Goal: Task Accomplishment & Management: Manage account settings

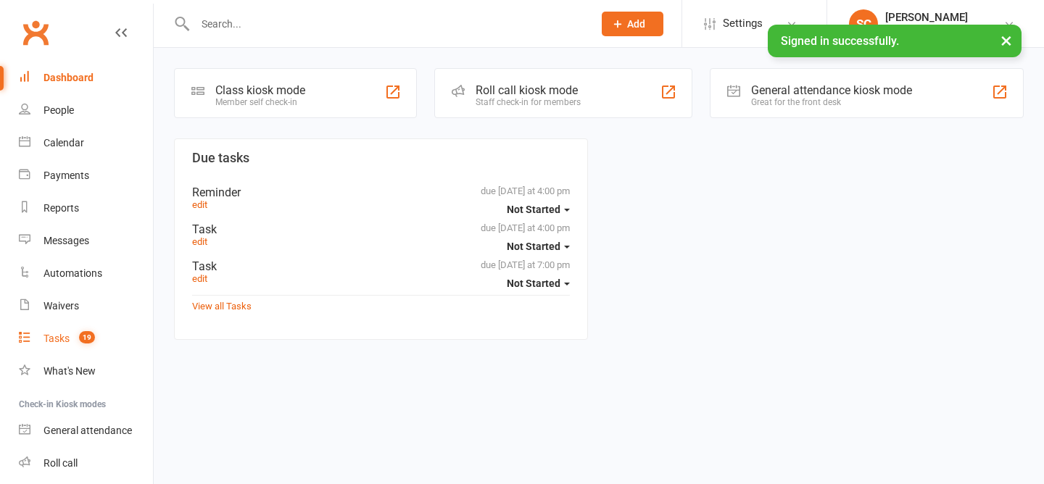
click at [93, 336] on span "19" at bounding box center [87, 337] width 16 height 12
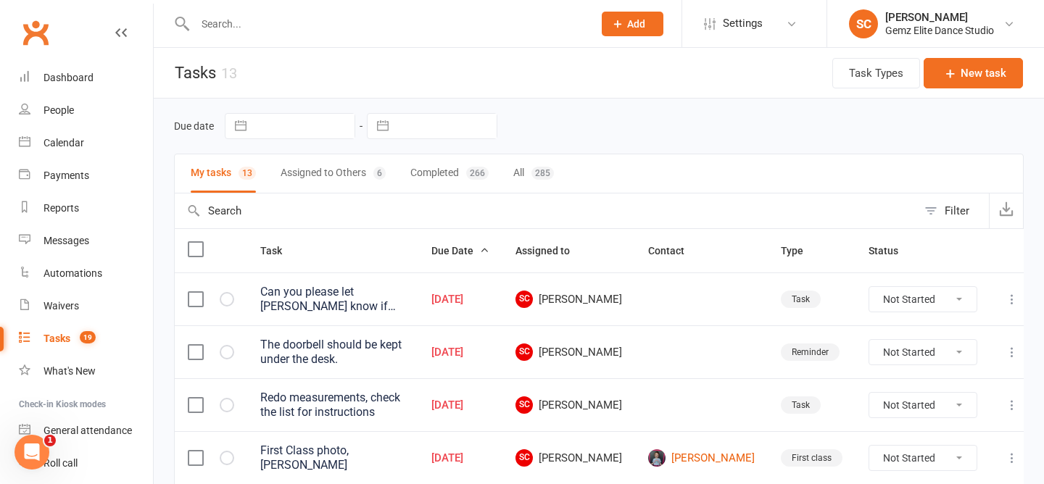
click at [347, 300] on div "Can you please let Zara know if the are any absentees (Even the ones that let y…" at bounding box center [332, 299] width 145 height 29
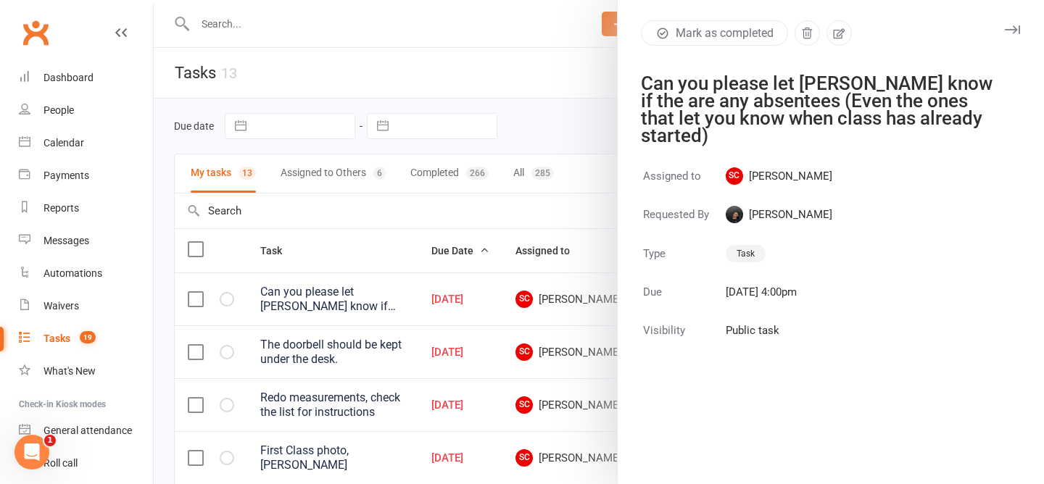
click at [423, 212] on div at bounding box center [599, 242] width 890 height 484
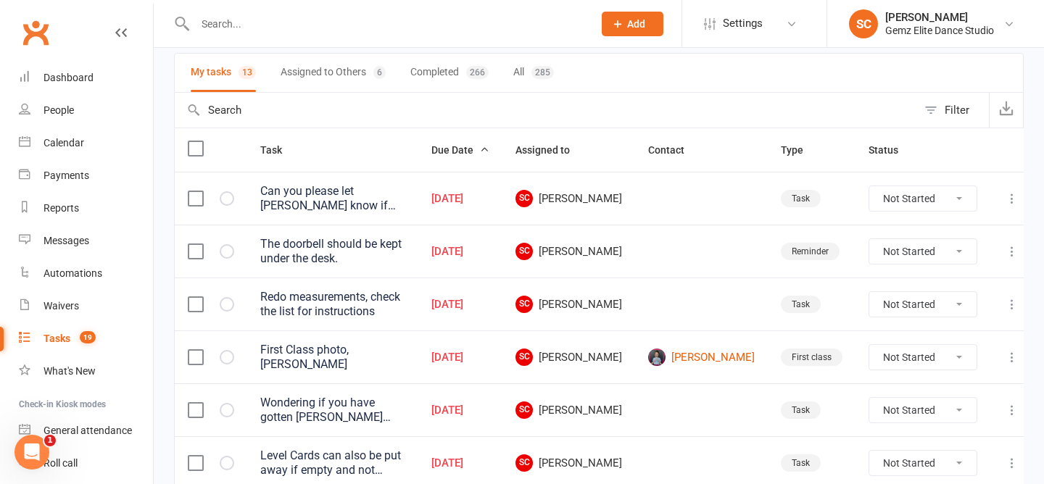
scroll to position [106, 0]
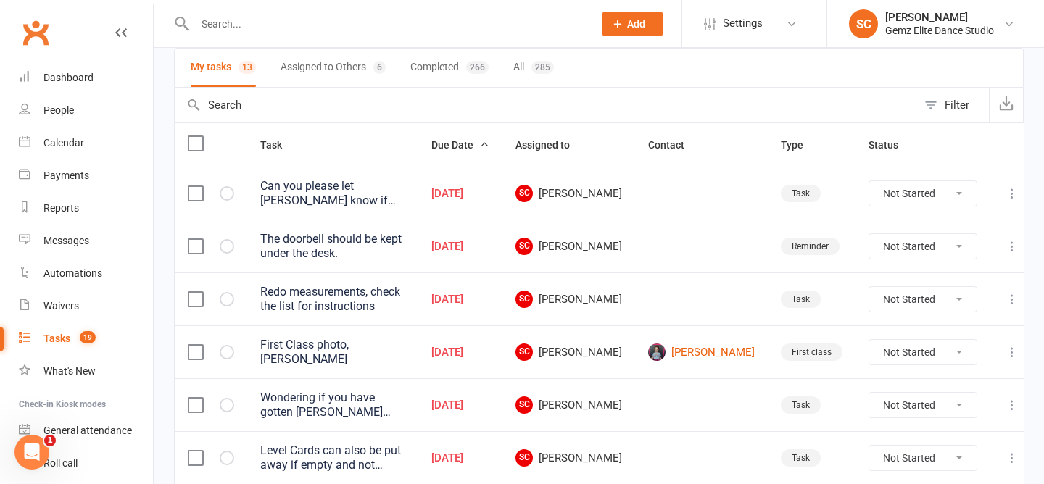
click at [405, 244] on div "The doorbell should be kept under the desk." at bounding box center [332, 246] width 145 height 29
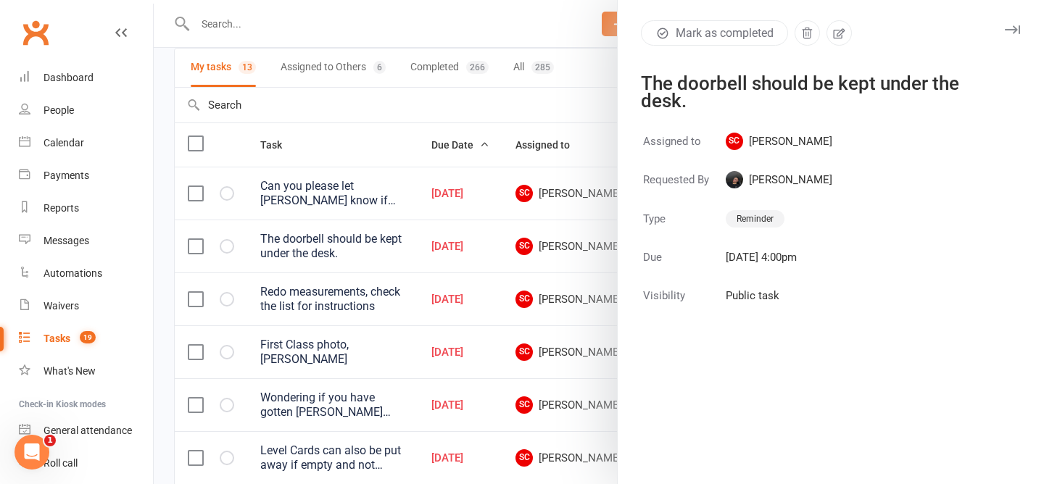
click at [409, 130] on div at bounding box center [599, 242] width 890 height 484
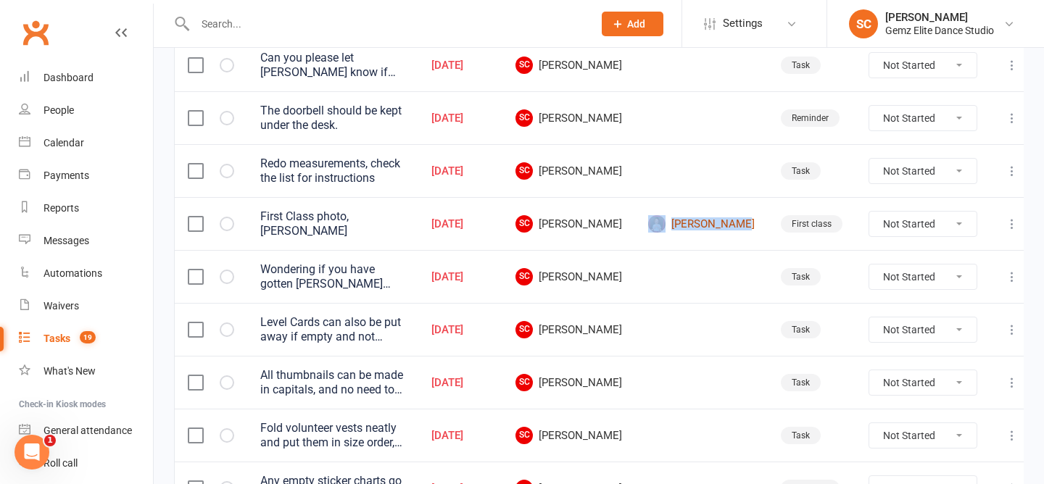
scroll to position [295, 0]
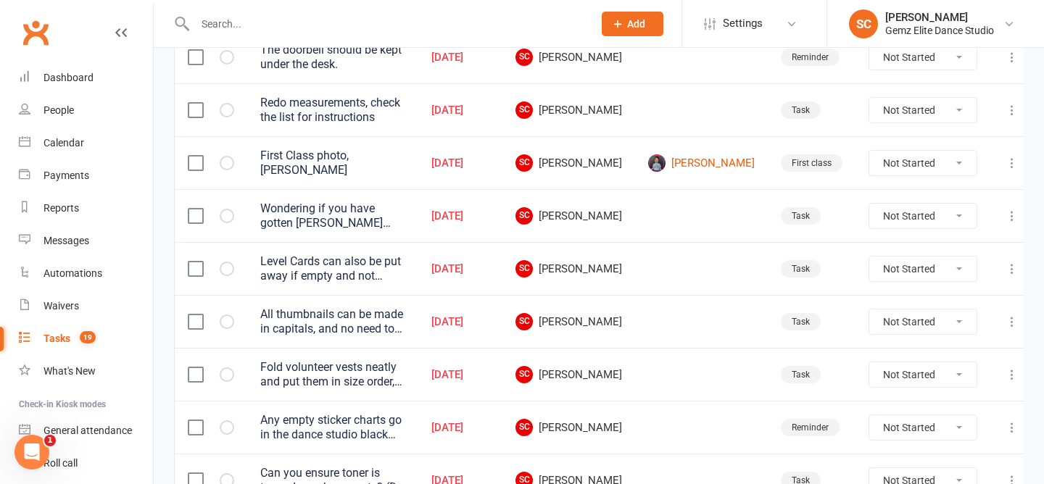
click at [405, 324] on div "All thumbnails can be made in capitals, and no need to write the studio's name …" at bounding box center [332, 321] width 145 height 29
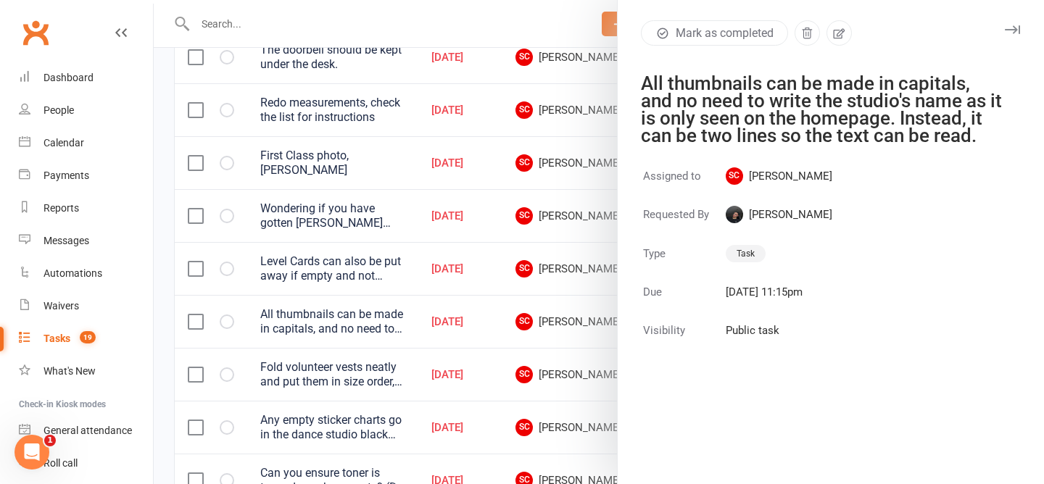
click at [544, 303] on div at bounding box center [599, 242] width 890 height 484
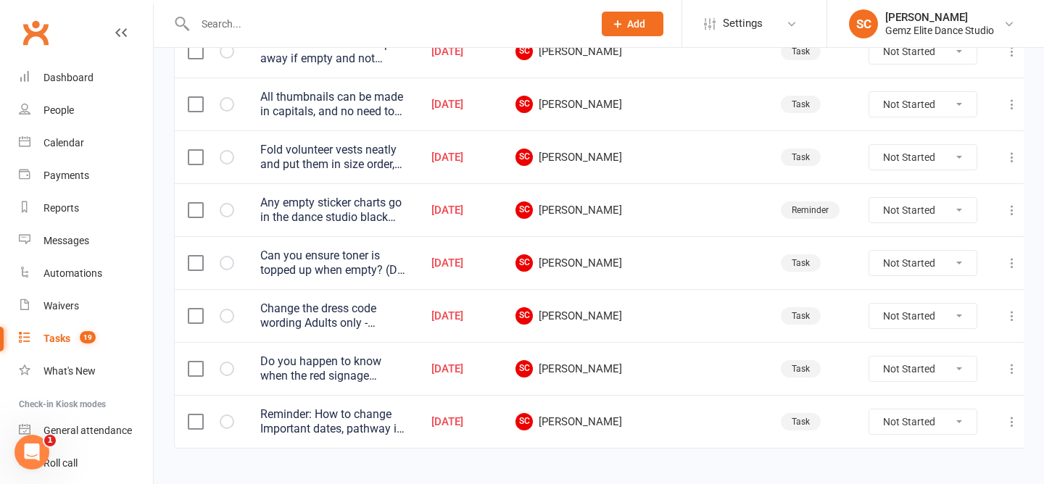
scroll to position [491, 0]
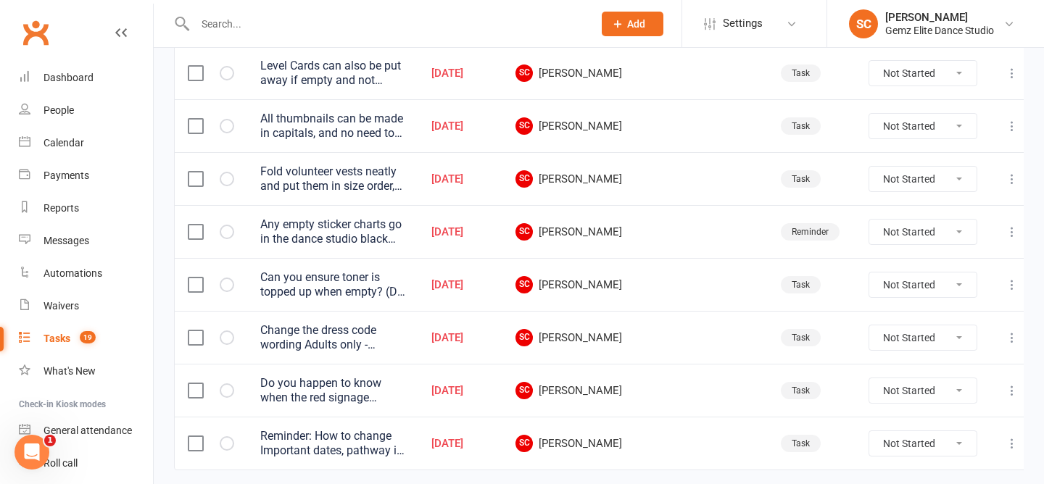
click at [405, 394] on div "Do you happen to know when the red signage broke? Do you know if it was a stude…" at bounding box center [332, 390] width 145 height 29
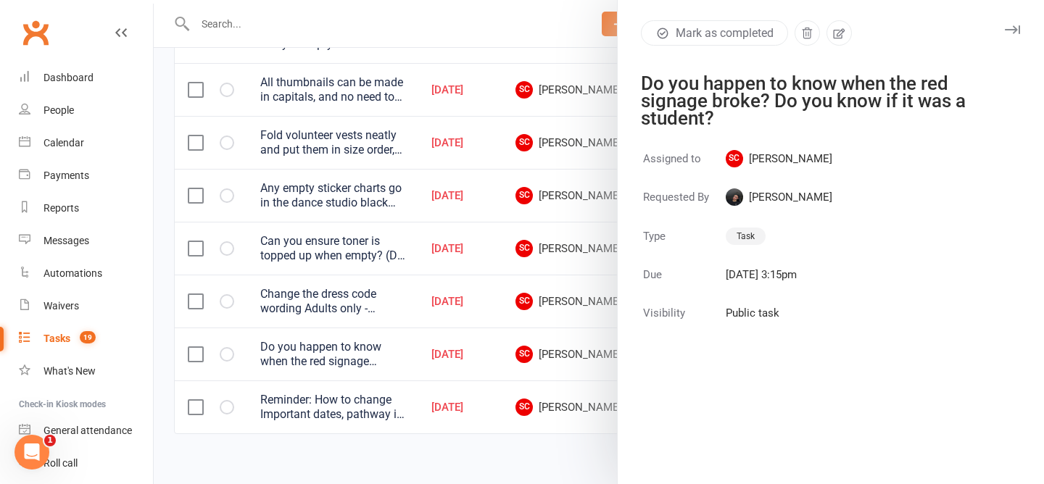
scroll to position [536, 0]
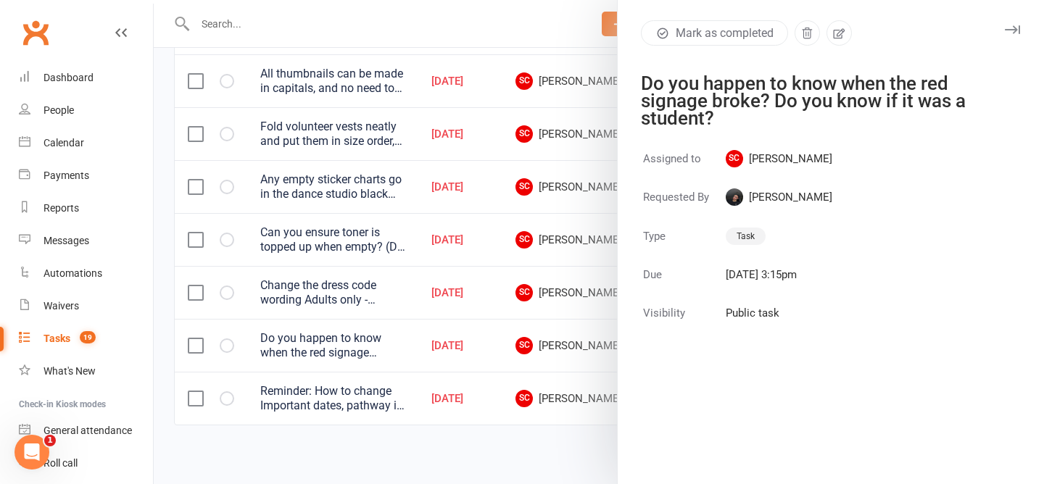
click at [341, 421] on div at bounding box center [599, 242] width 890 height 484
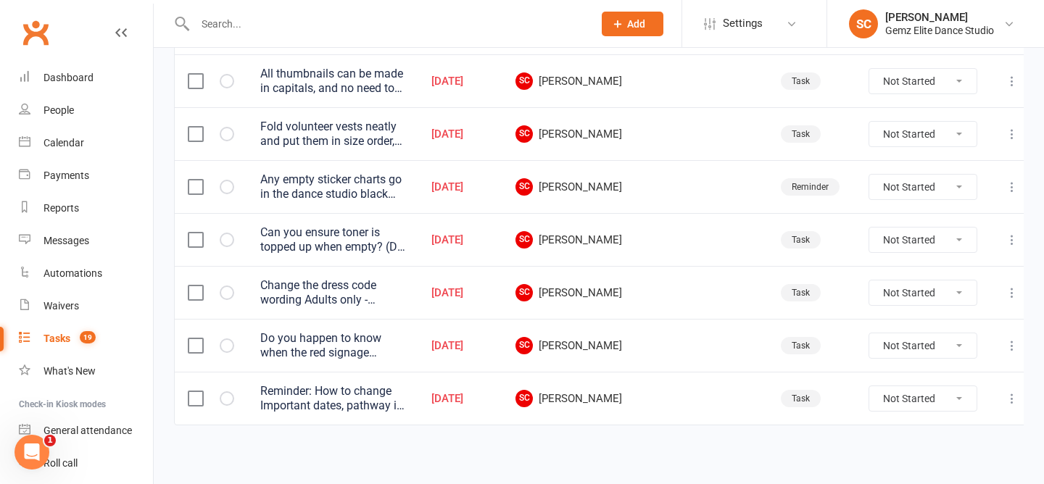
click at [365, 403] on div "Reminder: How to change Important dates, pathway is at the bottom of the docume…" at bounding box center [332, 398] width 145 height 29
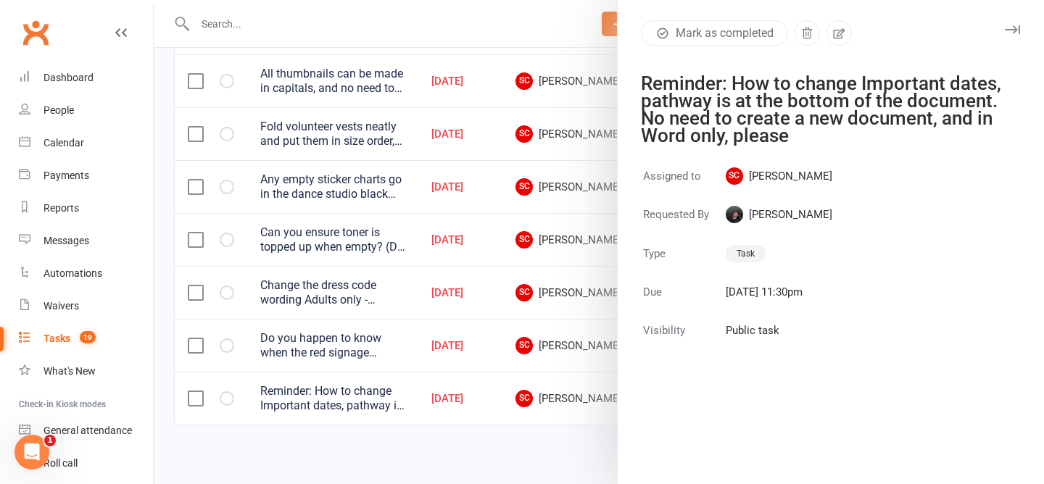
click at [338, 447] on div at bounding box center [599, 242] width 890 height 484
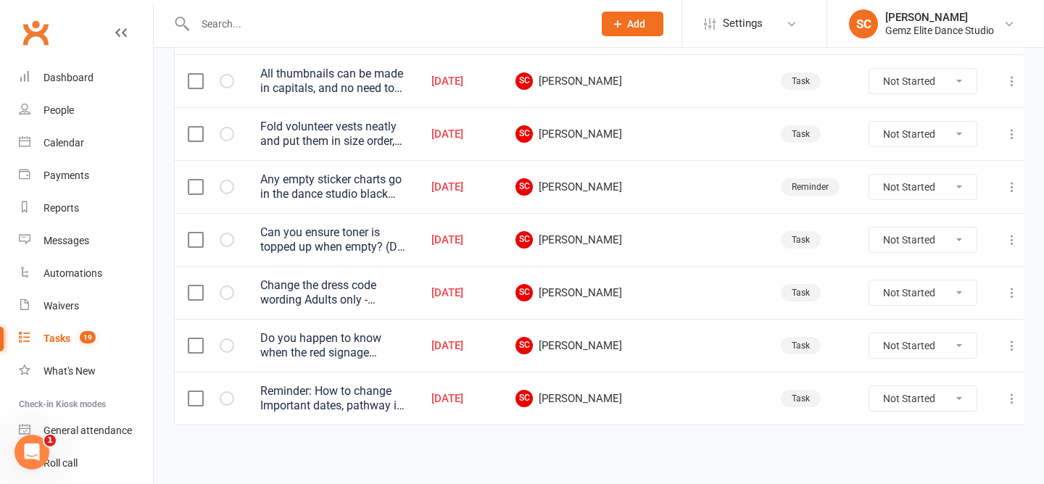
click at [354, 348] on div "Do you happen to know when the red signage broke? Do you know if it was a stude…" at bounding box center [332, 345] width 145 height 29
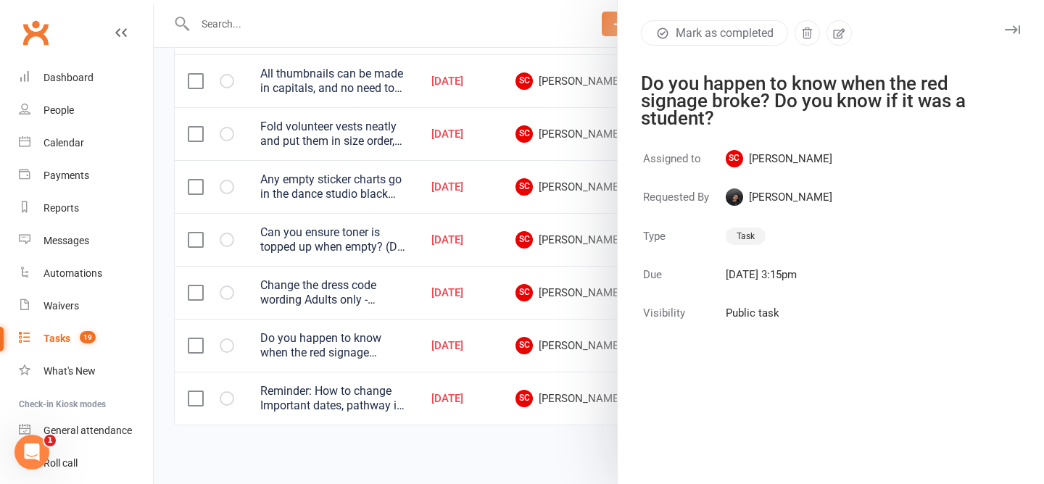
click at [418, 457] on div at bounding box center [599, 242] width 890 height 484
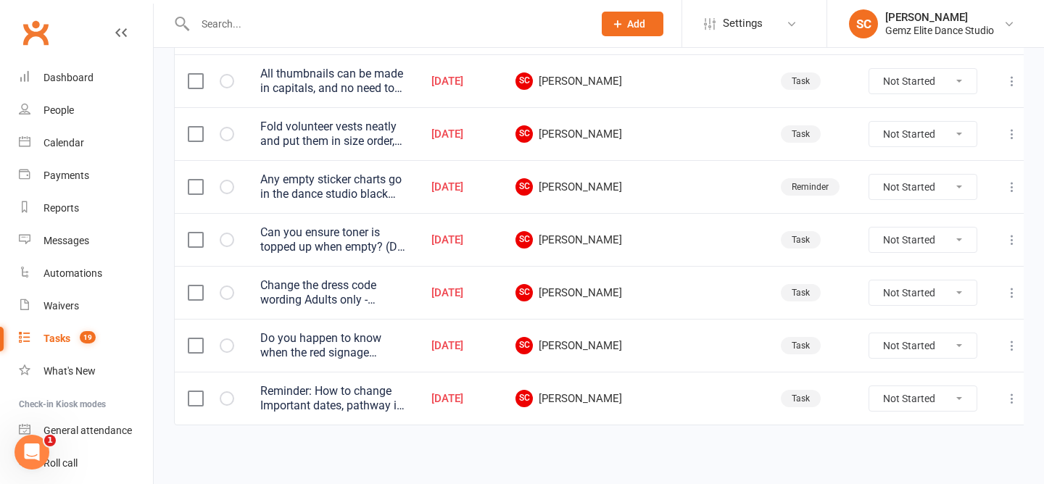
click at [336, 344] on div "Do you happen to know when the red signage broke? Do you know if it was a stude…" at bounding box center [332, 345] width 145 height 29
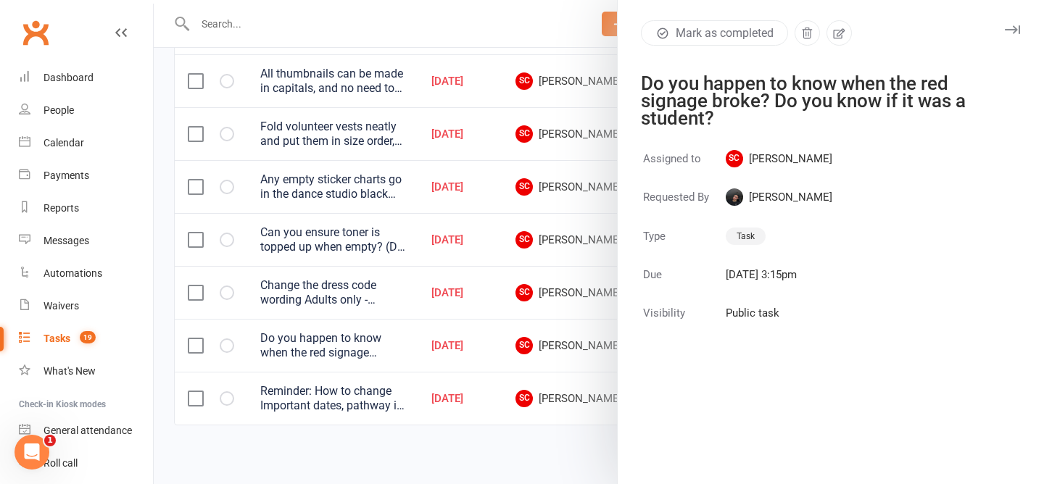
click at [702, 36] on button "Mark as completed" at bounding box center [714, 32] width 147 height 25
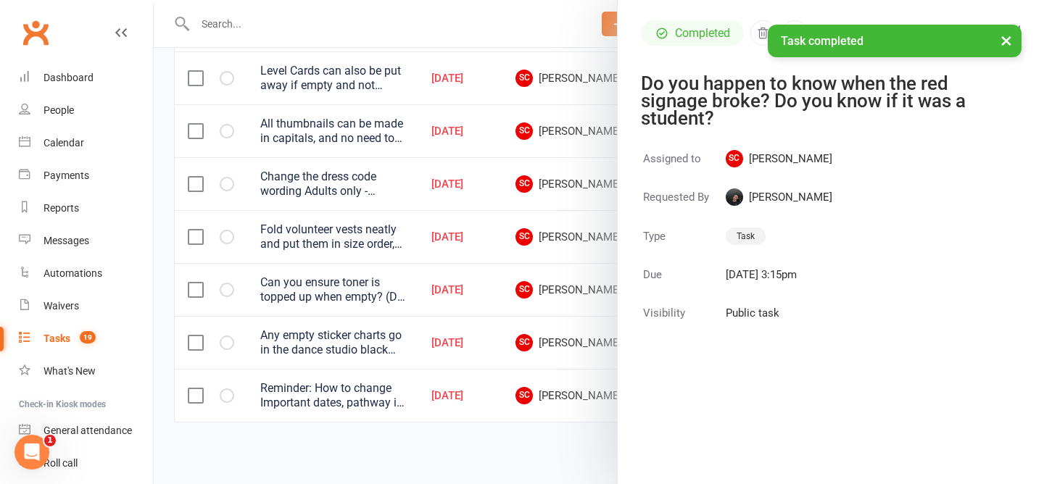
scroll to position [483, 0]
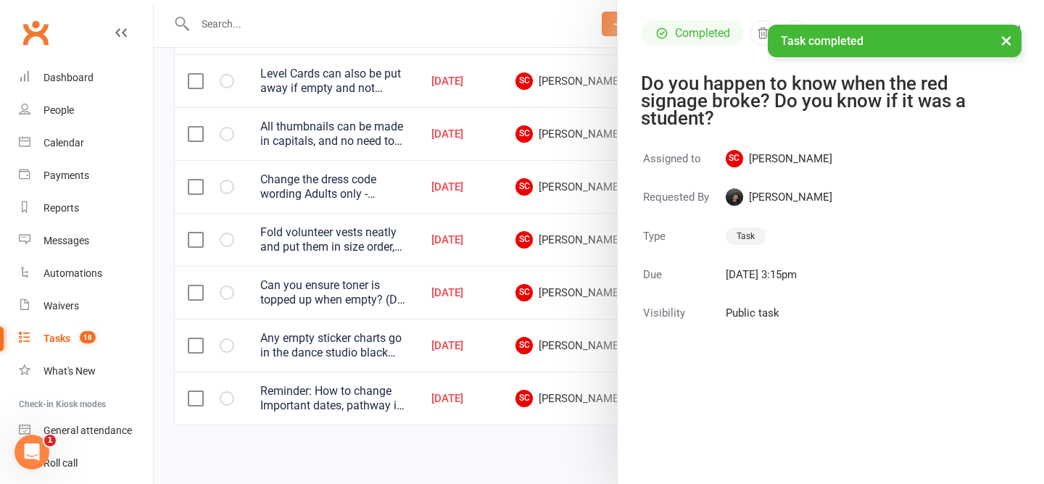
click at [308, 438] on div at bounding box center [599, 242] width 890 height 484
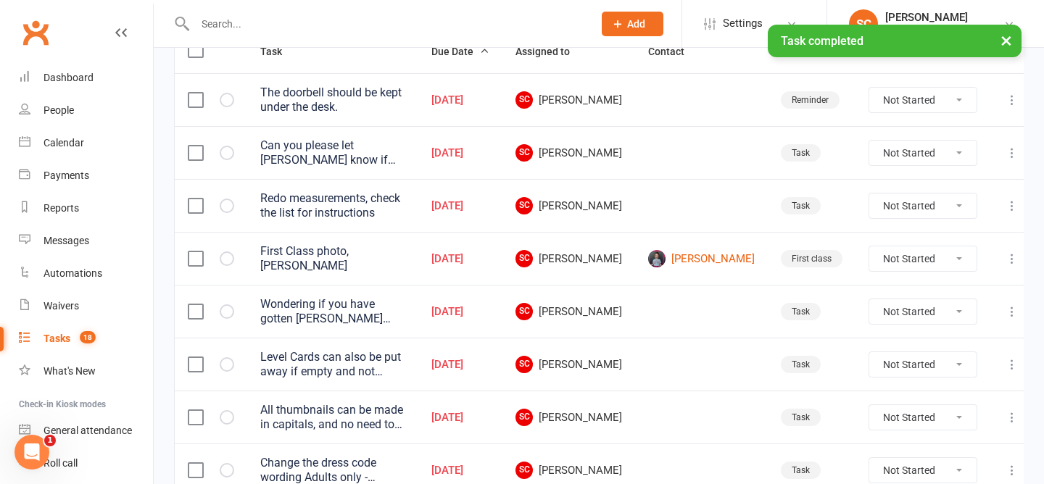
scroll to position [212, 0]
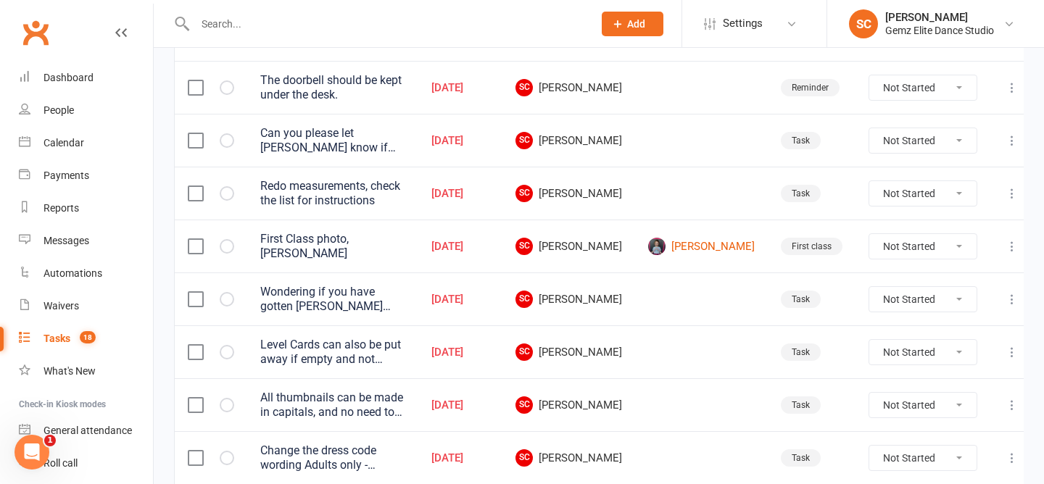
click at [404, 301] on div "Wondering if you have gotten Weisman sizing for Little classes?" at bounding box center [332, 299] width 145 height 29
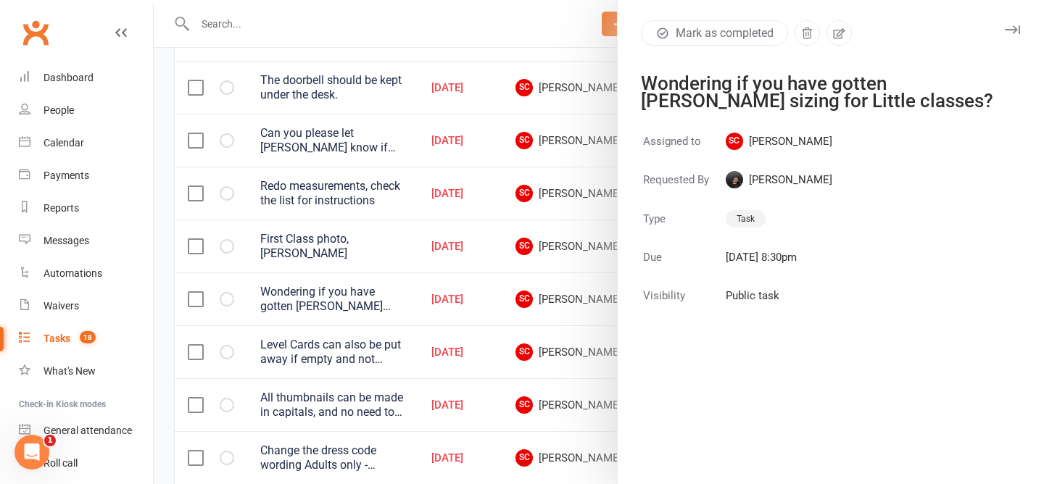
click at [541, 29] on div at bounding box center [599, 242] width 890 height 484
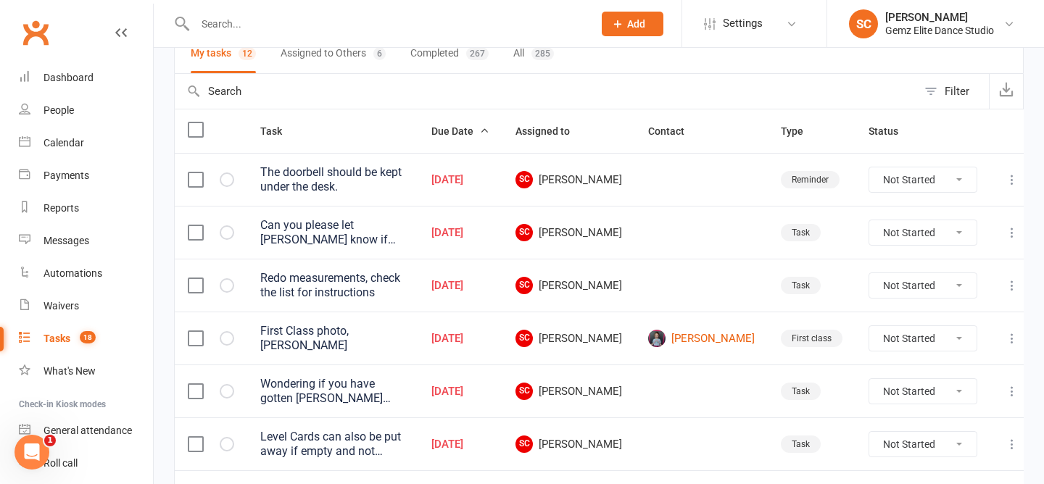
scroll to position [122, 0]
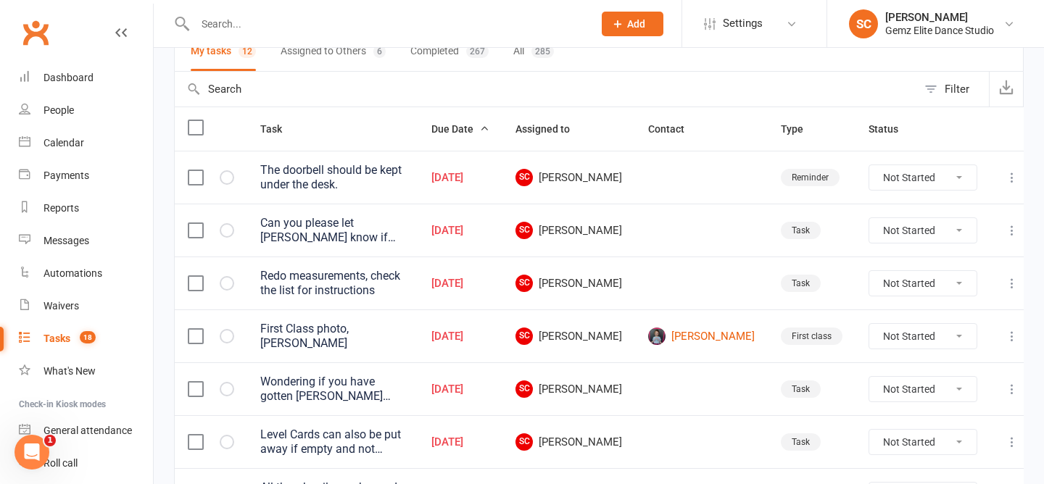
click at [917, 183] on select "Not Started In Progress Waiting Complete" at bounding box center [922, 177] width 107 height 25
select select "unstarted"
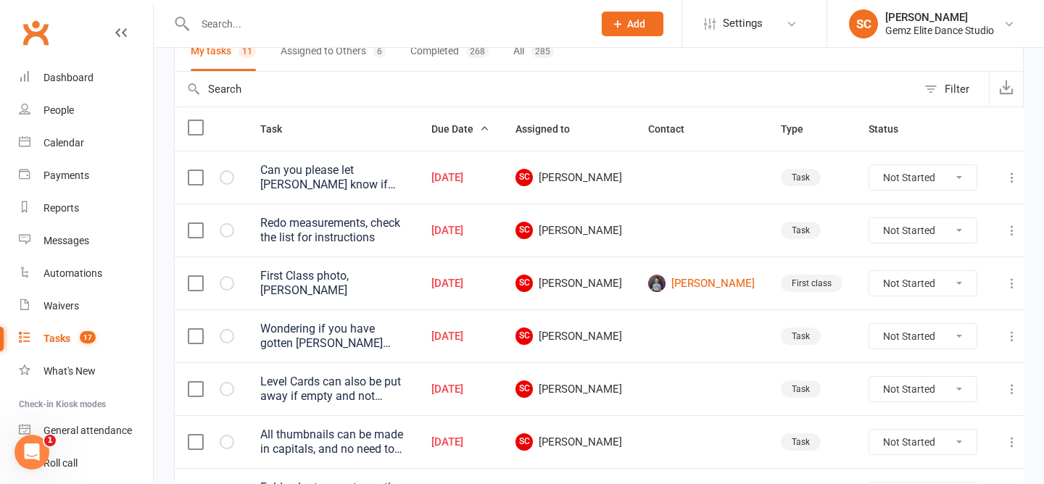
click at [369, 177] on div "Can you please let Zara know if the are any absentees (Even the ones that let y…" at bounding box center [332, 177] width 145 height 29
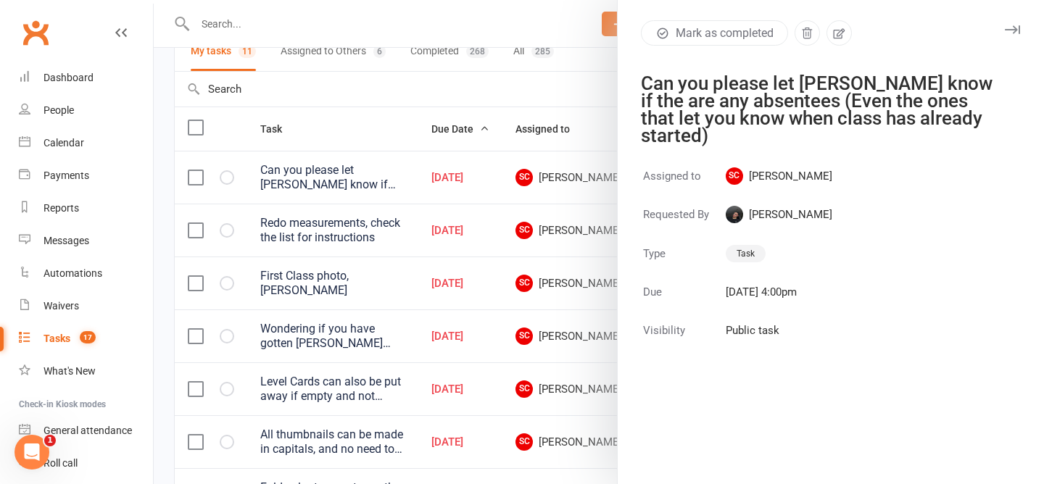
click at [424, 99] on div at bounding box center [599, 242] width 890 height 484
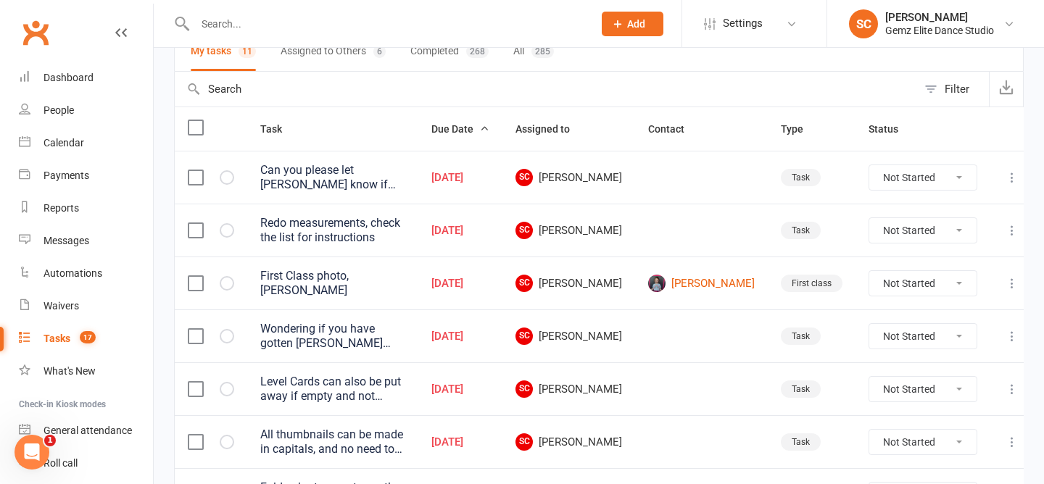
click at [917, 329] on select "Not Started In Progress Waiting Complete" at bounding box center [922, 336] width 107 height 25
select select "unstarted"
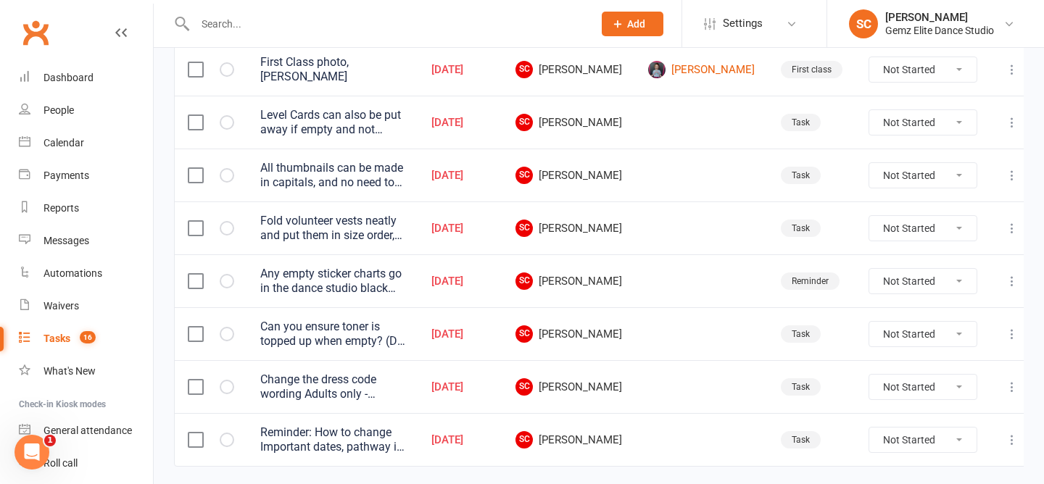
scroll to position [343, 0]
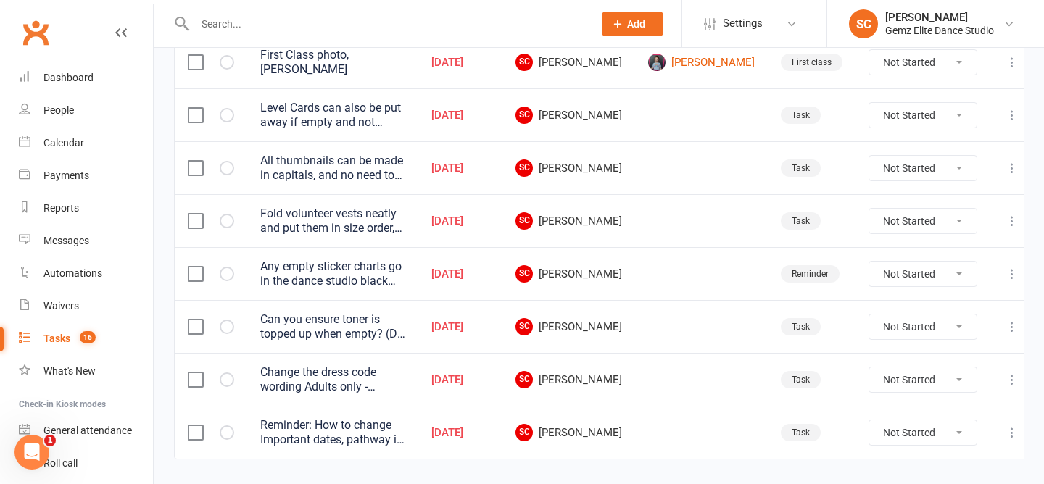
click at [387, 436] on div "Reminder: How to change Important dates, pathway is at the bottom of the docume…" at bounding box center [332, 432] width 145 height 29
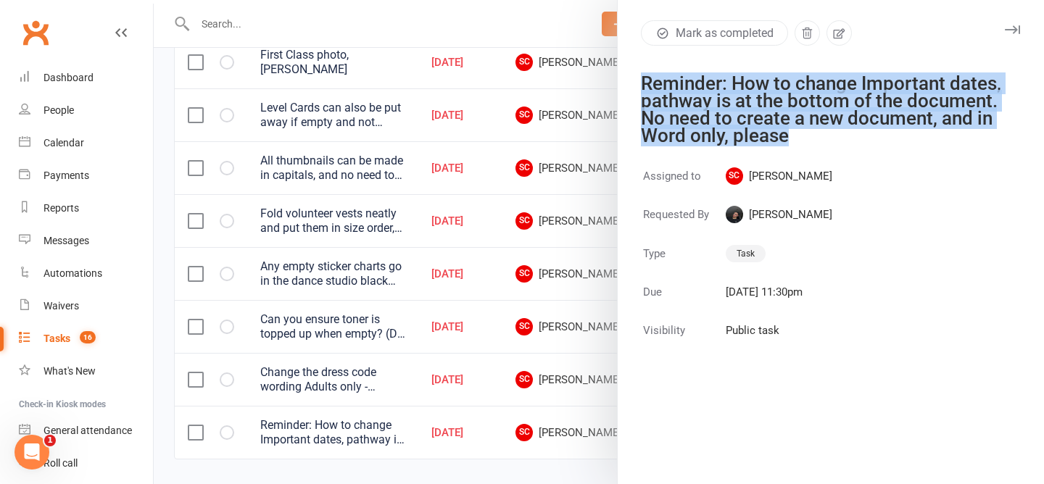
drag, startPoint x: 814, startPoint y: 133, endPoint x: 615, endPoint y: 79, distance: 205.7
click at [617, 79] on div "Mark as completed Reminder: How to change Important dates, pathway is at the bo…" at bounding box center [830, 242] width 427 height 484
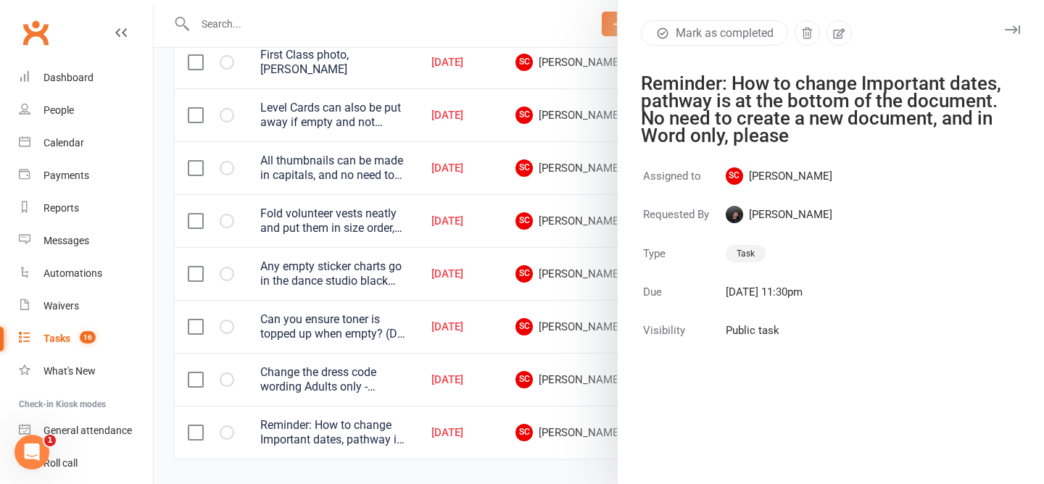
click at [459, 20] on div at bounding box center [599, 242] width 890 height 484
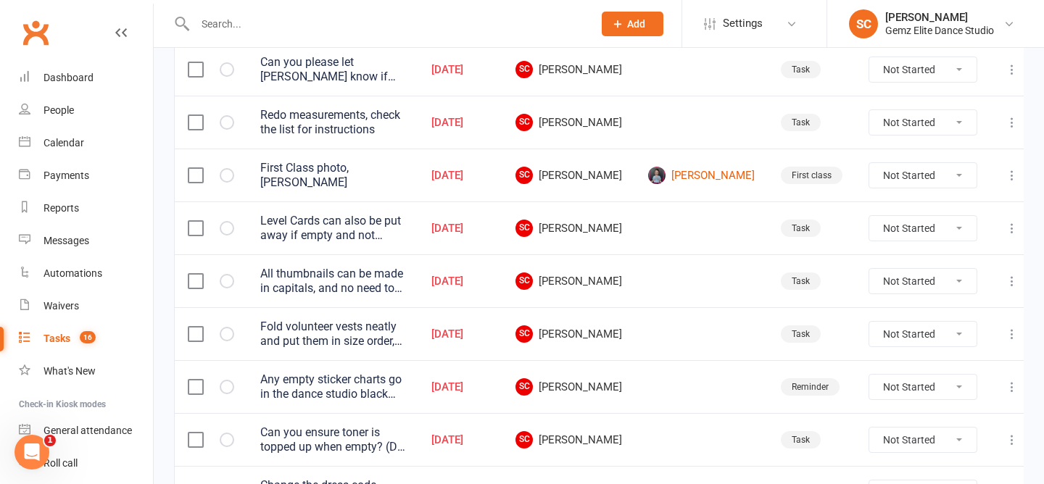
scroll to position [238, 0]
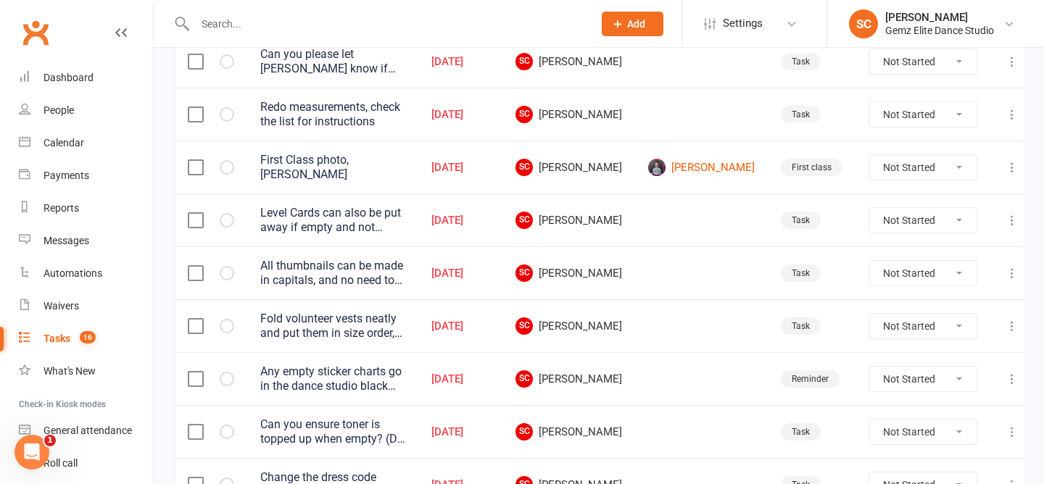
click at [351, 64] on div "Can you please let Zara know if the are any absentees (Even the ones that let y…" at bounding box center [332, 61] width 145 height 29
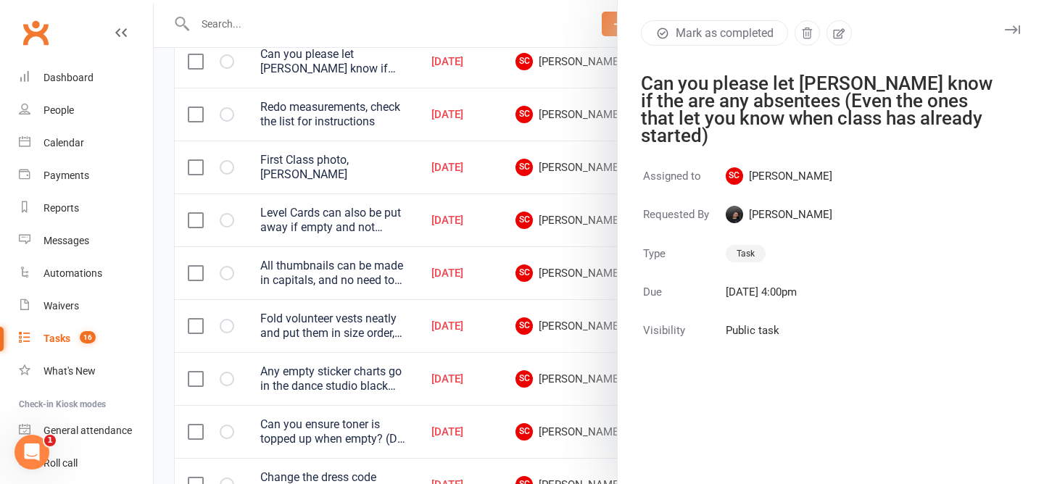
click at [396, 119] on div at bounding box center [599, 242] width 890 height 484
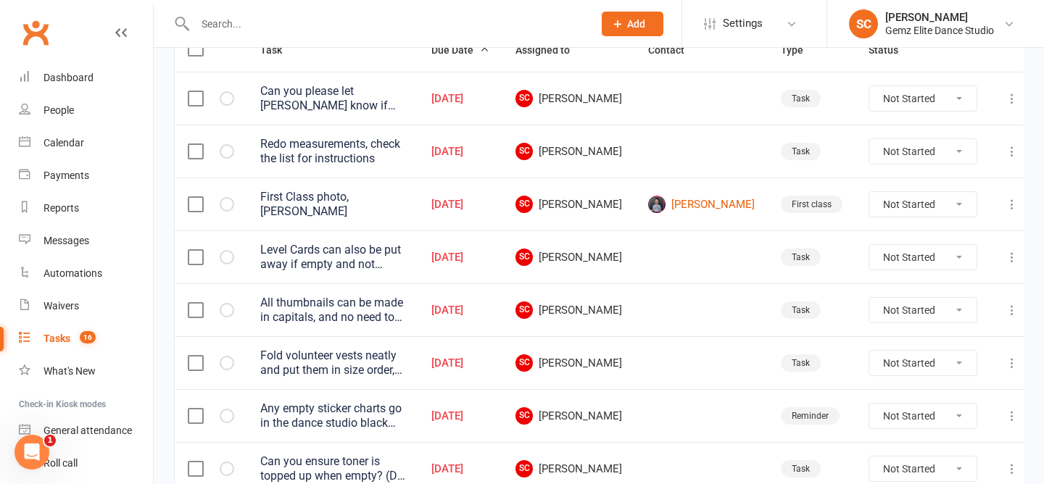
scroll to position [195, 0]
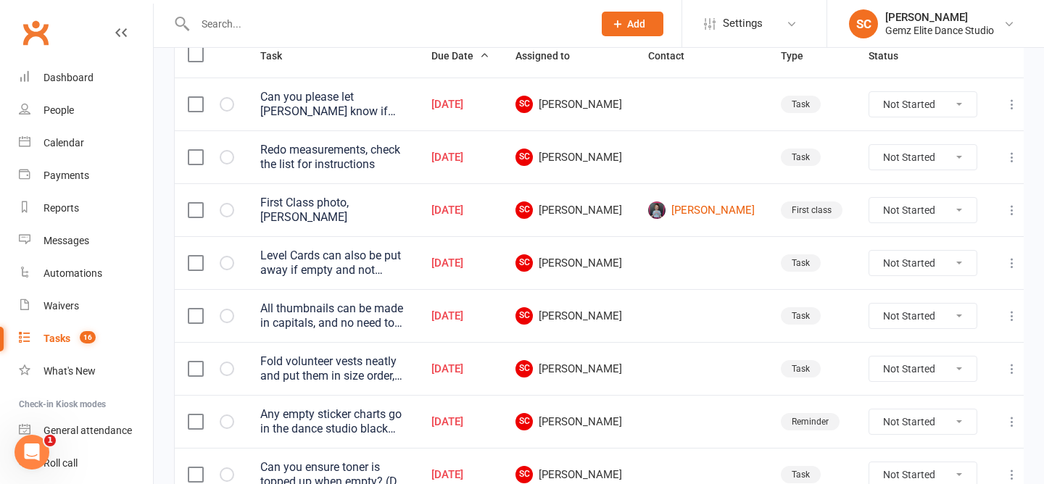
click at [897, 103] on select "Not Started In Progress Waiting Complete" at bounding box center [922, 104] width 107 height 25
select select "unstarted"
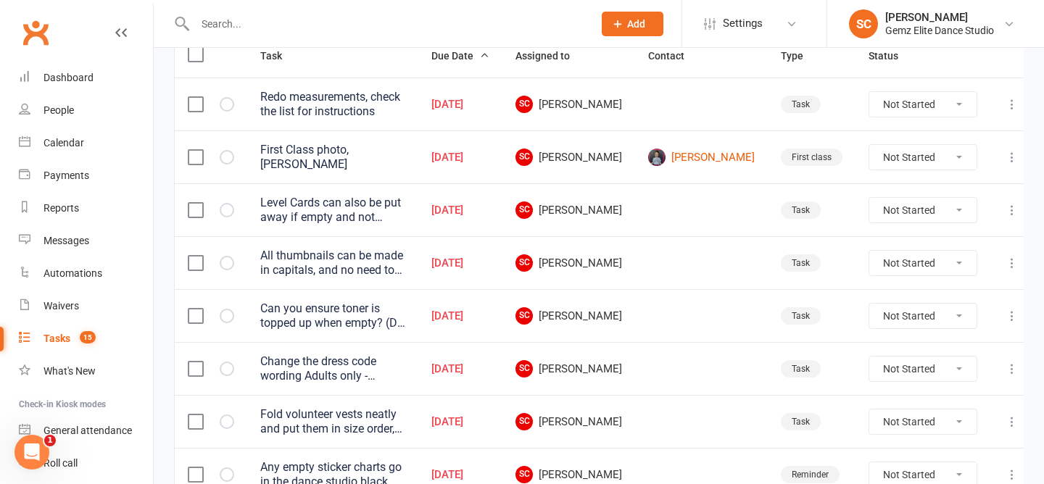
click at [345, 208] on div "Level Cards can also be put away if empty and not being used. Please add to man…" at bounding box center [332, 210] width 145 height 29
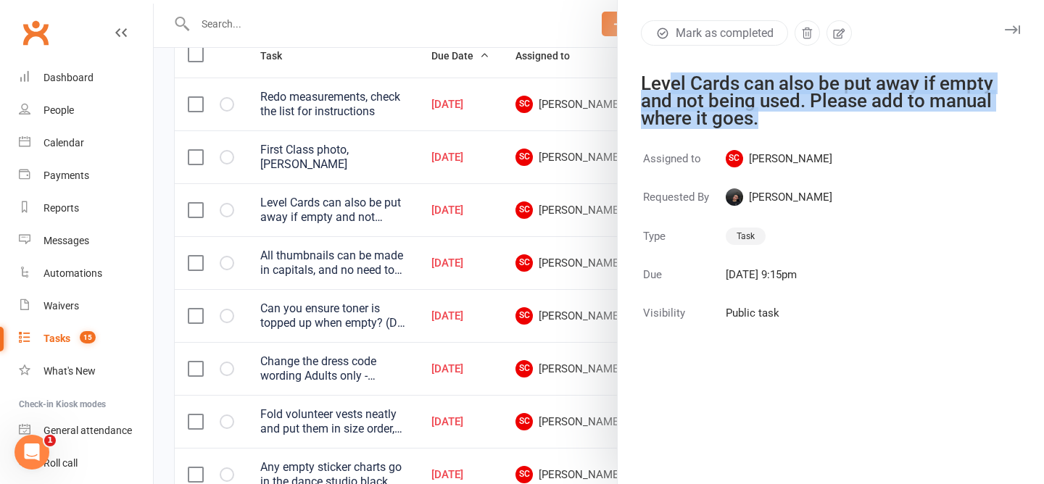
drag, startPoint x: 792, startPoint y: 121, endPoint x: 665, endPoint y: 70, distance: 137.3
click at [665, 71] on div "Mark as completed Level Cards can also be put away if empty and not being used.…" at bounding box center [830, 73] width 426 height 107
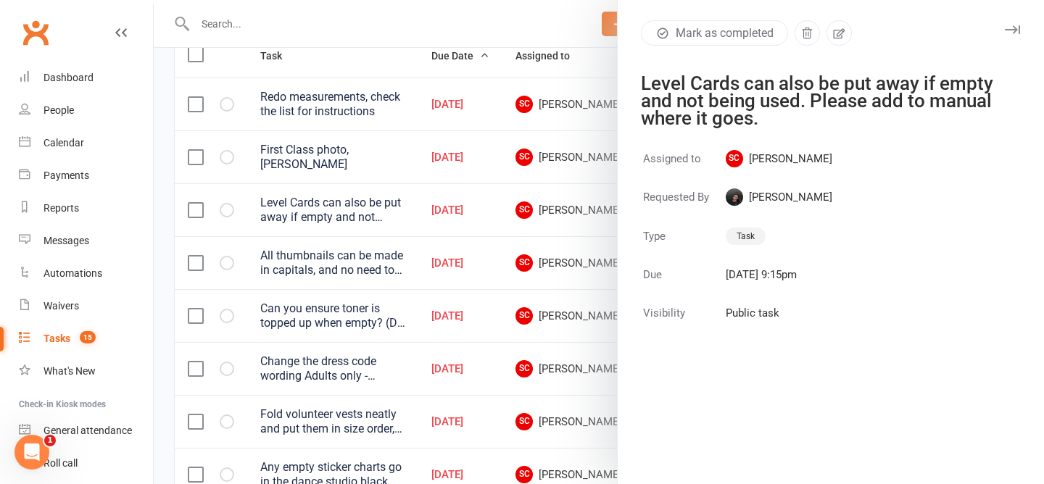
click at [807, 97] on div "Level Cards can also be put away if empty and not being used. Please add to man…" at bounding box center [822, 101] width 362 height 52
click at [843, 33] on icon "button" at bounding box center [838, 33] width 13 height 13
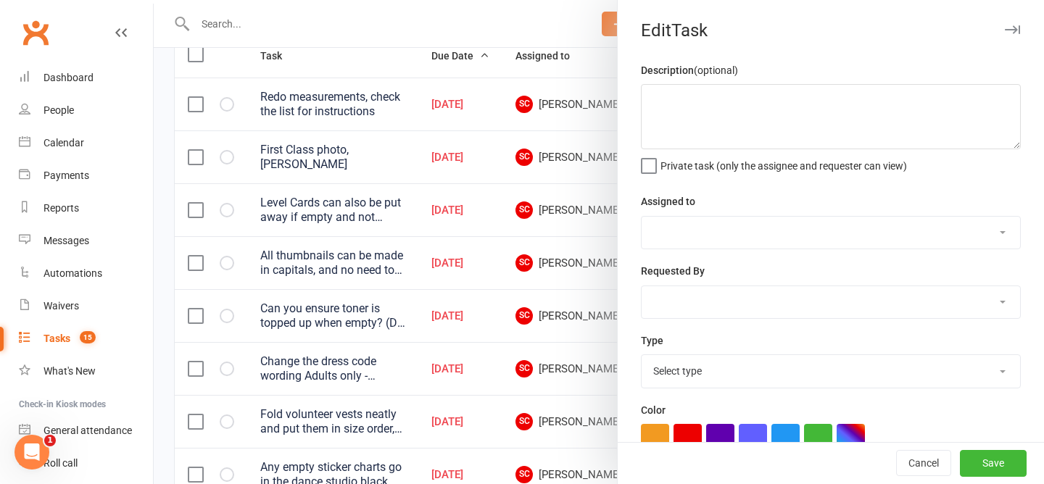
type textarea "Level Cards can also be put away if empty and not being used. Please add to man…"
select select "53755"
select select "52032"
type input "11 Sep 2025"
type input "9:15pm"
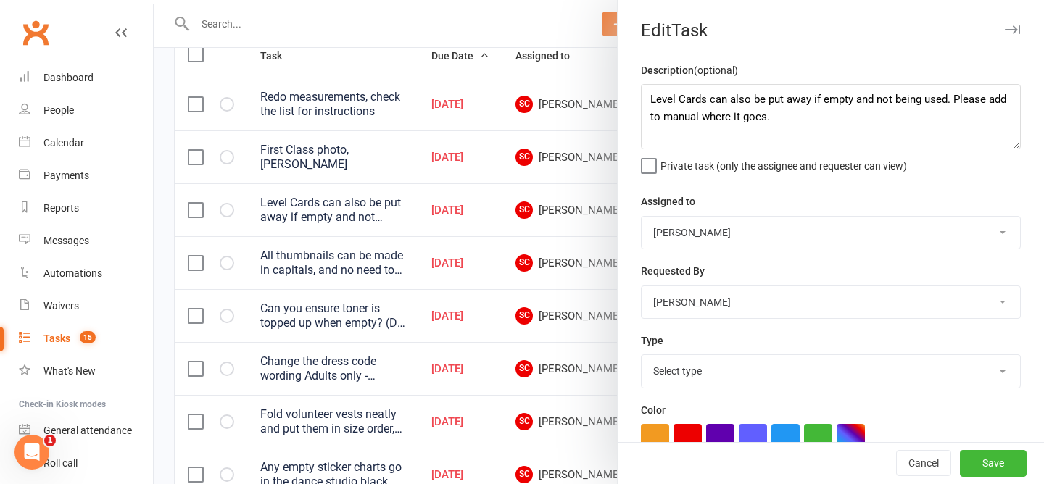
select select "32449"
click at [813, 128] on textarea "Level Cards can also be put away if empty and not being used. Please add to man…" at bounding box center [831, 116] width 380 height 65
type textarea "Level Cards can also be put away if empty and not being used. Please add to man…"
click at [989, 460] on button "Save" at bounding box center [993, 464] width 67 height 26
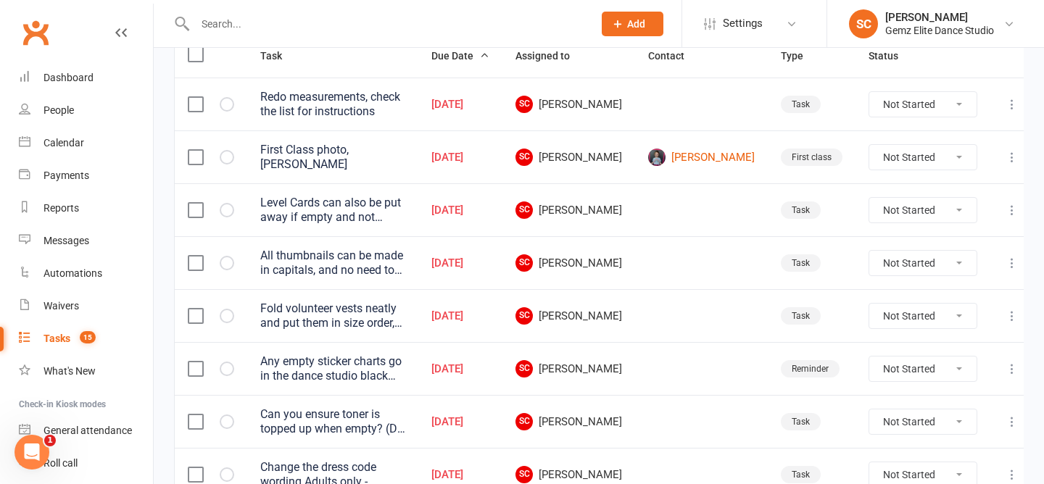
scroll to position [324, 0]
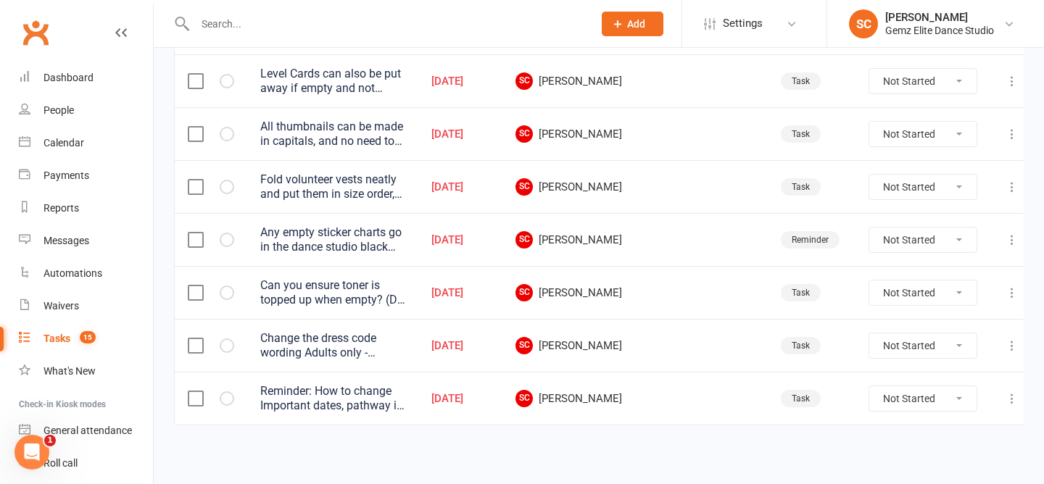
click at [401, 124] on div "All thumbnails can be made in capitals, and no need to write the studio's name …" at bounding box center [332, 134] width 145 height 29
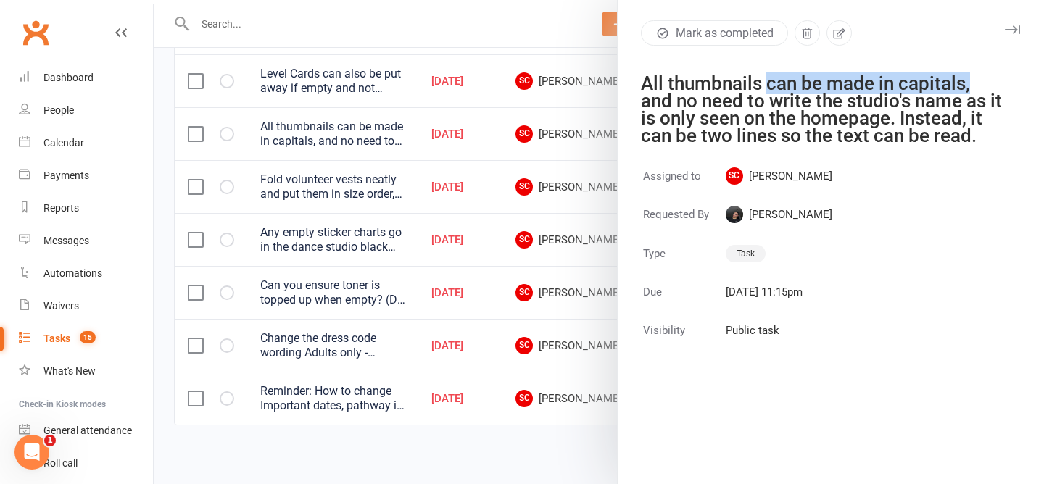
drag, startPoint x: 978, startPoint y: 84, endPoint x: 770, endPoint y: 78, distance: 208.8
click at [770, 78] on div "All thumbnails can be made in capitals, and no need to write the studio's name …" at bounding box center [822, 110] width 362 height 70
click at [758, 120] on div "All thumbnails can be made in capitals, and no need to write the studio's name …" at bounding box center [822, 110] width 362 height 70
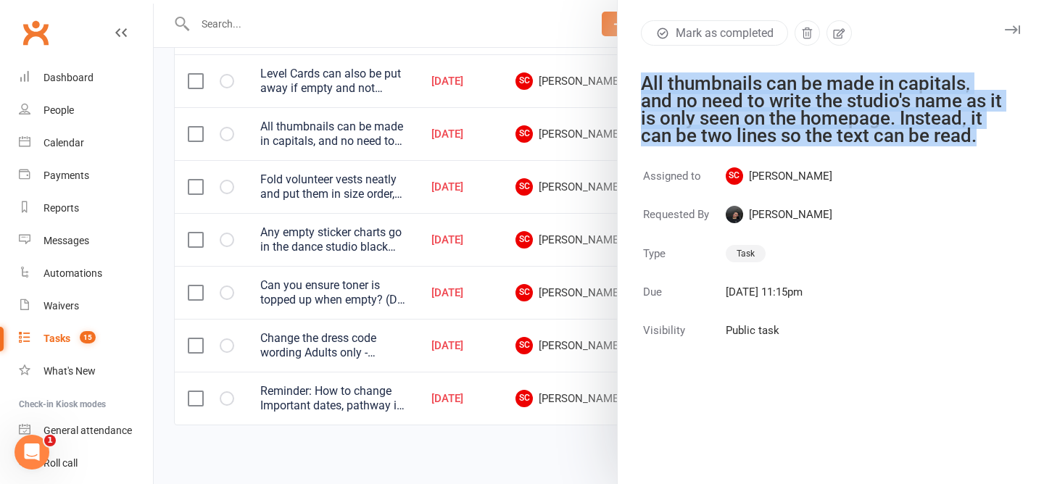
drag, startPoint x: 1008, startPoint y: 128, endPoint x: 627, endPoint y: 58, distance: 387.5
click at [627, 58] on div "Mark as completed All thumbnails can be made in capitals, and no need to write …" at bounding box center [830, 82] width 426 height 124
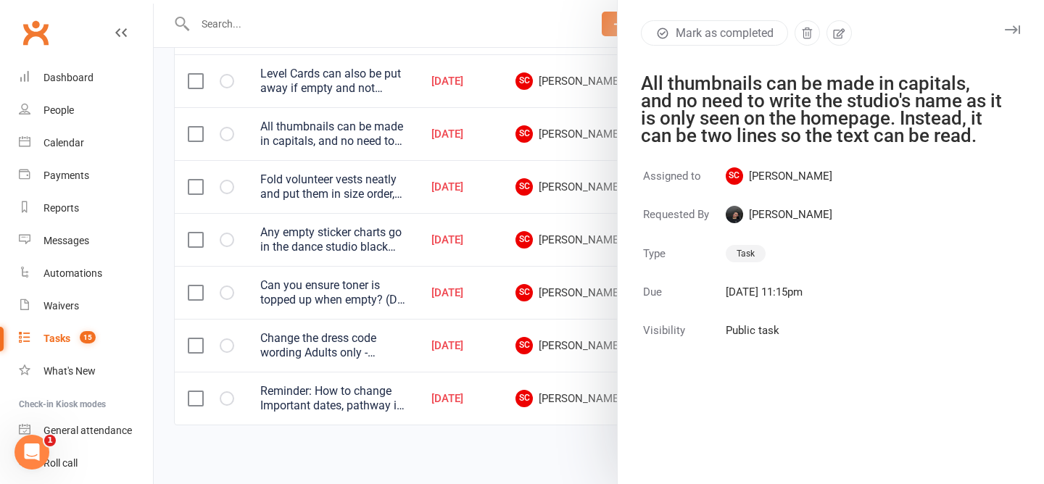
click at [457, 431] on div at bounding box center [599, 242] width 890 height 484
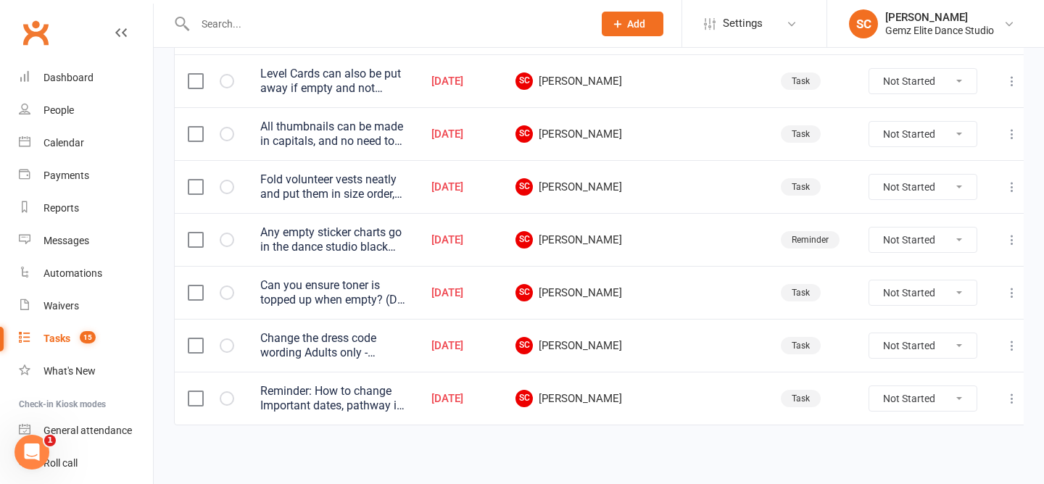
click at [384, 187] on div "Fold volunteer vests neatly and put them in size order, with the smallest on top" at bounding box center [332, 186] width 145 height 29
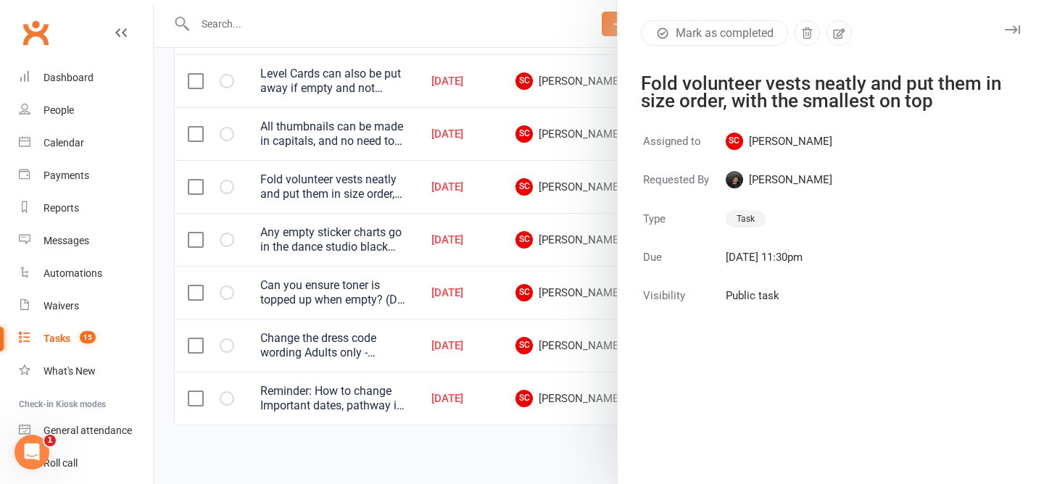
click at [409, 448] on div at bounding box center [599, 242] width 890 height 484
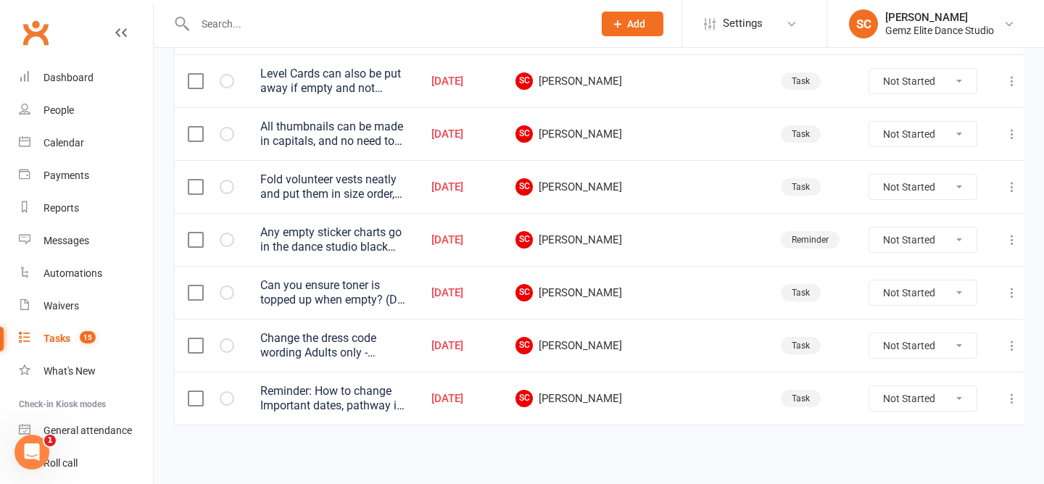
click at [338, 336] on div "Change the dress code wording Adults only - Female Presenting -> Feminine Prese…" at bounding box center [332, 345] width 145 height 29
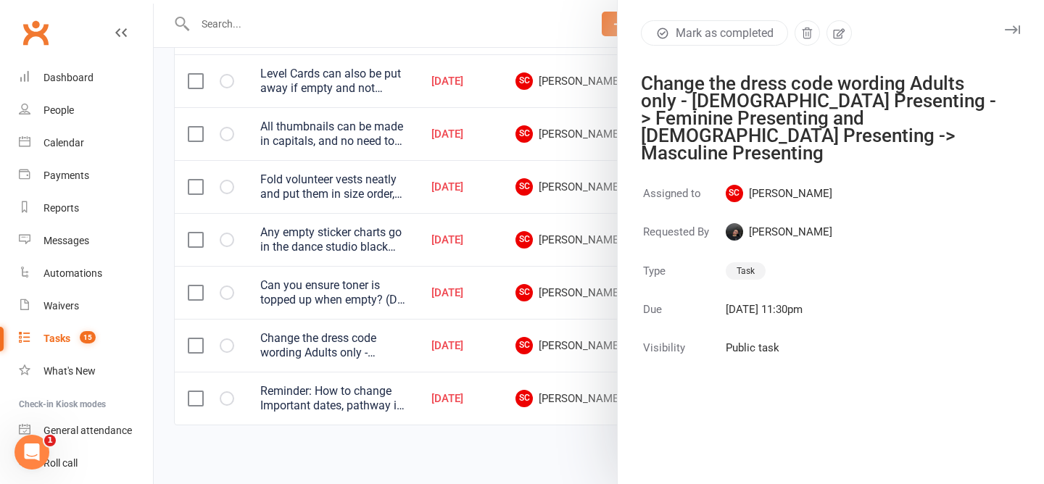
click at [359, 453] on div at bounding box center [599, 242] width 890 height 484
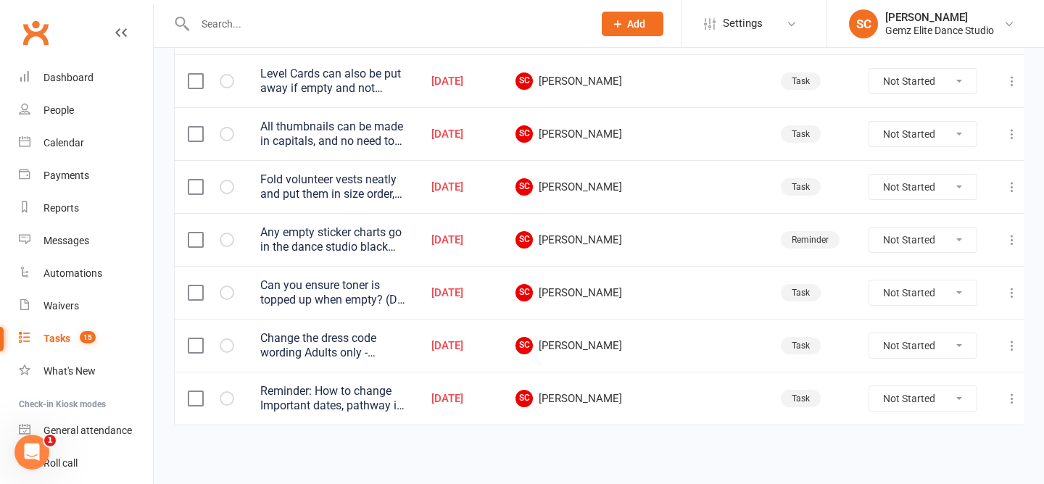
click at [332, 399] on div "Reminder: How to change Important dates, pathway is at the bottom of the docume…" at bounding box center [332, 398] width 145 height 29
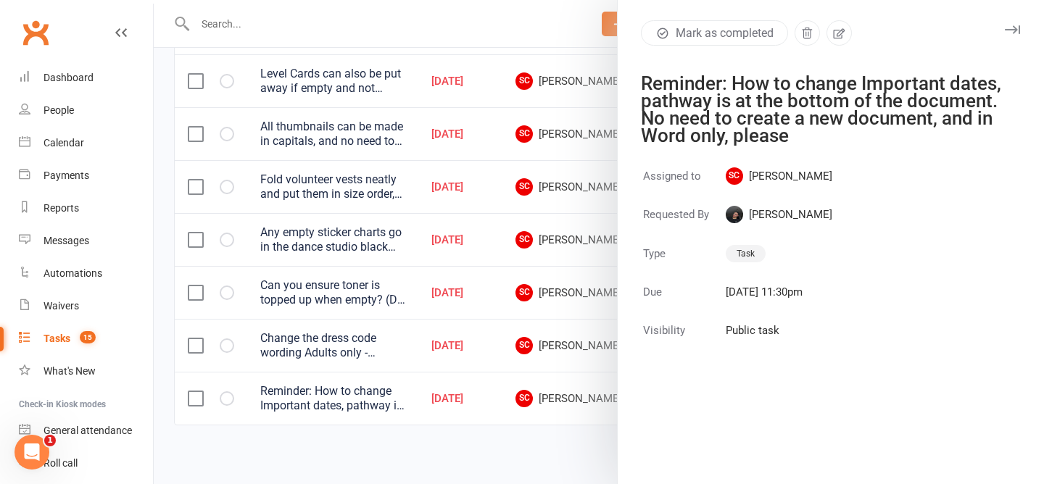
click at [428, 457] on div at bounding box center [599, 242] width 890 height 484
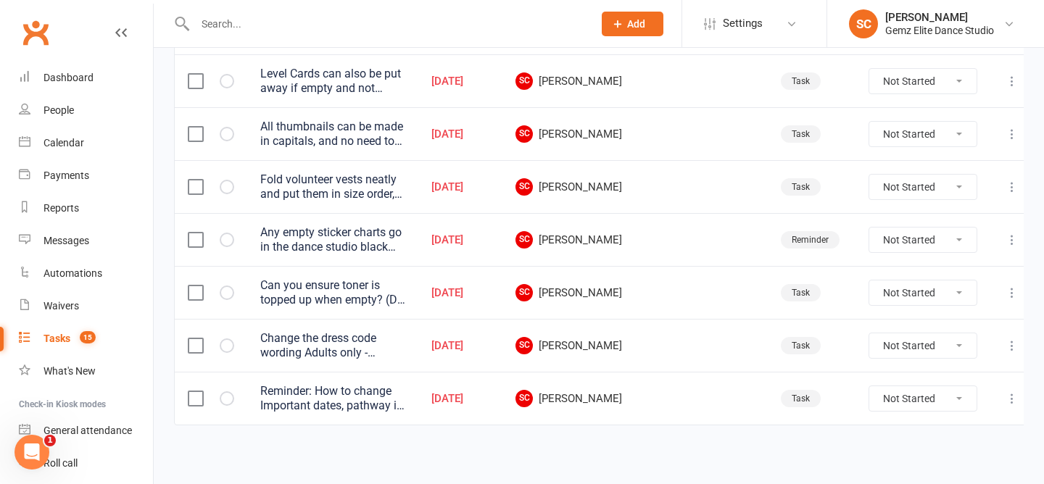
click at [391, 404] on div "Reminder: How to change Important dates, pathway is at the bottom of the docume…" at bounding box center [332, 398] width 145 height 29
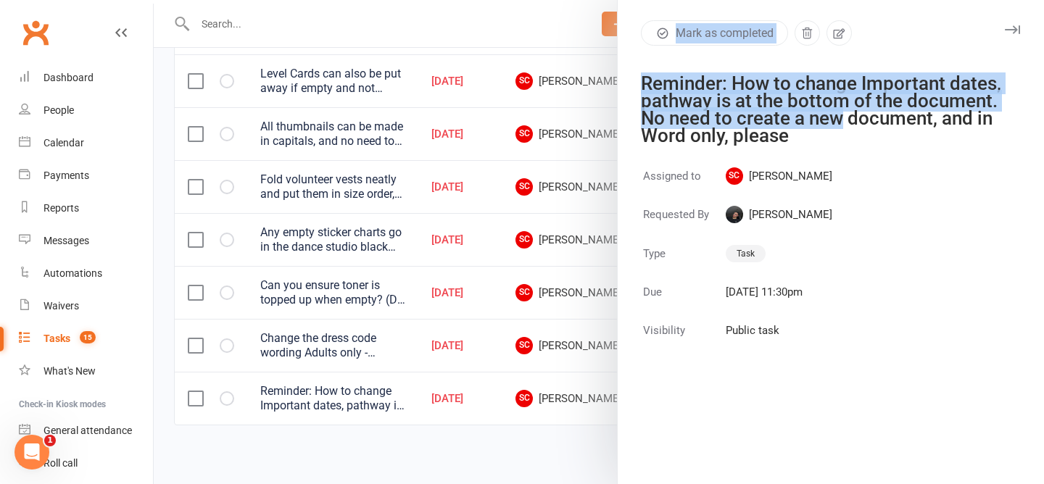
drag, startPoint x: 844, startPoint y: 125, endPoint x: 577, endPoint y: 104, distance: 268.2
click at [154, 0] on react-component "Mark as completed Reminder: How to change Important dates, pathway is at the bo…" at bounding box center [154, 0] width 0 height 0
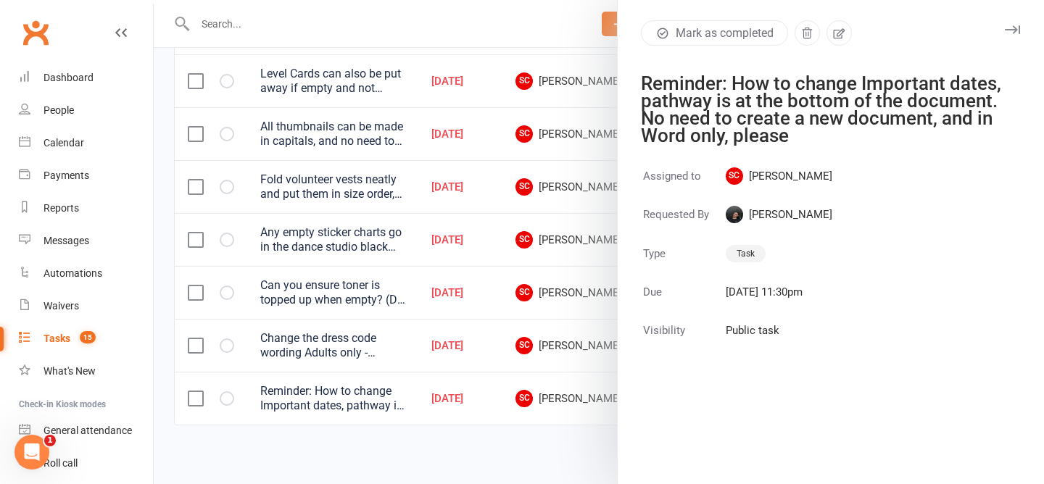
click at [773, 122] on div "Reminder: How to change Important dates, pathway is at the bottom of the docume…" at bounding box center [822, 110] width 362 height 70
click at [366, 433] on div at bounding box center [599, 242] width 890 height 484
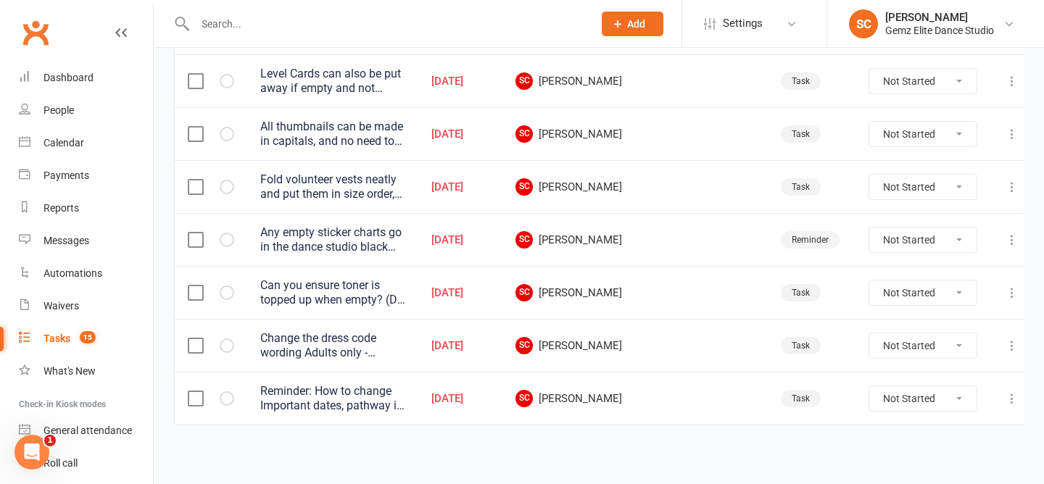
click at [388, 338] on div "Change the dress code wording Adults only - Female Presenting -> Feminine Prese…" at bounding box center [332, 345] width 145 height 29
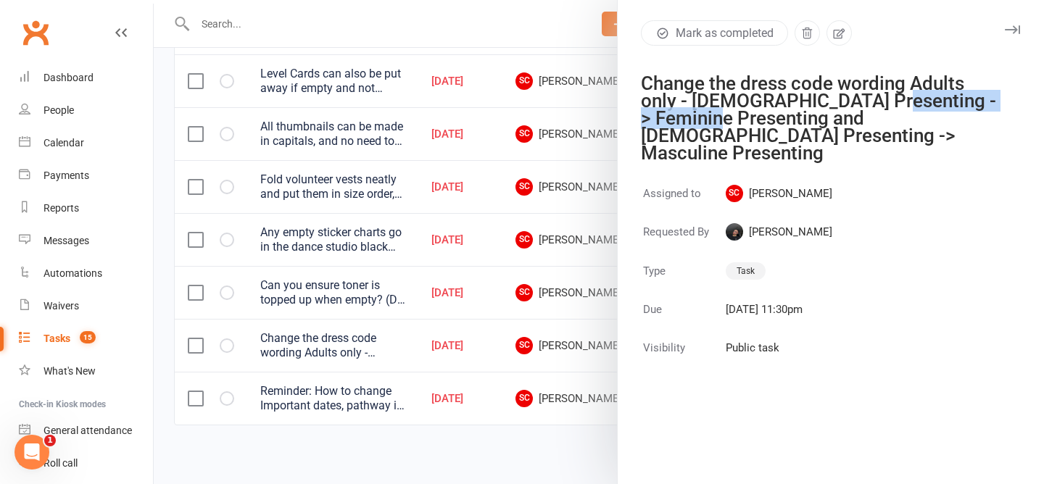
drag, startPoint x: 874, startPoint y: 101, endPoint x: 732, endPoint y: 116, distance: 142.8
click at [732, 116] on div "Change the dress code wording Adults only - Female Presenting -> Feminine Prese…" at bounding box center [822, 118] width 362 height 87
copy div "Feminine Presenting"
click at [450, 430] on div at bounding box center [599, 242] width 890 height 484
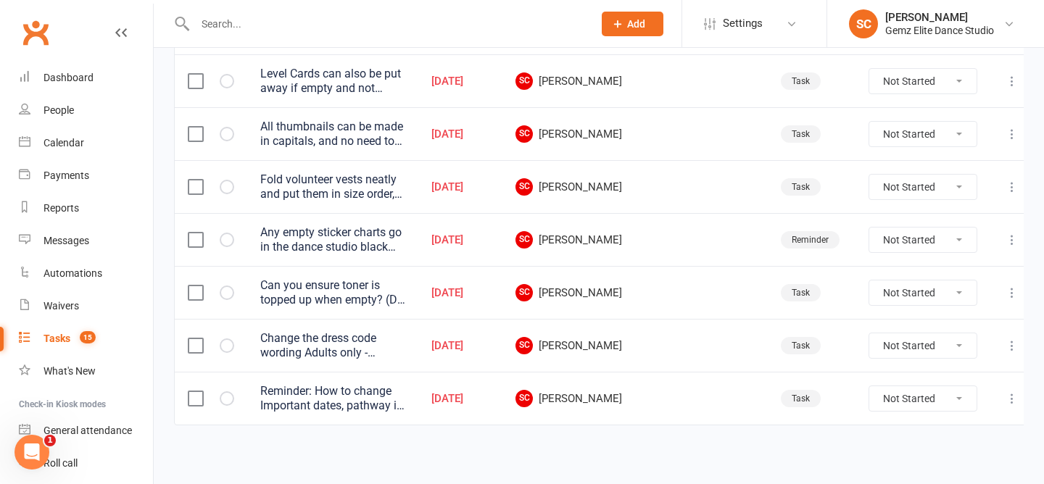
click at [918, 338] on select "Not Started In Progress Waiting Complete" at bounding box center [922, 345] width 107 height 25
select select "unstarted"
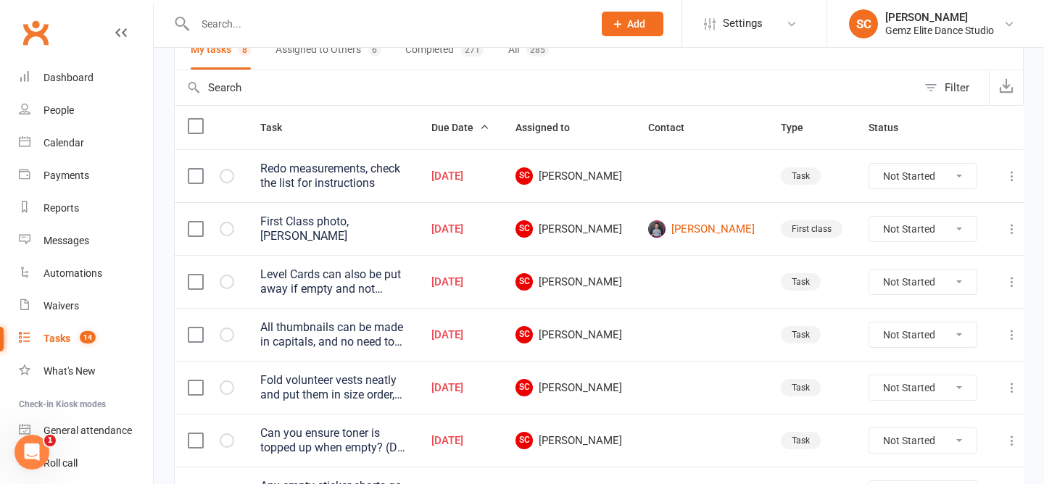
scroll to position [0, 0]
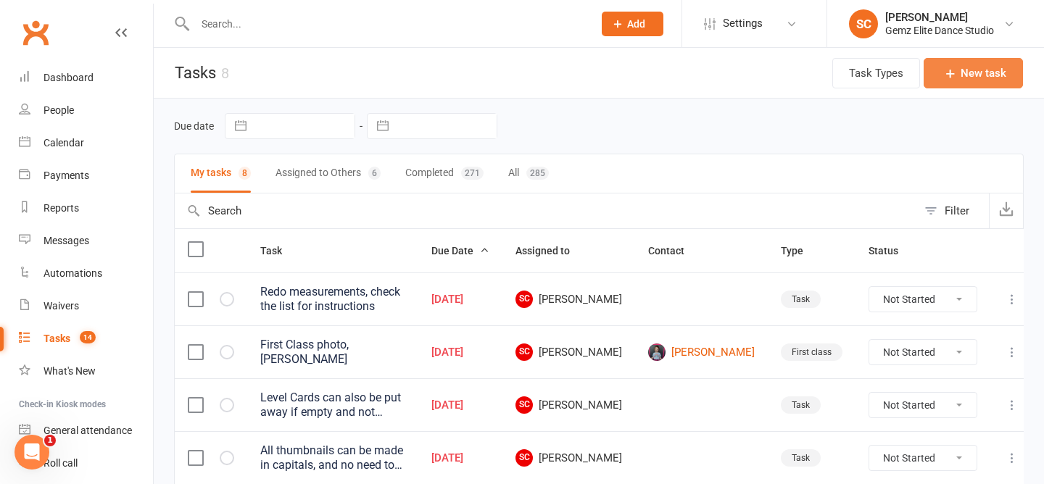
click at [978, 67] on button "New task" at bounding box center [972, 73] width 99 height 30
select select "53755"
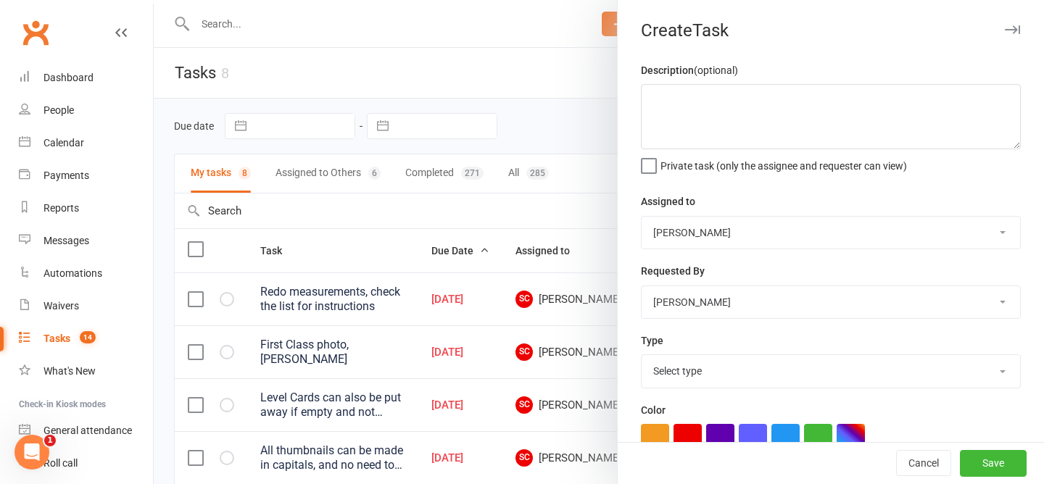
click at [575, 127] on div at bounding box center [599, 242] width 890 height 484
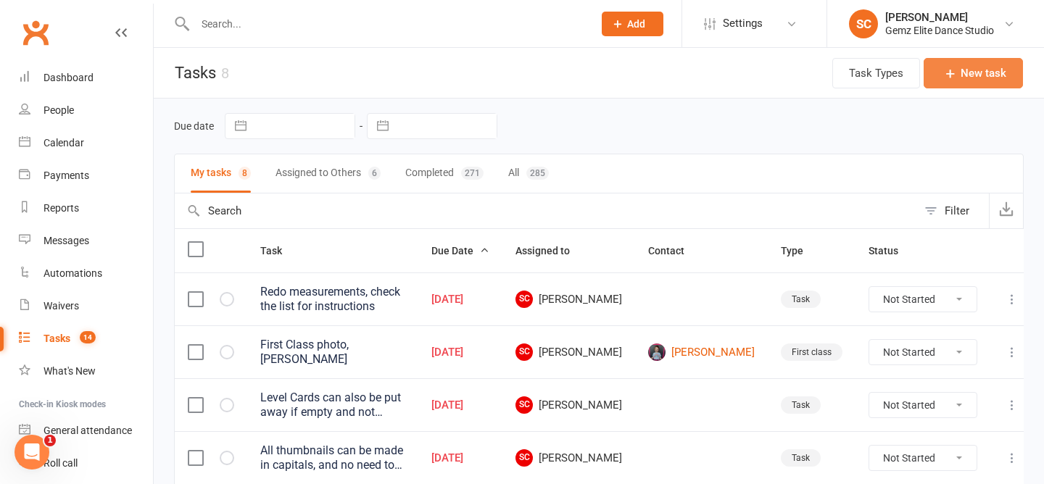
click at [991, 70] on button "New task" at bounding box center [972, 73] width 99 height 30
select select "53755"
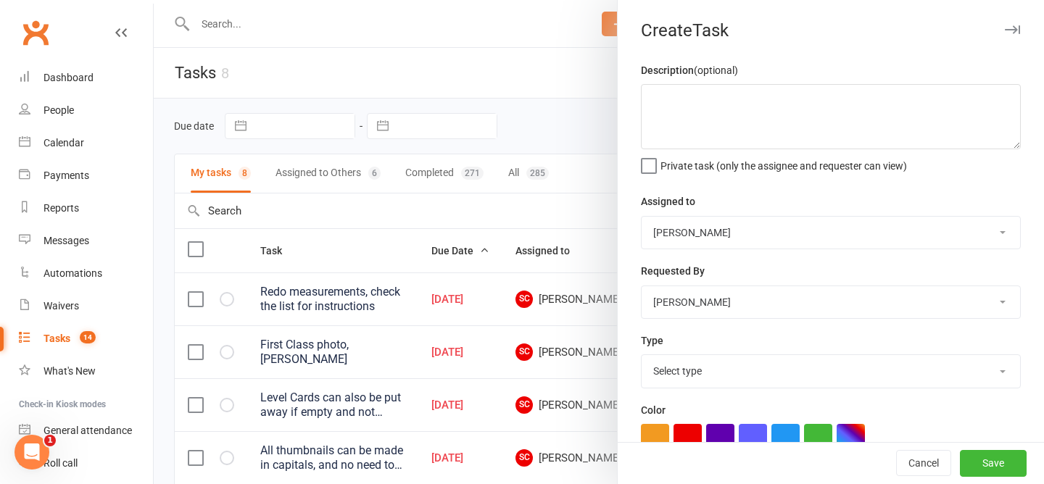
click at [902, 362] on select "Select type Booking E-mail Enrolment First class Insta Make-up Measurements Mee…" at bounding box center [830, 371] width 378 height 32
select select "32449"
click at [750, 133] on textarea at bounding box center [831, 116] width 380 height 65
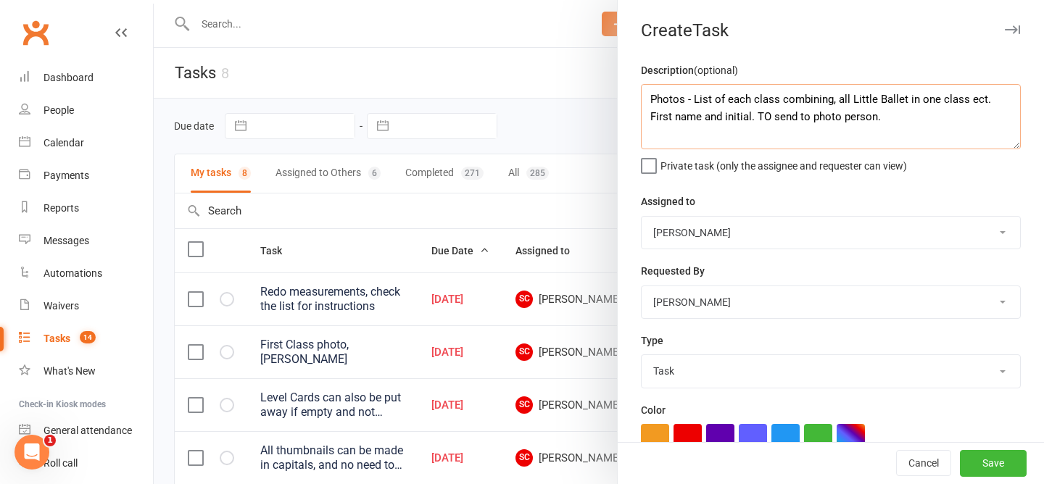
click at [747, 122] on textarea "Photos - List of each class combining, all Little Ballet in one class ect. Firs…" at bounding box center [831, 116] width 380 height 65
click at [875, 116] on textarea "Photos - List of each class combining, all Little Ballet in one class ect. Firs…" at bounding box center [831, 116] width 380 height 65
click at [999, 118] on textarea "Photos - List of each class combining, all Little Ballet in one class ect. Firs…" at bounding box center [831, 116] width 380 height 65
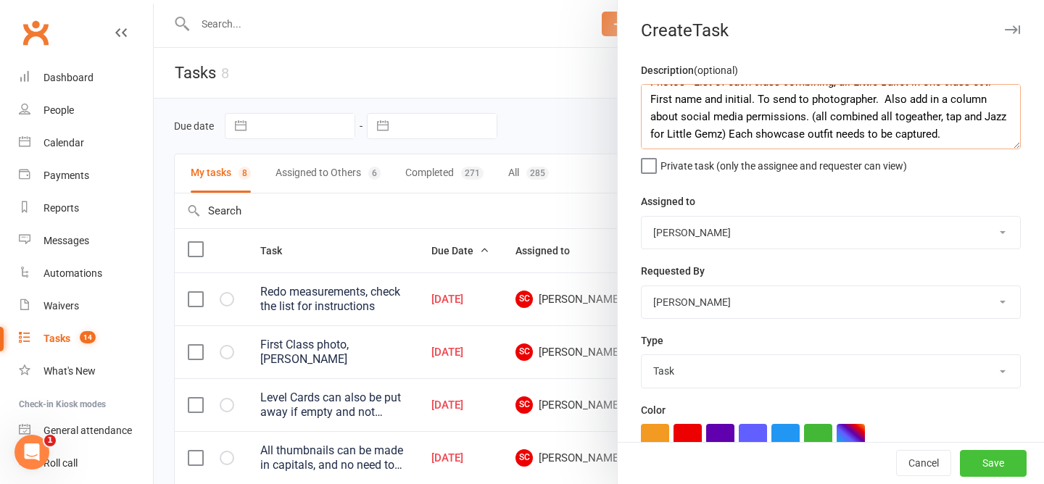
type textarea "Photos - List of each class combining, all Little Ballet in one class ect. Firs…"
click at [986, 463] on button "Save" at bounding box center [993, 464] width 67 height 26
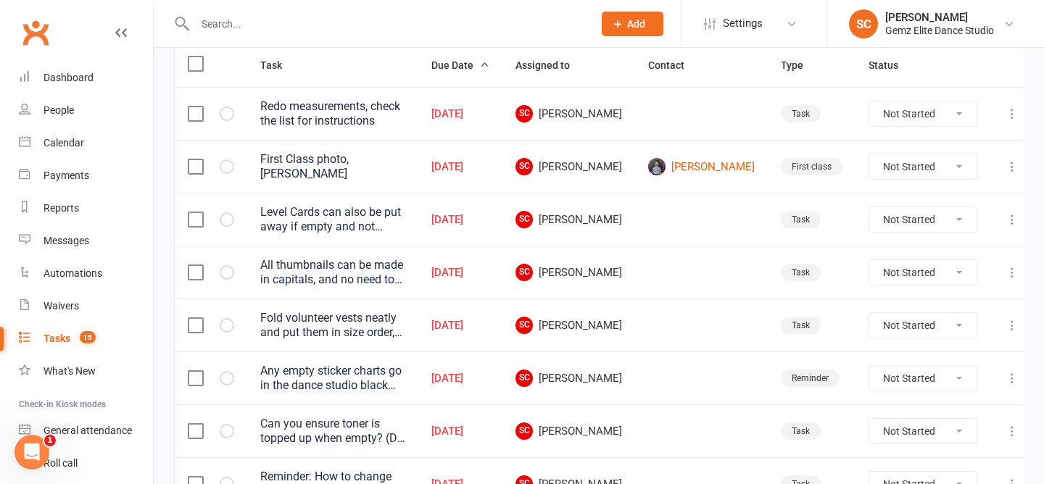
scroll to position [188, 0]
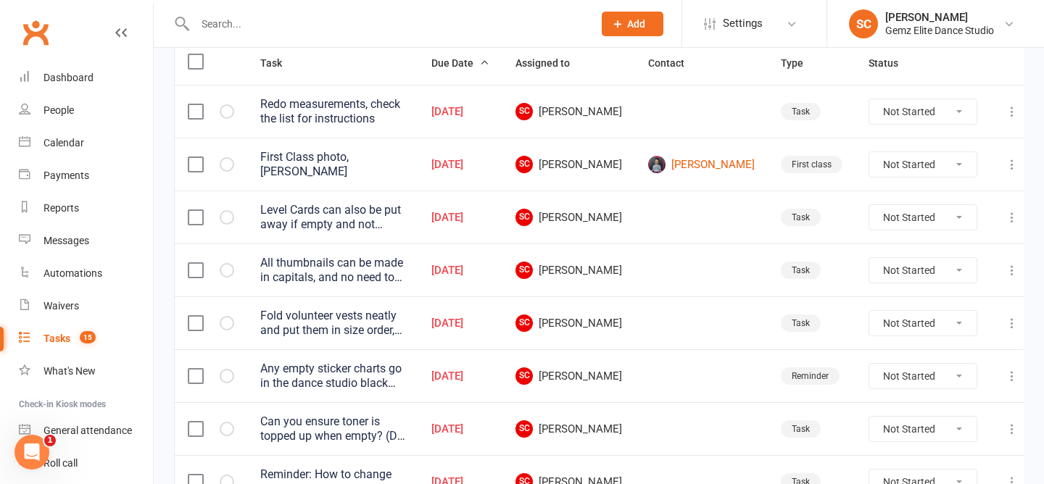
click at [380, 382] on div "Any empty sticker charts go in the dance studio black draws." at bounding box center [332, 376] width 145 height 29
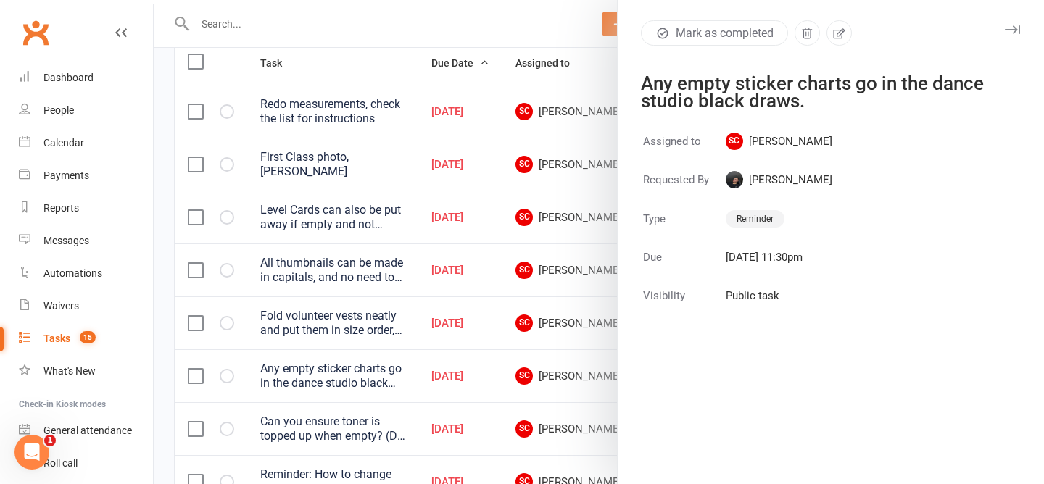
click at [687, 34] on button "Mark as completed" at bounding box center [714, 32] width 147 height 25
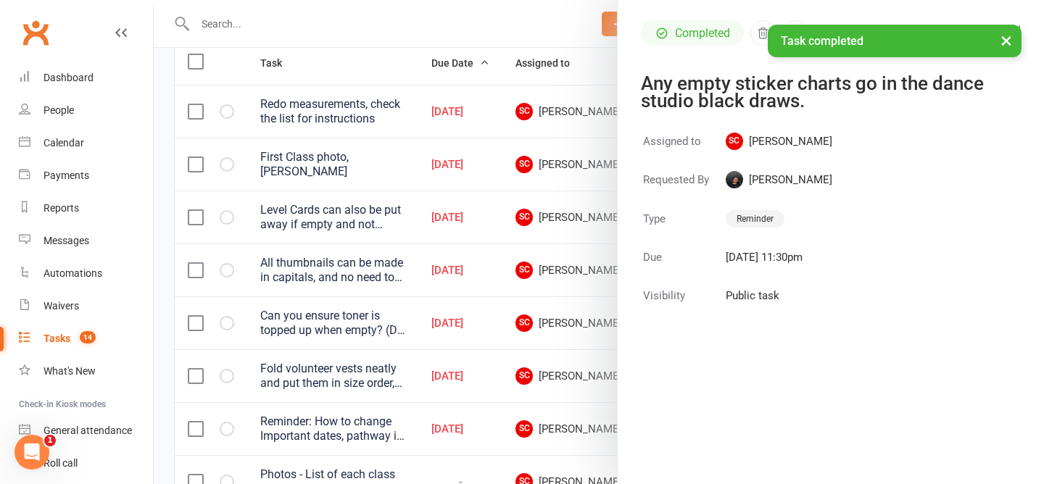
click at [436, 25] on div "× Task completed" at bounding box center [512, 25] width 1025 height 0
click at [158, 362] on div at bounding box center [599, 242] width 890 height 484
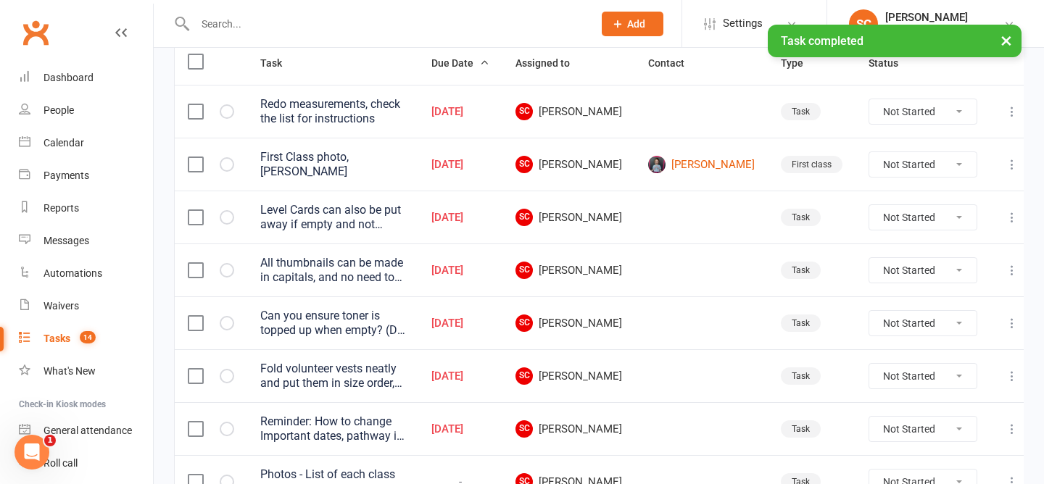
scroll to position [271, 0]
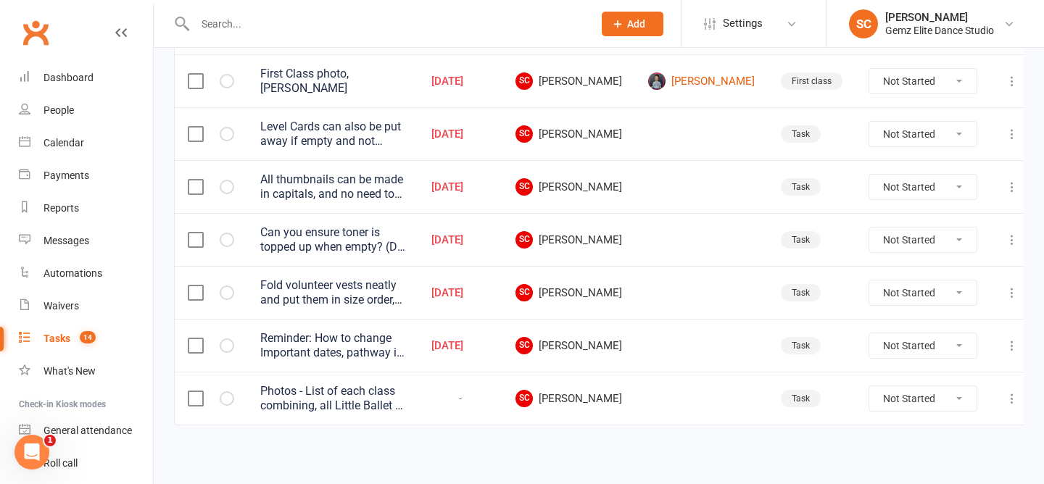
click at [396, 342] on div "Reminder: How to change Important dates, pathway is at the bottom of the docume…" at bounding box center [332, 345] width 145 height 29
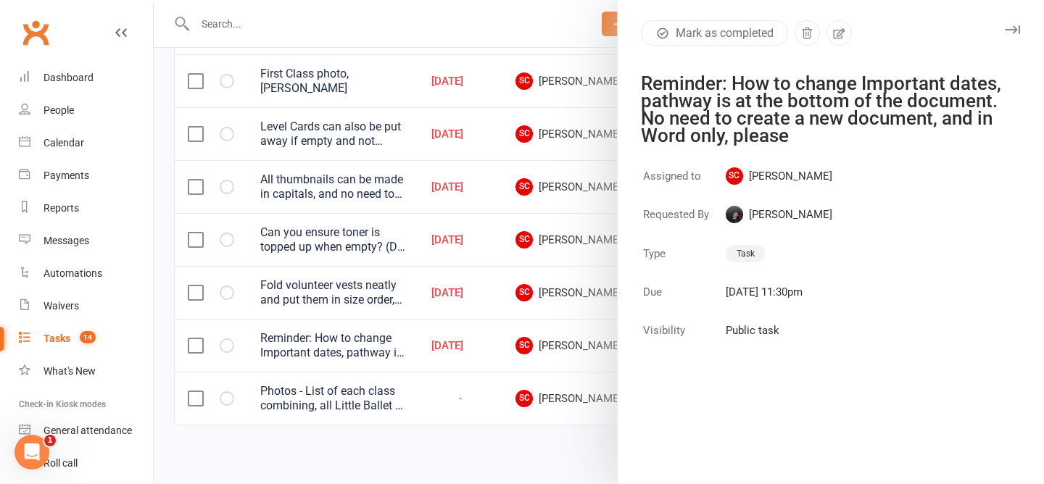
click at [706, 36] on button "Mark as completed" at bounding box center [714, 32] width 147 height 25
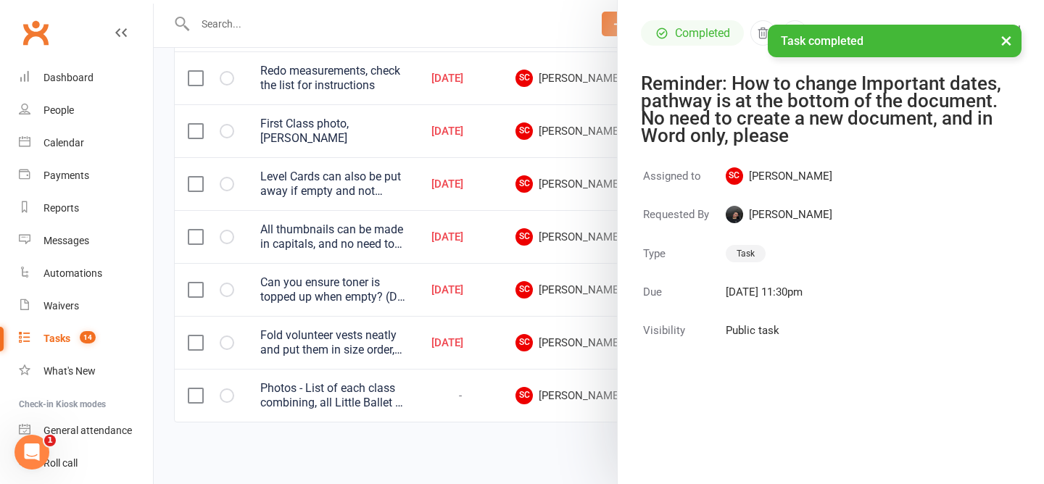
scroll to position [218, 0]
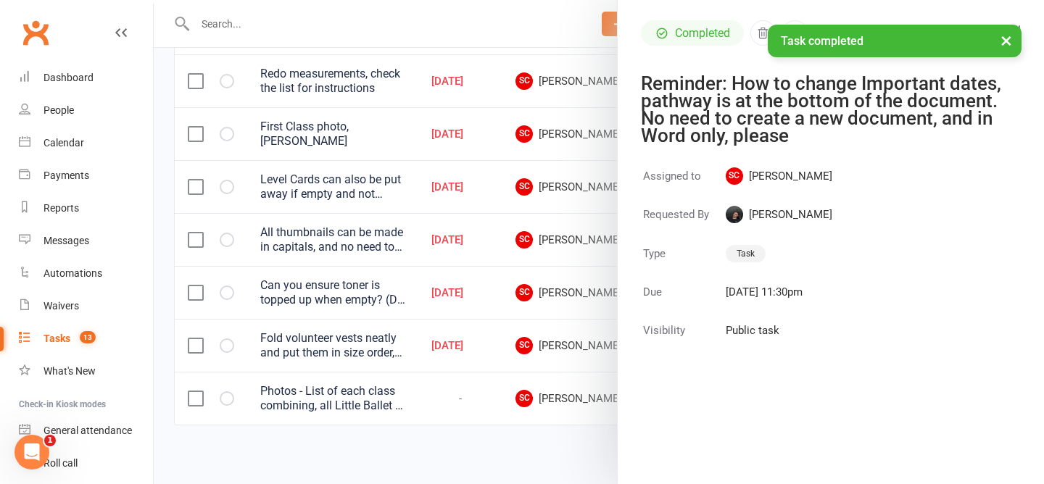
click at [370, 449] on div at bounding box center [599, 242] width 890 height 484
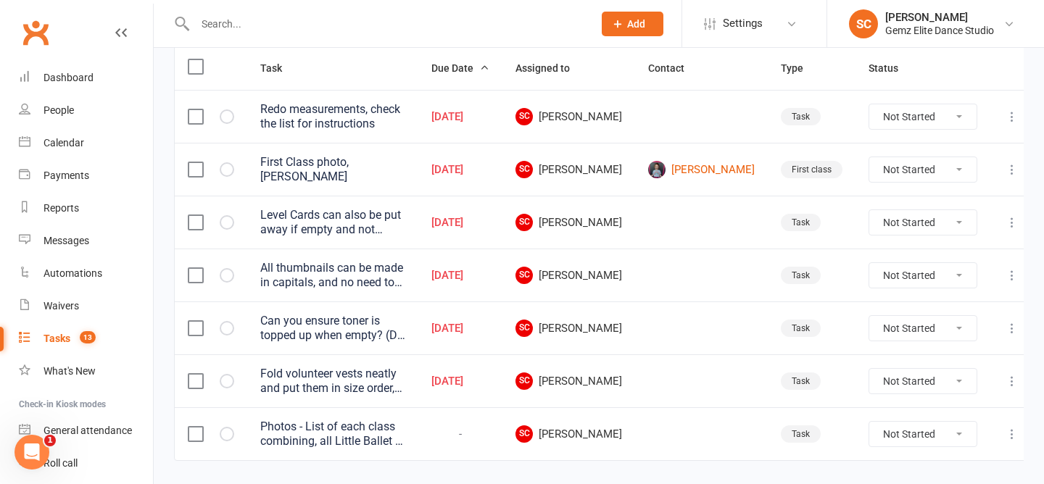
scroll to position [188, 0]
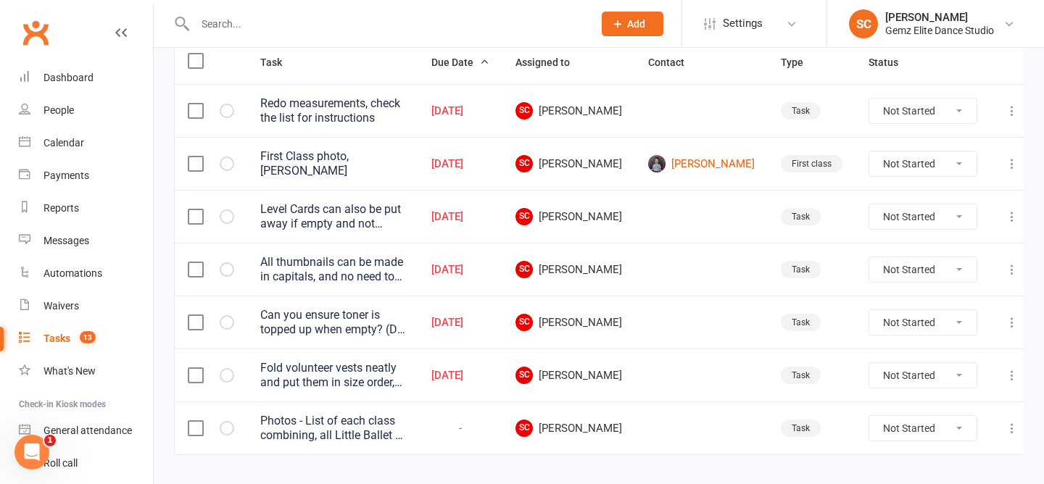
click at [316, 160] on div "First Class photo, Lily" at bounding box center [332, 163] width 145 height 29
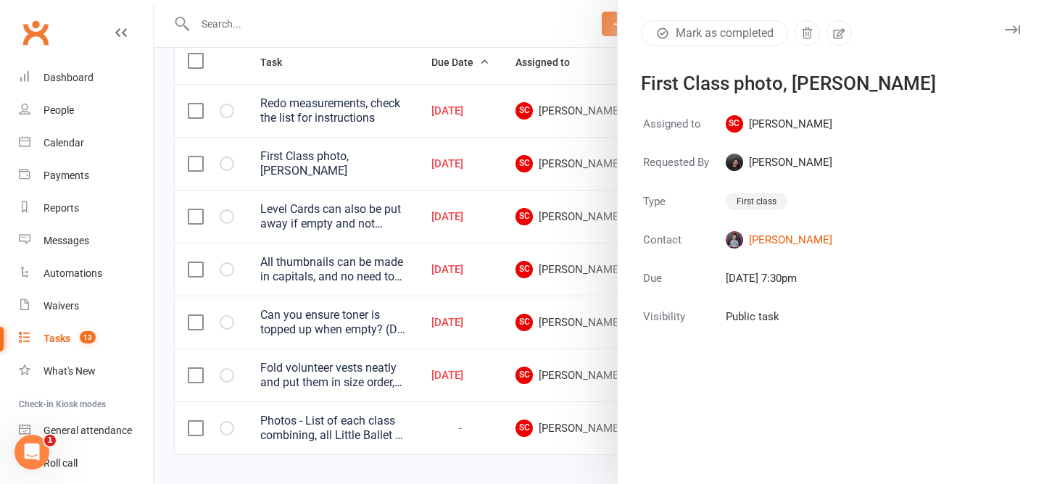
click at [412, 58] on div at bounding box center [599, 242] width 890 height 484
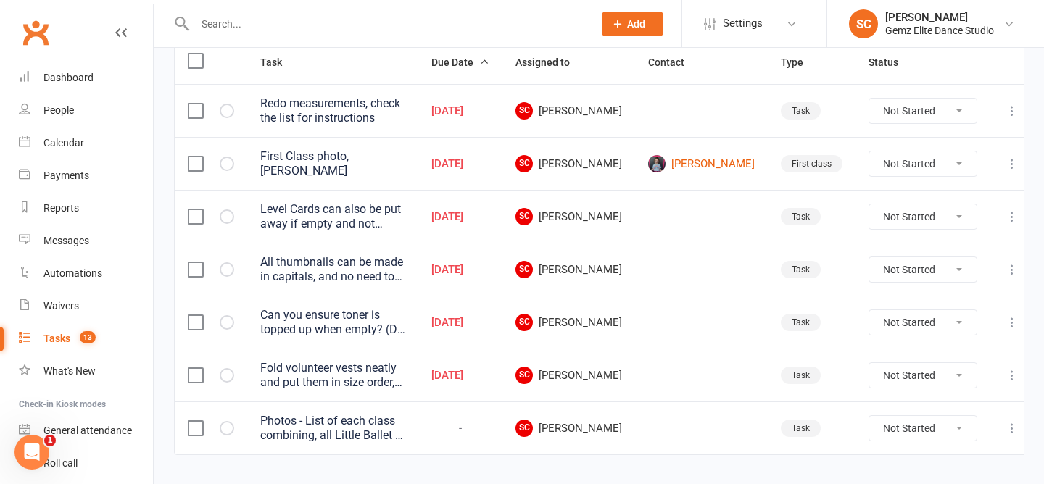
click at [405, 209] on div "Level Cards can also be put away if empty and not being used. Please add to man…" at bounding box center [332, 216] width 145 height 29
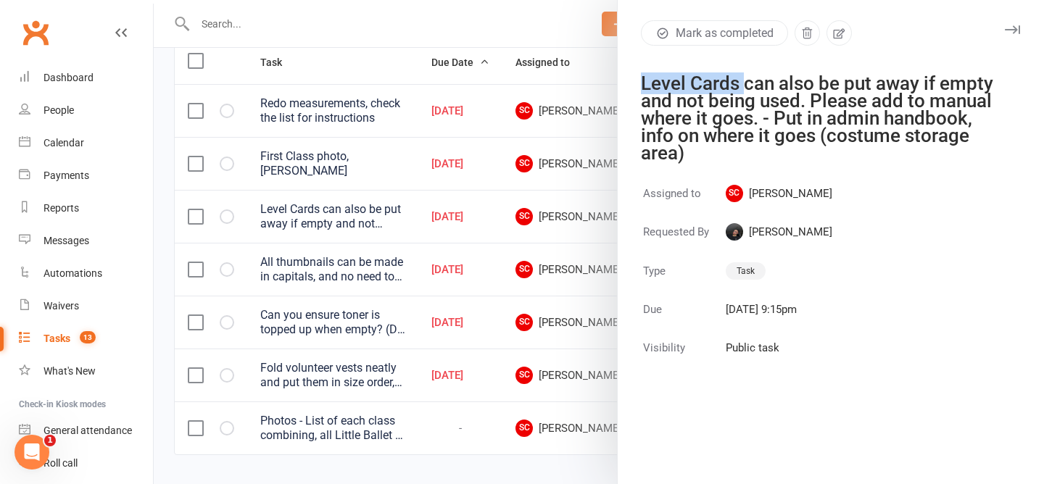
drag, startPoint x: 640, startPoint y: 83, endPoint x: 738, endPoint y: 79, distance: 97.9
click at [741, 82] on div "Level Cards can also be put away if empty and not being used. Please add to man…" at bounding box center [822, 118] width 362 height 87
copy div "Level Cards"
click at [740, 147] on div "Level Cards can also be put away if empty and not being used. Please add to man…" at bounding box center [822, 118] width 362 height 87
click at [740, 27] on button "Mark as completed" at bounding box center [714, 32] width 147 height 25
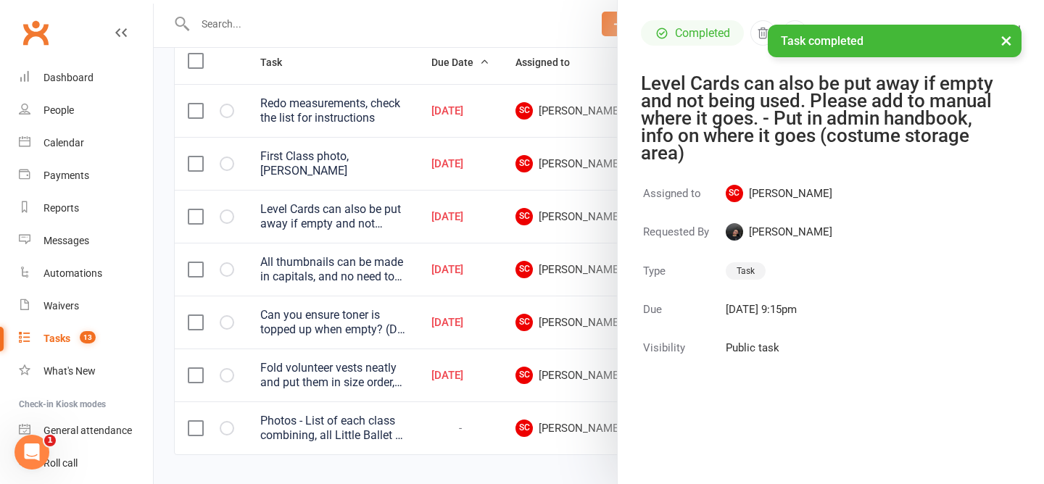
scroll to position [165, 0]
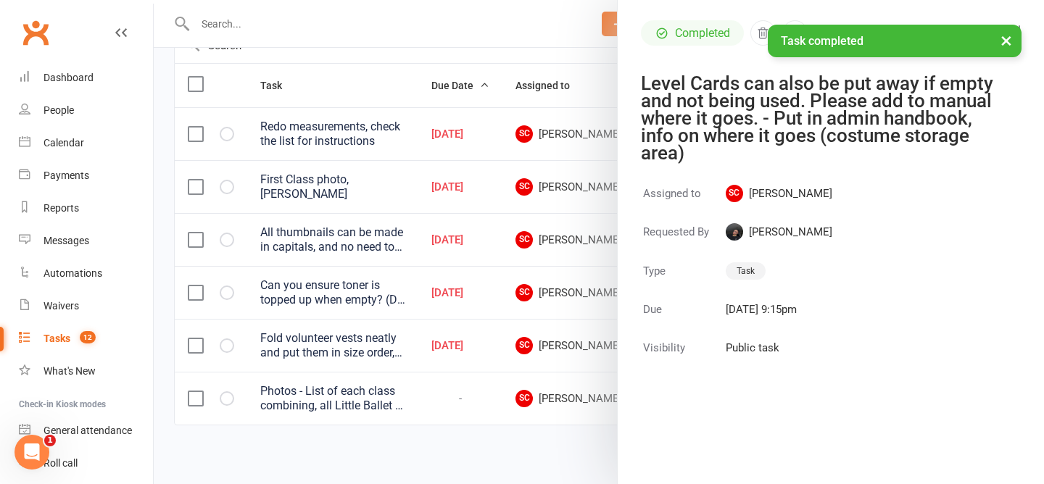
click at [459, 427] on div at bounding box center [599, 242] width 890 height 484
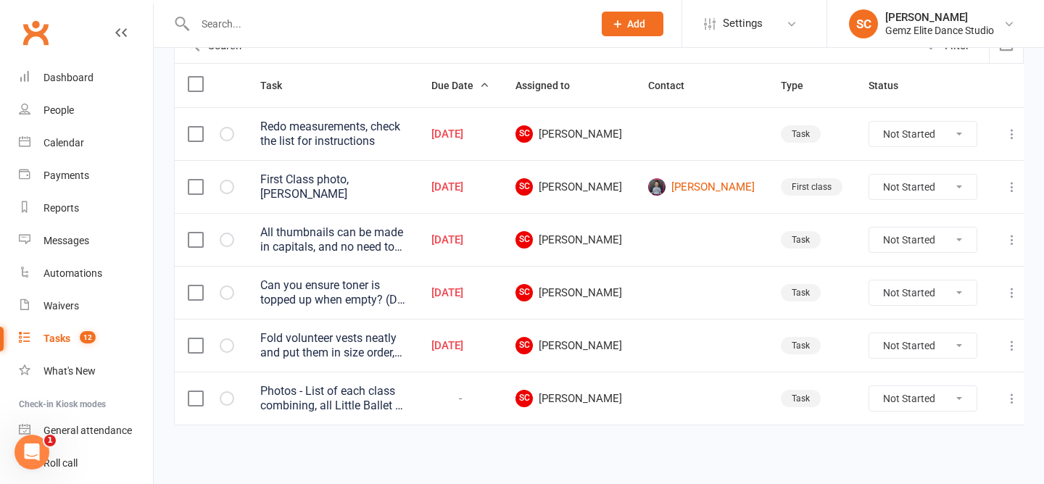
click at [364, 392] on div "Photos - List of each class combining, all Little Ballet in one class ect. Firs…" at bounding box center [332, 398] width 145 height 29
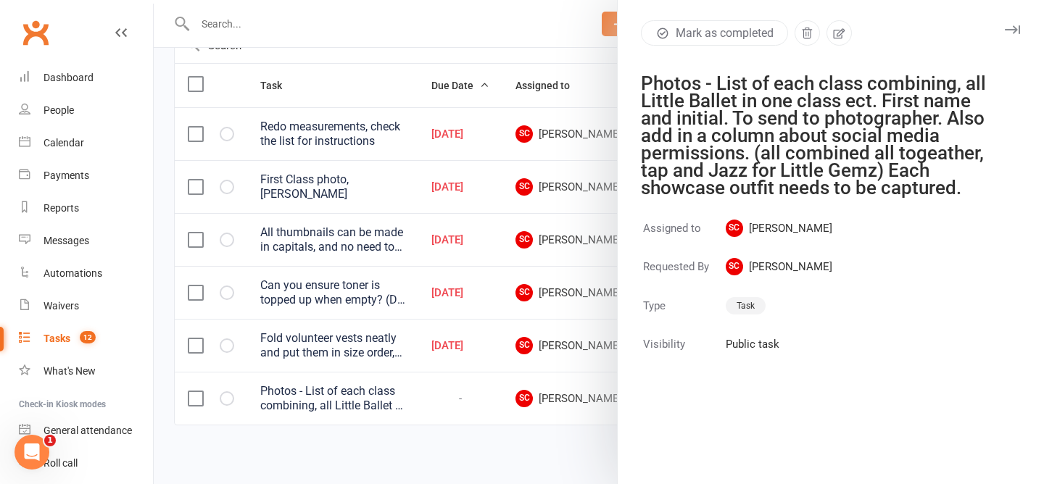
click at [388, 459] on div at bounding box center [599, 242] width 890 height 484
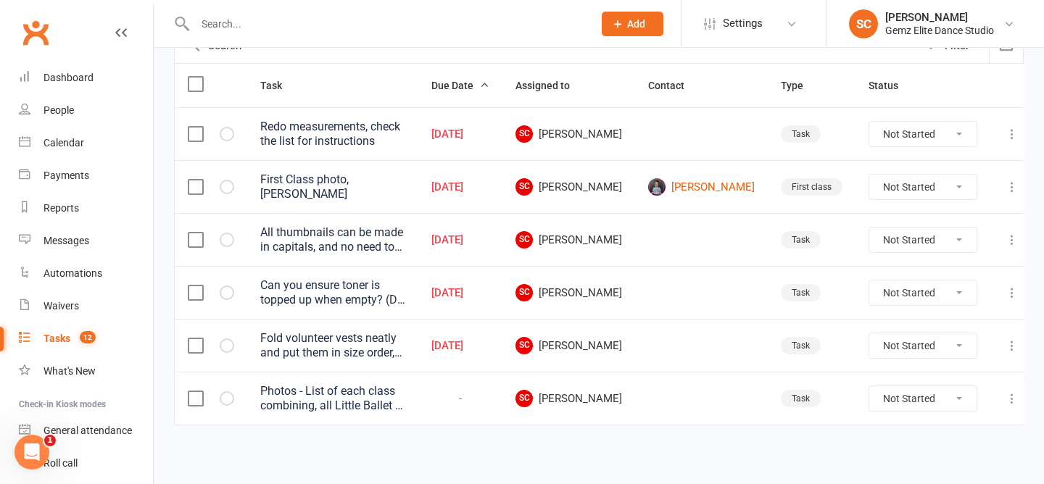
click at [398, 237] on div "All thumbnails can be made in capitals, and no need to write the studio's name …" at bounding box center [332, 239] width 145 height 29
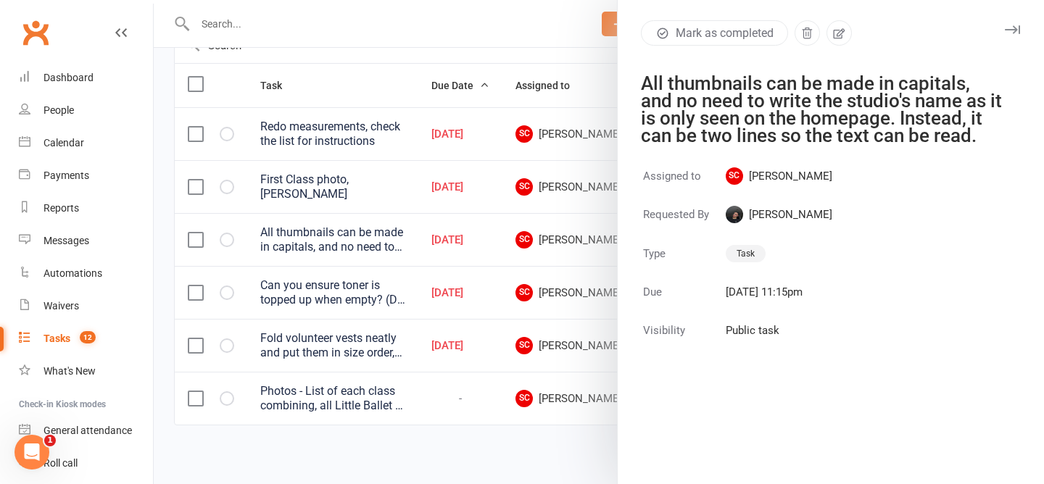
click at [480, 64] on div at bounding box center [599, 242] width 890 height 484
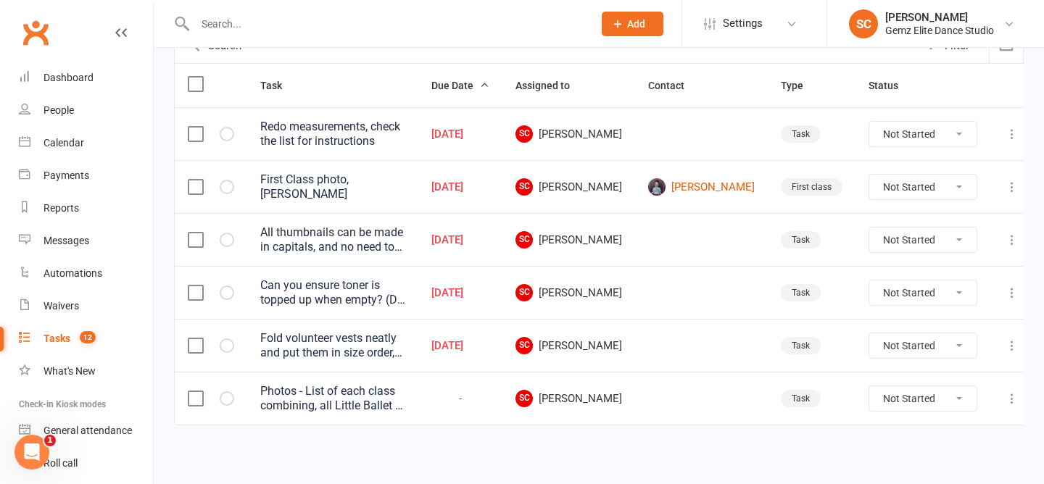
click at [367, 236] on div "All thumbnails can be made in capitals, and no need to write the studio's name …" at bounding box center [332, 239] width 145 height 29
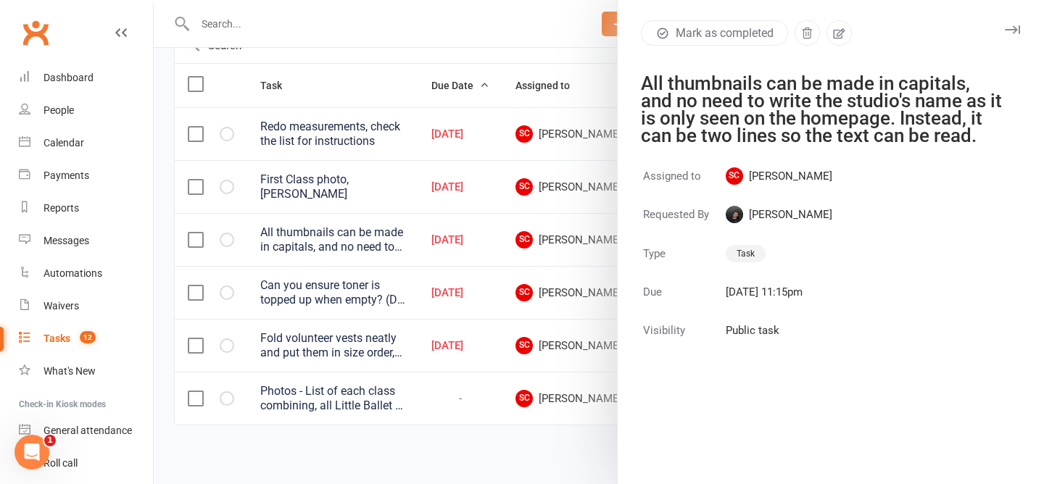
click at [722, 31] on button "Mark as completed" at bounding box center [714, 32] width 147 height 25
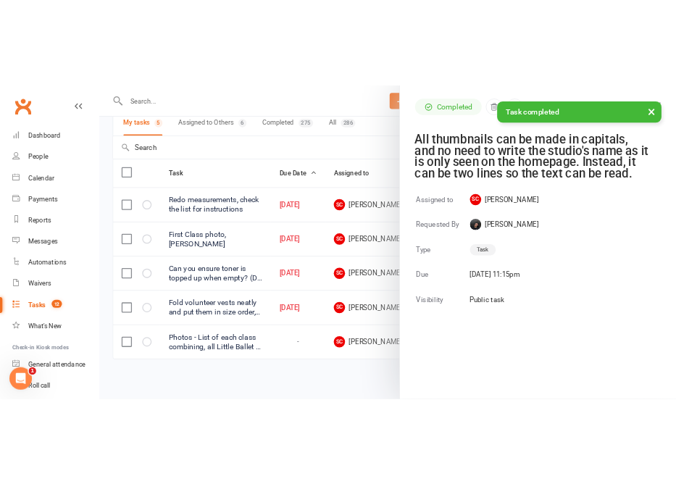
scroll to position [112, 0]
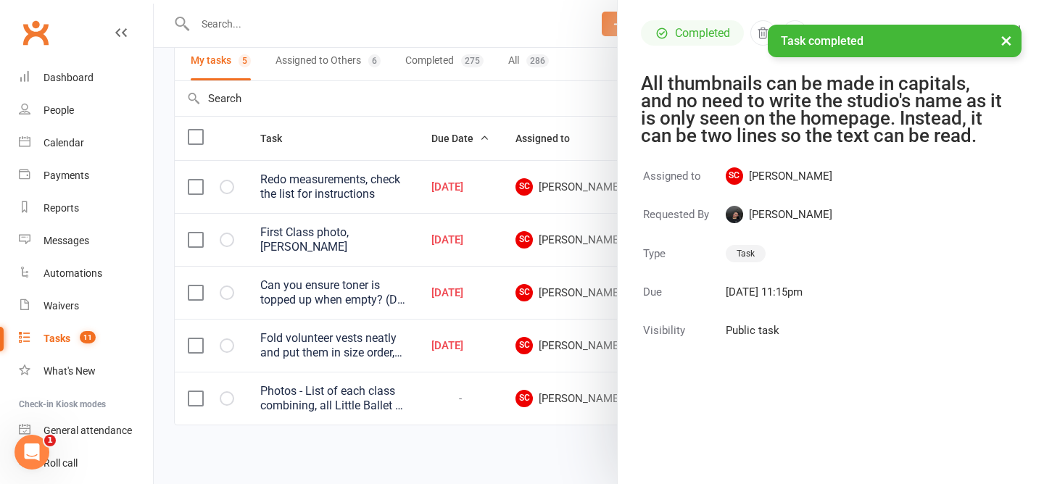
click at [393, 101] on div at bounding box center [599, 242] width 890 height 484
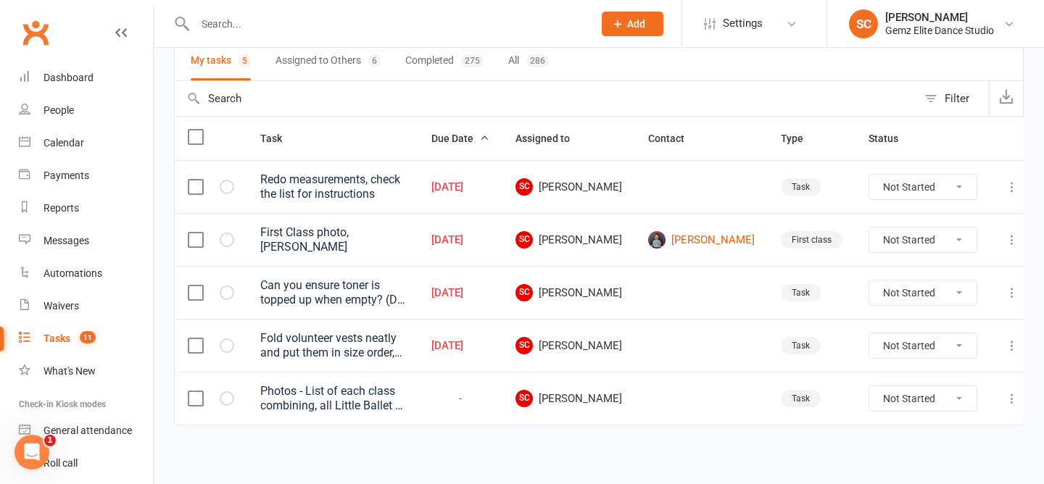
click at [401, 291] on div "Can you ensure toner is topped up when empty? (Do you know how it is done?) Aft…" at bounding box center [332, 292] width 145 height 29
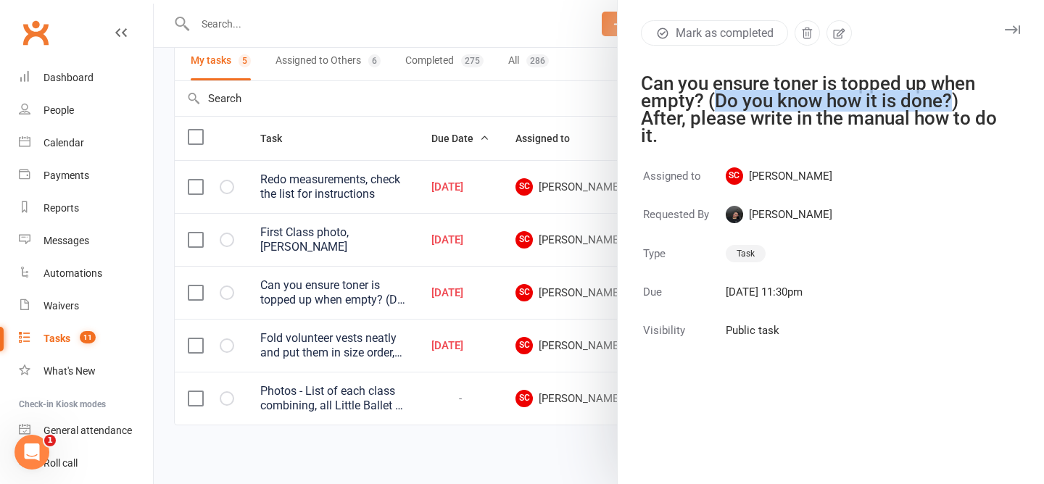
drag, startPoint x: 714, startPoint y: 102, endPoint x: 949, endPoint y: 101, distance: 235.5
click at [949, 101] on div "Can you ensure toner is topped up when empty? (Do you know how it is done?) Aft…" at bounding box center [822, 110] width 362 height 70
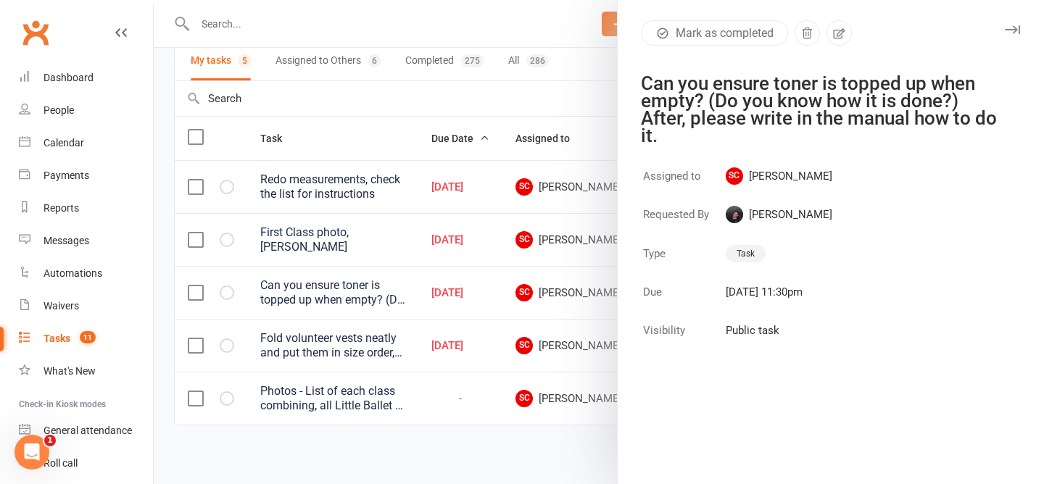
click at [939, 145] on div "Mark as completed Can you ensure toner is topped up when empty? (Do you know ho…" at bounding box center [830, 242] width 427 height 484
click at [432, 341] on div at bounding box center [599, 242] width 890 height 484
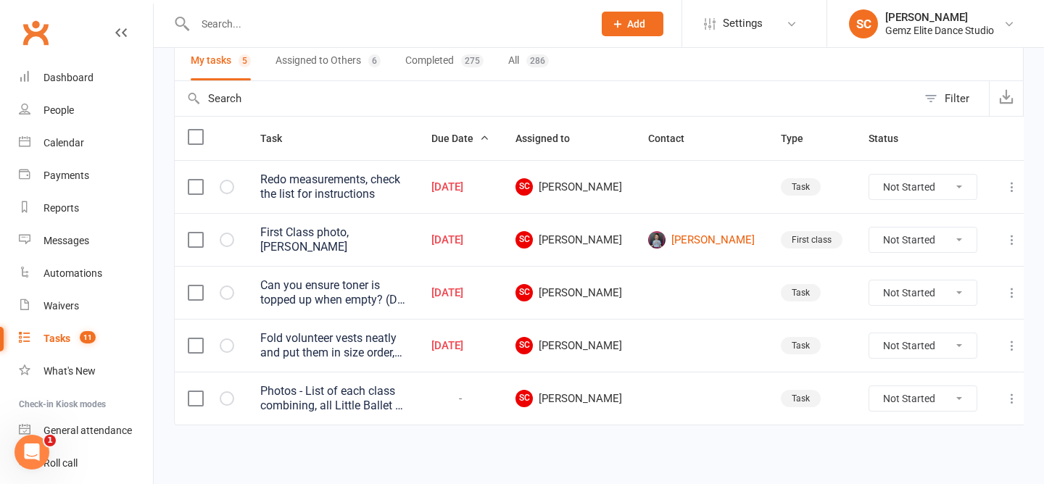
click at [405, 347] on div "Fold volunteer vests neatly and put them in size order, with the smallest on top" at bounding box center [332, 345] width 145 height 29
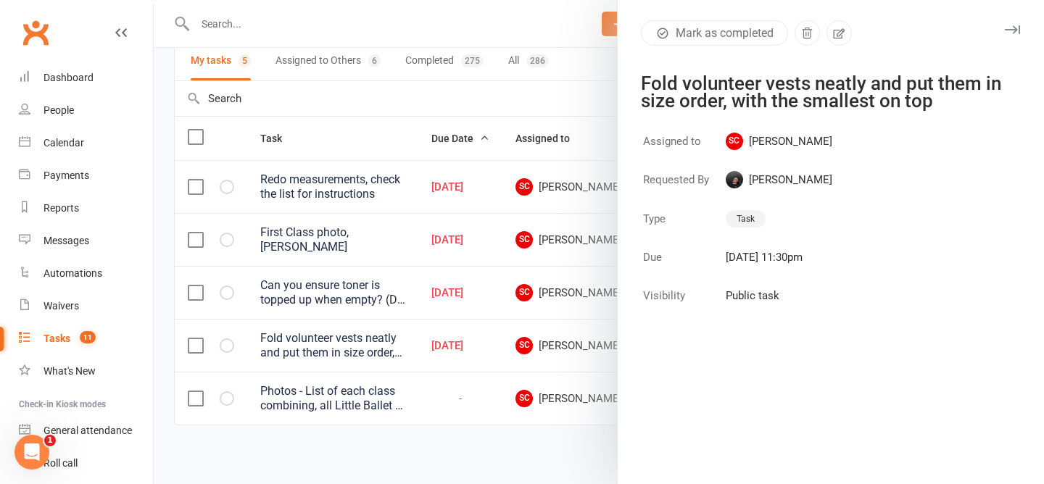
click at [407, 463] on div at bounding box center [599, 242] width 890 height 484
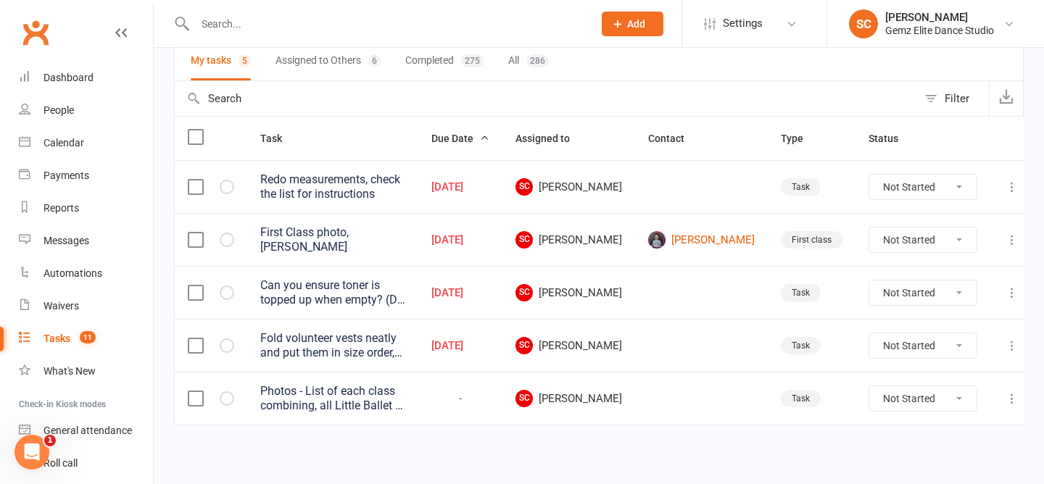
click at [388, 395] on div "Photos - List of each class combining, all Little Ballet in one class ect. Firs…" at bounding box center [332, 398] width 145 height 29
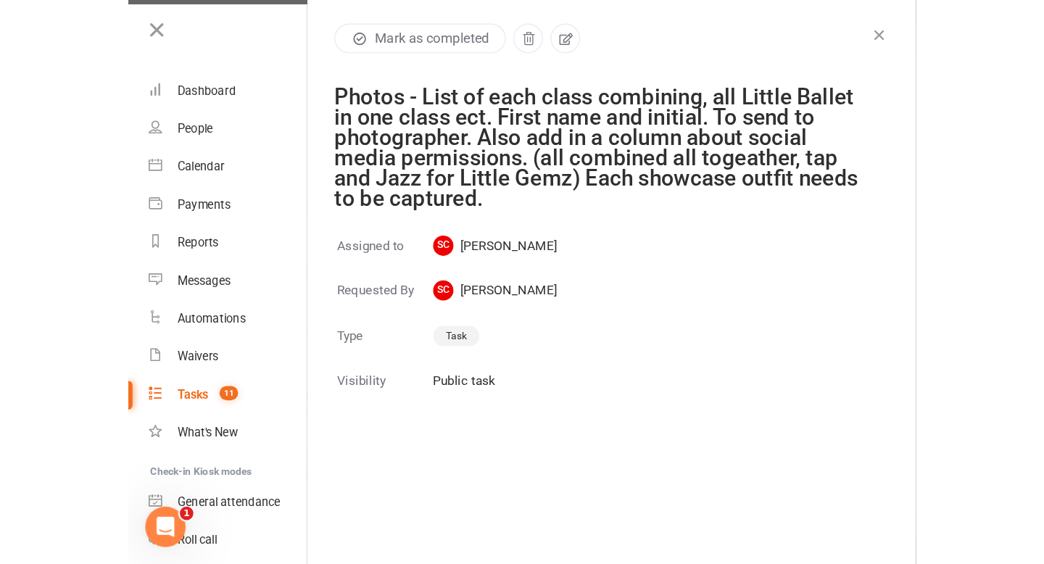
scroll to position [33, 0]
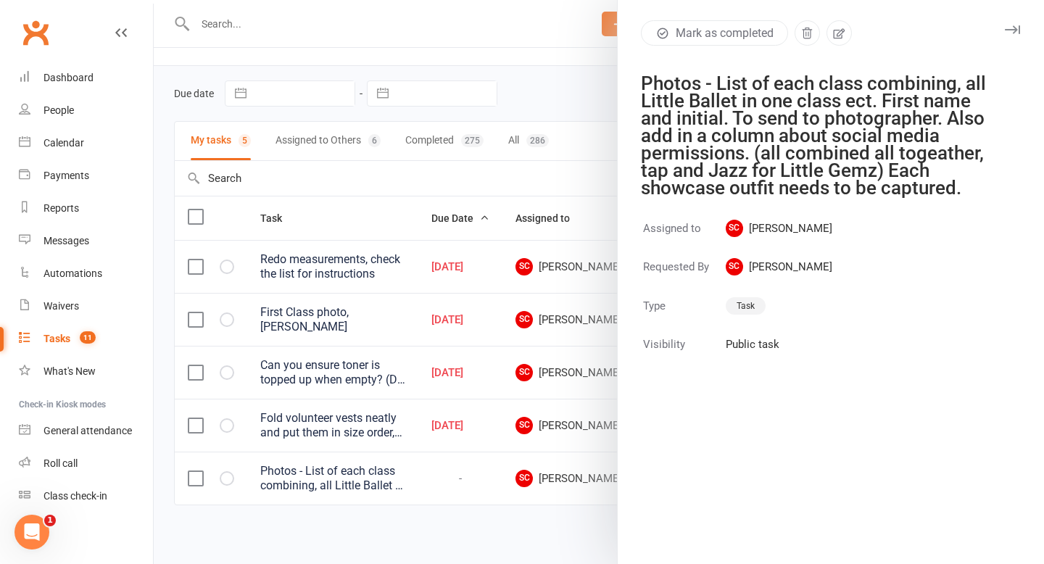
click at [567, 100] on div at bounding box center [599, 282] width 890 height 564
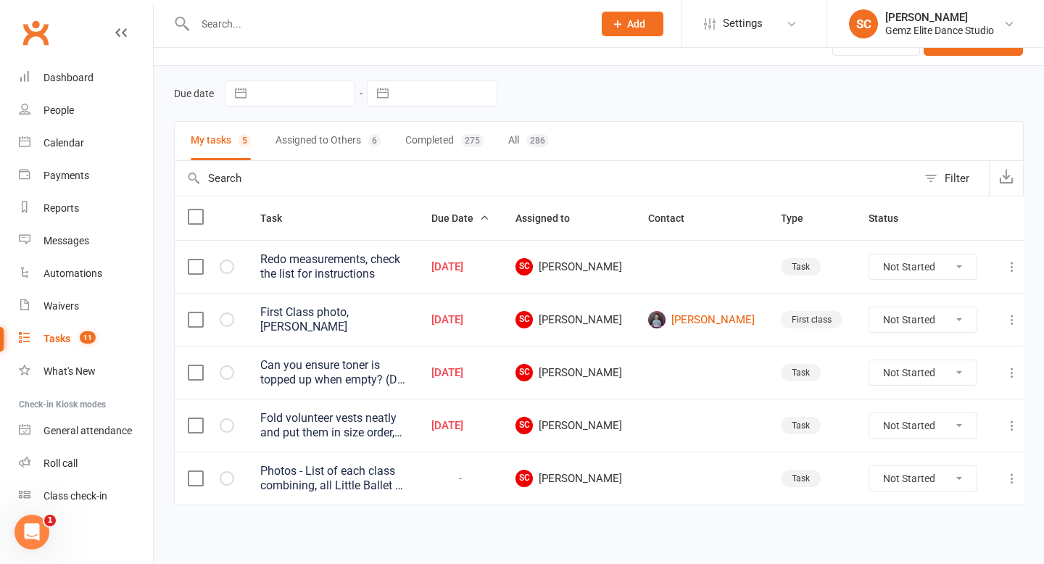
scroll to position [0, 0]
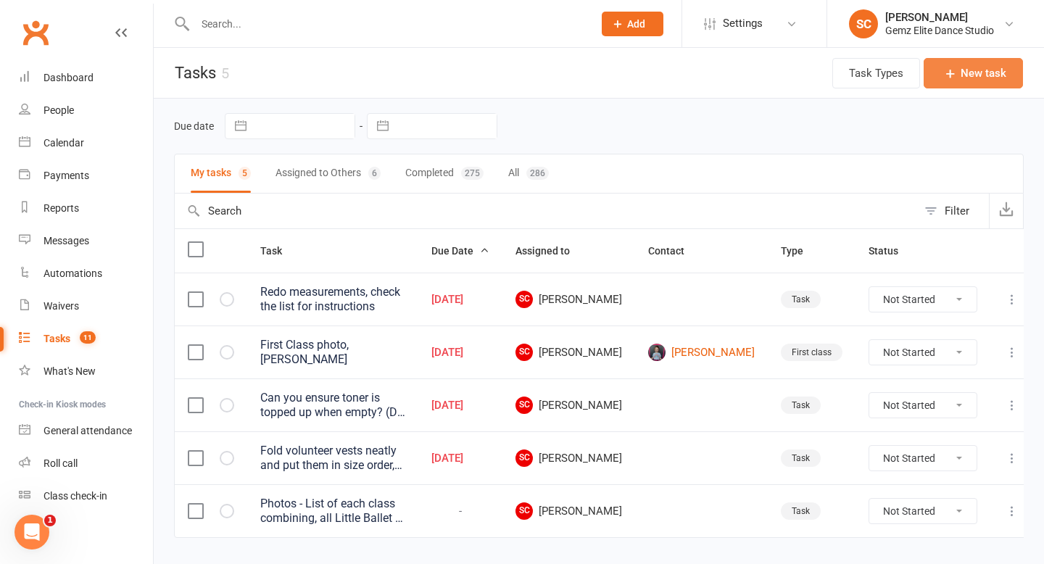
click at [988, 78] on button "New task" at bounding box center [972, 73] width 99 height 30
select select "53755"
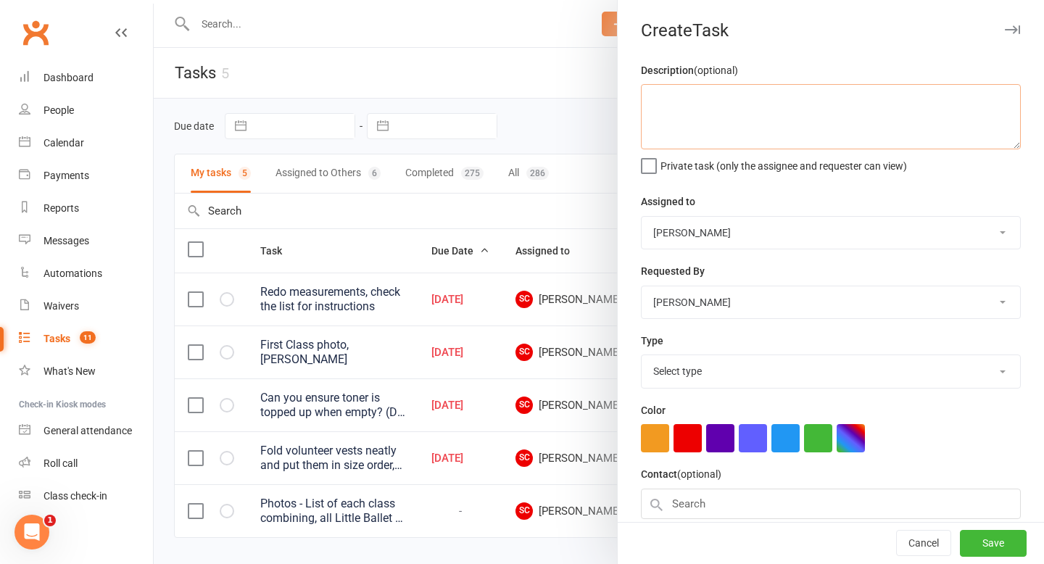
click at [824, 110] on textarea at bounding box center [831, 116] width 380 height 65
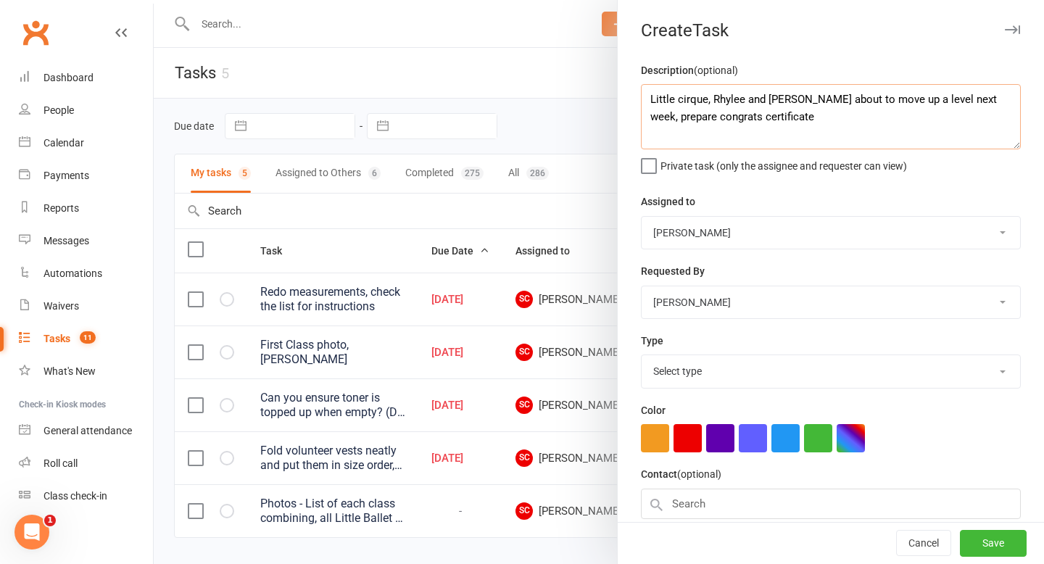
type textarea "Little cirque, Rhylee and Demetrie about to move up a level next week, prepare …"
click at [804, 375] on select "Select type Booking E-mail Enrolment First class Insta Make-up Measurements Mee…" at bounding box center [830, 371] width 378 height 32
select select "32449"
click at [1006, 483] on button "Save" at bounding box center [993, 543] width 67 height 26
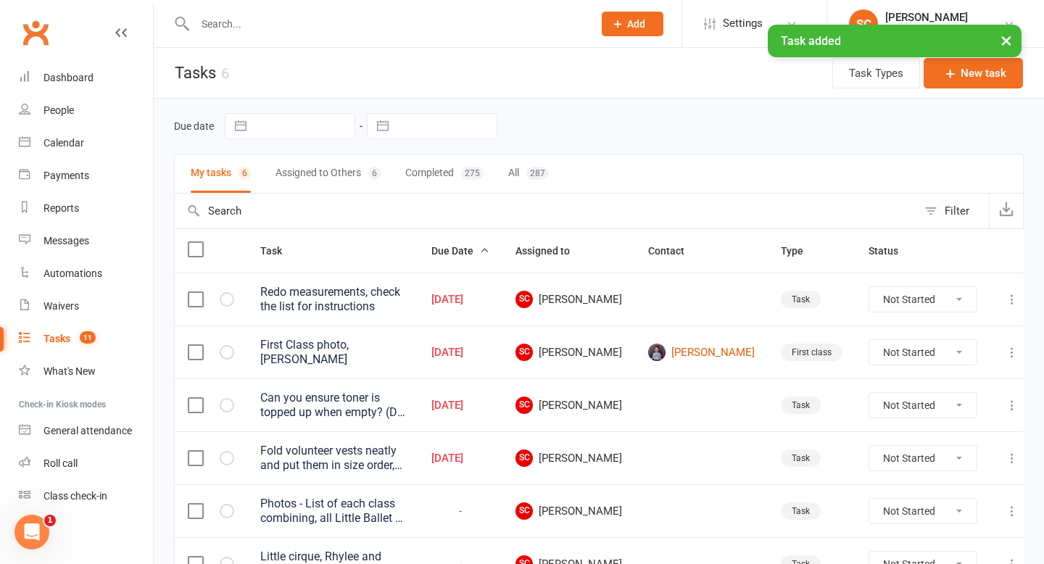
scroll to position [86, 0]
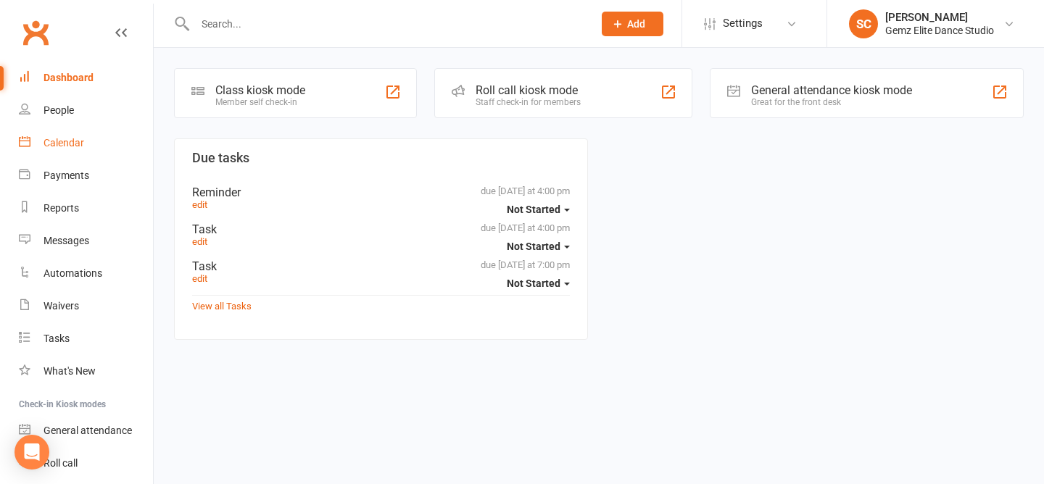
click at [70, 148] on div "Calendar" at bounding box center [63, 143] width 41 height 12
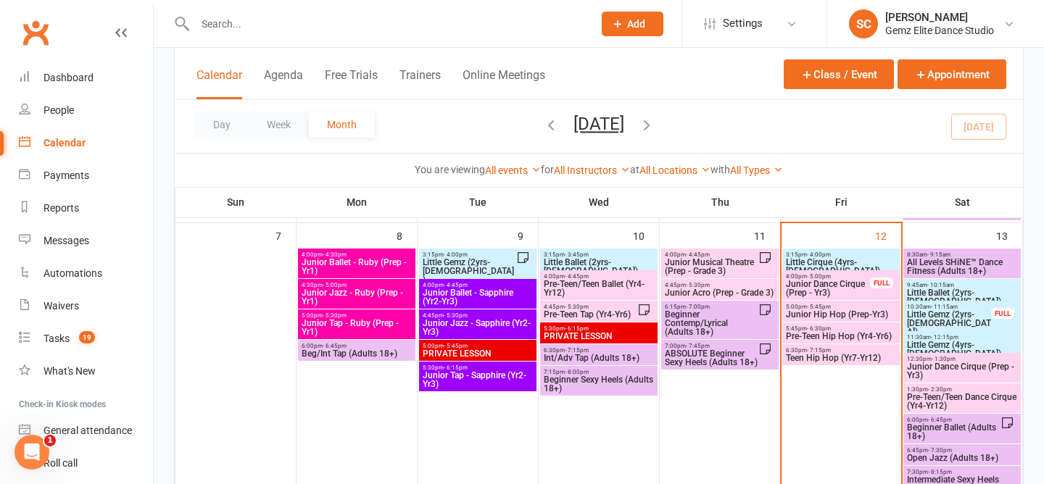
scroll to position [379, 0]
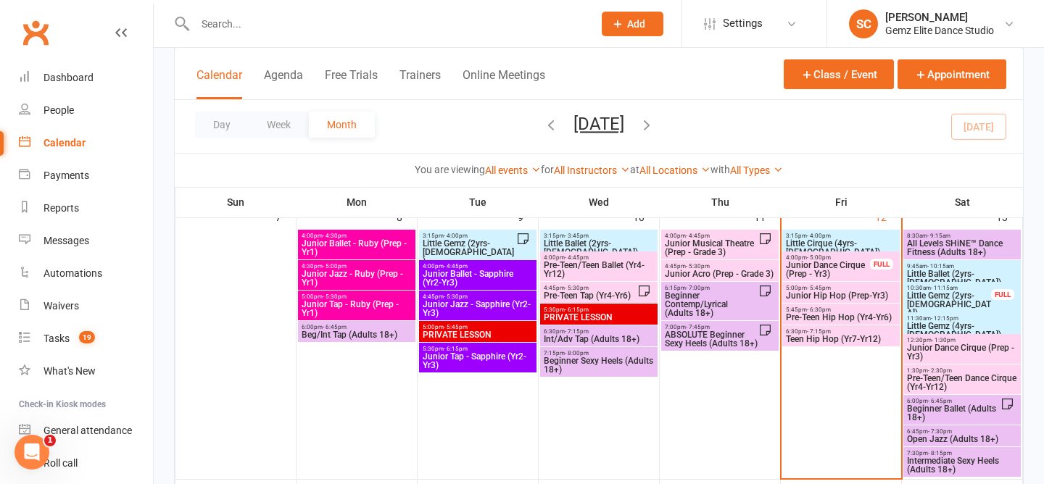
click at [820, 240] on span "Little Cirque (4yrs-5yrs old)" at bounding box center [841, 247] width 112 height 17
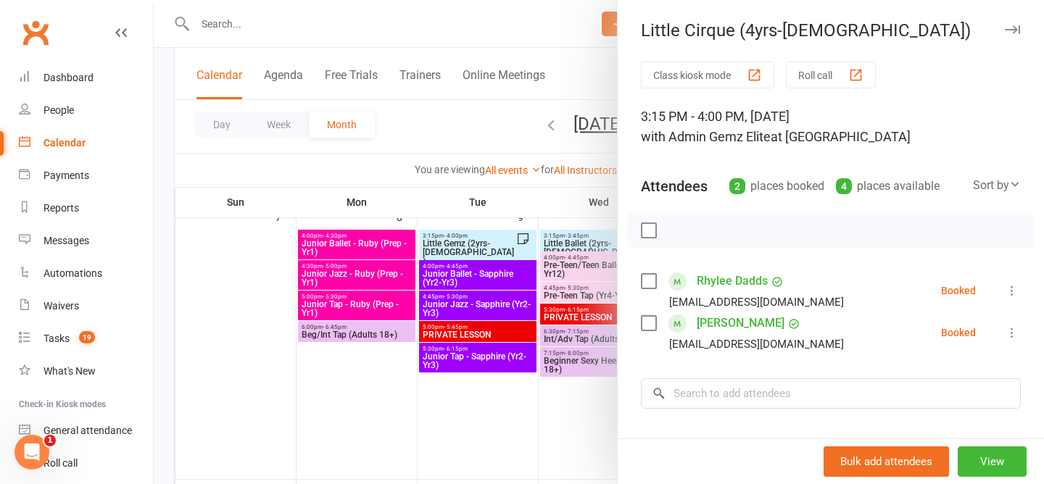
click at [459, 130] on div at bounding box center [599, 242] width 890 height 484
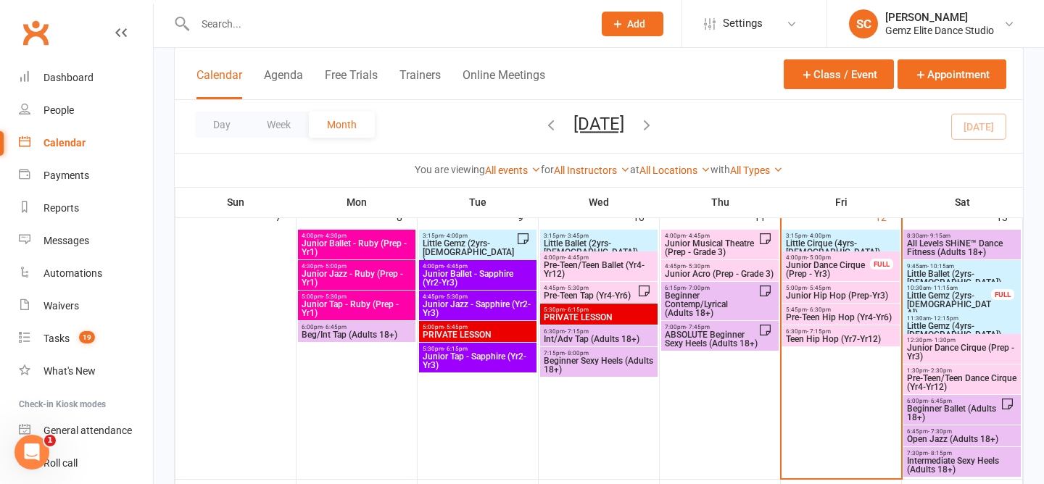
click at [820, 262] on span "Junior Dance Cirque (Prep - Yr3)" at bounding box center [828, 269] width 86 height 17
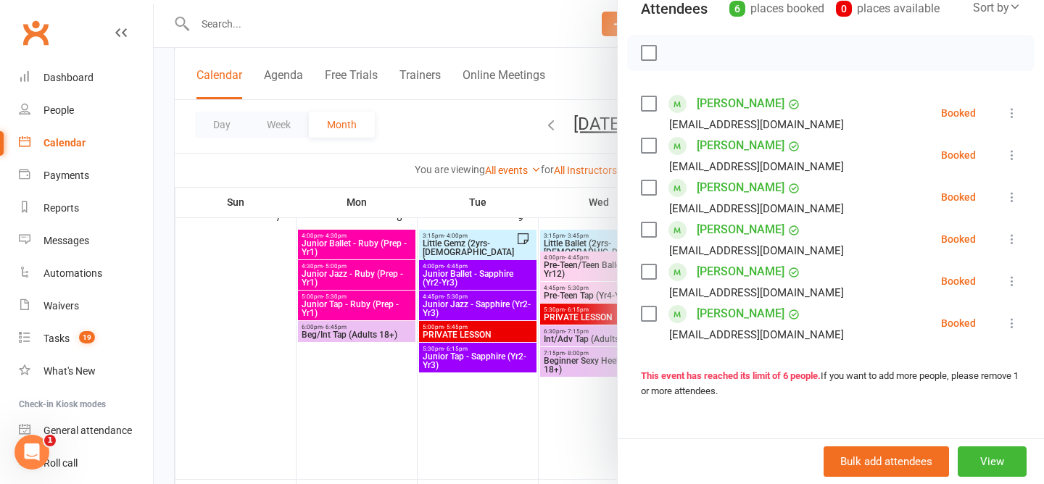
scroll to position [180, 0]
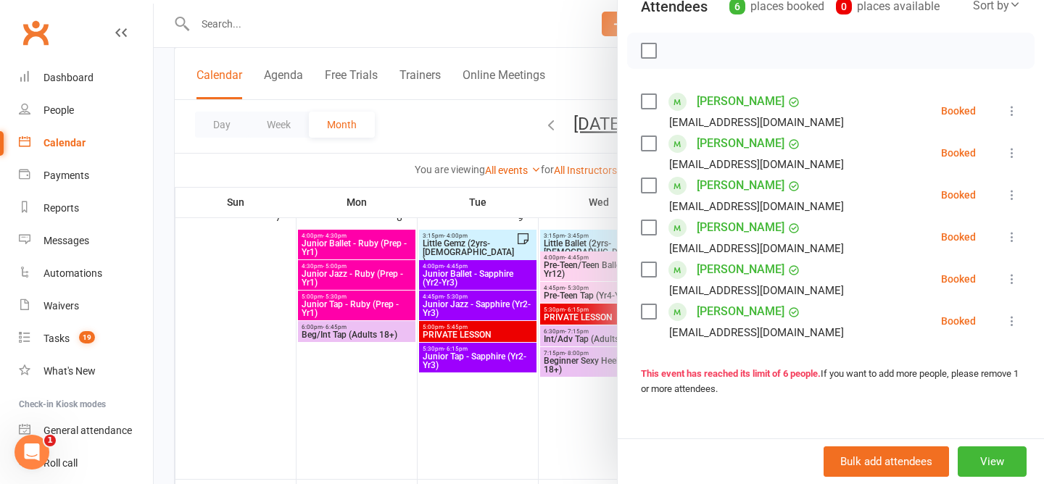
click at [466, 127] on div at bounding box center [599, 242] width 890 height 484
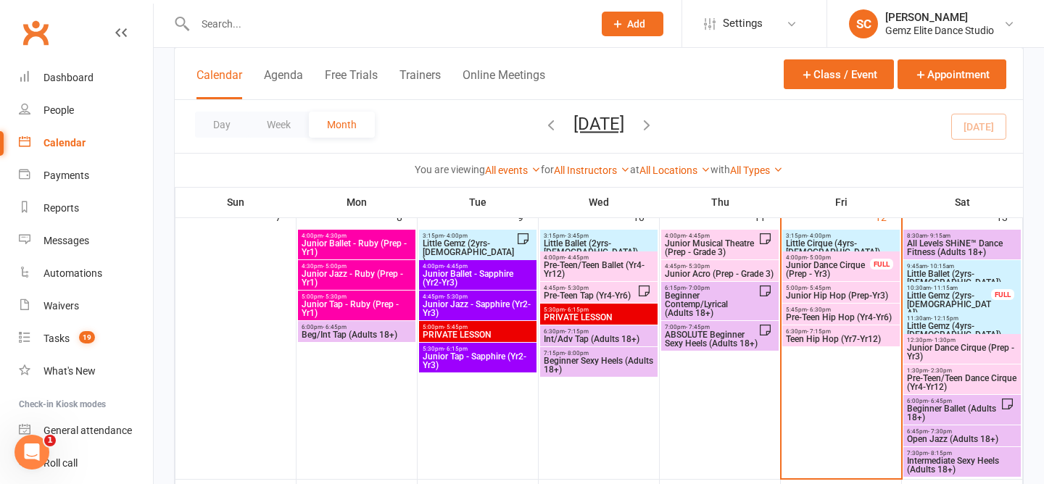
click at [832, 291] on span "Junior Hip Hop (Prep-Yr3)" at bounding box center [841, 295] width 112 height 9
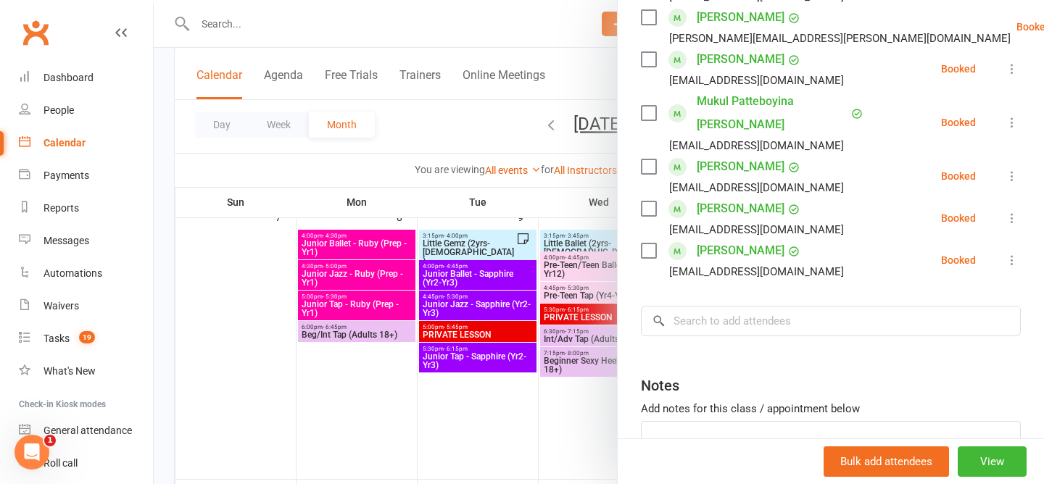
scroll to position [596, 0]
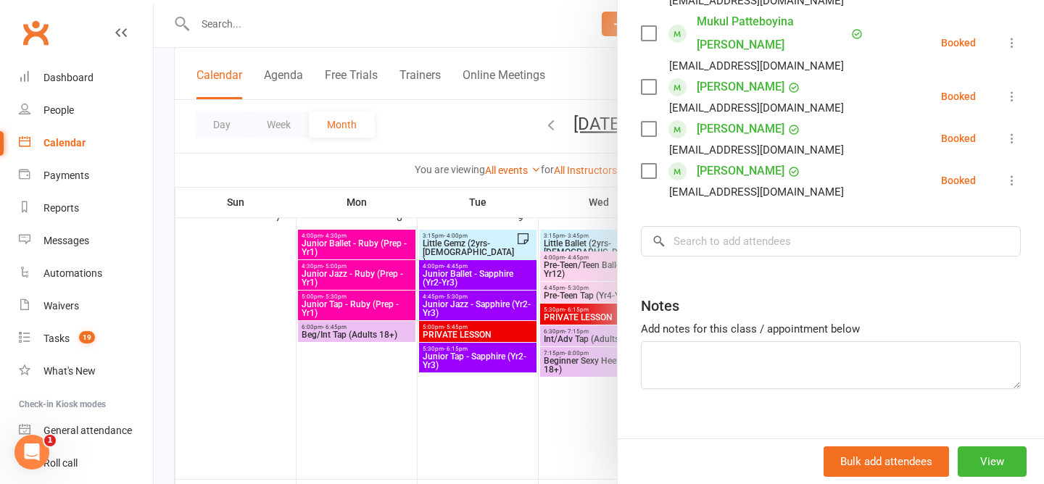
click at [480, 136] on div at bounding box center [599, 242] width 890 height 484
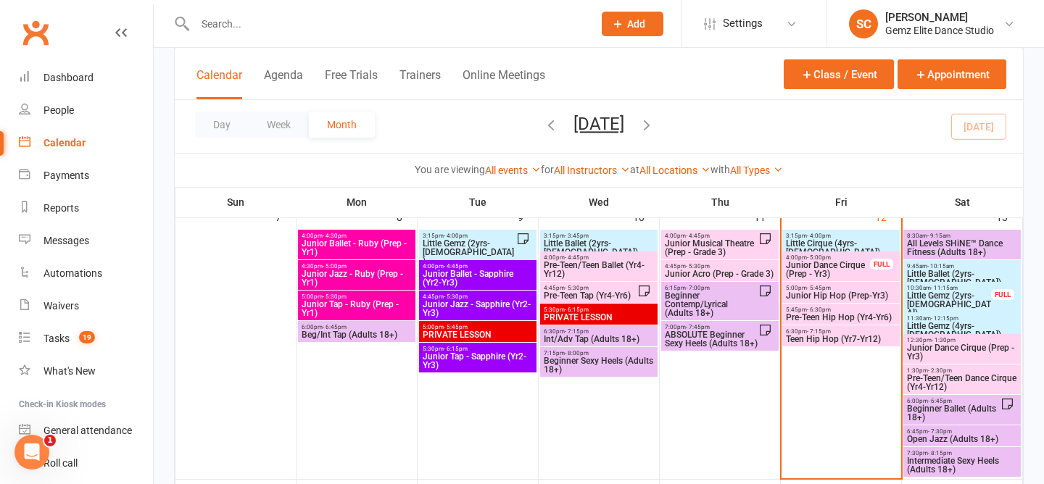
click at [842, 315] on span "Pre-Teen Hip Hop (Yr4-Yr6)" at bounding box center [841, 317] width 112 height 9
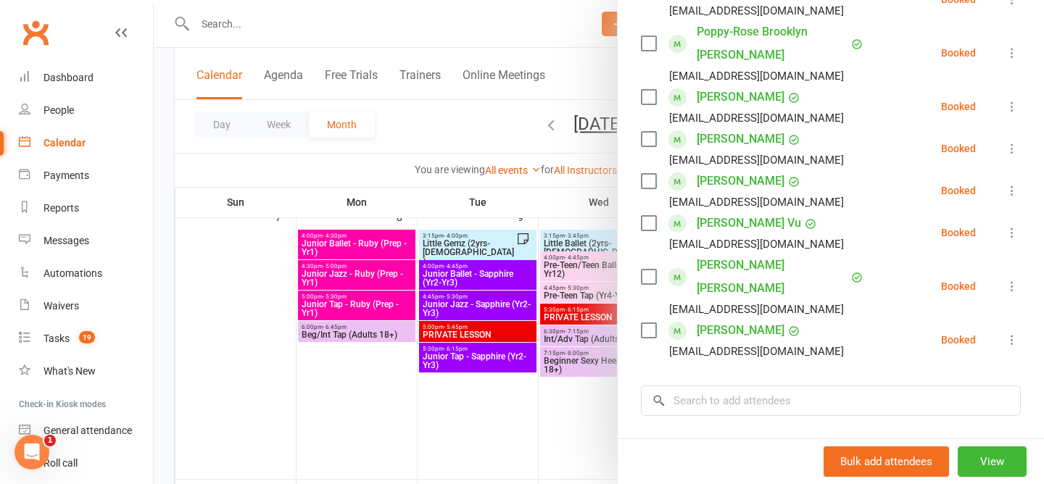
scroll to position [451, 0]
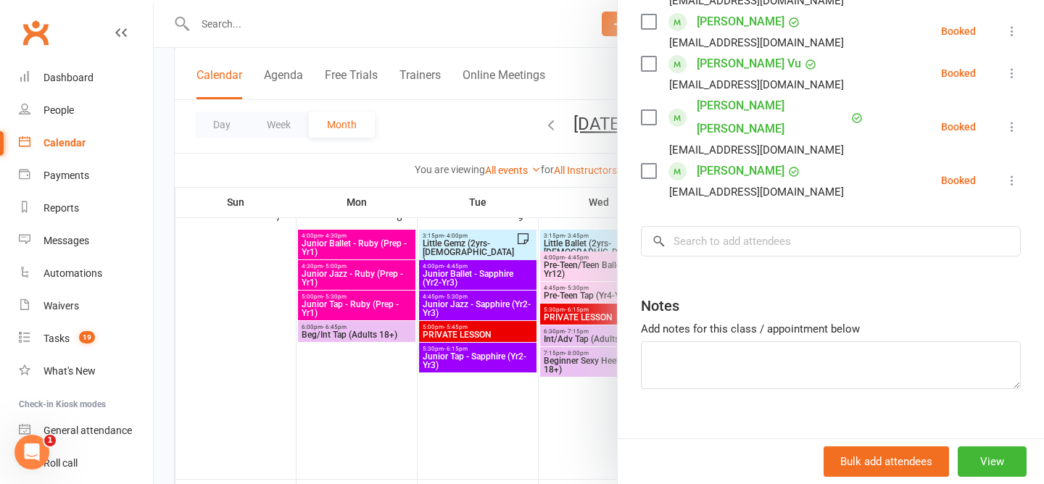
click at [488, 127] on div at bounding box center [599, 242] width 890 height 484
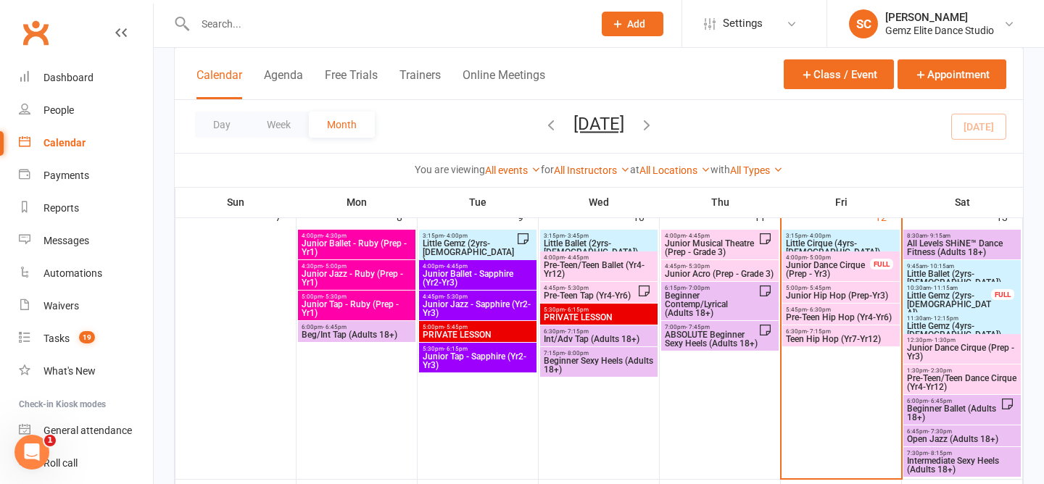
click at [817, 237] on span "- 4:00pm" at bounding box center [819, 236] width 24 height 7
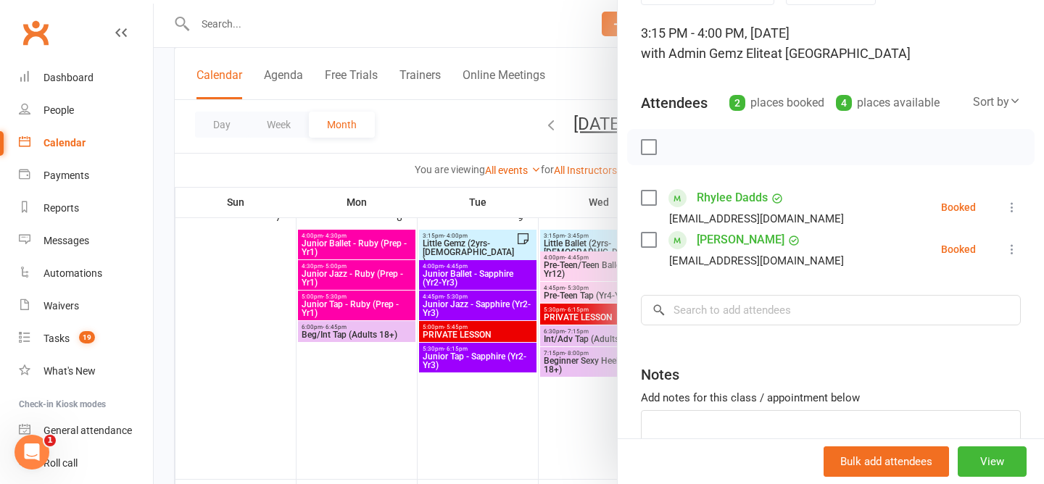
scroll to position [85, 0]
click at [443, 130] on div at bounding box center [599, 242] width 890 height 484
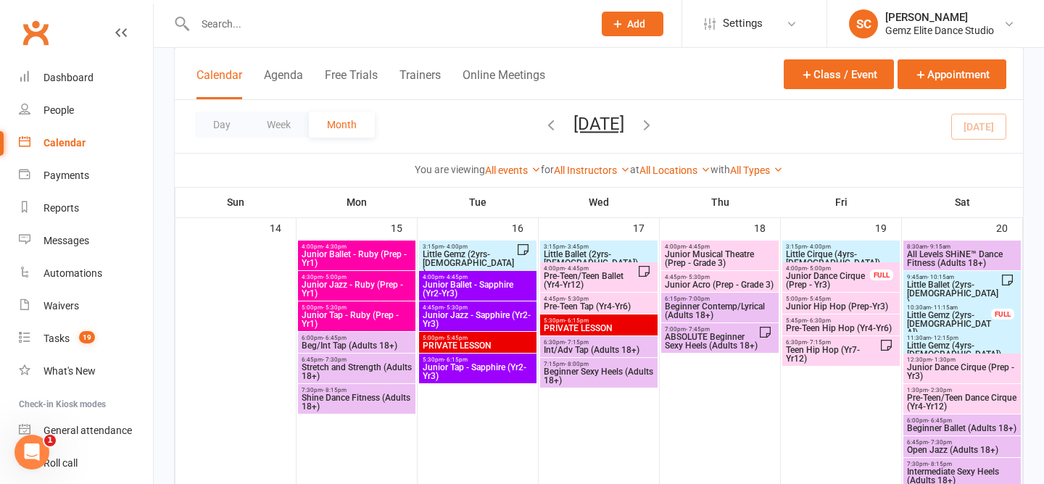
scroll to position [644, 0]
click at [832, 304] on span "Junior Hip Hop (Prep-Yr3)" at bounding box center [841, 305] width 112 height 9
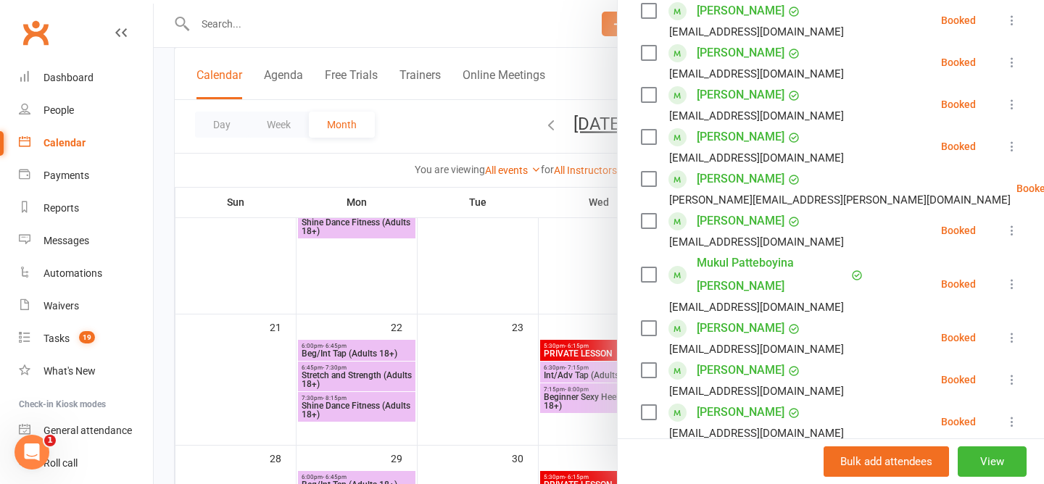
scroll to position [375, 0]
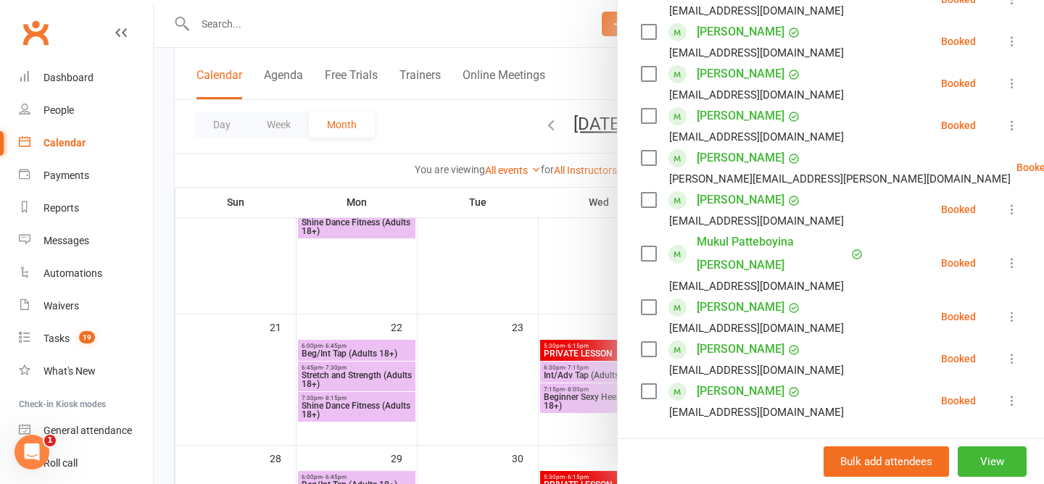
click at [1010, 394] on icon at bounding box center [1011, 401] width 14 height 14
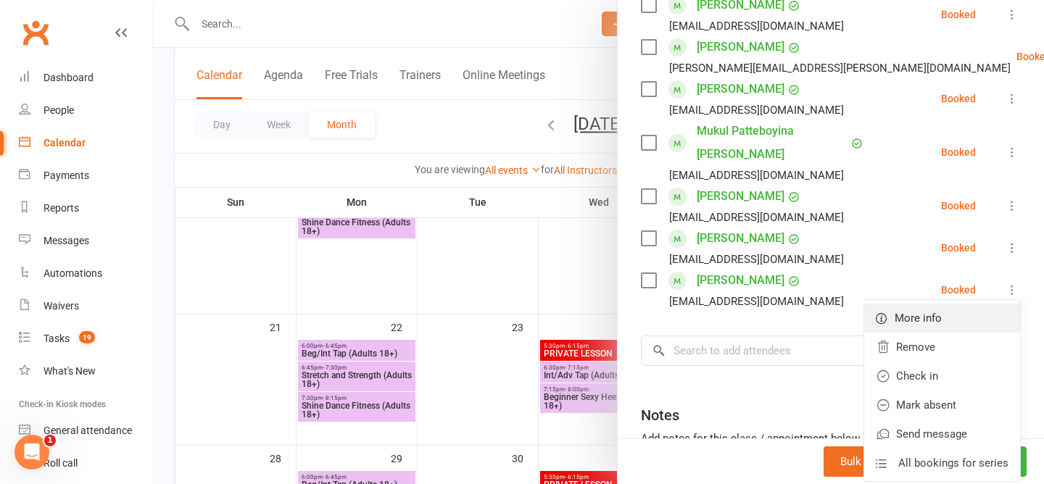
scroll to position [487, 0]
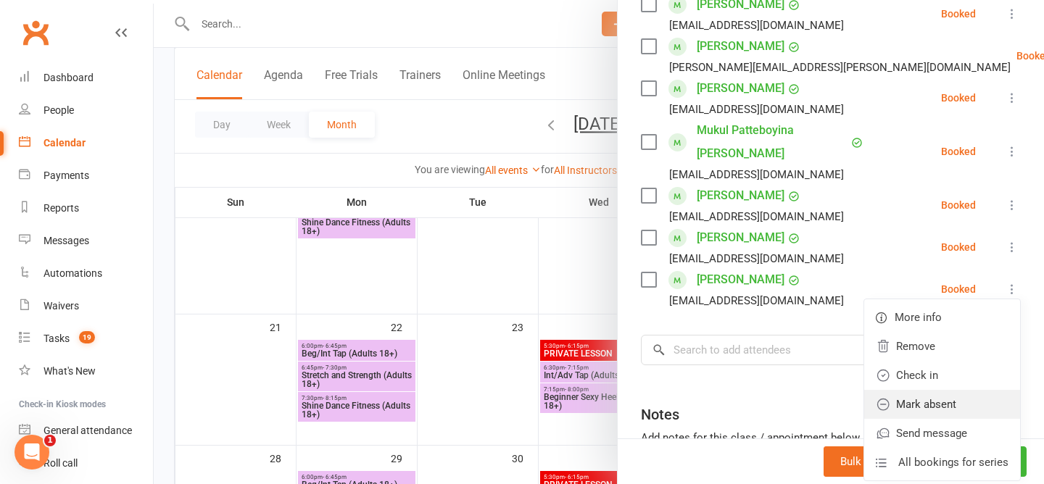
click at [944, 390] on link "Mark absent" at bounding box center [942, 404] width 156 height 29
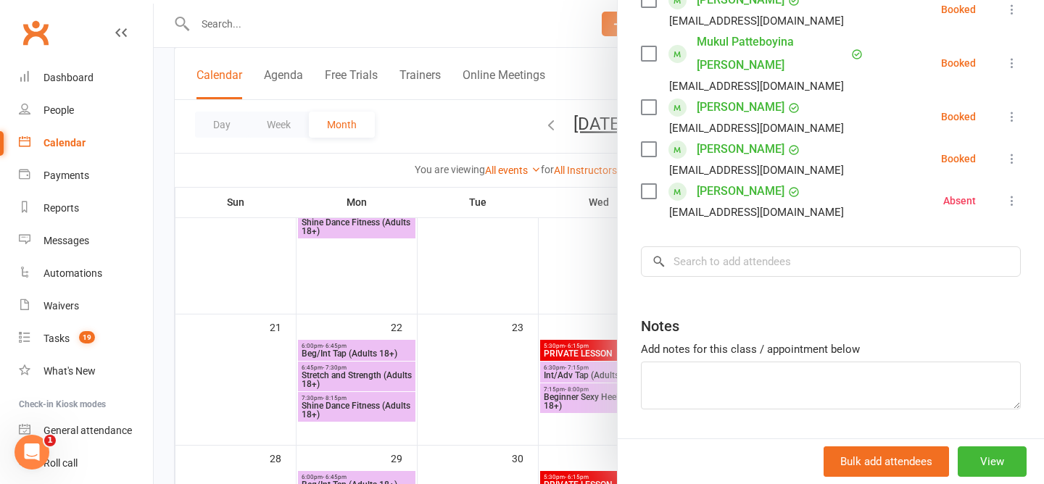
scroll to position [576, 0]
click at [717, 376] on textarea at bounding box center [831, 385] width 380 height 48
type textarea "A"
click at [818, 361] on textarea "Camilla (Absent emailed prior)" at bounding box center [831, 385] width 380 height 48
type textarea "Camilla (Absent emailed prior)"
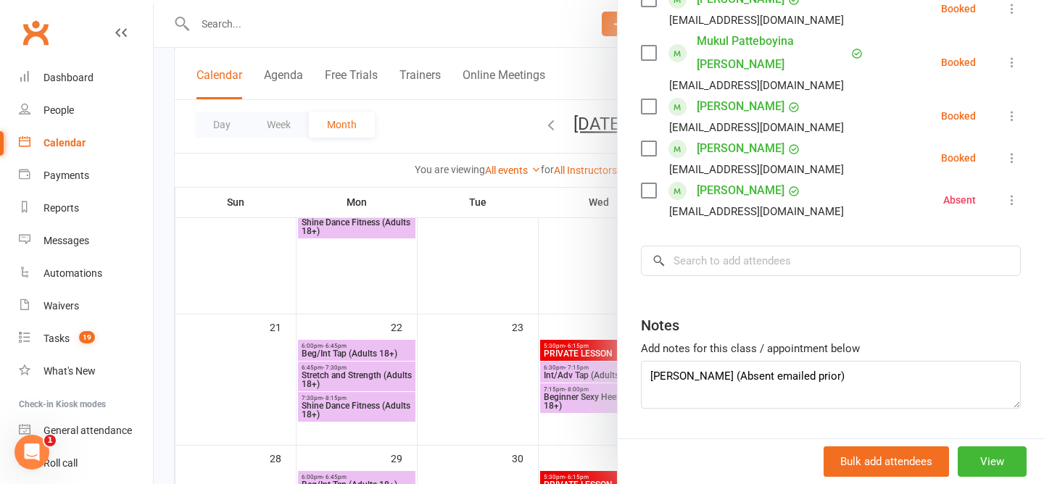
click at [417, 133] on div at bounding box center [599, 242] width 890 height 484
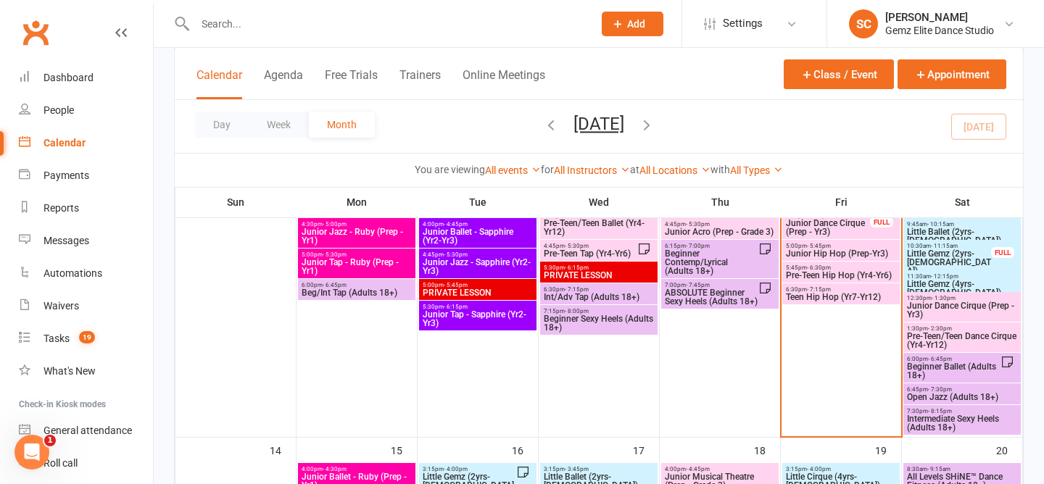
scroll to position [387, 0]
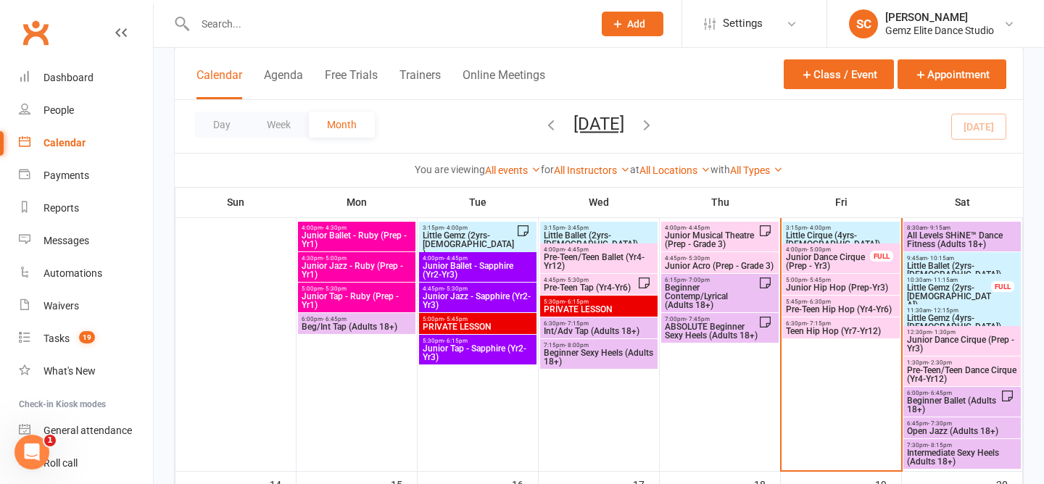
click at [823, 302] on span "- 6:30pm" at bounding box center [819, 302] width 24 height 7
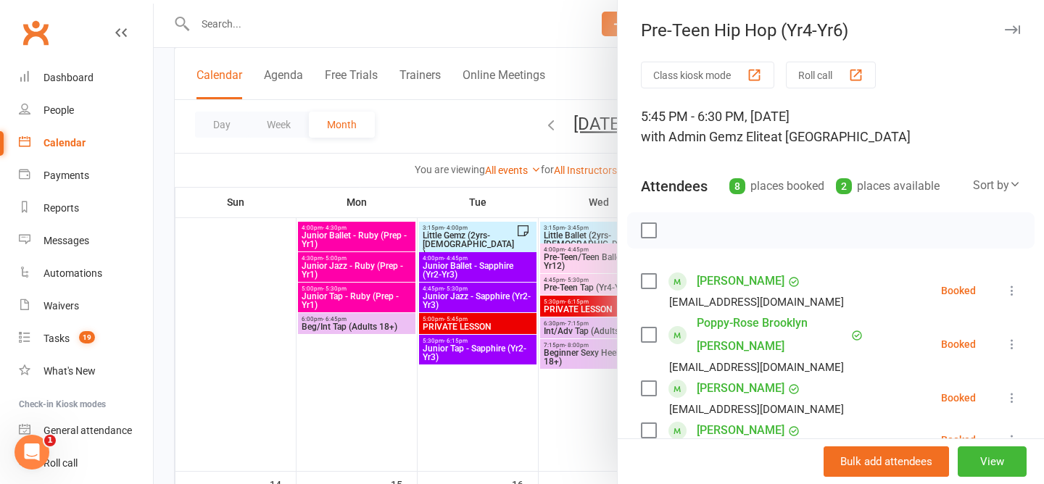
click at [435, 366] on div at bounding box center [599, 242] width 890 height 484
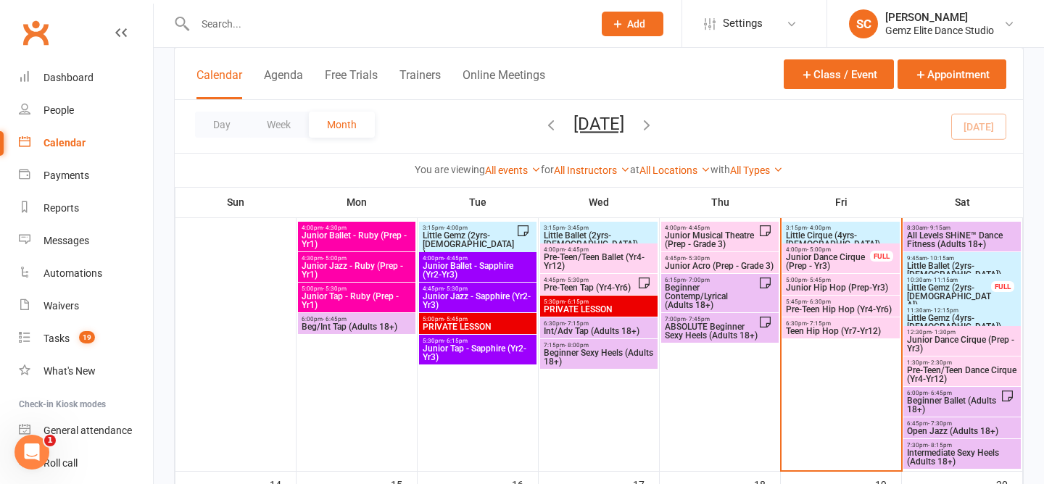
click at [828, 289] on span "Junior Hip Hop (Prep-Yr3)" at bounding box center [841, 287] width 112 height 9
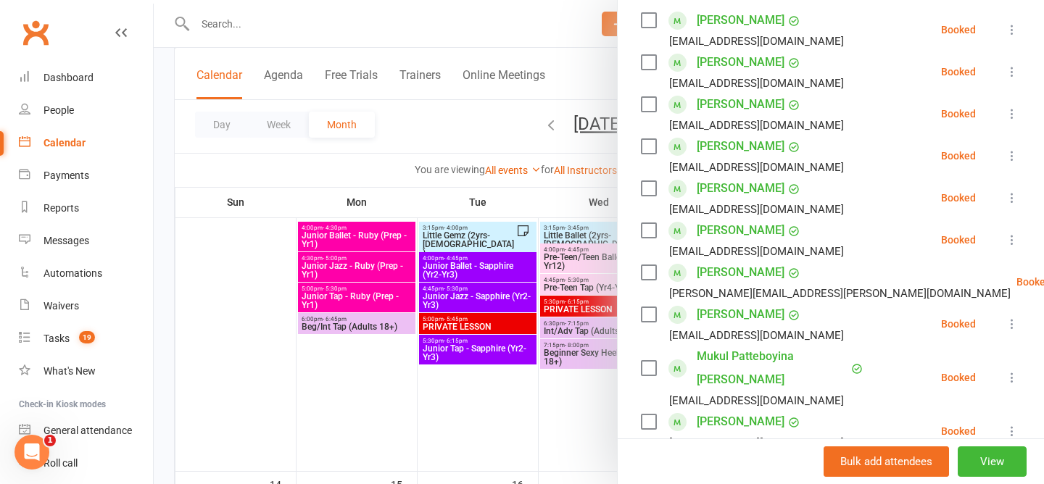
scroll to position [272, 0]
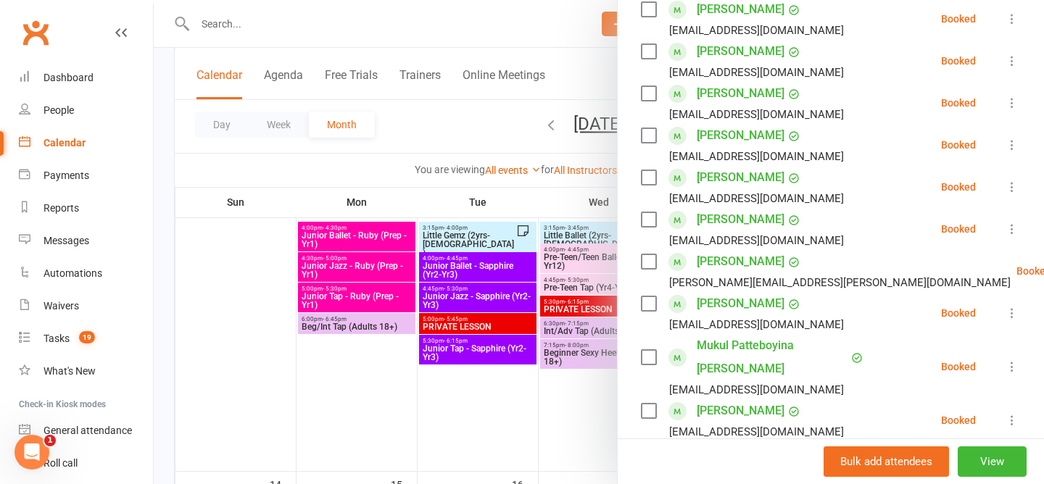
click at [1005, 144] on icon at bounding box center [1011, 145] width 14 height 14
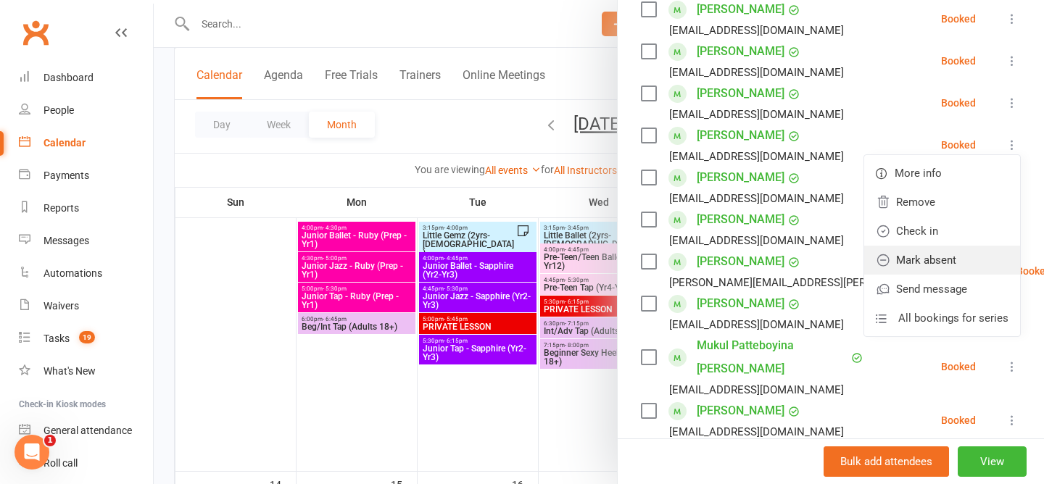
click at [965, 259] on link "Mark absent" at bounding box center [942, 260] width 156 height 29
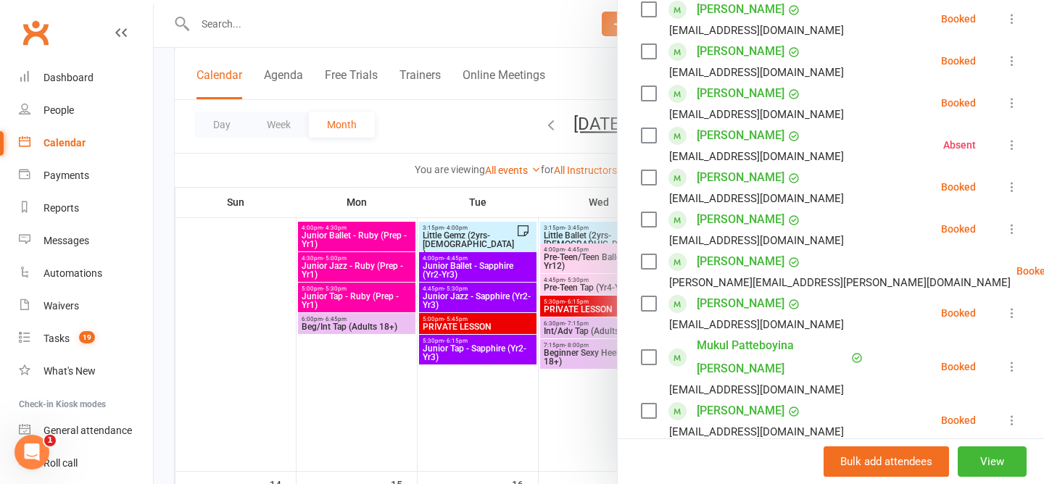
click at [1013, 186] on icon at bounding box center [1011, 187] width 14 height 14
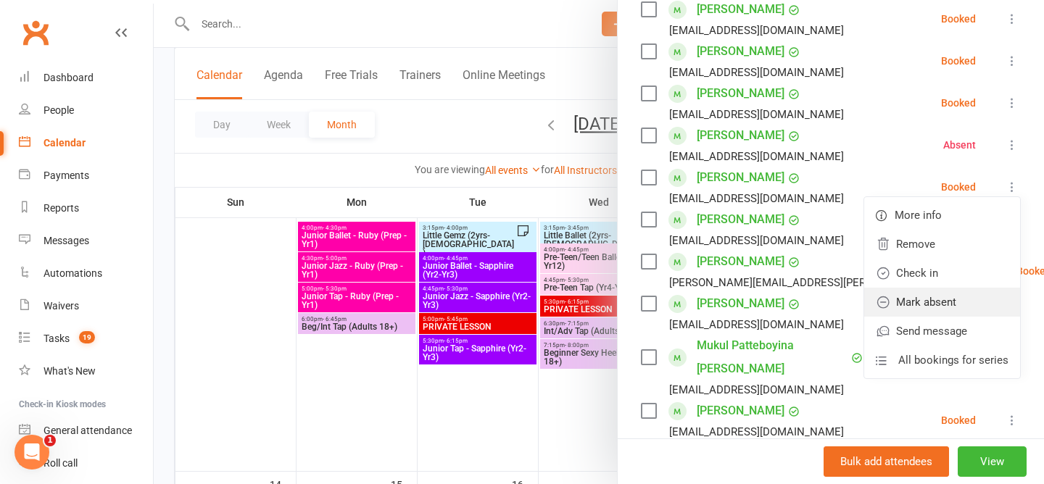
click at [983, 300] on link "Mark absent" at bounding box center [942, 302] width 156 height 29
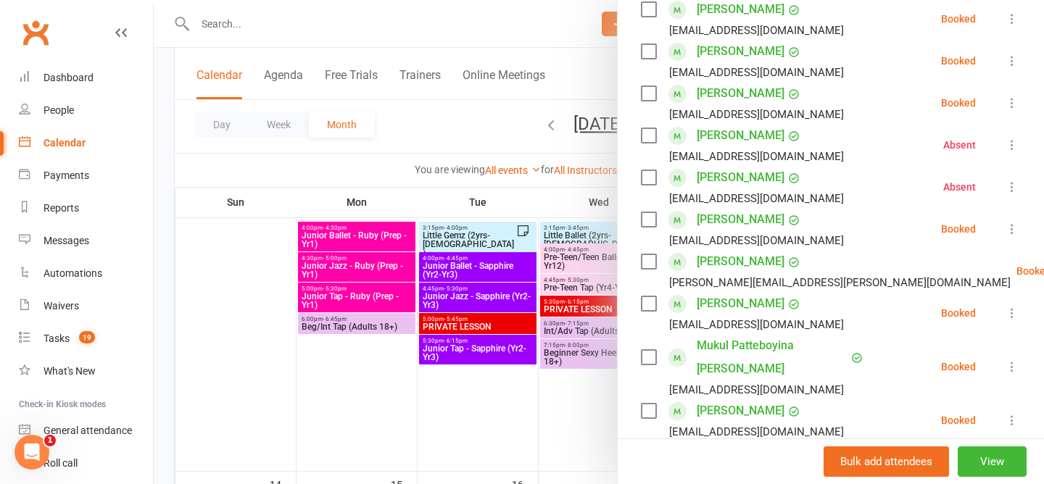
scroll to position [596, 0]
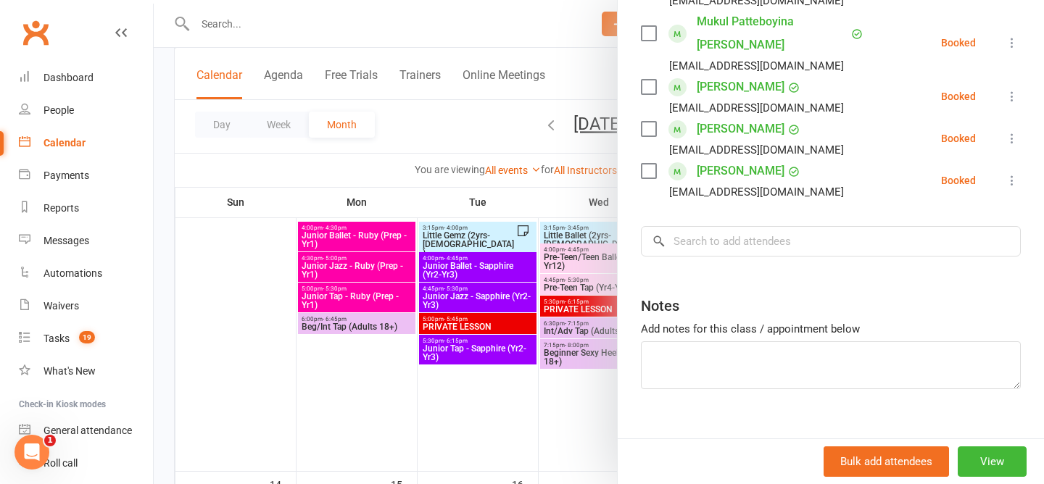
click at [425, 122] on div at bounding box center [599, 242] width 890 height 484
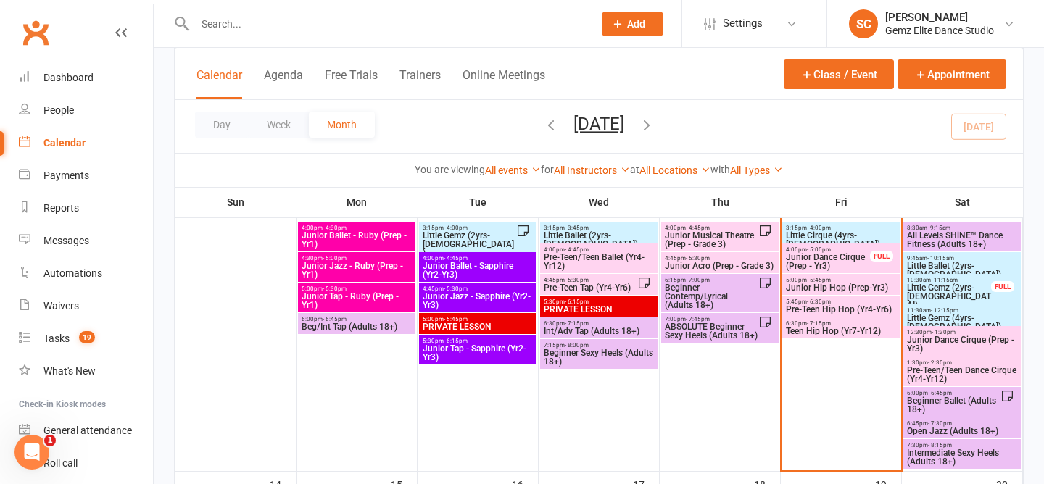
click at [833, 284] on span "Junior Hip Hop (Prep-Yr3)" at bounding box center [841, 287] width 112 height 9
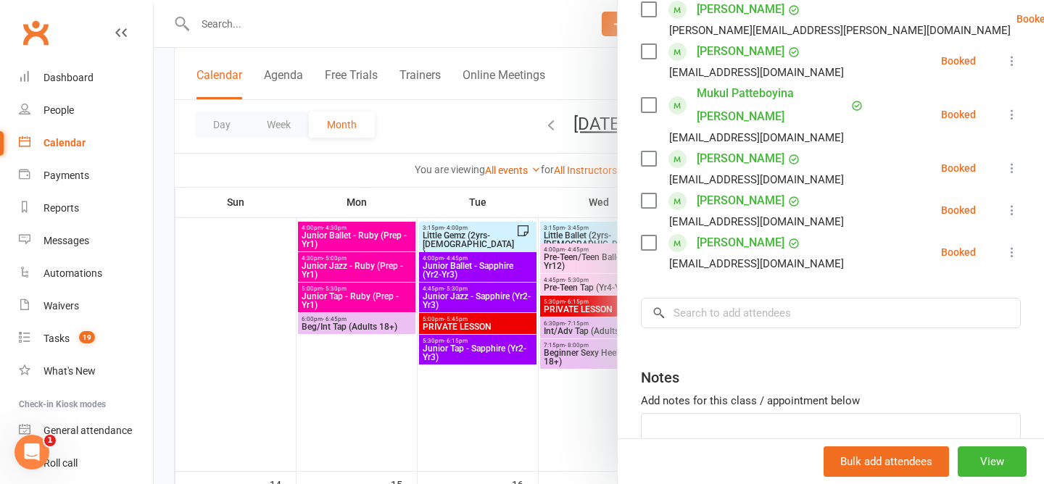
scroll to position [527, 0]
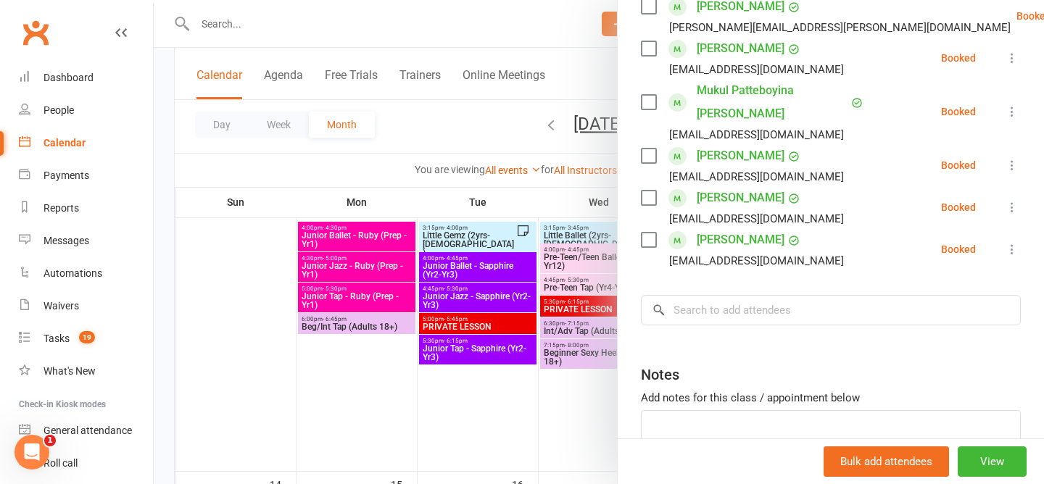
click at [1010, 242] on icon at bounding box center [1011, 249] width 14 height 14
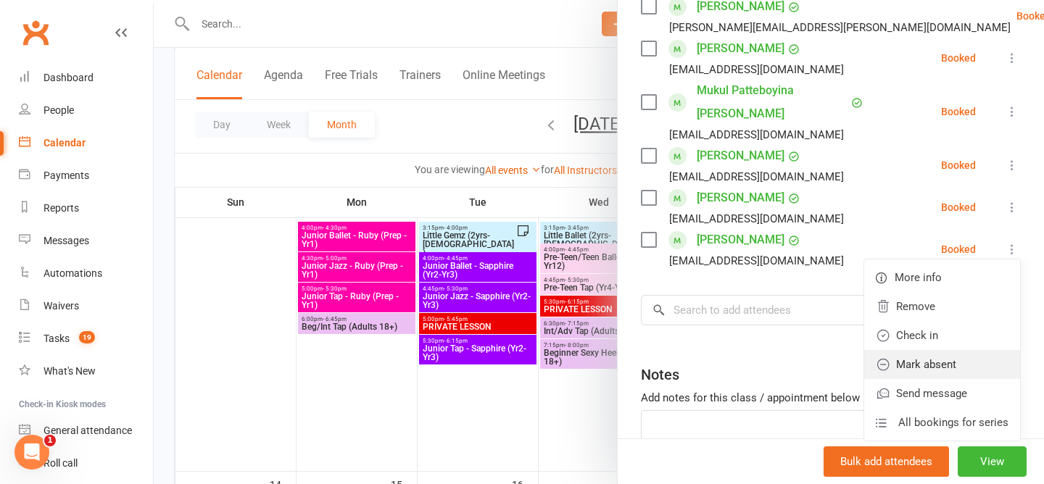
click at [941, 350] on link "Mark absent" at bounding box center [942, 364] width 156 height 29
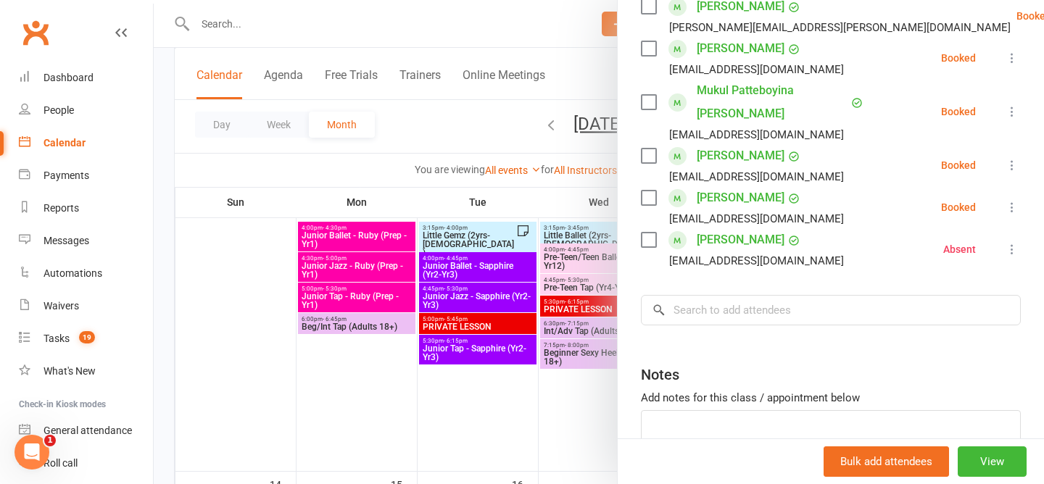
click at [480, 123] on div at bounding box center [599, 242] width 890 height 484
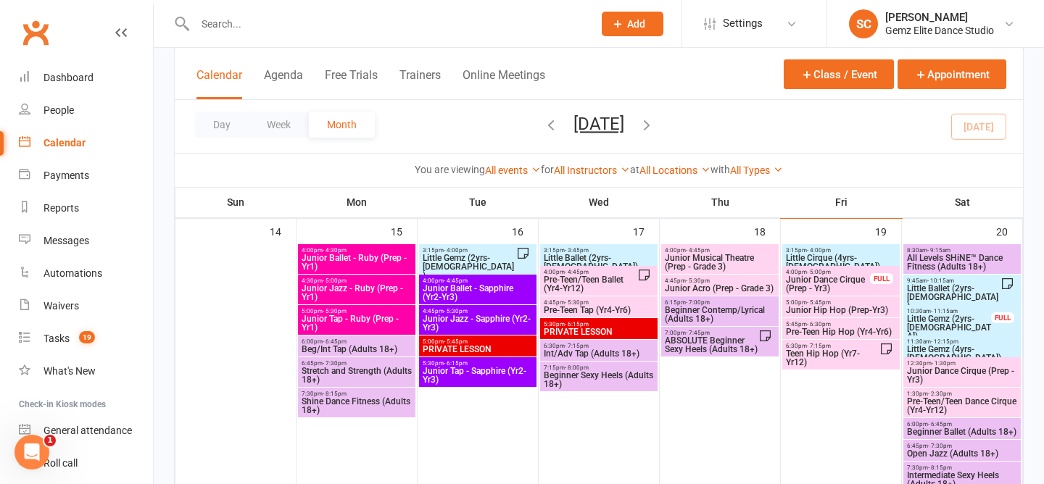
scroll to position [641, 0]
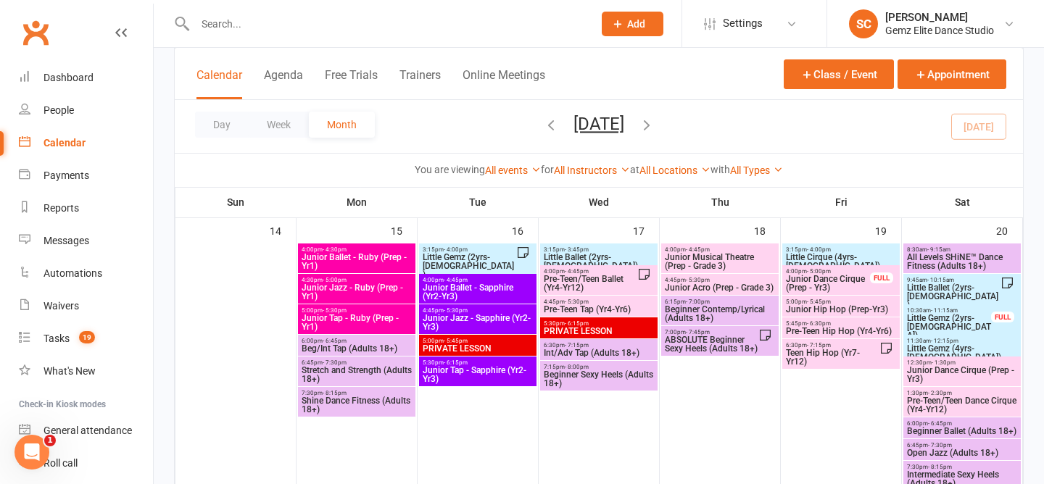
click at [817, 309] on span "Junior Hip Hop (Prep-Yr3)" at bounding box center [841, 309] width 112 height 9
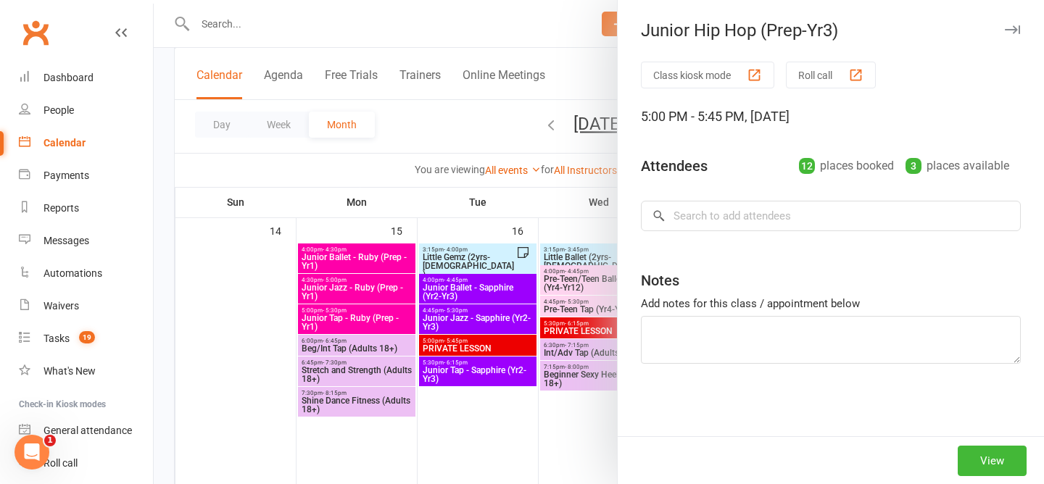
type textarea "Camilla (Absent emailed prior)"
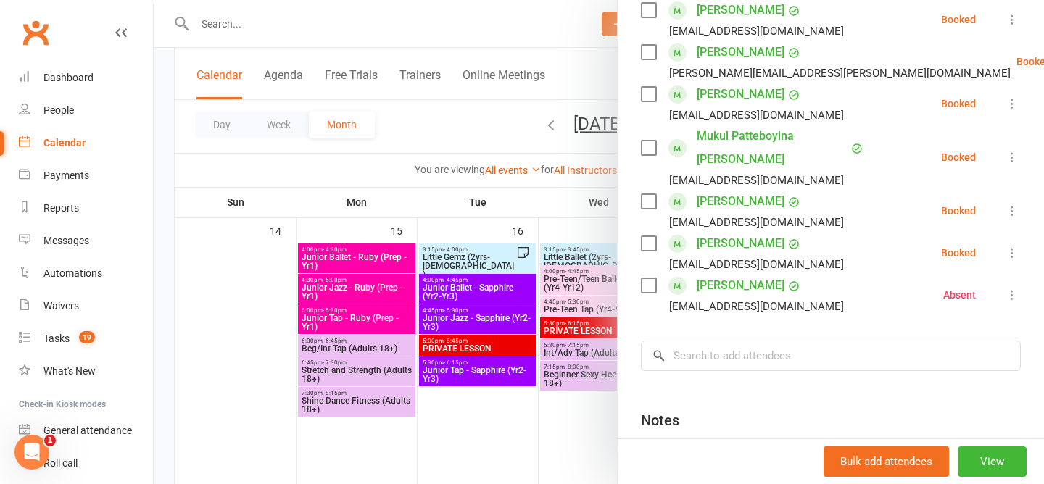
scroll to position [596, 0]
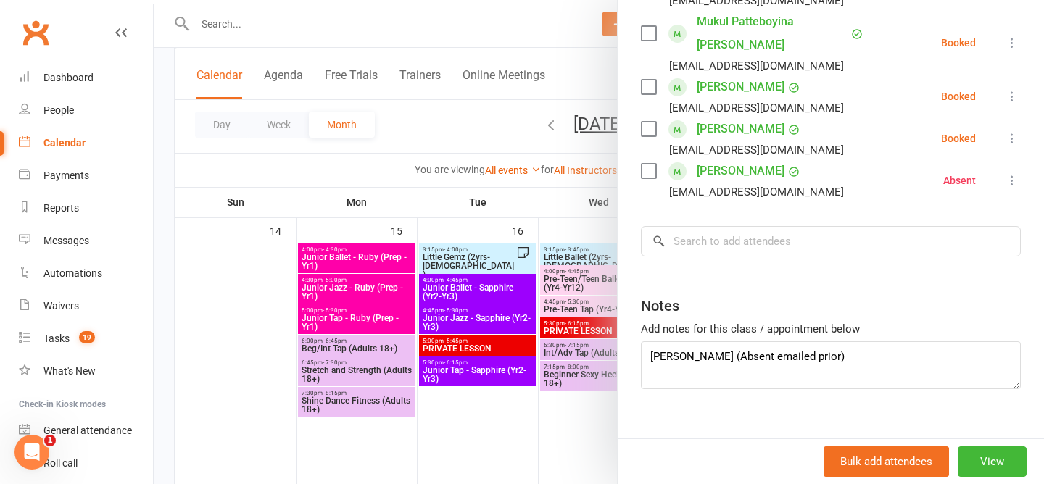
click at [478, 101] on div at bounding box center [599, 242] width 890 height 484
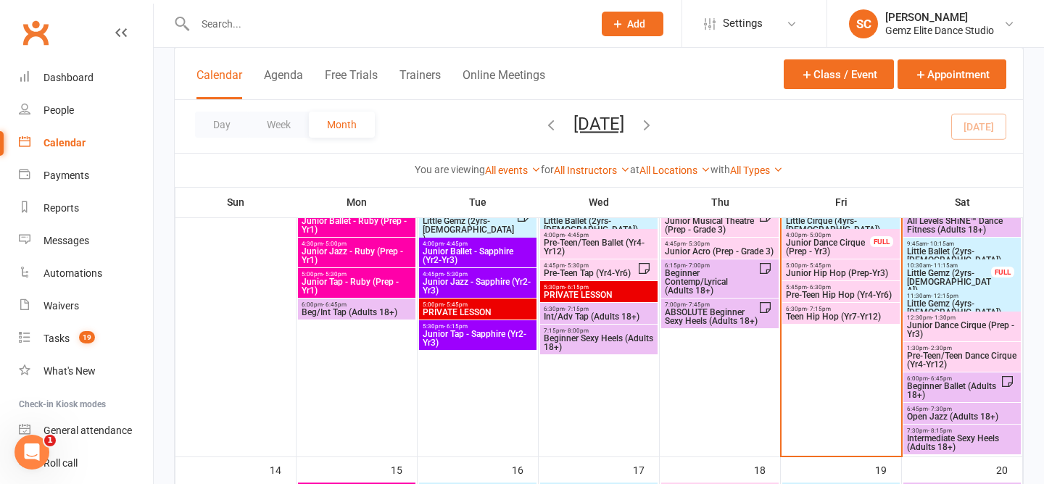
scroll to position [393, 0]
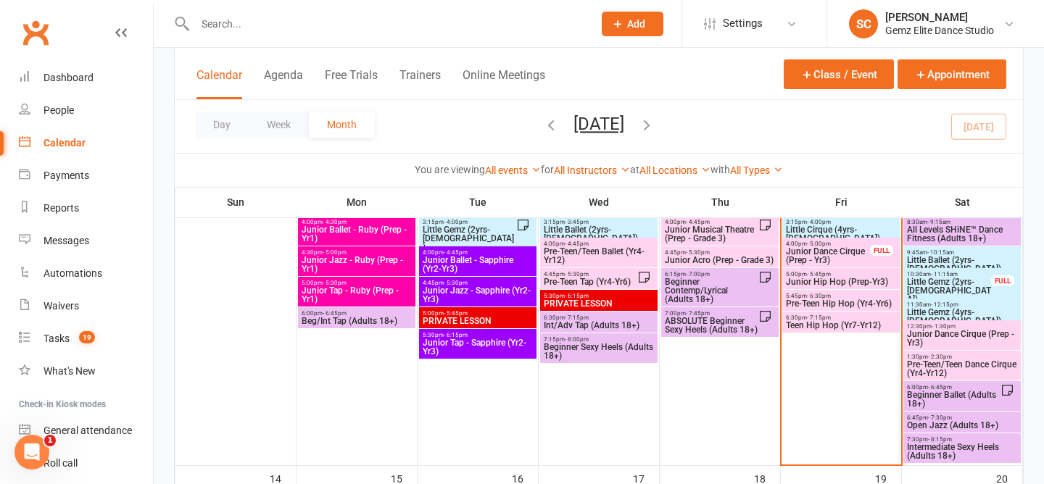
click at [828, 275] on span "- 5:45pm" at bounding box center [819, 274] width 24 height 7
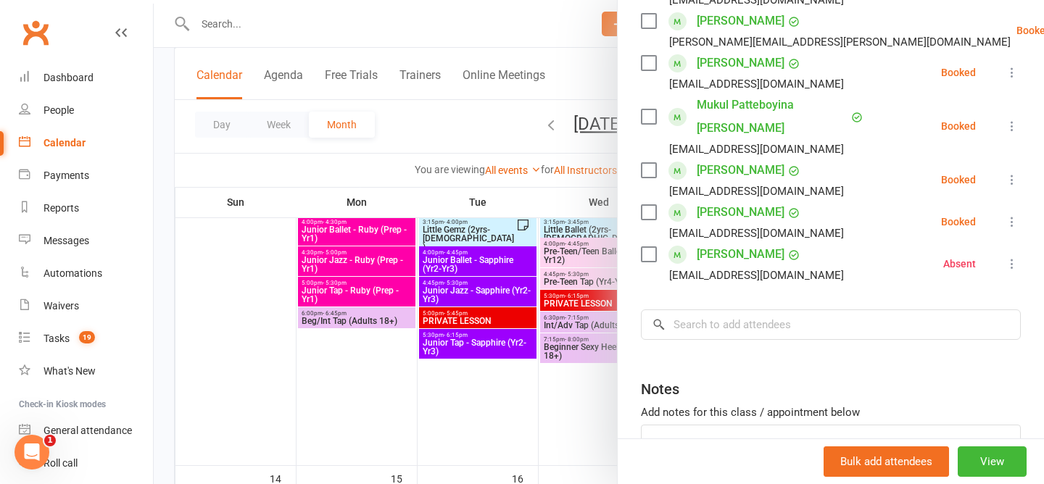
scroll to position [596, 0]
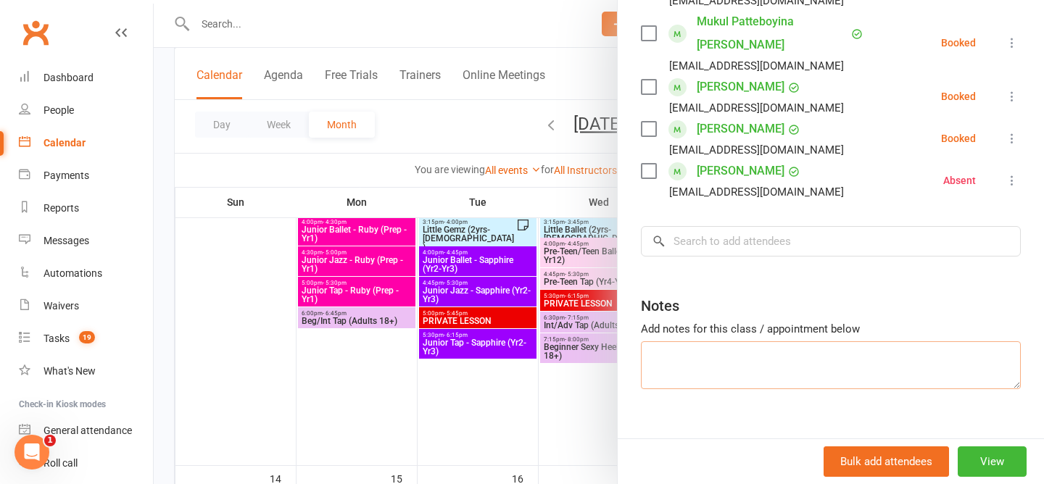
click at [717, 341] on textarea at bounding box center [831, 365] width 380 height 48
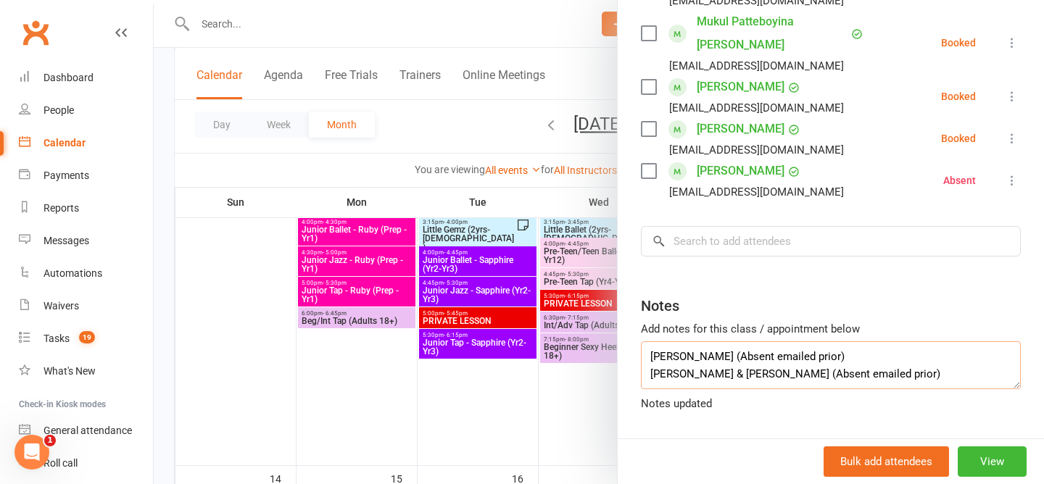
type textarea "Camilla (Absent emailed prior) Ivy & Mia Howe (Absent emailed prior)"
click at [451, 125] on div at bounding box center [599, 242] width 890 height 484
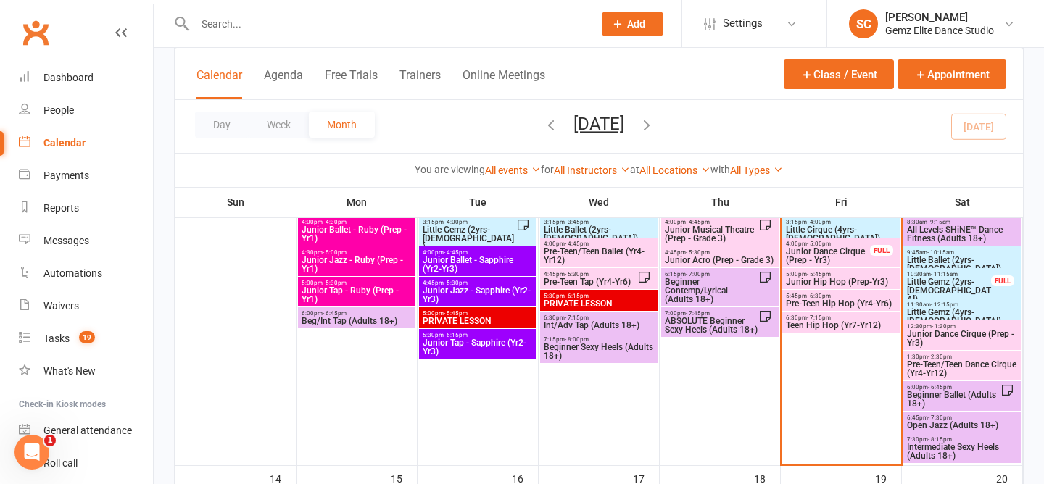
click at [846, 301] on span "Pre-Teen Hip Hop (Yr4-Yr6)" at bounding box center [841, 303] width 112 height 9
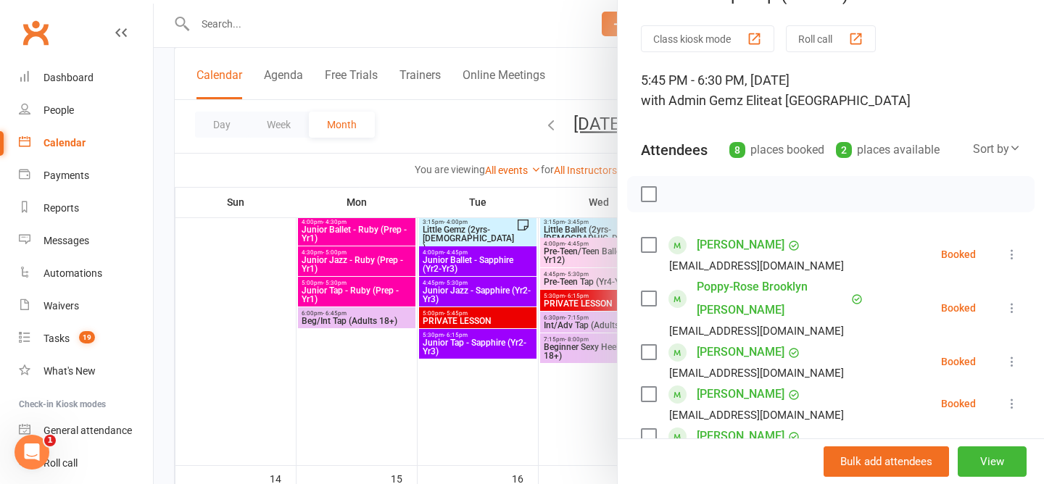
scroll to position [38, 0]
click at [1010, 361] on icon at bounding box center [1011, 360] width 14 height 14
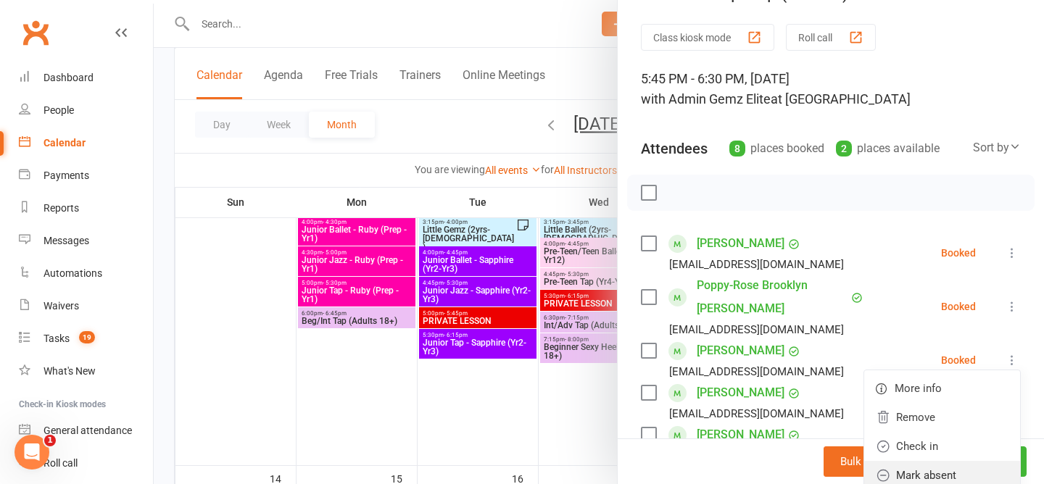
click at [968, 462] on link "Mark absent" at bounding box center [942, 475] width 156 height 29
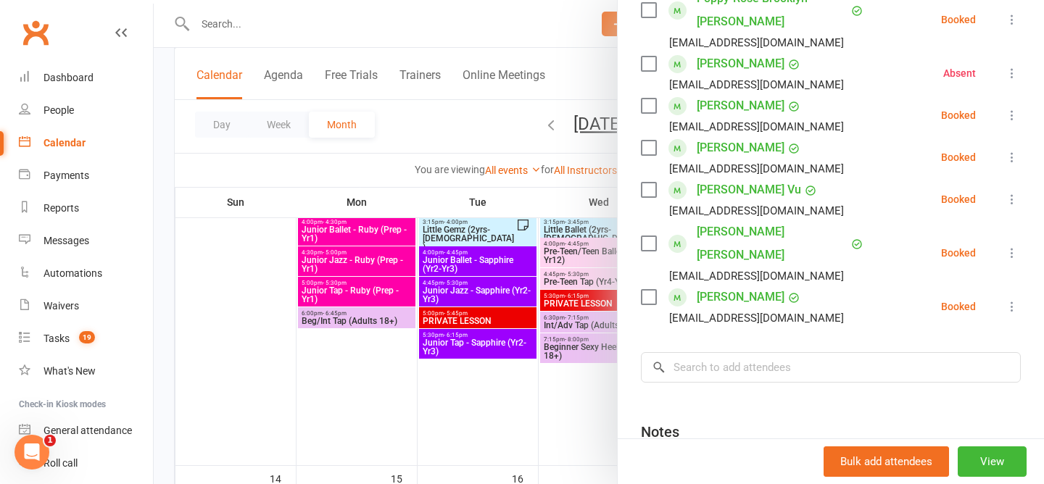
scroll to position [333, 0]
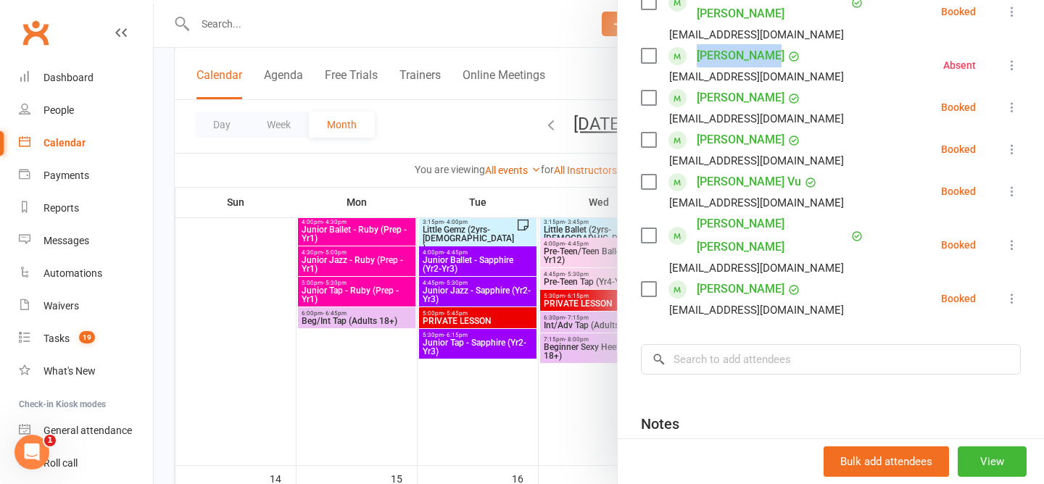
drag, startPoint x: 823, startPoint y: 57, endPoint x: 690, endPoint y: 59, distance: 132.6
click at [692, 59] on li "Aaliyah Howe Thewagnus@hotmail.com Absent More info Remove Check in Reset atten…" at bounding box center [831, 65] width 380 height 42
copy link "[PERSON_NAME]"
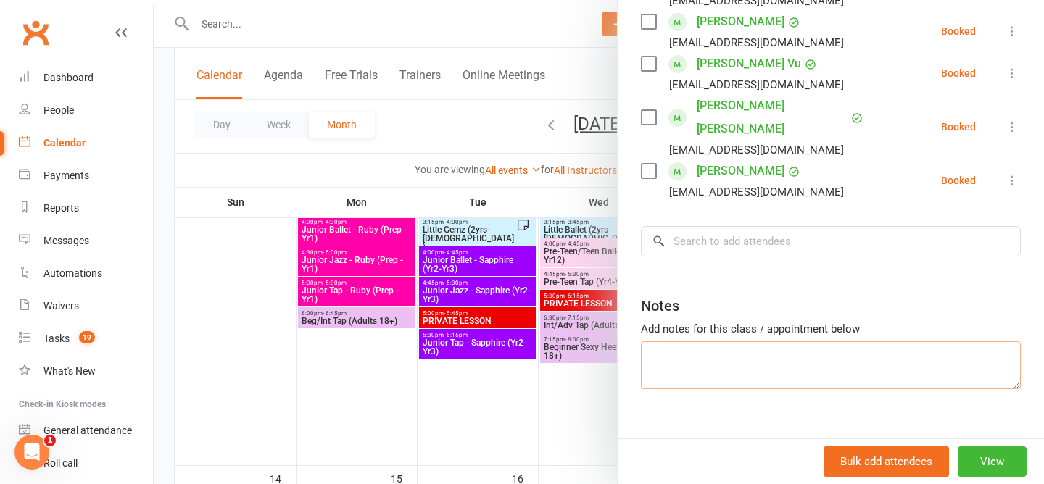
click at [727, 341] on textarea at bounding box center [831, 365] width 380 height 48
paste textarea "[PERSON_NAME]"
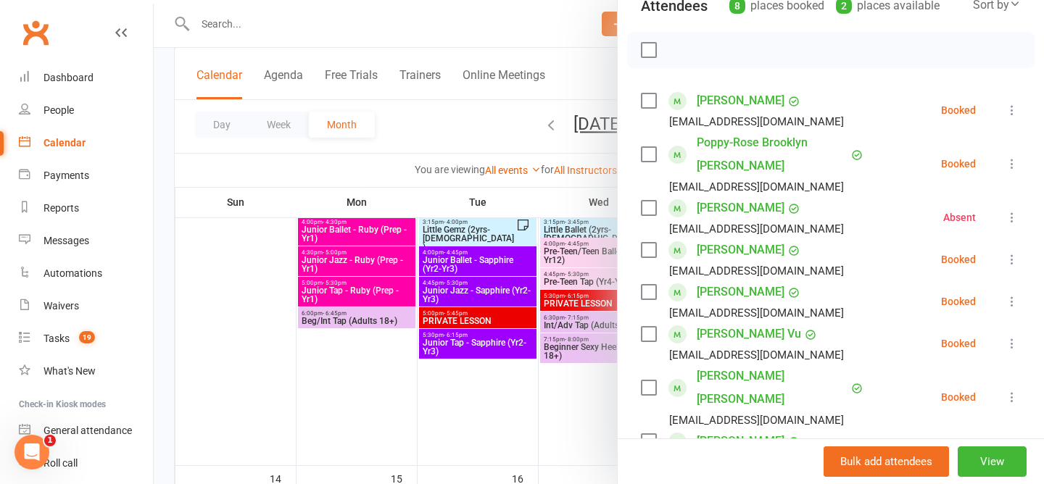
scroll to position [172, 0]
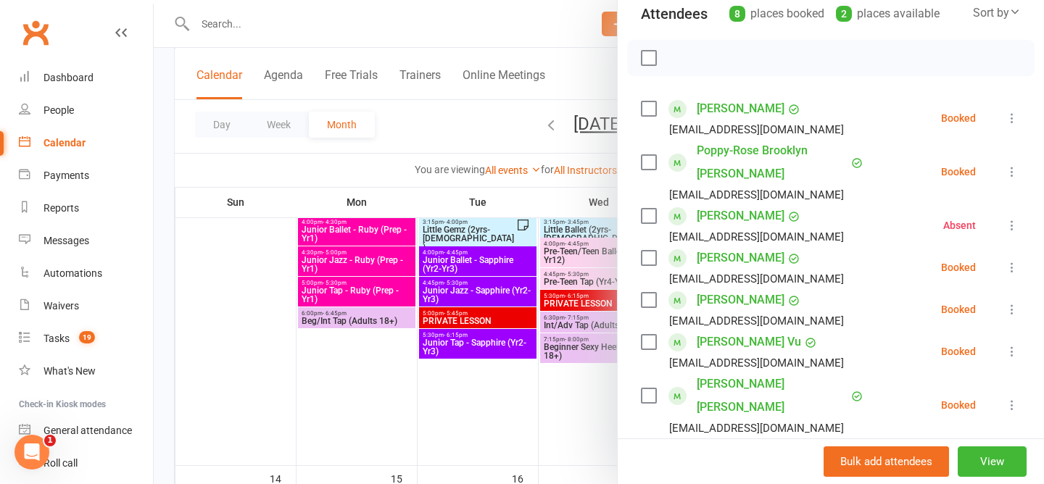
type textarea "Aaliyah Howe (Absent emailed prior)"
click at [479, 134] on div at bounding box center [599, 242] width 890 height 484
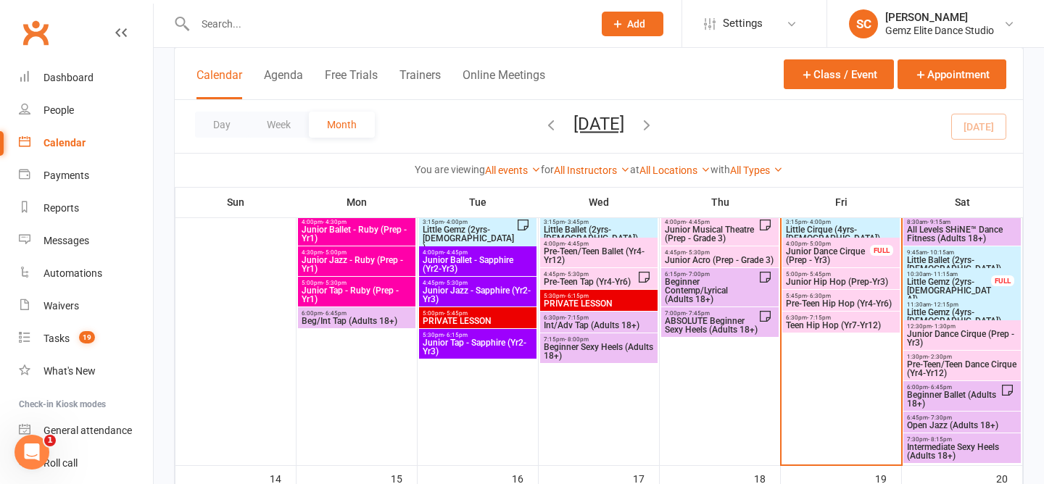
click at [806, 282] on span "Junior Hip Hop (Prep-Yr3)" at bounding box center [841, 282] width 112 height 9
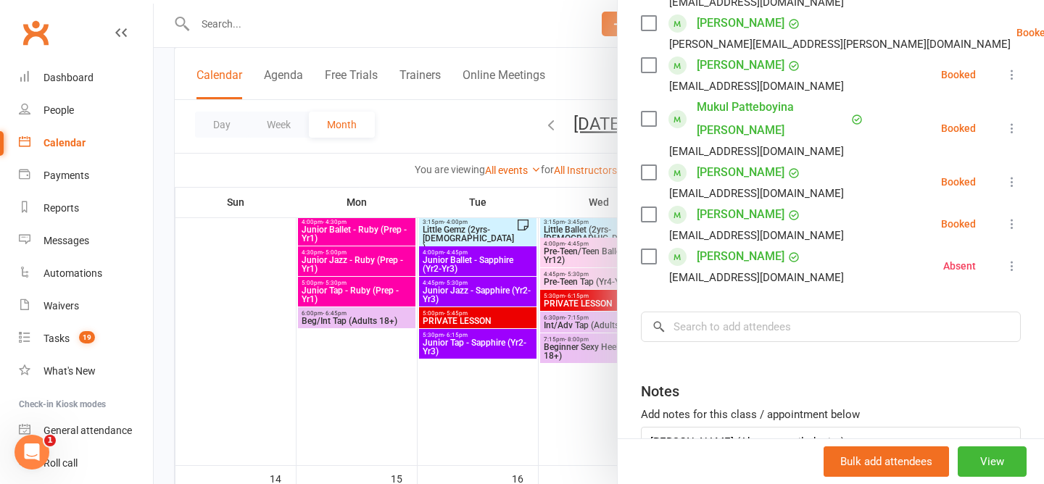
scroll to position [514, 0]
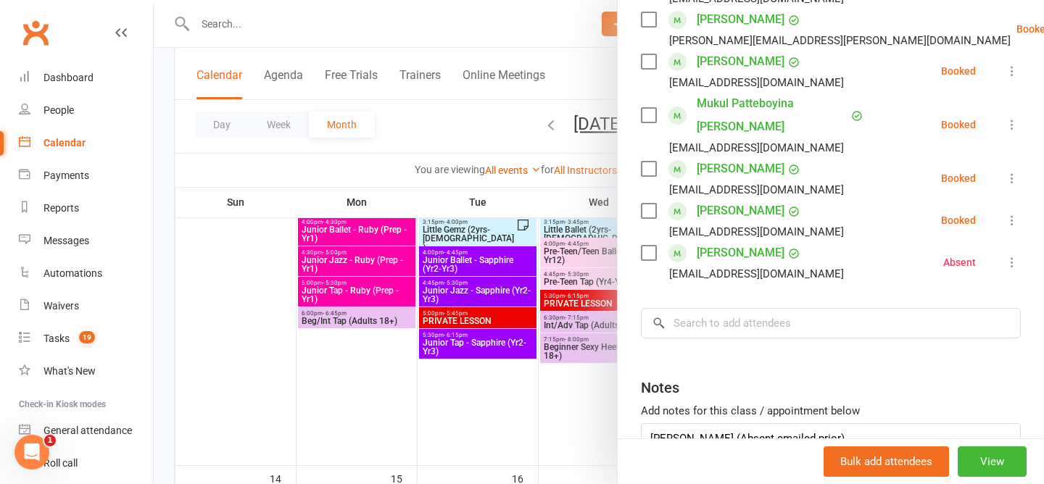
click at [1010, 213] on icon at bounding box center [1011, 220] width 14 height 14
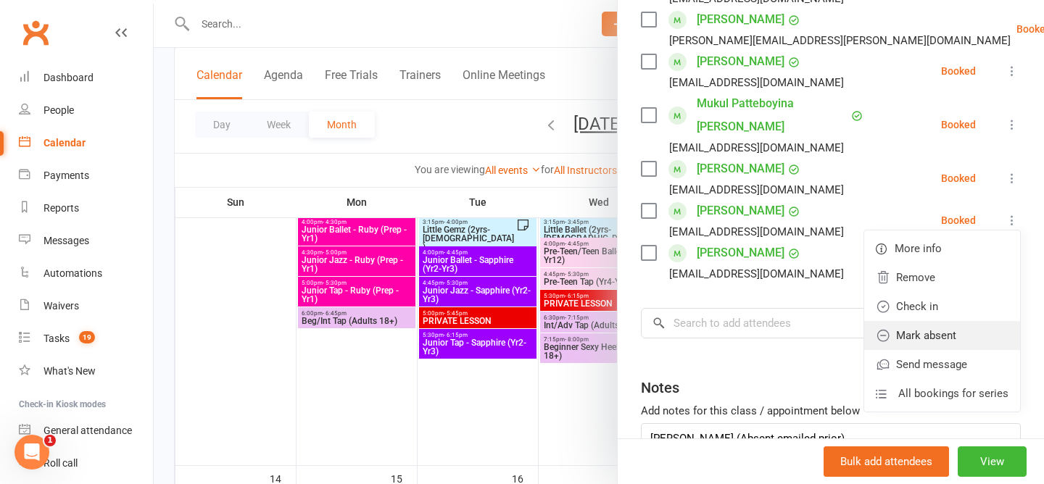
click at [970, 321] on link "Mark absent" at bounding box center [942, 335] width 156 height 29
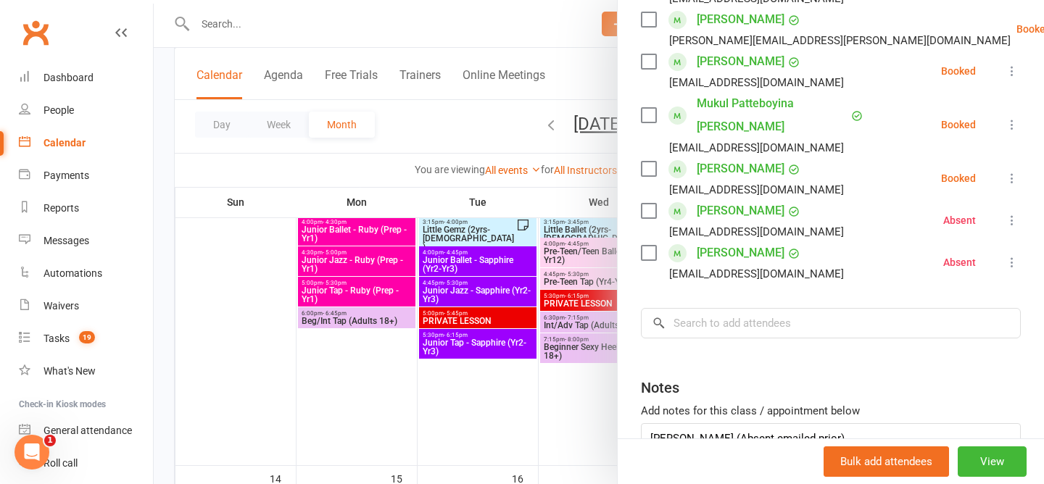
scroll to position [596, 0]
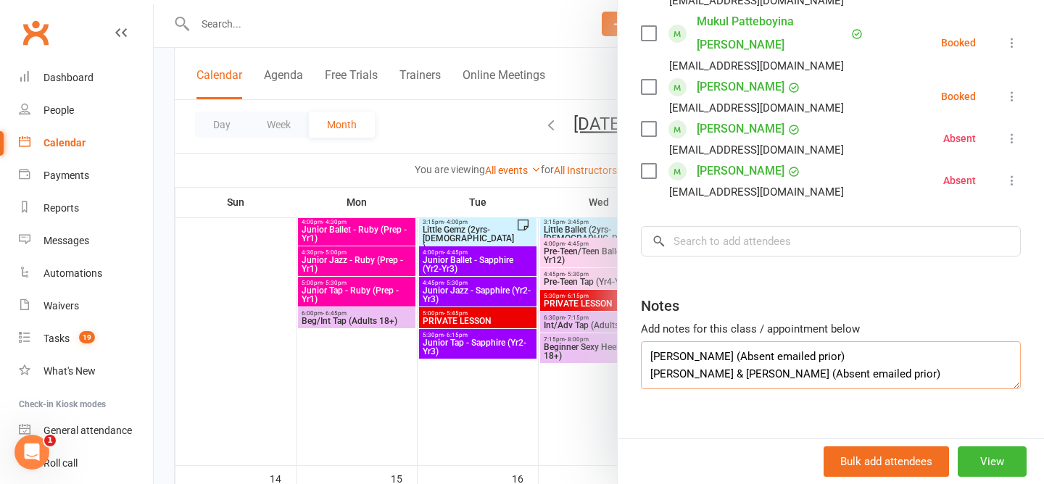
click at [903, 354] on textarea "Camilla (Absent emailed prior) Ivy & Mia Howe (Absent emailed prior)" at bounding box center [831, 365] width 380 height 48
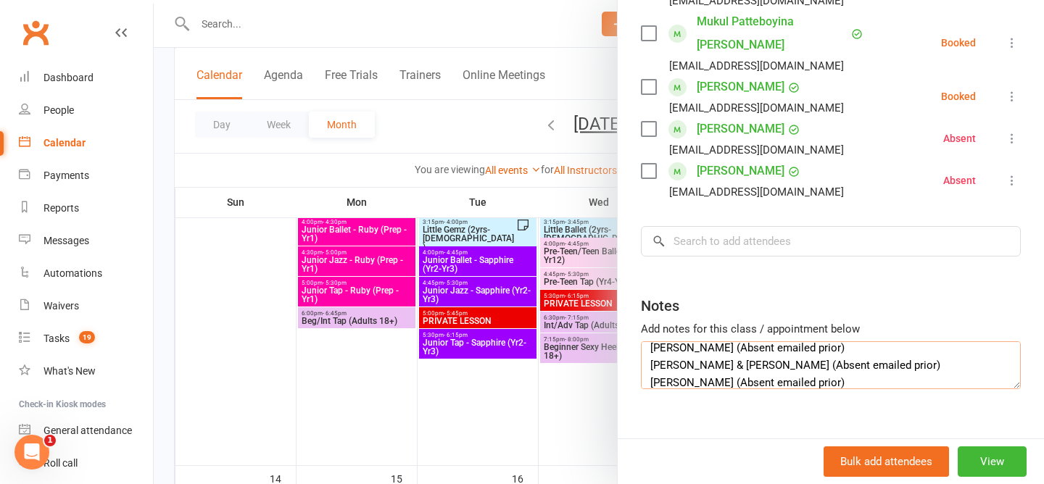
type textarea "[PERSON_NAME] (Absent emailed prior) [PERSON_NAME] & [PERSON_NAME] (Absent emai…"
click at [435, 111] on div at bounding box center [599, 242] width 890 height 484
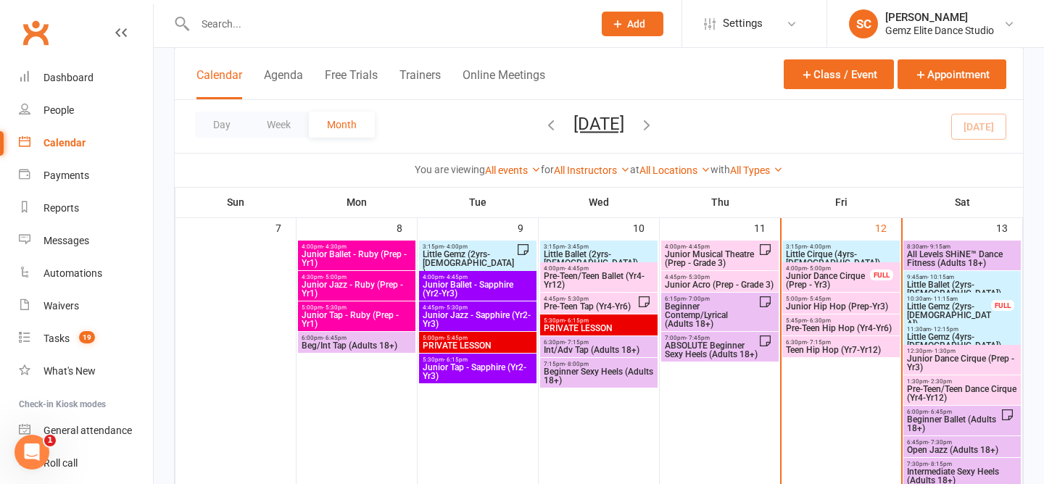
scroll to position [364, 0]
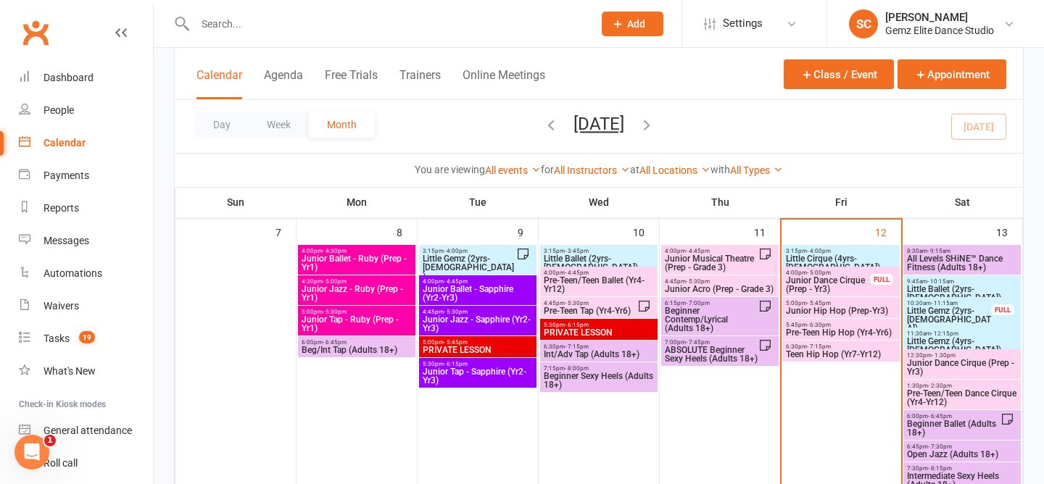
click at [860, 255] on span "Little Cirque (4yrs-[DEMOGRAPHIC_DATA])" at bounding box center [841, 262] width 112 height 17
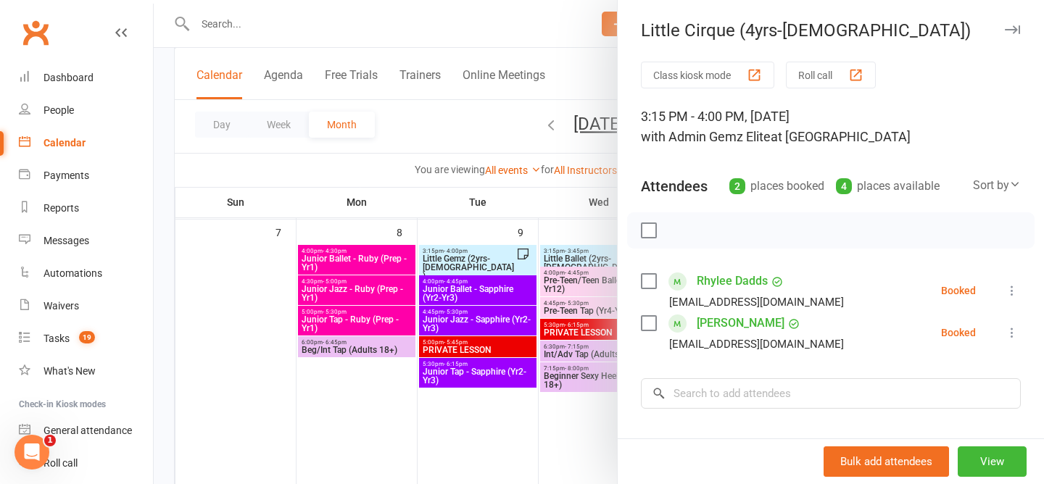
click at [1007, 289] on icon at bounding box center [1011, 290] width 14 height 14
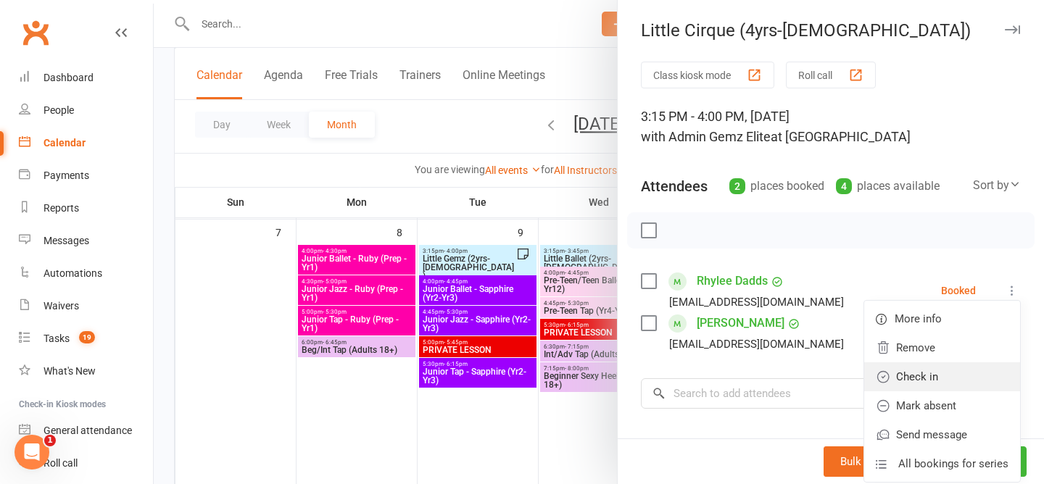
click at [983, 367] on link "Check in" at bounding box center [942, 376] width 156 height 29
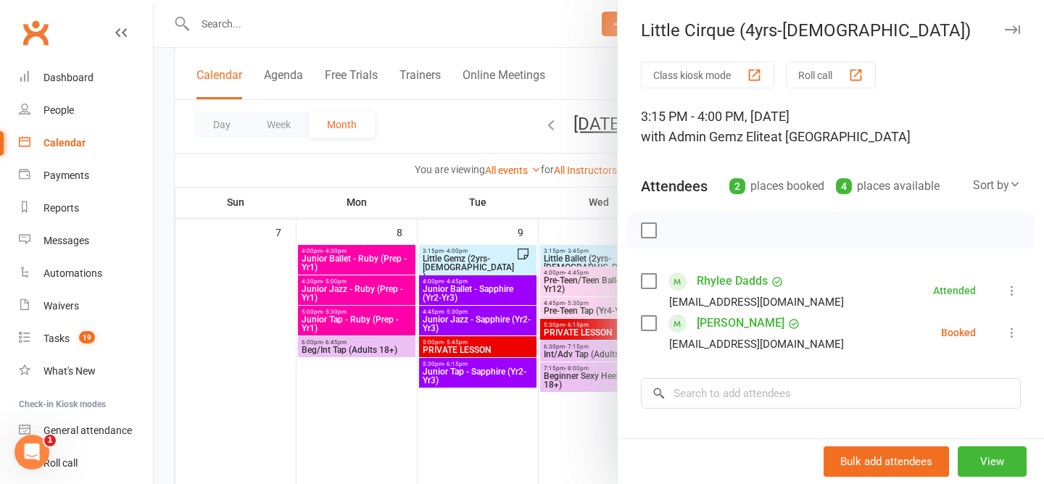
click at [1014, 334] on icon at bounding box center [1011, 332] width 14 height 14
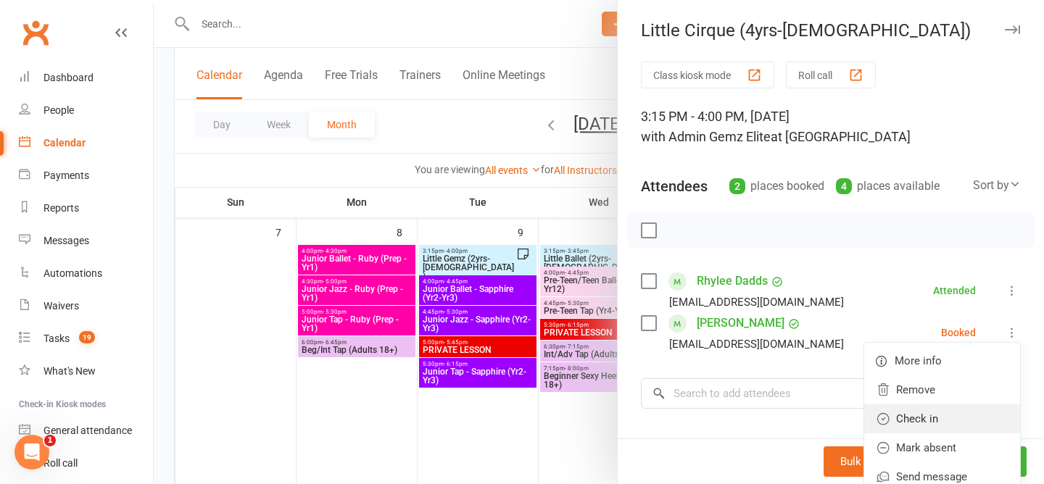
click at [974, 416] on link "Check in" at bounding box center [942, 418] width 156 height 29
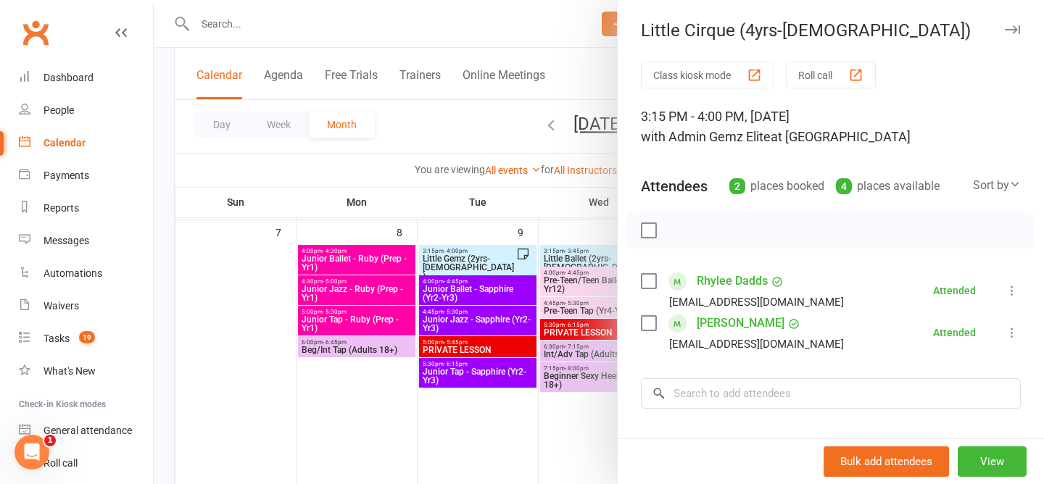
click at [411, 97] on div at bounding box center [599, 242] width 890 height 484
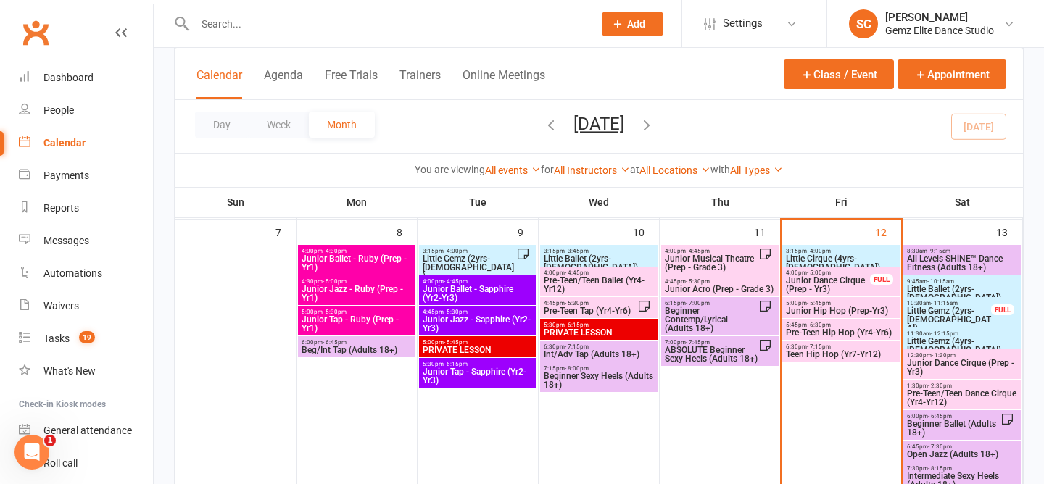
click at [811, 276] on span "Junior Dance Cirque (Prep - Yr3)" at bounding box center [828, 284] width 86 height 17
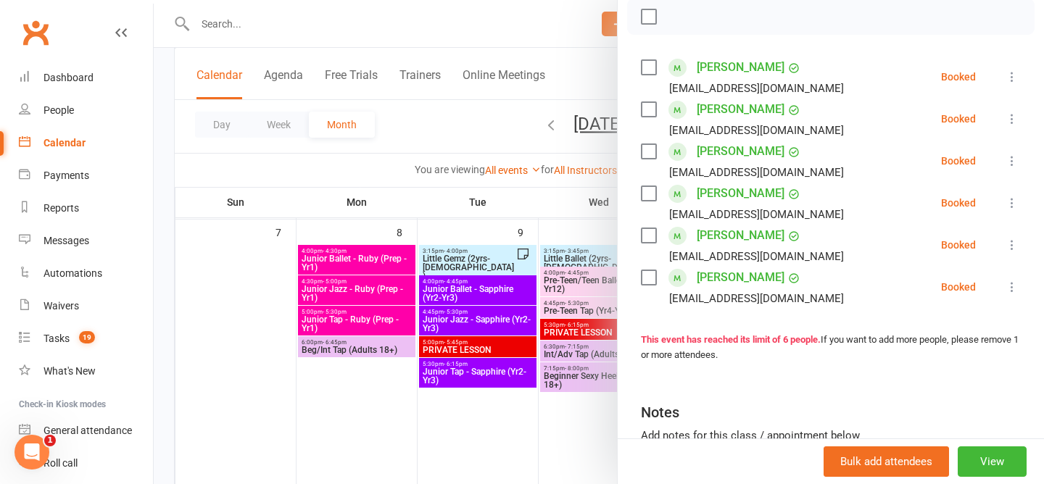
scroll to position [215, 0]
click at [1014, 161] on icon at bounding box center [1011, 160] width 14 height 14
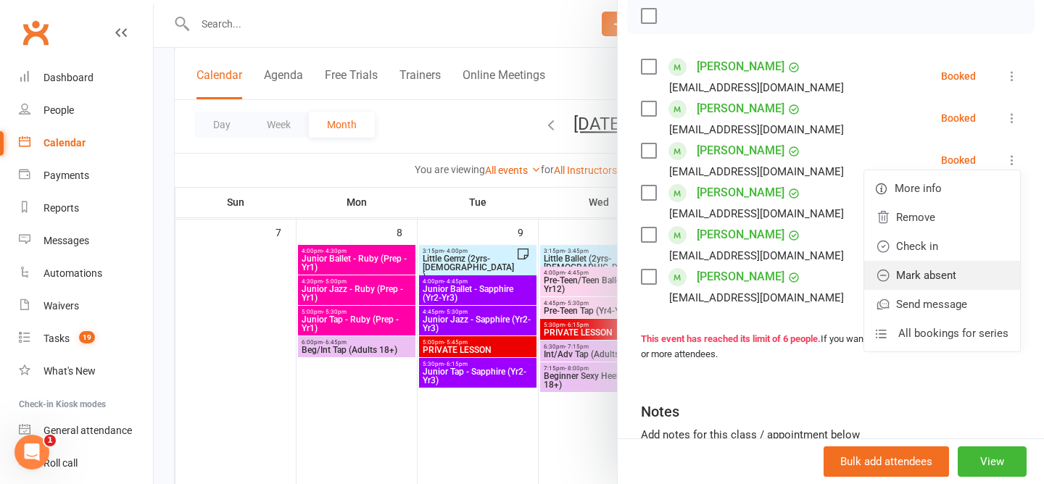
click at [967, 271] on link "Mark absent" at bounding box center [942, 275] width 156 height 29
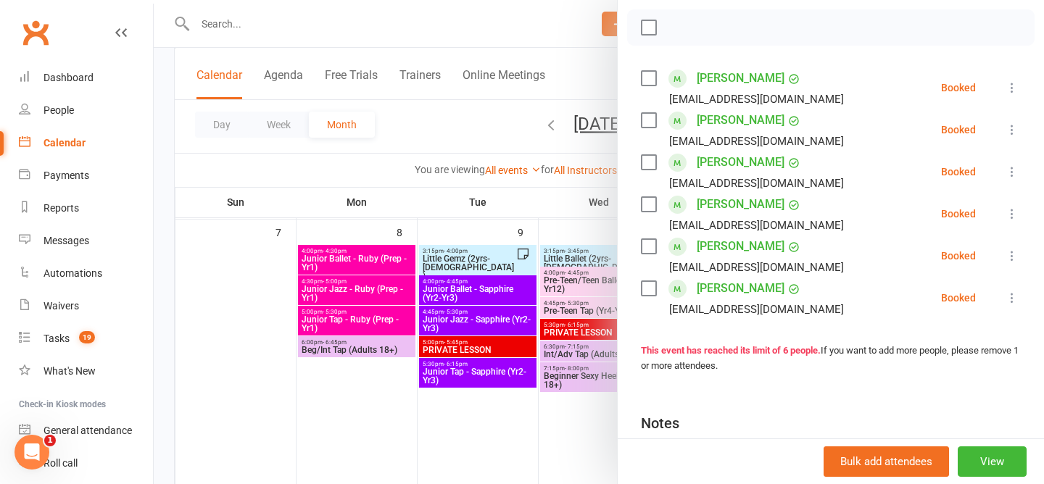
scroll to position [173, 0]
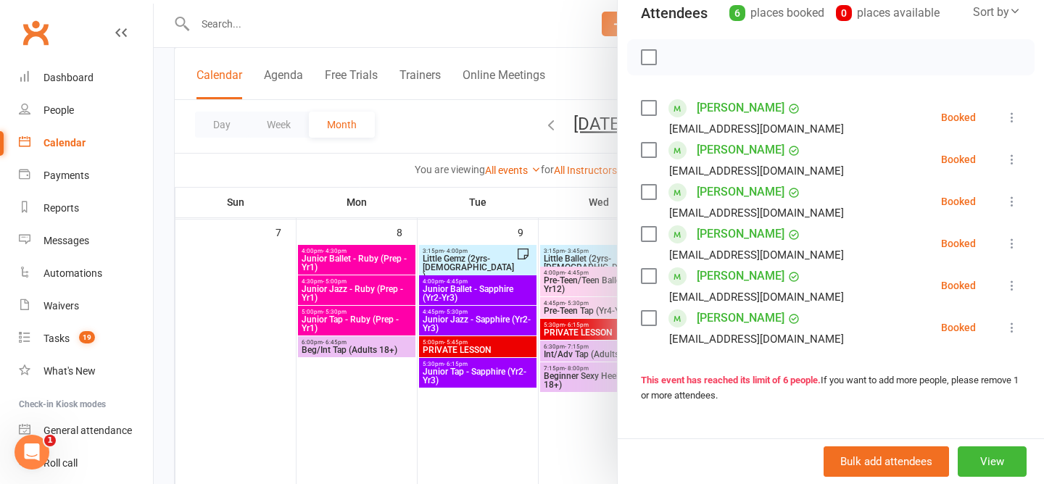
click at [429, 82] on div at bounding box center [599, 242] width 890 height 484
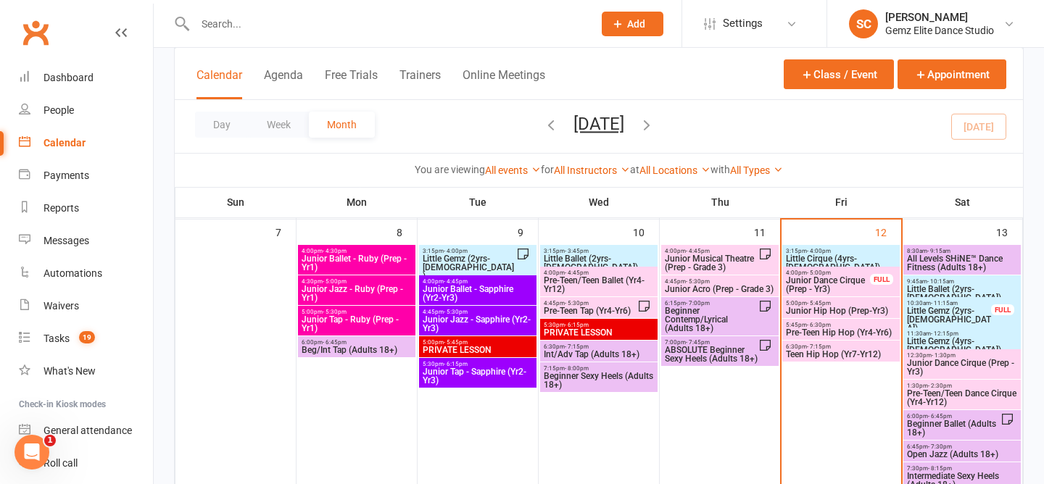
click at [818, 276] on span "Junior Dance Cirque (Prep - Yr3)" at bounding box center [828, 284] width 86 height 17
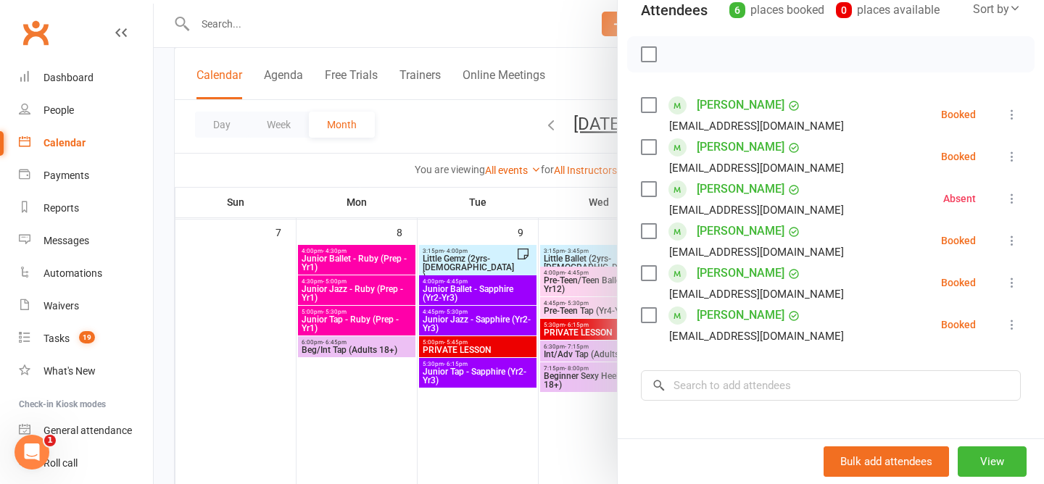
scroll to position [322, 0]
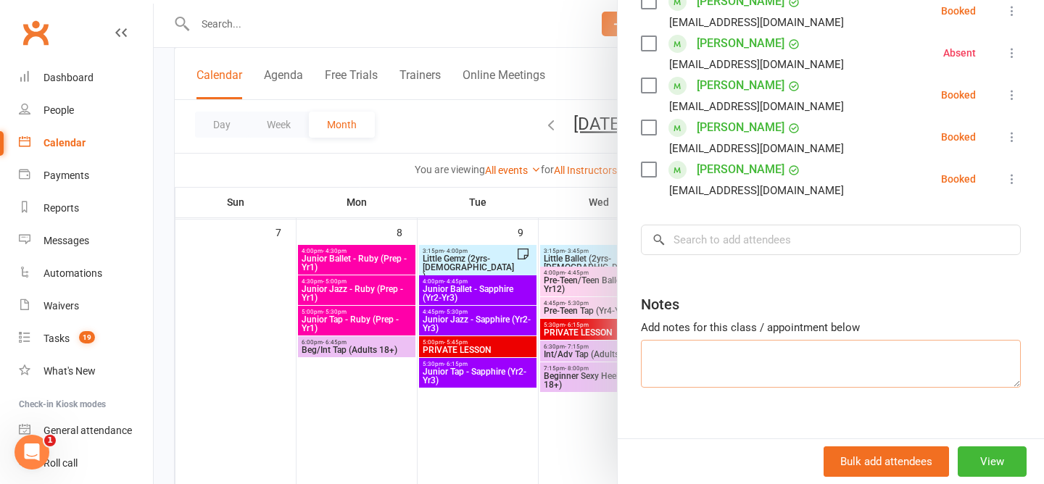
click at [736, 359] on textarea at bounding box center [831, 364] width 380 height 48
type textarea "[PERSON_NAME] Absent (emailed prior)"
click at [473, 130] on div at bounding box center [599, 242] width 890 height 484
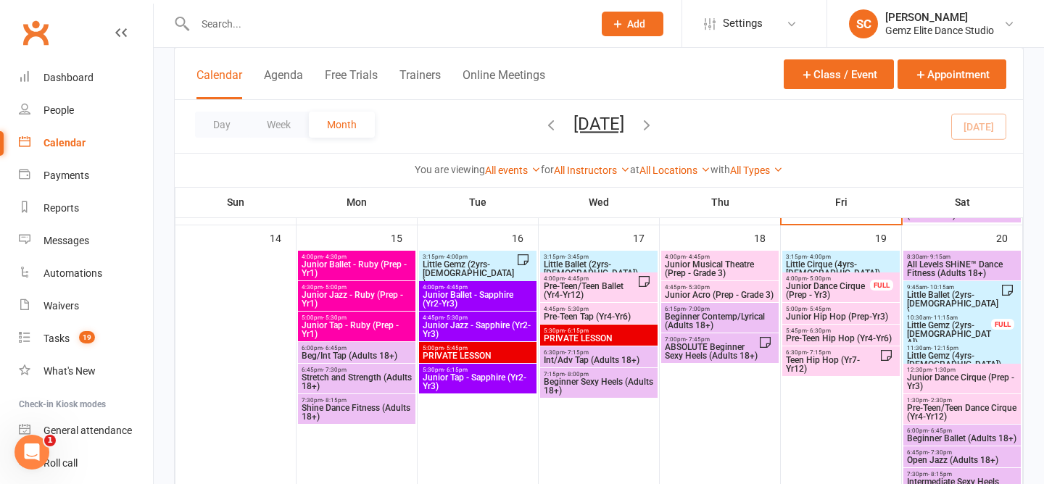
scroll to position [633, 0]
click at [966, 376] on span "Junior Dance Cirque (Prep - Yr3)" at bounding box center [962, 382] width 112 height 17
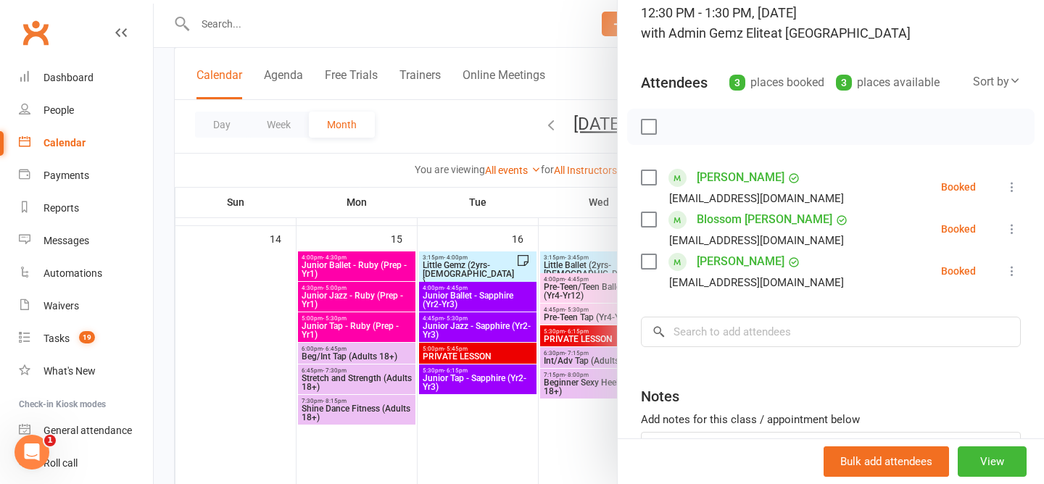
scroll to position [118, 0]
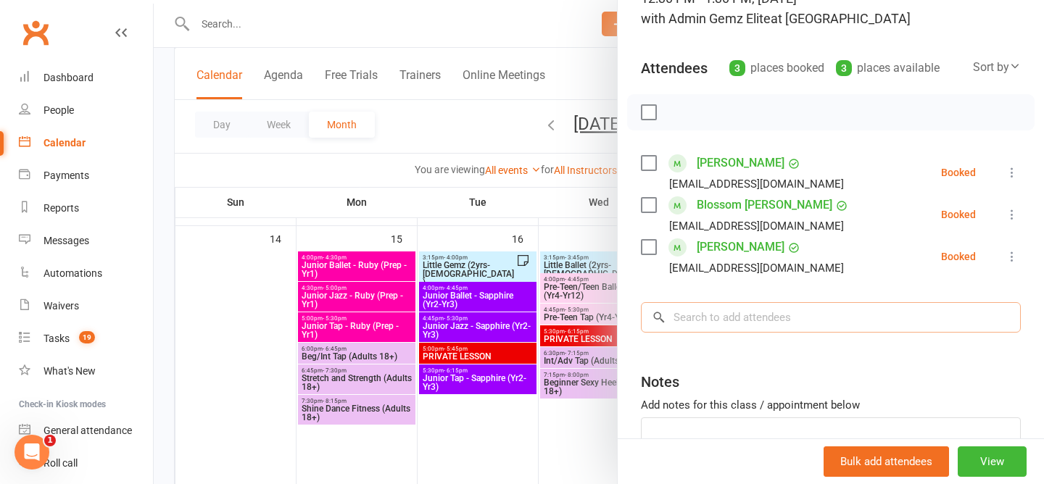
click at [824, 327] on input "search" at bounding box center [831, 317] width 380 height 30
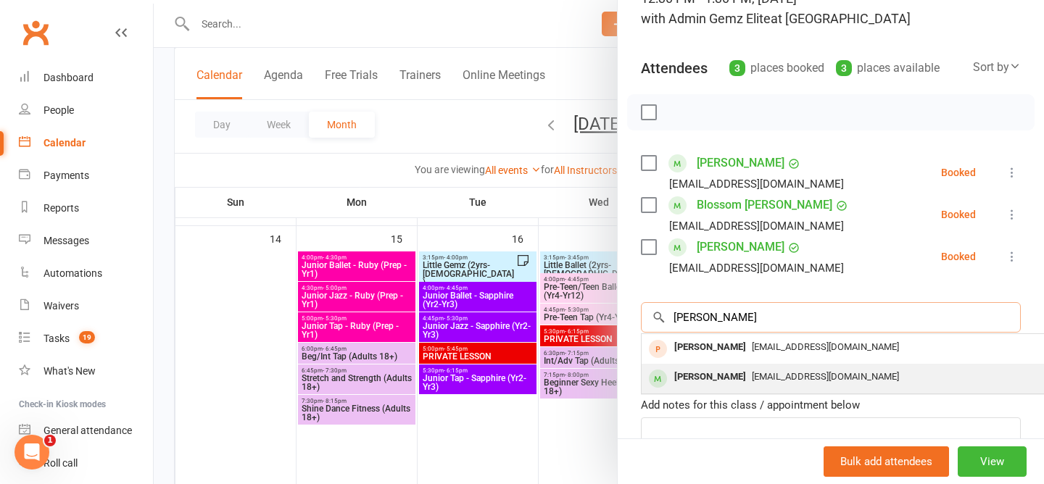
type input "[PERSON_NAME]"
click at [835, 373] on span "[EMAIL_ADDRESS][DOMAIN_NAME]" at bounding box center [825, 376] width 147 height 11
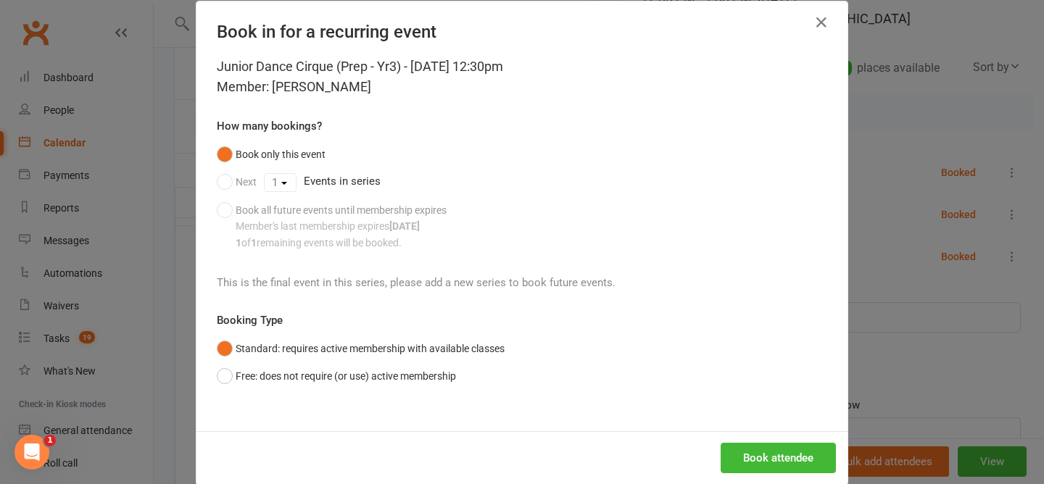
scroll to position [44, 0]
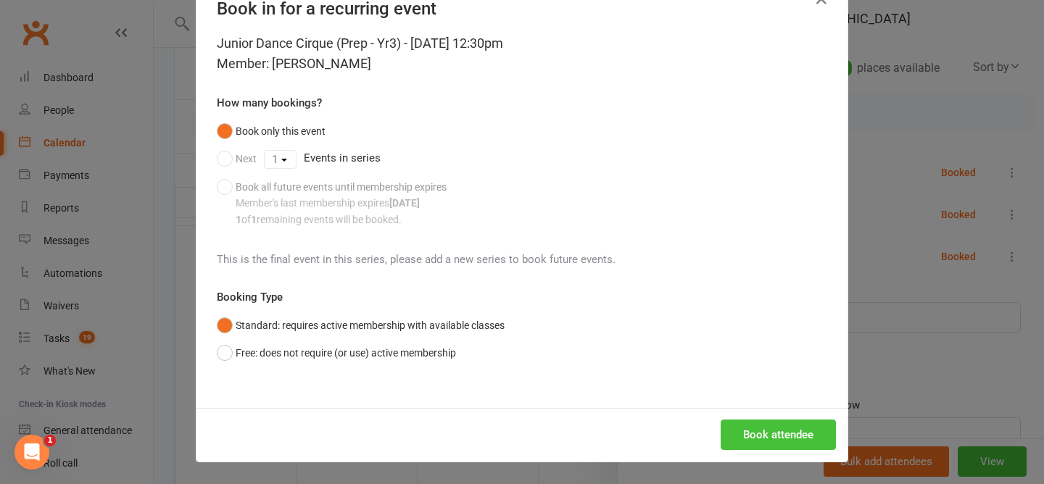
click at [777, 436] on button "Book attendee" at bounding box center [777, 435] width 115 height 30
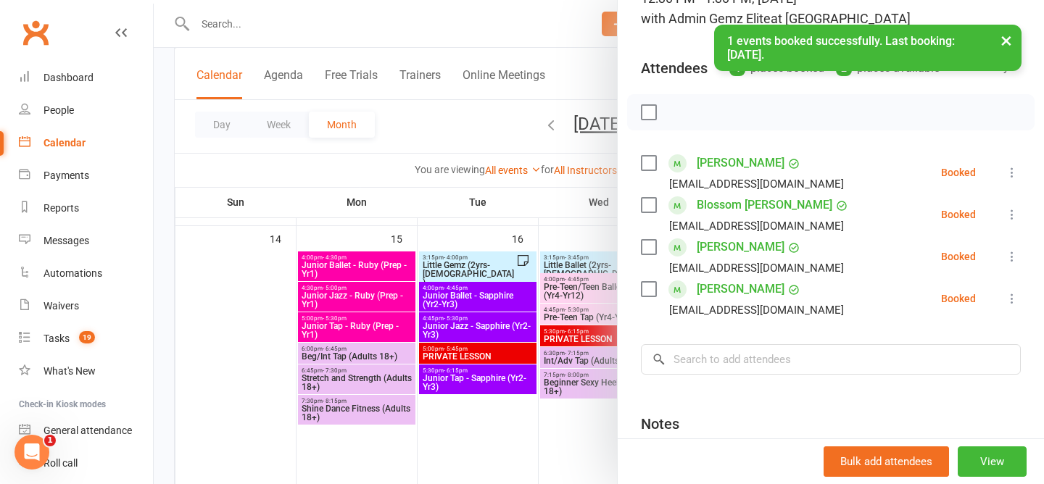
scroll to position [259, 0]
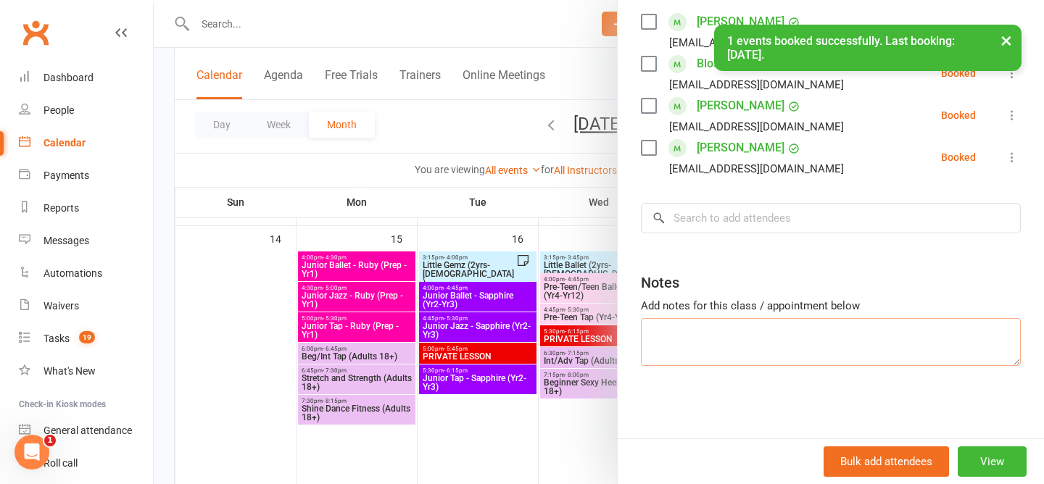
click at [721, 342] on textarea at bounding box center [831, 342] width 380 height 48
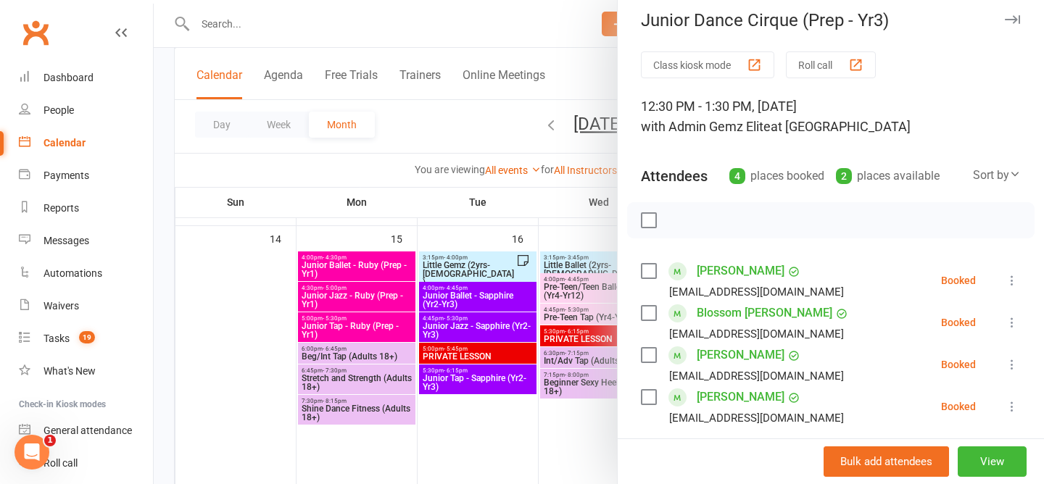
scroll to position [0, 0]
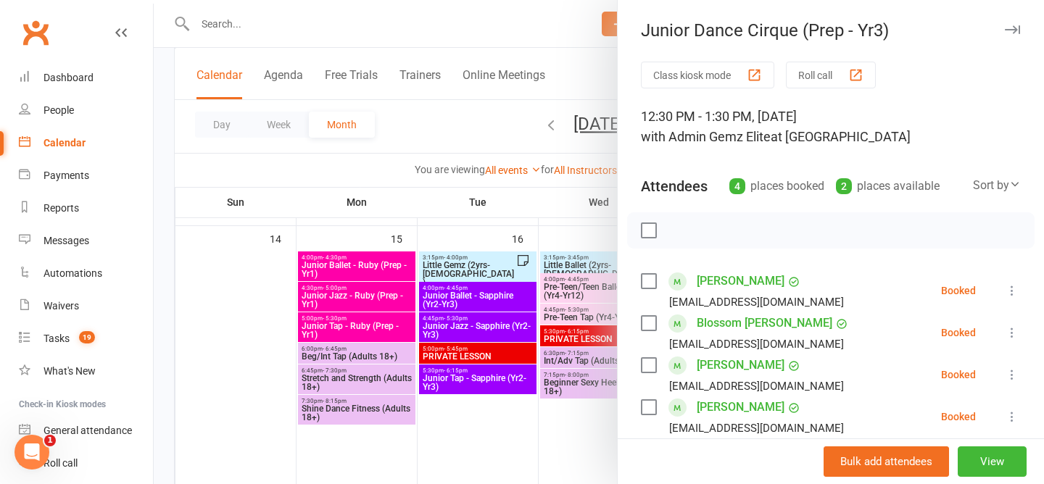
type textarea "Luna Make-up"
drag, startPoint x: 638, startPoint y: 25, endPoint x: 978, endPoint y: 107, distance: 349.5
click at [981, 110] on div "Junior Dance Cirque (Prep - Yr3) Class kiosk mode Roll call 12:30 PM - 1:30 PM,…" at bounding box center [830, 242] width 427 height 484
copy div "Junior Dance Cirque (Prep - Yr3) Class kiosk mode Roll call 12:30 PM - 1:30 PM,…"
click at [754, 209] on div "Class kiosk mode Roll call 12:30 PM - 1:30 PM, Saturday, September, 20, 2025 wi…" at bounding box center [830, 380] width 426 height 636
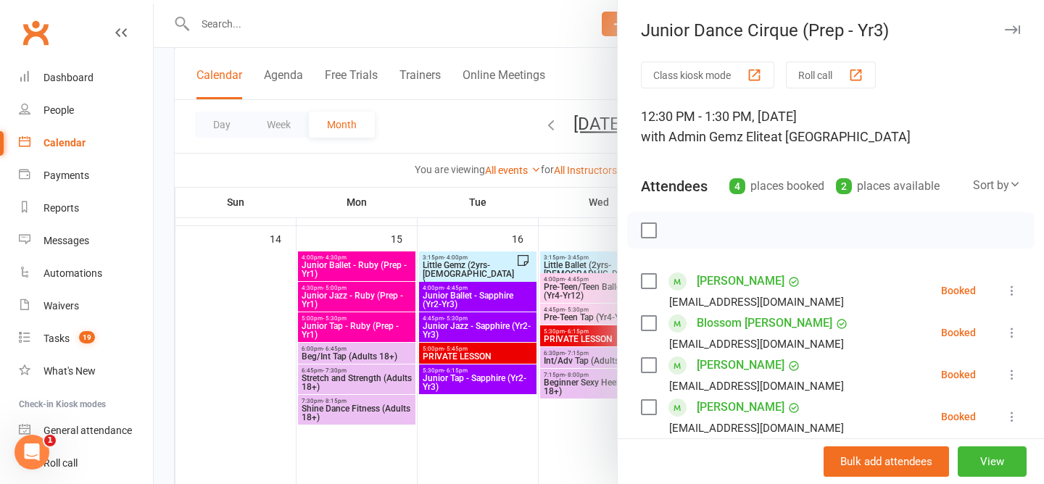
click at [459, 125] on div at bounding box center [599, 242] width 890 height 484
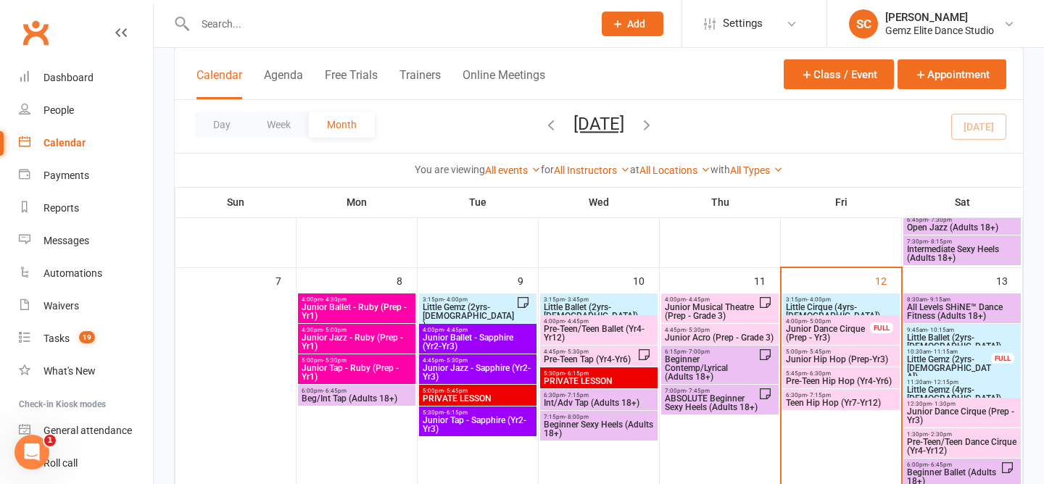
scroll to position [315, 0]
click at [827, 332] on span "Junior Dance Cirque (Prep - Yr3)" at bounding box center [828, 333] width 86 height 17
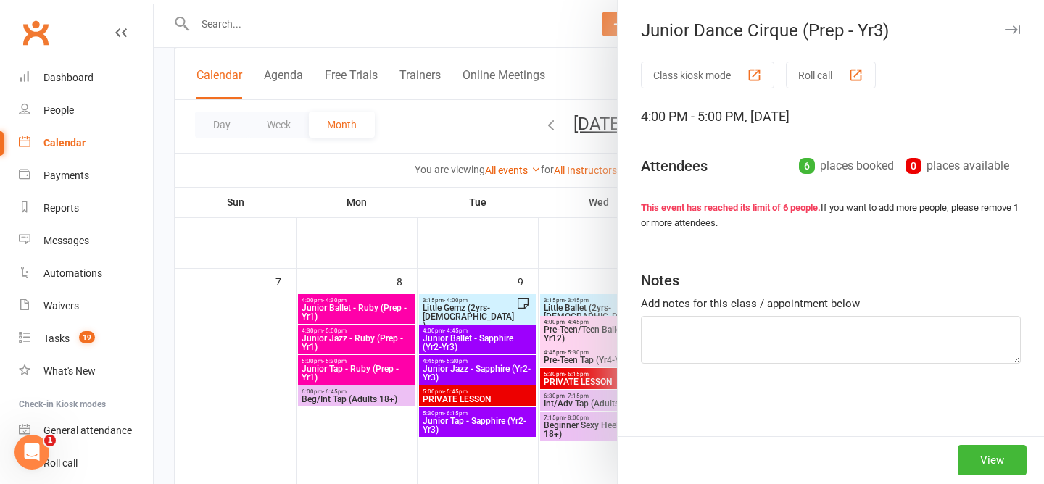
type textarea "[PERSON_NAME] Absent (emailed prior)"
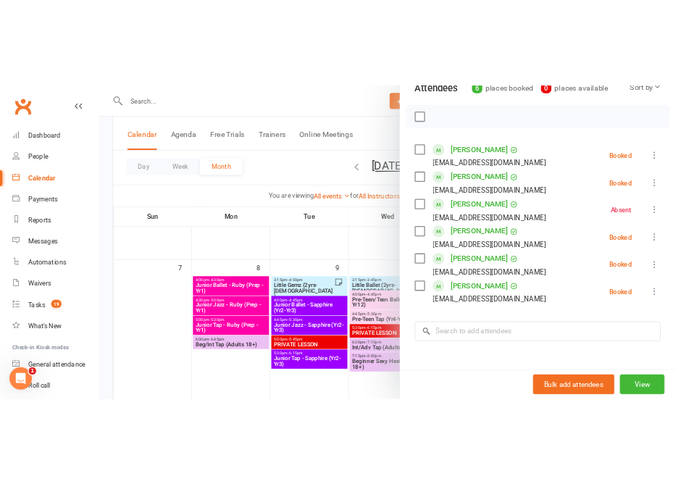
scroll to position [183, 0]
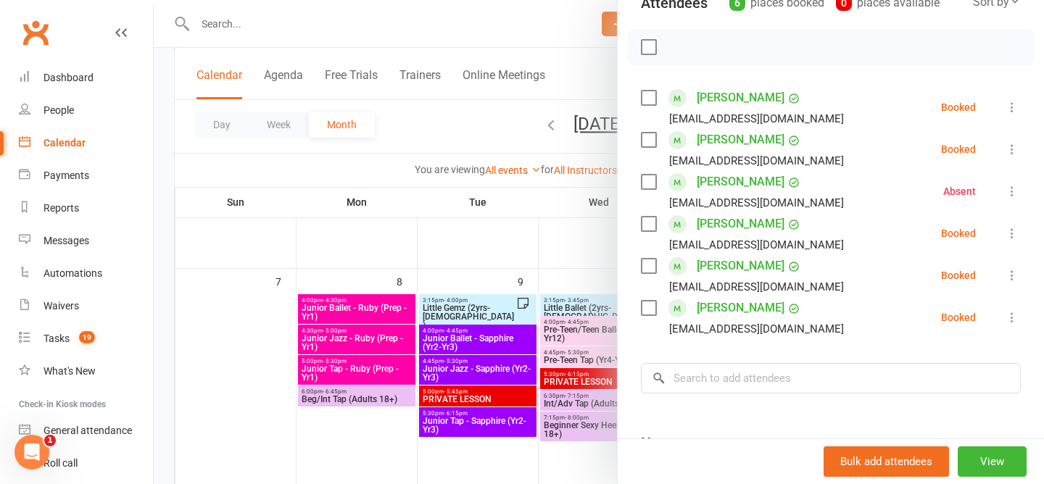
click at [1011, 319] on icon at bounding box center [1011, 317] width 14 height 14
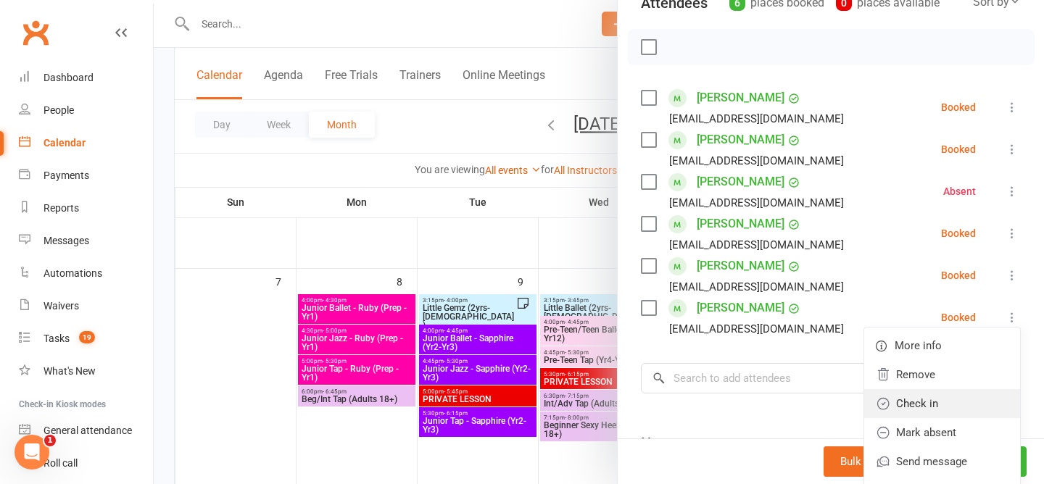
click at [978, 399] on link "Check in" at bounding box center [942, 403] width 156 height 29
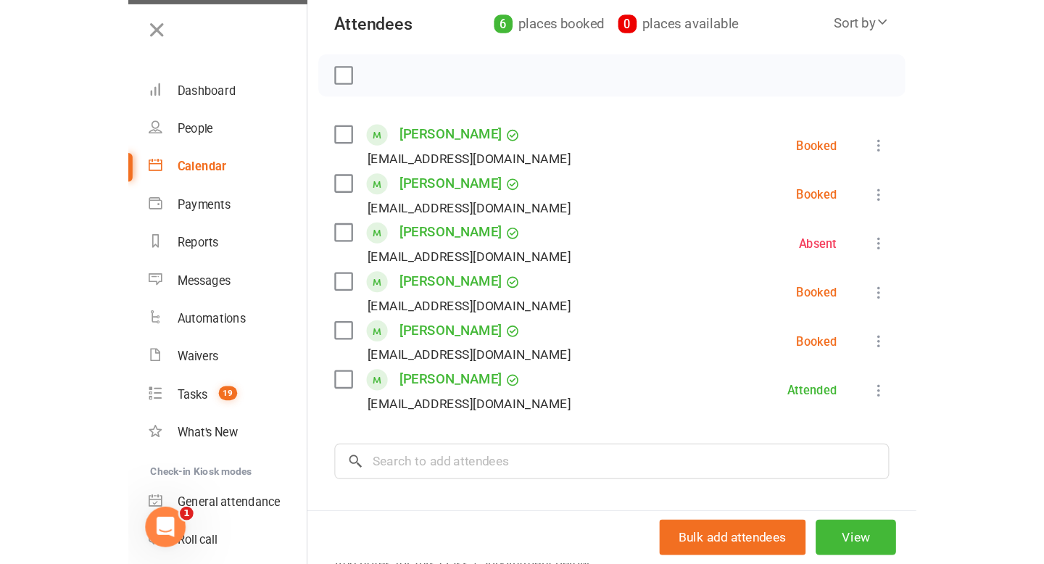
scroll to position [137, 0]
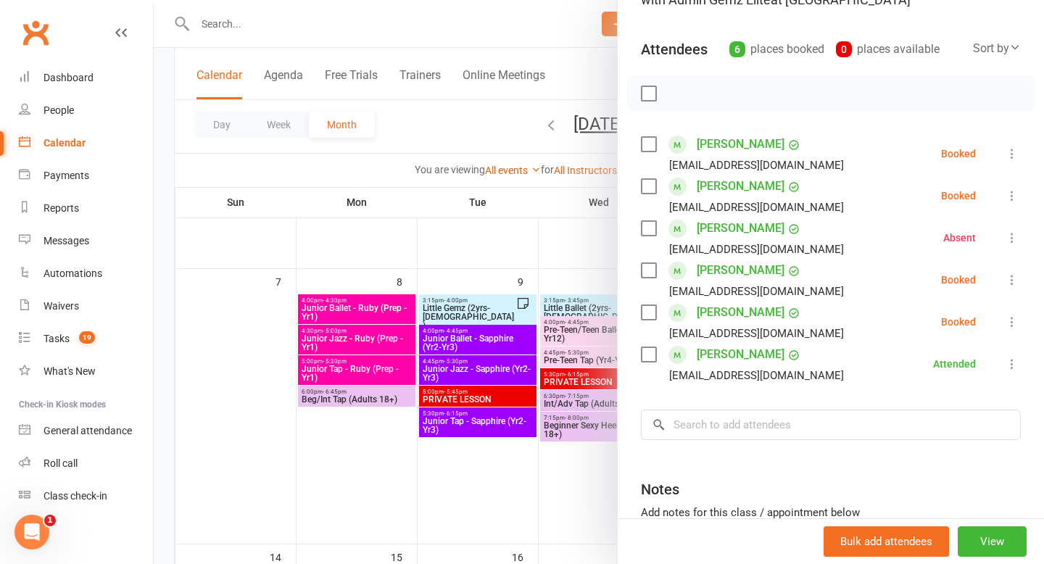
click at [1011, 276] on icon at bounding box center [1011, 279] width 14 height 14
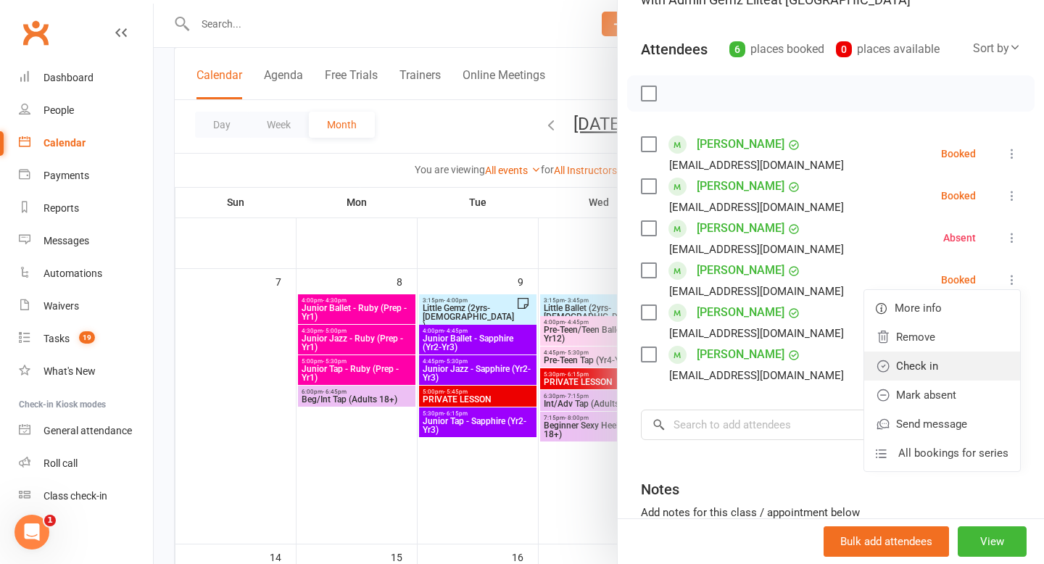
click at [944, 370] on link "Check in" at bounding box center [942, 365] width 156 height 29
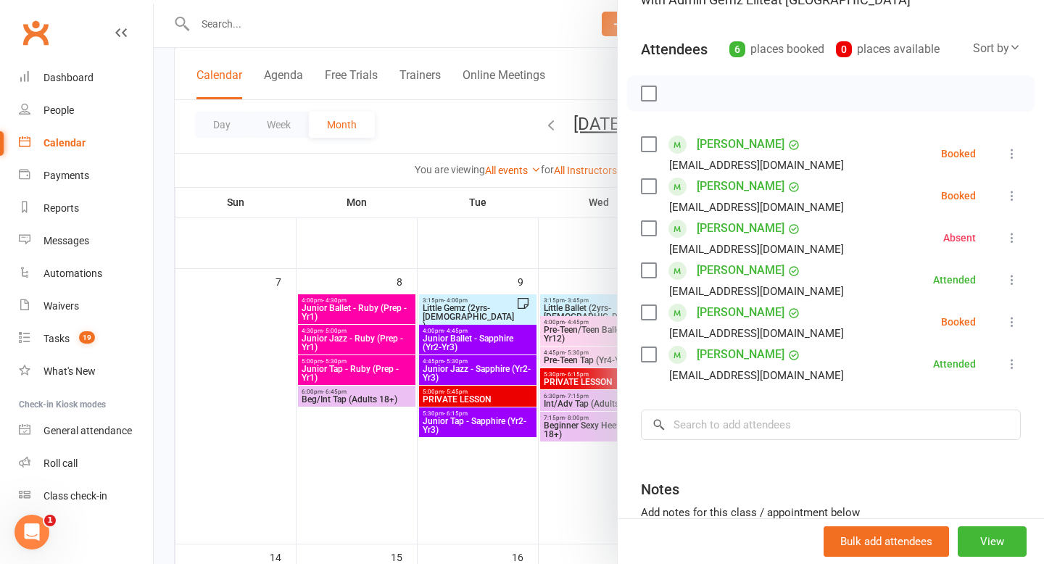
click at [1010, 195] on icon at bounding box center [1011, 195] width 14 height 14
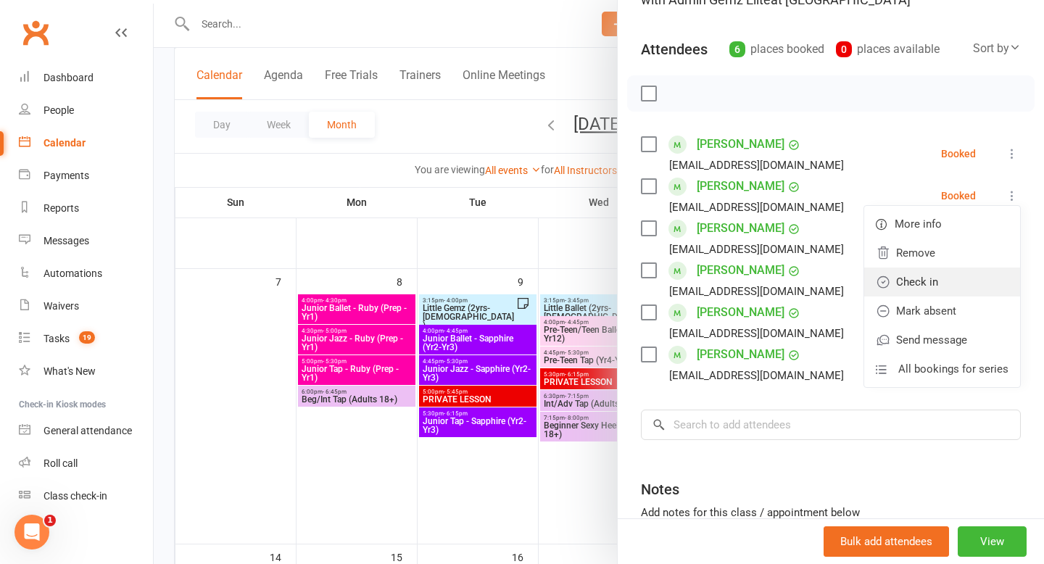
click at [967, 283] on link "Check in" at bounding box center [942, 281] width 156 height 29
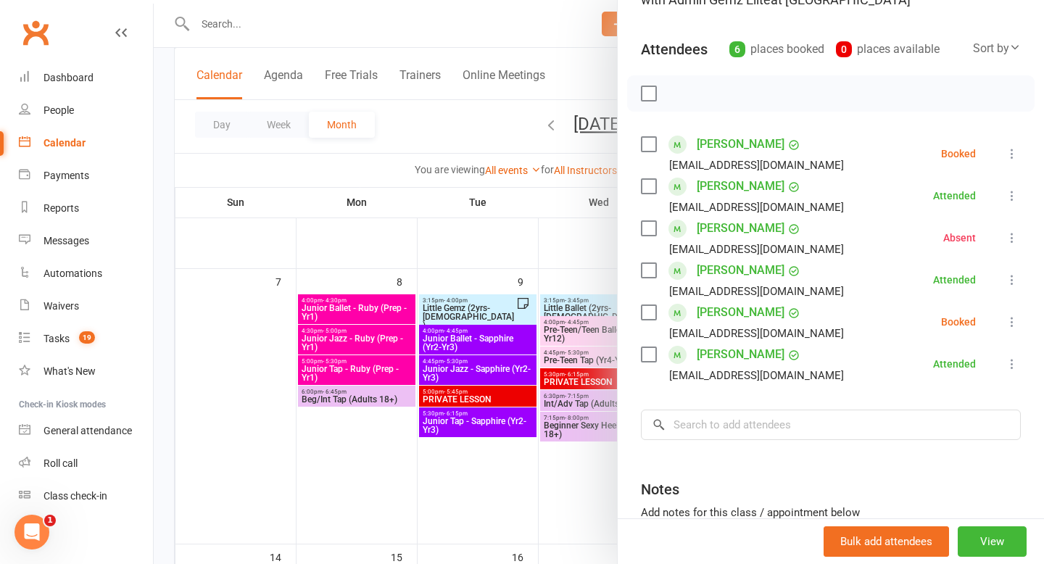
scroll to position [153, 0]
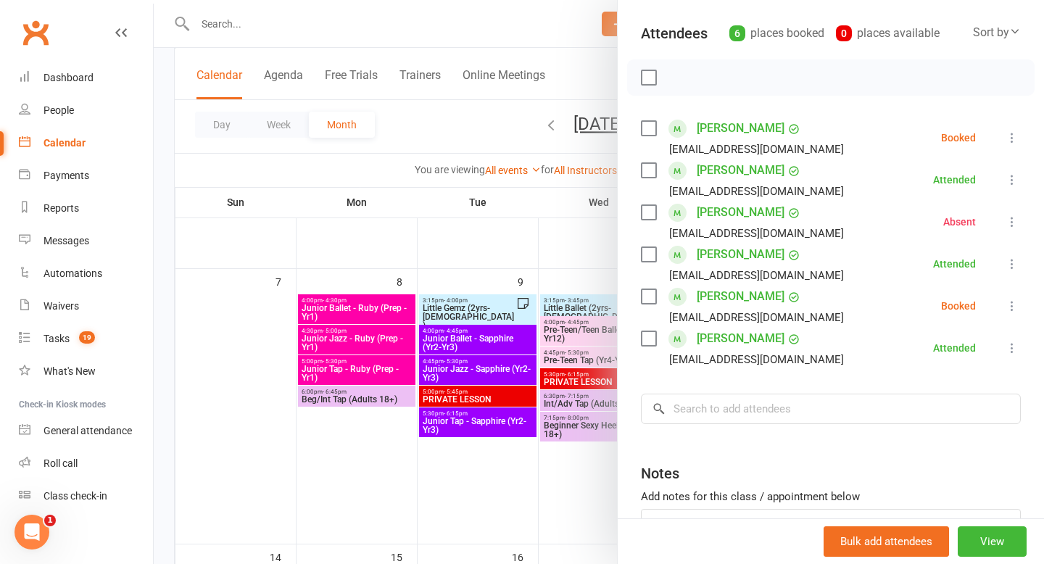
click at [1011, 304] on icon at bounding box center [1011, 306] width 14 height 14
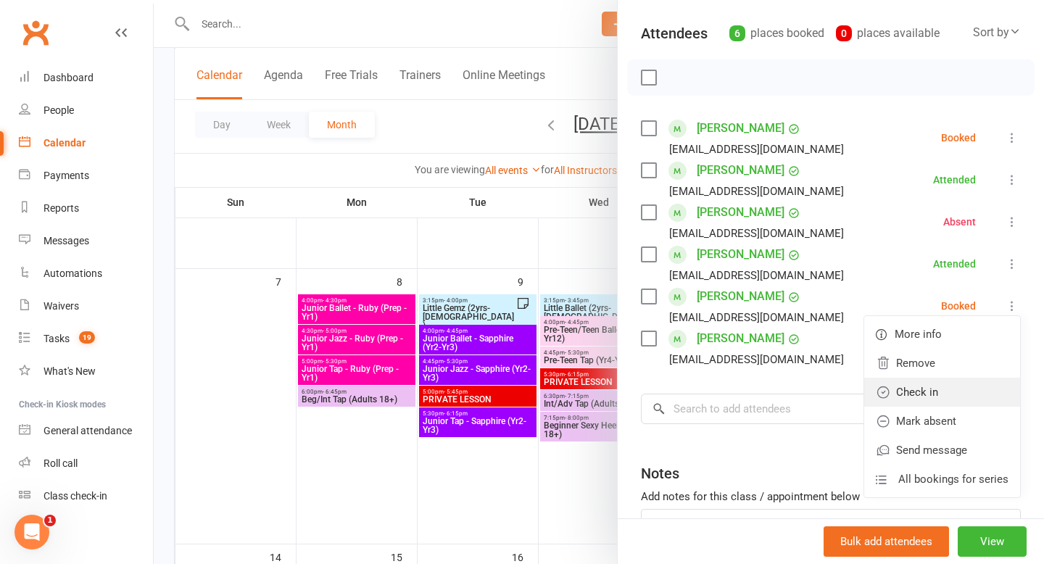
click at [952, 394] on link "Check in" at bounding box center [942, 392] width 156 height 29
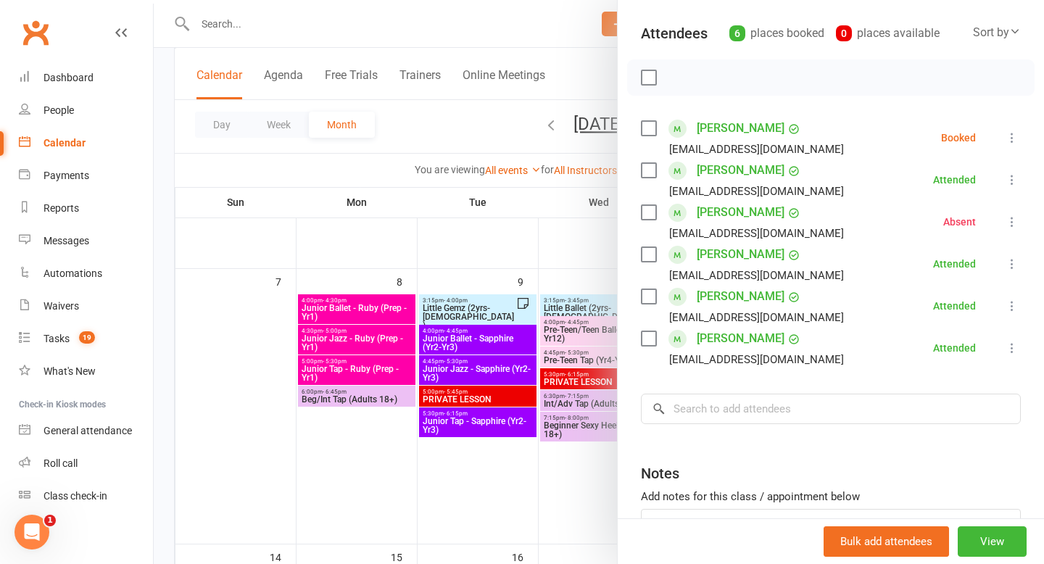
click at [1012, 137] on icon at bounding box center [1011, 137] width 14 height 14
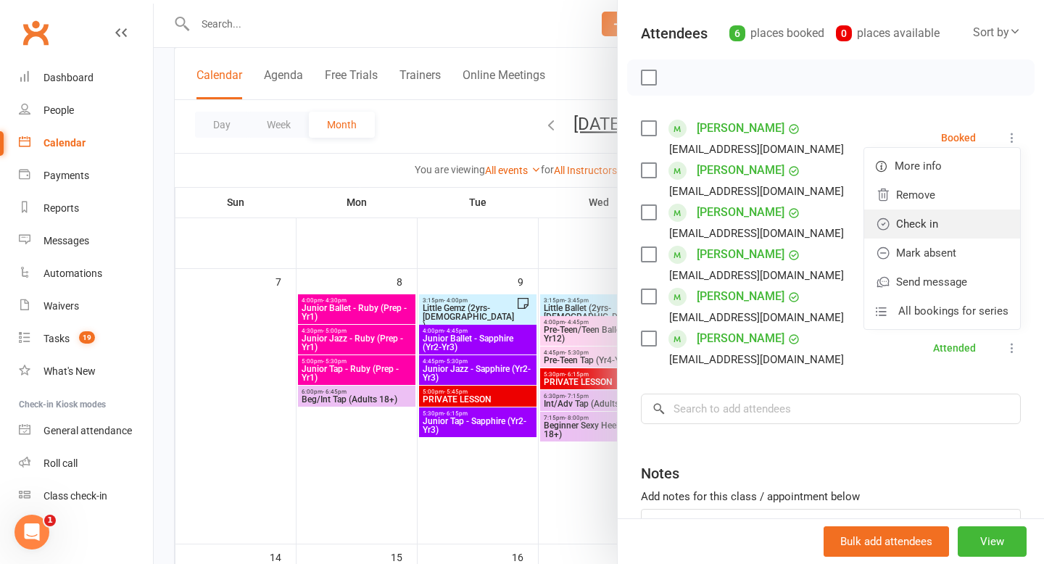
click at [954, 229] on link "Check in" at bounding box center [942, 223] width 156 height 29
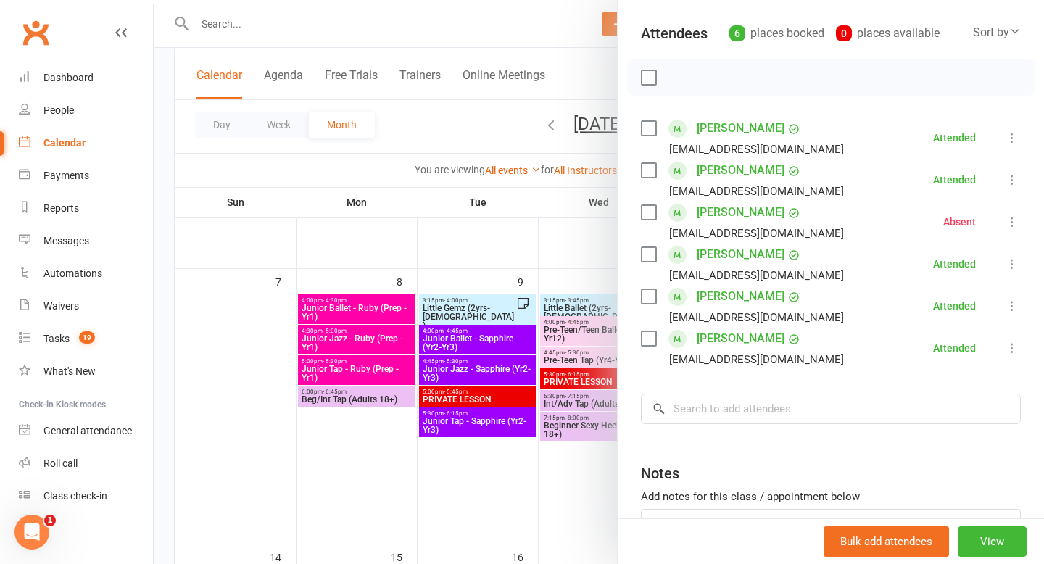
click at [404, 118] on div at bounding box center [599, 282] width 890 height 564
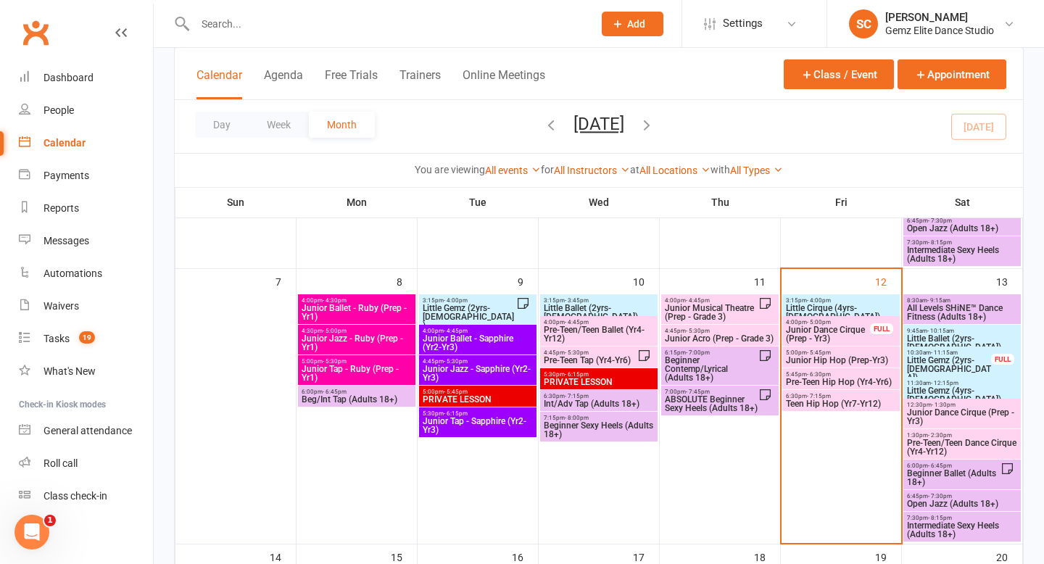
click at [842, 362] on span "Junior Hip Hop (Prep-Yr3)" at bounding box center [841, 360] width 112 height 9
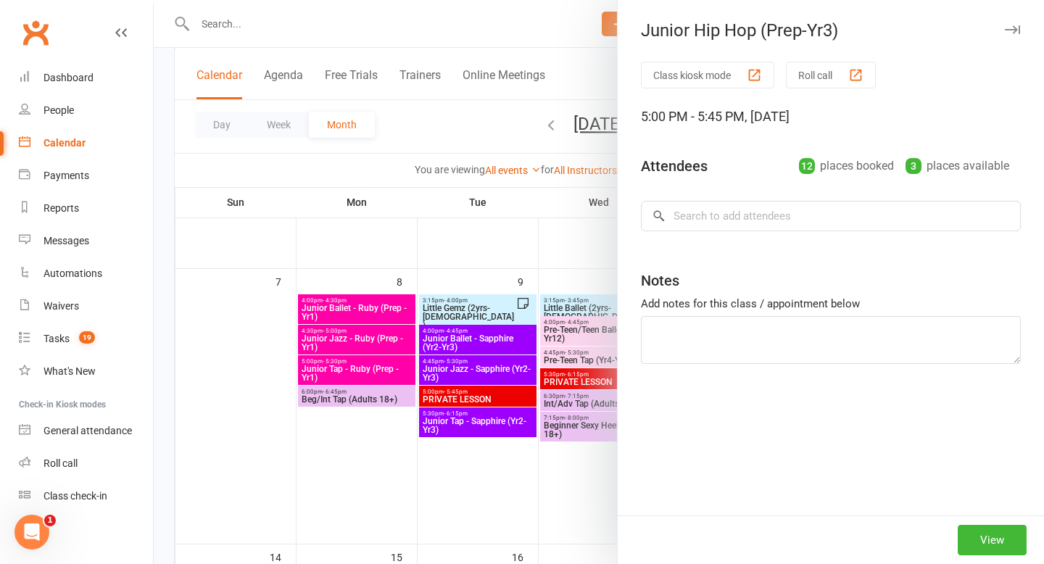
type textarea "[PERSON_NAME] (Absent emailed prior) [PERSON_NAME] & [PERSON_NAME] (Absent emai…"
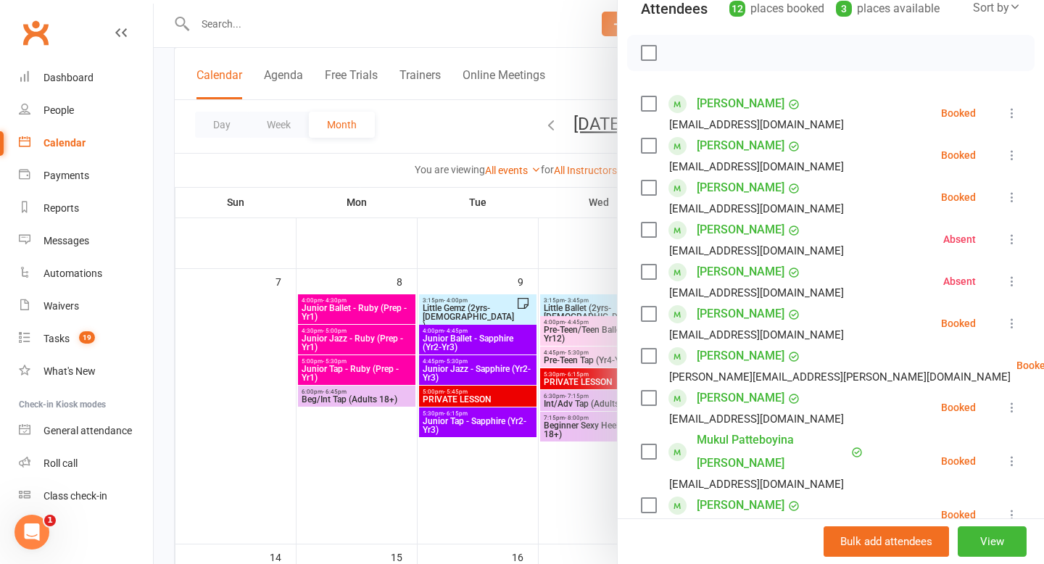
scroll to position [182, 0]
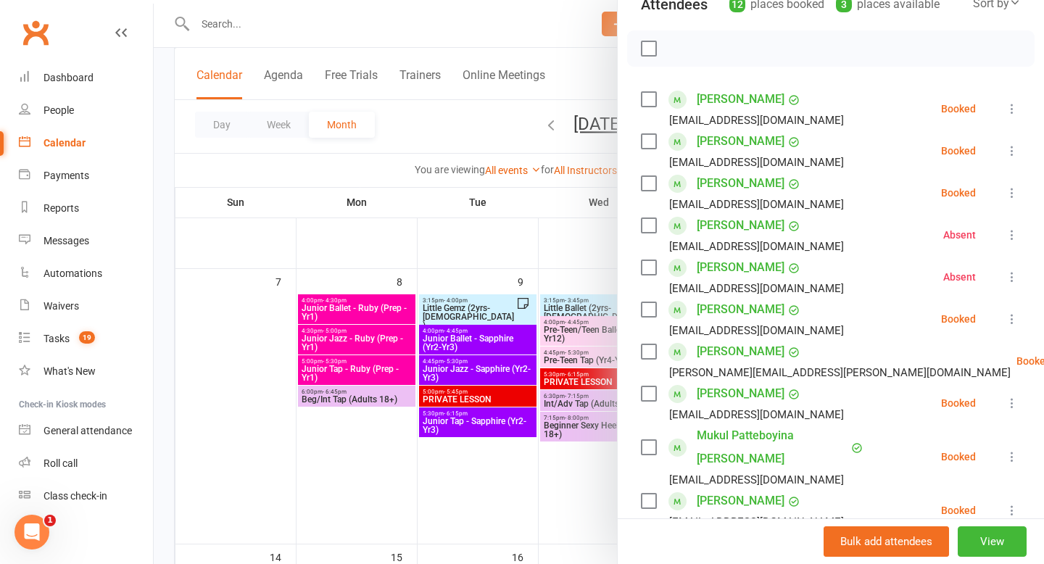
click at [1015, 102] on icon at bounding box center [1011, 108] width 14 height 14
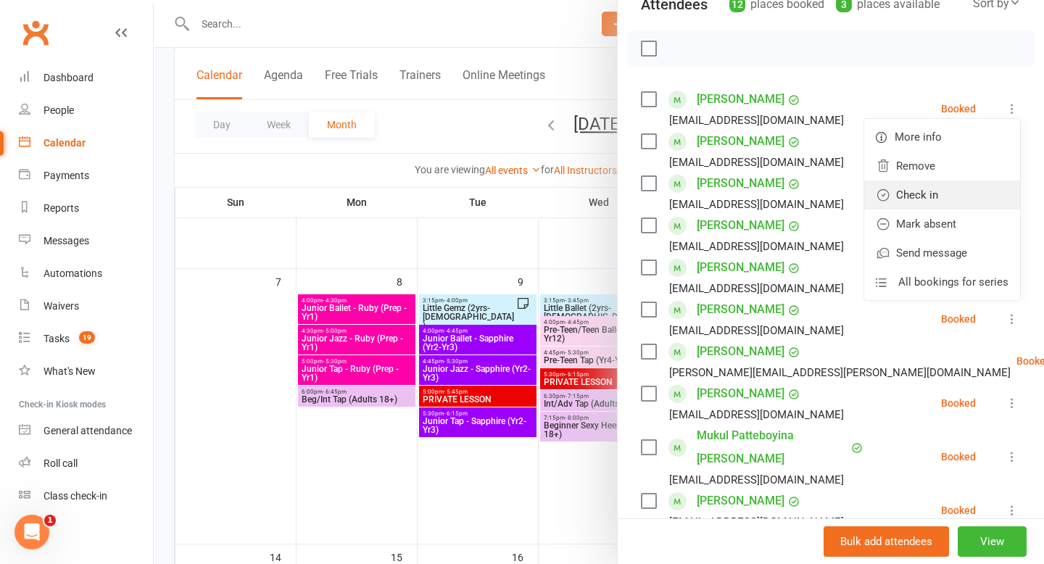
click at [942, 193] on link "Check in" at bounding box center [942, 194] width 156 height 29
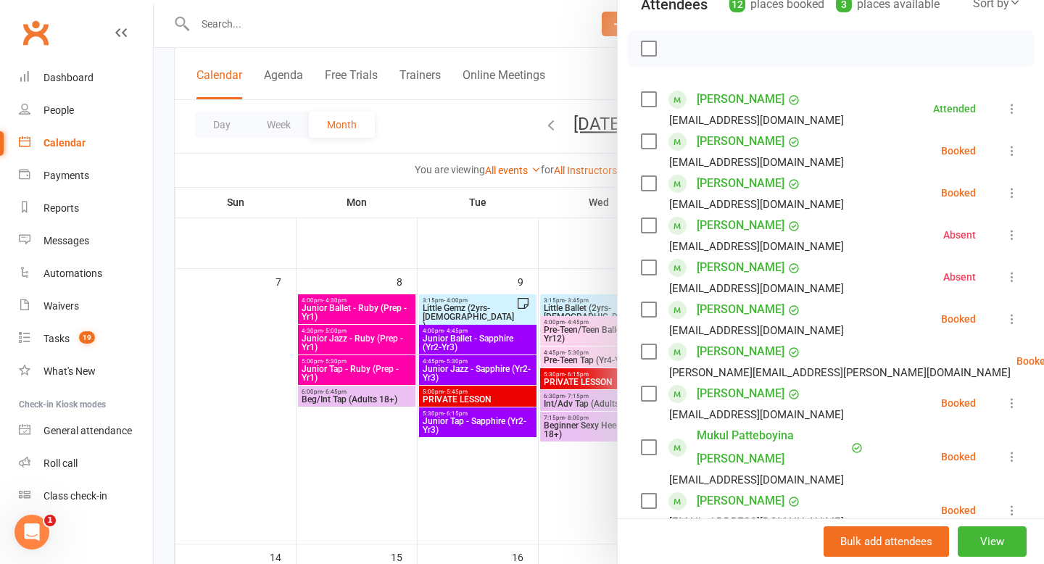
click at [1011, 150] on icon at bounding box center [1011, 150] width 14 height 14
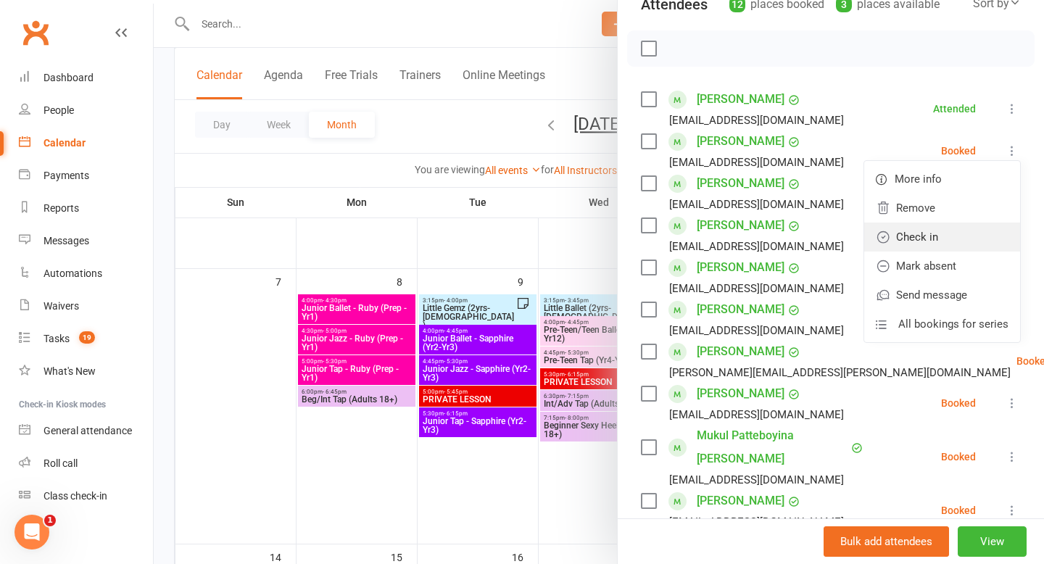
click at [973, 238] on link "Check in" at bounding box center [942, 236] width 156 height 29
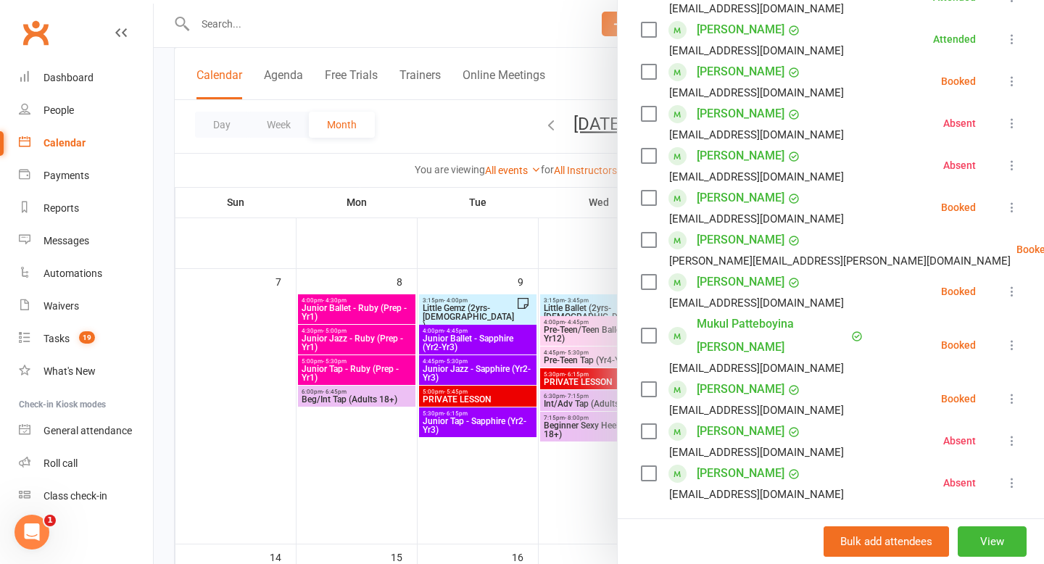
scroll to position [301, 0]
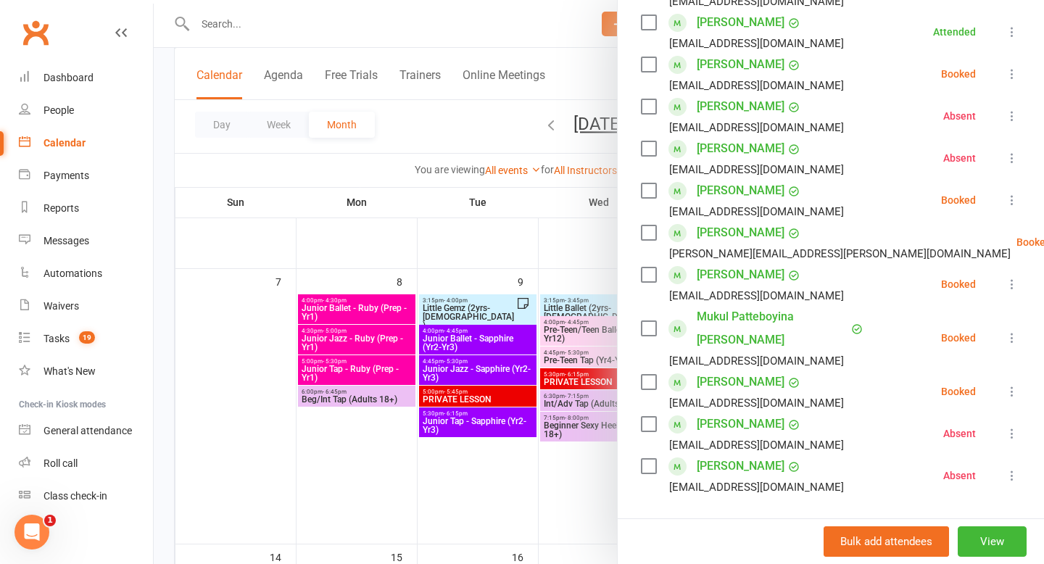
click at [1010, 202] on icon at bounding box center [1011, 200] width 14 height 14
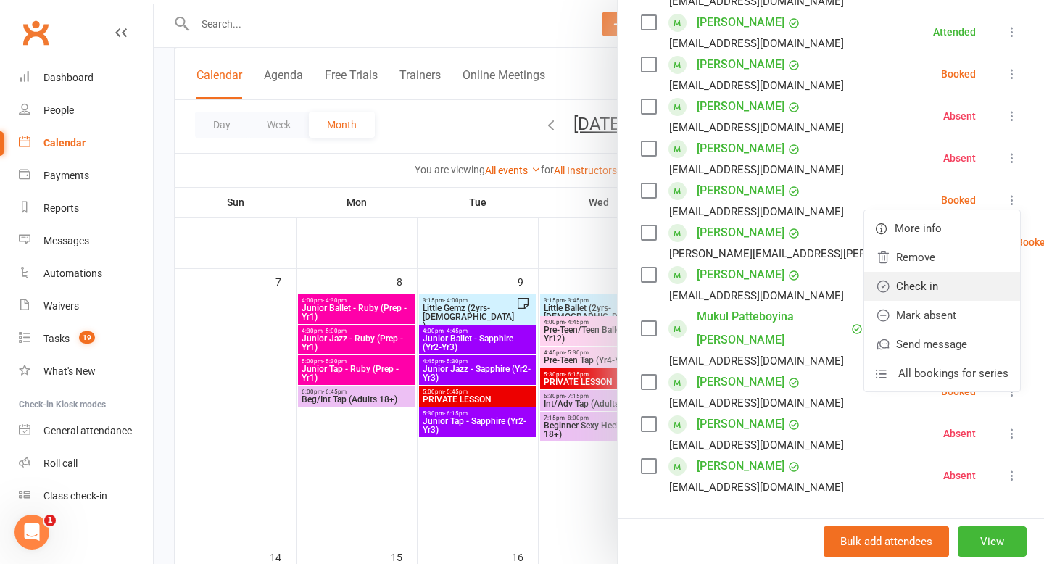
click at [965, 290] on link "Check in" at bounding box center [942, 286] width 156 height 29
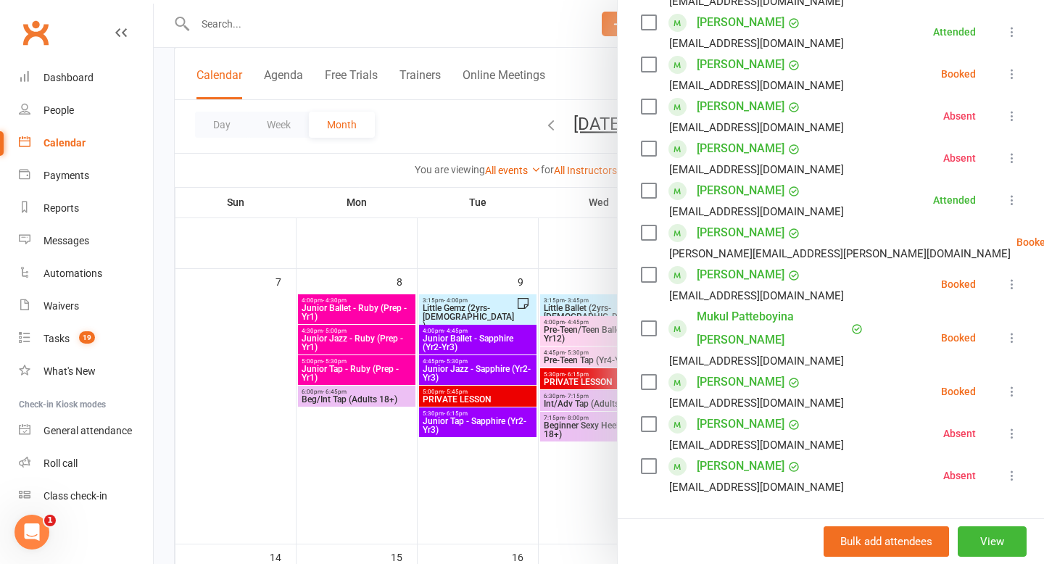
click at [419, 144] on div at bounding box center [599, 282] width 890 height 564
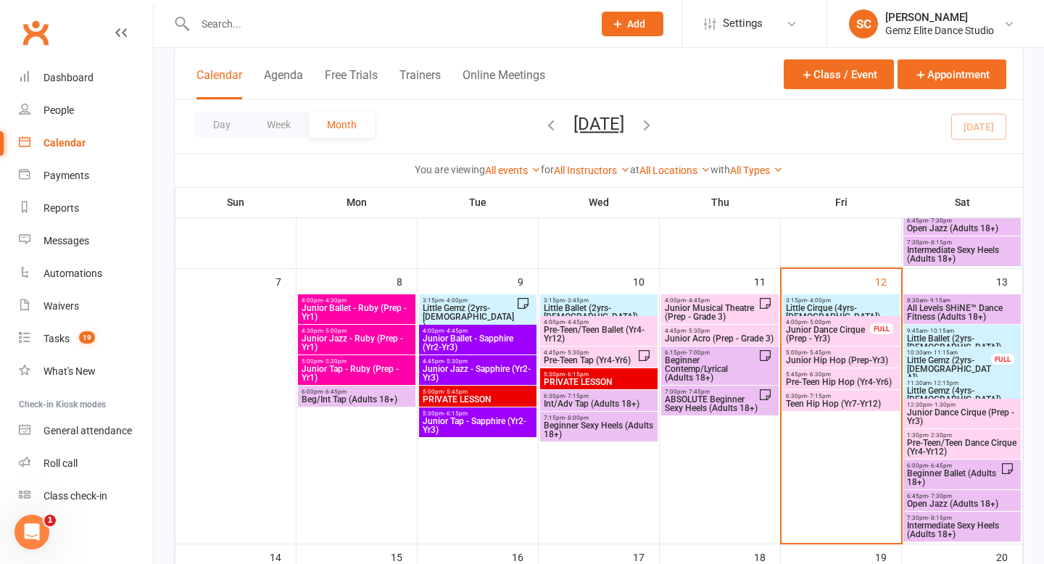
click at [830, 325] on span "Junior Dance Cirque (Prep - Yr3)" at bounding box center [828, 333] width 86 height 17
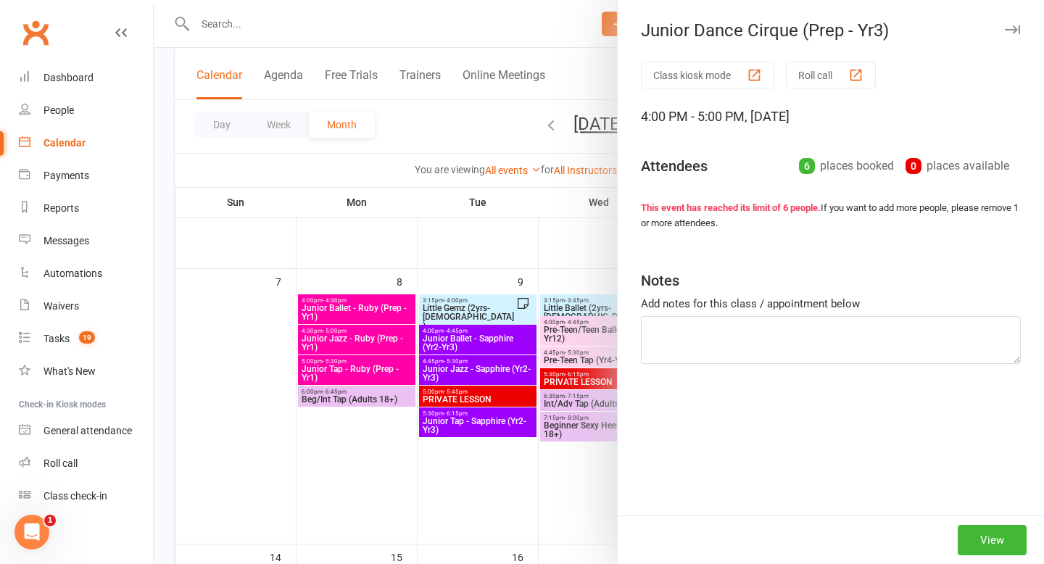
type textarea "Luna Absent (emailed prior)"
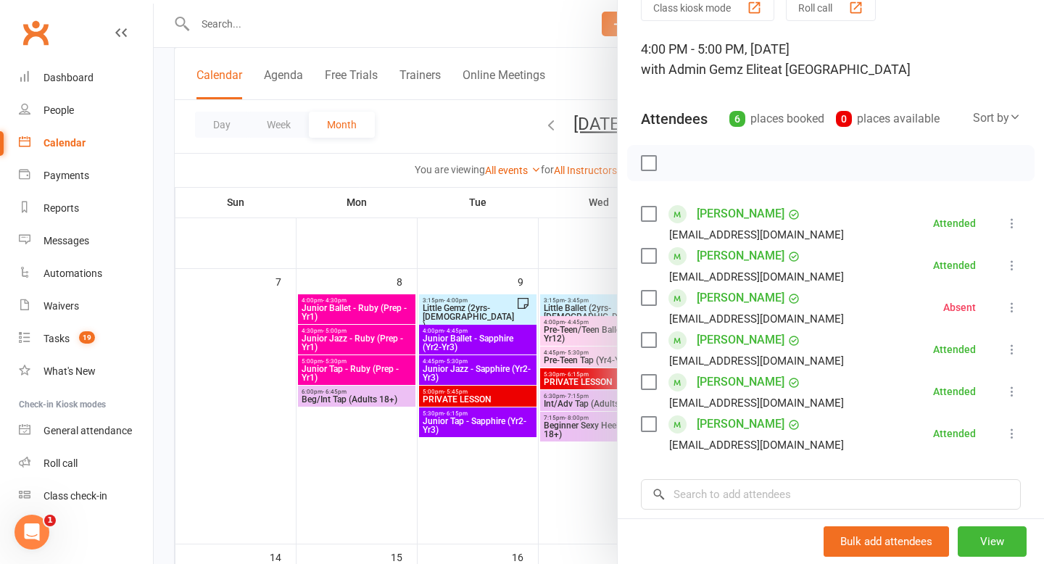
scroll to position [51, 0]
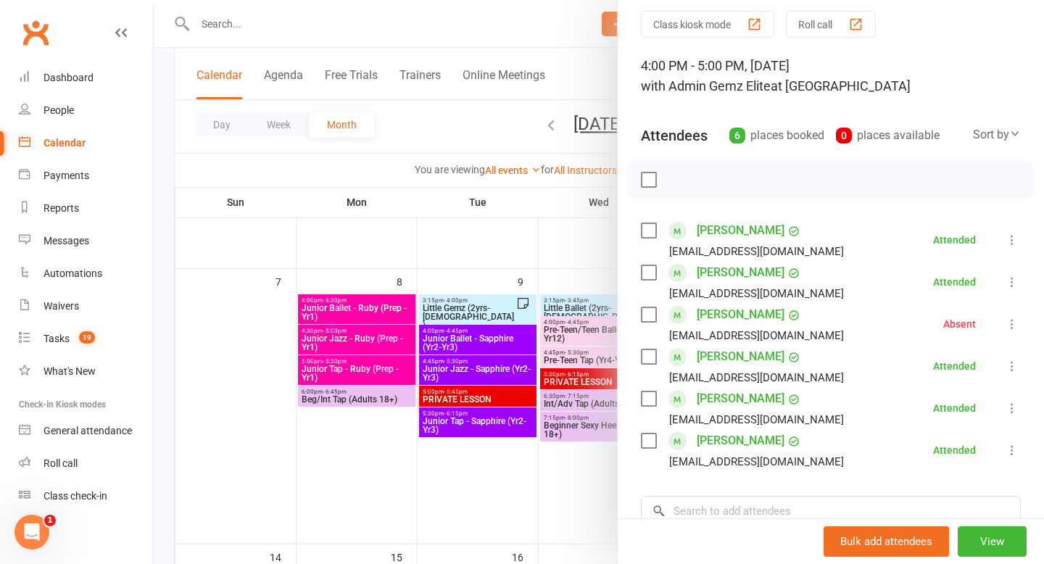
click at [476, 136] on div at bounding box center [599, 282] width 890 height 564
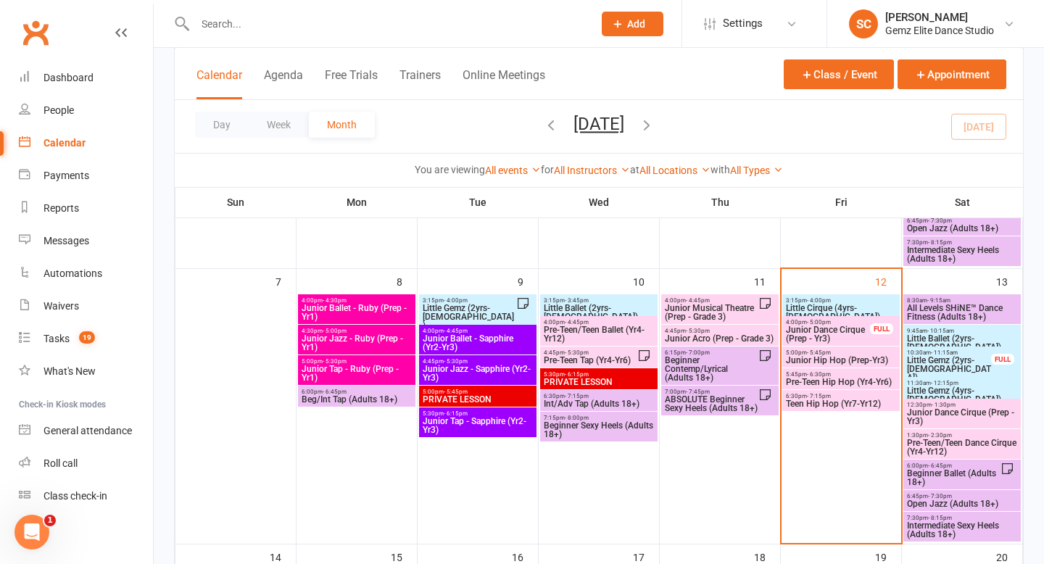
click at [836, 304] on span "Little Cirque (4yrs-5yrs old)" at bounding box center [841, 312] width 112 height 17
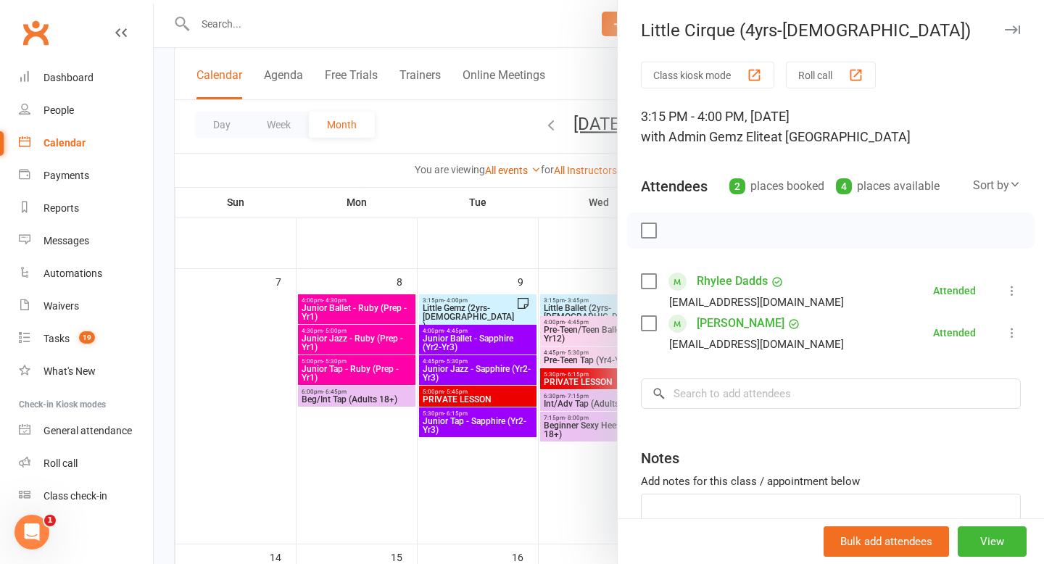
click at [426, 128] on div at bounding box center [599, 282] width 890 height 564
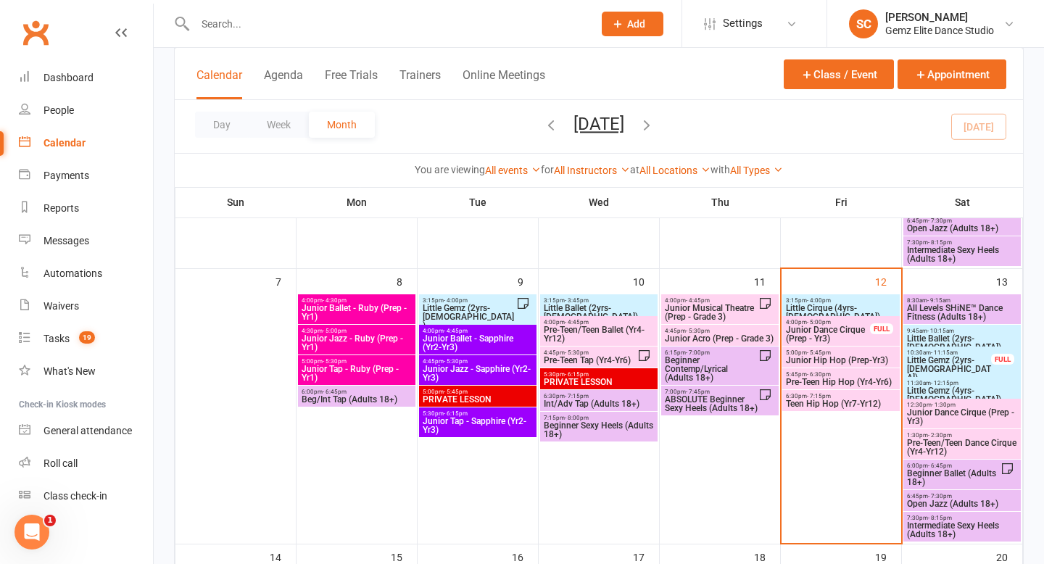
click at [831, 330] on span "Junior Dance Cirque (Prep - Yr3)" at bounding box center [828, 333] width 86 height 17
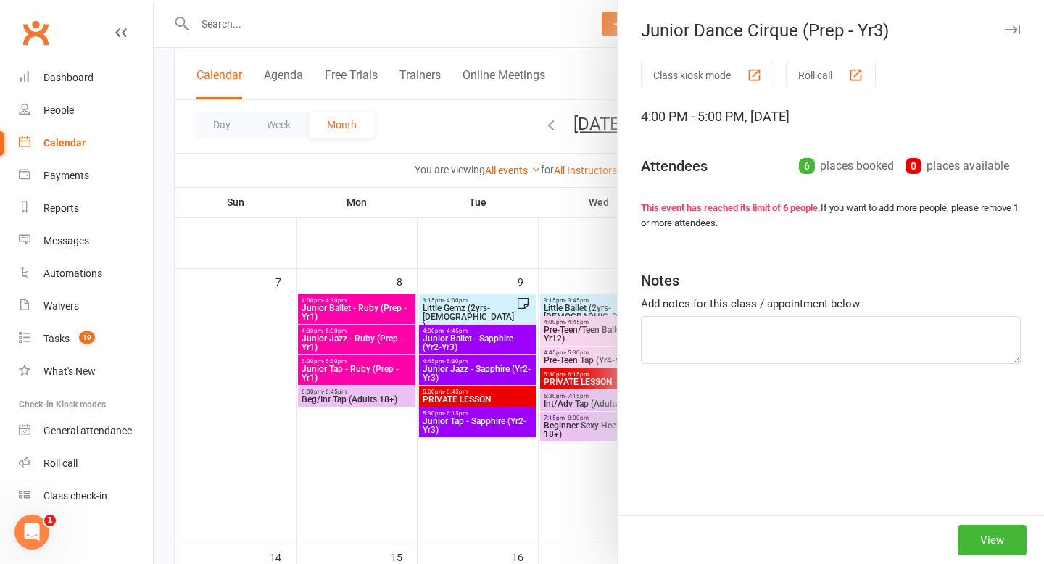
type textarea "Luna Absent (emailed prior)"
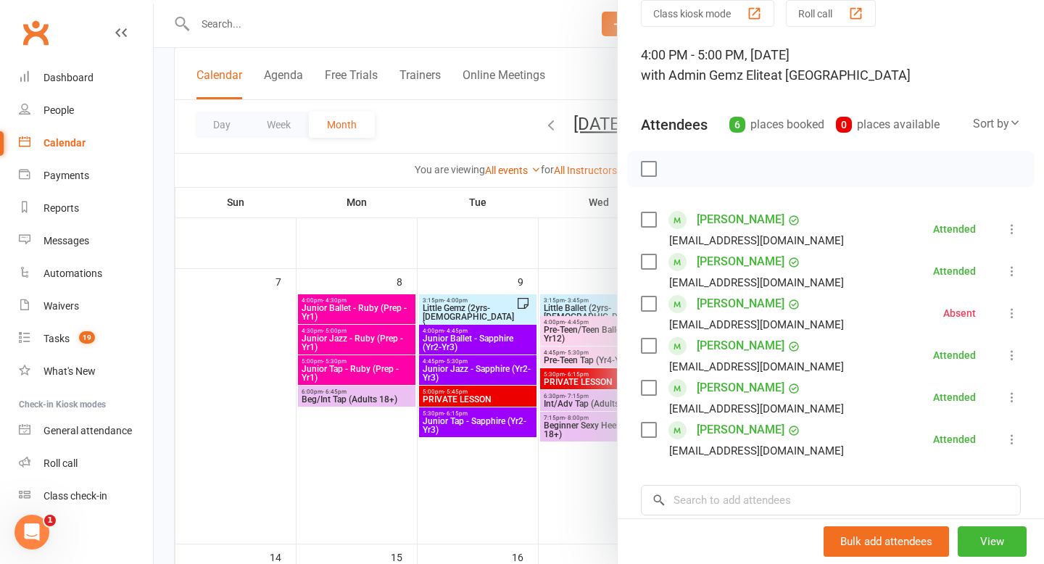
scroll to position [80, 0]
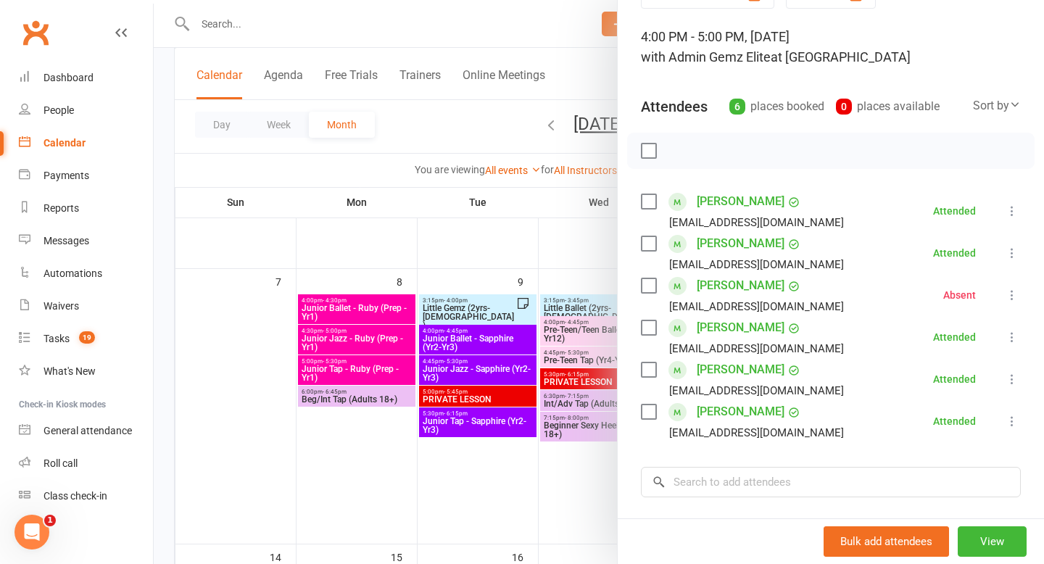
click at [419, 122] on div at bounding box center [599, 282] width 890 height 564
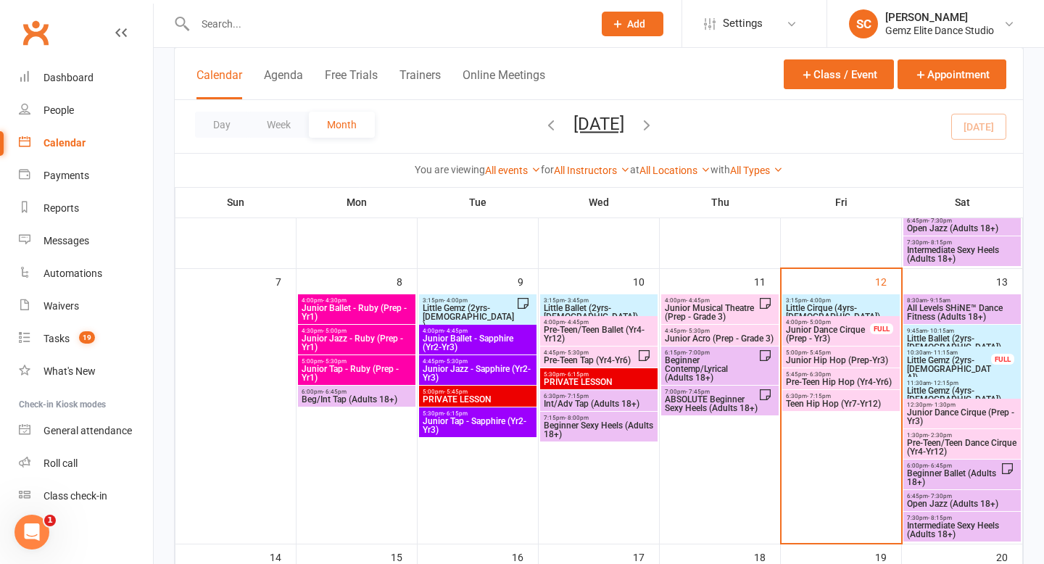
click at [852, 357] on span "Junior Hip Hop (Prep-Yr3)" at bounding box center [841, 360] width 112 height 9
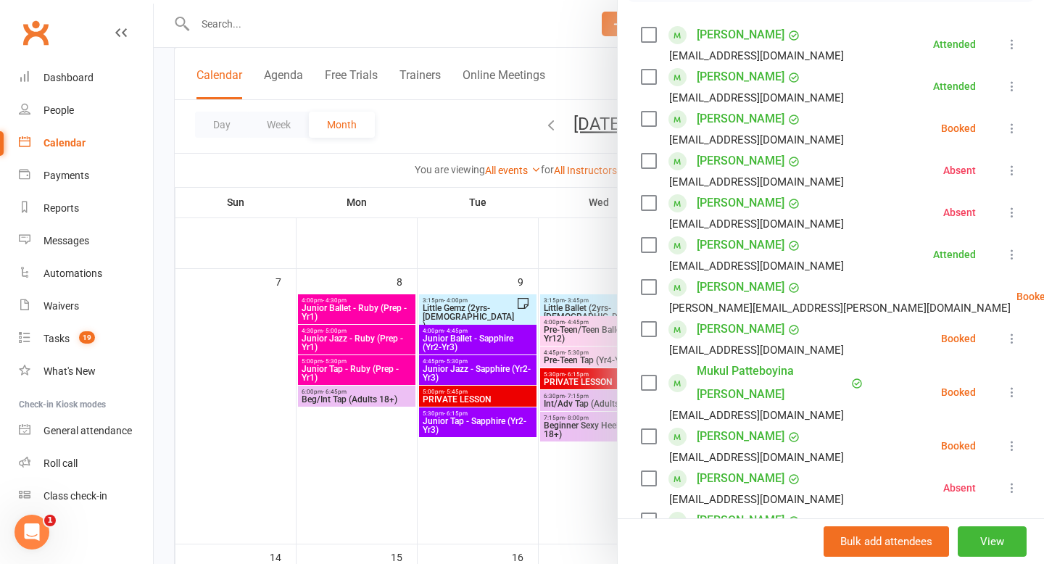
scroll to position [250, 0]
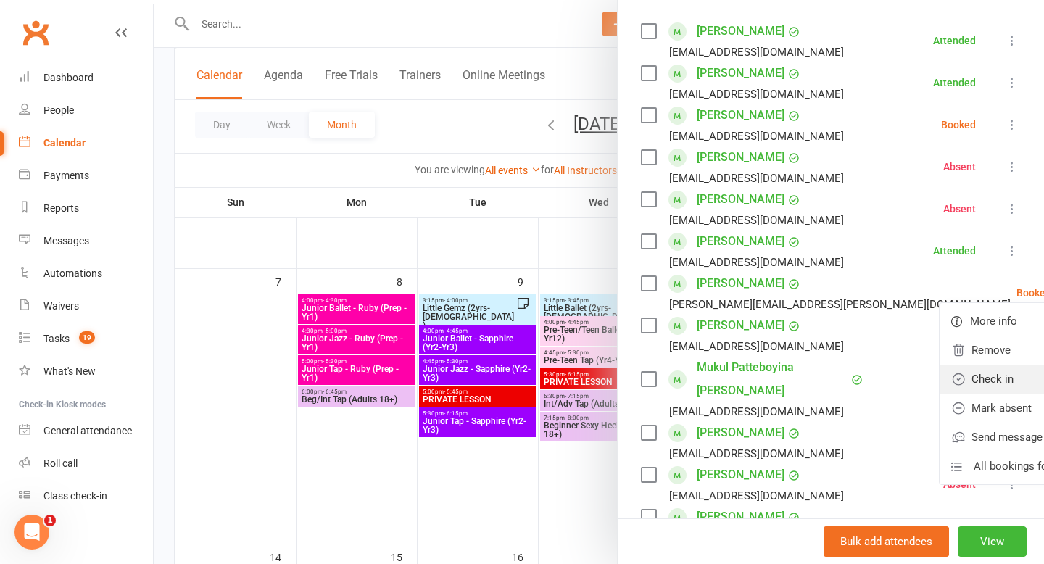
click at [983, 371] on link "Check in" at bounding box center [1017, 379] width 156 height 29
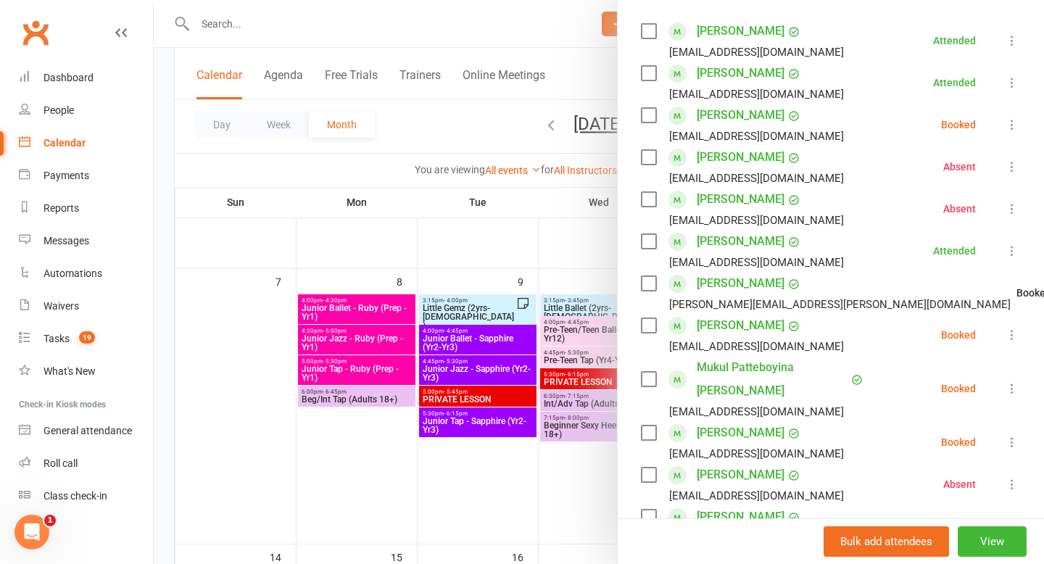
click at [1011, 336] on icon at bounding box center [1011, 335] width 14 height 14
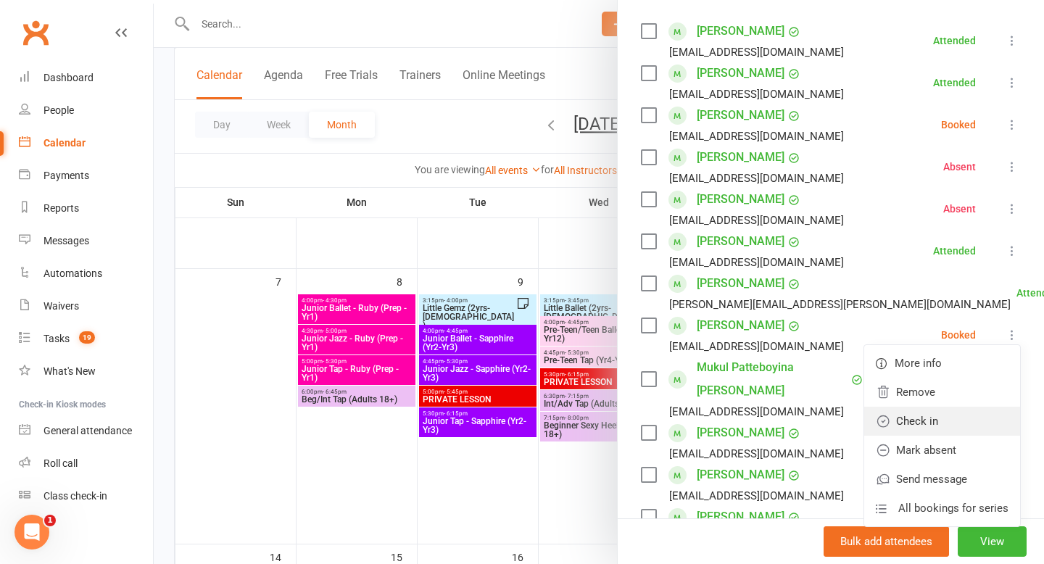
click at [970, 419] on link "Check in" at bounding box center [942, 421] width 156 height 29
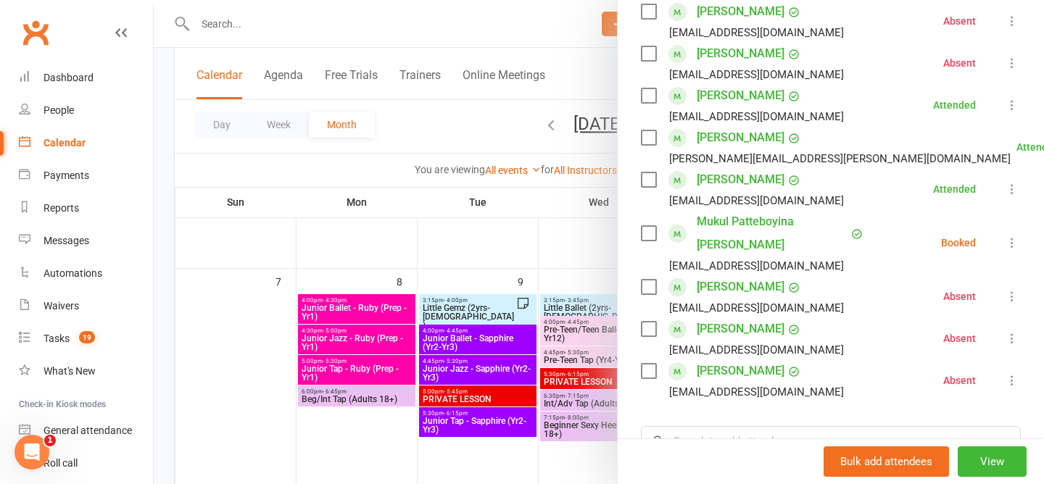
scroll to position [415, 0]
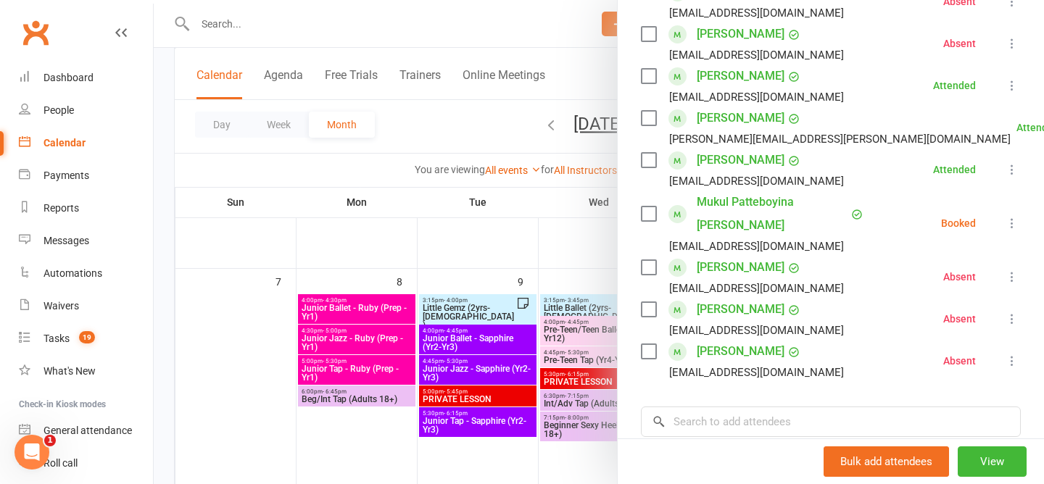
click at [1004, 216] on icon at bounding box center [1011, 223] width 14 height 14
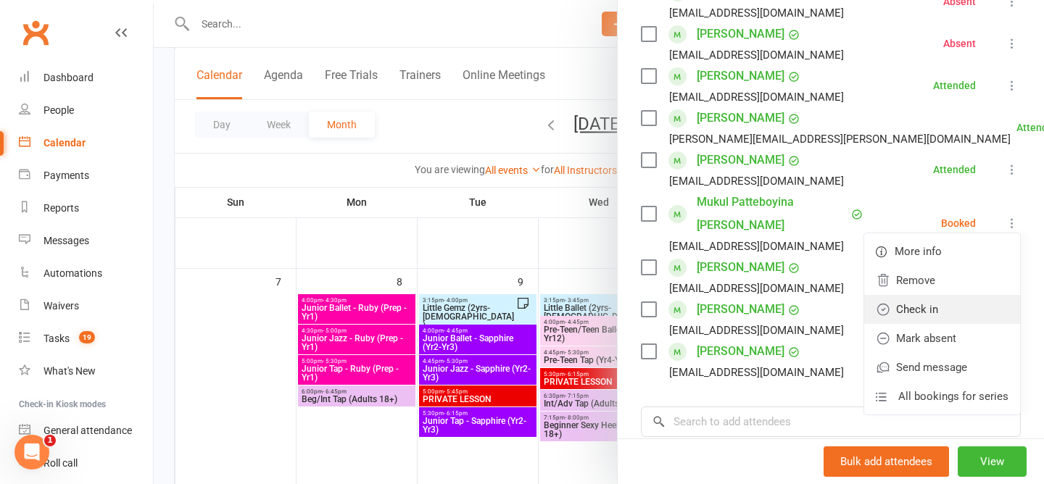
click at [947, 302] on link "Check in" at bounding box center [942, 309] width 156 height 29
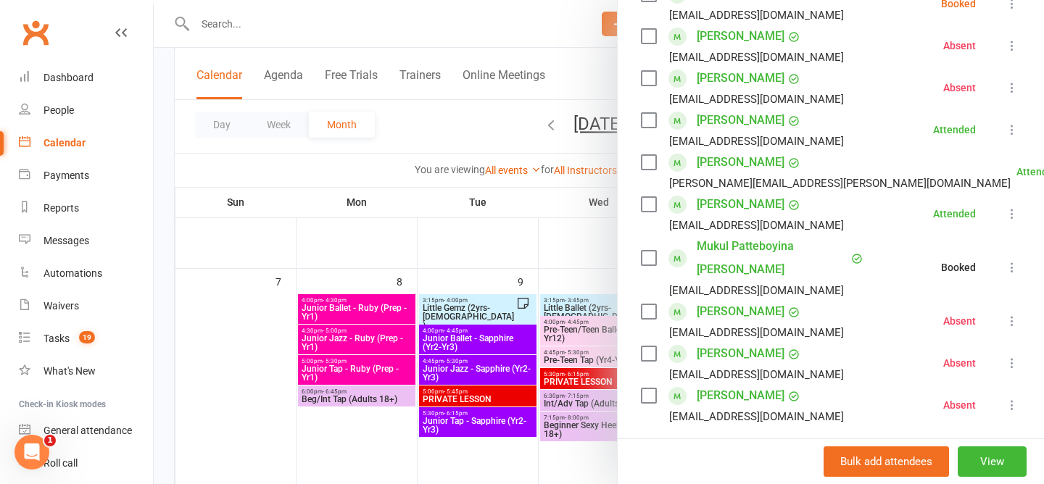
type textarea "Camilla (Absent emailed prior) Ivy & Mia Howe (Absent emailed prior) Lily (Abse…"
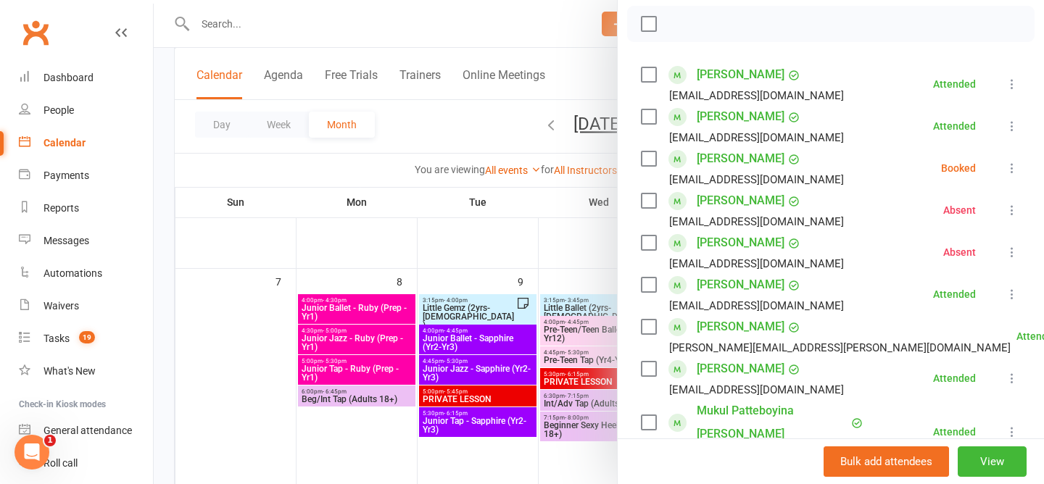
scroll to position [202, 0]
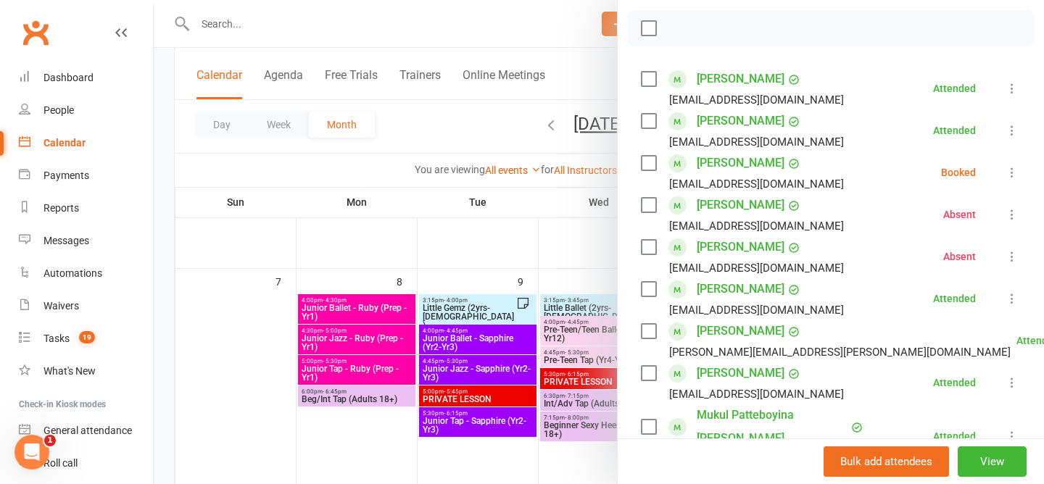
click at [427, 117] on div at bounding box center [599, 242] width 890 height 484
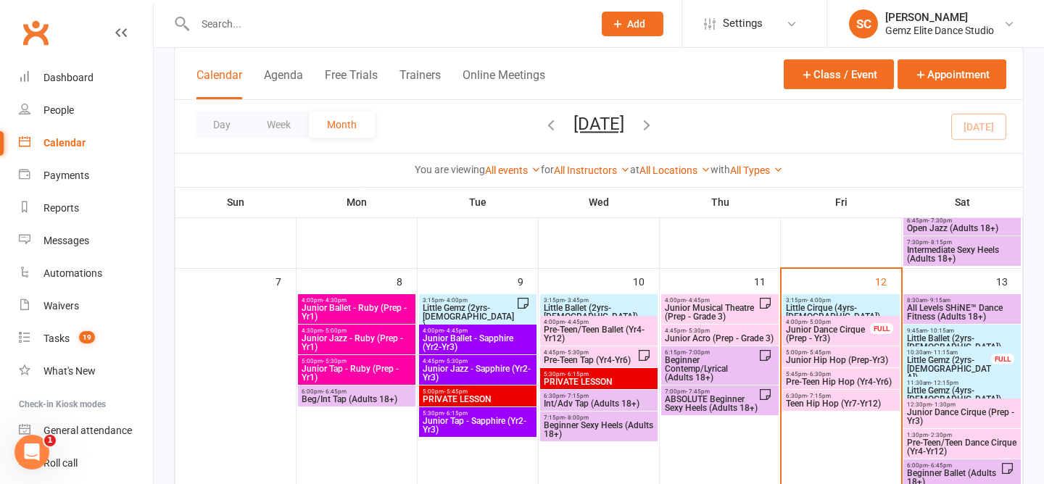
click at [835, 380] on span "Pre-Teen Hip Hop (Yr4-Yr6)" at bounding box center [841, 382] width 112 height 9
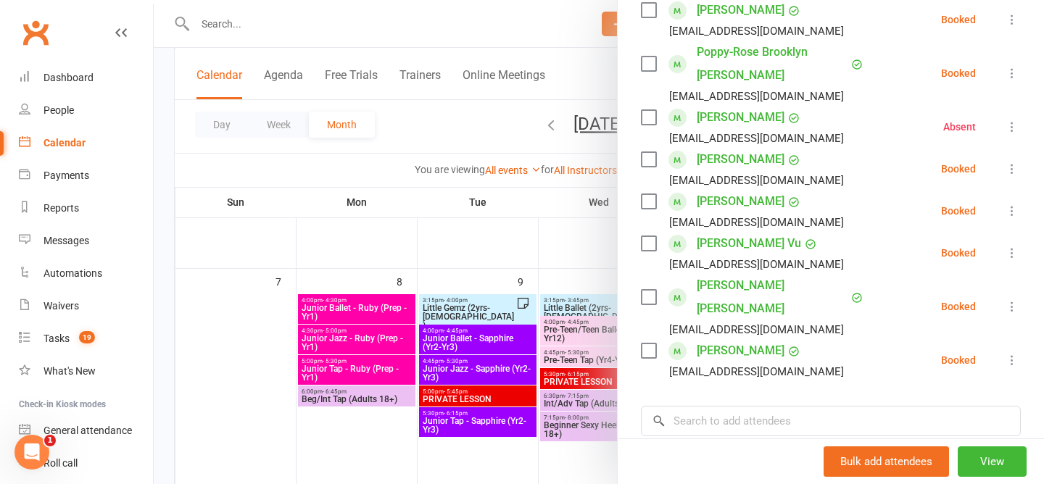
scroll to position [274, 0]
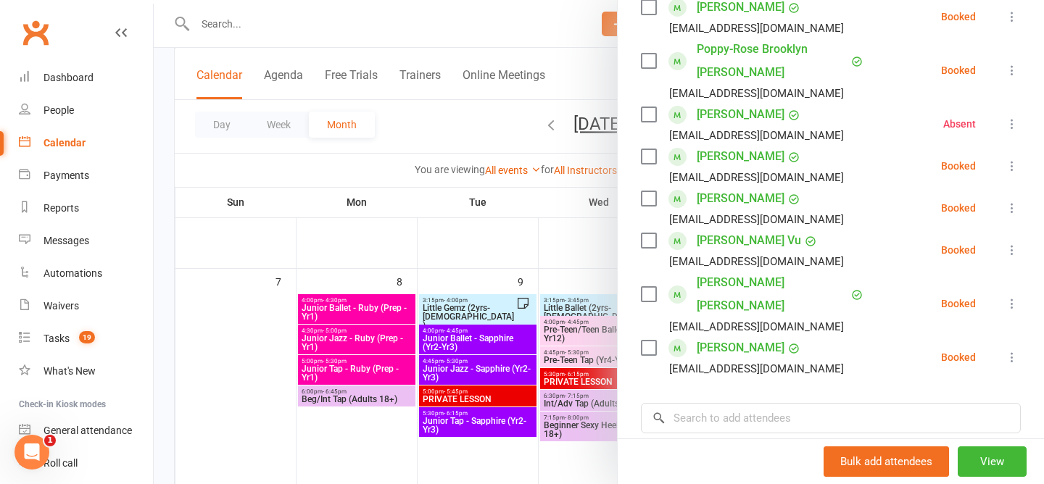
click at [1011, 165] on icon at bounding box center [1011, 166] width 14 height 14
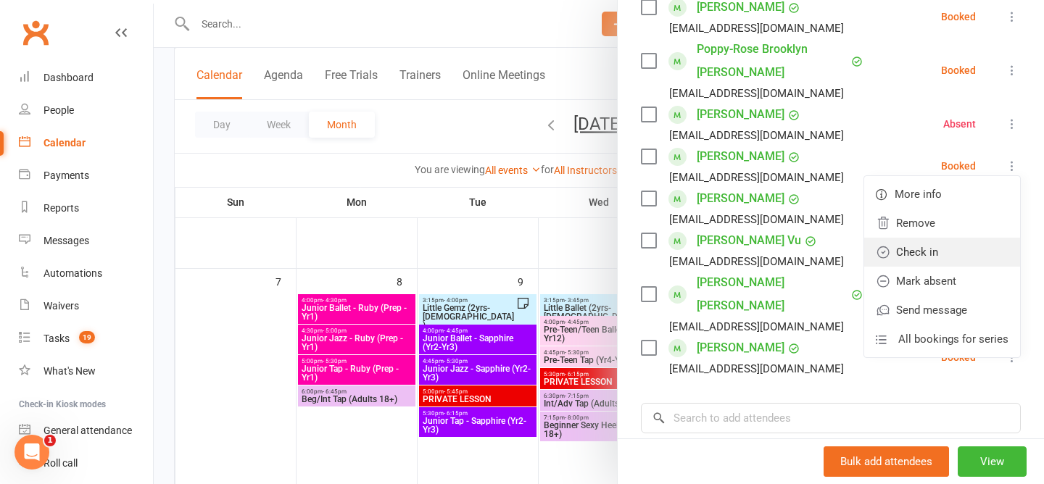
click at [971, 244] on link "Check in" at bounding box center [942, 252] width 156 height 29
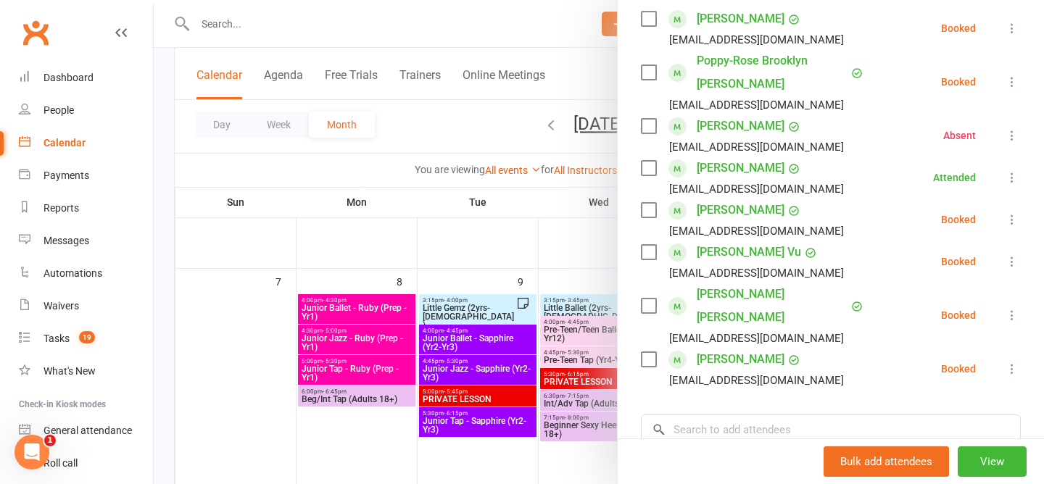
scroll to position [265, 0]
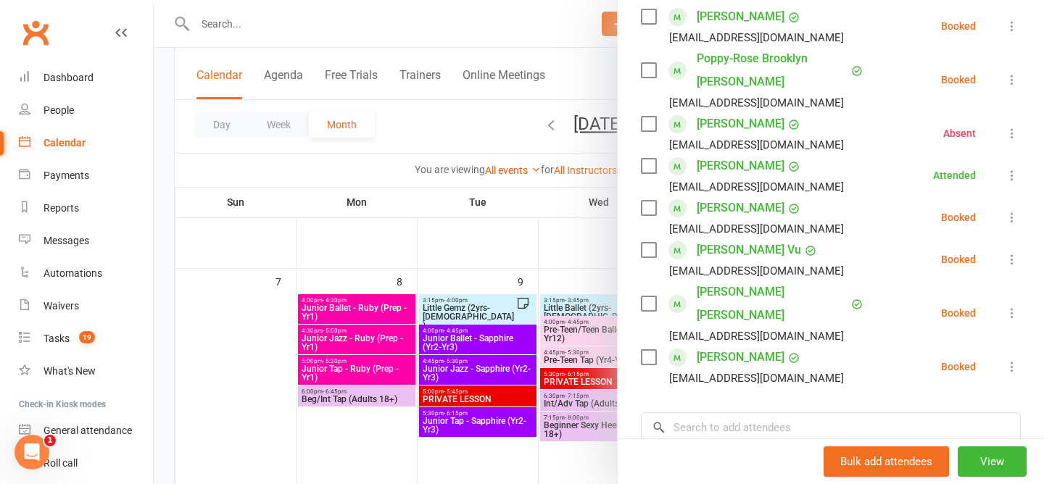
click at [1004, 306] on icon at bounding box center [1011, 313] width 14 height 14
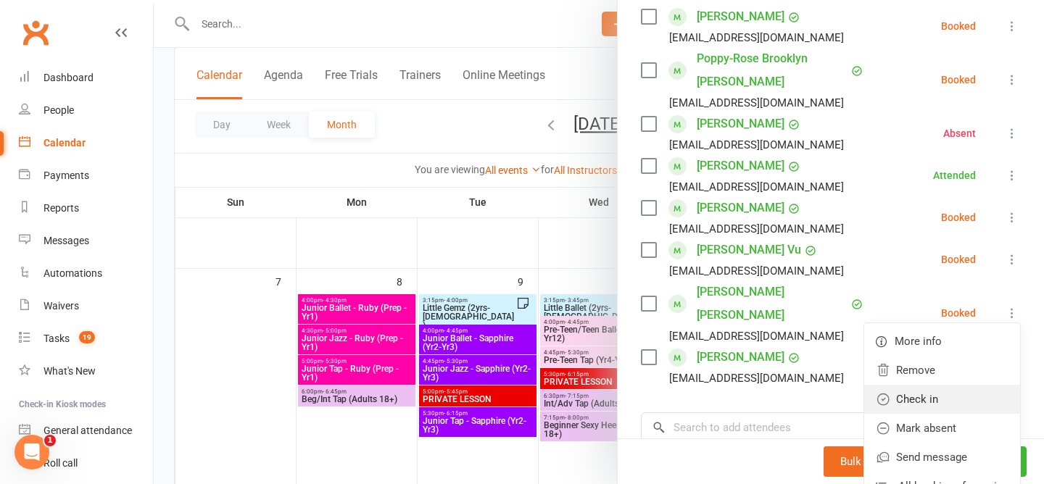
click at [939, 394] on link "Check in" at bounding box center [942, 399] width 156 height 29
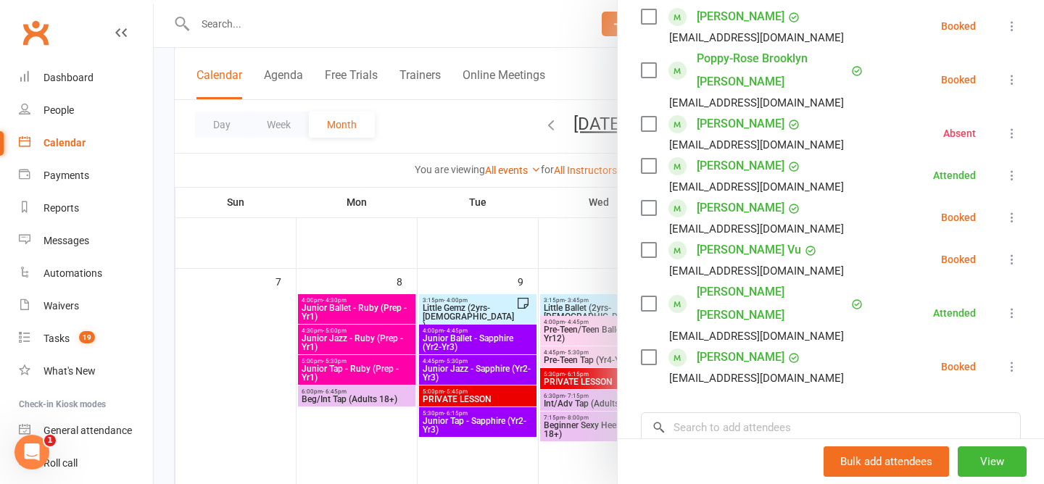
click at [1012, 217] on icon at bounding box center [1011, 217] width 14 height 14
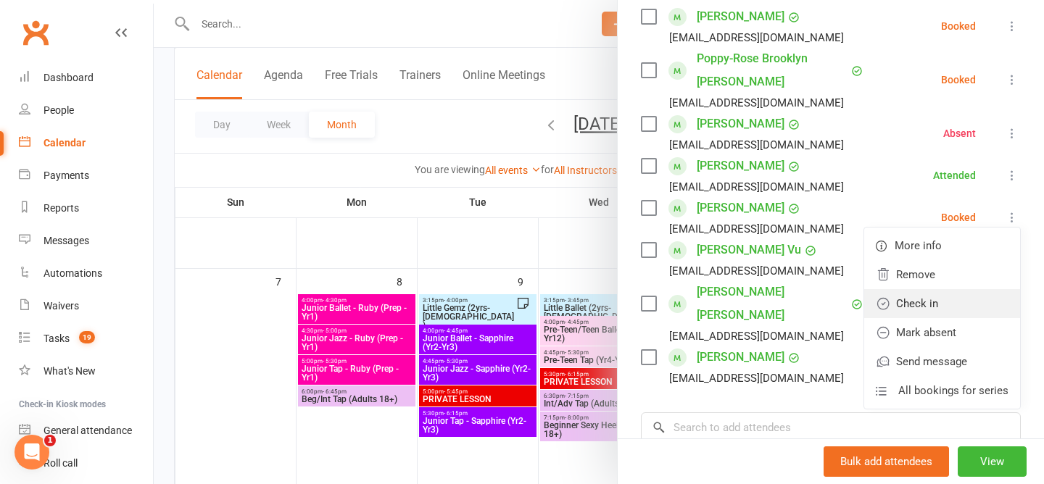
click at [951, 305] on link "Check in" at bounding box center [942, 303] width 156 height 29
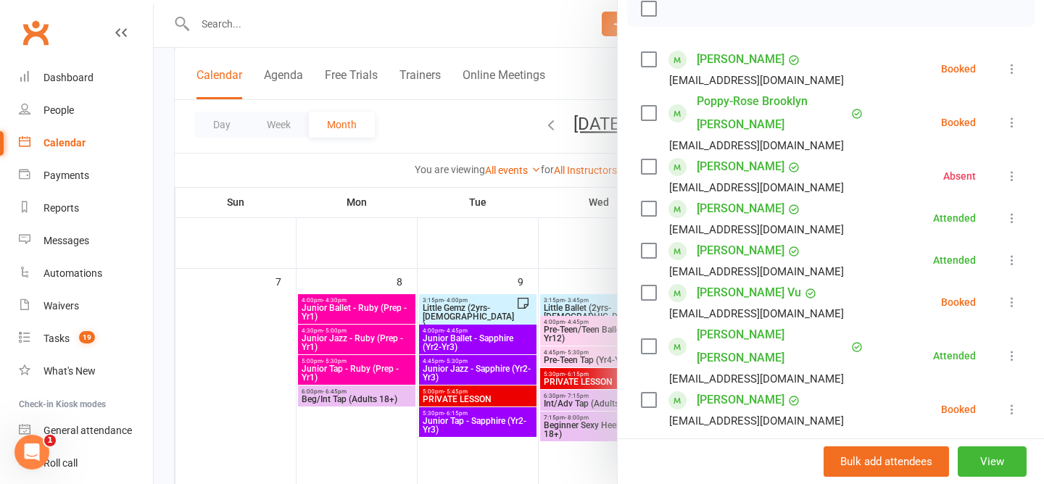
scroll to position [224, 0]
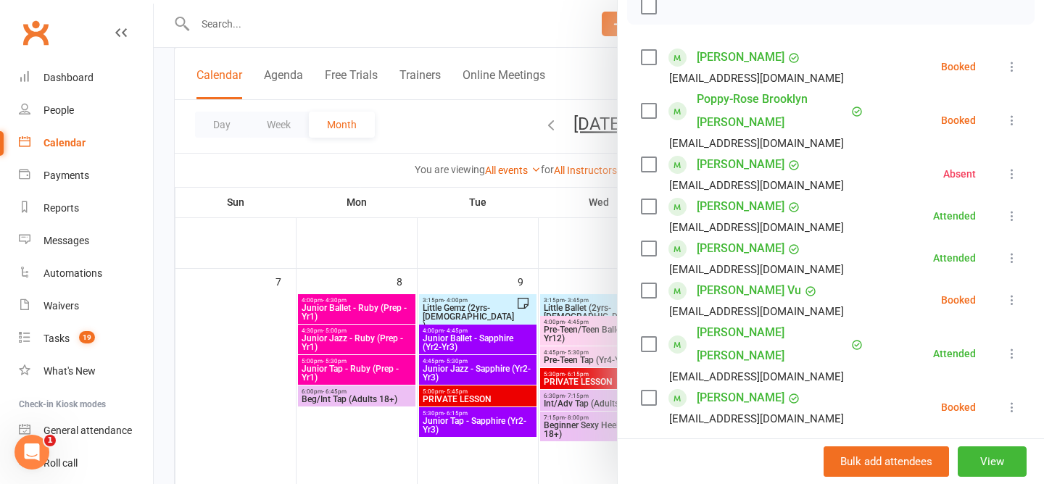
click at [1004, 70] on icon at bounding box center [1011, 66] width 14 height 14
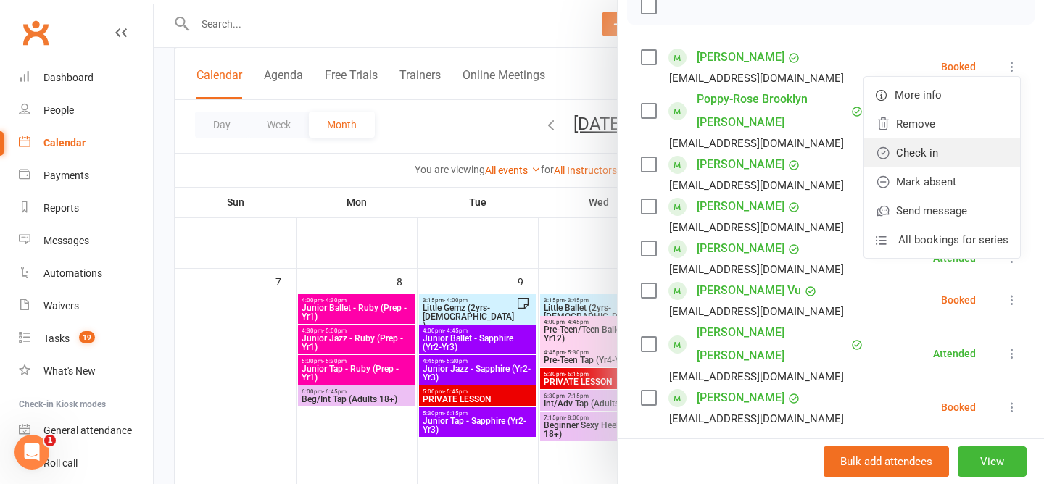
click at [986, 142] on link "Check in" at bounding box center [942, 152] width 156 height 29
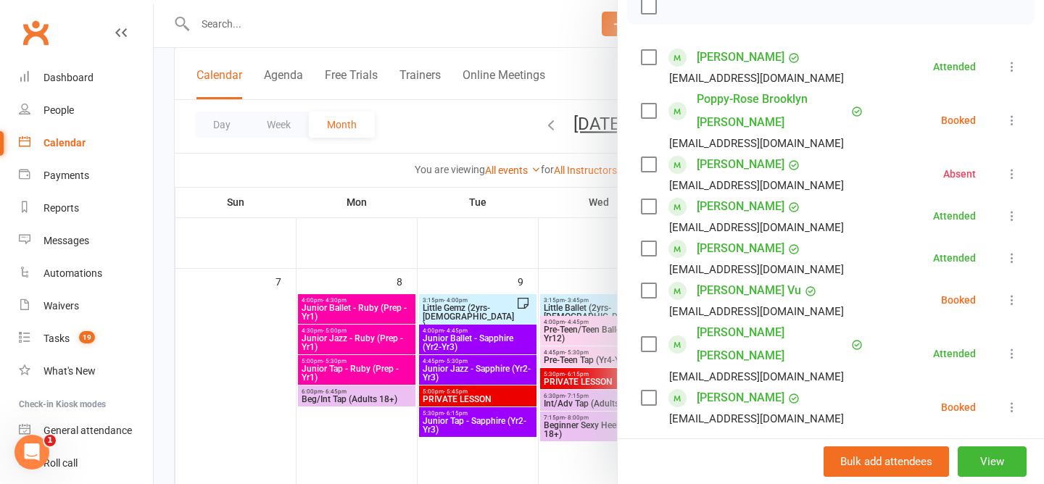
click at [1009, 121] on icon at bounding box center [1011, 120] width 14 height 14
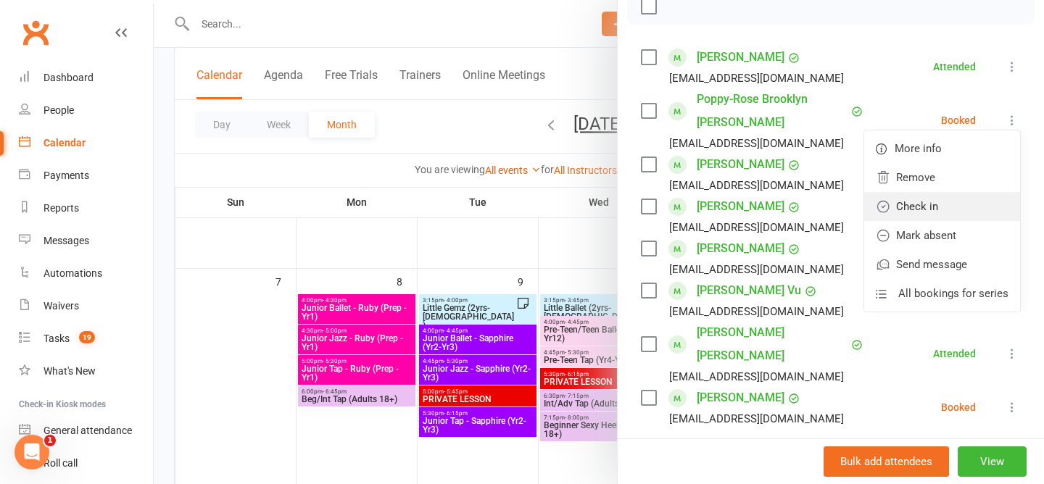
click at [977, 196] on link "Check in" at bounding box center [942, 206] width 156 height 29
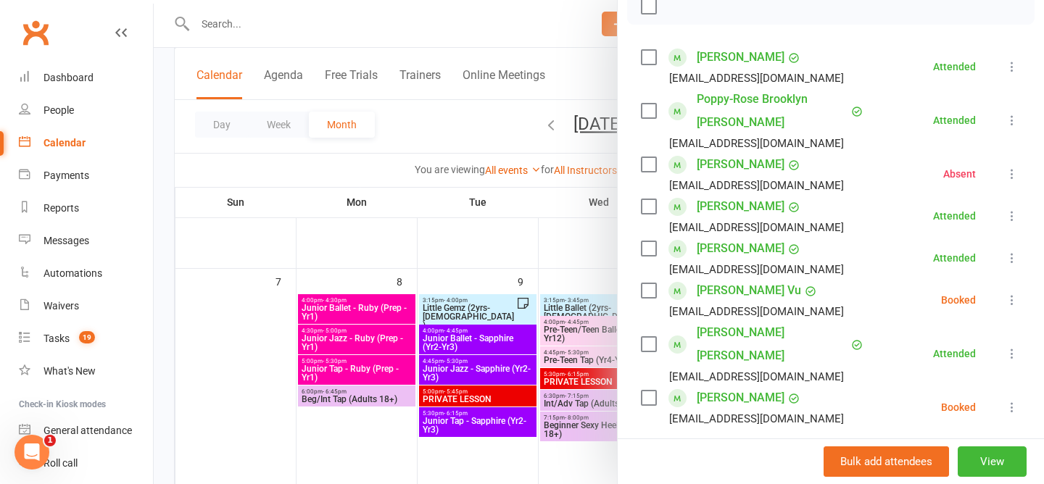
click at [1015, 297] on icon at bounding box center [1011, 300] width 14 height 14
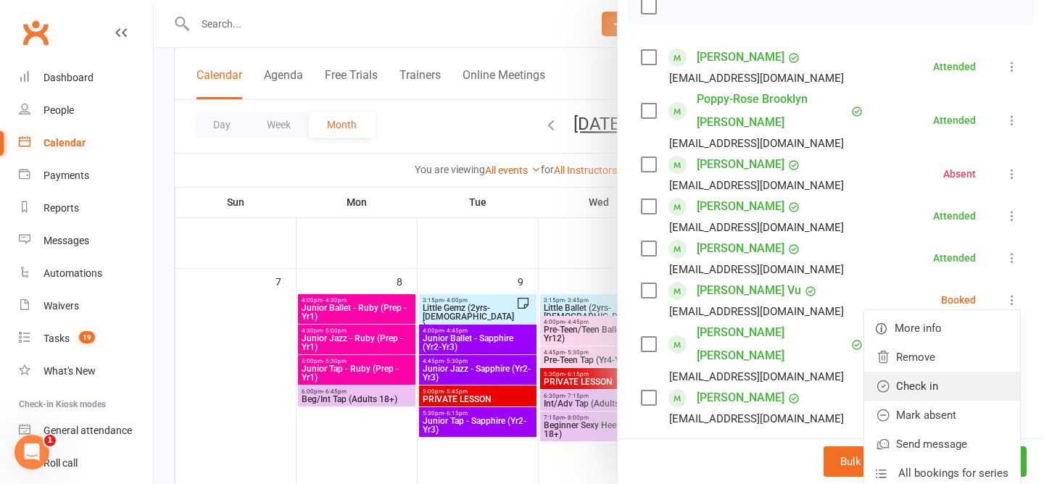
click at [952, 386] on link "Check in" at bounding box center [942, 386] width 156 height 29
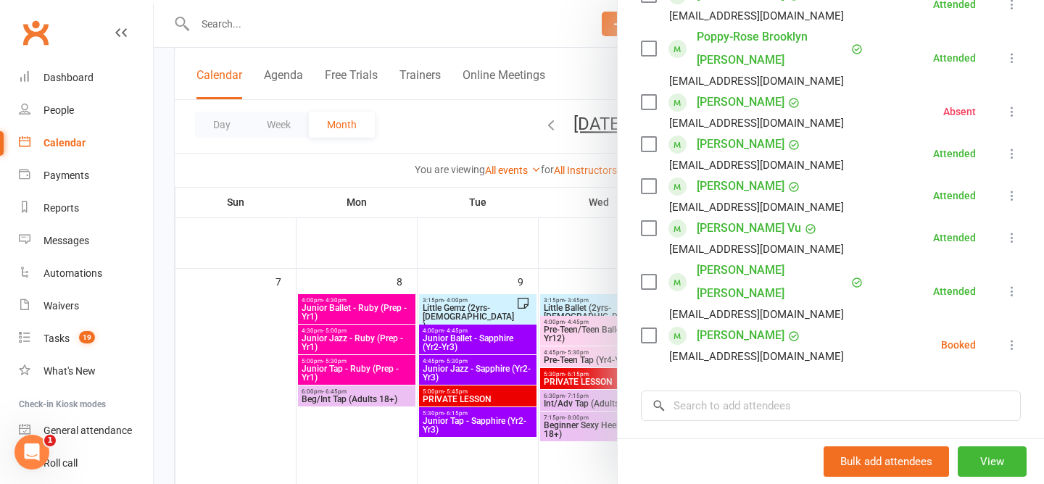
scroll to position [290, 0]
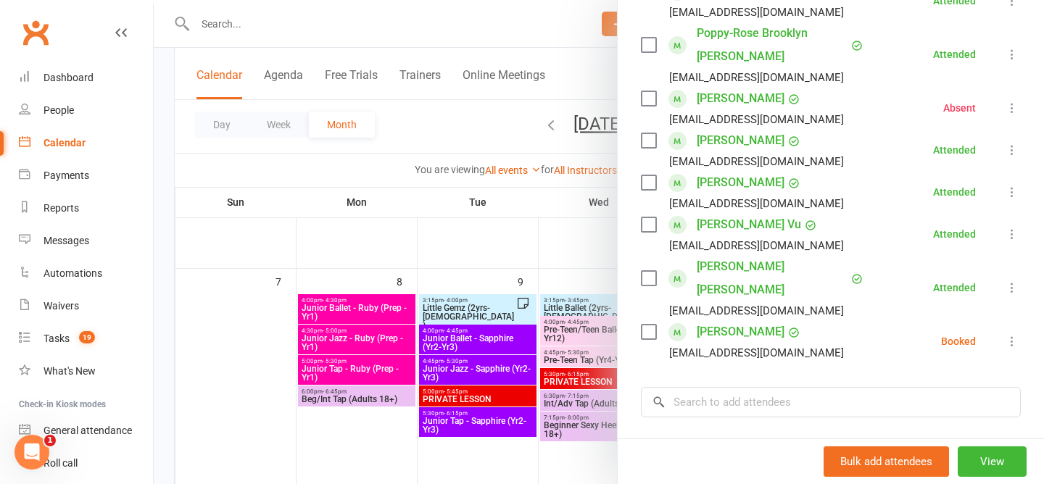
click at [1015, 334] on icon at bounding box center [1011, 341] width 14 height 14
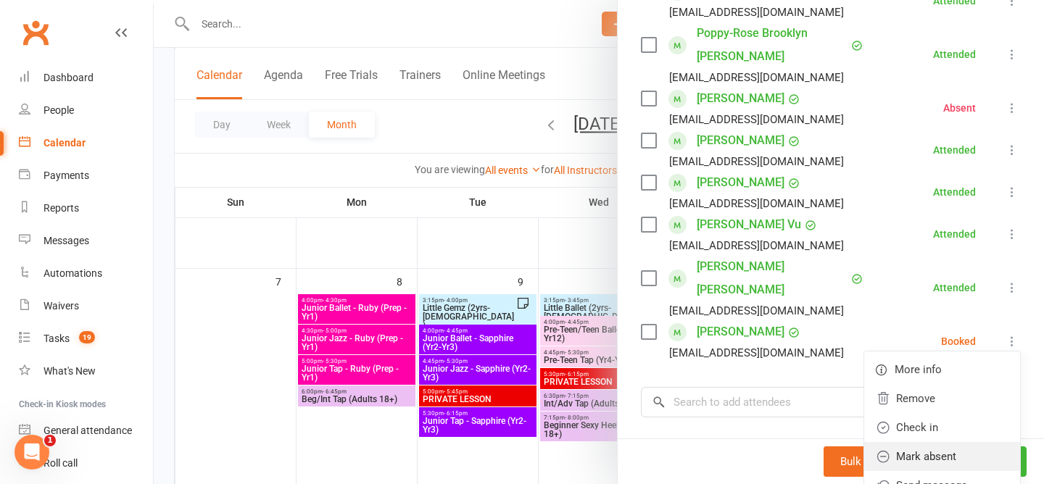
click at [937, 442] on link "Mark absent" at bounding box center [942, 456] width 156 height 29
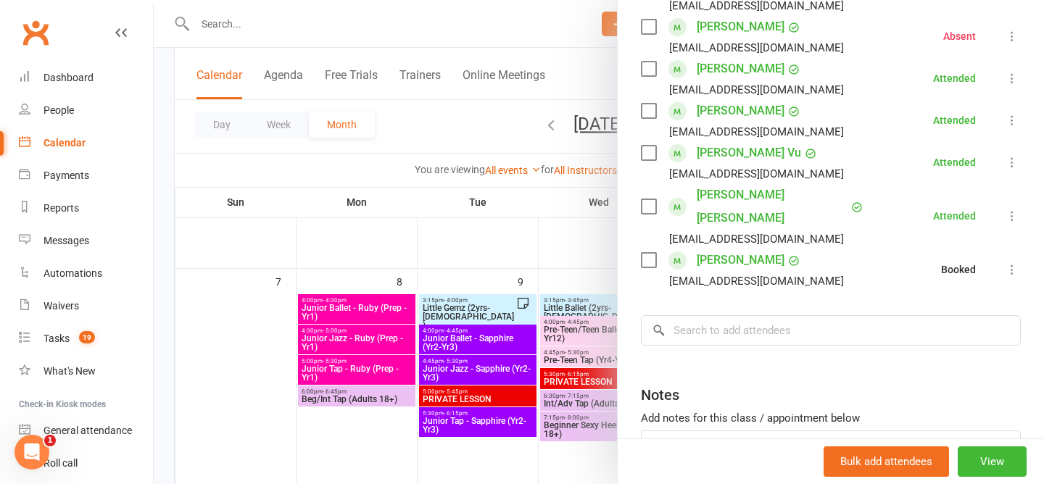
scroll to position [451, 0]
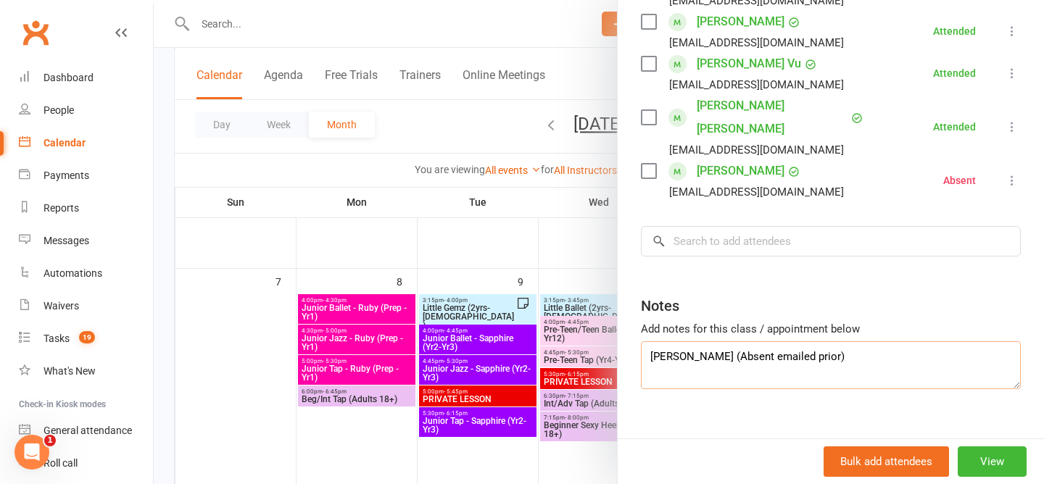
click at [866, 341] on textarea "Aaliyah Howe (Absent emailed prior)" at bounding box center [831, 365] width 380 height 48
type textarea "Aaliyah Howe (Absent emailed prior) Scarlet Absent (no notice)"
click at [459, 117] on div at bounding box center [599, 242] width 890 height 484
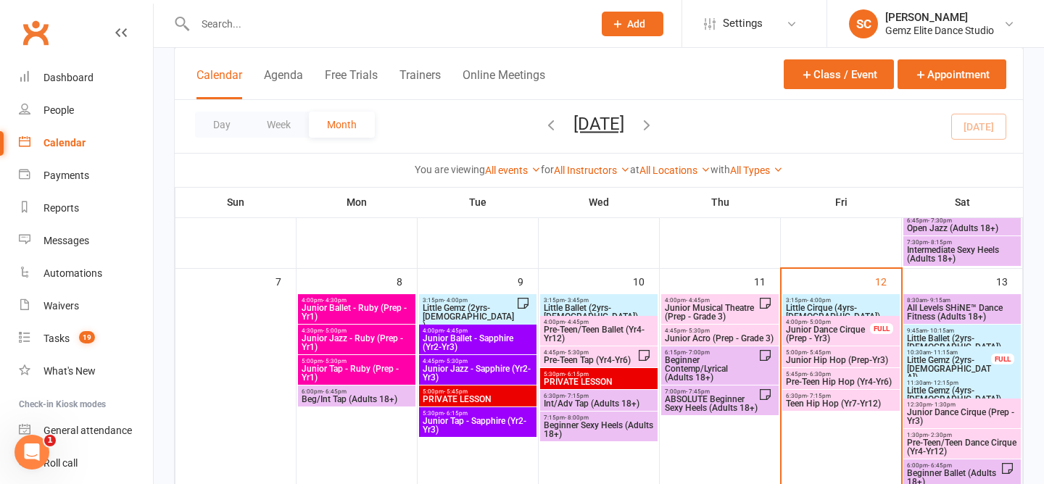
click at [816, 394] on span "- 7:15pm" at bounding box center [819, 396] width 24 height 7
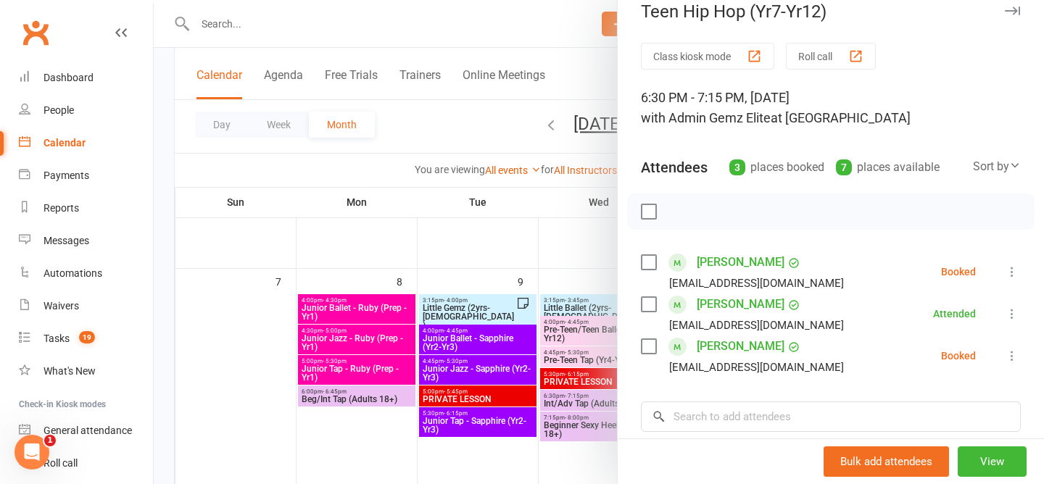
scroll to position [23, 0]
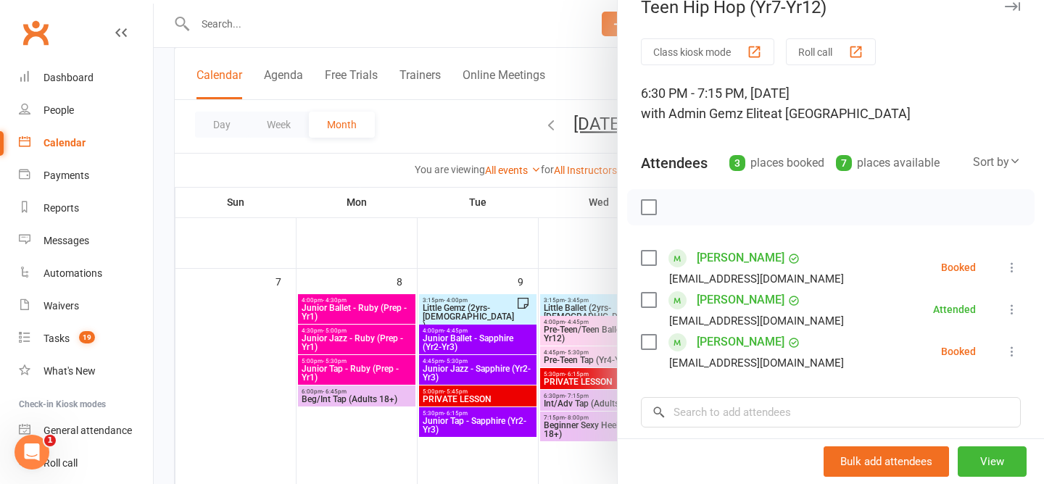
click at [1005, 263] on icon at bounding box center [1011, 267] width 14 height 14
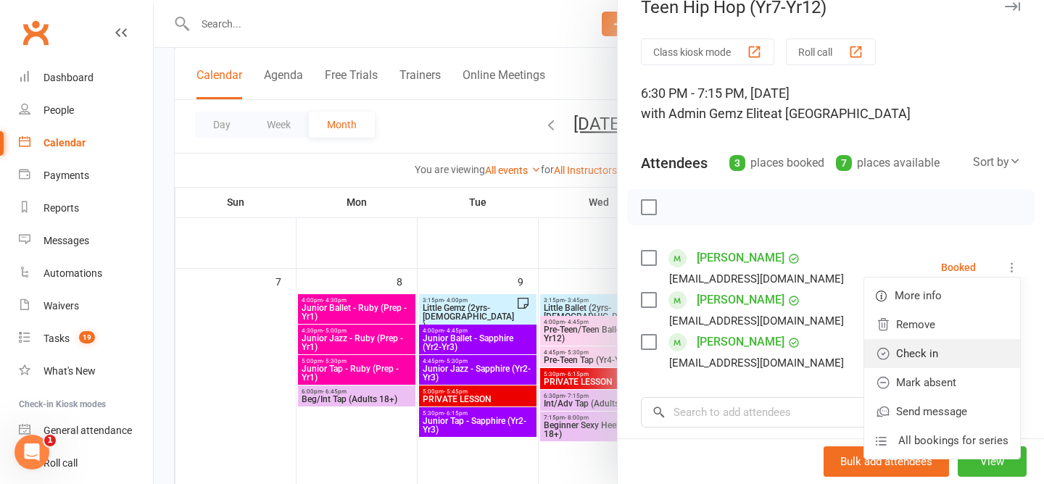
click at [973, 345] on link "Check in" at bounding box center [942, 353] width 156 height 29
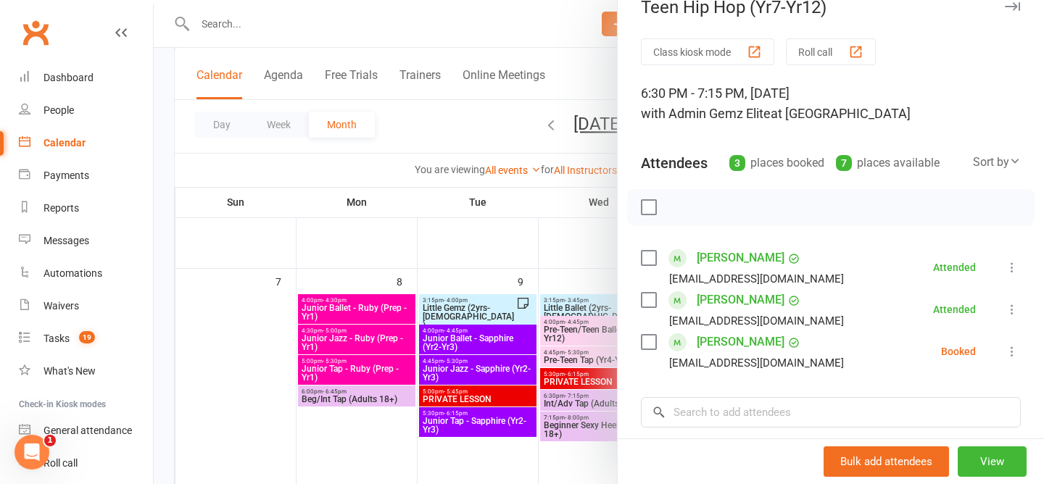
click at [1009, 345] on icon at bounding box center [1011, 351] width 14 height 14
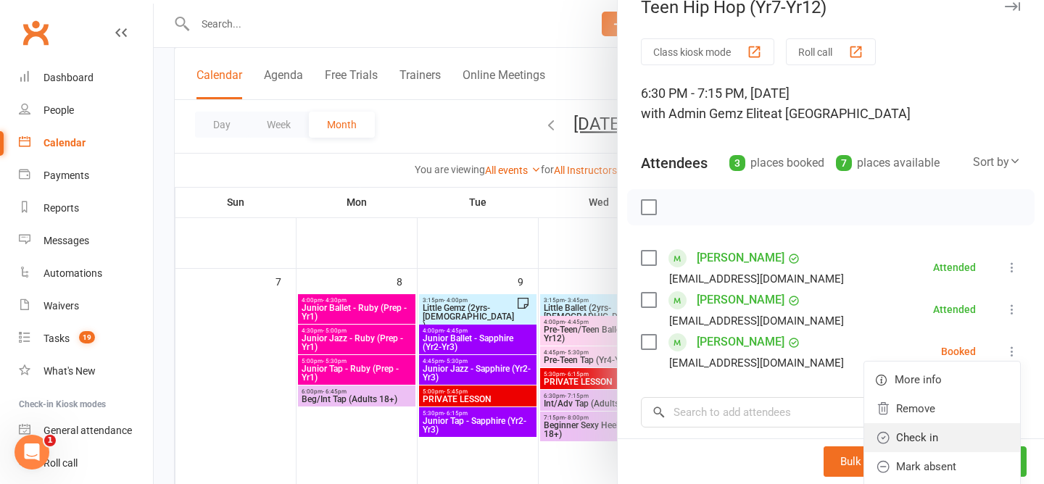
click at [988, 437] on link "Check in" at bounding box center [942, 437] width 156 height 29
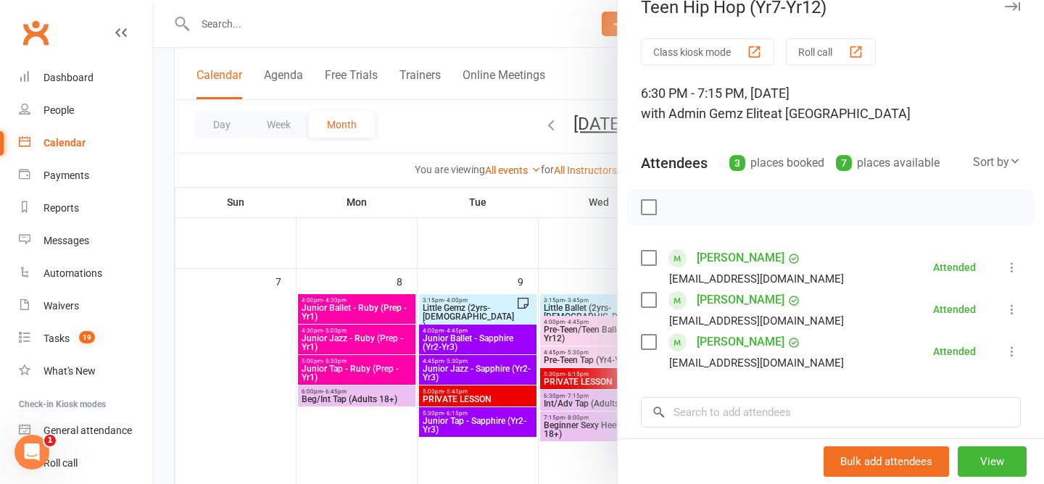
click at [429, 109] on div at bounding box center [599, 242] width 890 height 484
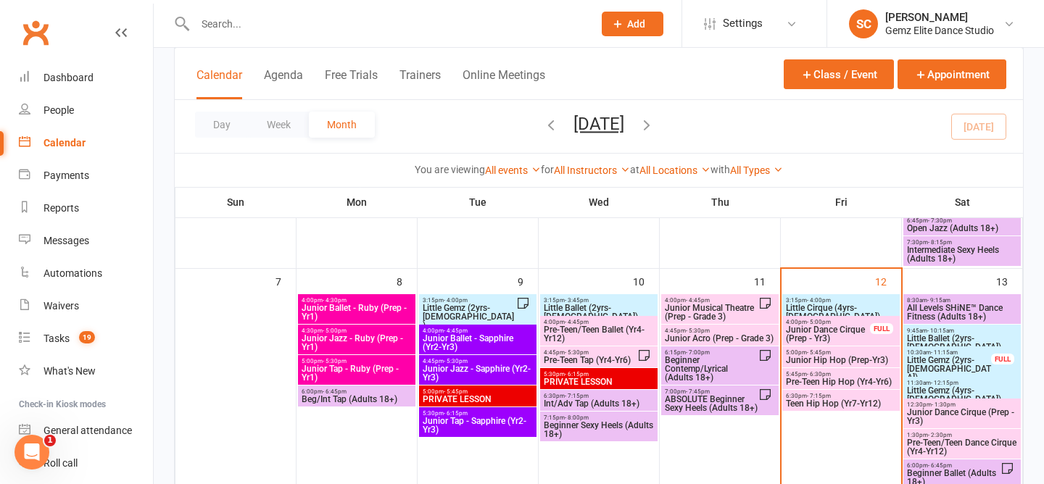
click at [838, 378] on span "Pre-Teen Hip Hop (Yr4-Yr6)" at bounding box center [841, 382] width 112 height 9
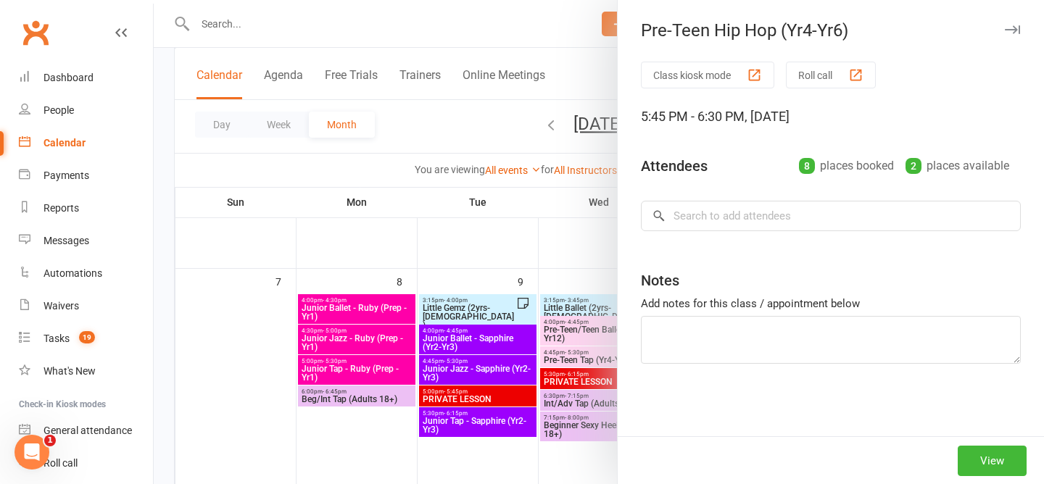
type textarea "Aaliyah Howe (Absent emailed prior) Scarlet Absent (no notice)"
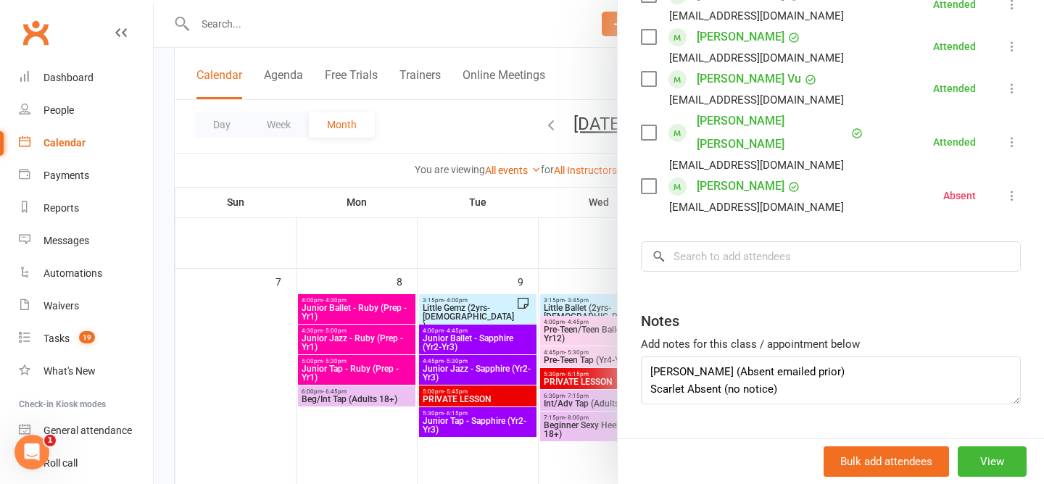
scroll to position [440, 0]
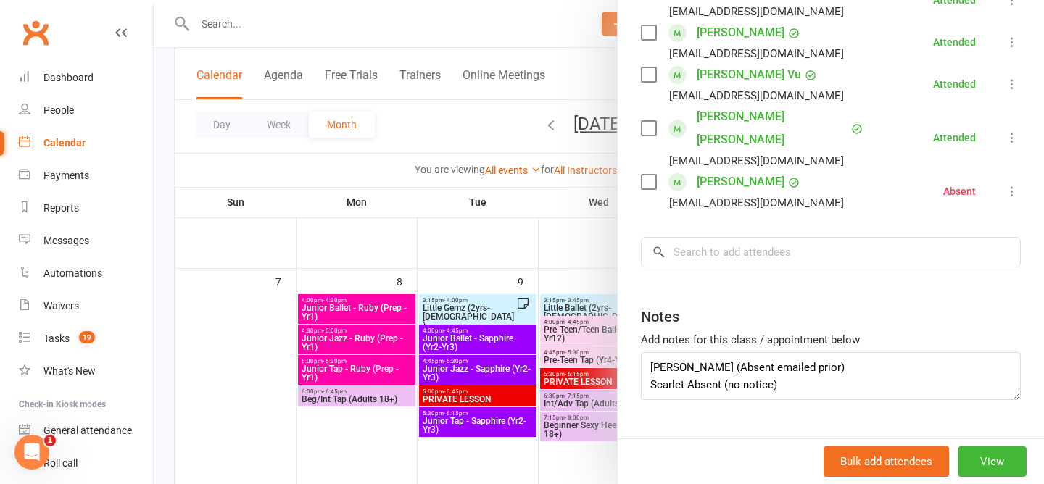
click at [459, 138] on div at bounding box center [599, 242] width 890 height 484
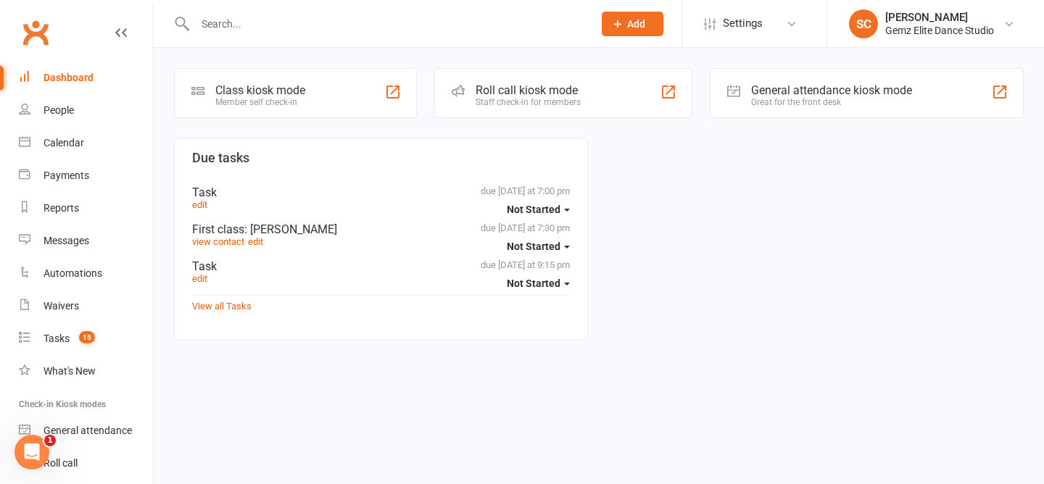
click at [287, 14] on input "text" at bounding box center [387, 24] width 392 height 20
paste input "[PERSON_NAME]"
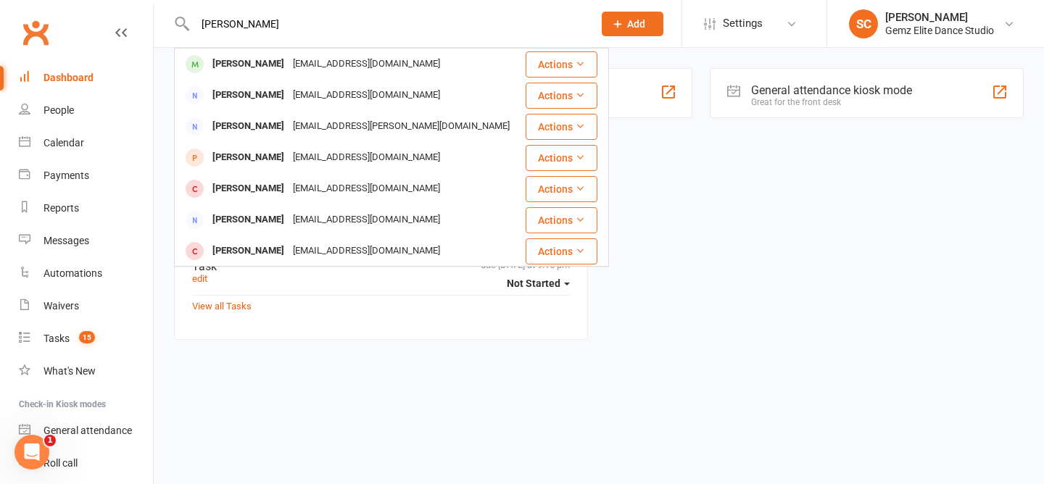
type input "Camilla Toimoana"
click at [272, 66] on div "Camilla Toimoana" at bounding box center [248, 64] width 80 height 21
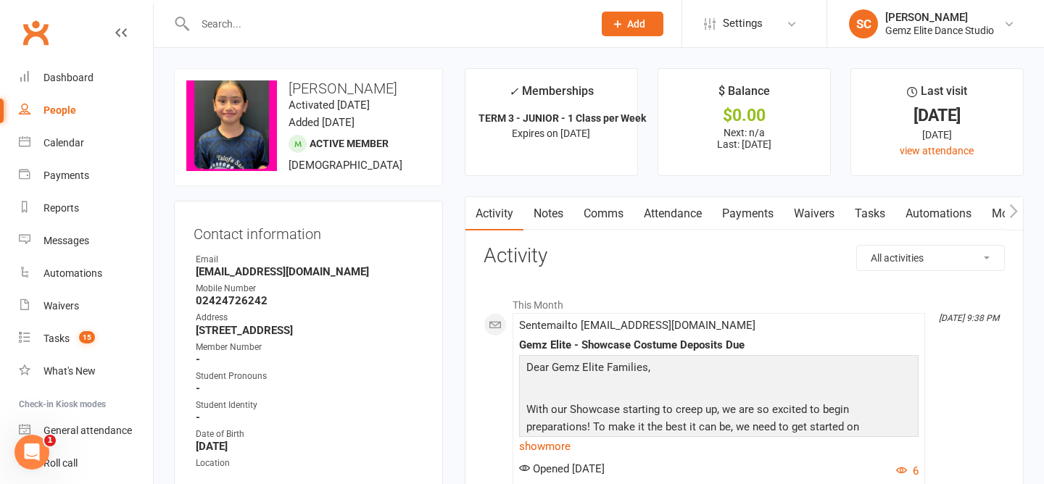
click at [549, 215] on link "Notes" at bounding box center [548, 213] width 50 height 33
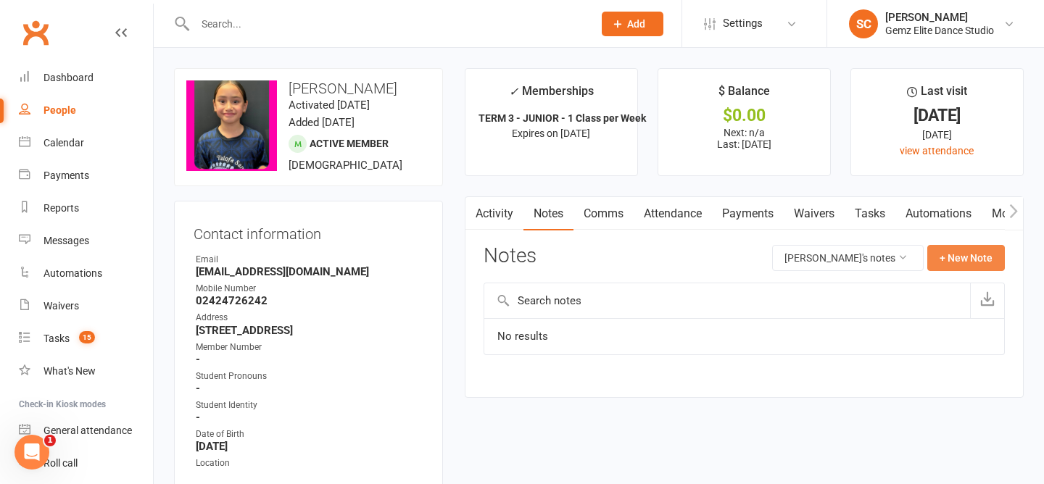
click at [945, 245] on button "+ New Note" at bounding box center [966, 258] width 78 height 26
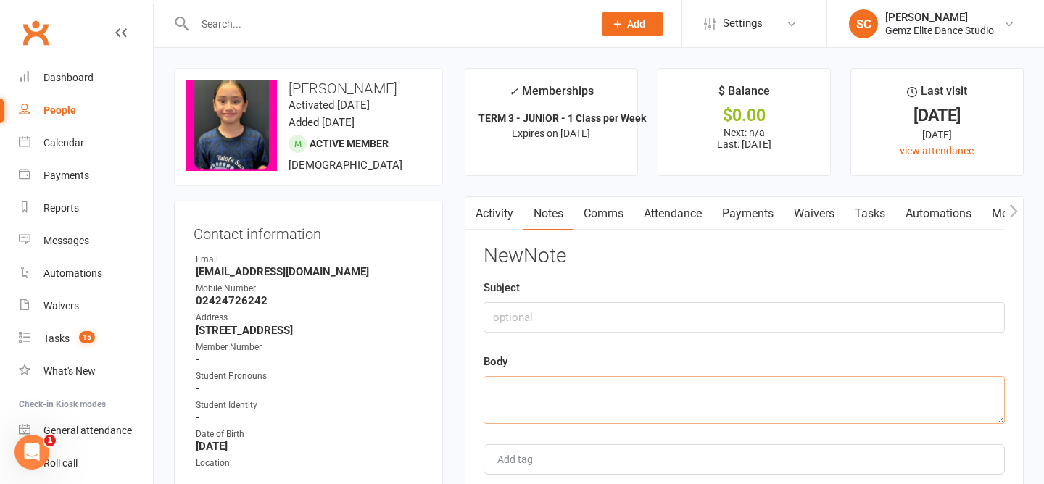
click at [541, 391] on textarea at bounding box center [743, 400] width 521 height 48
paste textarea "Hi Camilla Toimoana will be absent from junior hiphop class on 12th and 19th Se…"
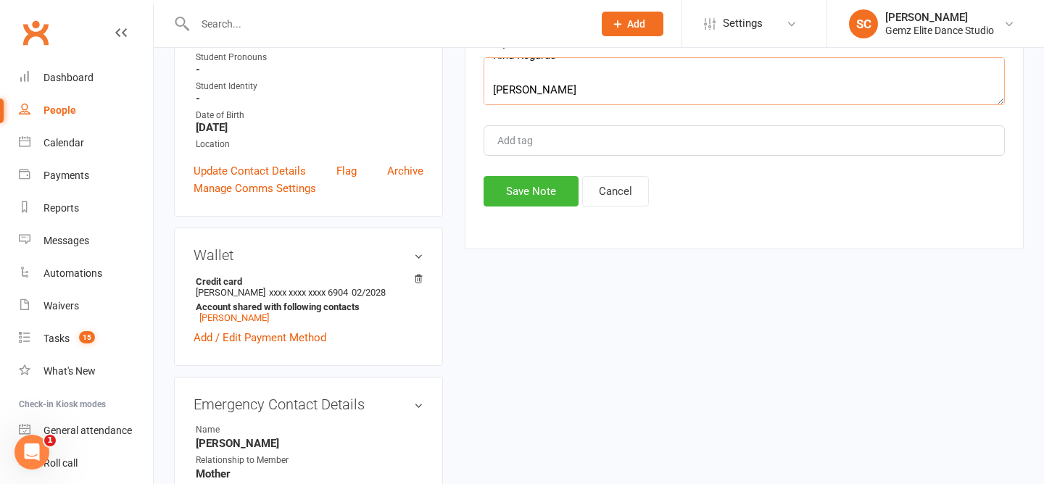
scroll to position [320, 0]
type textarea "Hi Camilla Toimoana will be absent from junior hiphop class on 12th and 19th Se…"
click at [520, 188] on button "Save Note" at bounding box center [530, 190] width 95 height 30
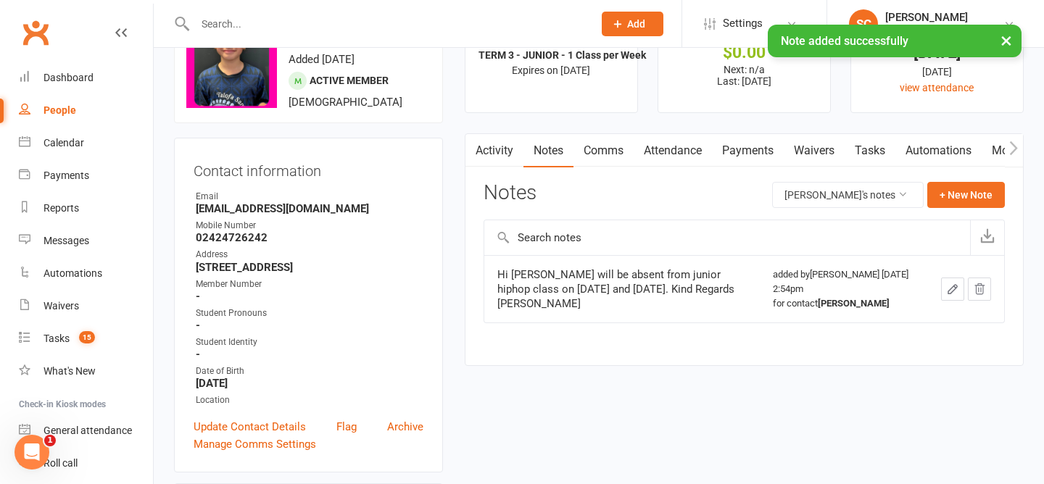
scroll to position [0, 0]
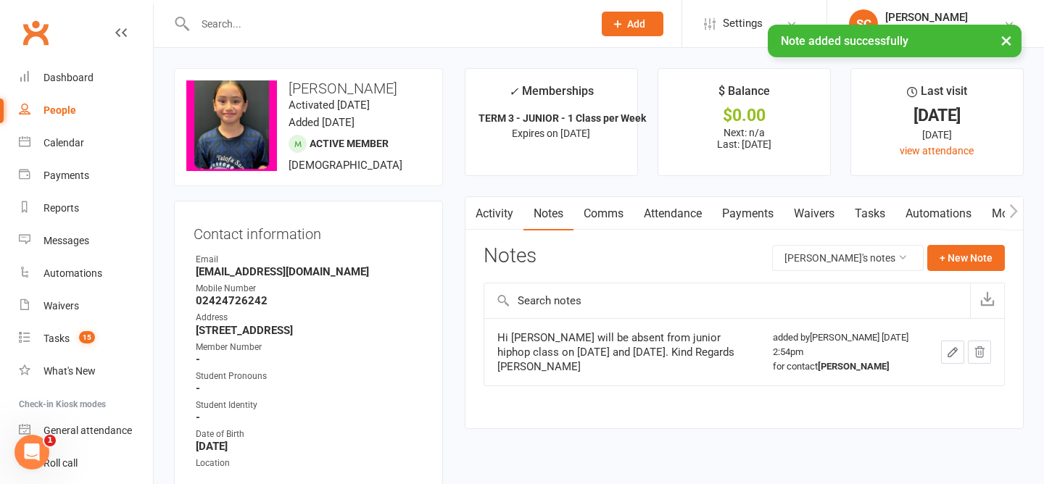
click at [496, 210] on link "Activity" at bounding box center [494, 213] width 58 height 33
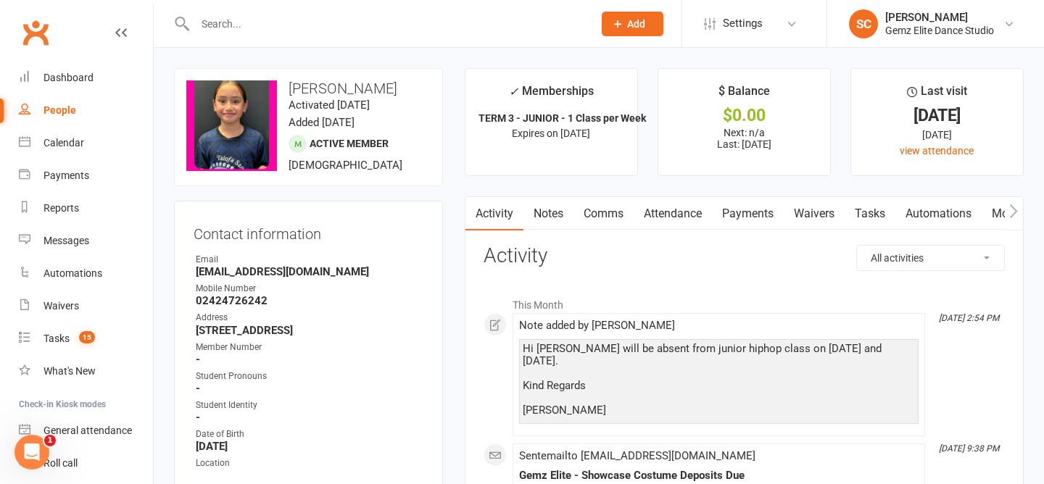
click at [611, 215] on link "Comms" at bounding box center [603, 213] width 60 height 33
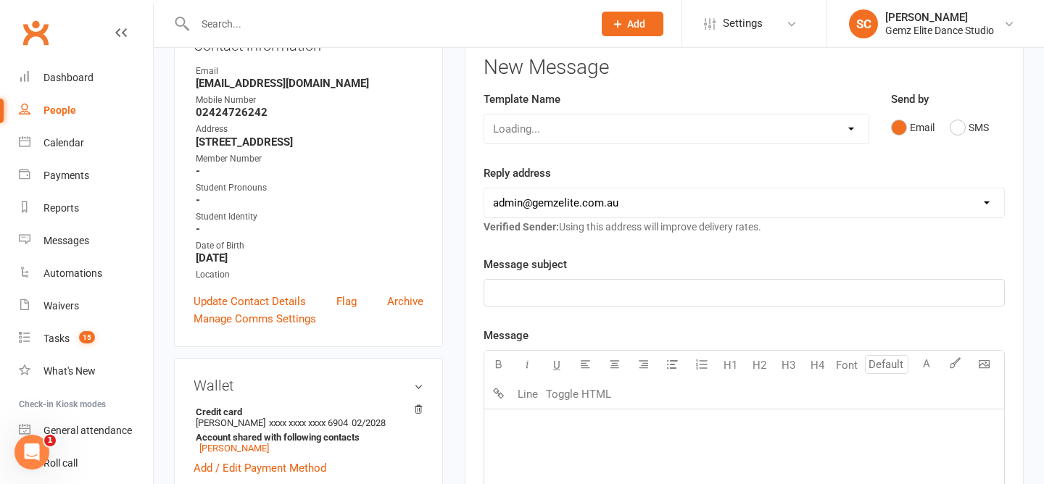
scroll to position [189, 0]
click at [584, 276] on div "Message subject ﻿" at bounding box center [743, 280] width 521 height 51
click at [543, 127] on select "Select Template [Email] STUDENT - Absent - Makeup Class Added [Email] ADULTS - …" at bounding box center [676, 128] width 384 height 29
select select "0"
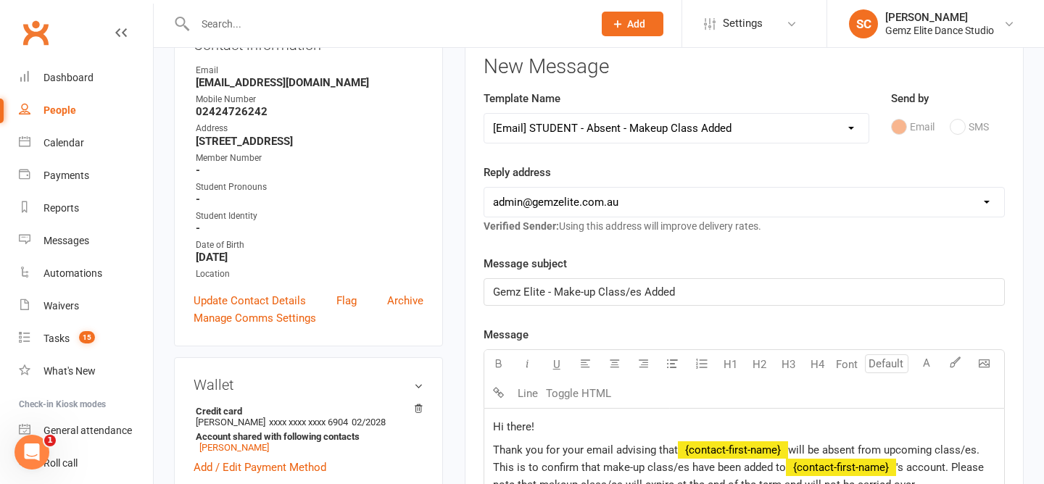
click at [638, 296] on span "Gemz Elite - Make-up Class/es Added" at bounding box center [584, 292] width 182 height 13
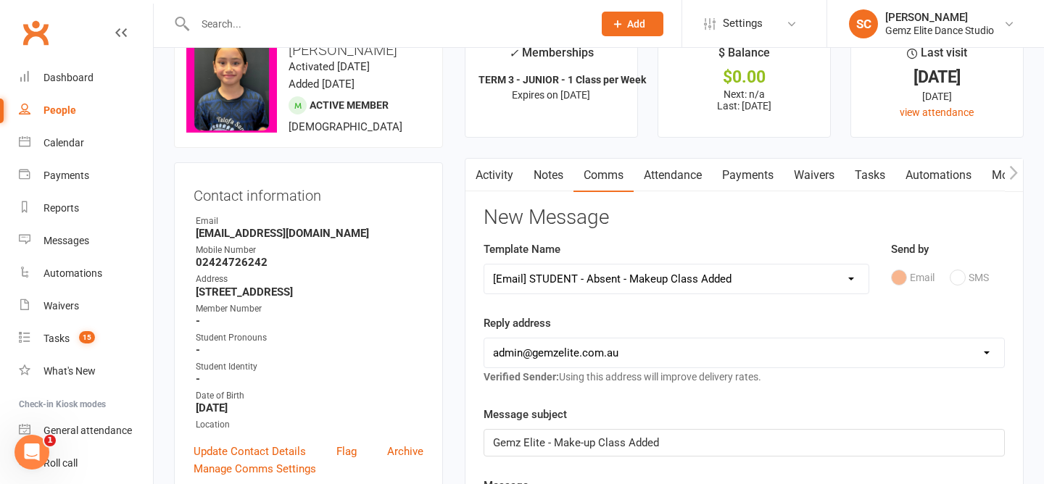
scroll to position [0, 0]
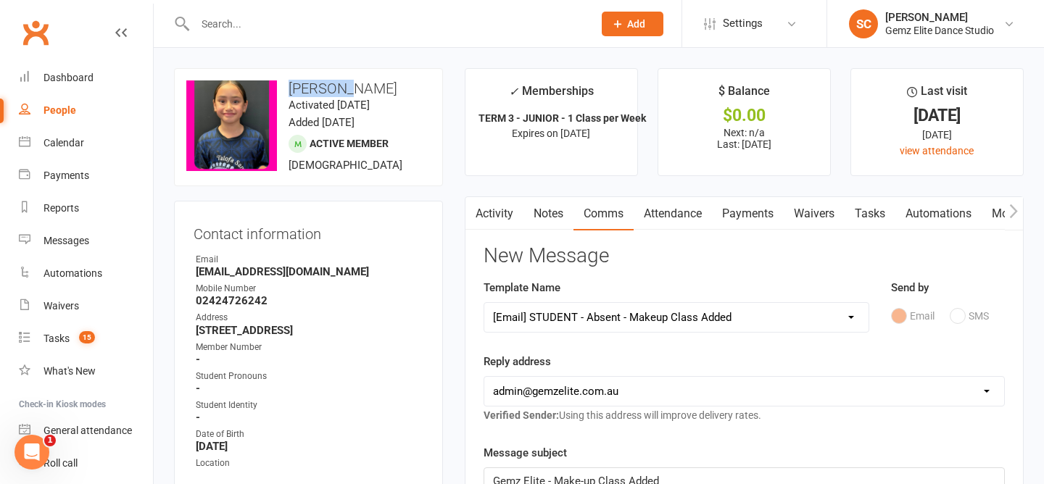
drag, startPoint x: 339, startPoint y: 91, endPoint x: 291, endPoint y: 88, distance: 48.6
click at [291, 88] on h3 "Camilla Toimoana" at bounding box center [308, 88] width 244 height 16
copy h3 "Camilla"
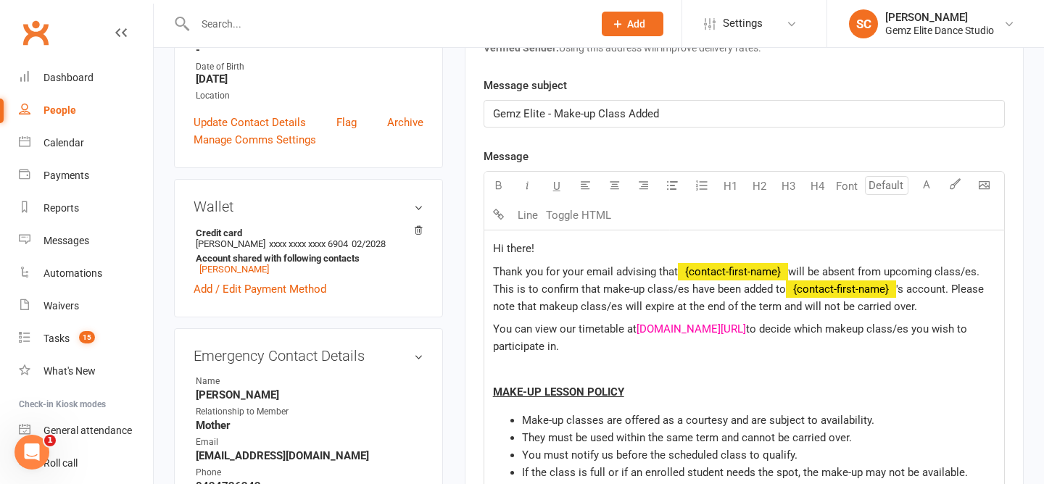
scroll to position [370, 0]
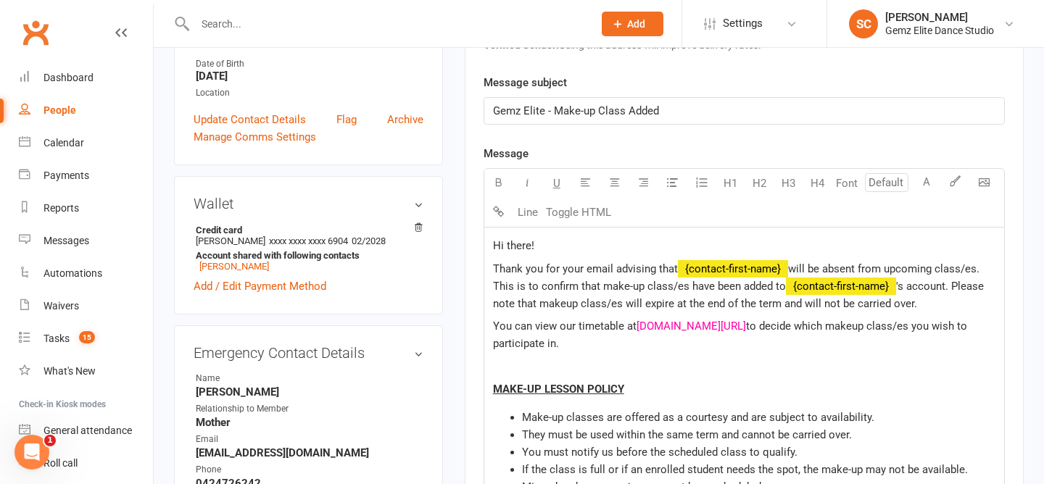
click at [792, 267] on span "will be absent from upcoming class/es. This is to confirm that make-up class/es…" at bounding box center [737, 277] width 489 height 30
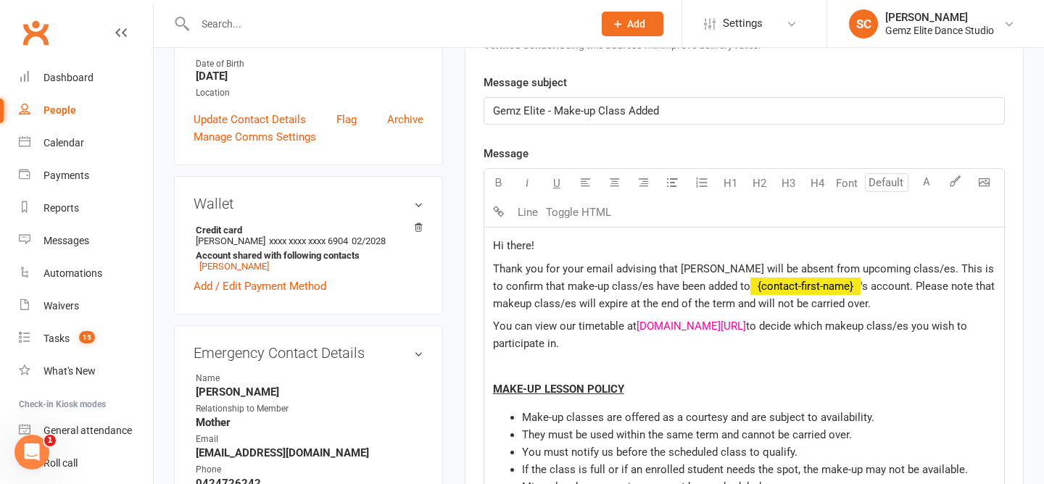
click at [815, 290] on span "'s account. Please note that makeup class/es will expire at the end of the term…" at bounding box center [745, 295] width 504 height 30
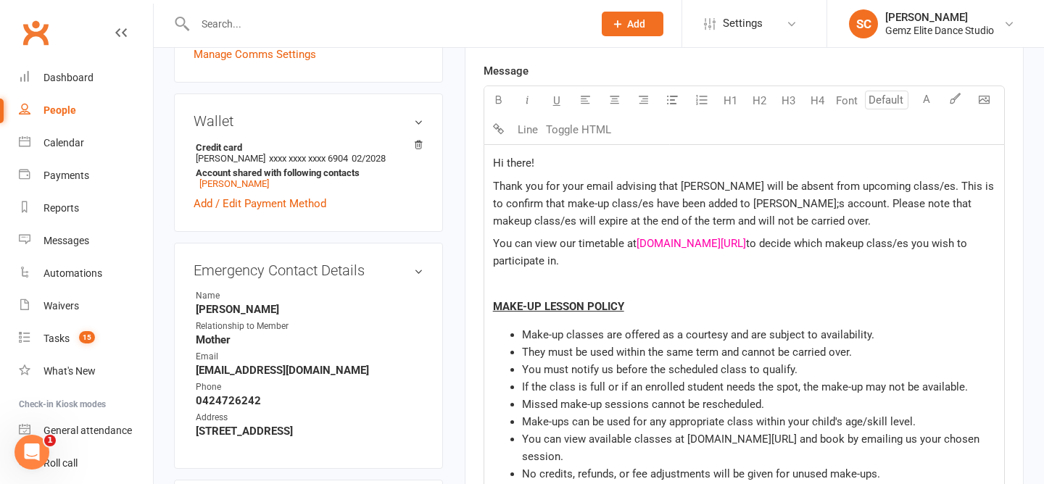
scroll to position [462, 0]
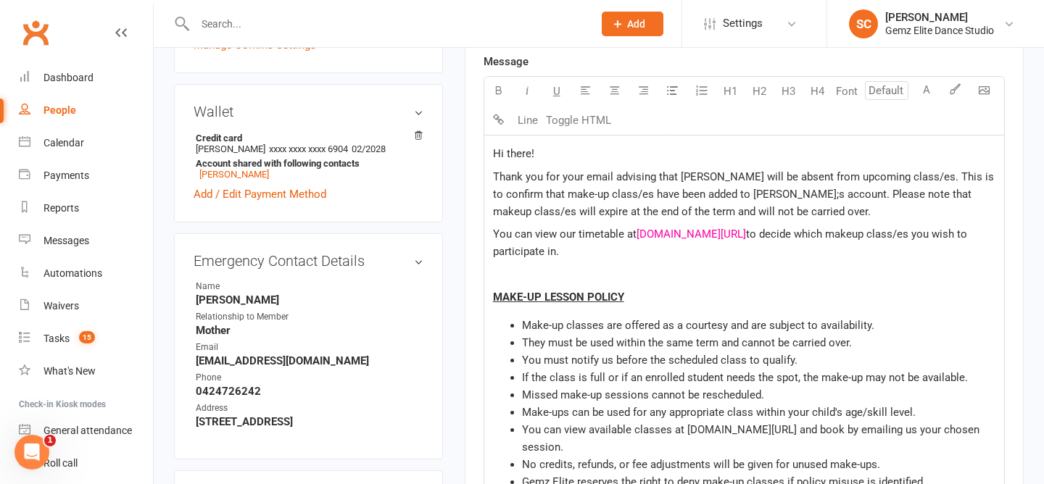
click at [788, 205] on p "Thank you for your email advising that Camilla will be absent from upcoming cla…" at bounding box center [744, 194] width 502 height 52
click at [739, 197] on span "Thank you for your email advising that Camilla will be absent from upcoming cla…" at bounding box center [745, 194] width 504 height 48
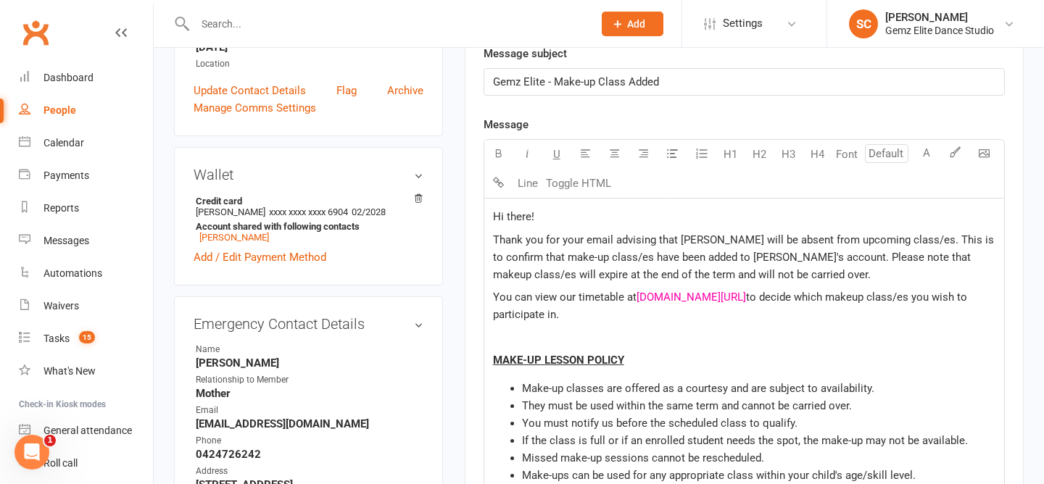
scroll to position [393, 0]
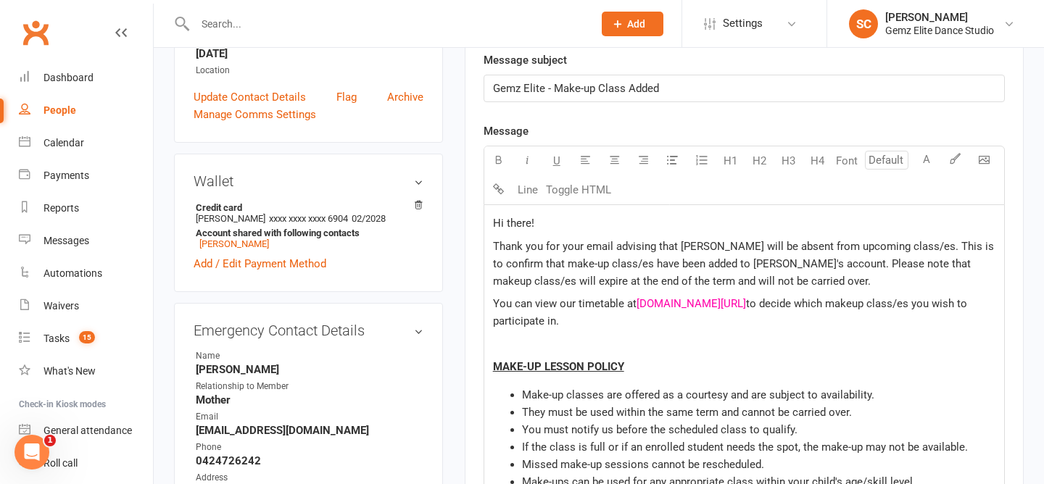
click at [617, 225] on p "Hi there!" at bounding box center [744, 223] width 502 height 17
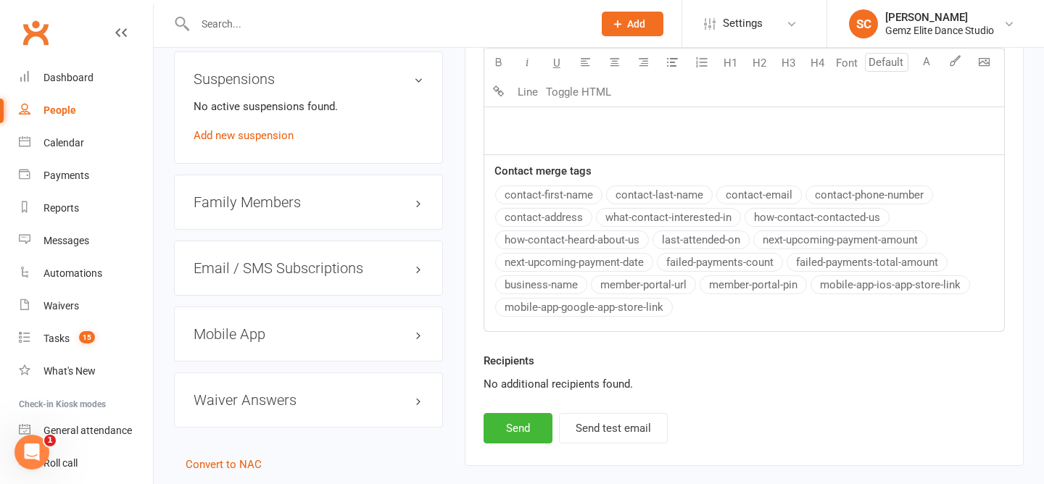
scroll to position [1281, 0]
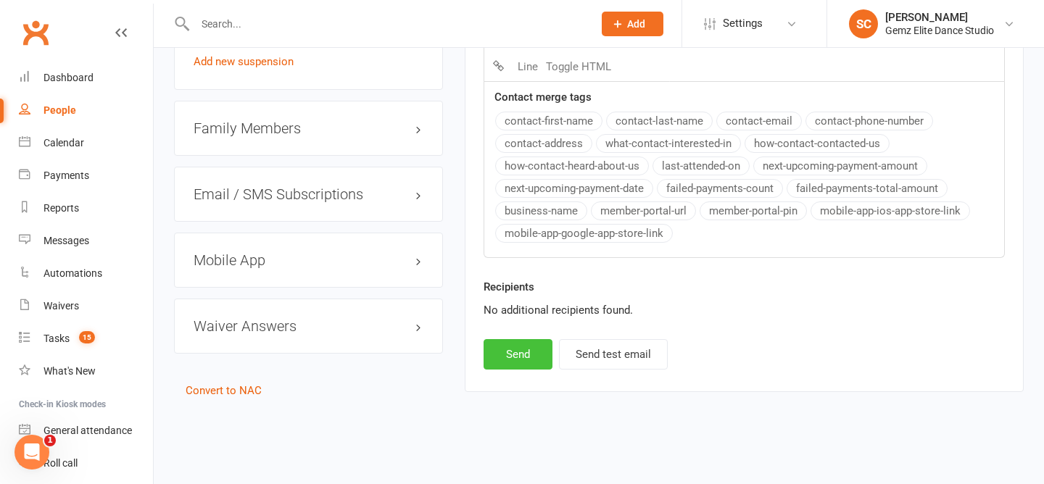
click at [512, 357] on button "Send" at bounding box center [517, 354] width 69 height 30
select select
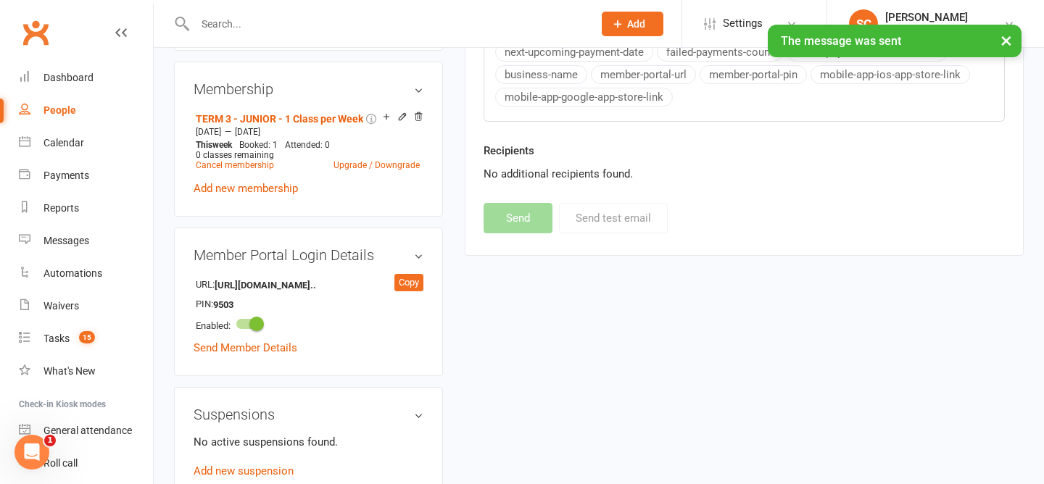
scroll to position [861, 0]
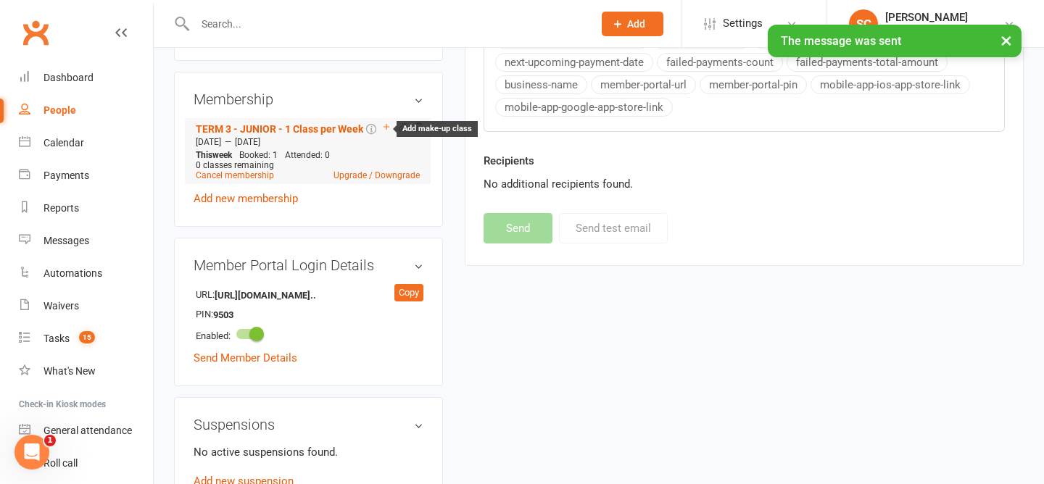
click at [387, 132] on icon at bounding box center [386, 127] width 10 height 10
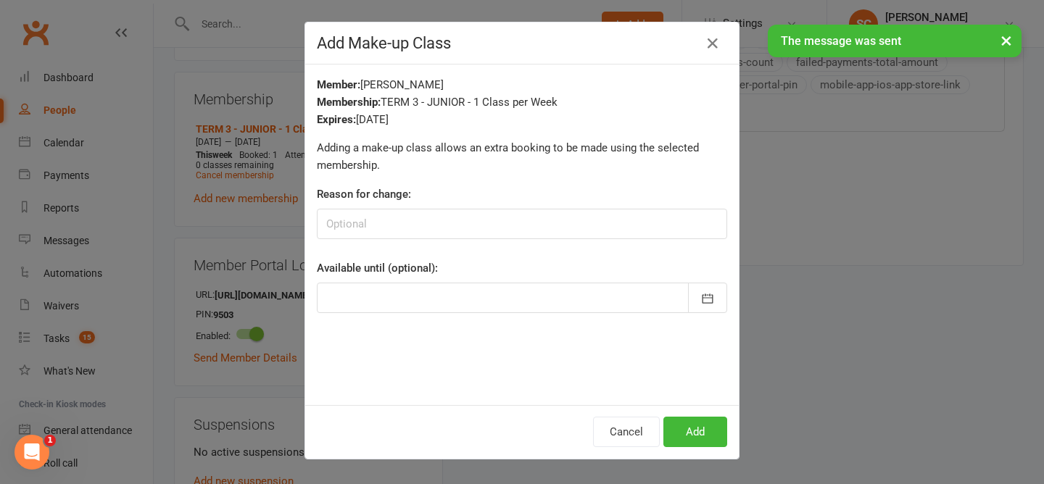
click at [574, 288] on div at bounding box center [522, 298] width 410 height 30
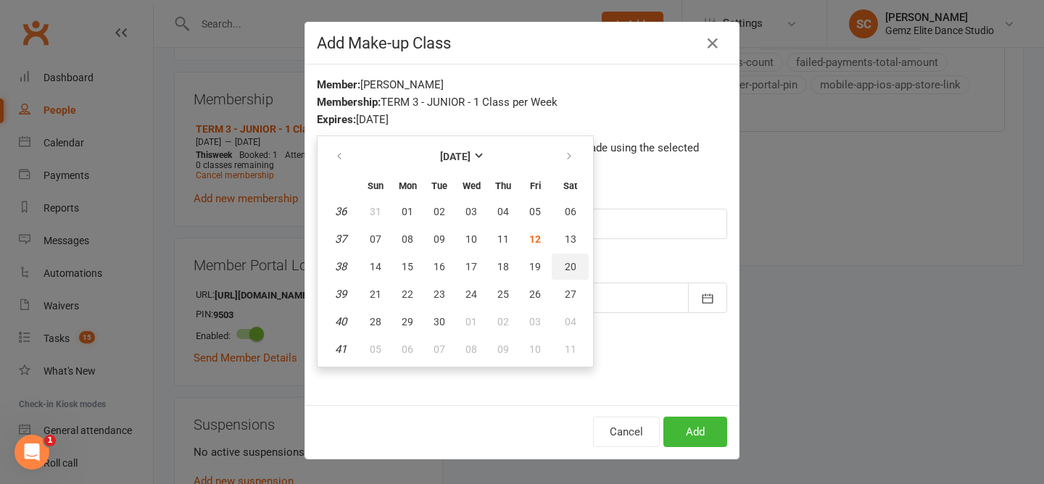
click at [570, 266] on span "20" at bounding box center [571, 267] width 12 height 12
type input "[DATE]"
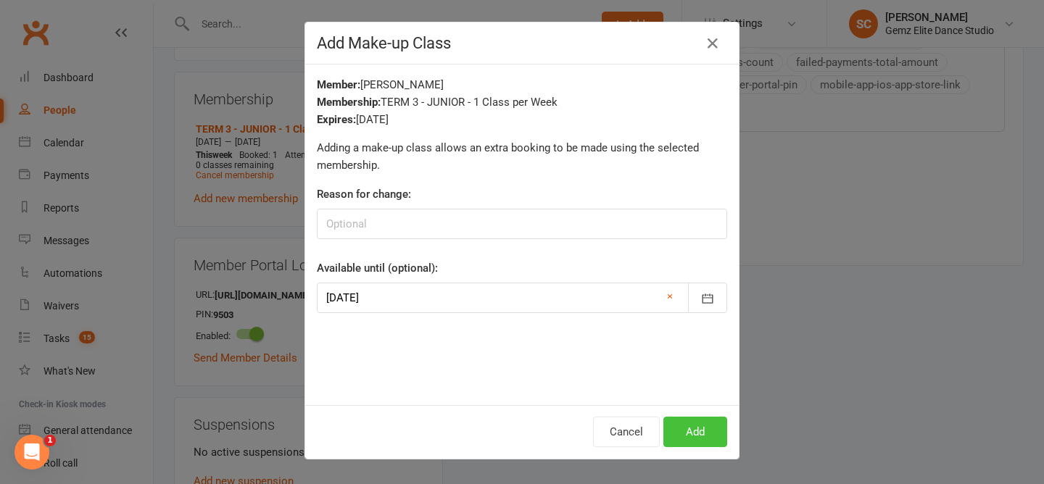
click at [688, 421] on button "Add" at bounding box center [695, 432] width 64 height 30
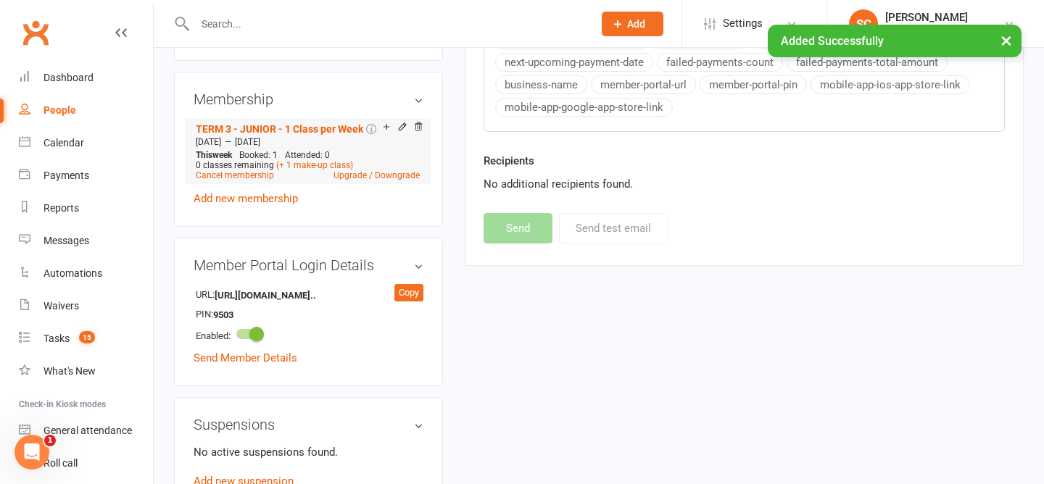
click at [388, 132] on icon at bounding box center [386, 127] width 10 height 10
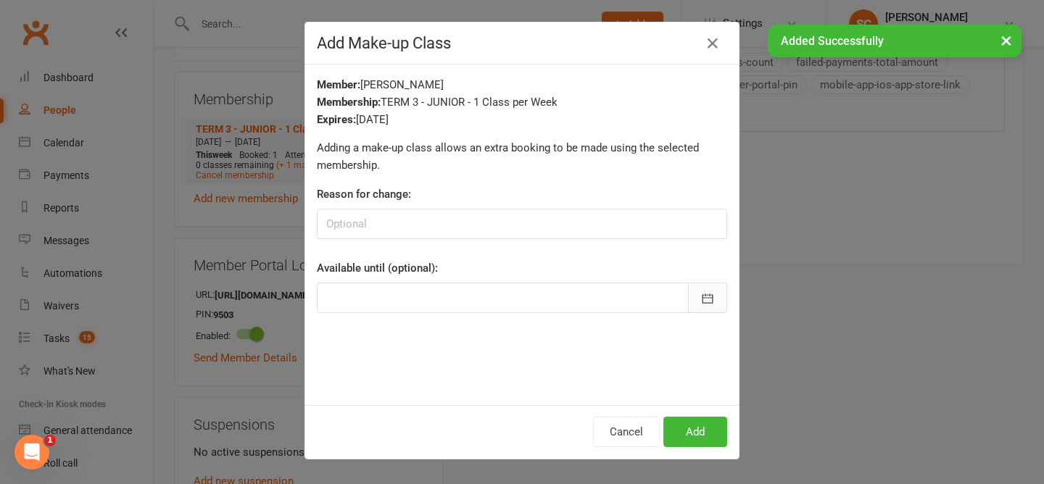
click at [701, 289] on button "button" at bounding box center [707, 298] width 39 height 30
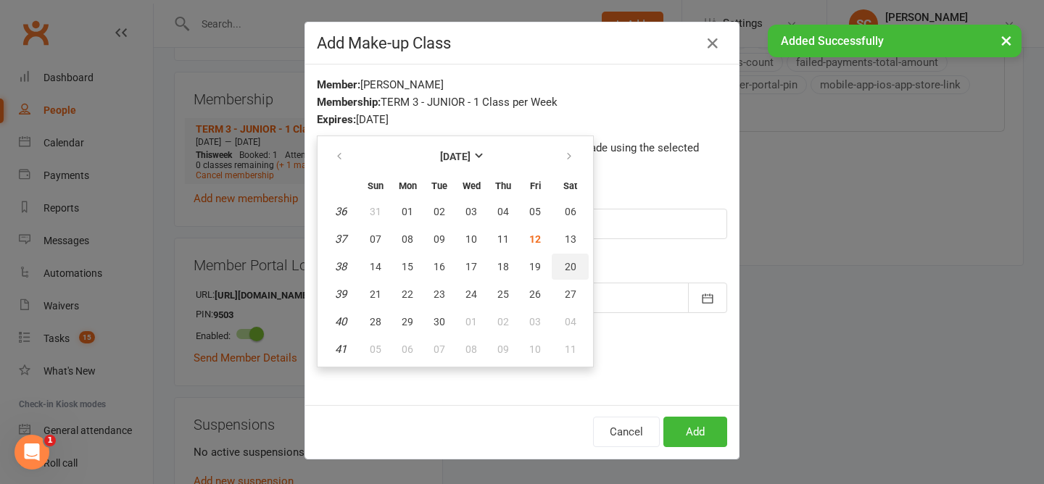
click at [571, 267] on span "20" at bounding box center [571, 267] width 12 height 12
type input "[DATE]"
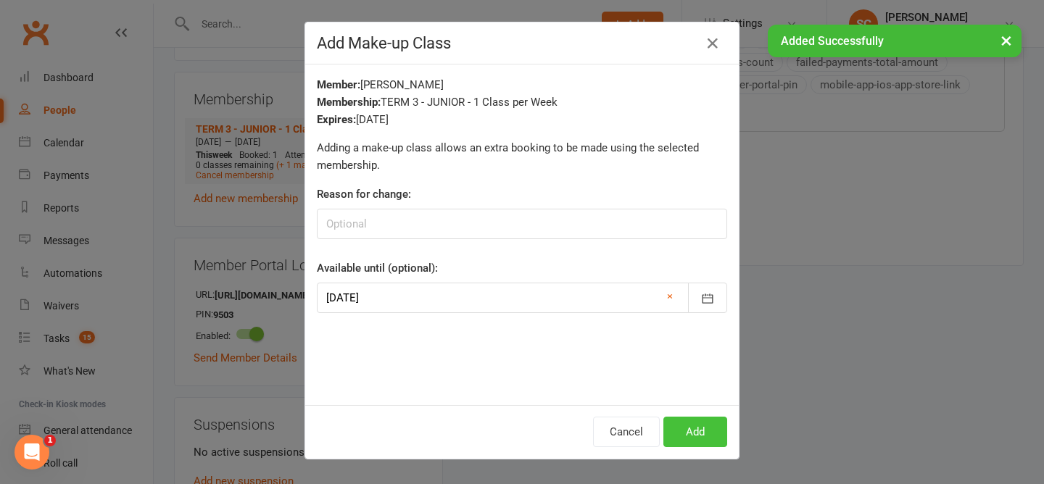
click at [707, 433] on button "Add" at bounding box center [695, 432] width 64 height 30
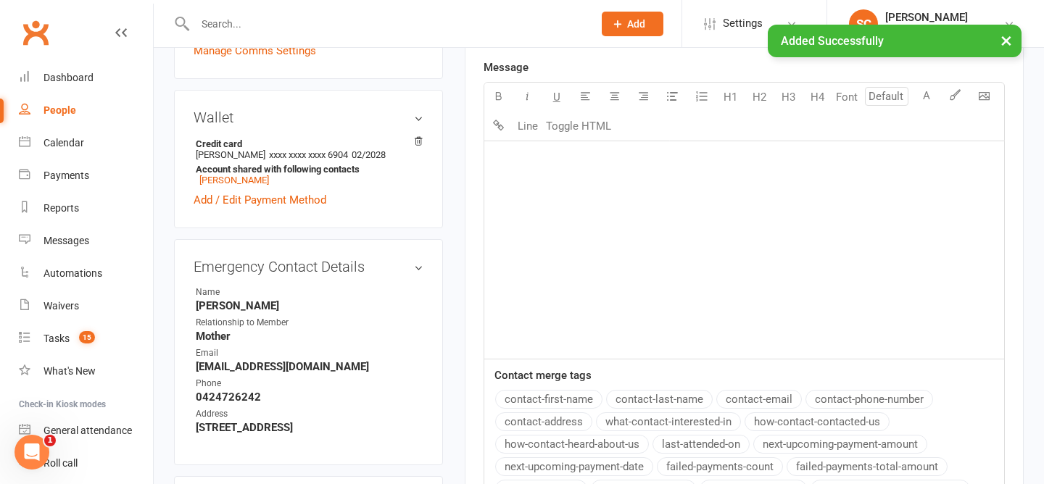
scroll to position [0, 0]
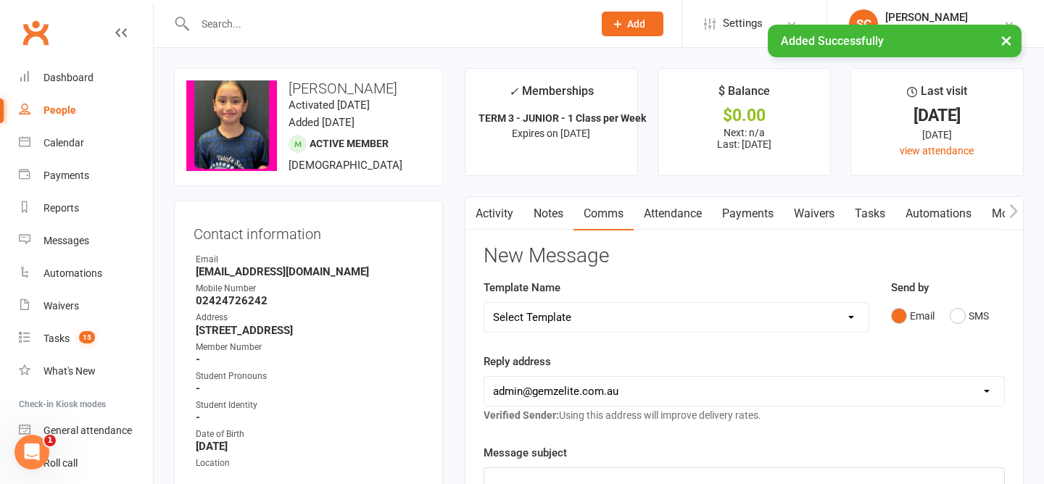
click at [497, 214] on link "Activity" at bounding box center [494, 213] width 58 height 33
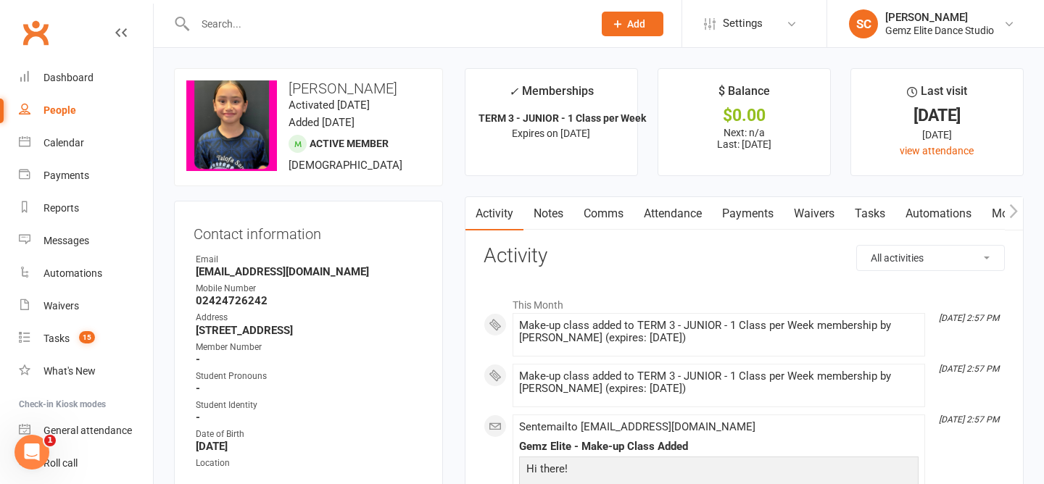
click at [292, 9] on div at bounding box center [378, 23] width 409 height 47
click at [296, 32] on input "text" at bounding box center [387, 24] width 392 height 20
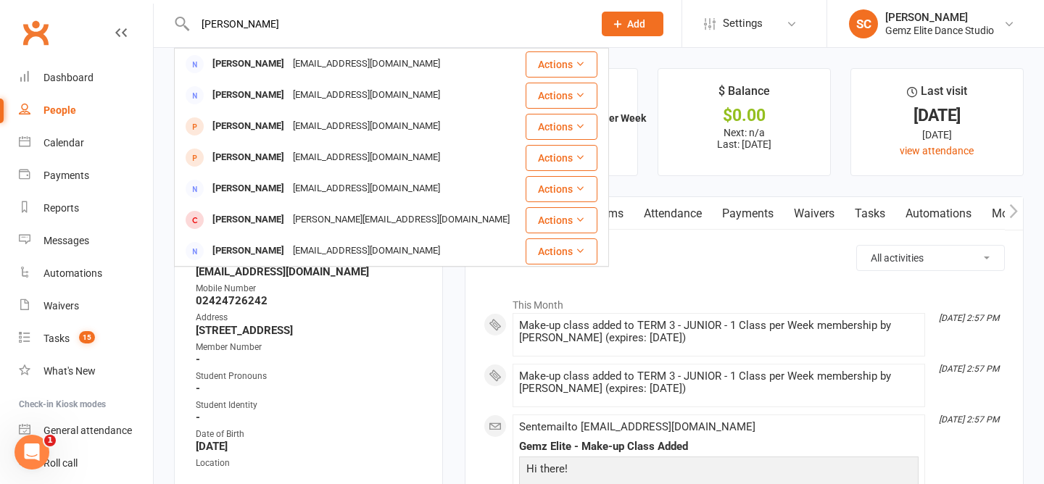
type input "krystal ross"
click at [430, 63] on div "Krystal Ross Thewagnus@hotmail.com" at bounding box center [349, 64] width 348 height 30
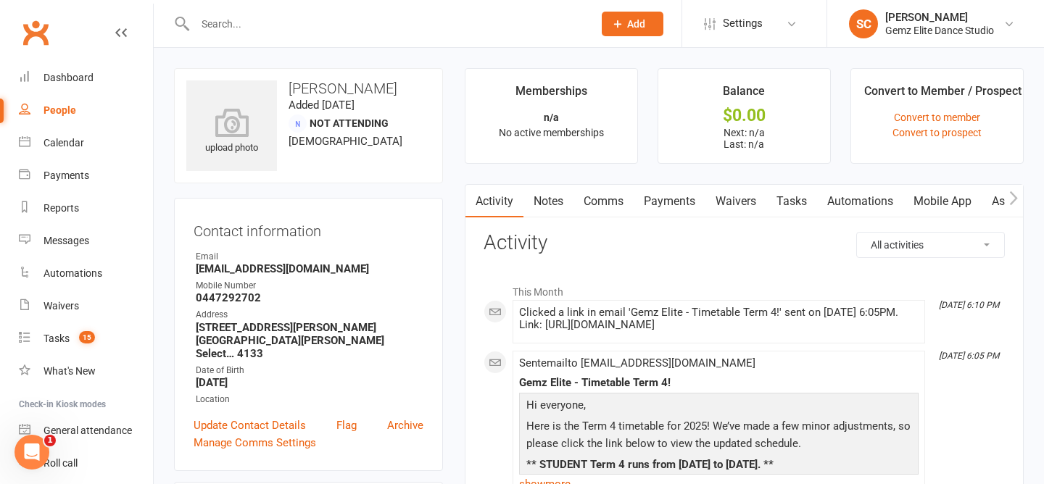
click at [550, 204] on link "Notes" at bounding box center [548, 201] width 50 height 33
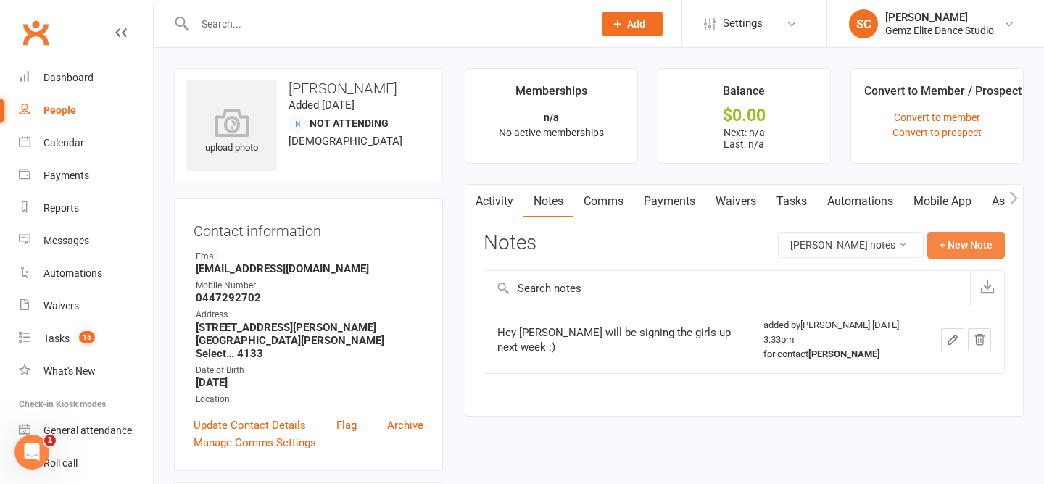
click at [965, 254] on button "+ New Note" at bounding box center [966, 245] width 78 height 26
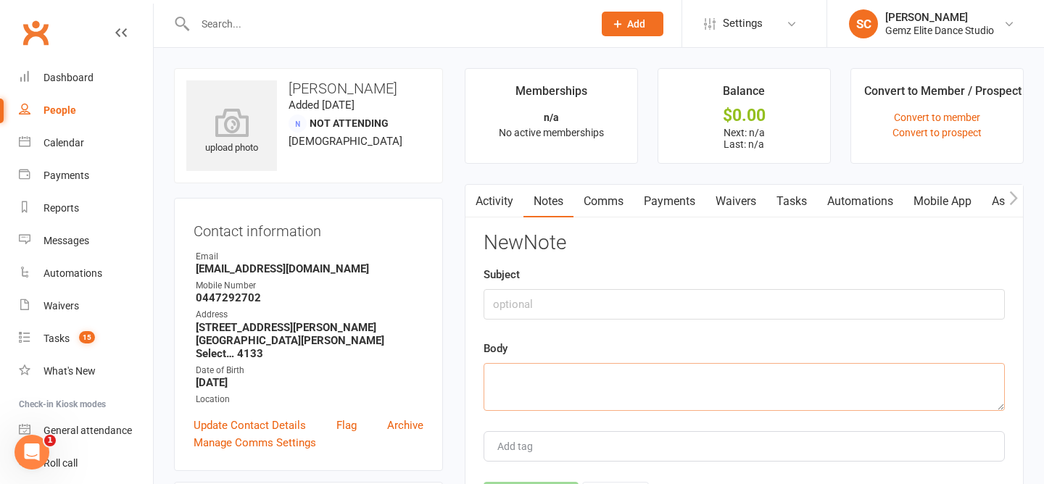
click at [656, 382] on textarea at bounding box center [743, 387] width 521 height 48
paste textarea "Hi there unfortunately all my girls won't be able to attend tonight's dance. So…"
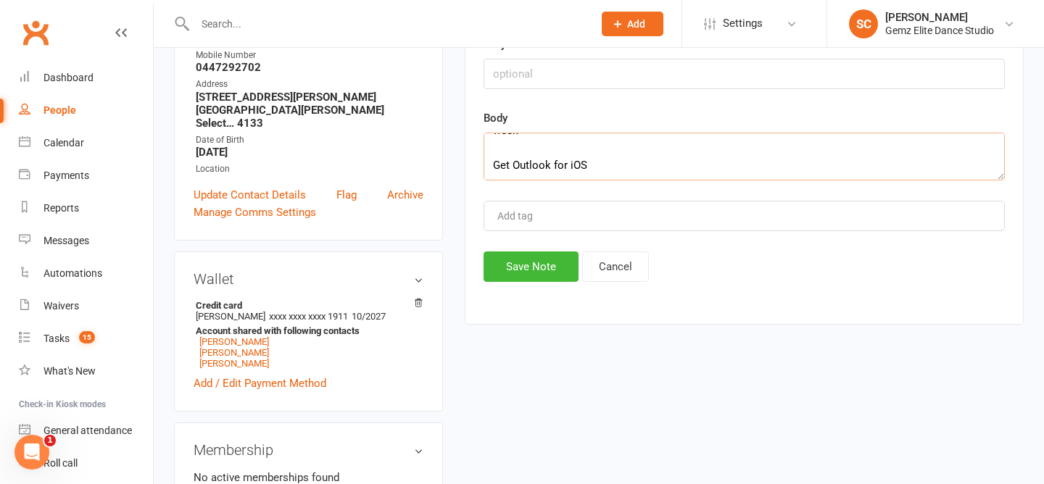
scroll to position [232, 0]
type textarea "Hi there unfortunately all my girls won't be able to attend tonight's dance. So…"
click at [518, 264] on button "Save Note" at bounding box center [530, 265] width 95 height 30
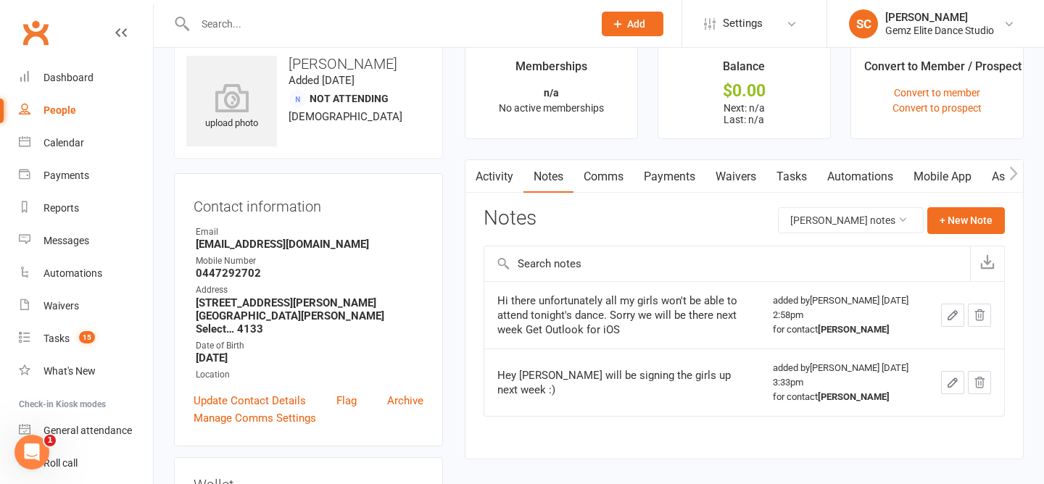
scroll to position [0, 0]
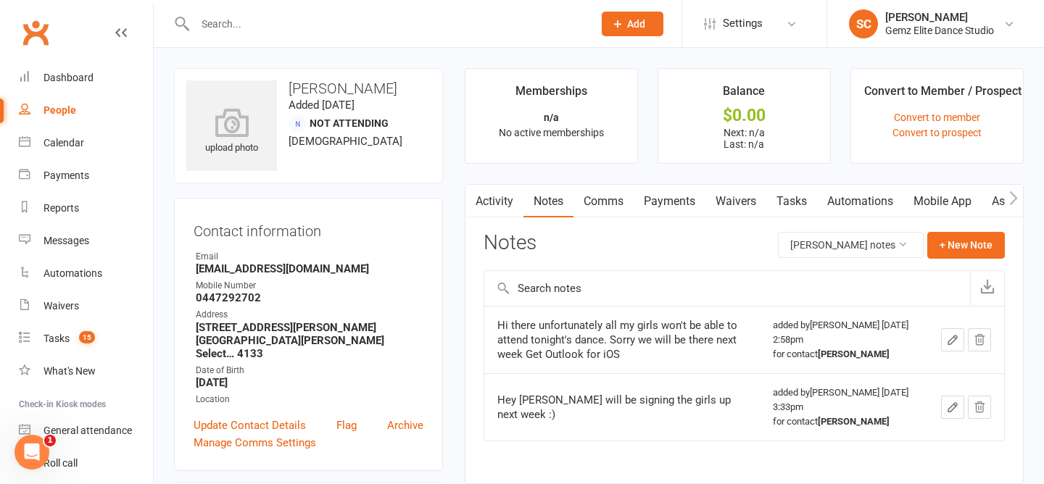
click at [495, 199] on link "Activity" at bounding box center [494, 201] width 58 height 33
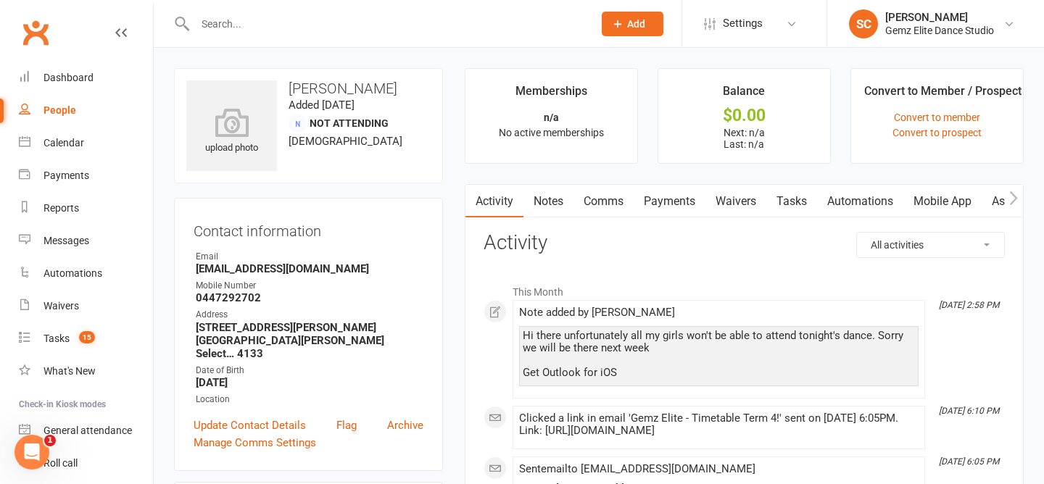
click at [548, 200] on link "Notes" at bounding box center [548, 201] width 50 height 33
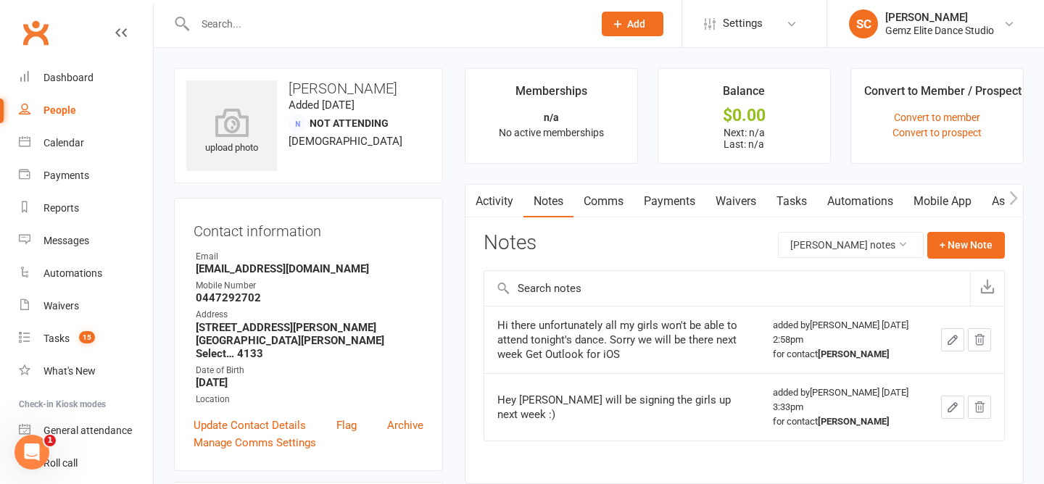
click at [612, 194] on link "Comms" at bounding box center [603, 201] width 60 height 33
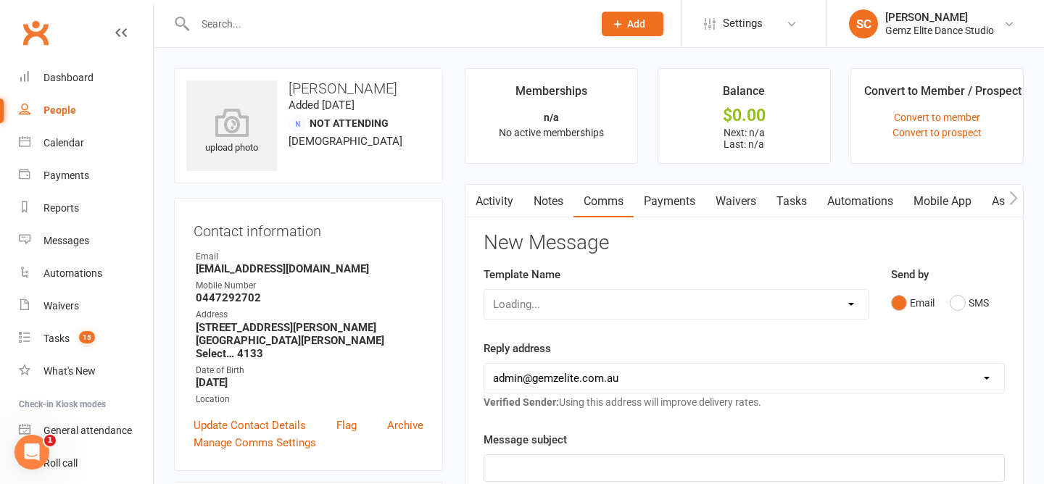
click at [623, 310] on div "Loading..." at bounding box center [676, 304] width 386 height 30
click at [648, 302] on select "Select Template [Email] STUDENT - Absent - Makeup Class Added [Email] ADULTS - …" at bounding box center [676, 304] width 384 height 29
select select "0"
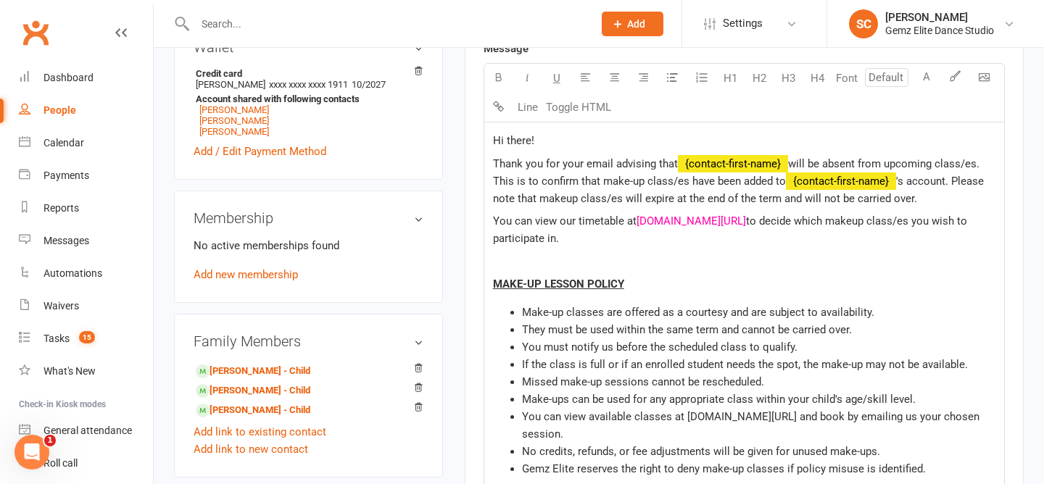
scroll to position [464, 0]
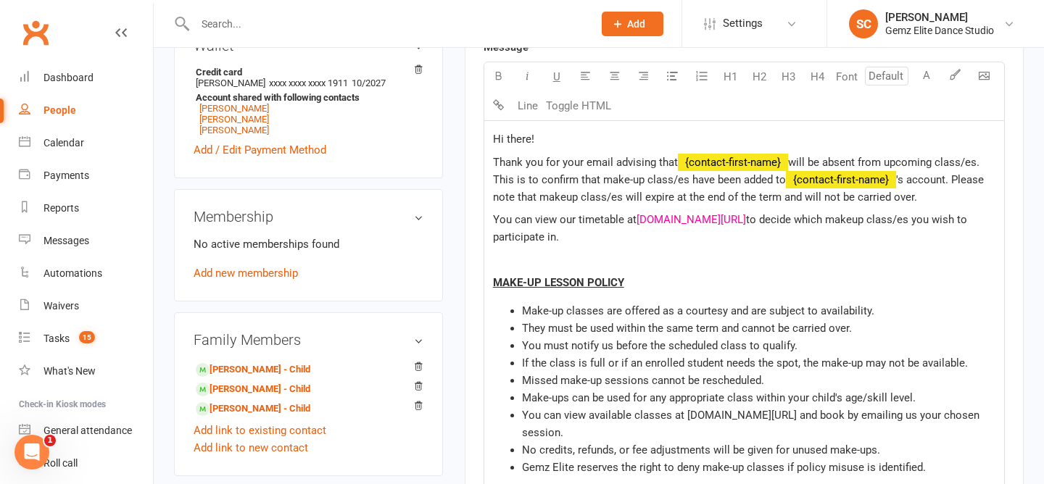
click at [790, 157] on span "will be absent from upcoming class/es. This is to confirm that make-up class/es…" at bounding box center [737, 171] width 489 height 30
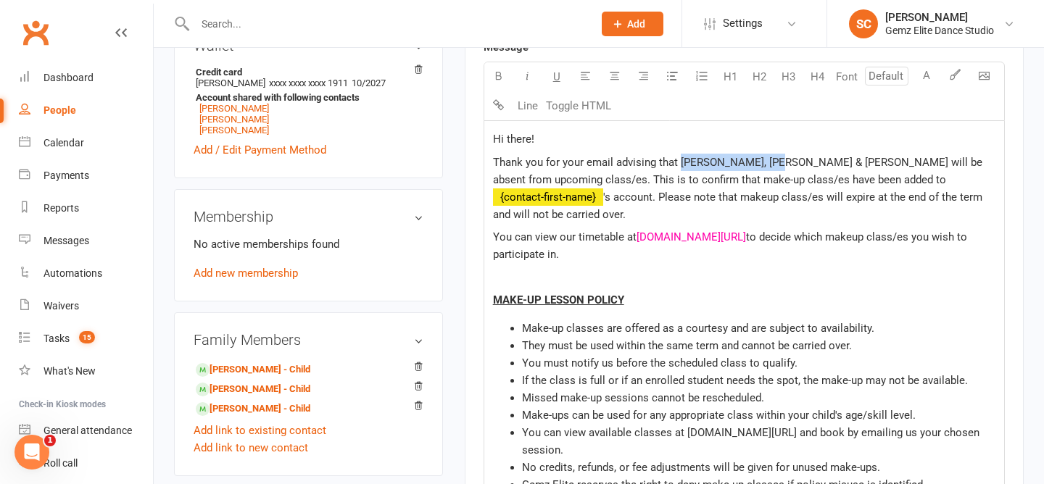
drag, startPoint x: 679, startPoint y: 167, endPoint x: 759, endPoint y: 165, distance: 79.7
click at [760, 165] on span "Thank you for your email advising that Aaliyah, Mia & Ivy will be absent from u…" at bounding box center [739, 171] width 492 height 30
copy span "Aaliyah, Mia & Ivy"
click at [865, 191] on span "'s account. Please note that makeup class/es will expire at the end of the term…" at bounding box center [739, 206] width 492 height 30
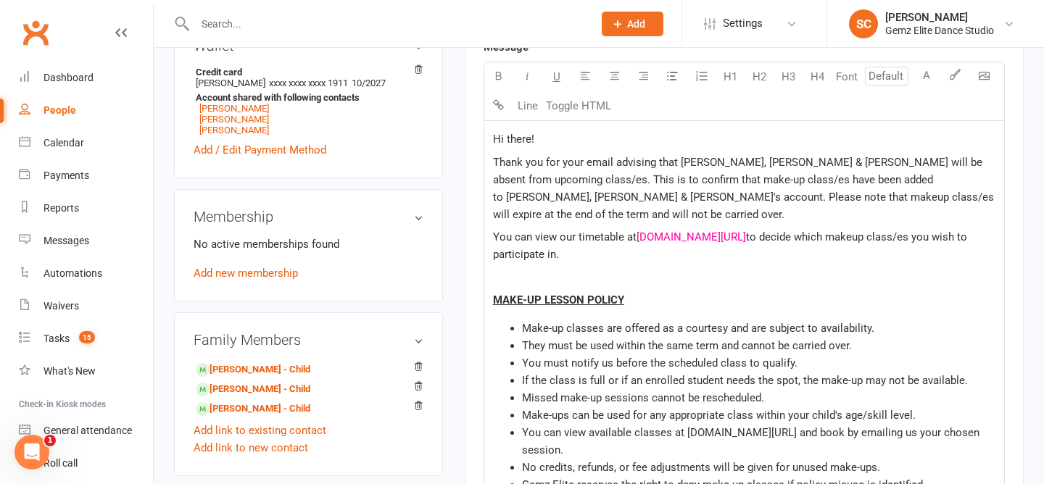
click at [933, 198] on p "Thank you for your email advising that Aaliyah, Mia & Ivy will be absent from u…" at bounding box center [744, 189] width 502 height 70
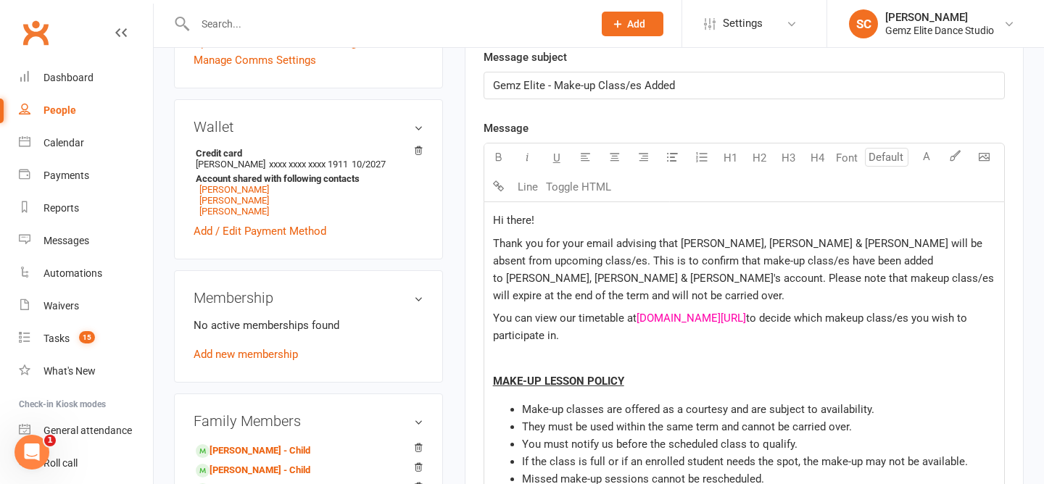
scroll to position [382, 0]
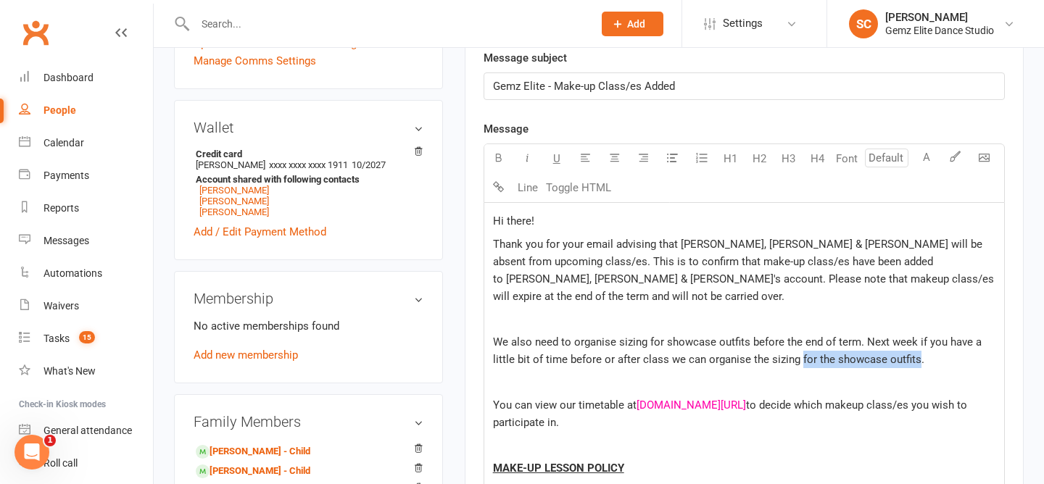
drag, startPoint x: 915, startPoint y: 344, endPoint x: 796, endPoint y: 341, distance: 118.1
click at [797, 343] on span "We also need to organise sizing for showcase outfits before the end of term. Ne…" at bounding box center [738, 351] width 491 height 30
click at [863, 343] on p "We also need to organise sizing for showcase outfits before the end of term. Ne…" at bounding box center [744, 350] width 502 height 35
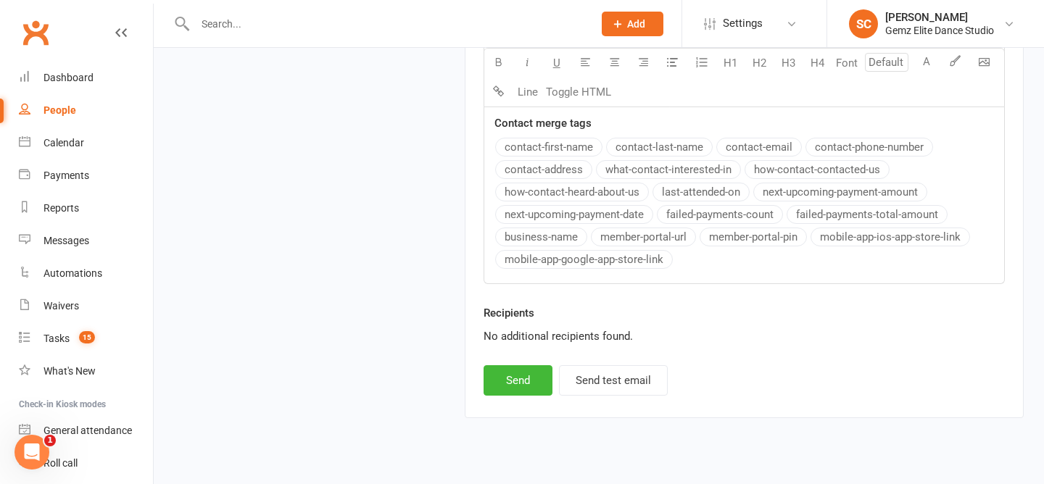
scroll to position [1331, 0]
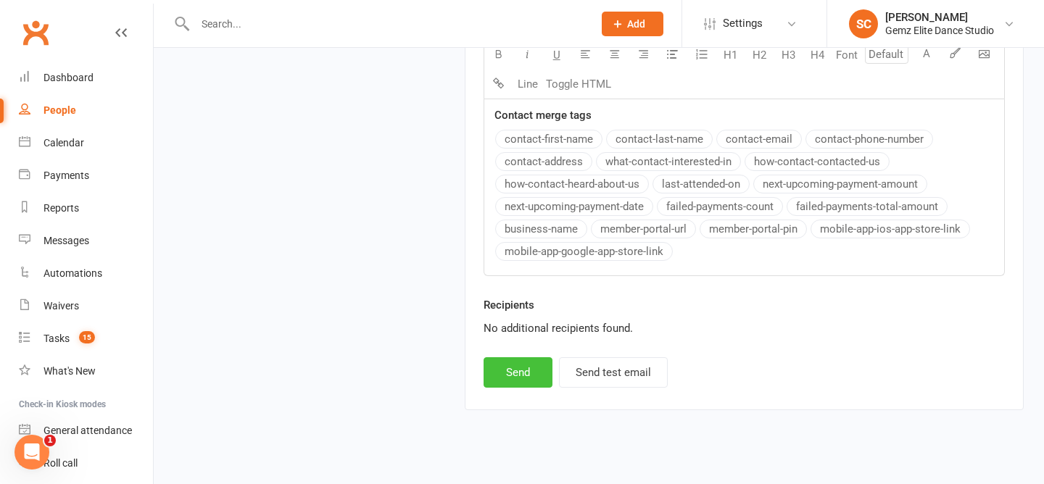
click at [533, 357] on button "Send" at bounding box center [517, 372] width 69 height 30
select select
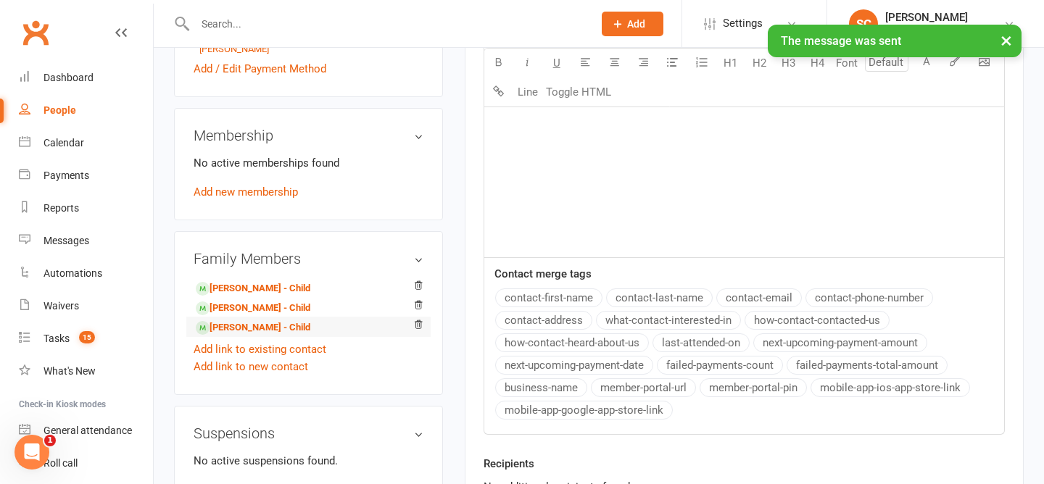
scroll to position [523, 0]
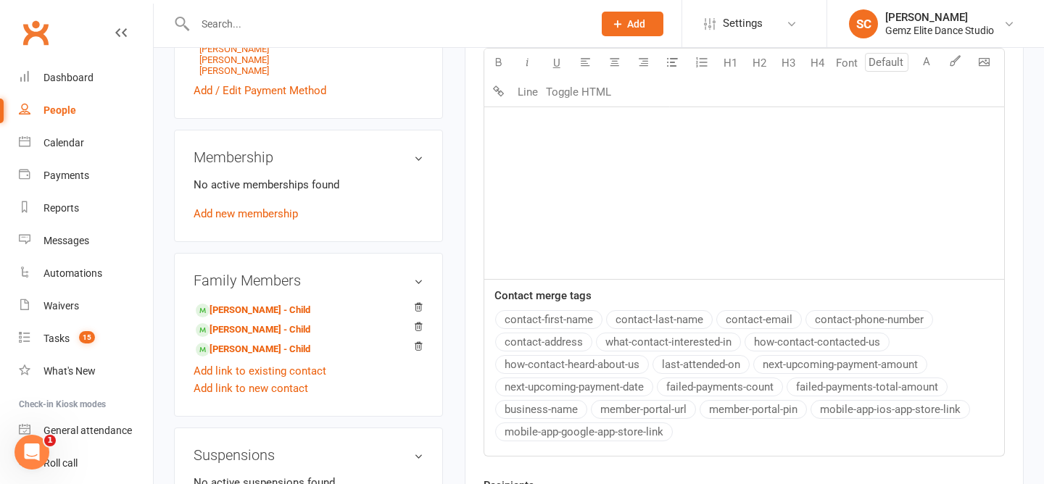
click at [525, 199] on div "﻿" at bounding box center [744, 170] width 520 height 217
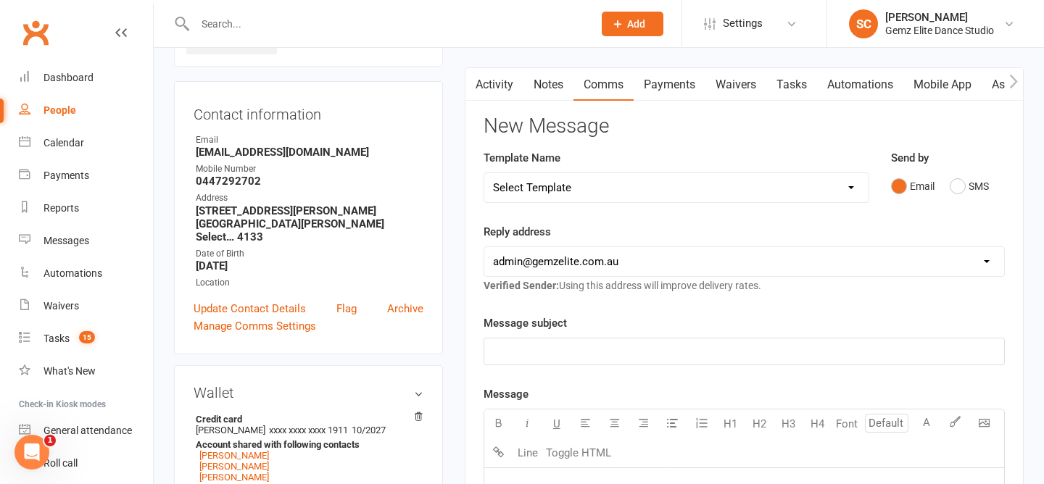
scroll to position [0, 0]
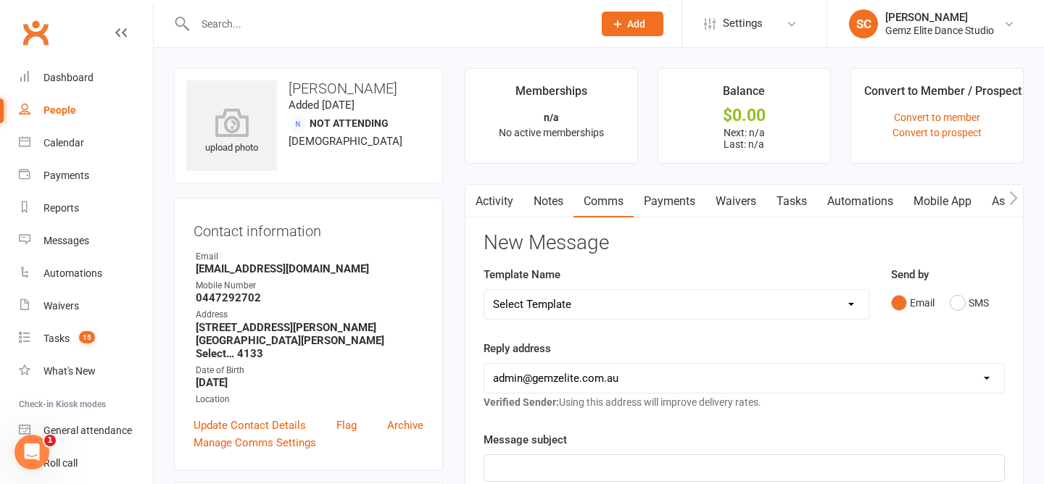
click at [493, 209] on link "Activity" at bounding box center [494, 201] width 58 height 33
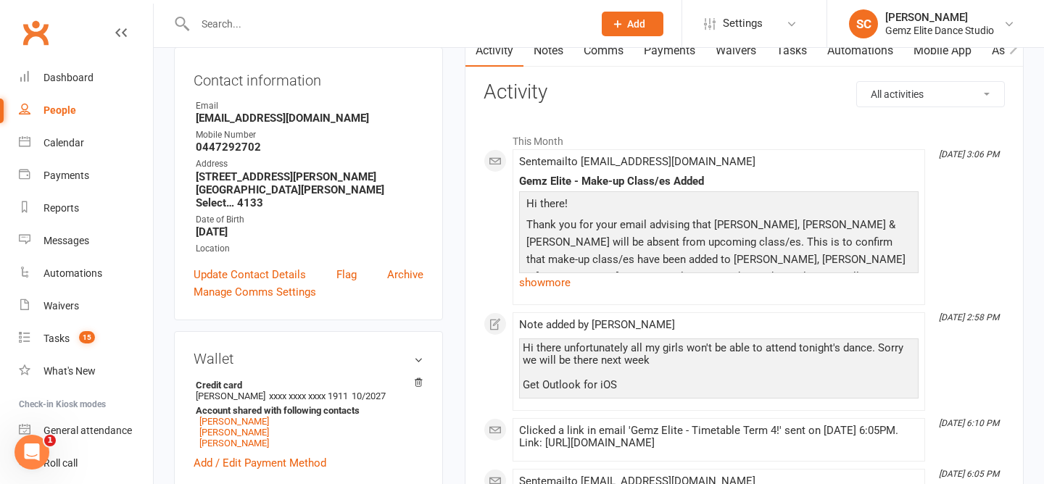
scroll to position [178, 0]
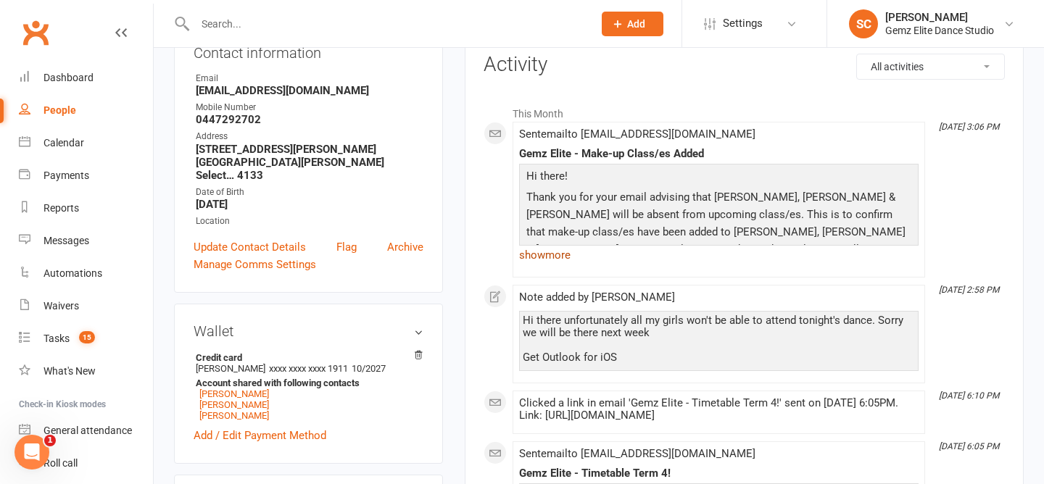
click at [551, 251] on link "show more" at bounding box center [718, 255] width 399 height 20
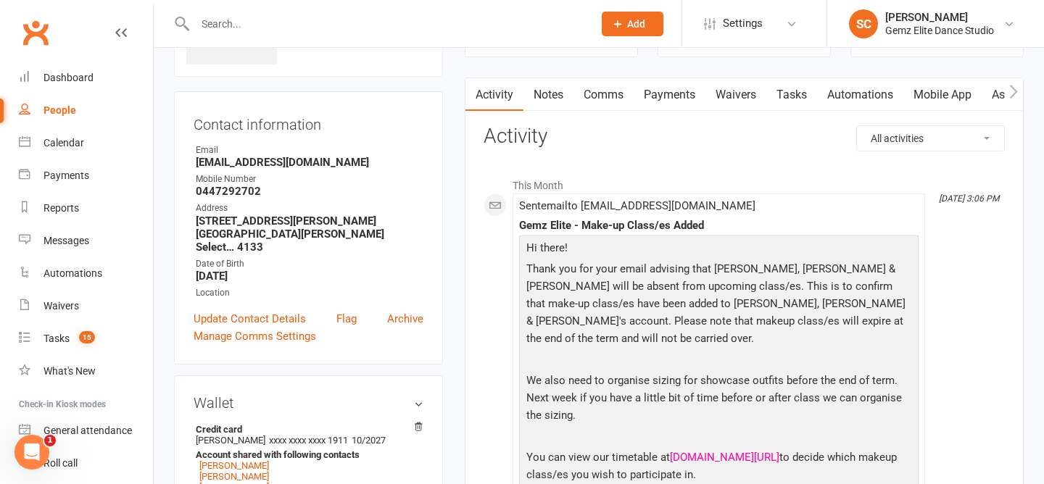
scroll to position [0, 0]
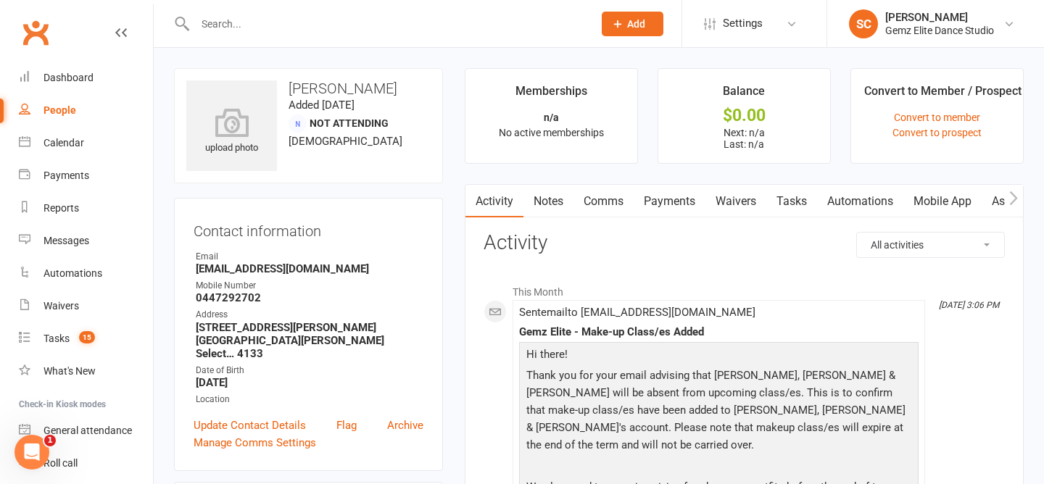
click at [432, 28] on input "text" at bounding box center [387, 24] width 392 height 20
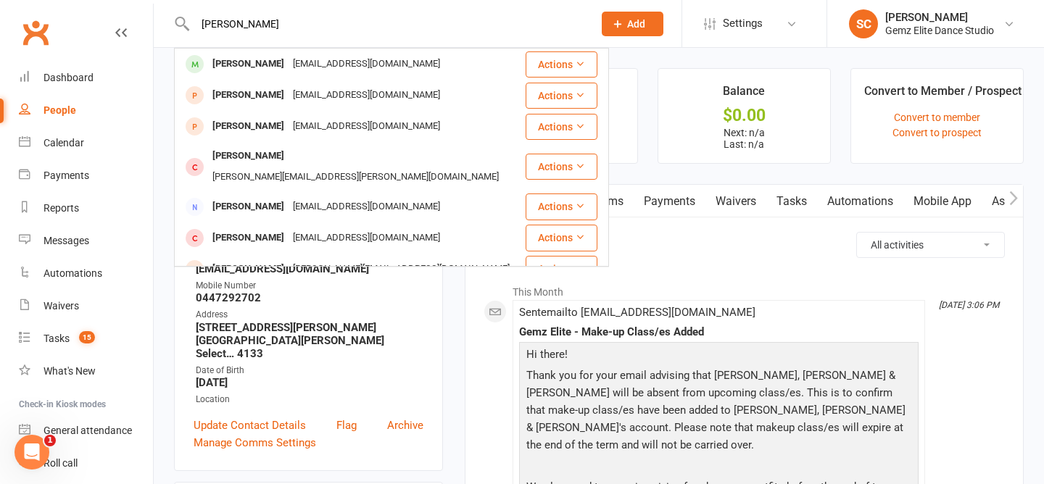
type input "lily th"
click at [457, 70] on div "Lily Thompson ozdee50@hotmail.com" at bounding box center [349, 64] width 349 height 30
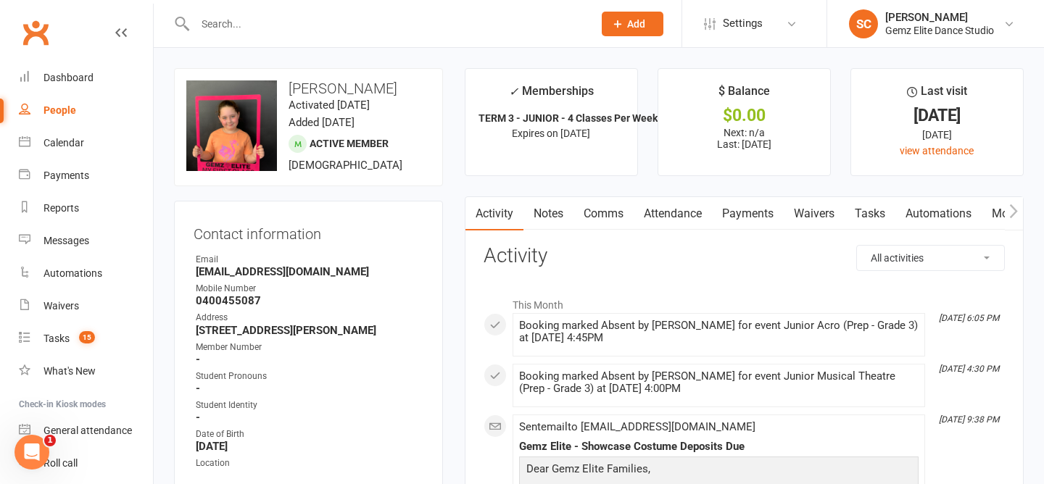
click at [554, 205] on link "Notes" at bounding box center [548, 213] width 50 height 33
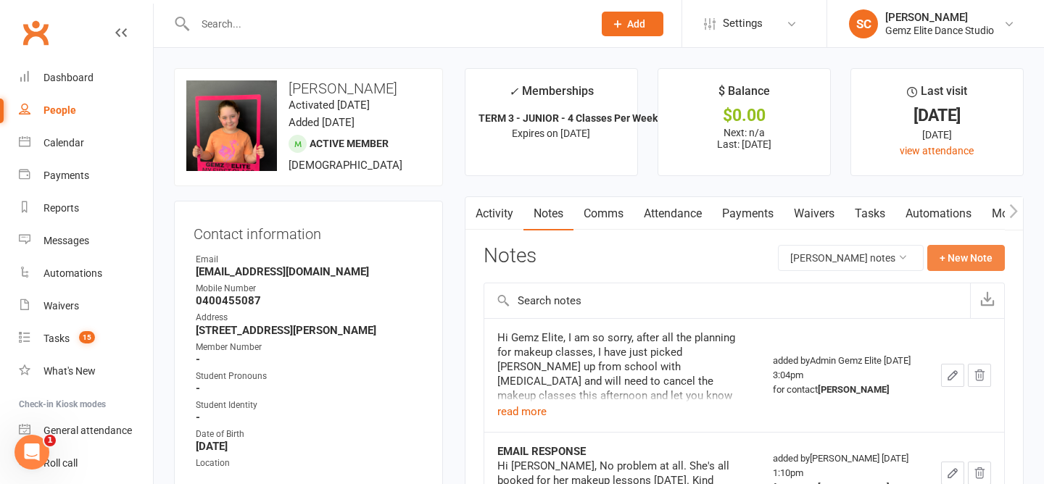
click at [960, 260] on button "+ New Note" at bounding box center [966, 258] width 78 height 26
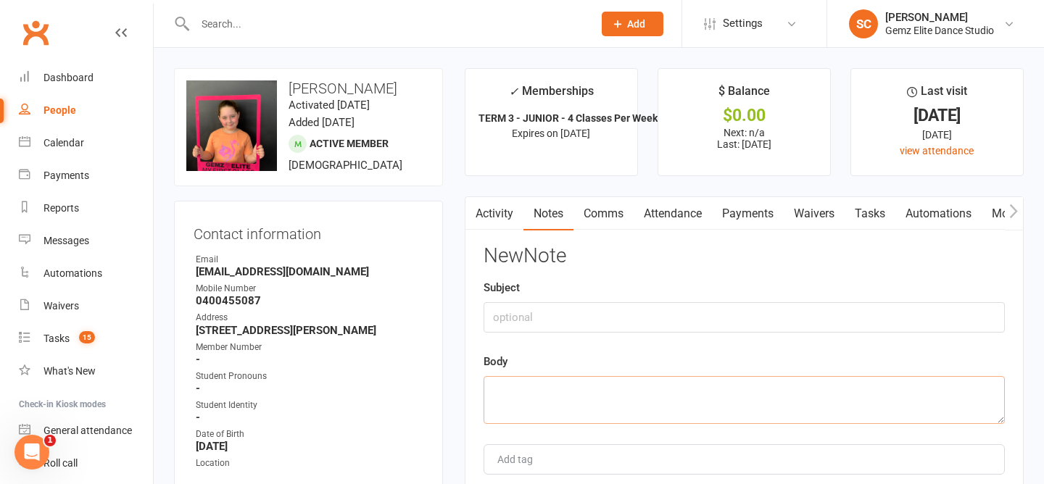
click at [735, 404] on textarea at bounding box center [743, 400] width 521 height 48
paste textarea "Dear Gemz Elite, My apologies Lily is unwell and won’t be attending the hip hop…"
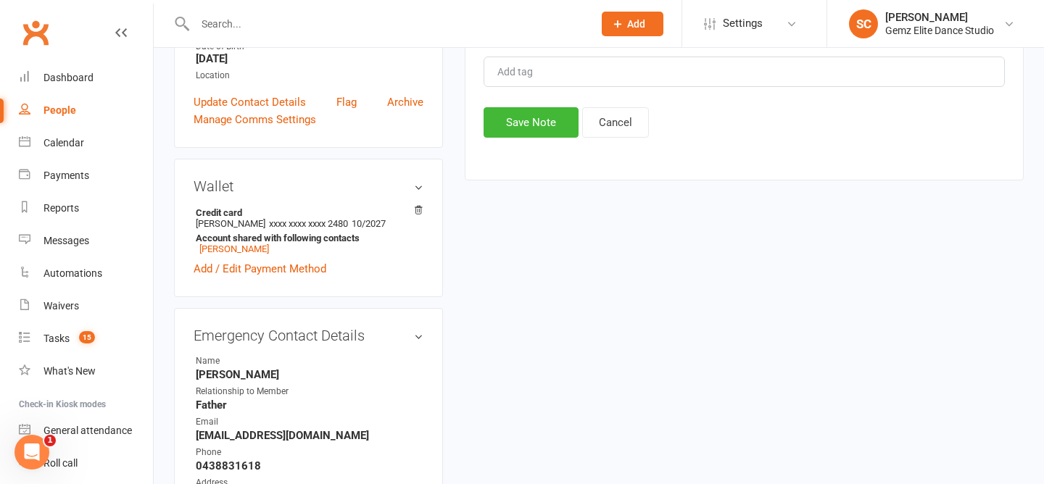
scroll to position [388, 0]
type textarea "Dear Gemz Elite, My apologies Lily is unwell and won’t be attending the hip hop…"
click at [531, 123] on button "Save Note" at bounding box center [530, 122] width 95 height 30
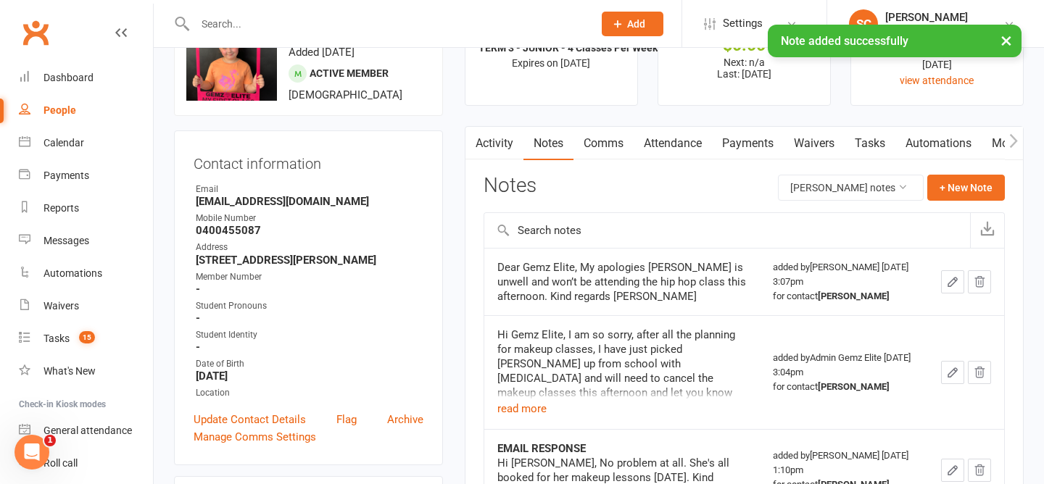
scroll to position [51, 0]
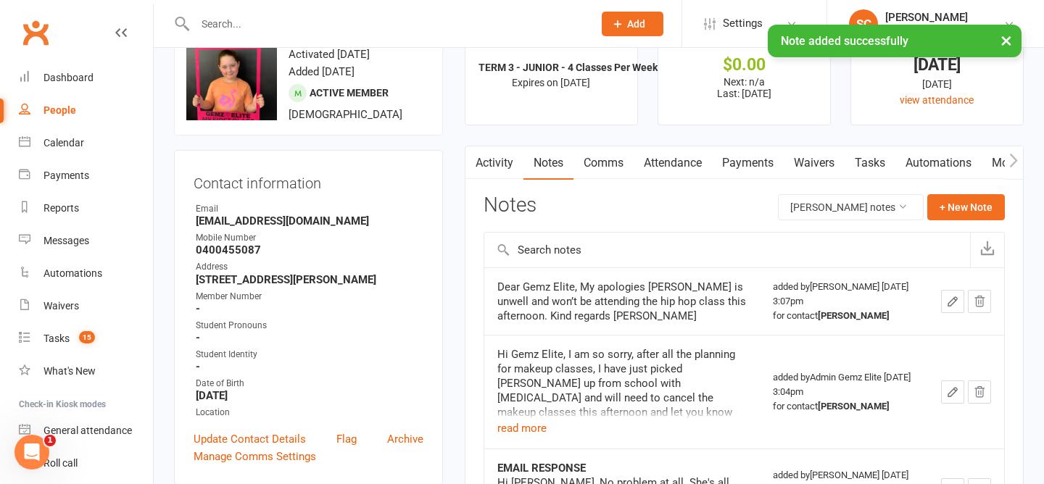
click at [615, 149] on link "Comms" at bounding box center [603, 162] width 60 height 33
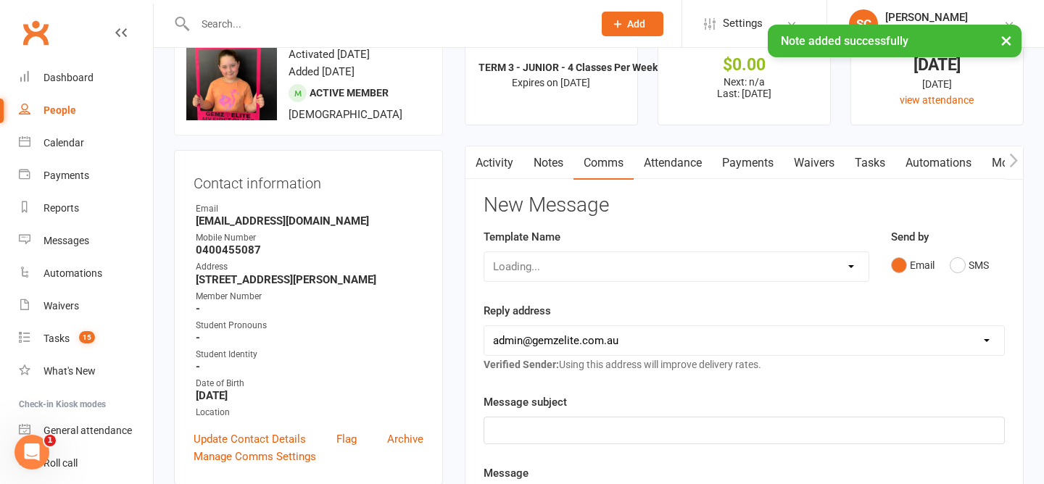
click at [728, 258] on div "Loading..." at bounding box center [676, 266] width 386 height 30
click at [742, 270] on select "Select Template [Email] STUDENT - Absent - Makeup Class Added [Email] ADULTS - …" at bounding box center [676, 266] width 384 height 29
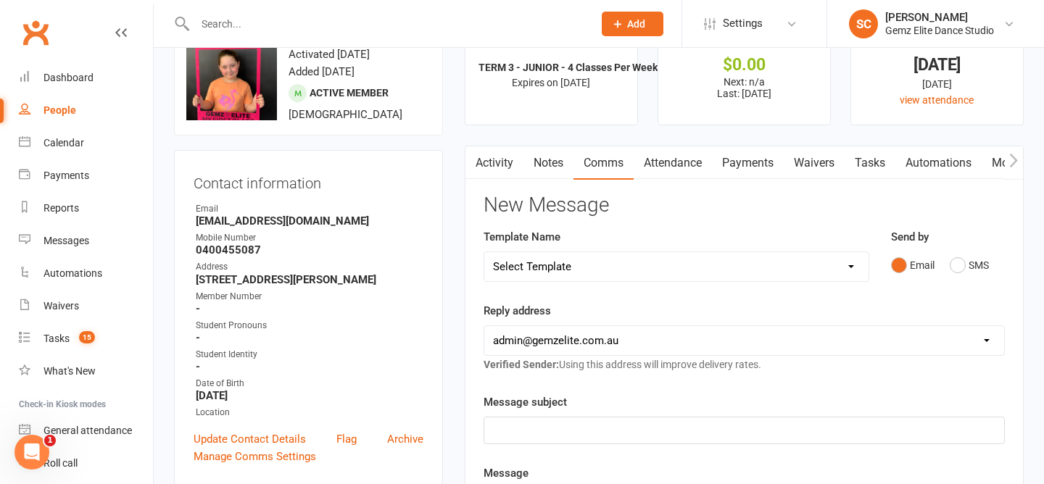
select select "0"
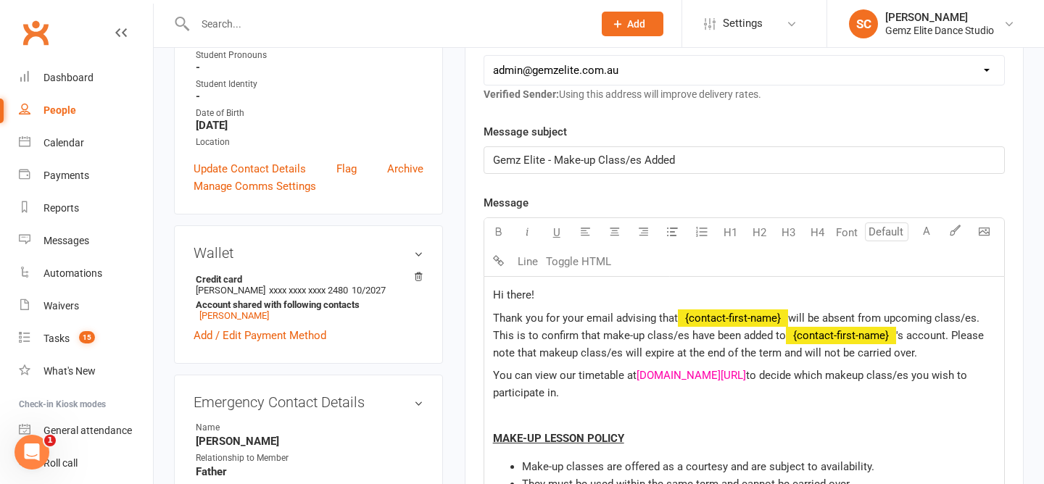
scroll to position [308, 0]
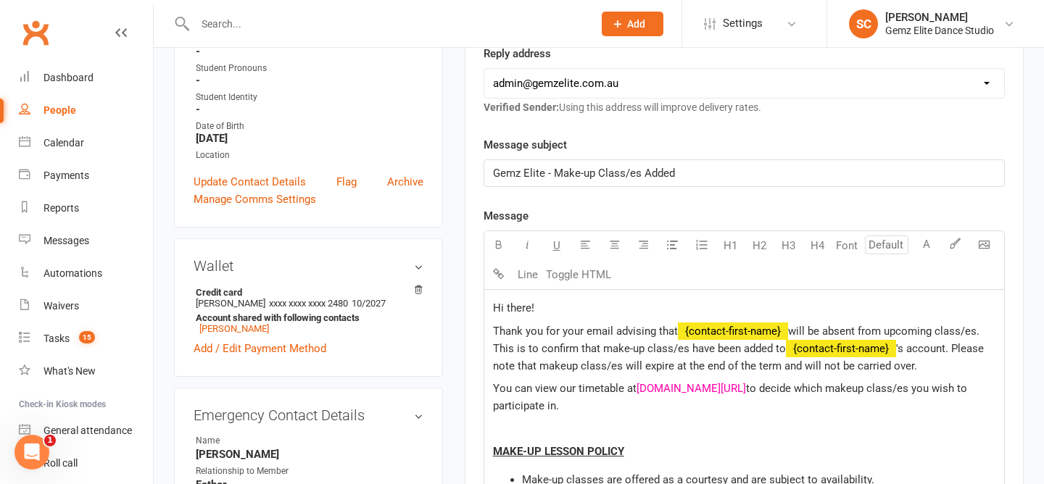
click at [638, 177] on span "Gemz Elite - Make-up Class/es Added" at bounding box center [584, 173] width 182 height 13
click at [788, 328] on span "﻿ {contact-first-name}" at bounding box center [733, 331] width 110 height 13
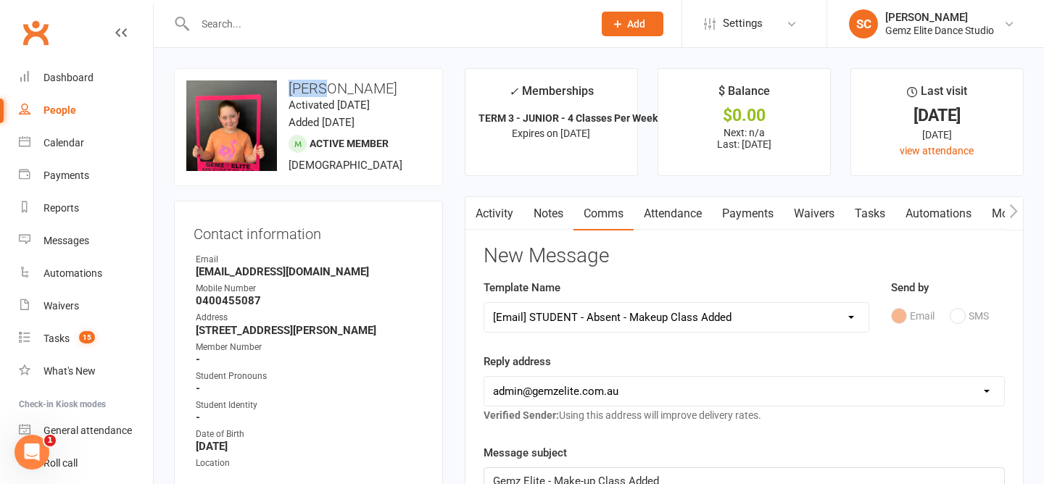
drag, startPoint x: 312, startPoint y: 90, endPoint x: 290, endPoint y: 90, distance: 22.5
click at [290, 90] on h3 "Lily Thompson" at bounding box center [308, 88] width 244 height 16
copy h3 "Lily"
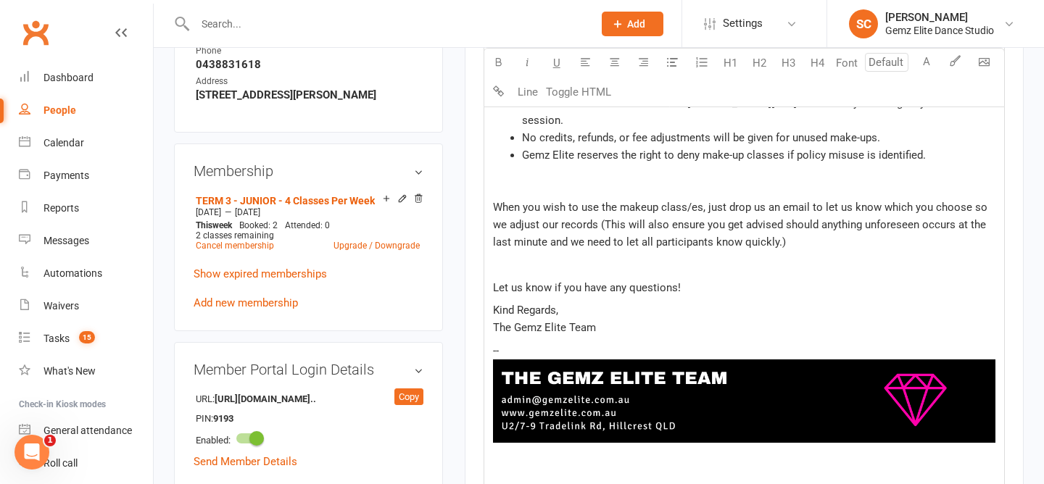
scroll to position [790, 0]
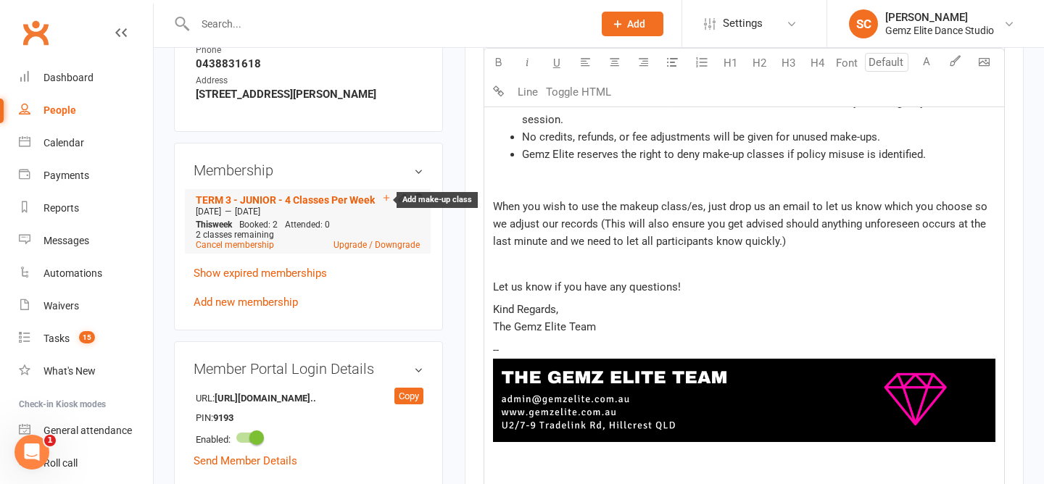
click at [387, 203] on icon at bounding box center [386, 198] width 10 height 10
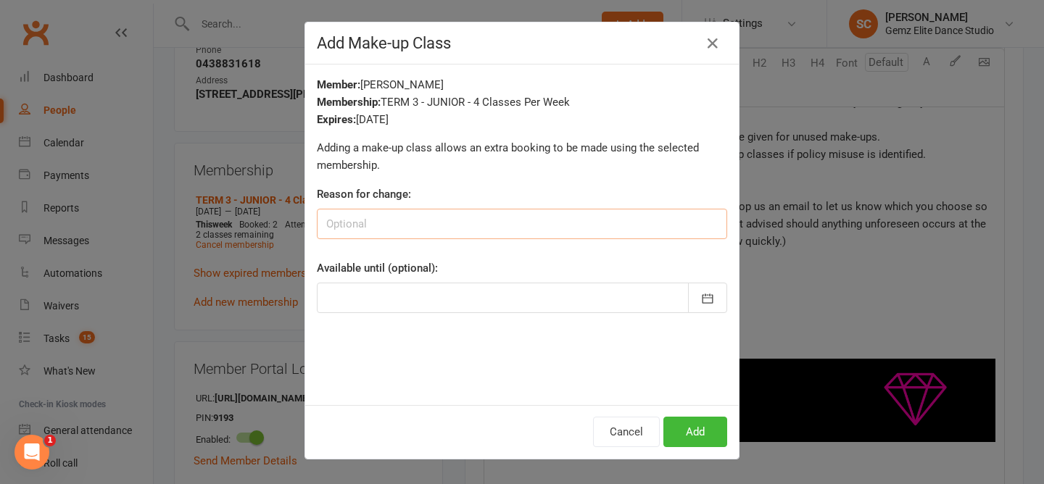
click at [672, 232] on input at bounding box center [522, 224] width 410 height 30
type input "Make-up"
click at [704, 304] on icon "button" at bounding box center [707, 298] width 14 height 14
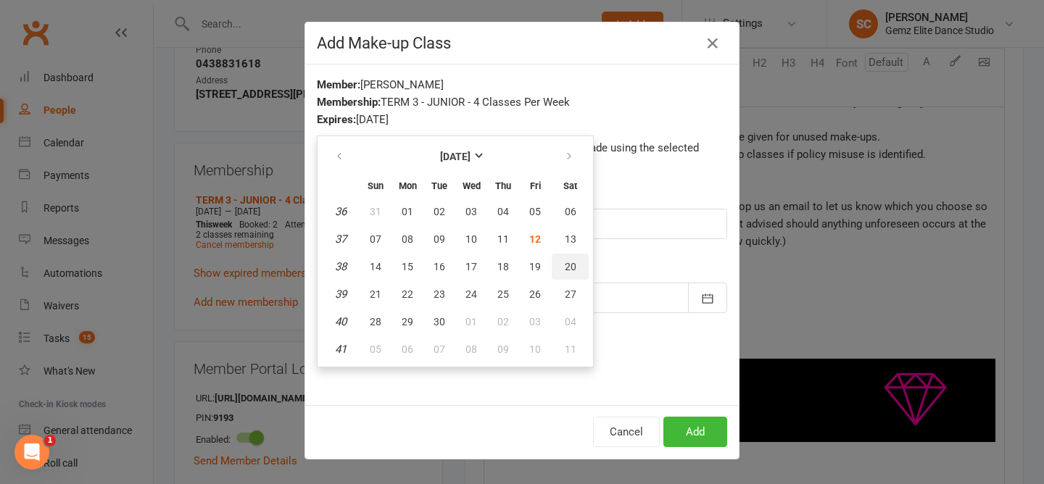
click at [574, 265] on span "20" at bounding box center [571, 267] width 12 height 12
type input "[DATE]"
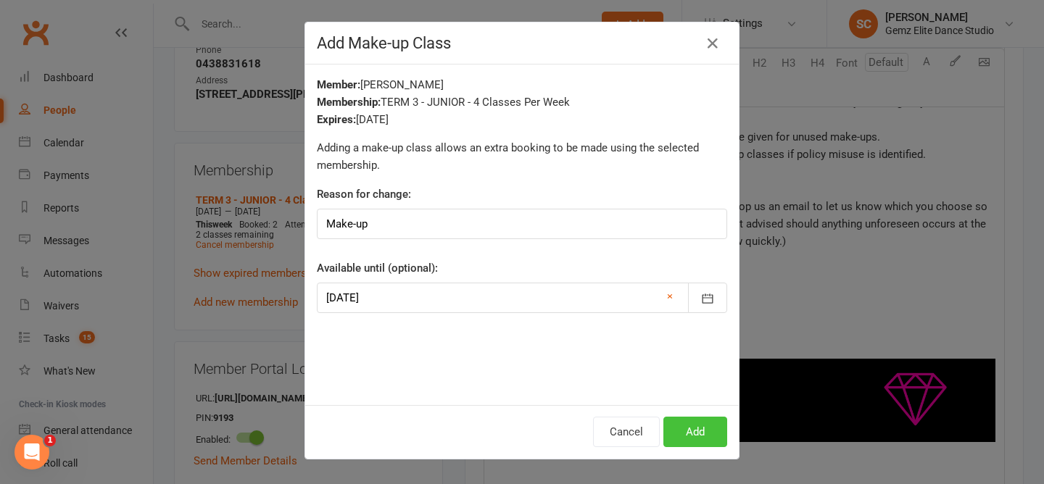
click at [702, 429] on button "Add" at bounding box center [695, 432] width 64 height 30
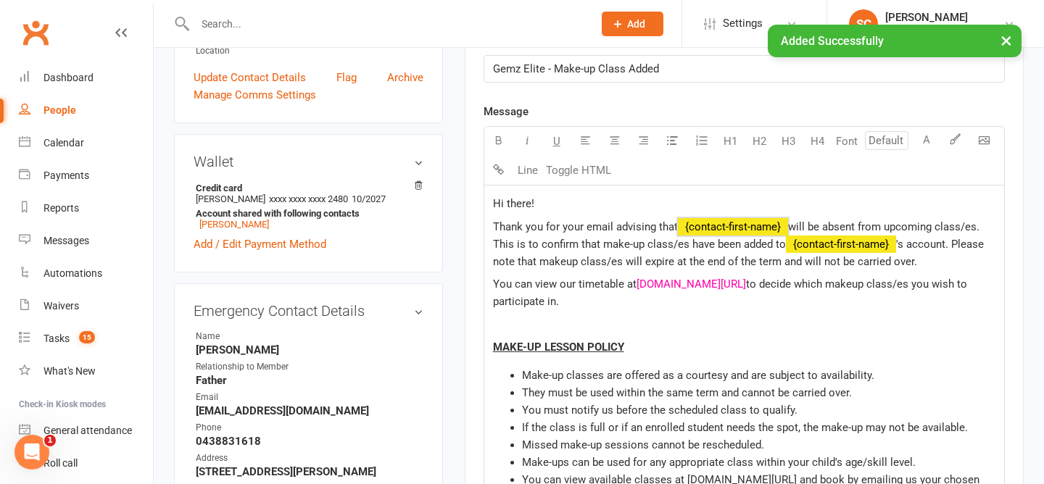
scroll to position [412, 0]
click at [791, 229] on span "will be absent from upcoming class/es. This is to confirm that make-up class/es…" at bounding box center [737, 236] width 489 height 30
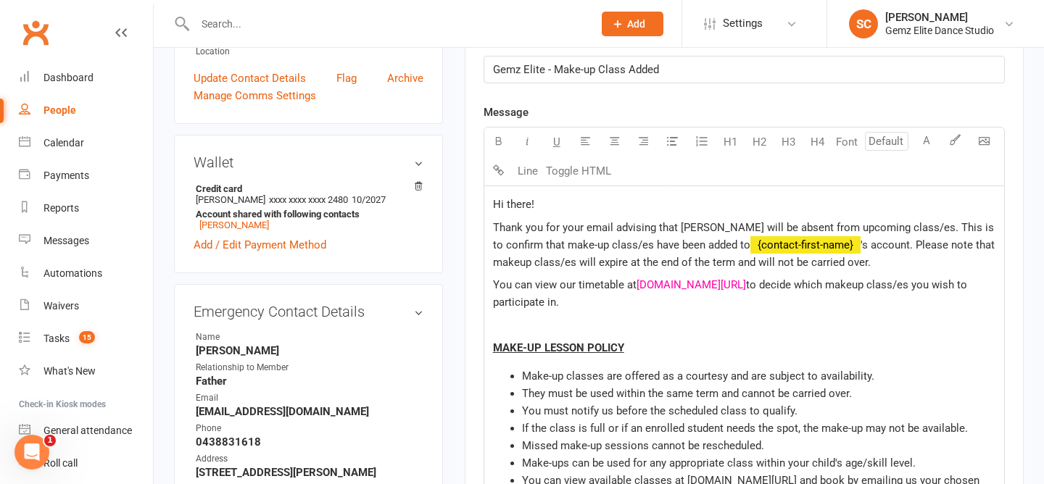
click at [808, 244] on span "﻿ {contact-first-name}" at bounding box center [805, 244] width 110 height 13
click at [841, 258] on p "Thank you for your email advising that Lily will be absent from upcoming class/…" at bounding box center [744, 245] width 502 height 52
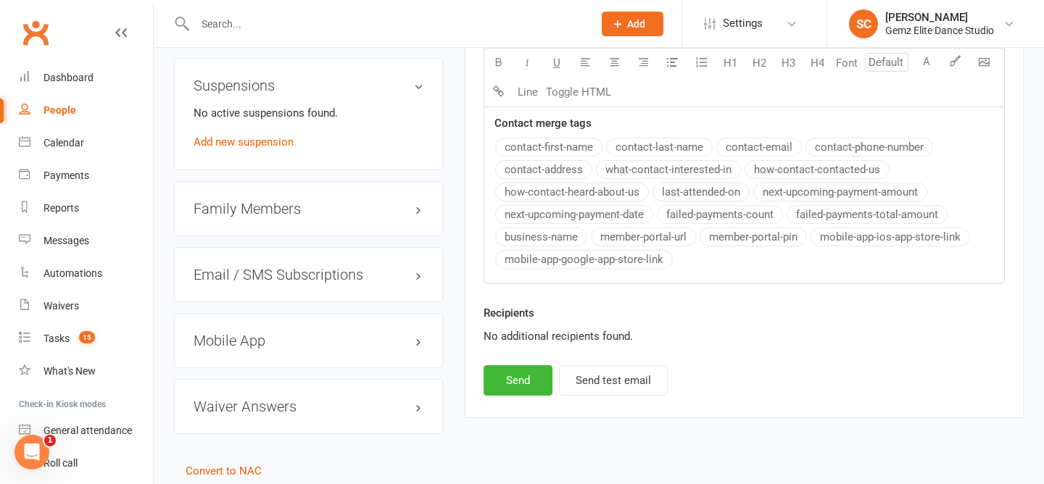
scroll to position [1249, 0]
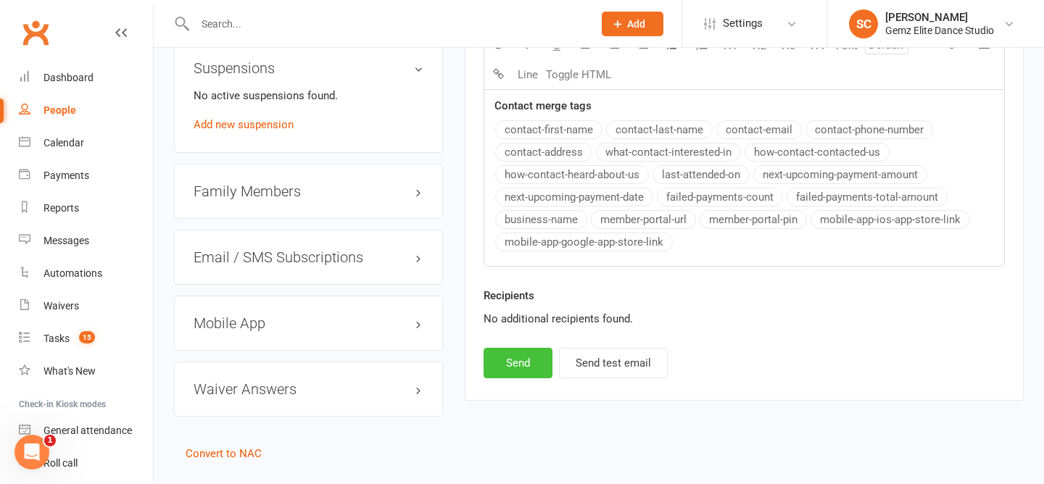
click at [532, 357] on button "Send" at bounding box center [517, 363] width 69 height 30
select select
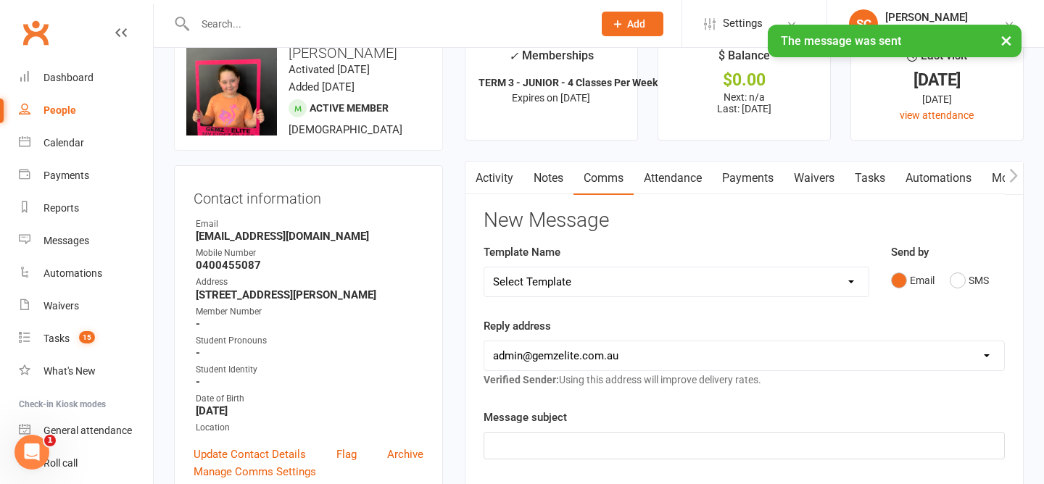
scroll to position [0, 0]
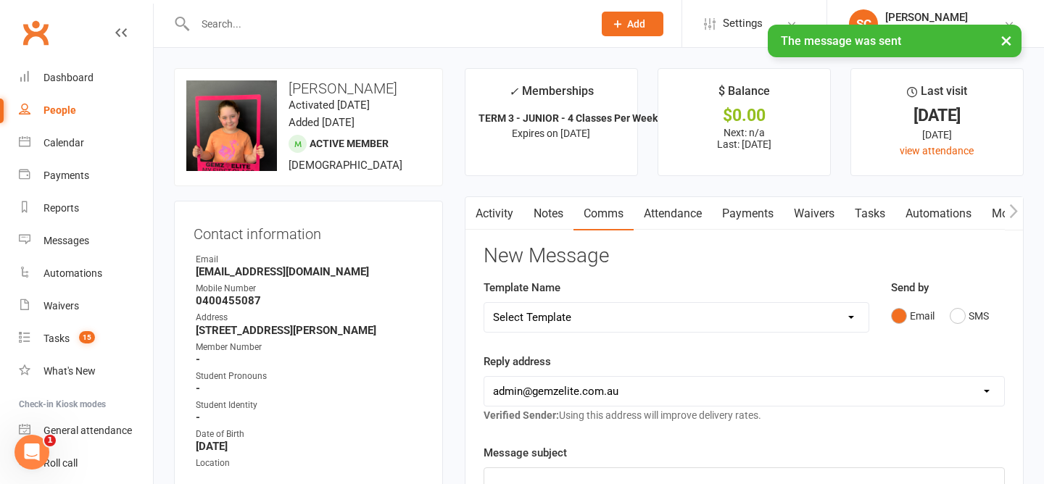
click at [494, 205] on link "Activity" at bounding box center [494, 213] width 58 height 33
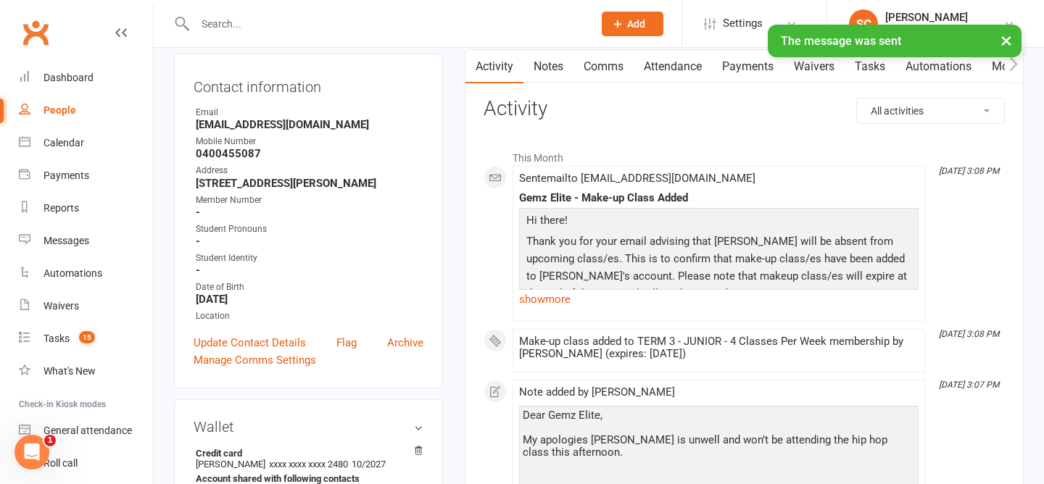
scroll to position [171, 0]
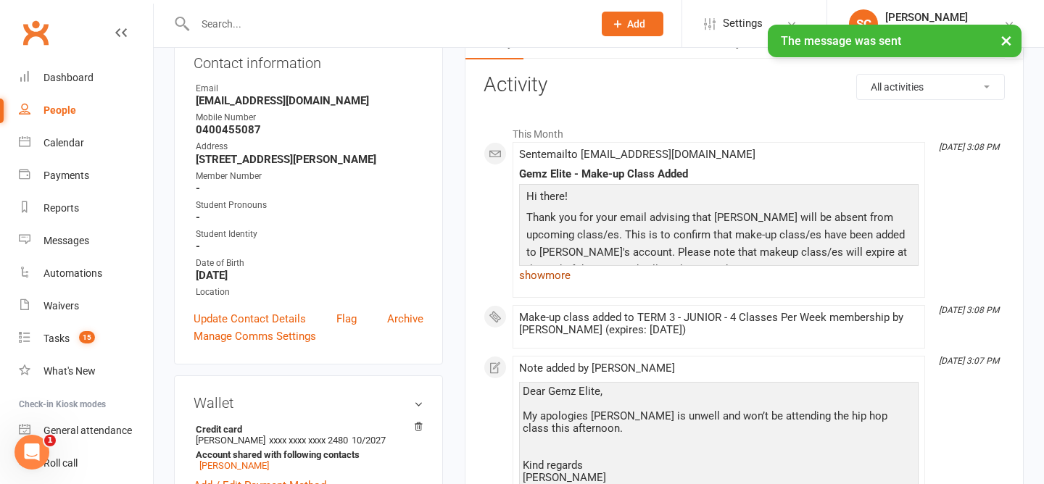
click at [550, 270] on link "show more" at bounding box center [718, 275] width 399 height 20
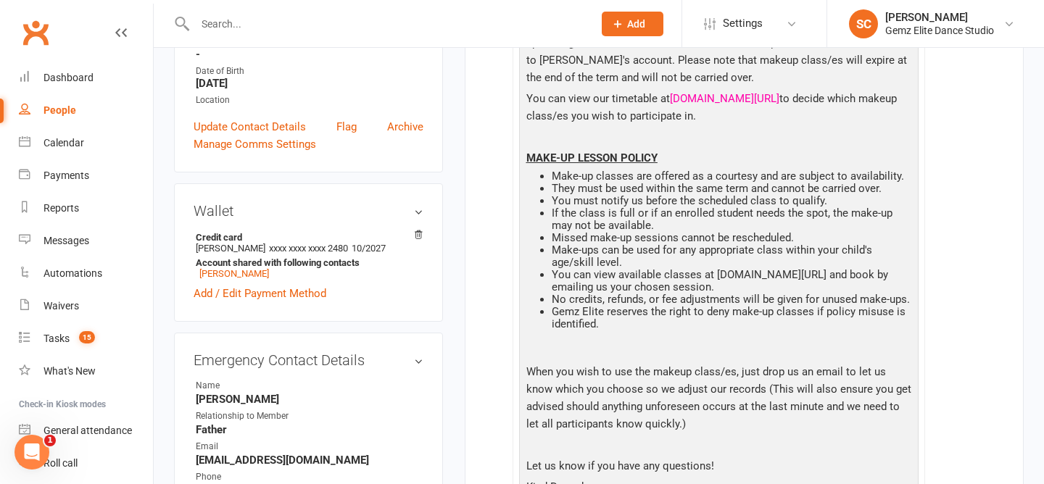
scroll to position [0, 0]
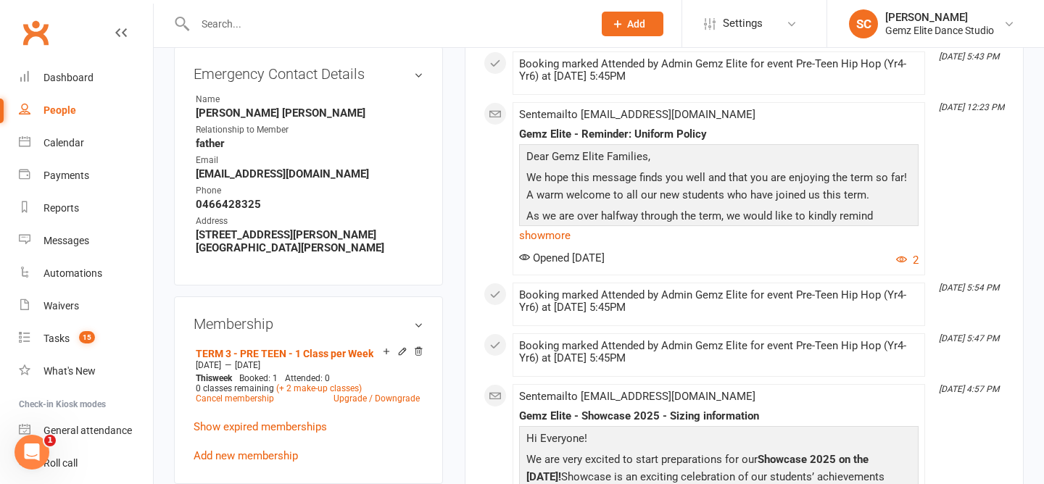
scroll to position [700, 0]
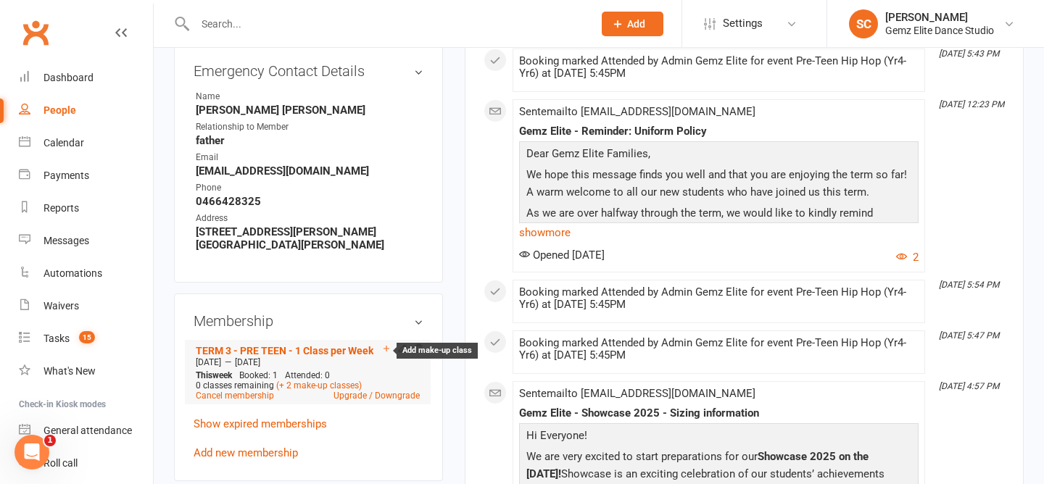
click at [386, 344] on icon at bounding box center [386, 349] width 10 height 10
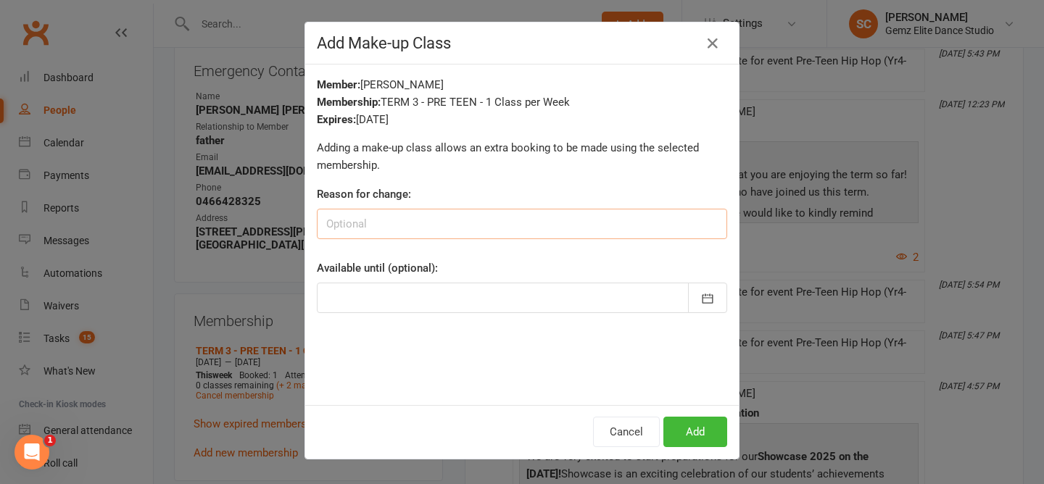
click at [514, 230] on input at bounding box center [522, 224] width 410 height 30
click at [715, 302] on button "button" at bounding box center [707, 298] width 39 height 30
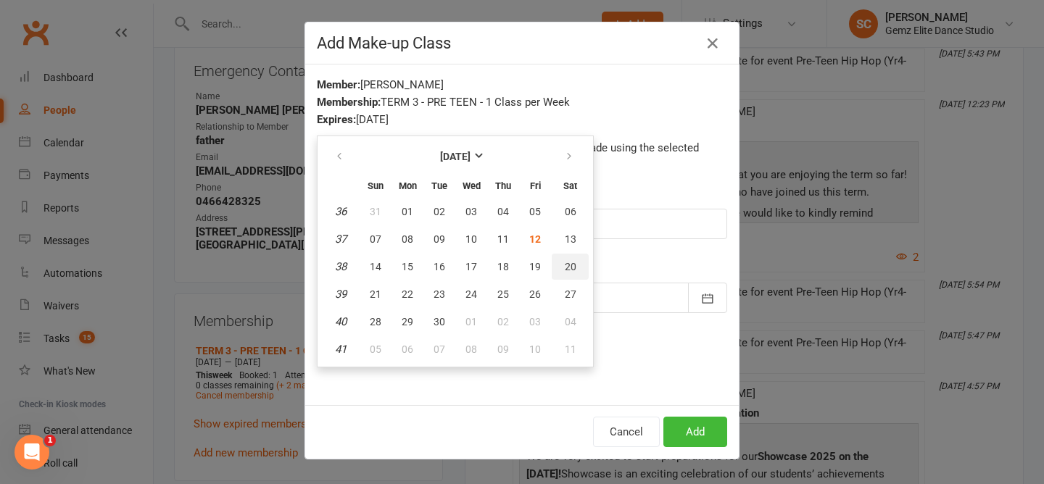
click at [567, 265] on span "20" at bounding box center [571, 267] width 12 height 12
type input "20 Sep 2025"
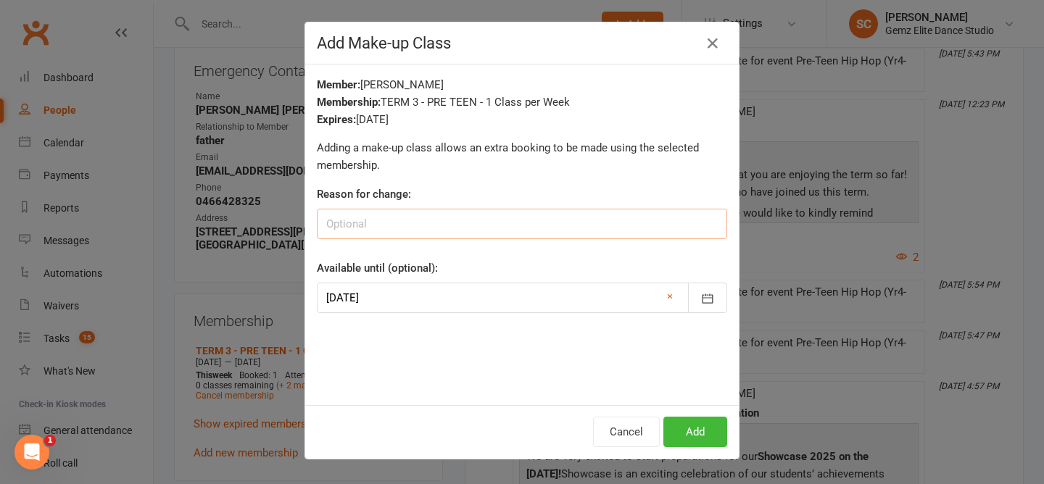
click at [573, 220] on input at bounding box center [522, 224] width 410 height 30
type input "Make-up Class"
click at [704, 440] on button "Add" at bounding box center [695, 432] width 64 height 30
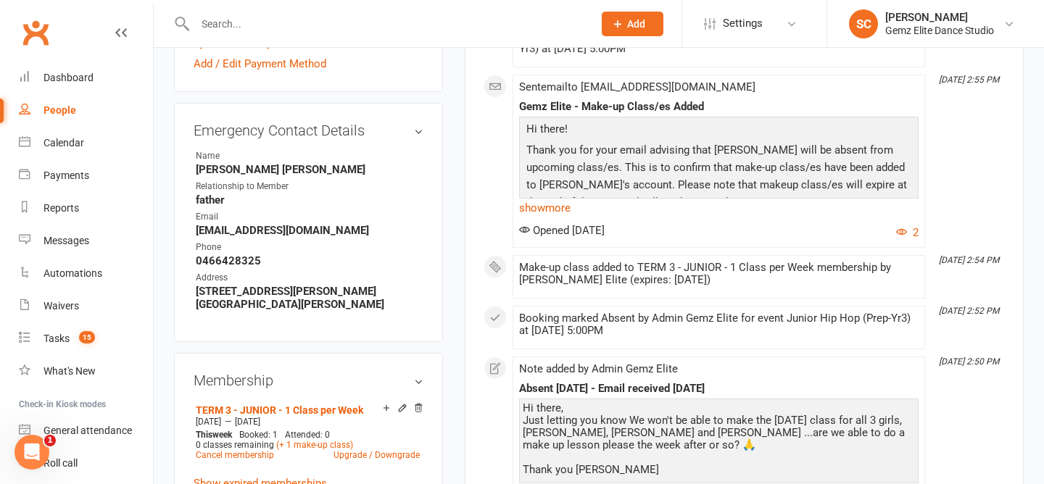
scroll to position [644, 0]
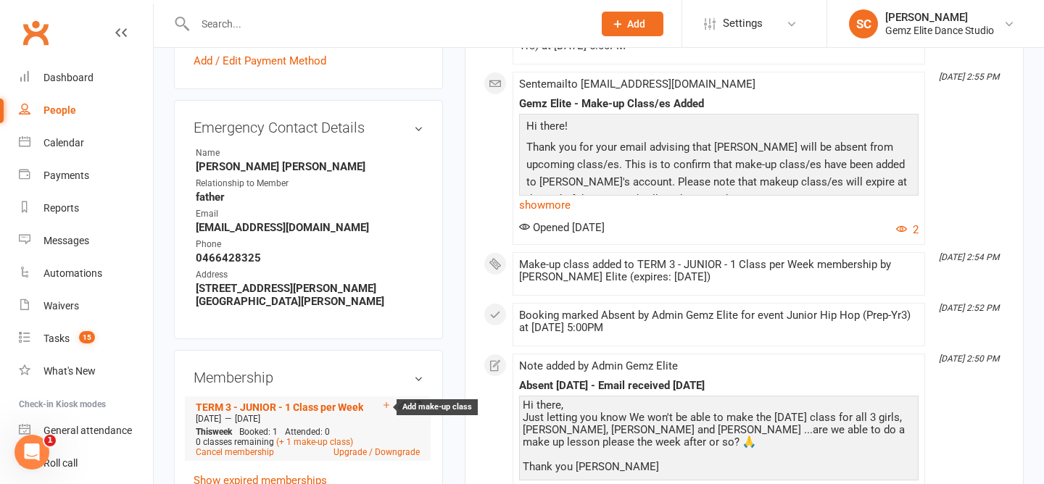
click at [386, 400] on icon at bounding box center [386, 405] width 10 height 10
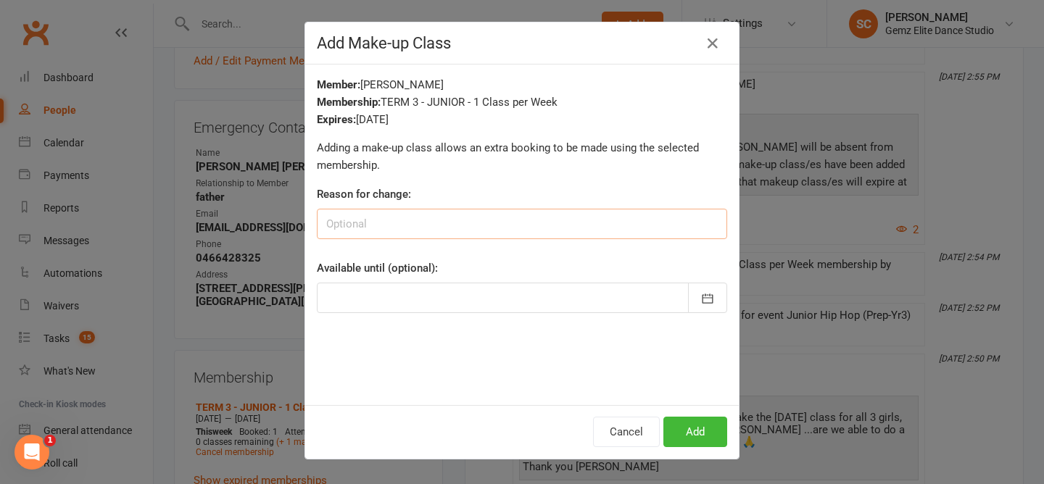
click at [486, 218] on input at bounding box center [522, 224] width 410 height 30
type input "make-up Class"
click at [709, 295] on icon "button" at bounding box center [707, 298] width 11 height 9
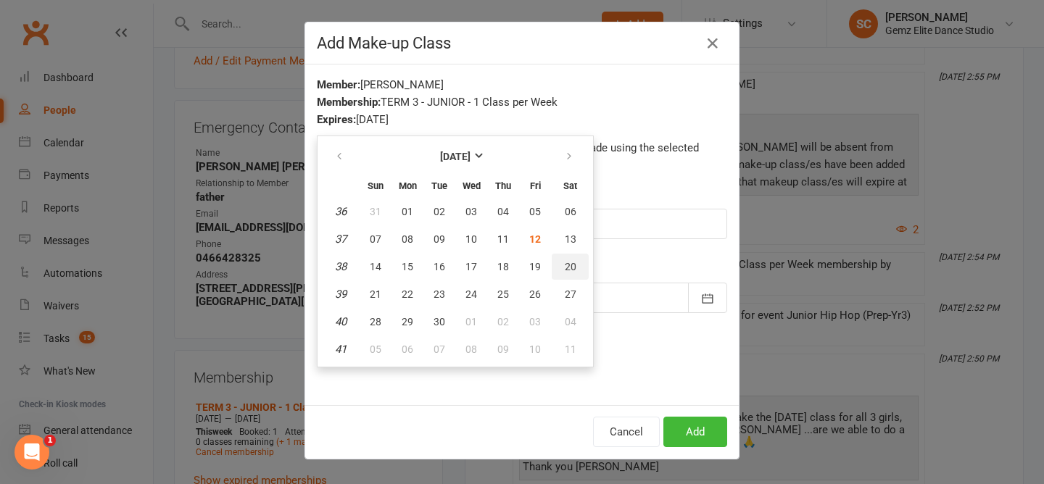
click at [576, 259] on button "20" at bounding box center [570, 267] width 37 height 26
type input "[DATE]"
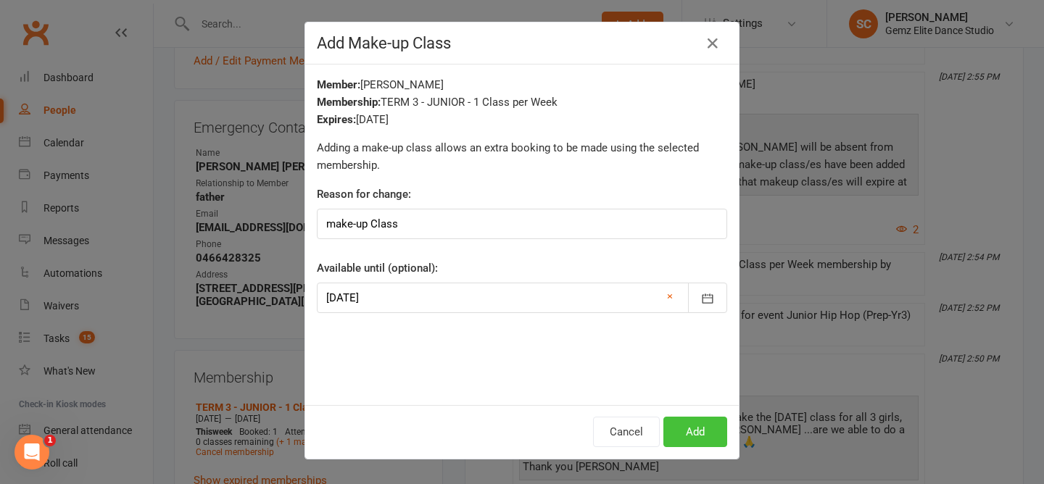
click at [703, 423] on button "Add" at bounding box center [695, 432] width 64 height 30
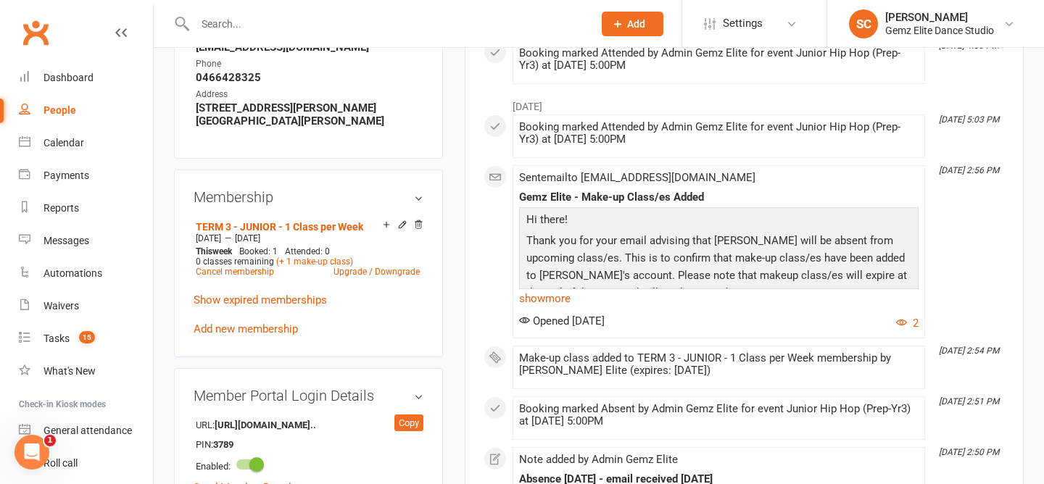
scroll to position [885, 0]
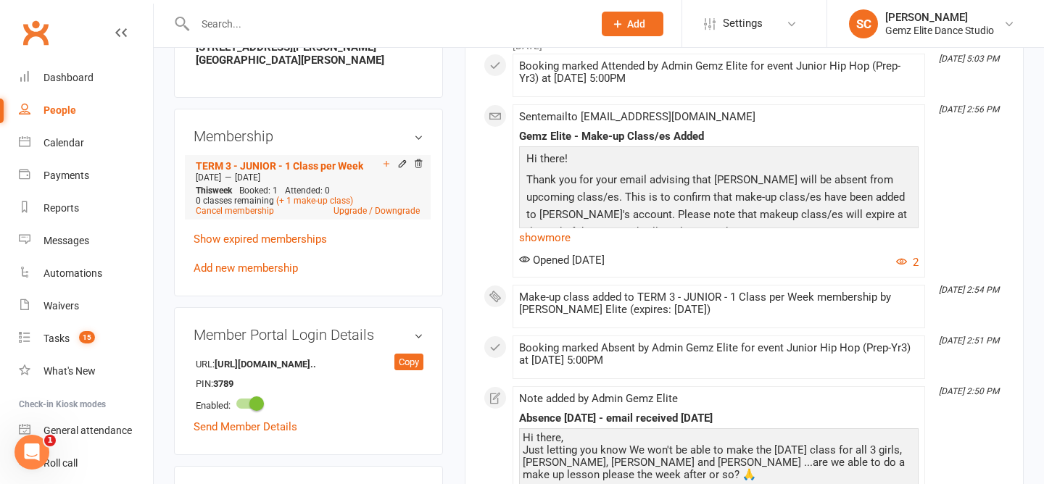
click at [383, 159] on icon at bounding box center [386, 164] width 10 height 10
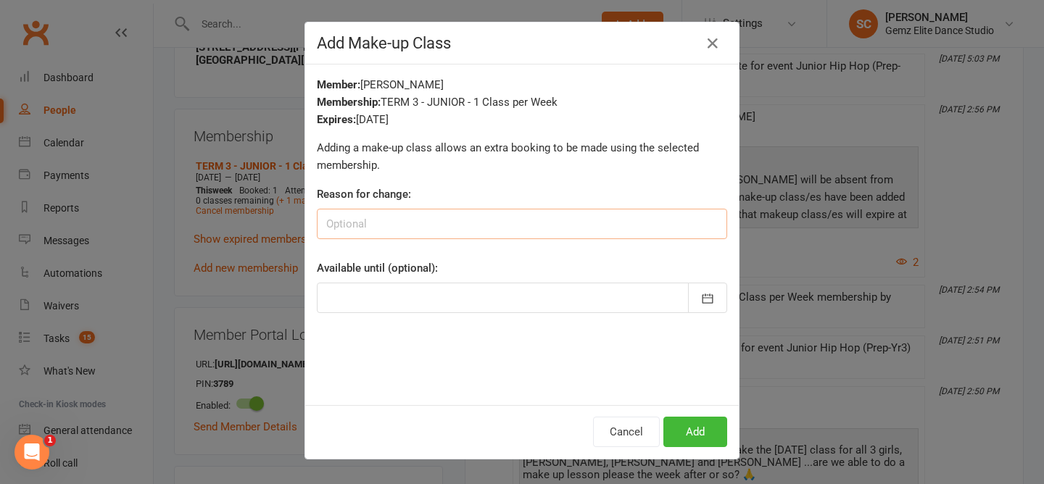
click at [508, 222] on input at bounding box center [522, 224] width 410 height 30
type input "make-up class"
click at [717, 290] on button "button" at bounding box center [707, 298] width 39 height 30
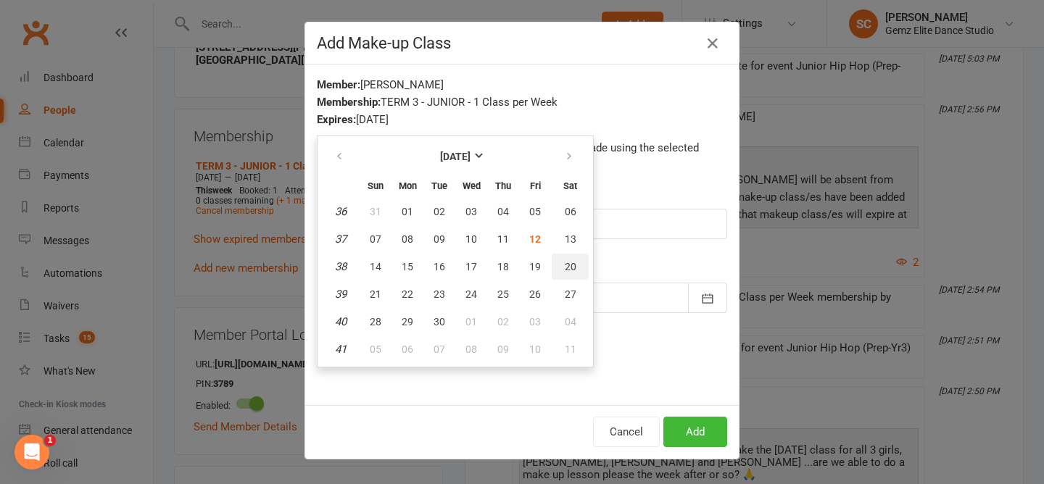
click at [576, 259] on button "20" at bounding box center [570, 267] width 37 height 26
type input "[DATE]"
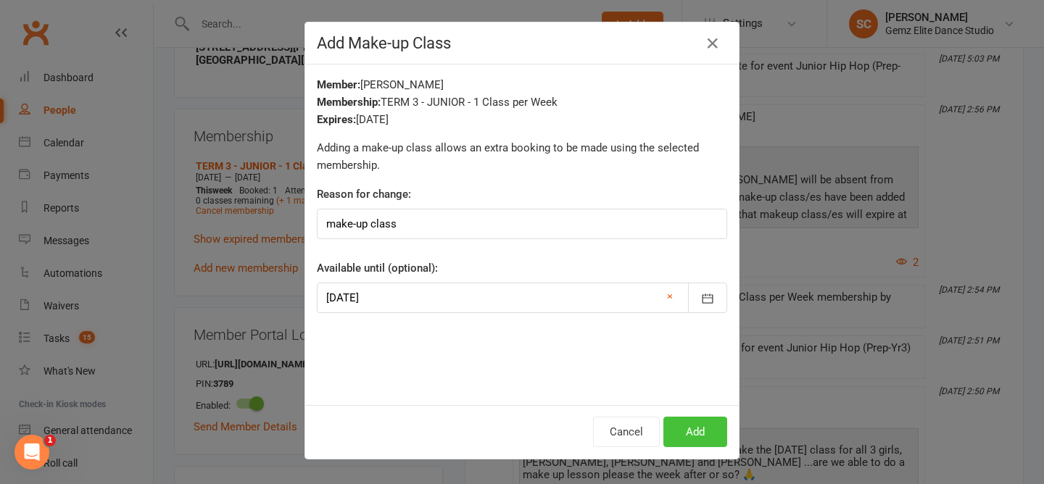
click at [695, 426] on button "Add" at bounding box center [695, 432] width 64 height 30
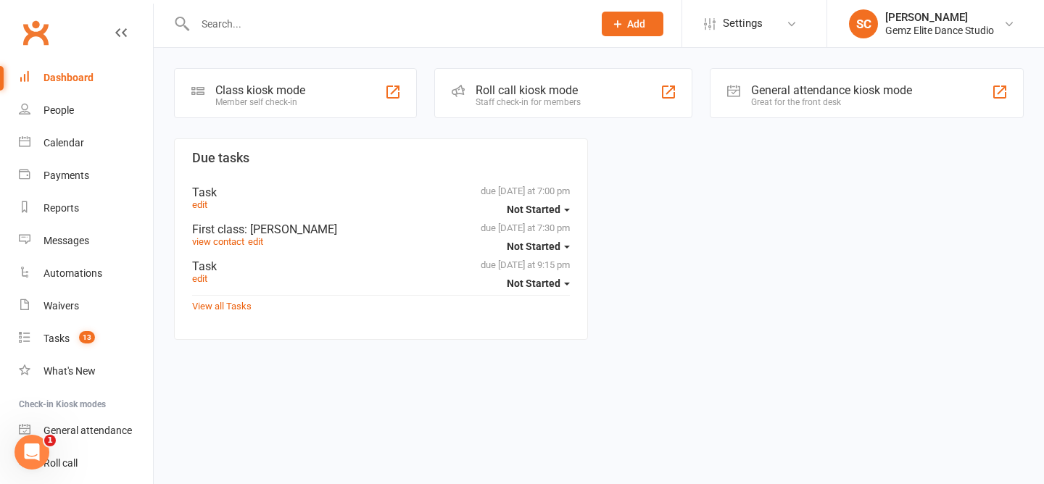
click at [249, 25] on input "text" at bounding box center [387, 24] width 392 height 20
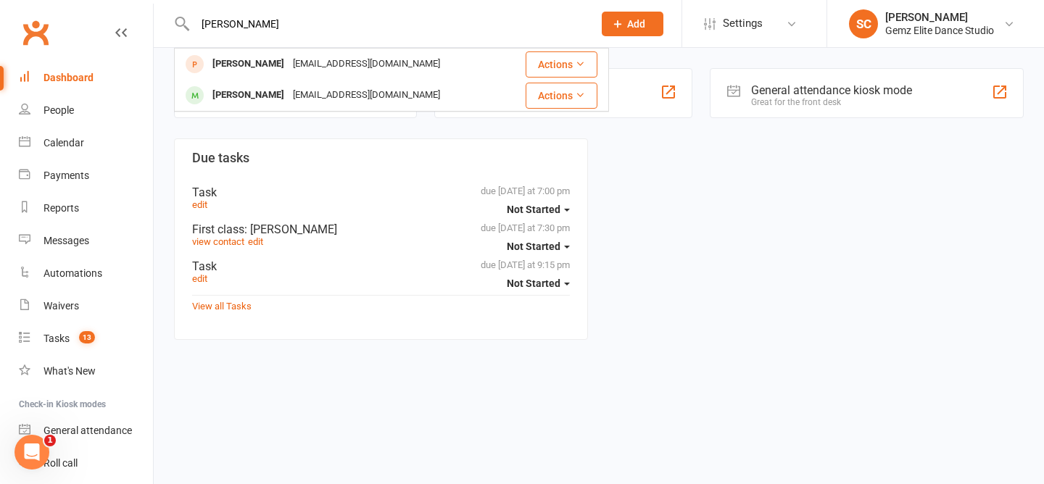
type input "[PERSON_NAME]"
click at [294, 98] on div "[EMAIL_ADDRESS][DOMAIN_NAME]" at bounding box center [366, 95] width 156 height 21
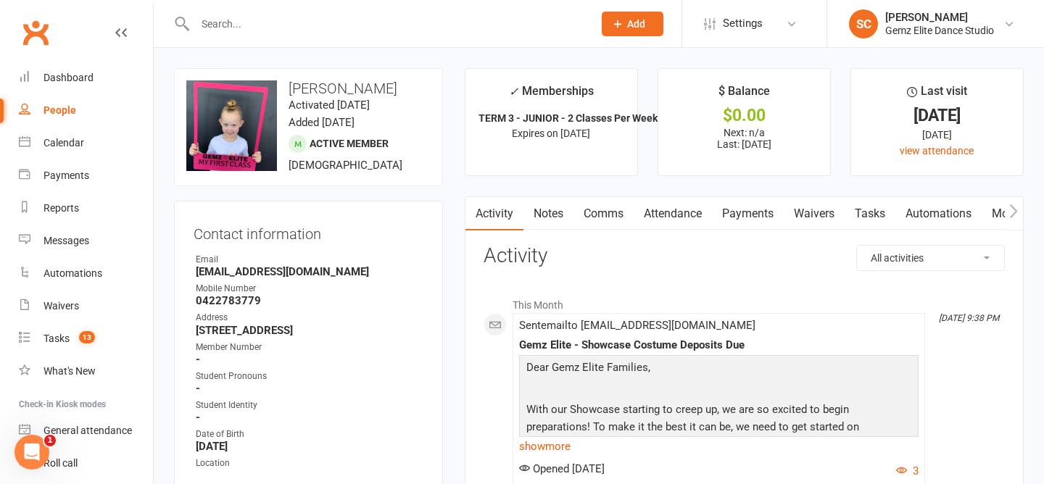
click at [548, 219] on link "Notes" at bounding box center [548, 213] width 50 height 33
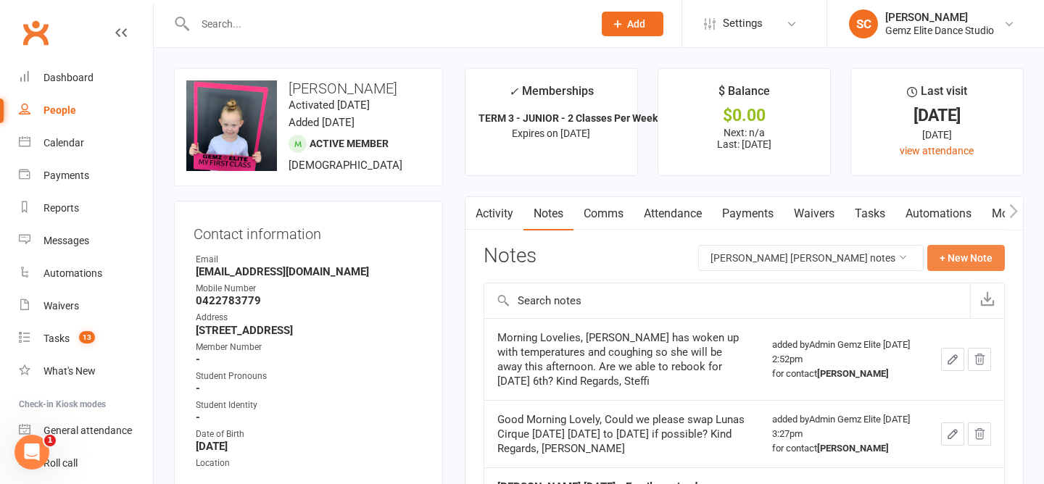
click at [977, 251] on button "+ New Note" at bounding box center [966, 258] width 78 height 26
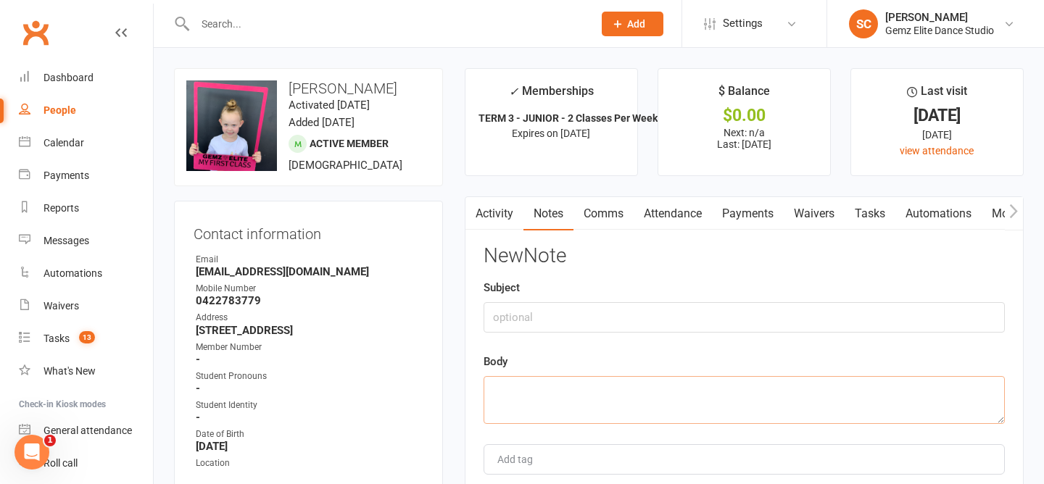
click at [536, 399] on textarea at bounding box center [743, 400] width 521 height 48
paste textarea "Hey Lovelies, [PERSON_NAME] has an ear infection so she wont be able to attend …"
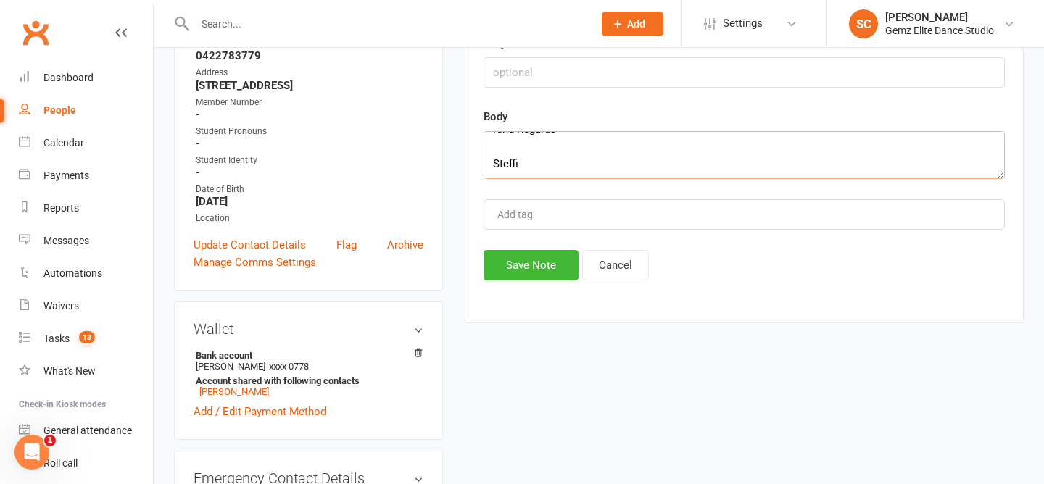
scroll to position [248, 0]
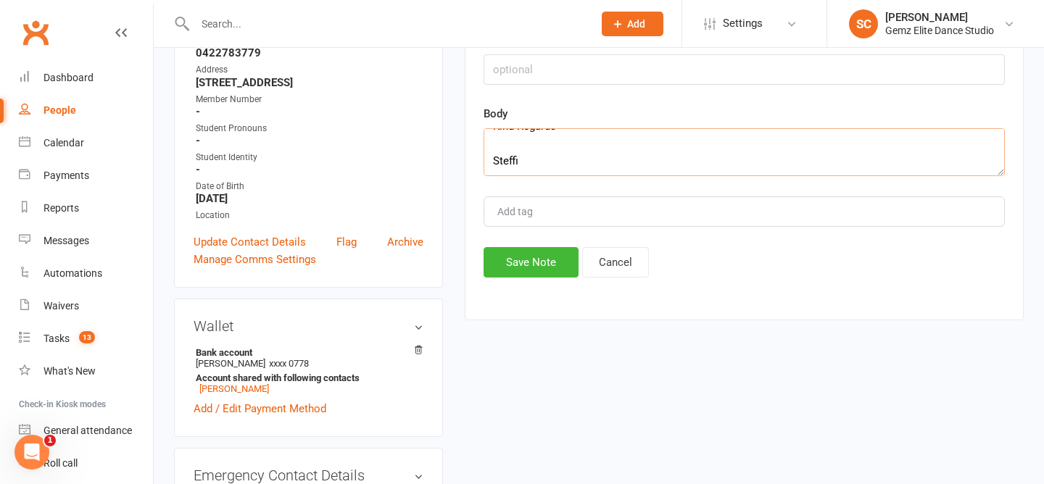
type textarea "Hey Lovelies, [PERSON_NAME] has an ear infection so she wont be able to attend …"
click at [530, 261] on button "Save Note" at bounding box center [530, 262] width 95 height 30
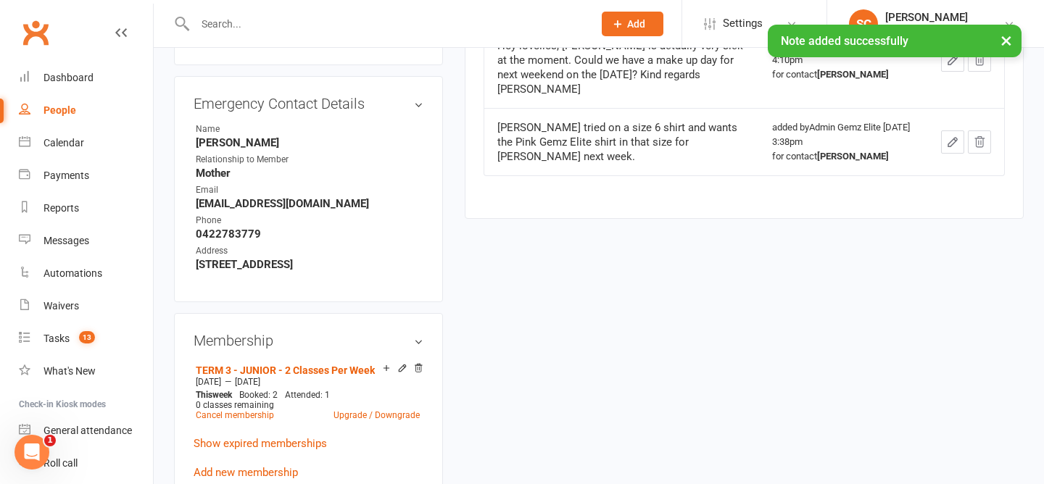
scroll to position [631, 0]
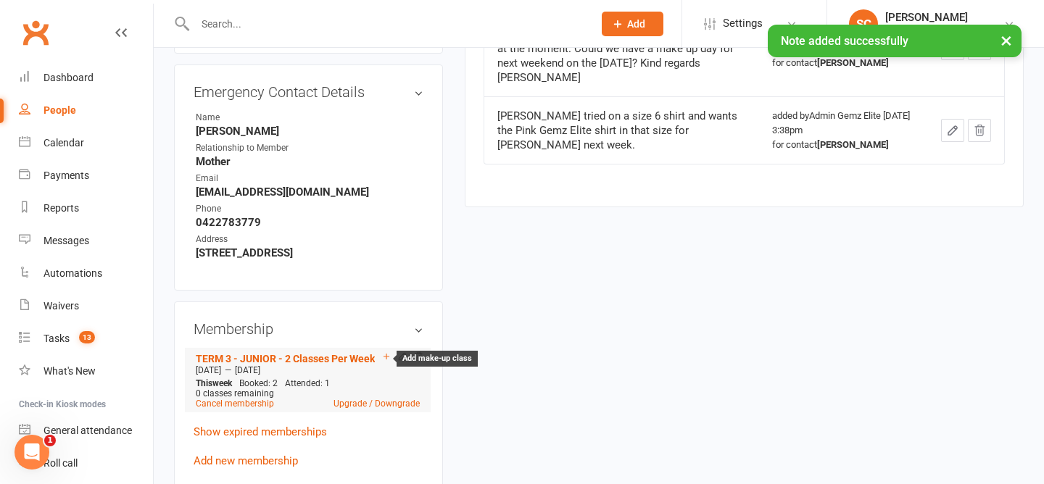
click at [385, 355] on icon at bounding box center [386, 357] width 6 height 6
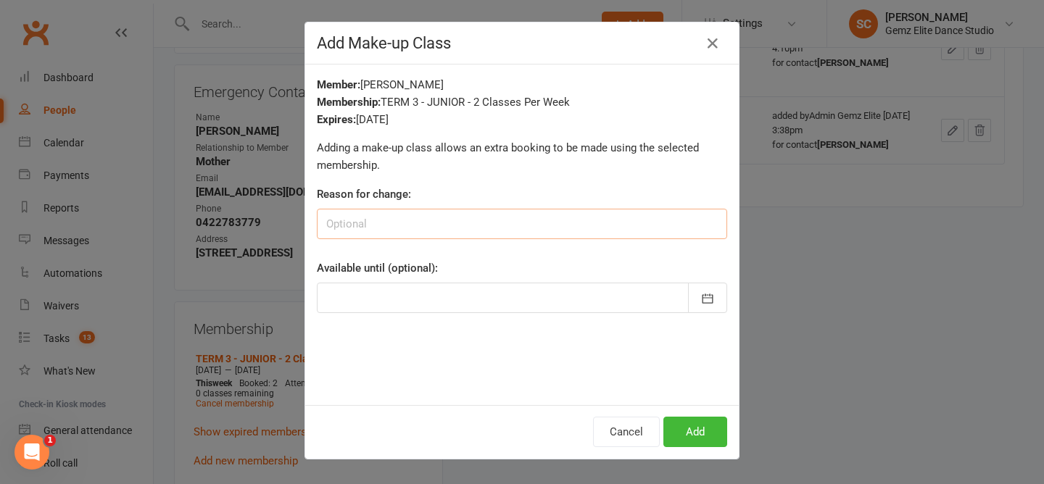
click at [446, 234] on input at bounding box center [522, 224] width 410 height 30
type input "make-up"
click at [714, 297] on icon "button" at bounding box center [707, 298] width 14 height 14
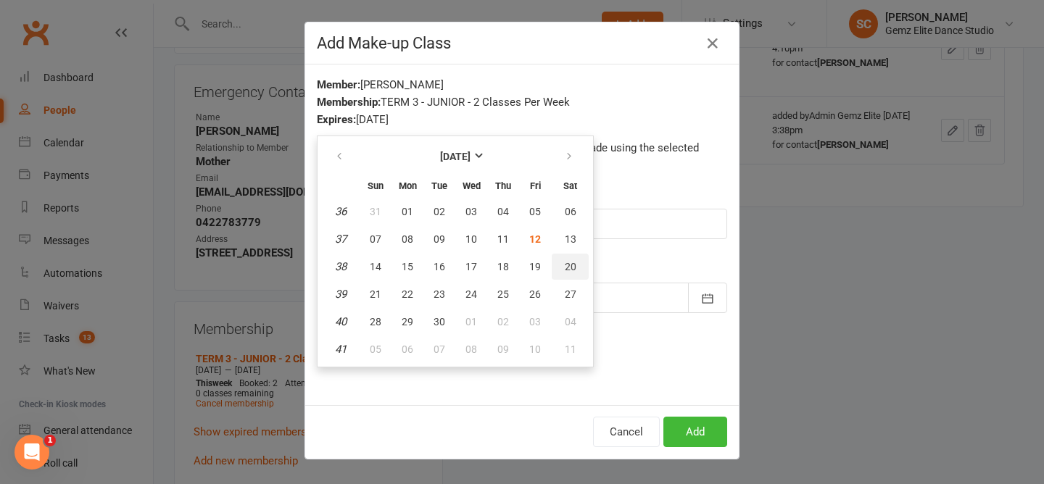
click at [565, 265] on span "20" at bounding box center [571, 267] width 12 height 12
type input "[DATE]"
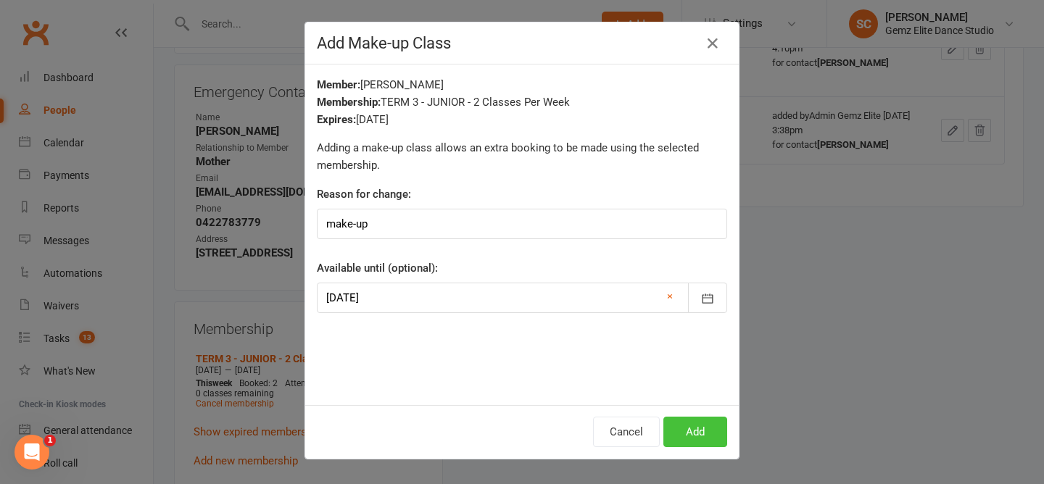
click at [692, 427] on button "Add" at bounding box center [695, 432] width 64 height 30
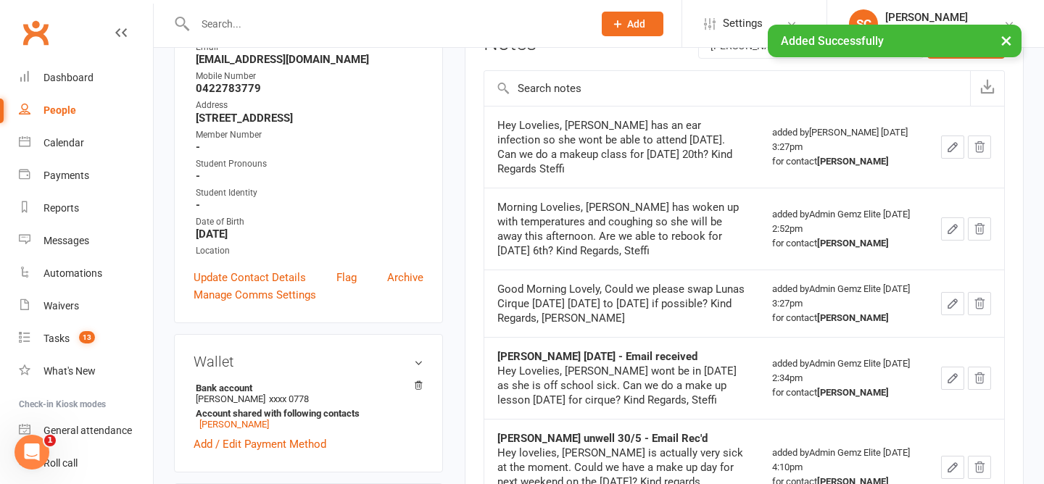
scroll to position [0, 0]
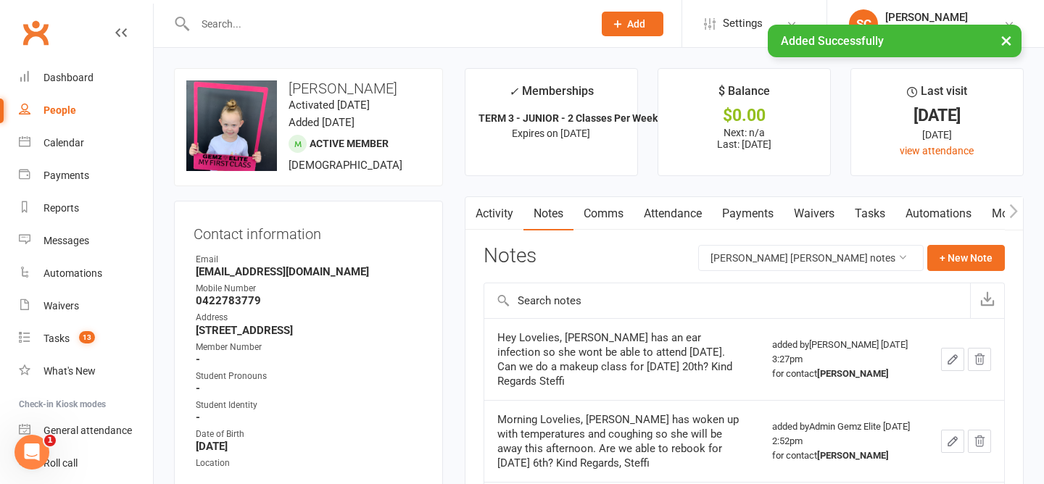
click at [606, 212] on link "Comms" at bounding box center [603, 213] width 60 height 33
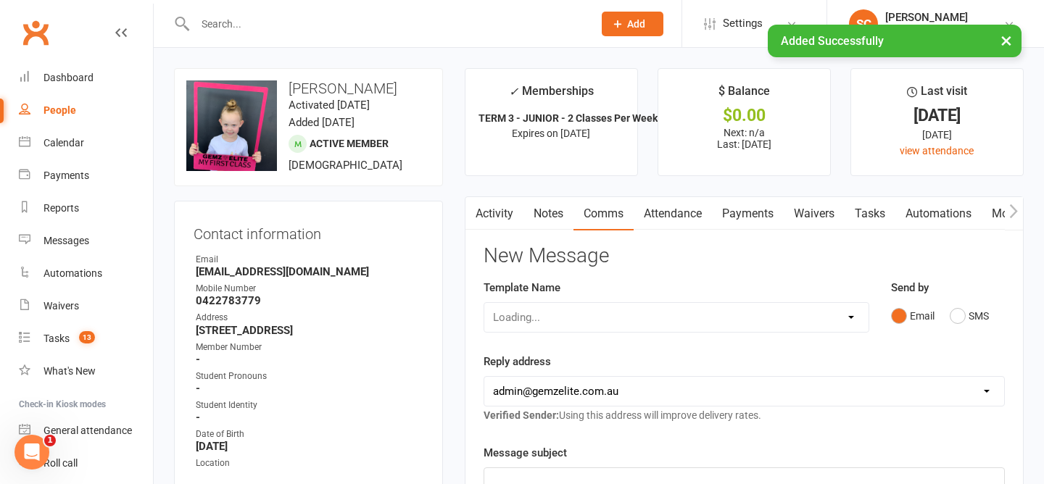
click at [686, 312] on div "Loading..." at bounding box center [676, 317] width 386 height 30
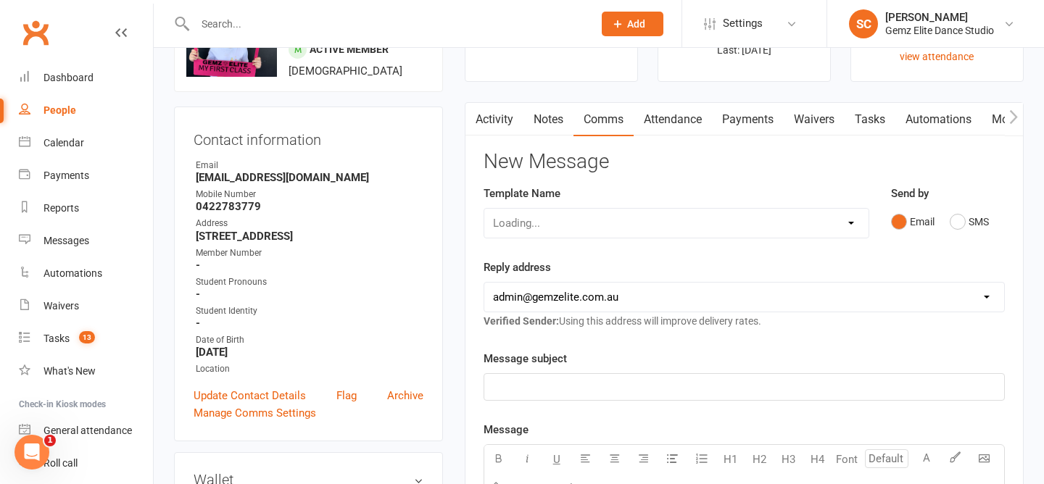
scroll to position [109, 0]
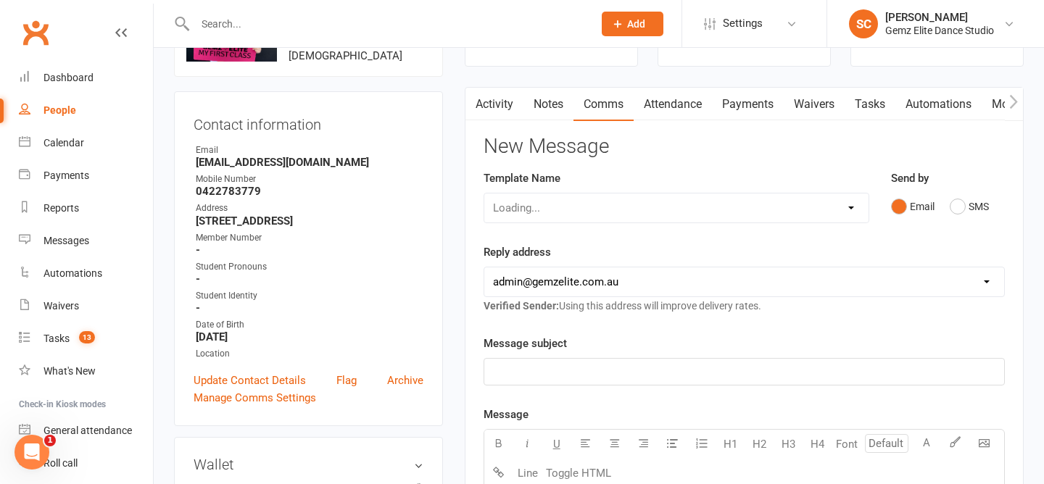
click at [849, 204] on div "Loading..." at bounding box center [676, 208] width 386 height 30
click at [857, 210] on div "Loading..." at bounding box center [676, 208] width 386 height 30
click at [594, 209] on select "Select Template [Email] STUDENT - Absent - Makeup Class Added [Email] ADULTS - …" at bounding box center [676, 207] width 384 height 29
select select "0"
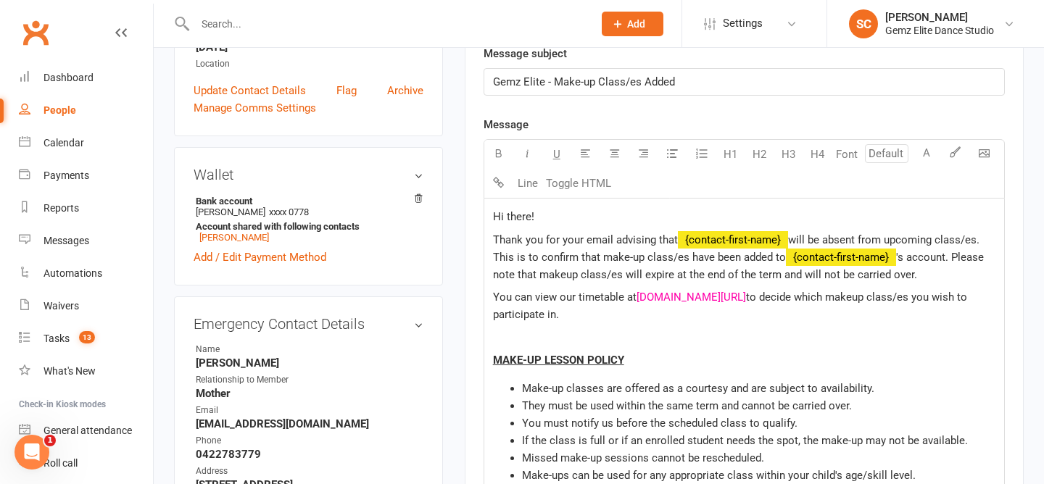
scroll to position [401, 0]
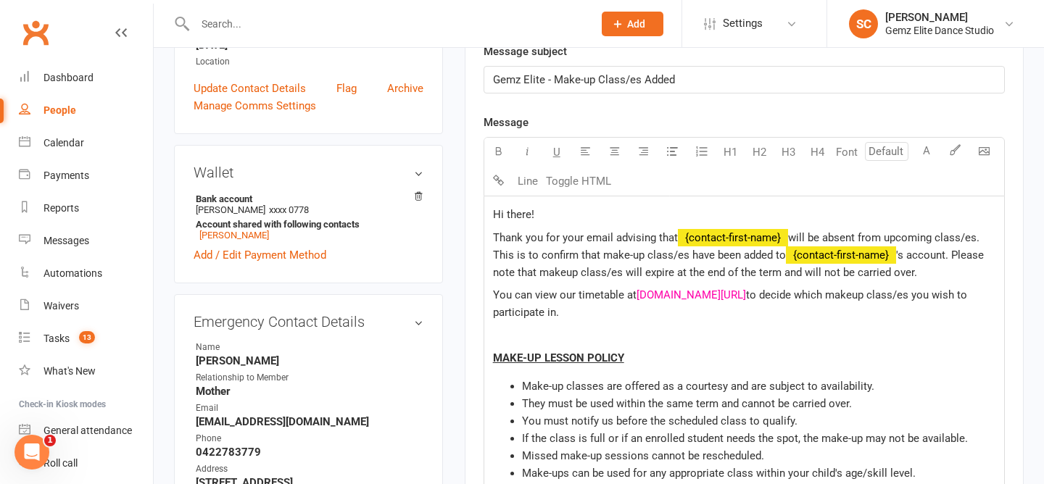
click at [638, 79] on span "Gemz Elite - Make-up Class/es Added" at bounding box center [584, 79] width 182 height 13
click at [789, 238] on span "will be absent from upcoming class/es. This is to confirm that make-up class/es…" at bounding box center [737, 246] width 489 height 30
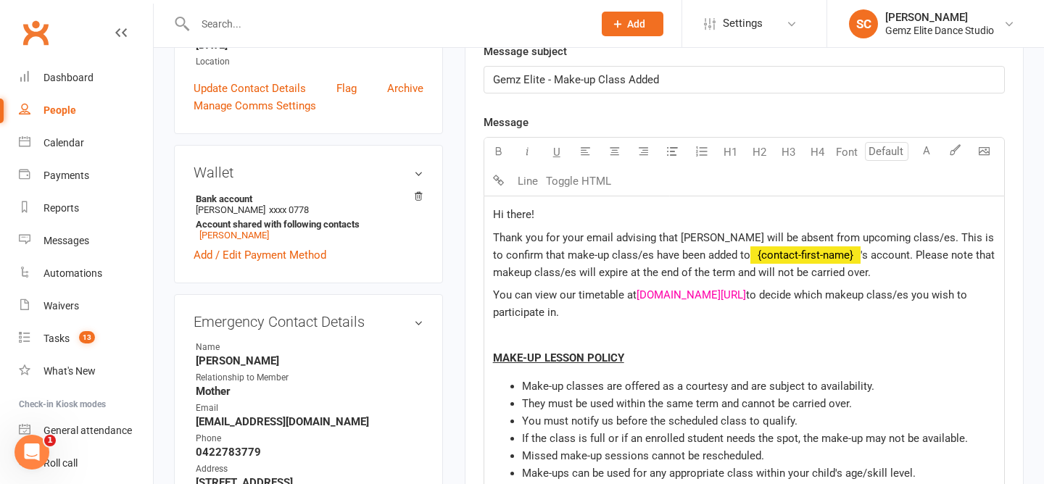
click at [882, 239] on span "Thank you for your email advising that [PERSON_NAME] will be absent from upcomi…" at bounding box center [745, 246] width 504 height 30
click at [789, 255] on span "'s account. Please note that makeup class/es will expire at the end of the term…" at bounding box center [738, 264] width 491 height 30
click at [879, 265] on p "Thank you for your email advising that [PERSON_NAME] will be absent from upcomi…" at bounding box center [744, 255] width 502 height 52
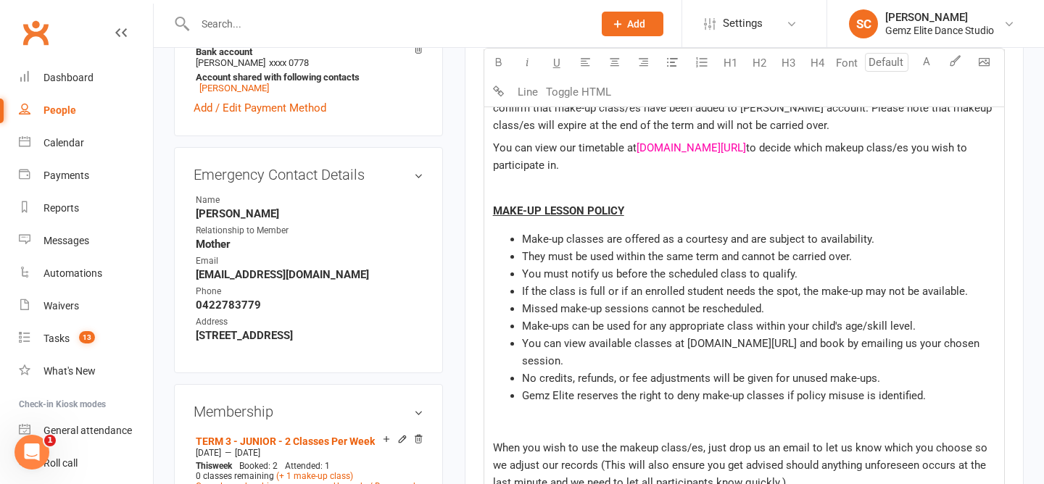
scroll to position [488, 0]
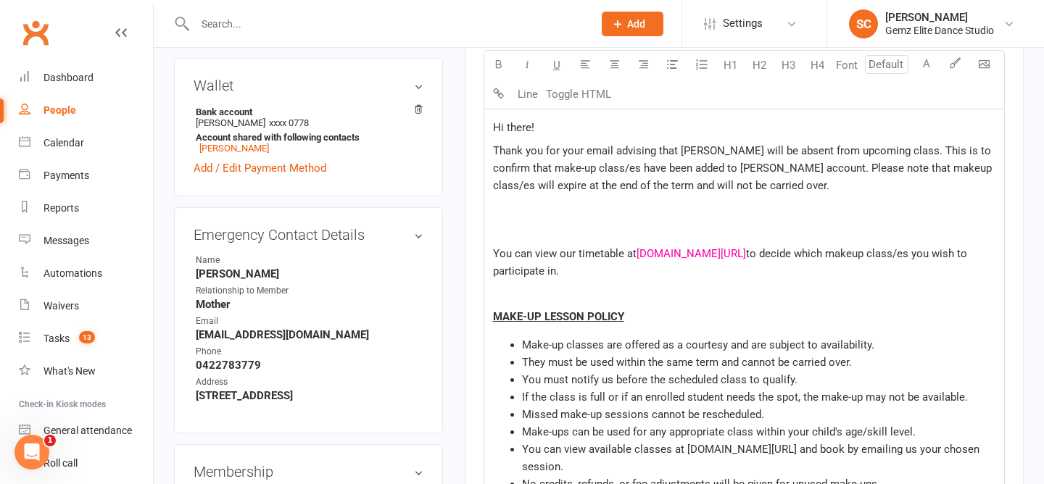
click at [508, 215] on p "﻿" at bounding box center [744, 207] width 502 height 17
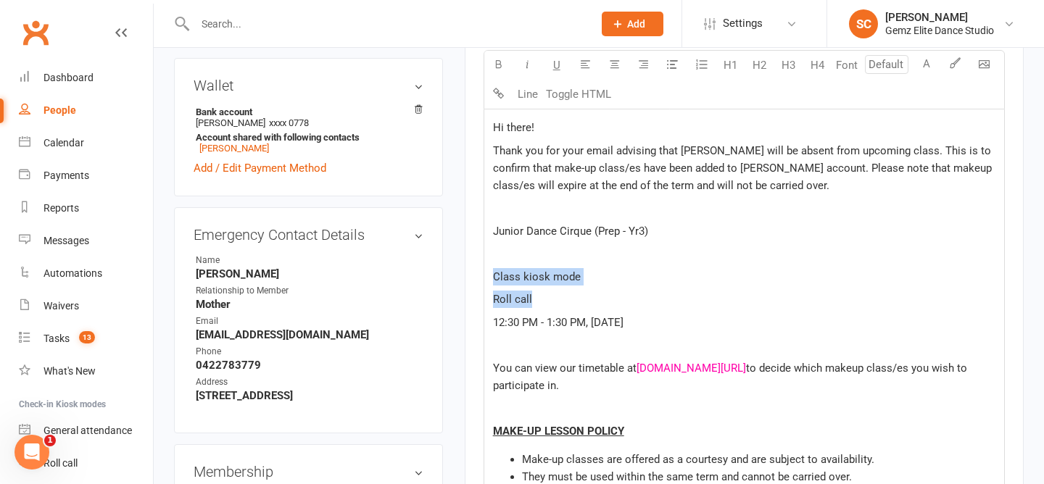
drag, startPoint x: 604, startPoint y: 295, endPoint x: 476, endPoint y: 279, distance: 129.3
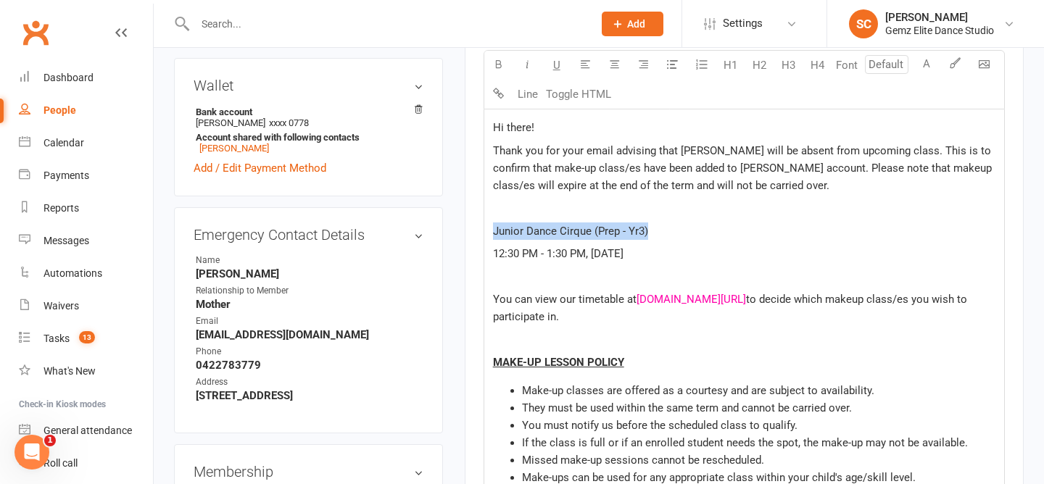
drag, startPoint x: 697, startPoint y: 236, endPoint x: 480, endPoint y: 233, distance: 216.7
click at [480, 233] on div "Activity Notes Comms Attendance Payments Waivers Tasks Automations Mobile App A…" at bounding box center [744, 480] width 559 height 1544
click at [496, 63] on icon "button" at bounding box center [498, 64] width 11 height 11
click at [574, 126] on p "Hi there!" at bounding box center [744, 127] width 502 height 17
click at [614, 135] on p "Hi [PERSON_NAME]!" at bounding box center [744, 127] width 502 height 17
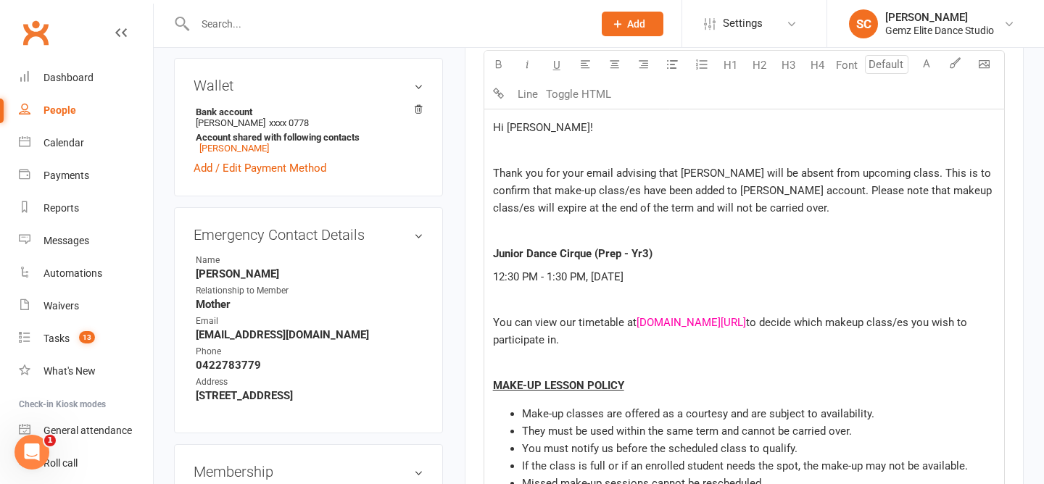
click at [765, 236] on p "﻿" at bounding box center [744, 230] width 502 height 17
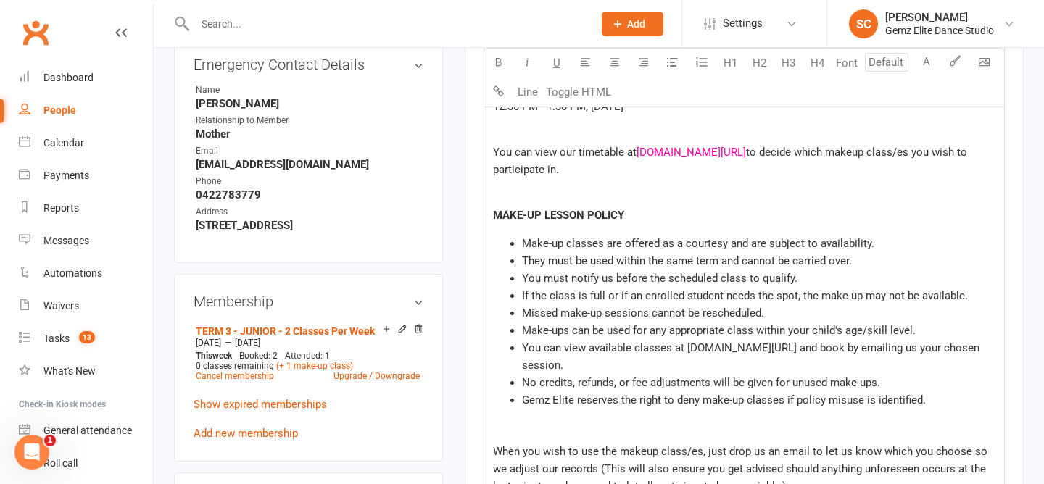
scroll to position [664, 0]
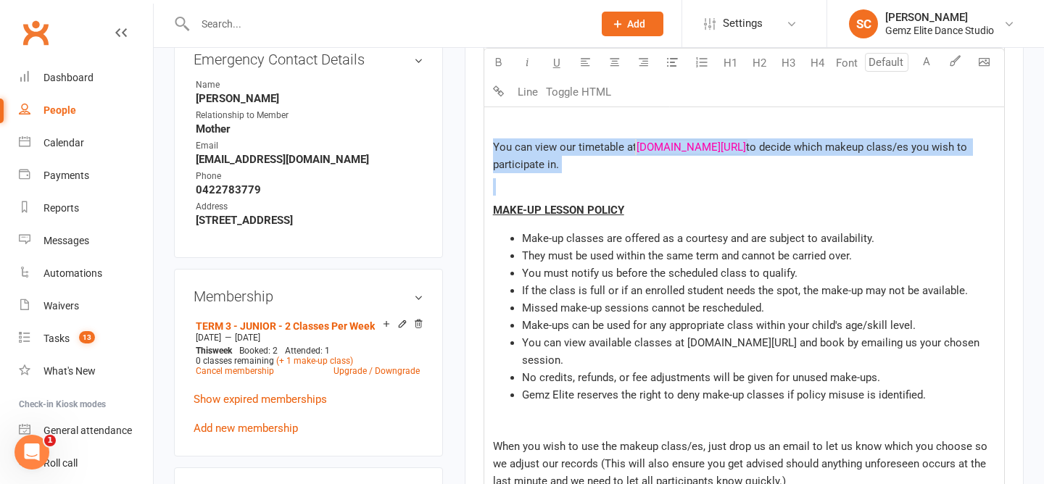
drag, startPoint x: 628, startPoint y: 180, endPoint x: 477, endPoint y: 140, distance: 156.8
click at [478, 141] on div "Activity Notes Comms Attendance Payments Waivers Tasks Automations Mobile App A…" at bounding box center [744, 317] width 559 height 1568
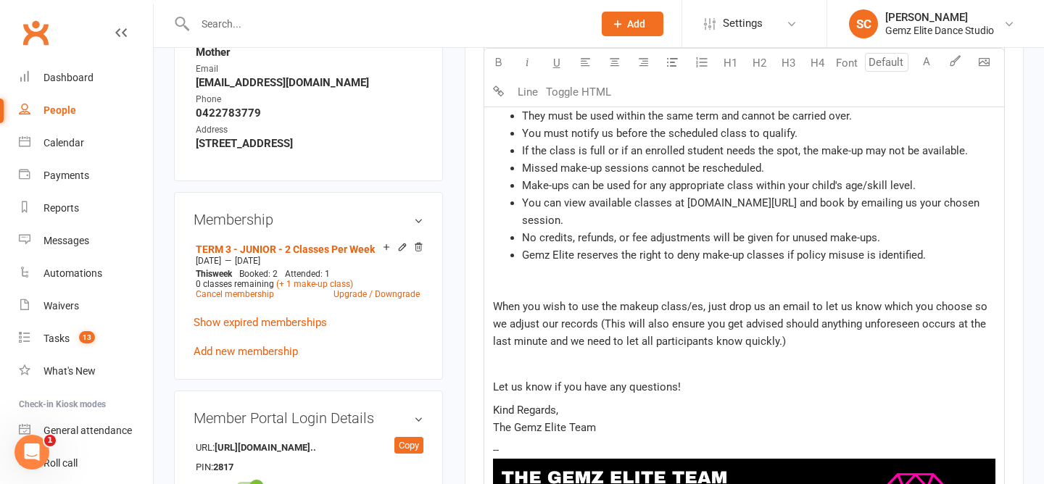
scroll to position [730, 0]
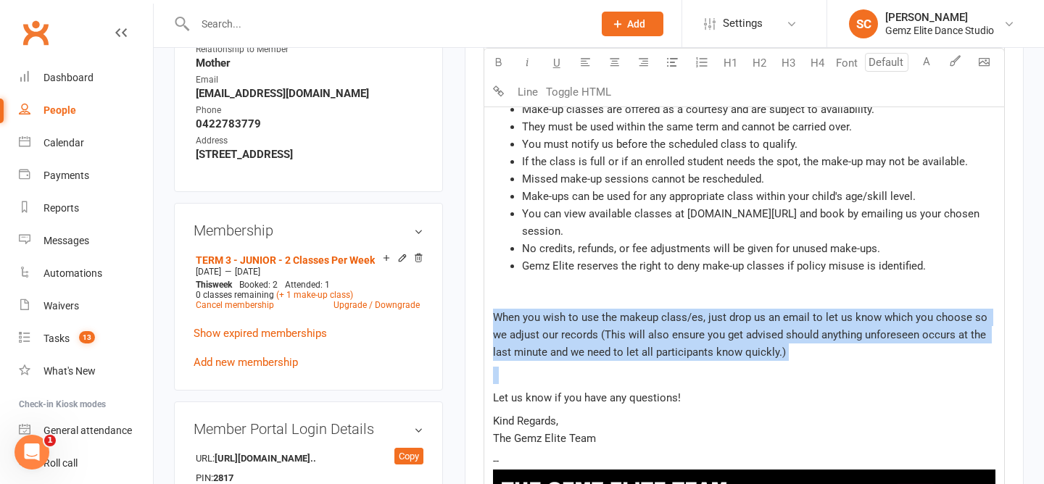
drag, startPoint x: 807, startPoint y: 389, endPoint x: 494, endPoint y: 290, distance: 328.4
click at [496, 291] on div "Hi [PERSON_NAME]! ﻿ Thank you for your email advising that [PERSON_NAME] will b…" at bounding box center [744, 264] width 520 height 792
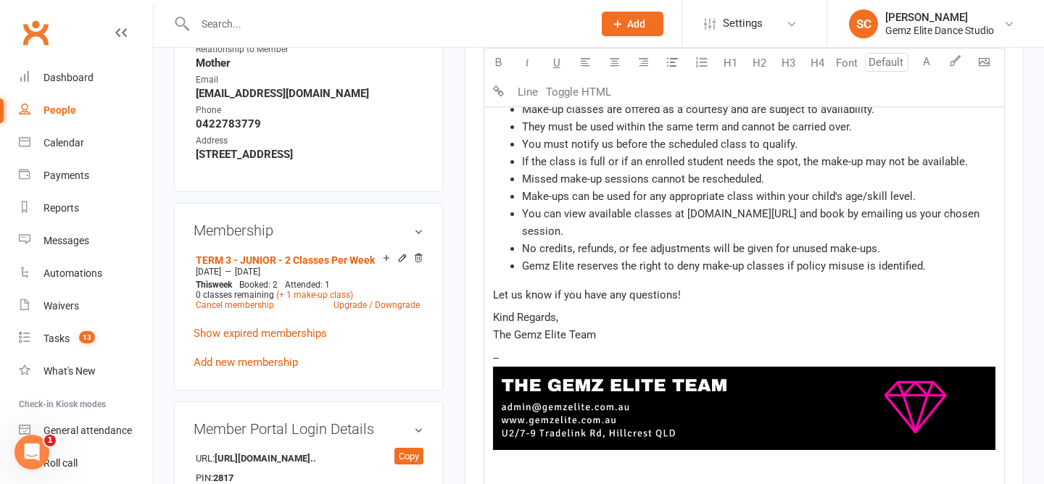
click at [731, 297] on p "Let us know if you have any questions!" at bounding box center [744, 294] width 502 height 17
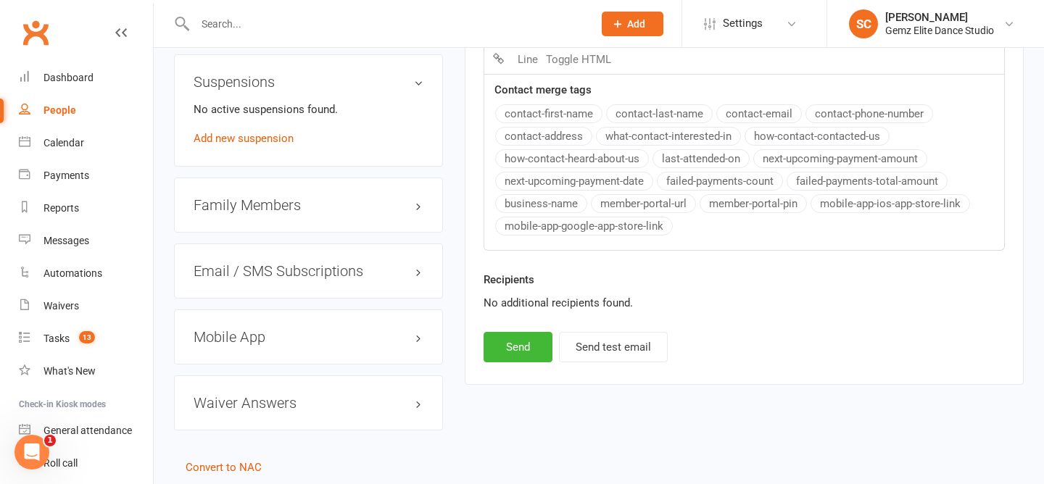
scroll to position [1225, 0]
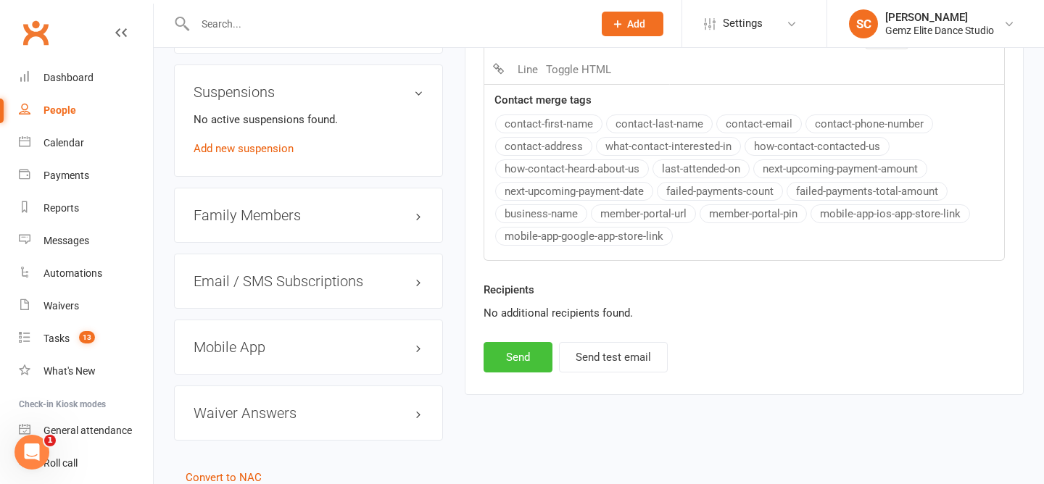
click at [523, 361] on button "Send" at bounding box center [517, 357] width 69 height 30
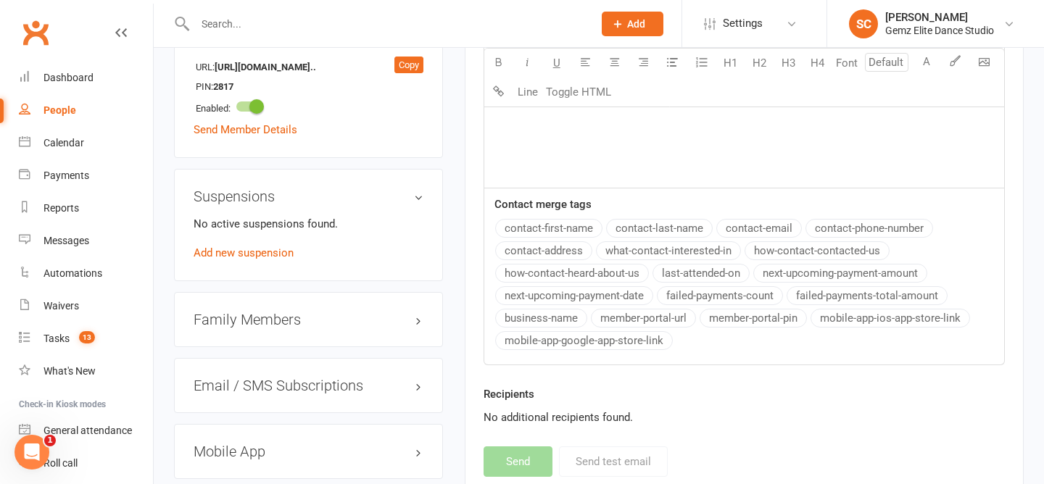
select select
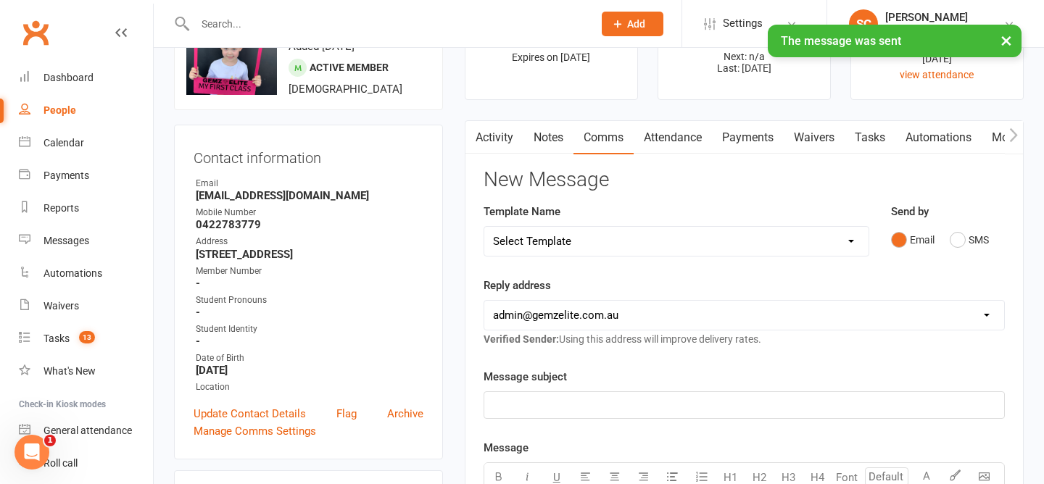
scroll to position [0, 0]
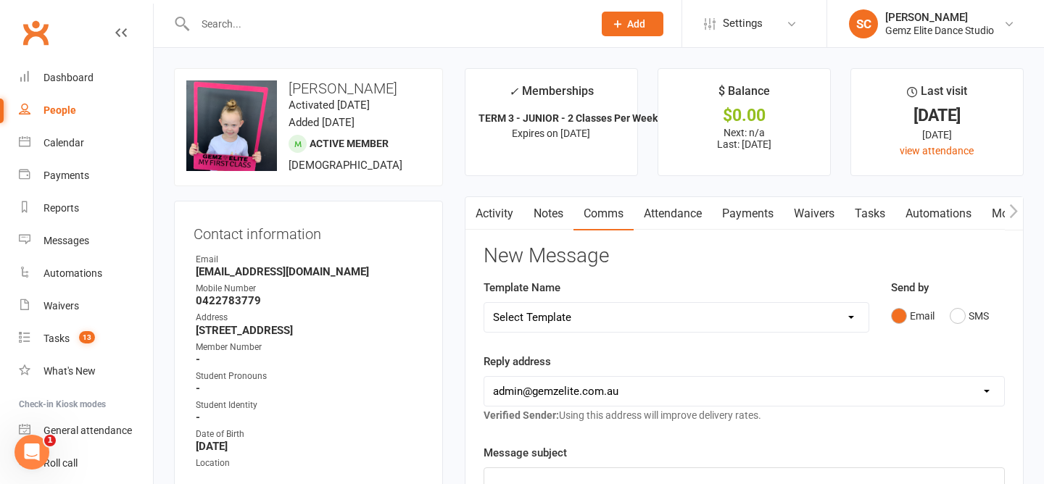
click at [502, 205] on link "Activity" at bounding box center [494, 213] width 58 height 33
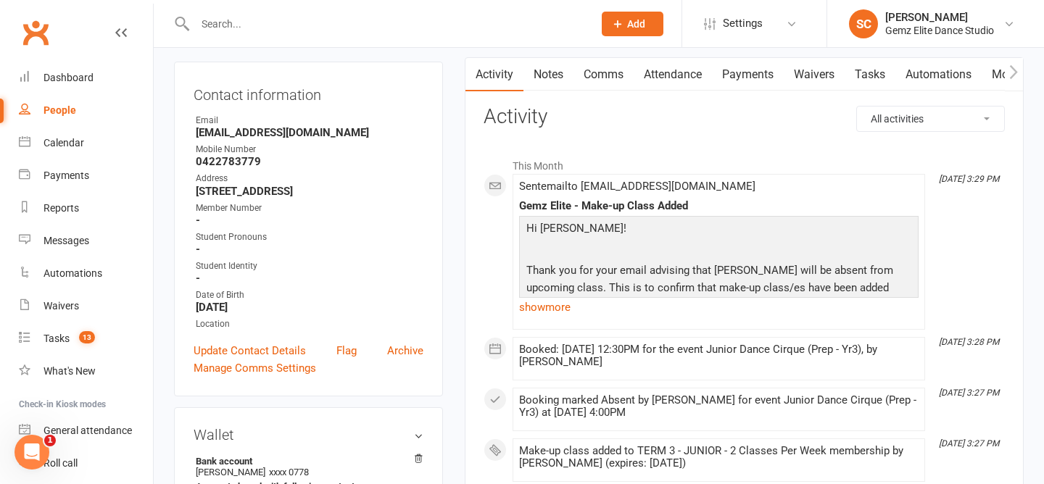
scroll to position [140, 0]
click at [538, 309] on link "show more" at bounding box center [718, 306] width 399 height 20
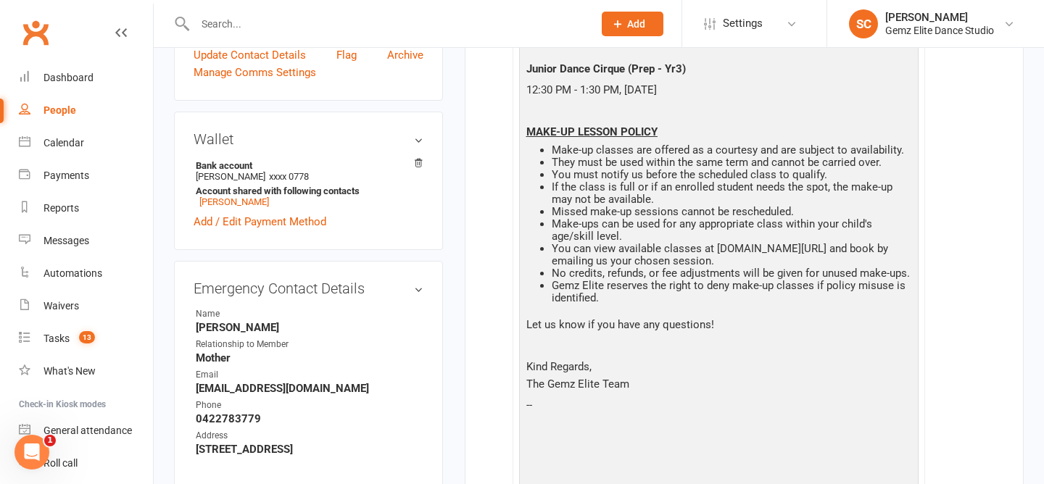
scroll to position [436, 0]
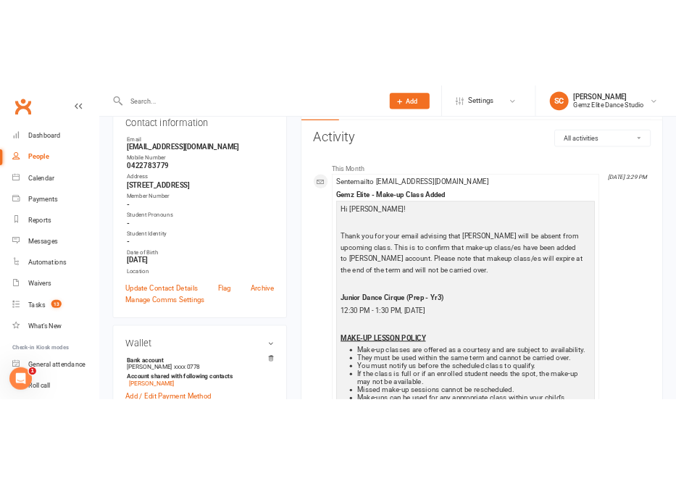
scroll to position [0, 0]
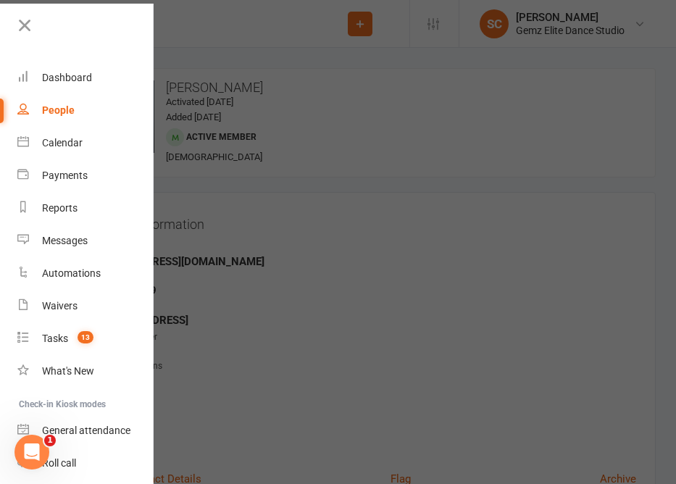
click at [303, 110] on div at bounding box center [338, 242] width 676 height 484
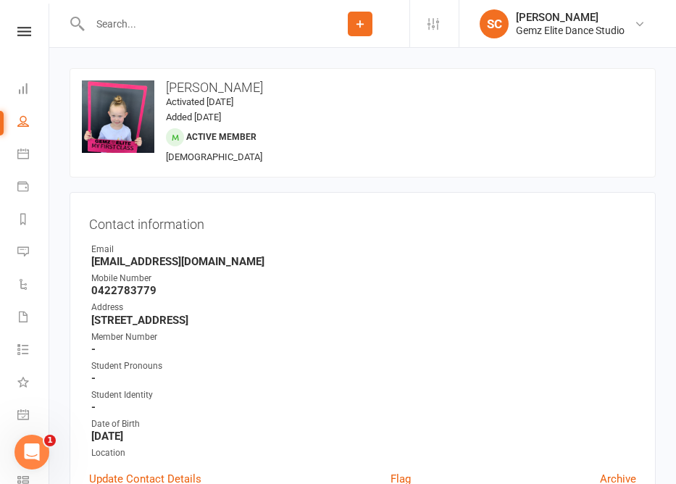
click at [17, 153] on li "Calendar" at bounding box center [24, 155] width 49 height 33
click at [20, 156] on icon at bounding box center [23, 154] width 12 height 12
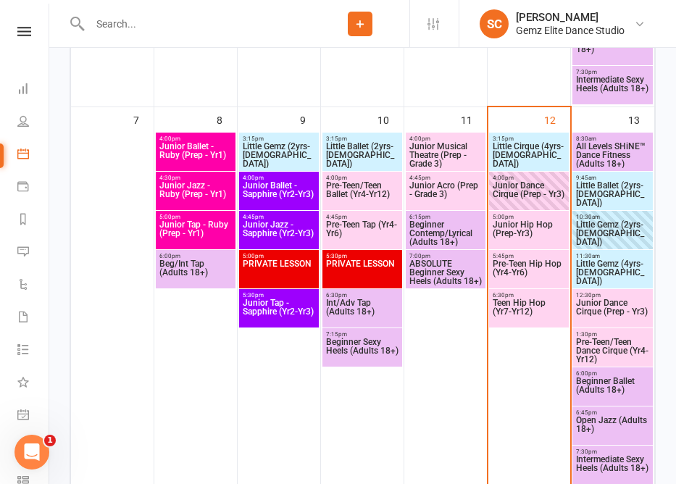
scroll to position [592, 0]
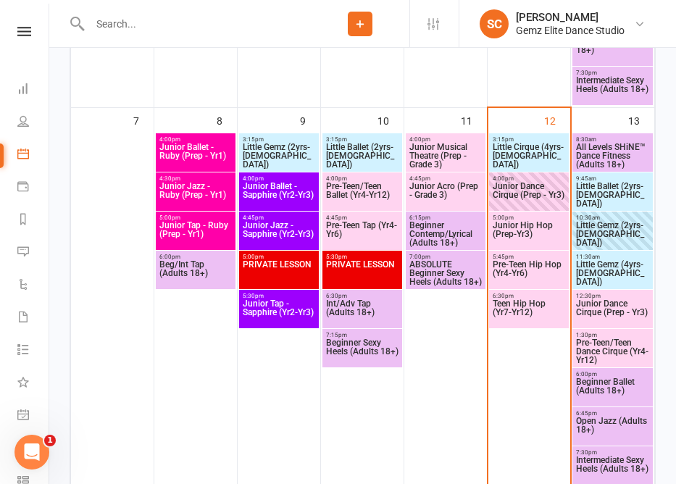
click at [525, 226] on span "Junior Hip Hop (Prep-Yr3)" at bounding box center [529, 234] width 74 height 26
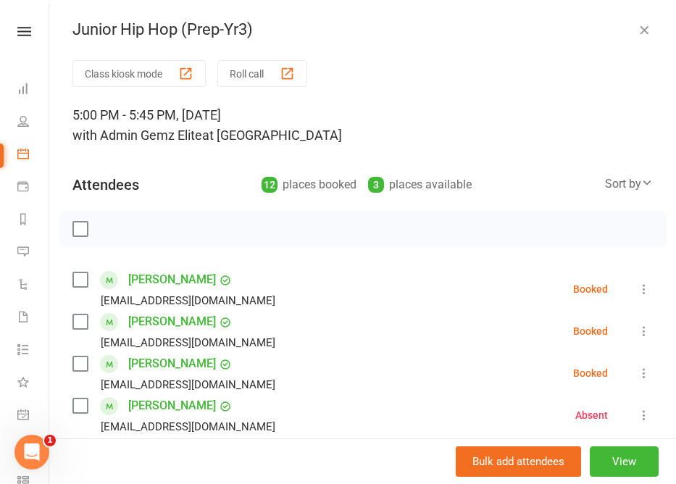
scroll to position [78, 0]
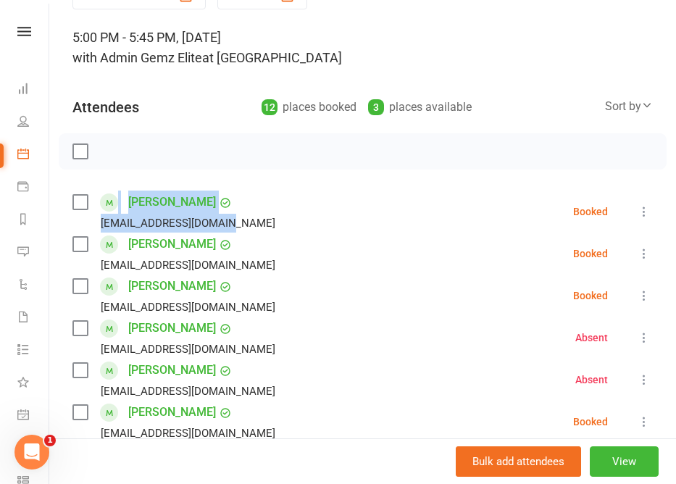
drag, startPoint x: 228, startPoint y: 219, endPoint x: 117, endPoint y: 202, distance: 112.1
click at [117, 202] on div "[PERSON_NAME] [EMAIL_ADDRESS][DOMAIN_NAME]" at bounding box center [176, 212] width 209 height 42
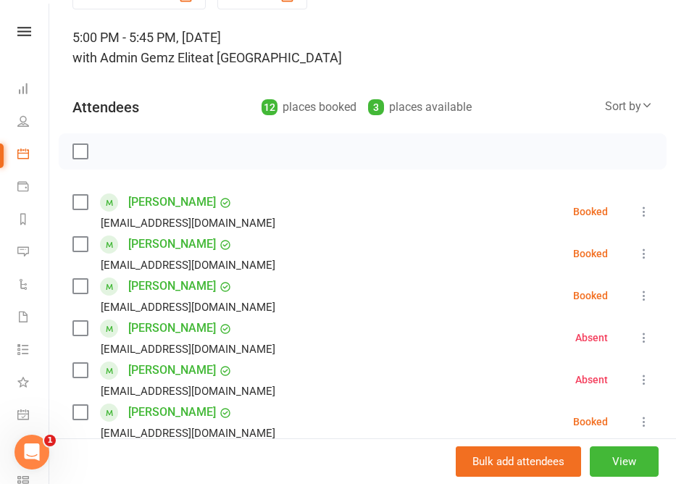
click at [291, 207] on li "[PERSON_NAME] [EMAIL_ADDRESS][DOMAIN_NAME] Booked More info Remove Check in Mar…" at bounding box center [362, 212] width 580 height 42
drag, startPoint x: 244, startPoint y: 199, endPoint x: 125, endPoint y: 207, distance: 119.8
click at [125, 207] on li "[PERSON_NAME] [EMAIL_ADDRESS][DOMAIN_NAME] Booked More info Remove Check in Mar…" at bounding box center [362, 212] width 580 height 42
copy link "[PERSON_NAME]"
drag, startPoint x: 225, startPoint y: 243, endPoint x: 126, endPoint y: 246, distance: 98.6
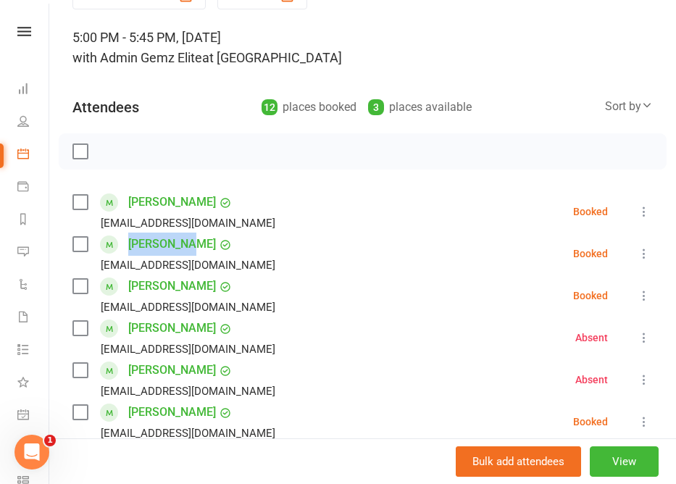
click at [126, 246] on li "[PERSON_NAME] [EMAIL_ADDRESS][DOMAIN_NAME] Booked More info Remove Check in Mar…" at bounding box center [362, 254] width 580 height 42
copy link "[PERSON_NAME]"
drag, startPoint x: 125, startPoint y: 285, endPoint x: 201, endPoint y: 286, distance: 76.1
click at [201, 286] on div "[PERSON_NAME] Payments up to date [EMAIL_ADDRESS][DOMAIN_NAME]" at bounding box center [176, 296] width 209 height 42
copy link "[PERSON_NAME]"
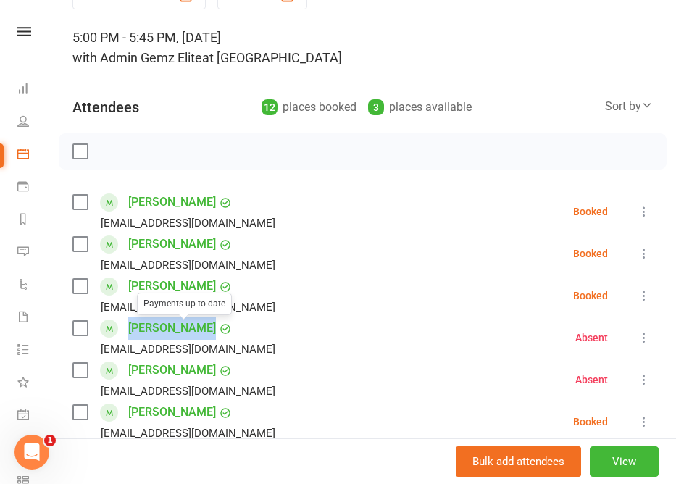
drag, startPoint x: 127, startPoint y: 331, endPoint x: 178, endPoint y: 329, distance: 50.8
click at [179, 330] on div "[PERSON_NAME] Payments up to date [EMAIL_ADDRESS][DOMAIN_NAME]" at bounding box center [176, 338] width 209 height 42
copy div "[PERSON_NAME]"
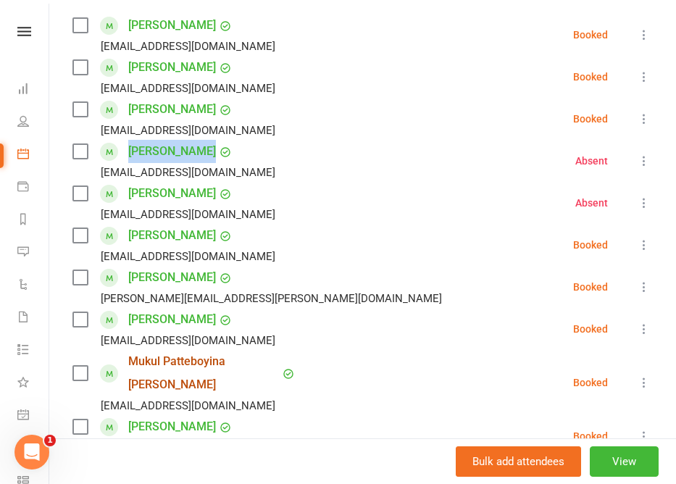
scroll to position [256, 0]
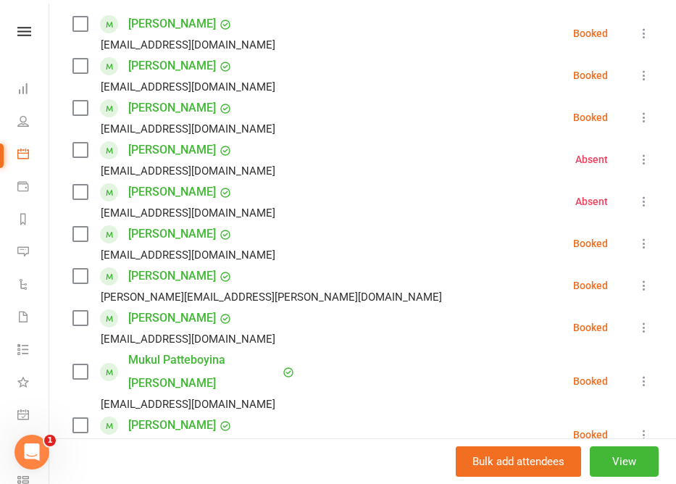
click at [295, 367] on li "Mukul Patteboyina Phani [EMAIL_ADDRESS][PERSON_NAME][DOMAIN_NAME] Booked More i…" at bounding box center [362, 381] width 580 height 65
drag, startPoint x: 258, startPoint y: 367, endPoint x: 164, endPoint y: 367, distance: 94.2
click at [164, 367] on div "Mukul Patteboyina [PERSON_NAME]" at bounding box center [211, 372] width 167 height 46
copy div "Patteboyina [PERSON_NAME]"
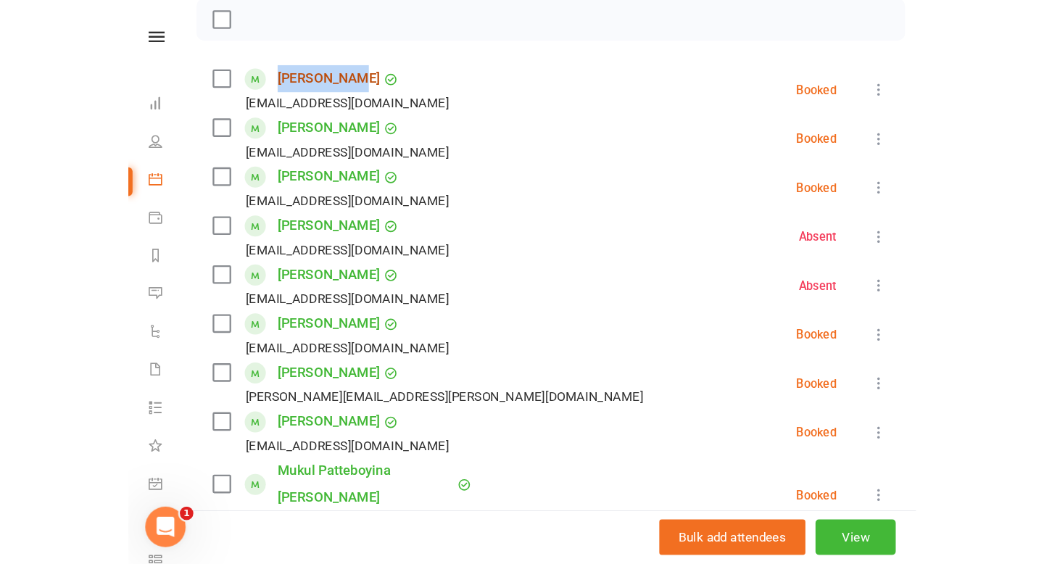
scroll to position [580, 0]
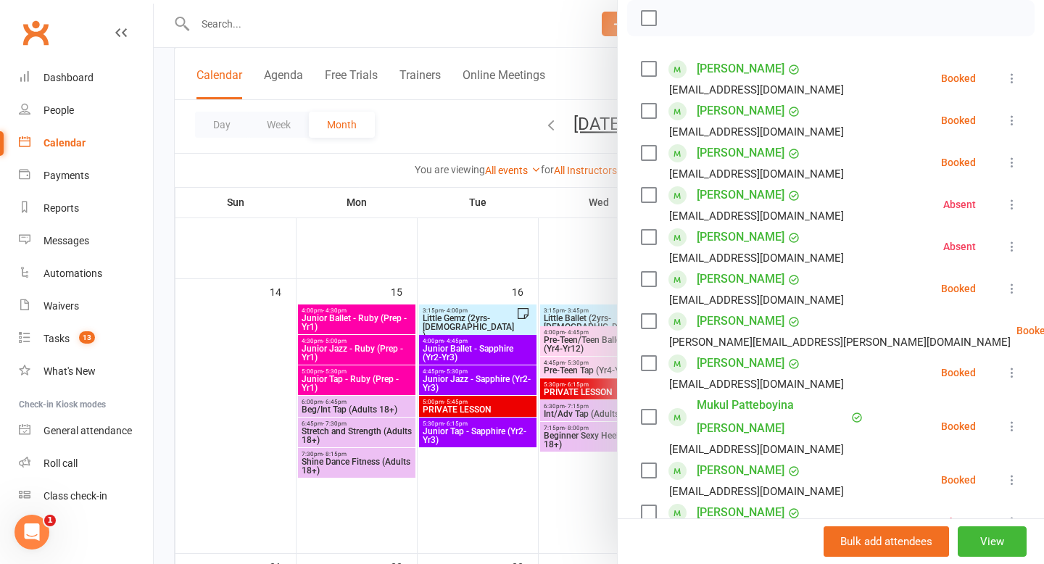
click at [821, 306] on li "[PERSON_NAME] [EMAIL_ADDRESS][DOMAIN_NAME] Booked More info Remove Check in Mar…" at bounding box center [831, 288] width 380 height 42
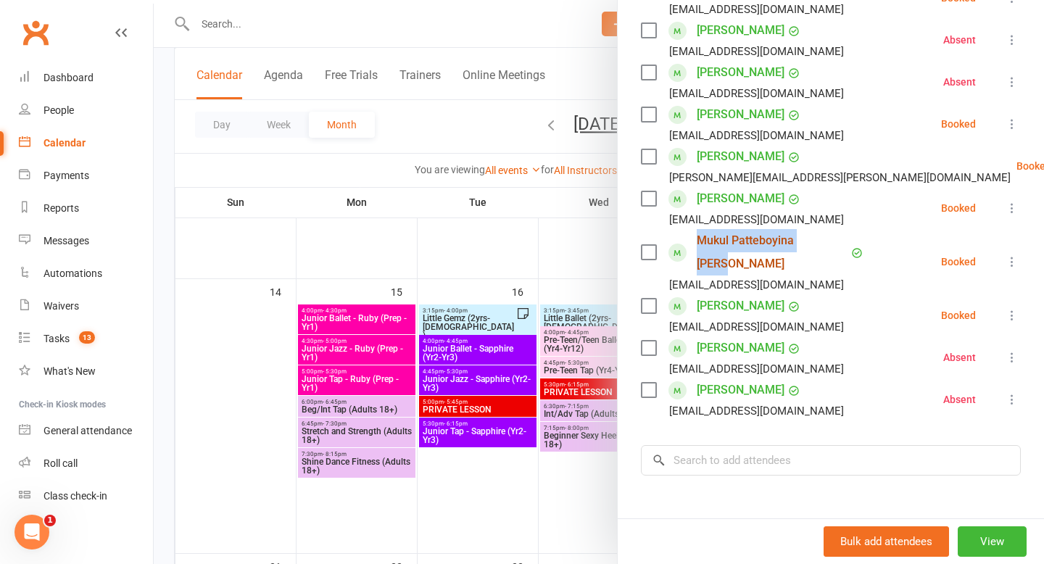
scroll to position [379, 0]
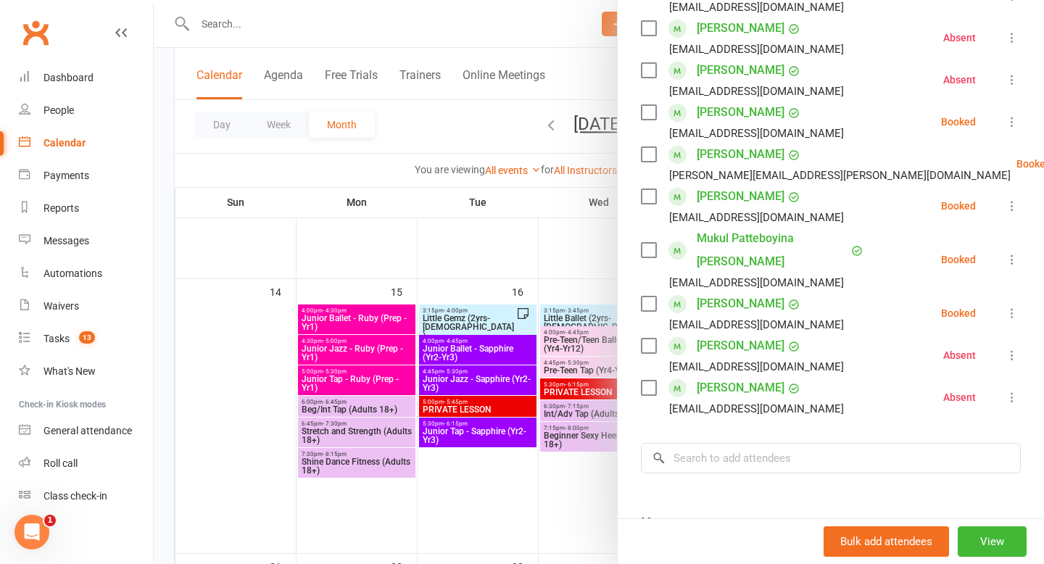
click at [736, 461] on div "Class kiosk mode Roll call 5:00 PM - 5:45 PM, [DATE] with Admin Gemz Elite at S…" at bounding box center [830, 181] width 426 height 996
click at [417, 141] on div at bounding box center [599, 282] width 890 height 564
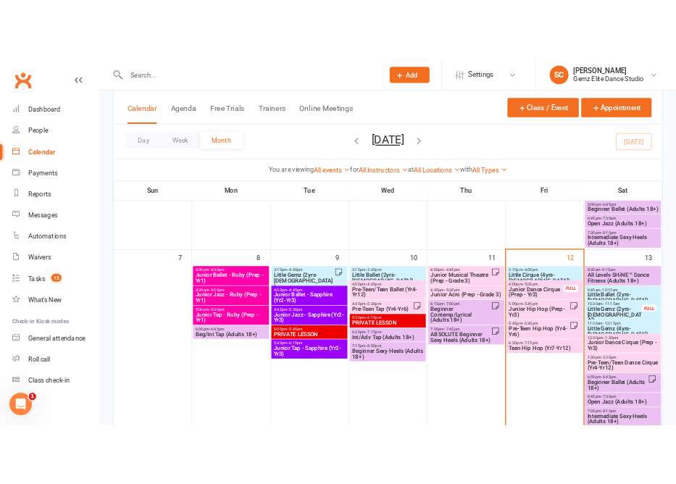
scroll to position [291, 0]
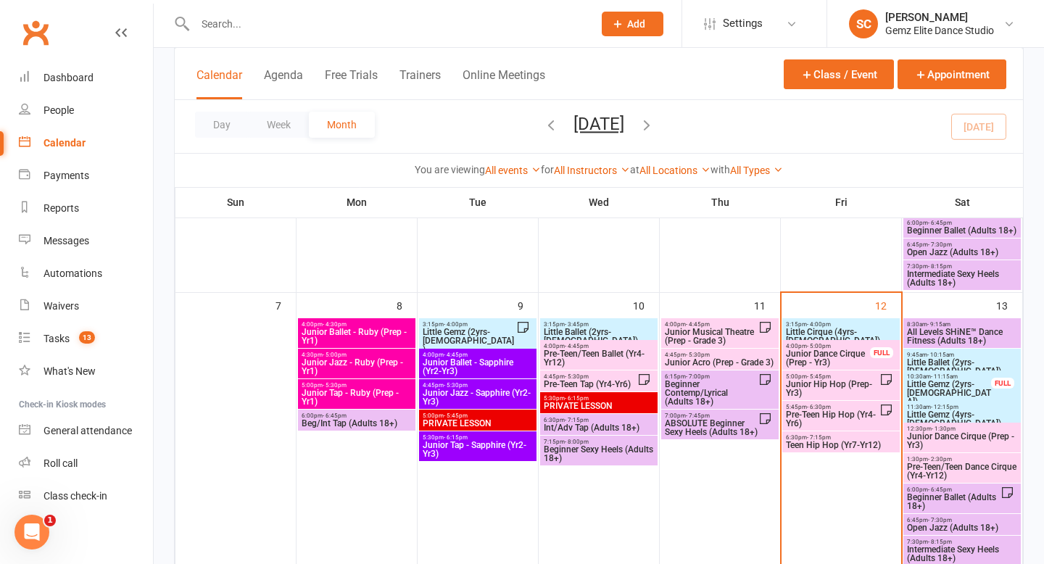
click at [818, 415] on span "Pre-Teen Hip Hop (Yr4-Yr6)" at bounding box center [832, 418] width 94 height 17
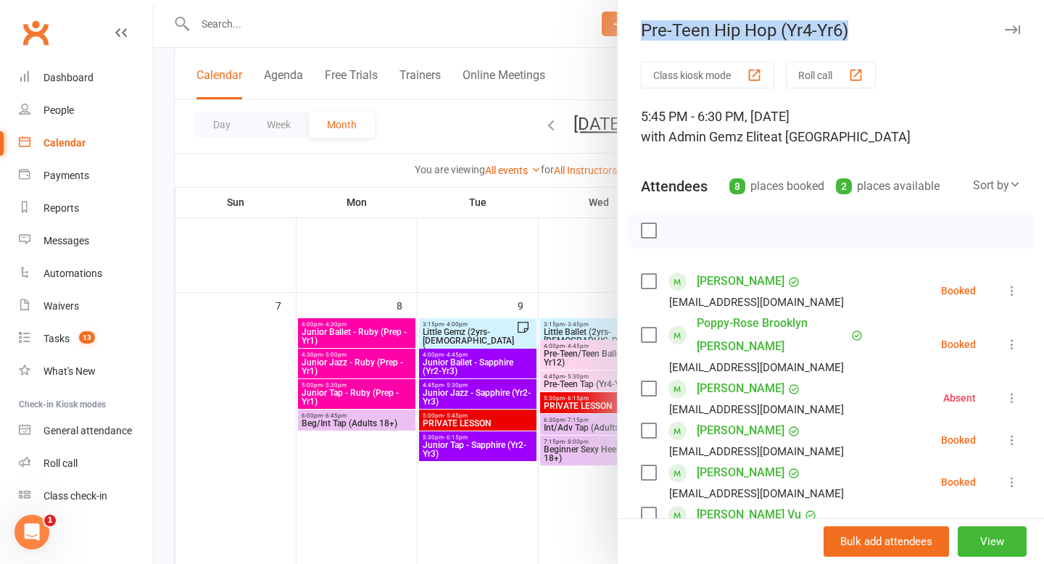
drag, startPoint x: 637, startPoint y: 33, endPoint x: 865, endPoint y: 38, distance: 228.3
click at [867, 42] on div "Pre-Teen Hip Hop (Yr4-Yr6) Class kiosk mode Roll call 5:45 PM - 6:30 PM, [DATE]…" at bounding box center [830, 282] width 427 height 564
copy div "Pre-Teen Hip Hop (Yr4-Yr6)"
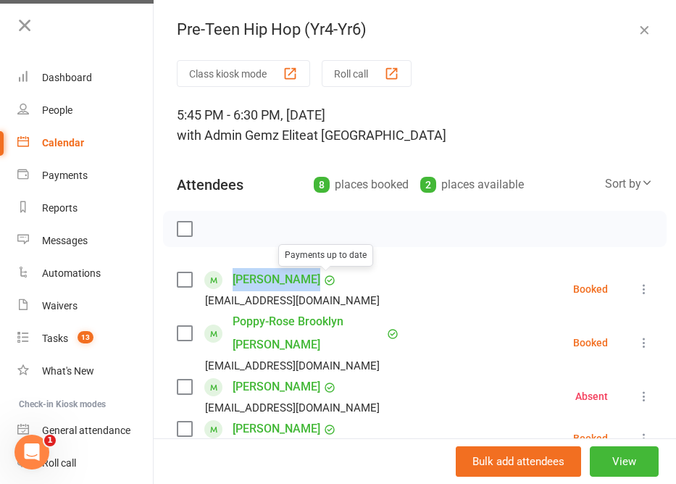
drag, startPoint x: 230, startPoint y: 282, endPoint x: 319, endPoint y: 283, distance: 88.4
click at [319, 283] on div "[PERSON_NAME] Payments up to date [EMAIL_ADDRESS][DOMAIN_NAME]" at bounding box center [281, 289] width 209 height 42
copy div "[PERSON_NAME]"
drag, startPoint x: 304, startPoint y: 348, endPoint x: 289, endPoint y: 342, distance: 16.3
click at [338, 349] on link "Poppy-Rose Brooklyn Cutforth" at bounding box center [308, 333] width 151 height 46
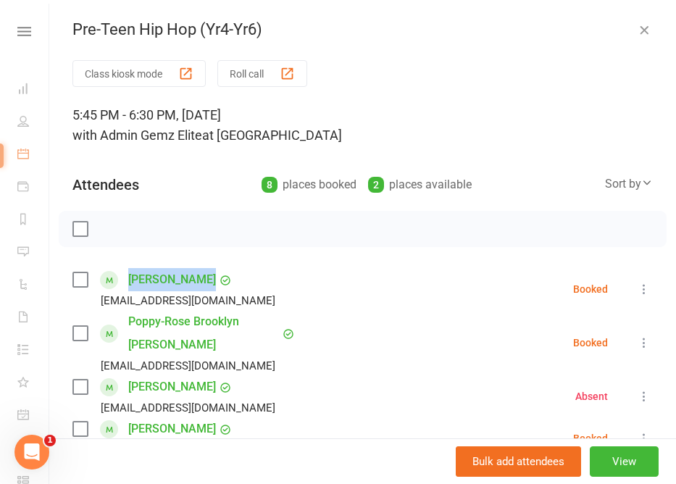
click at [343, 349] on li "Poppy-Rose Brooklyn Cutforth Hopelouise1993@gmail.com Booked More info Remove C…" at bounding box center [362, 342] width 580 height 65
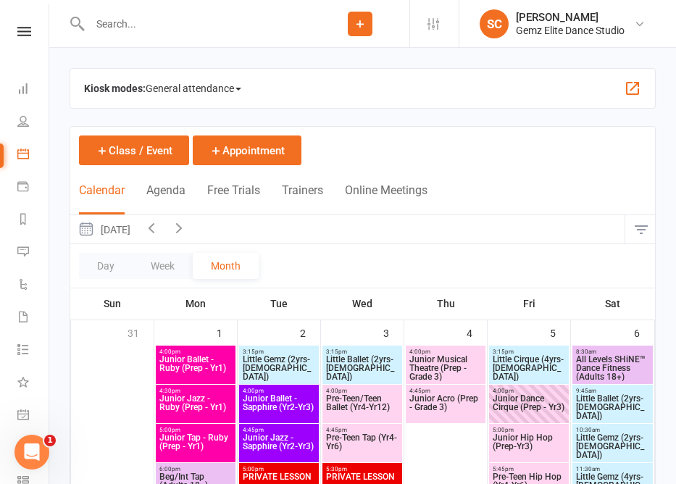
scroll to position [76, 0]
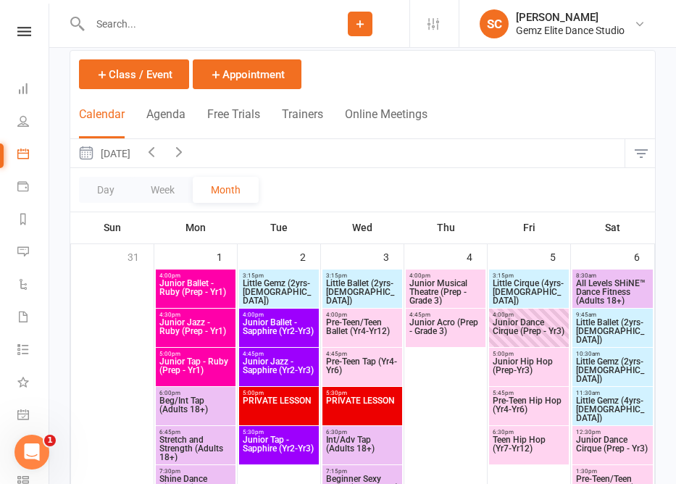
click at [534, 399] on span "Pre-Teen Hip Hop (Yr4-Yr6)" at bounding box center [529, 409] width 74 height 26
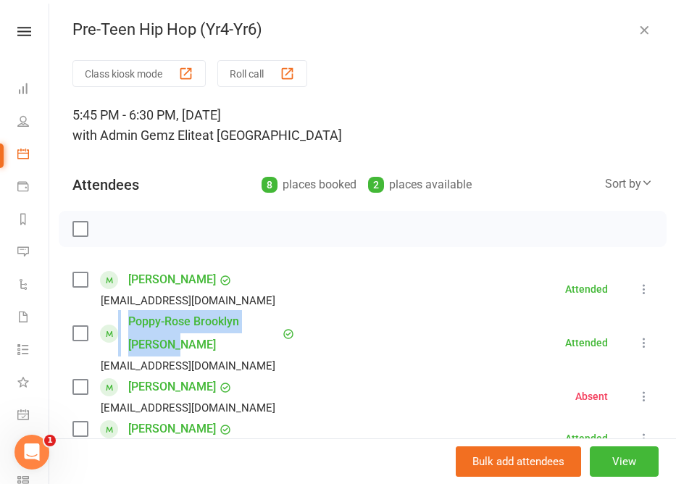
drag, startPoint x: 117, startPoint y: 317, endPoint x: 179, endPoint y: 344, distance: 67.8
click at [179, 344] on div "Poppy-Rose Brooklyn Cutforth Hopelouise1993@gmail.com" at bounding box center [187, 342] width 230 height 65
copy div "Poppy-Rose Brooklyn Cutforth"
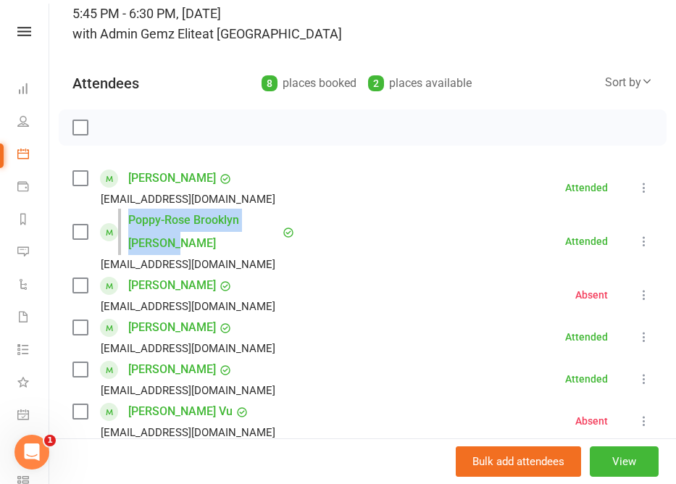
scroll to position [120, 0]
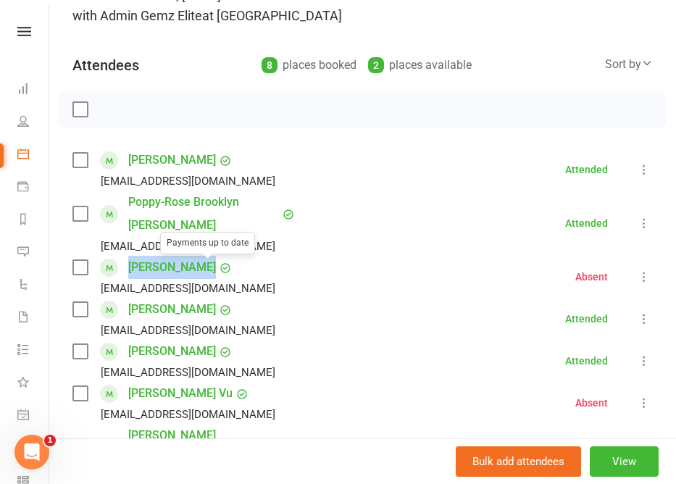
drag, startPoint x: 125, startPoint y: 267, endPoint x: 204, endPoint y: 266, distance: 78.3
click at [204, 267] on div "Aaliyah Howe Payments up to date Thewagnus@hotmail.com" at bounding box center [176, 277] width 209 height 42
copy div "Aaliyah Howe"
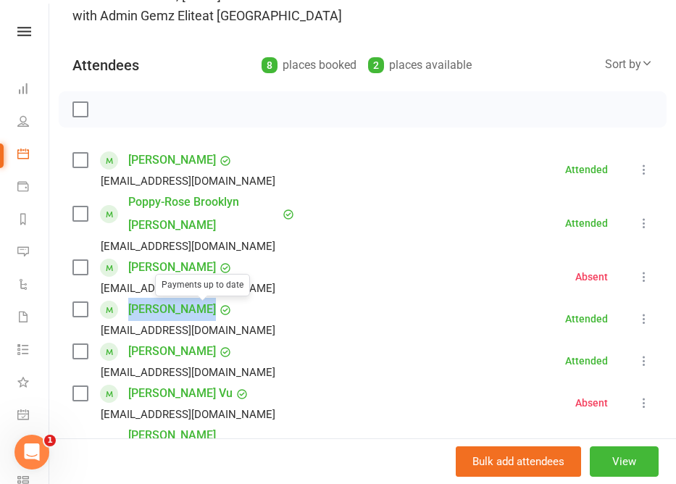
drag, startPoint x: 125, startPoint y: 312, endPoint x: 195, endPoint y: 312, distance: 70.3
click at [195, 312] on div "Emma Keilar Payments up to date keilarchristina@gmail.com" at bounding box center [176, 319] width 209 height 42
copy div "Emma Keilar"
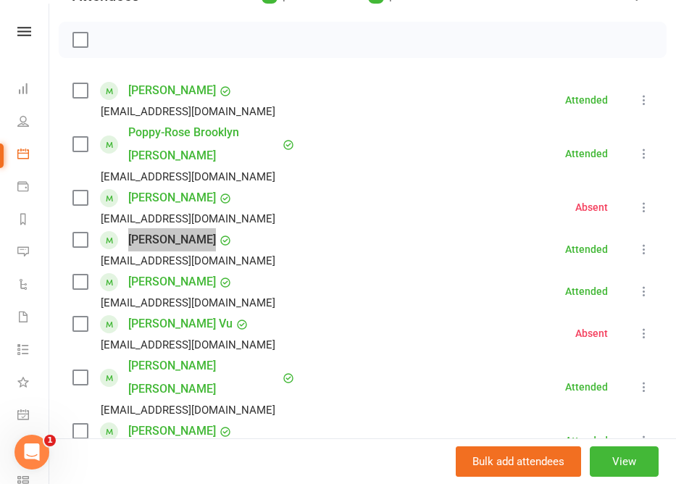
scroll to position [233, 0]
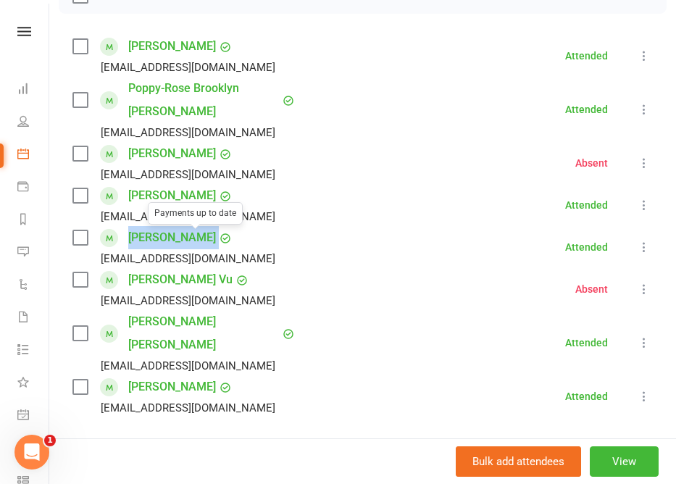
drag, startPoint x: 125, startPoint y: 239, endPoint x: 183, endPoint y: 238, distance: 58.0
click at [188, 240] on div "Skyler Kurz Payments up to date Mummykitkat@hotmail.com" at bounding box center [176, 247] width 209 height 42
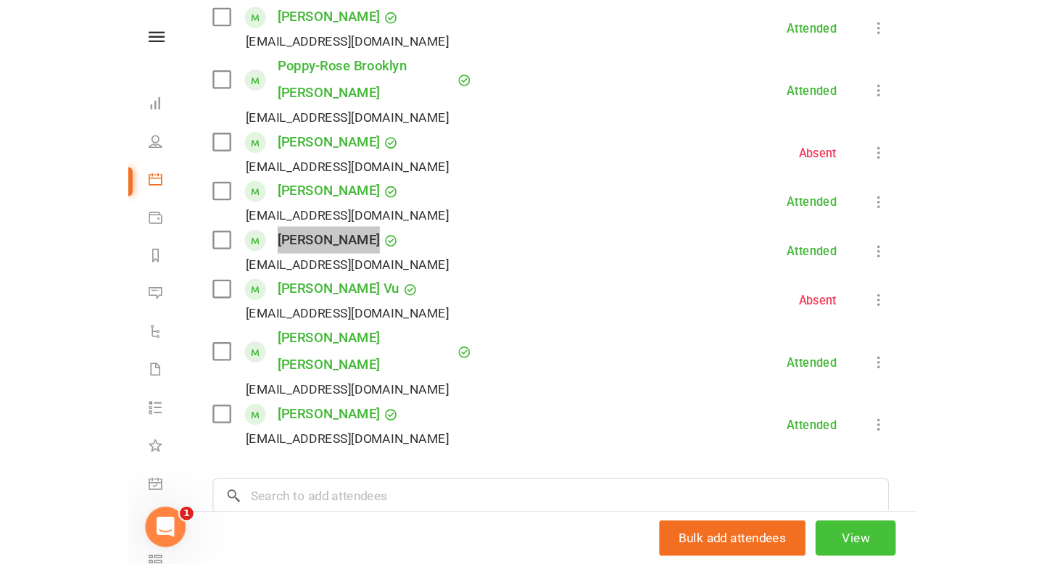
scroll to position [272, 0]
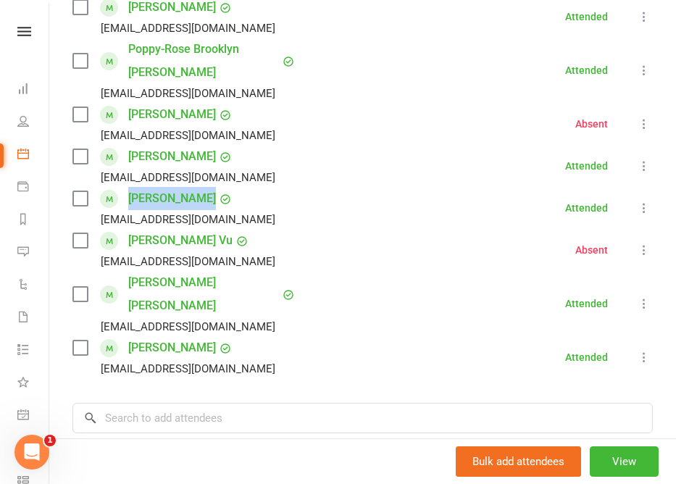
drag, startPoint x: 227, startPoint y: 246, endPoint x: 120, endPoint y: 241, distance: 107.4
click at [120, 241] on div "Benjamin Pham Vu Tanny90vn@hotmail.com" at bounding box center [176, 250] width 209 height 42
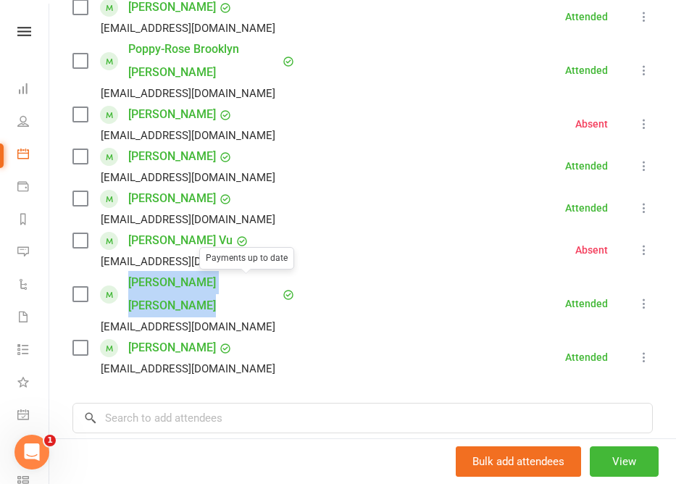
drag, startPoint x: 125, startPoint y: 286, endPoint x: 241, endPoint y: 288, distance: 116.0
click at [242, 288] on div "Hennesey Schumann Payments up to date Henneseyviolet@hotmail.com" at bounding box center [187, 303] width 230 height 65
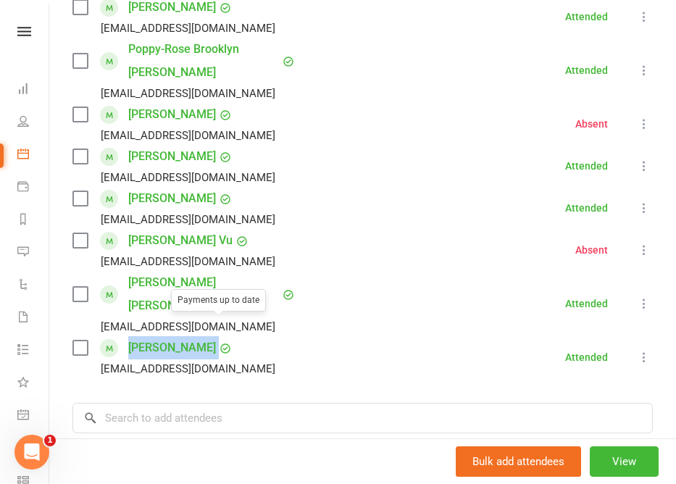
drag, startPoint x: 125, startPoint y: 324, endPoint x: 220, endPoint y: 322, distance: 95.7
click at [220, 336] on div "Scarlet Thomas Payments up to date jayneellis777@hotmail.com" at bounding box center [176, 357] width 209 height 42
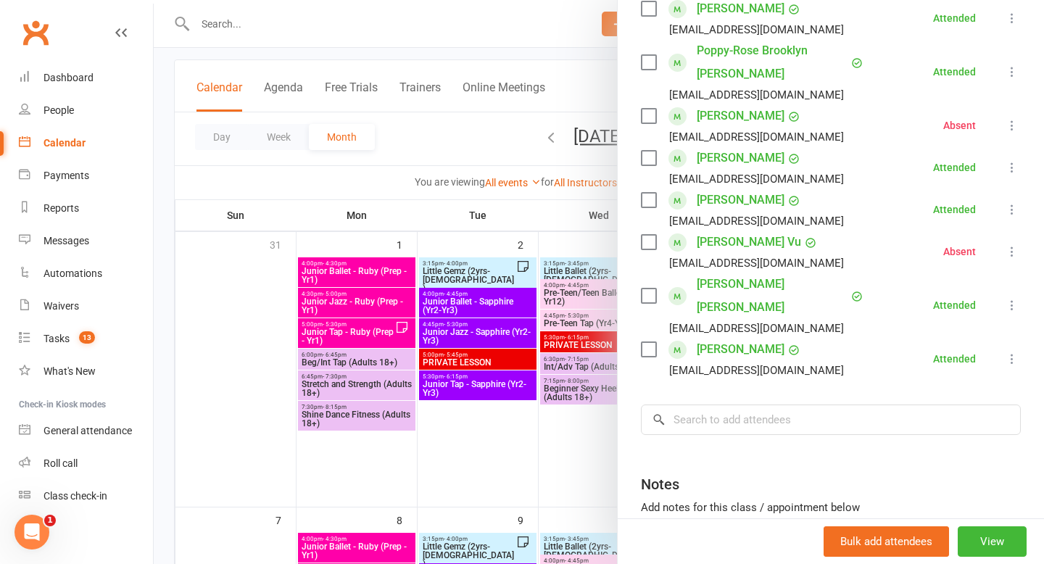
click at [760, 432] on div "Class kiosk mode Roll call 5:45 PM - 6:30 PM, Friday, September, 5, 2025 with A…" at bounding box center [830, 214] width 426 height 851
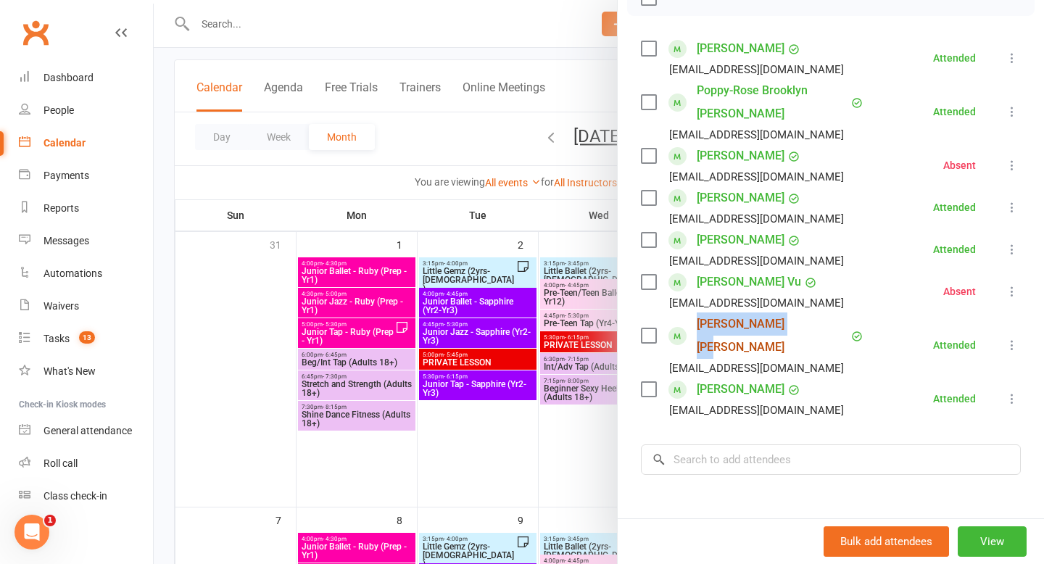
scroll to position [238, 0]
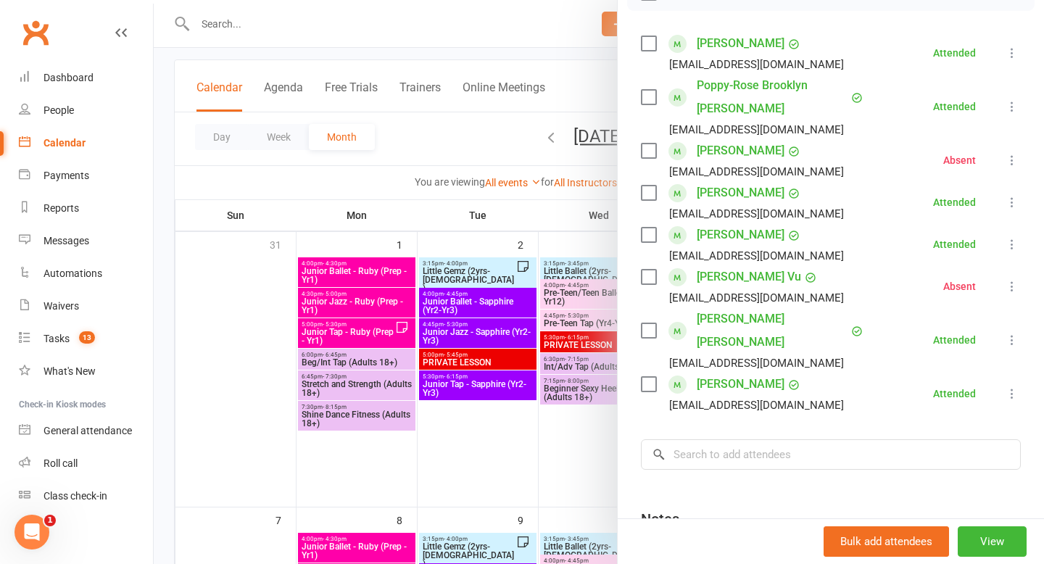
click at [441, 137] on div at bounding box center [599, 282] width 890 height 564
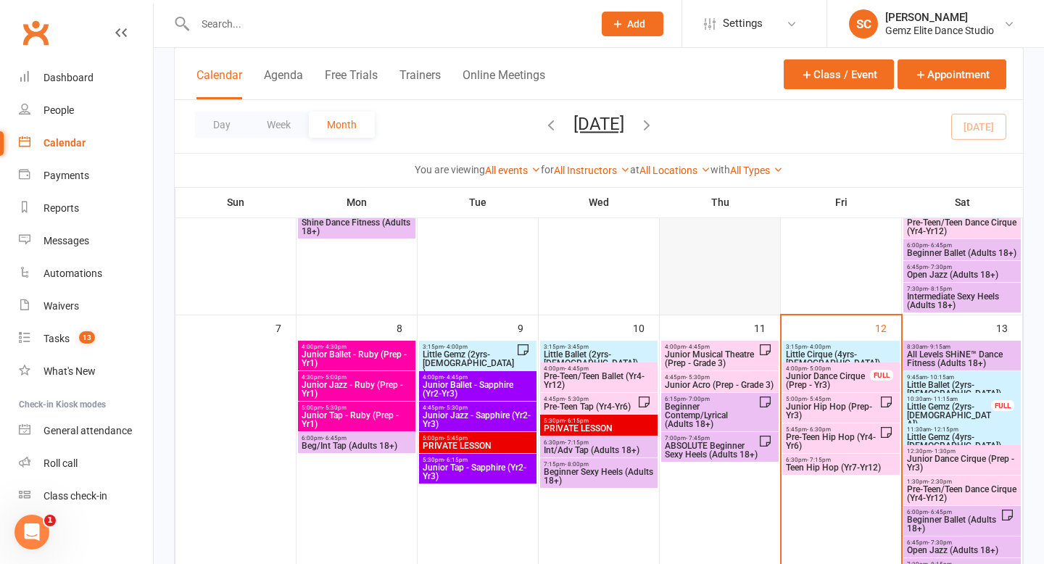
scroll to position [269, 0]
click at [827, 464] on span "Teen Hip Hop (Yr7-Yr12)" at bounding box center [841, 466] width 112 height 9
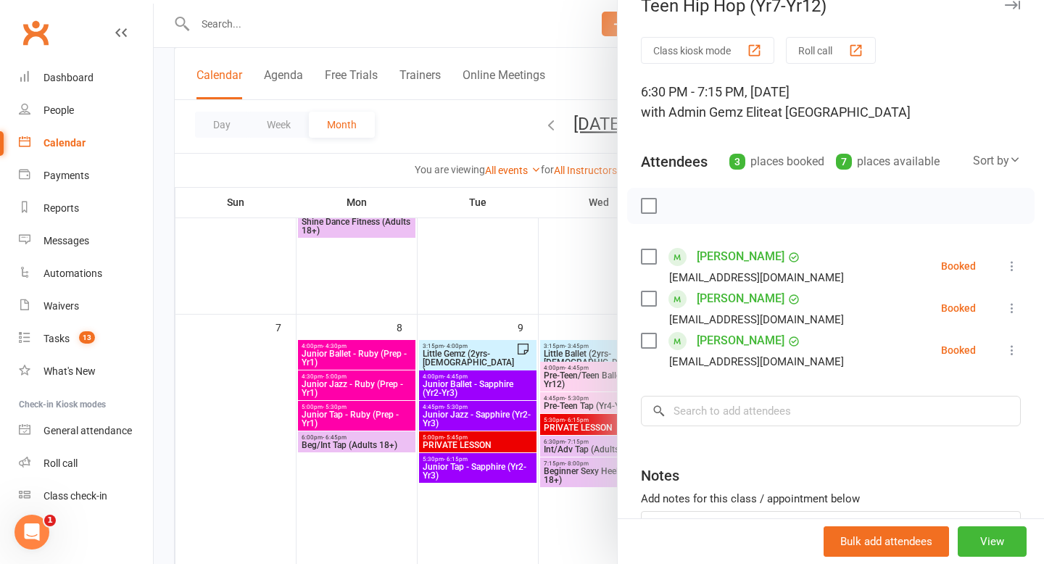
scroll to position [26, 0]
drag, startPoint x: 820, startPoint y: 345, endPoint x: 692, endPoint y: 251, distance: 158.6
click at [692, 251] on ul "Mikki Olofsson rachaelferguson75@outlook.com Booked More info Remove Check in M…" at bounding box center [831, 307] width 380 height 126
click at [854, 226] on div "Class kiosk mode Roll call 6:30 PM - 7:15 PM, Friday, September, 12, 2025 with …" at bounding box center [830, 333] width 426 height 594
click at [460, 116] on div at bounding box center [599, 282] width 890 height 564
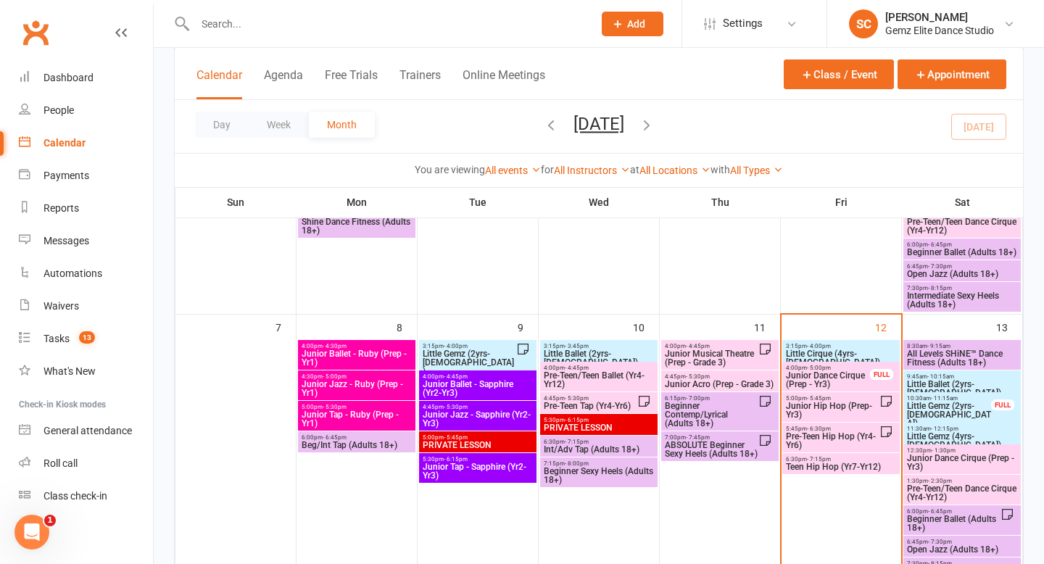
click at [834, 351] on span "Little Cirque (4yrs-5yrs old)" at bounding box center [841, 357] width 112 height 17
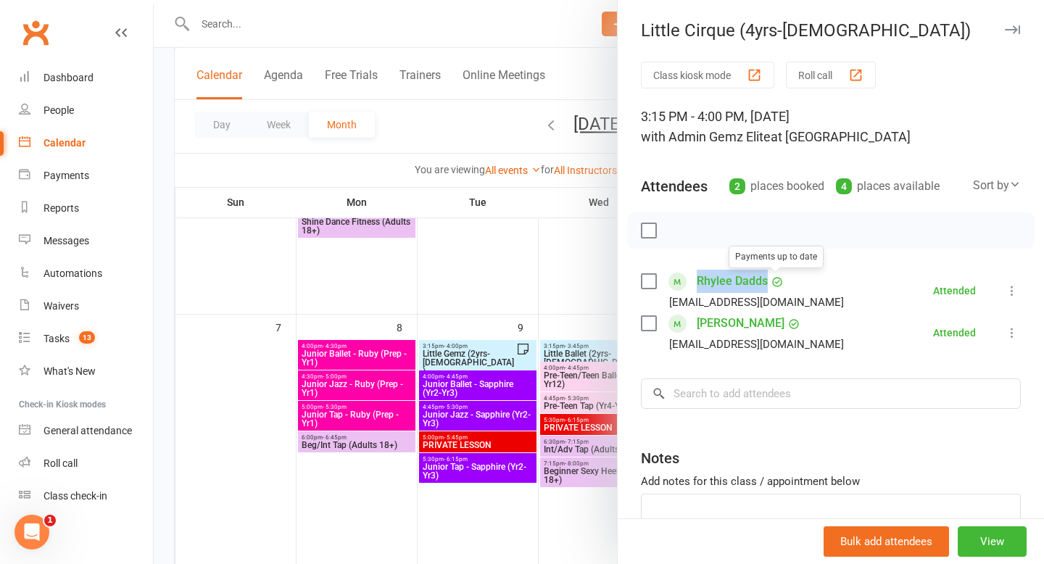
drag, startPoint x: 691, startPoint y: 282, endPoint x: 770, endPoint y: 283, distance: 79.0
click at [771, 283] on div "Rhylee Dadds Payments up to date gabriellegoodhew@gmail.com" at bounding box center [745, 291] width 209 height 42
drag, startPoint x: 815, startPoint y: 326, endPoint x: 694, endPoint y: 327, distance: 120.3
click at [696, 328] on li "Demetrie Kranz m_a_bishop@hotmail.com Attended More info Remove Mark absent Und…" at bounding box center [831, 333] width 380 height 42
click at [449, 133] on div at bounding box center [599, 282] width 890 height 564
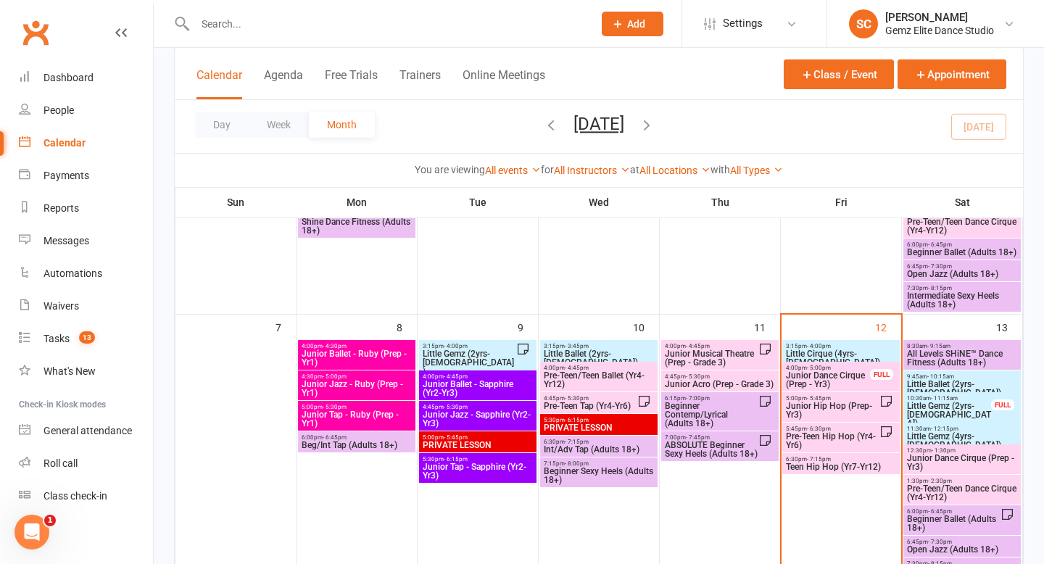
click at [841, 375] on span "Junior Dance Cirque (Prep - Yr3)" at bounding box center [828, 379] width 86 height 17
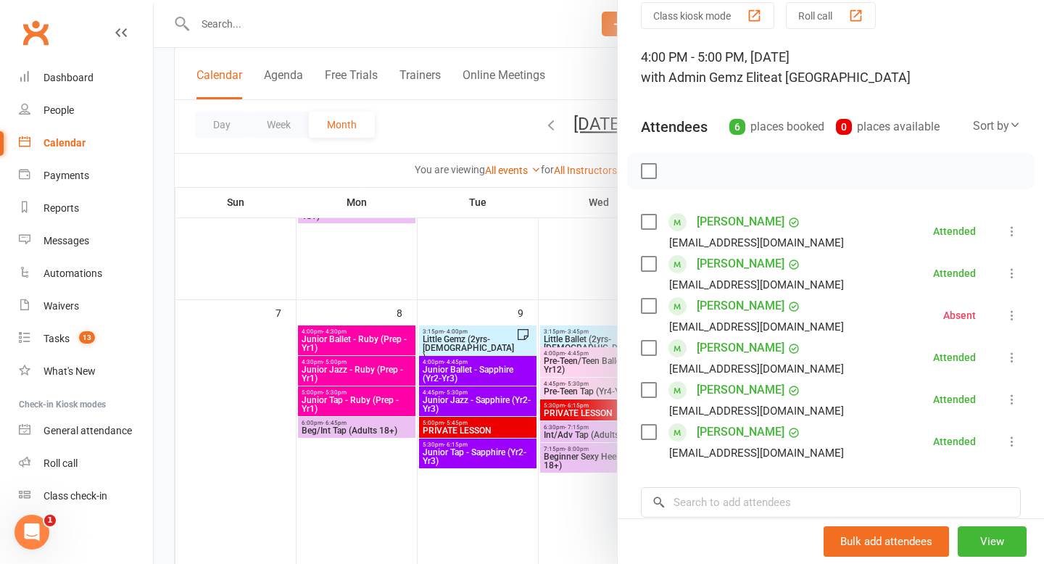
scroll to position [75, 0]
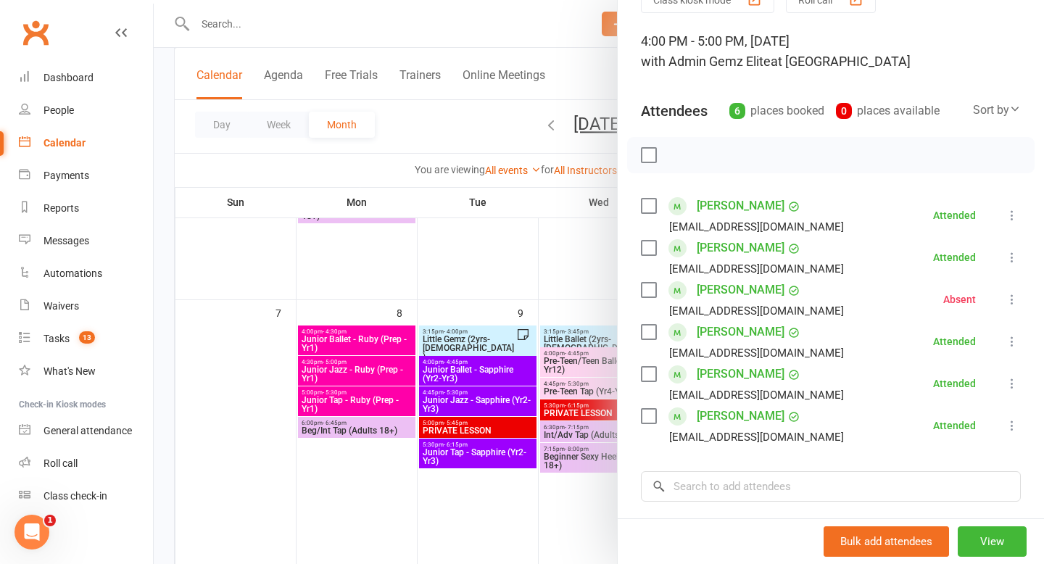
drag, startPoint x: 844, startPoint y: 423, endPoint x: 693, endPoint y: 198, distance: 271.6
click at [693, 198] on ul "Chiara Kranz m_a_bishop@hotmail.com Attended More info Remove Mark absent Undo …" at bounding box center [831, 320] width 380 height 252
click at [824, 182] on div "Class kiosk mode Roll call 4:00 PM - 5:00 PM, Friday, September, 12, 2025 with …" at bounding box center [830, 346] width 426 height 720
click at [433, 117] on div at bounding box center [599, 282] width 890 height 564
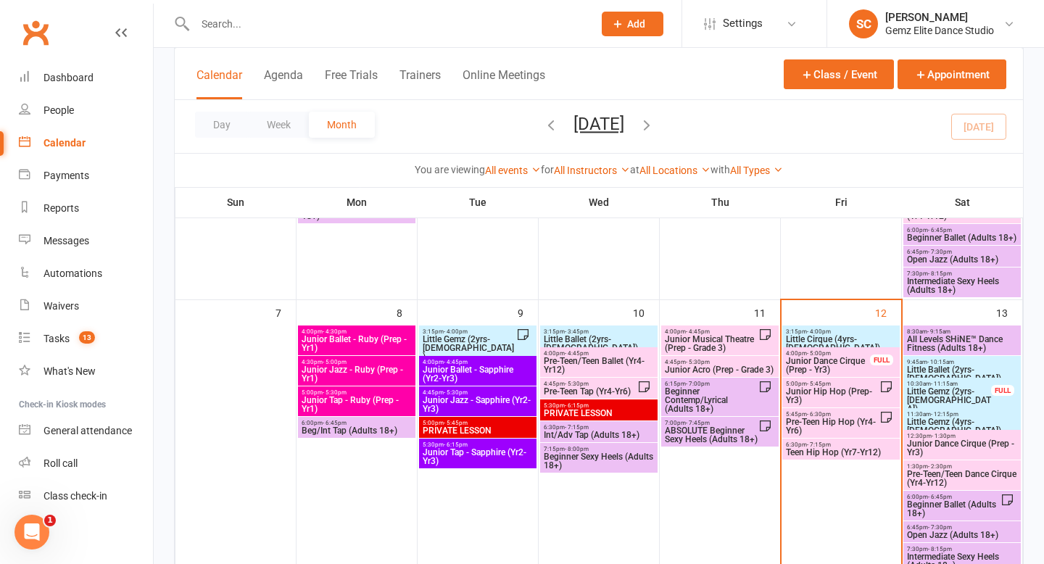
click at [971, 446] on span "Junior Dance Cirque (Prep - Yr3)" at bounding box center [962, 447] width 112 height 17
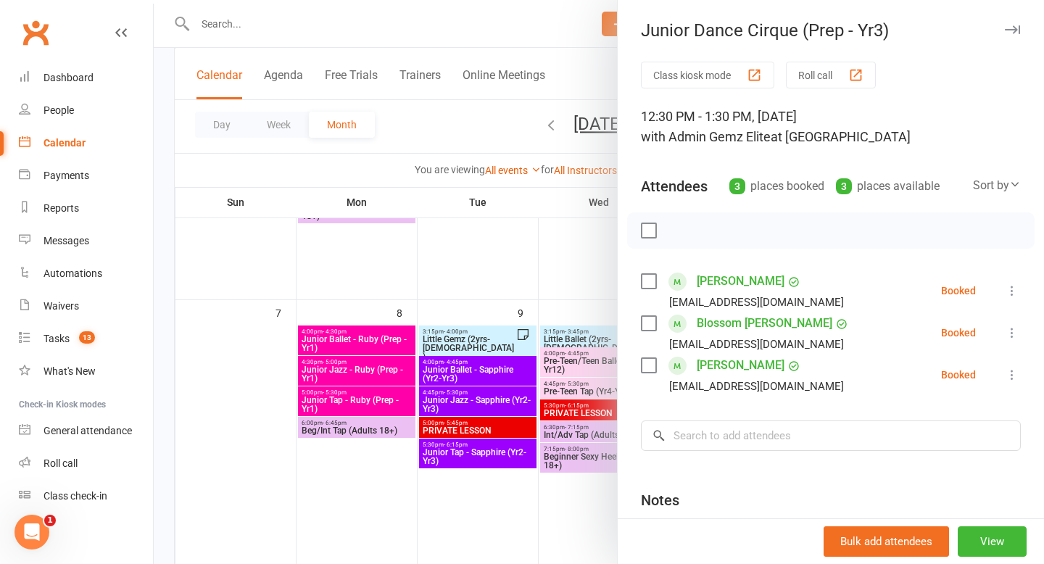
scroll to position [2, 0]
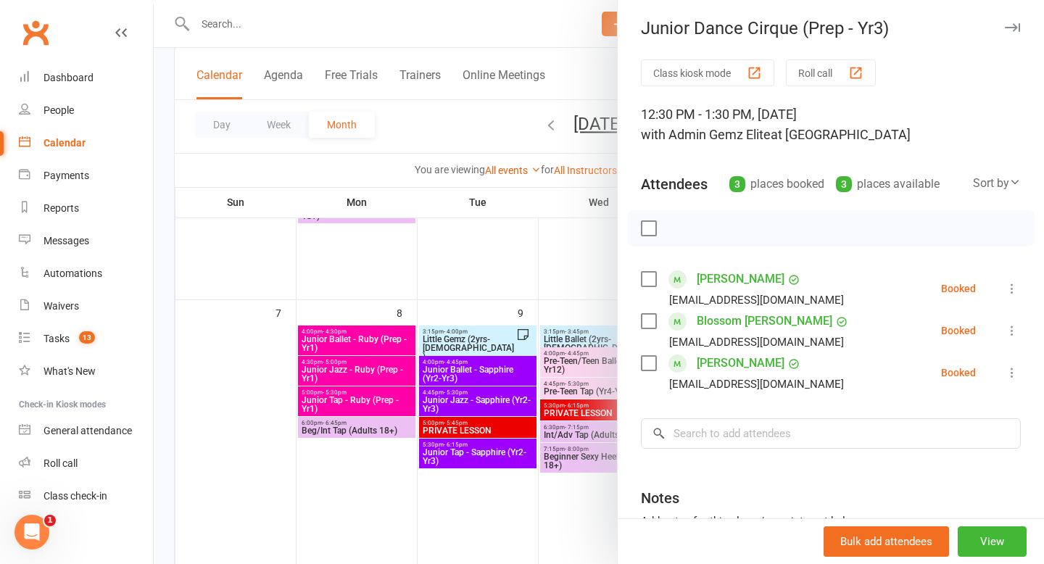
drag, startPoint x: 833, startPoint y: 363, endPoint x: 697, endPoint y: 269, distance: 165.6
click at [697, 269] on ul "Demi Brooker cameron.brooker26@gmail.com Booked More info Remove Check in Mark …" at bounding box center [831, 330] width 380 height 126
click at [812, 214] on div at bounding box center [830, 228] width 407 height 36
click at [454, 111] on div at bounding box center [599, 282] width 890 height 564
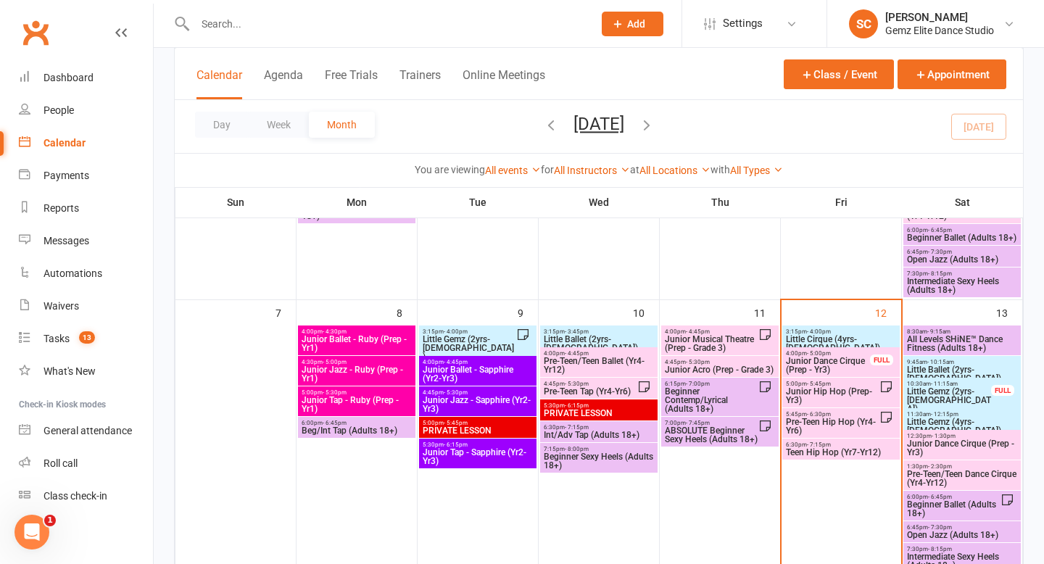
click at [937, 473] on span "Pre-Teen/Teen Dance Cirque (Yr4-Yr12)" at bounding box center [962, 478] width 112 height 17
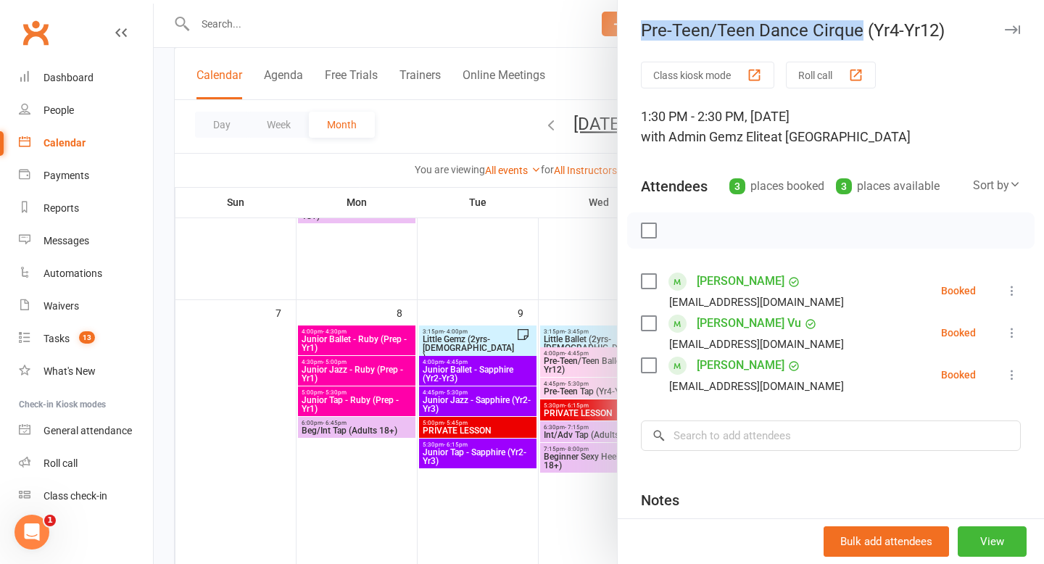
drag, startPoint x: 645, startPoint y: 31, endPoint x: 859, endPoint y: 35, distance: 213.8
click at [859, 35] on div "Pre-Teen/Teen Dance Cirque (Yr4-Yr12)" at bounding box center [830, 30] width 426 height 20
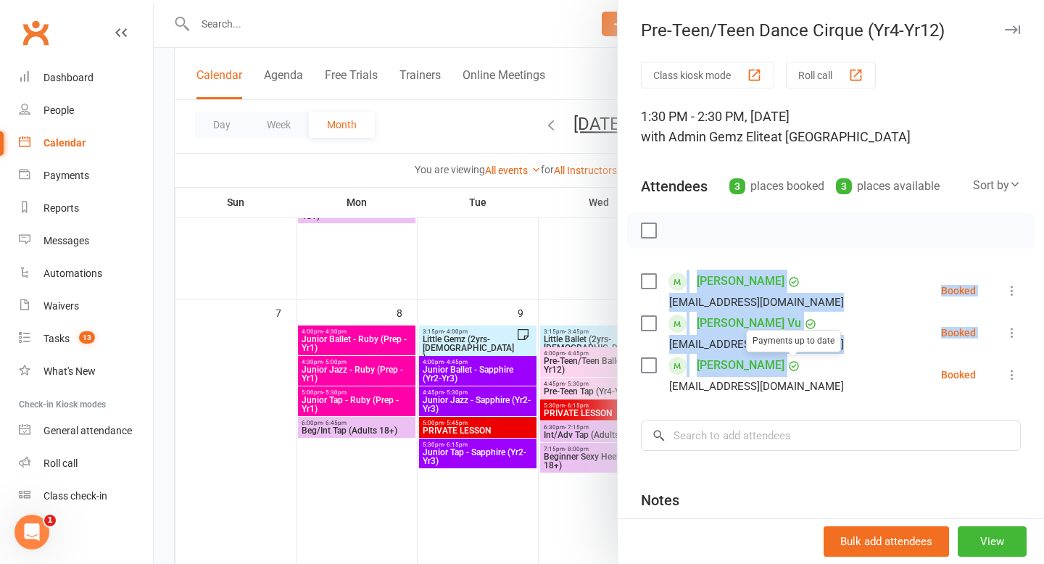
drag, startPoint x: 839, startPoint y: 375, endPoint x: 681, endPoint y: 274, distance: 188.0
click at [681, 274] on ul "Mikki Olofsson rachaelferguson75@outlook.com Booked More info Remove Check in M…" at bounding box center [831, 333] width 380 height 126
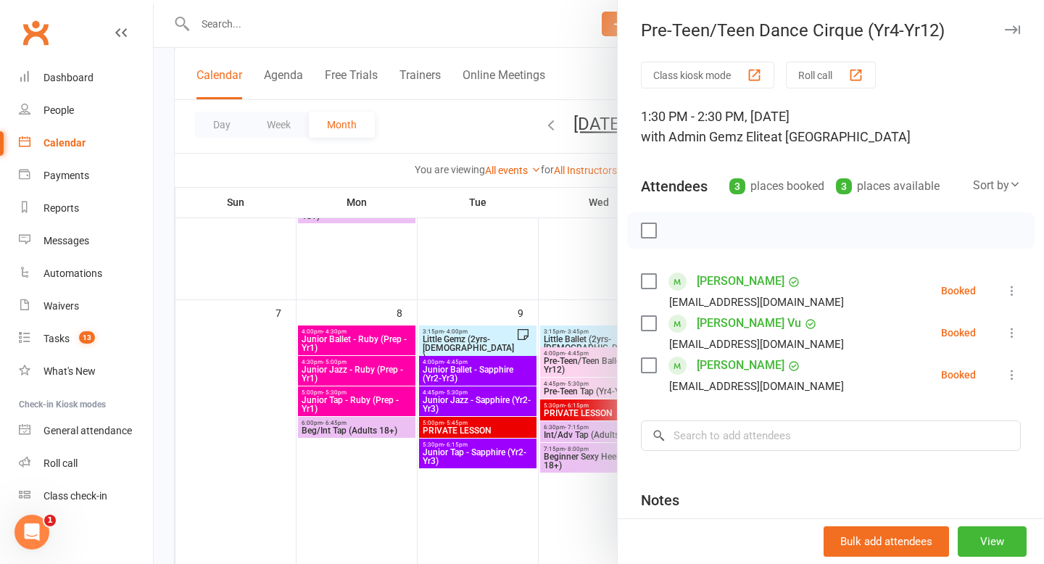
click at [454, 107] on div at bounding box center [599, 282] width 890 height 564
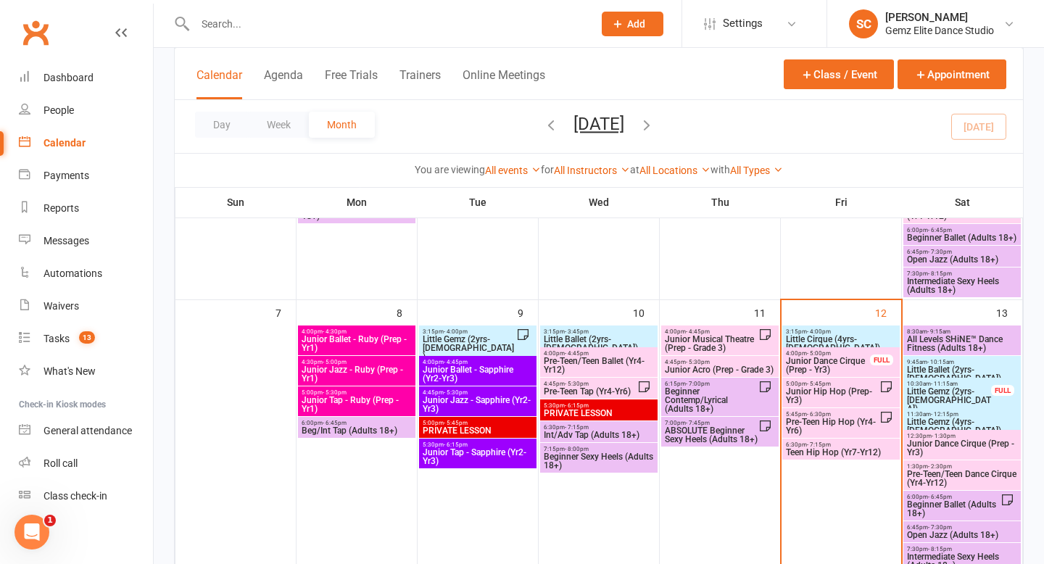
click at [923, 362] on span "9:45am - 10:15am" at bounding box center [962, 362] width 112 height 7
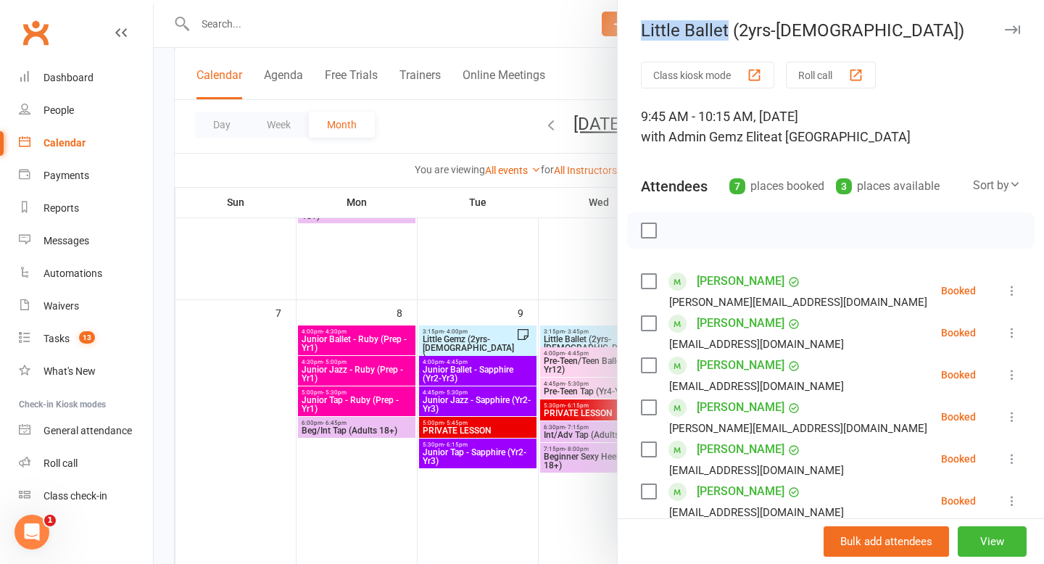
drag, startPoint x: 635, startPoint y: 28, endPoint x: 727, endPoint y: 35, distance: 92.3
click at [727, 35] on div "Little Ballet (2yrs-5yrs old)" at bounding box center [830, 30] width 426 height 20
click at [861, 33] on div "Little Ballet (2yrs-5yrs old)" at bounding box center [830, 30] width 426 height 20
drag, startPoint x: 861, startPoint y: 33, endPoint x: 630, endPoint y: 36, distance: 231.2
click at [630, 36] on div "Little Ballet (2yrs-5yrs old)" at bounding box center [830, 30] width 426 height 20
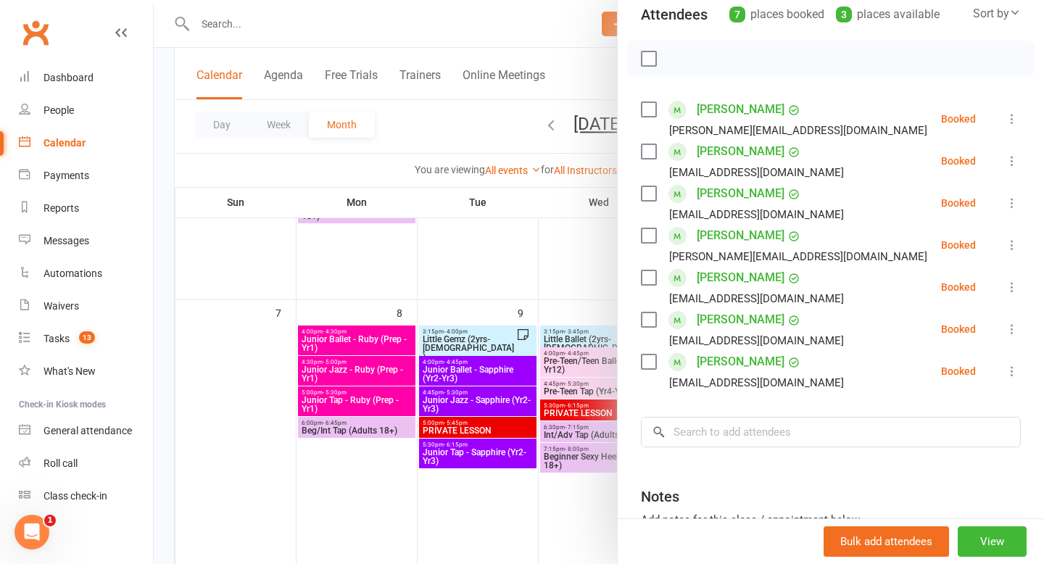
scroll to position [181, 0]
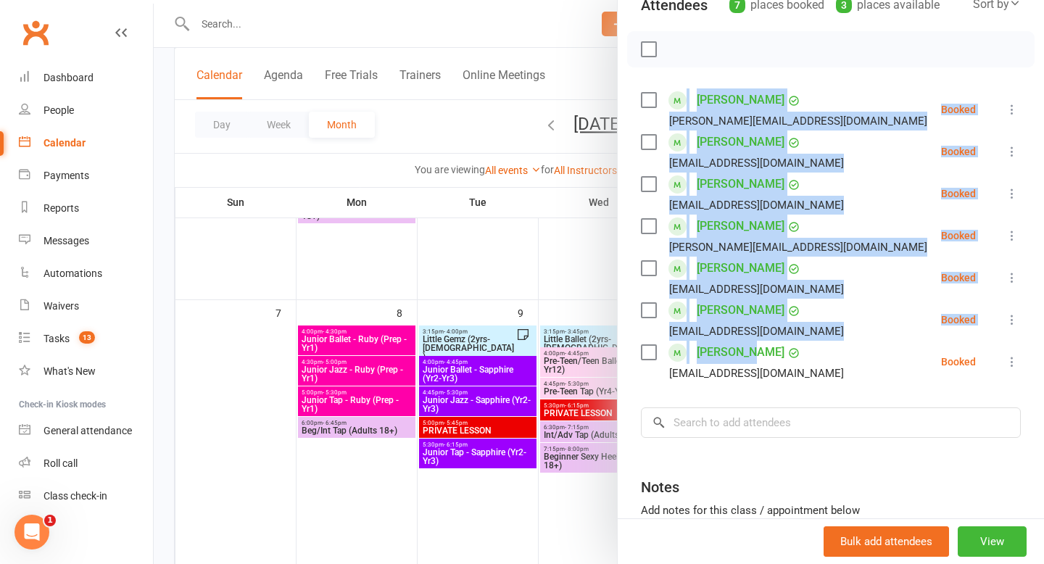
drag, startPoint x: 852, startPoint y: 362, endPoint x: 671, endPoint y: 86, distance: 330.5
click at [671, 86] on div "Class kiosk mode Roll call 9:45 AM - 10:15 AM, Saturday, September, 13, 2025 wi…" at bounding box center [830, 261] width 426 height 762
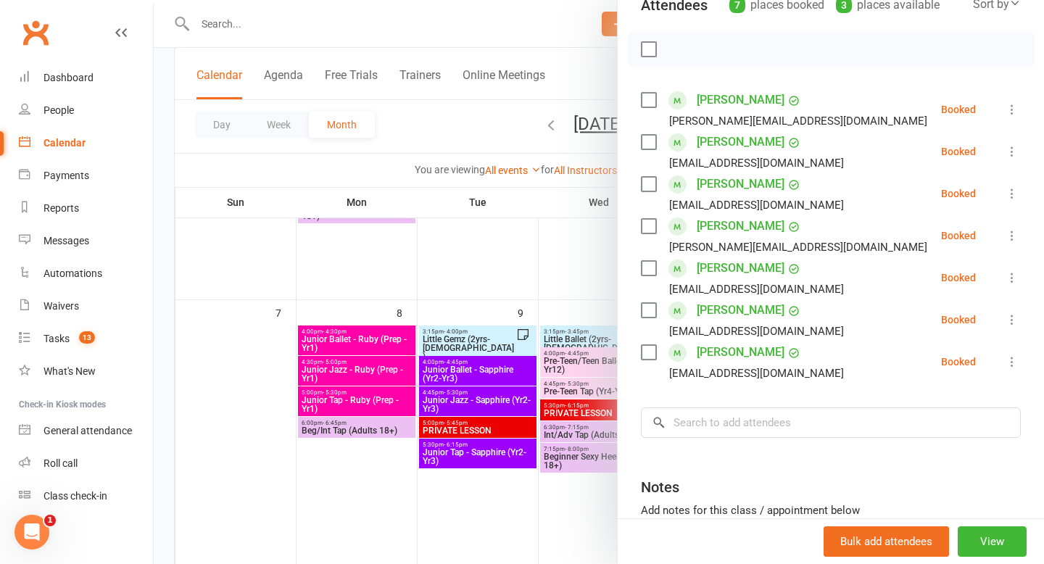
click at [842, 71] on div "Class kiosk mode Roll call 9:45 AM - 10:15 AM, Saturday, September, 13, 2025 wi…" at bounding box center [830, 261] width 426 height 762
click at [817, 86] on div "Class kiosk mode Roll call 9:45 AM - 10:15 AM, Saturday, September, 13, 2025 wi…" at bounding box center [830, 261] width 426 height 762
click at [445, 114] on div at bounding box center [599, 282] width 890 height 564
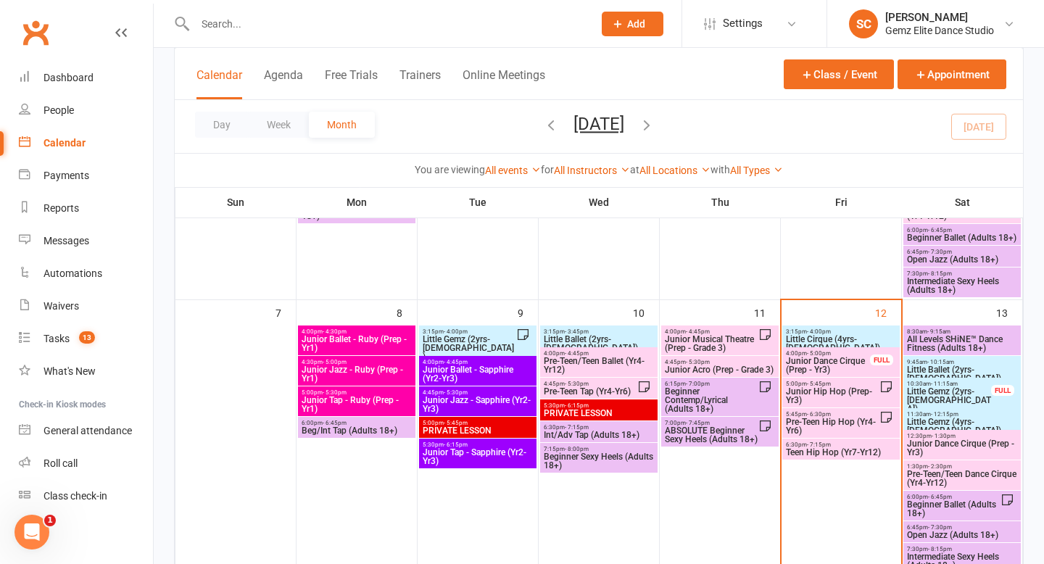
click at [604, 335] on span "Little Ballet (2yrs-5yrs old)" at bounding box center [599, 343] width 112 height 17
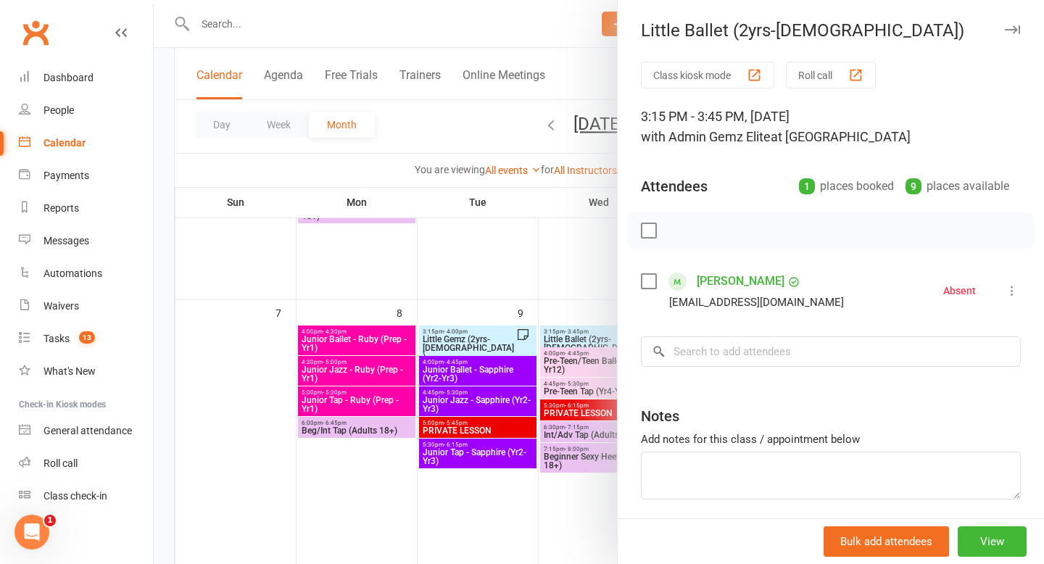
click at [372, 297] on div at bounding box center [599, 282] width 890 height 564
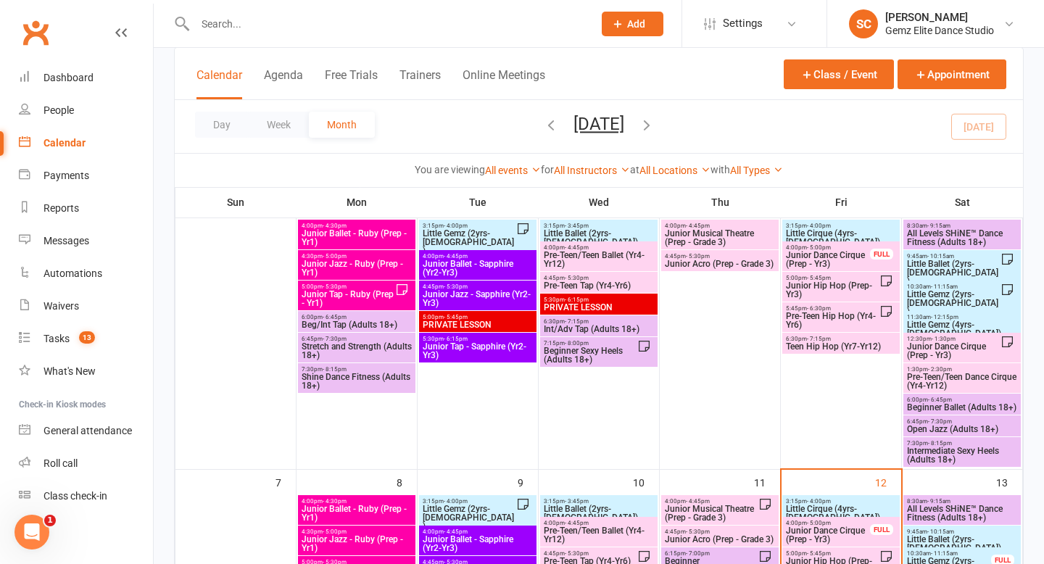
scroll to position [108, 0]
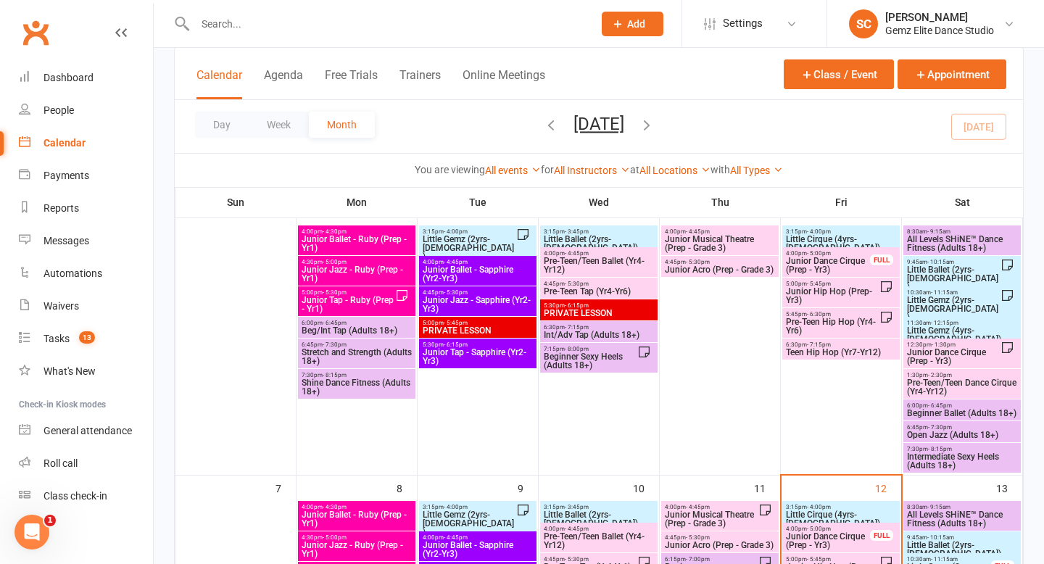
click at [583, 233] on span "- 3:45pm" at bounding box center [577, 231] width 24 height 7
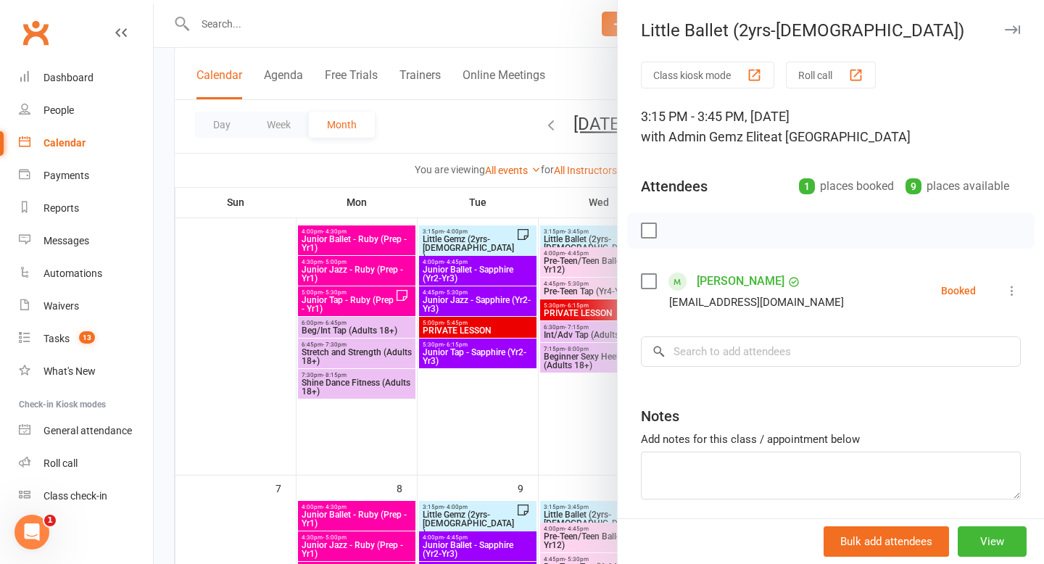
click at [557, 409] on div at bounding box center [599, 282] width 890 height 564
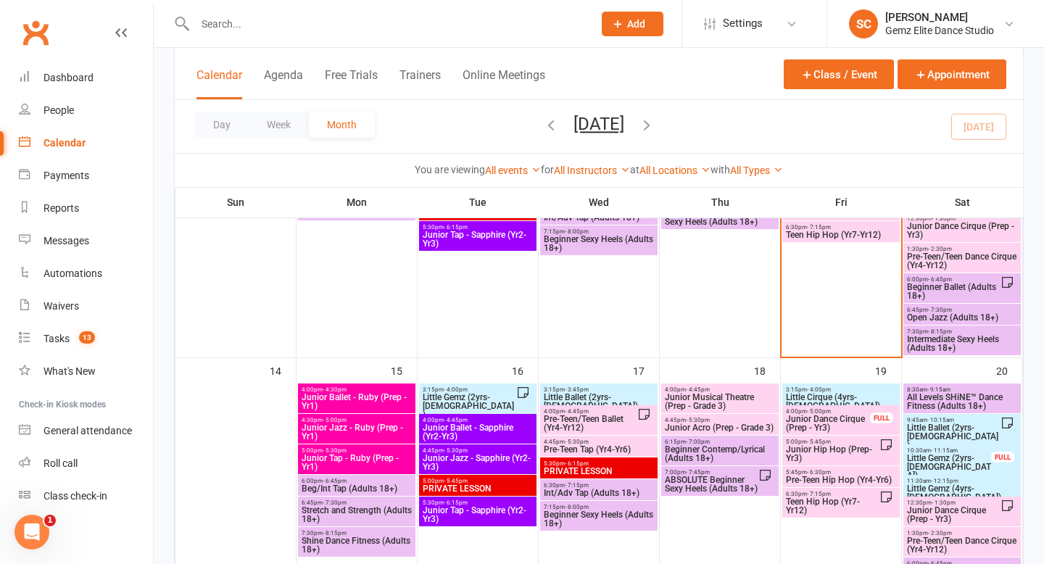
scroll to position [507, 0]
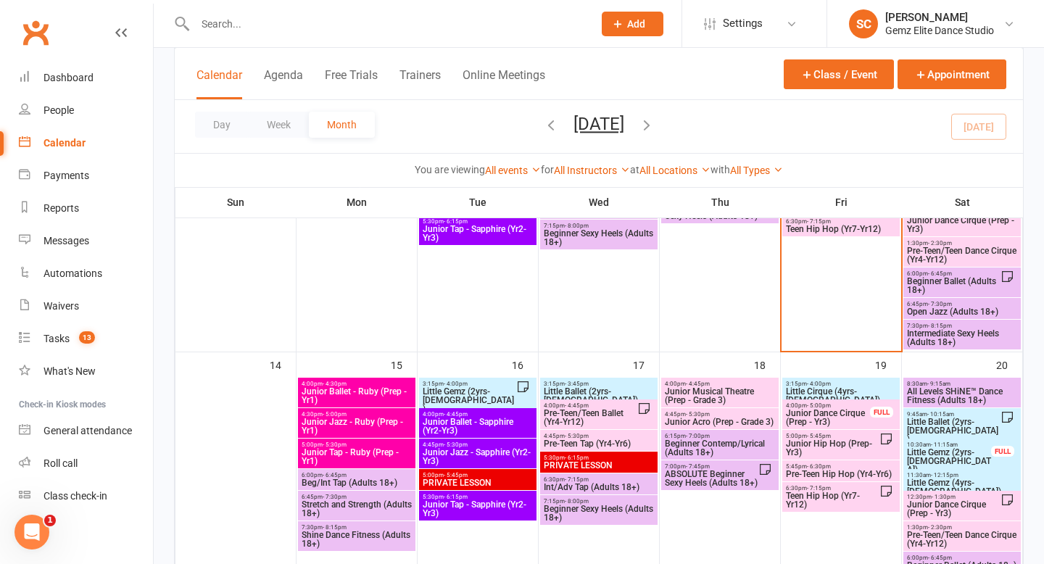
click at [592, 387] on span "Little Ballet (2yrs-5yrs old)" at bounding box center [599, 395] width 112 height 17
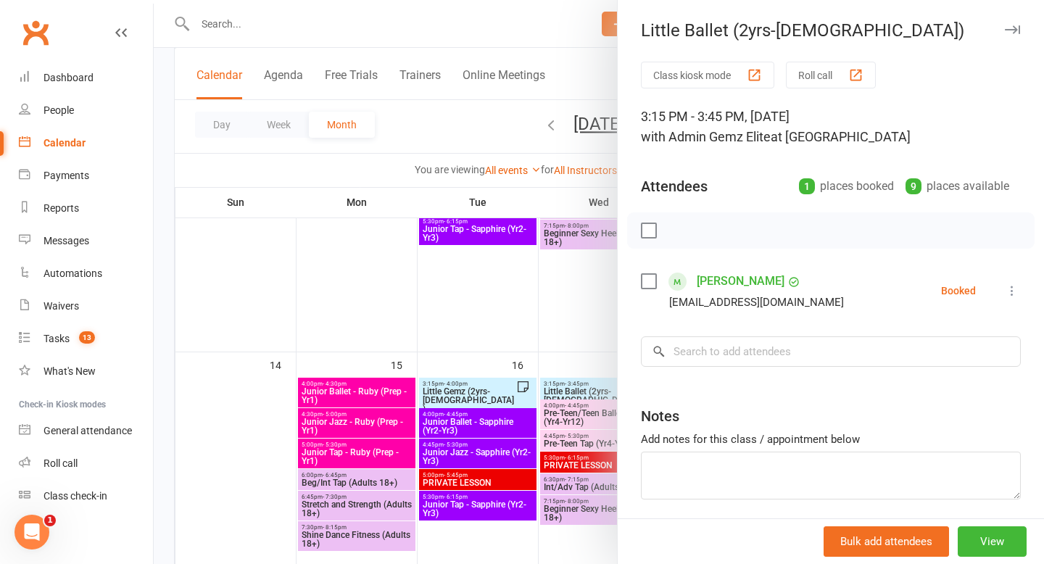
drag, startPoint x: 692, startPoint y: 284, endPoint x: 777, endPoint y: 280, distance: 84.9
click at [777, 283] on div "Liliana Atkinson jlhaldoupis@gmail.com" at bounding box center [745, 291] width 209 height 42
click at [464, 131] on div at bounding box center [599, 282] width 890 height 564
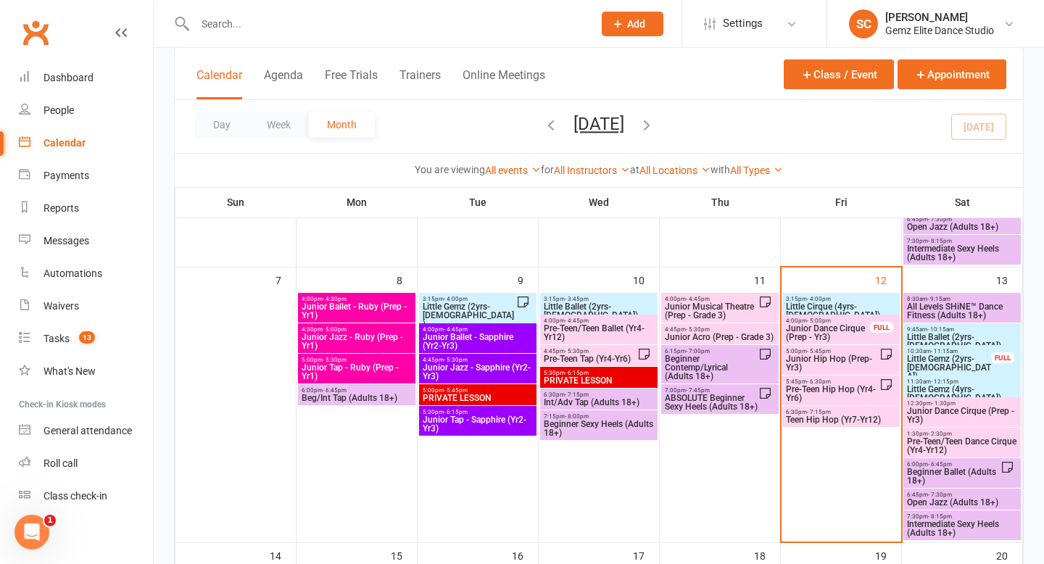
scroll to position [314, 0]
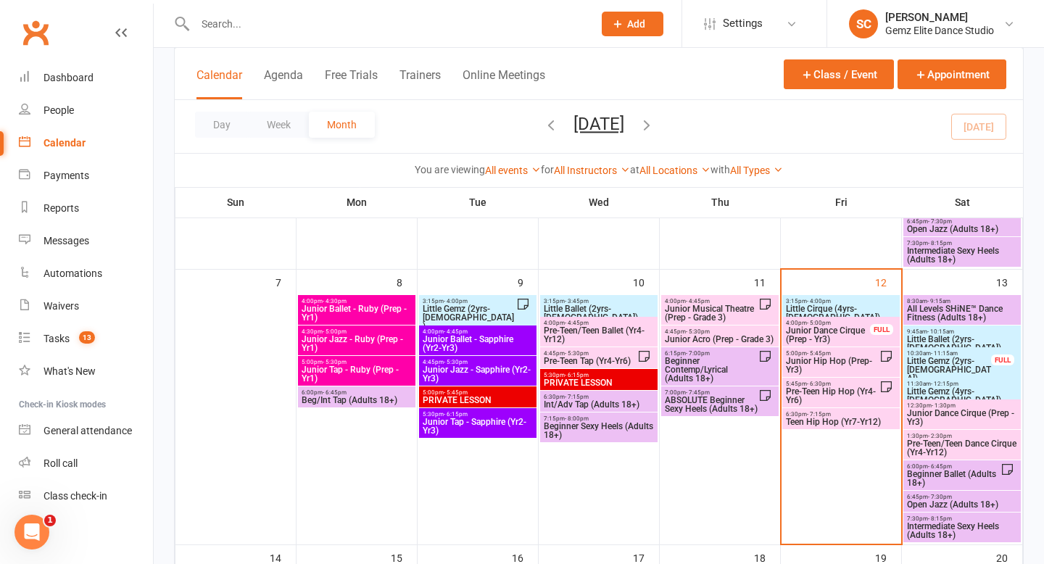
click at [491, 305] on span "Little Gemz (2yrs-5yrs old)" at bounding box center [469, 317] width 94 height 26
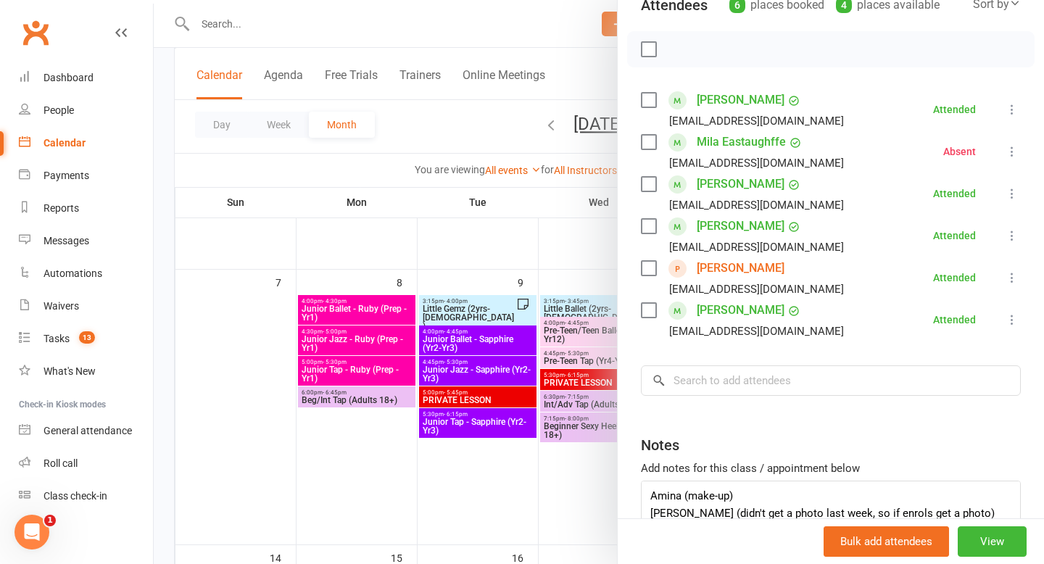
scroll to position [183, 0]
click at [412, 134] on div at bounding box center [599, 282] width 890 height 564
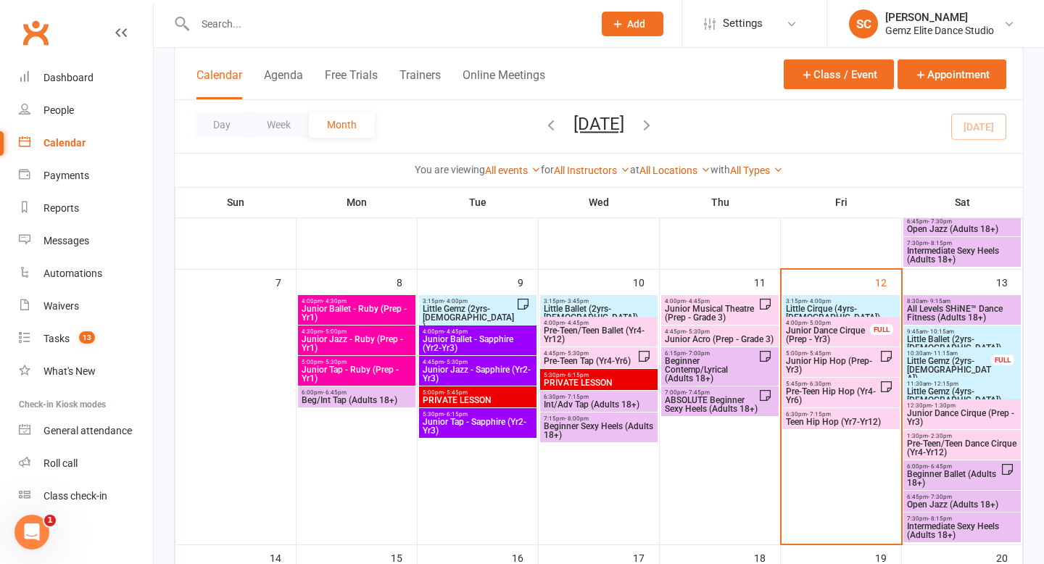
click at [948, 361] on span "Little Gemz (2yrs-3yrs old)" at bounding box center [949, 370] width 86 height 26
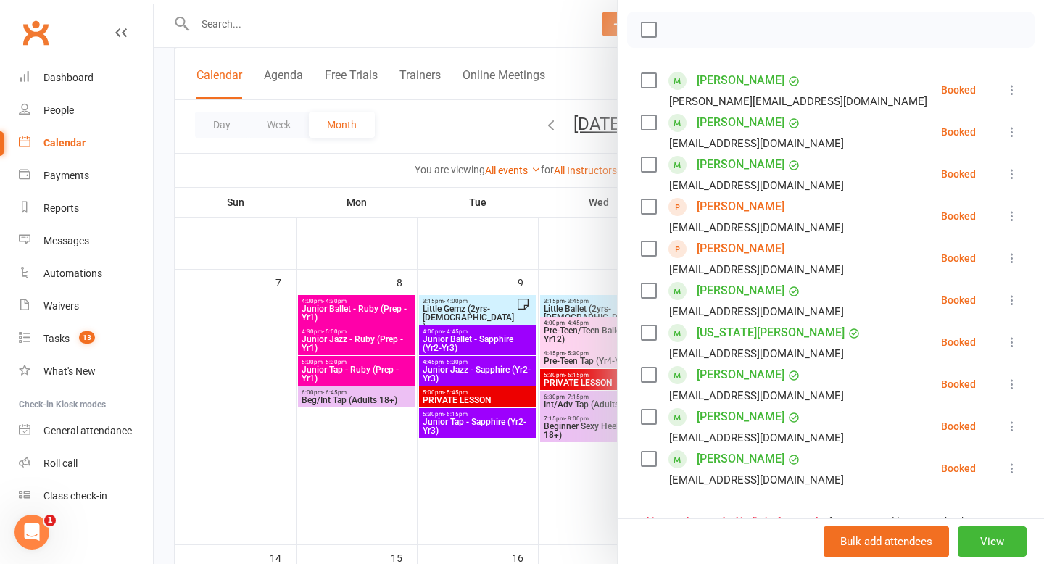
scroll to position [201, 0]
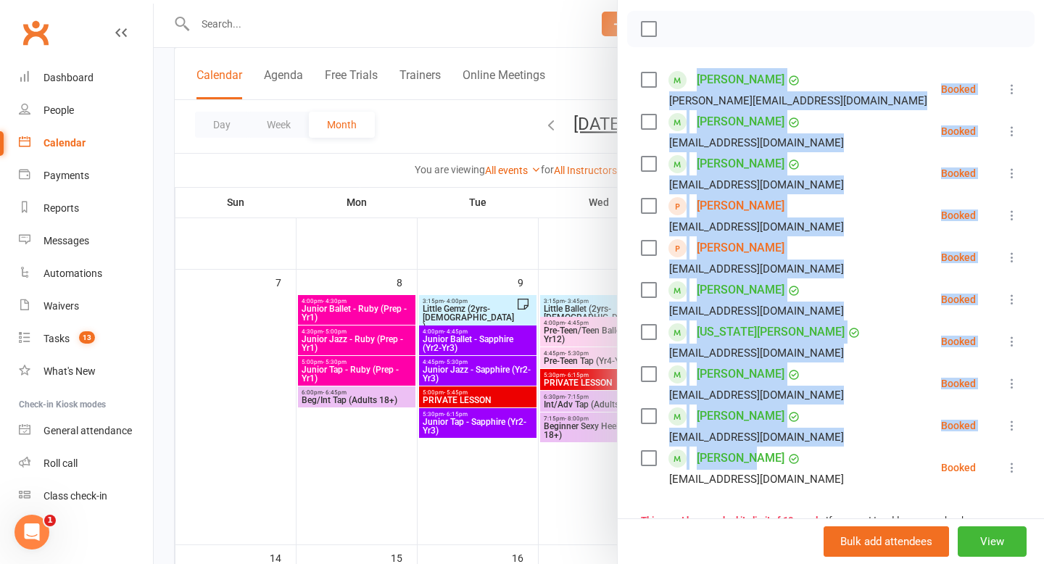
drag, startPoint x: 810, startPoint y: 464, endPoint x: 691, endPoint y: 83, distance: 399.5
click at [691, 83] on ul "Willow Kattenberg jessica_leigh_xx@hotmail.com Booked More info Remove Check in…" at bounding box center [831, 278] width 380 height 420
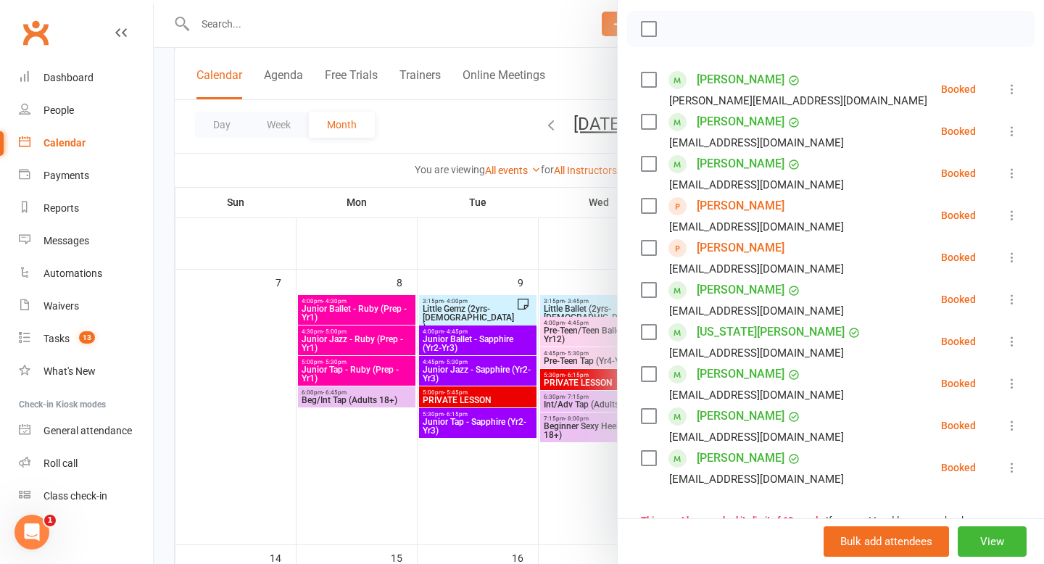
click at [839, 63] on div "Class kiosk mode Roll call 10:30 AM - 11:15 AM, Saturday, September, 13, 2025 w…" at bounding box center [830, 304] width 426 height 889
click at [455, 110] on div at bounding box center [599, 282] width 890 height 564
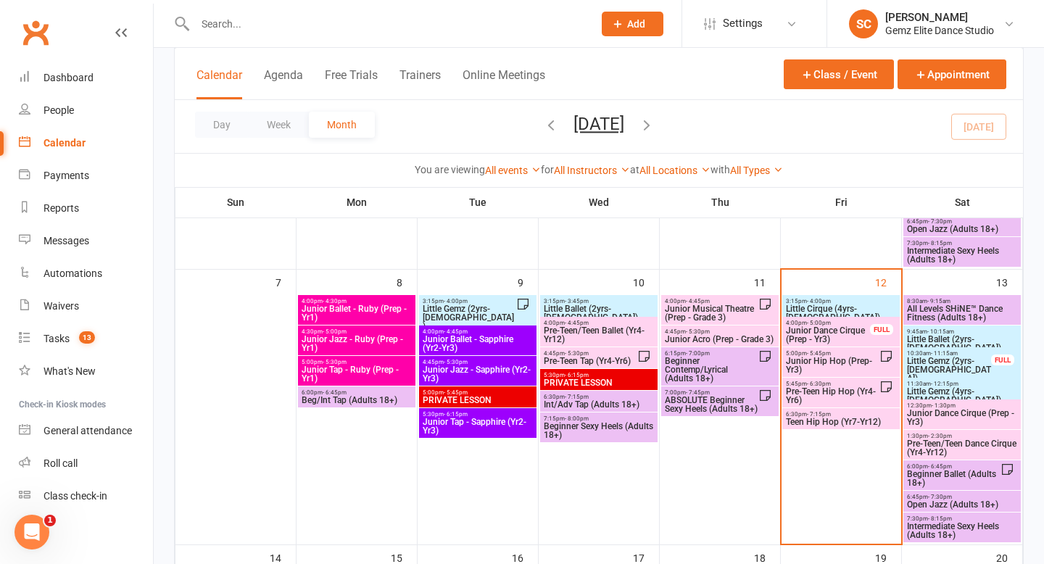
click at [453, 308] on span "Little Gemz (2yrs-5yrs old)" at bounding box center [469, 317] width 94 height 26
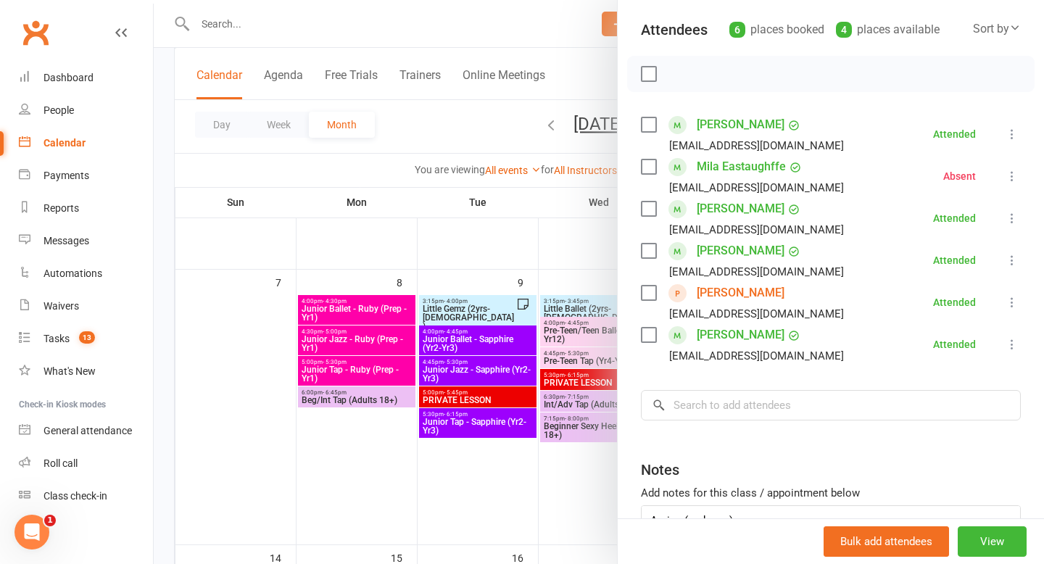
scroll to position [155, 0]
drag, startPoint x: 842, startPoint y: 341, endPoint x: 695, endPoint y: 127, distance: 260.1
click at [695, 127] on ul "Audrey Donaldson tiarnasweetman@gmail.com Attended More info Remove Mark absent…" at bounding box center [831, 241] width 380 height 252
click at [459, 112] on div at bounding box center [599, 282] width 890 height 564
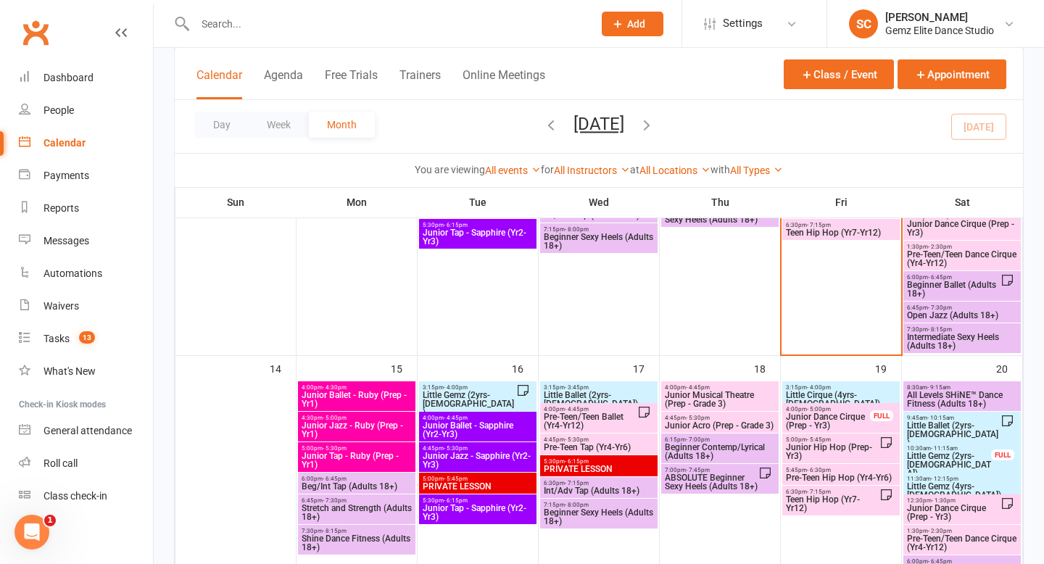
scroll to position [506, 0]
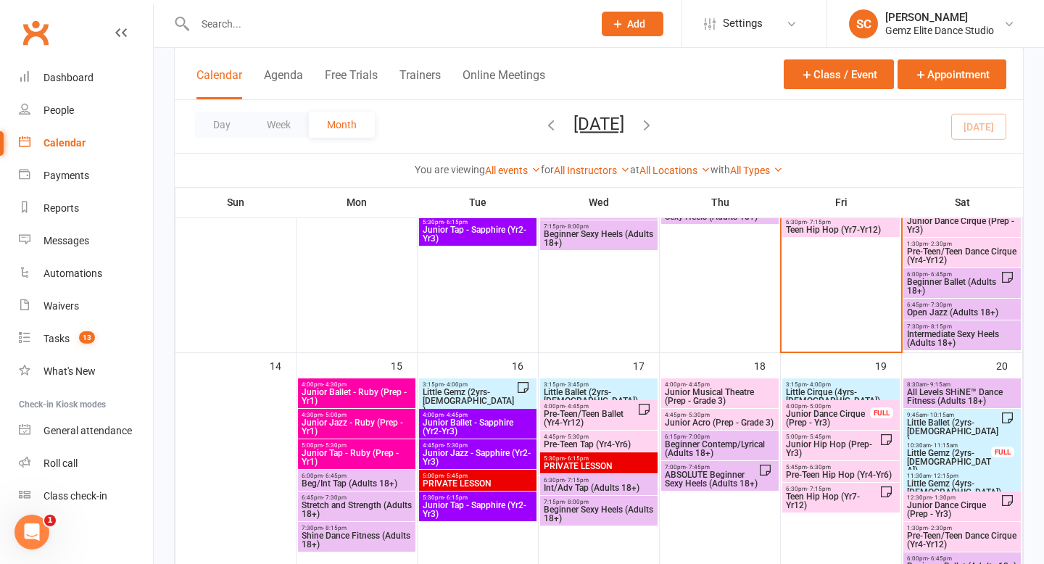
click at [471, 389] on span "Little Gemz (2yrs-5yrs old)" at bounding box center [469, 401] width 94 height 26
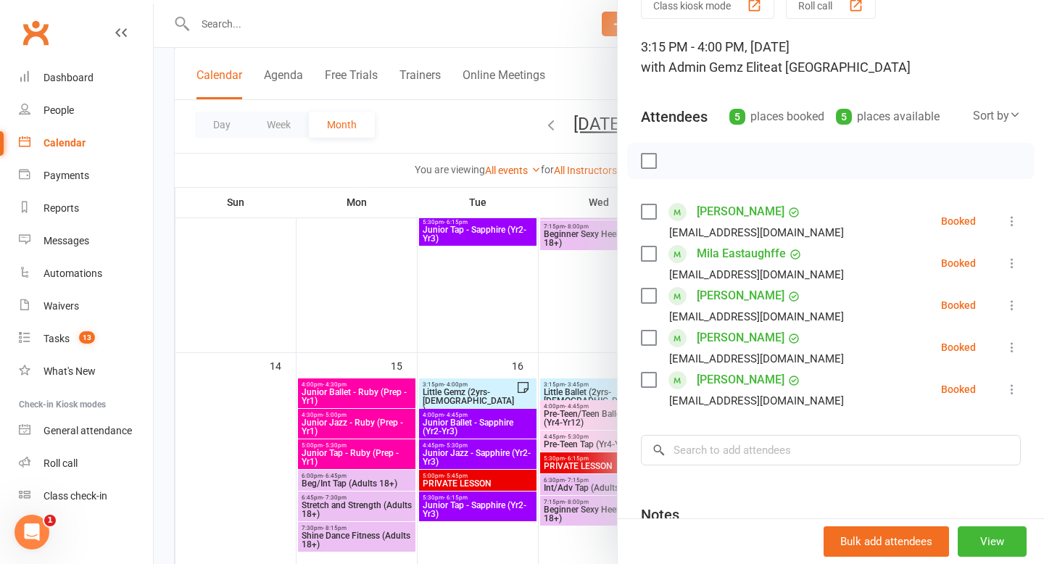
scroll to position [67, 0]
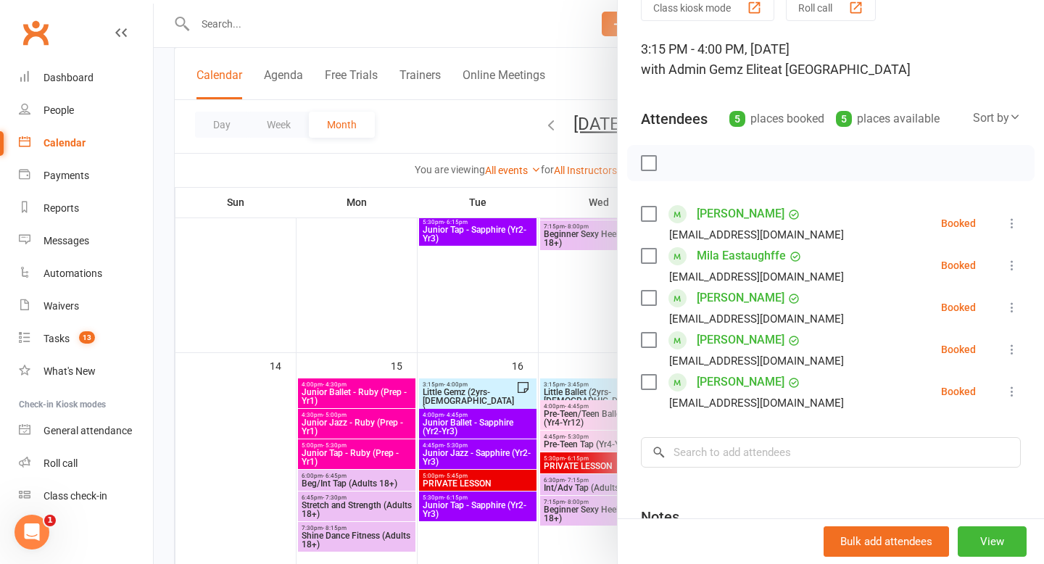
drag, startPoint x: 839, startPoint y: 383, endPoint x: 697, endPoint y: 211, distance: 223.4
click at [699, 212] on ul "Audrey Donaldson tiarnasweetman@gmail.com Booked More info Remove Check in Mark…" at bounding box center [831, 307] width 380 height 210
click at [781, 167] on div at bounding box center [830, 163] width 407 height 36
click at [440, 124] on div at bounding box center [599, 282] width 890 height 564
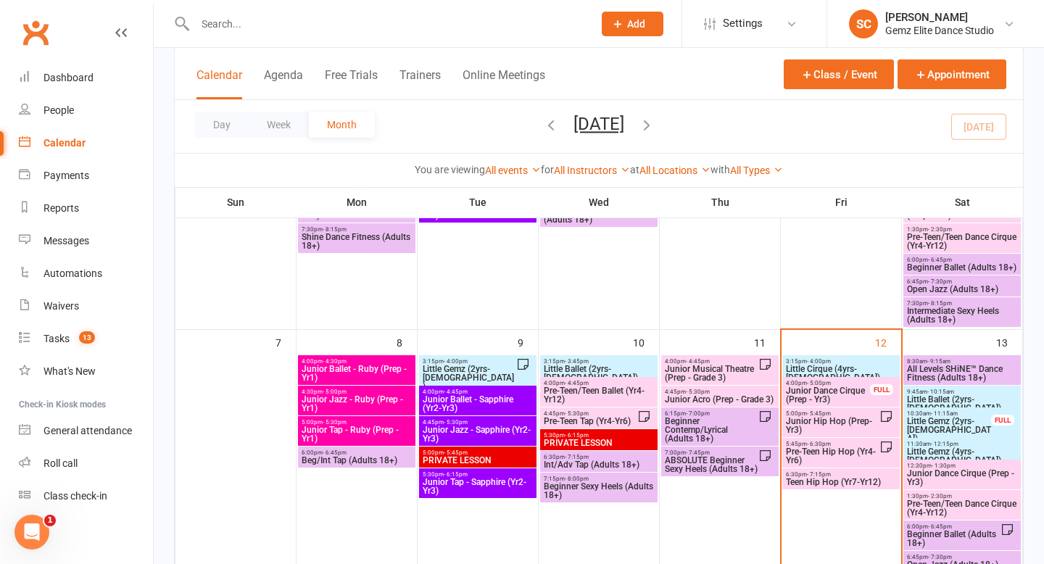
scroll to position [254, 0]
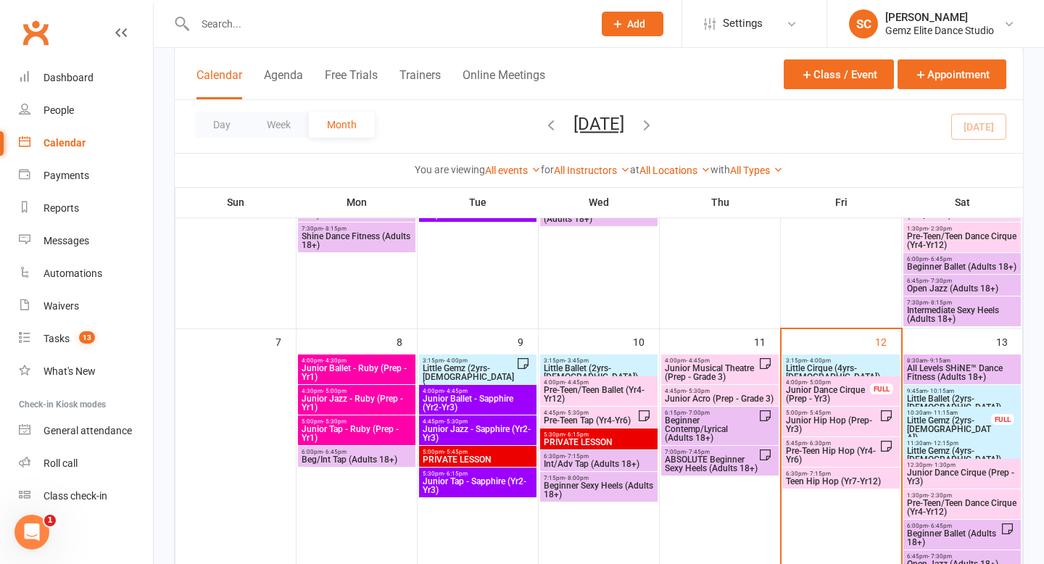
click at [464, 394] on span "Junior Ballet - Sapphire (Yr2-Yr3)" at bounding box center [478, 402] width 112 height 17
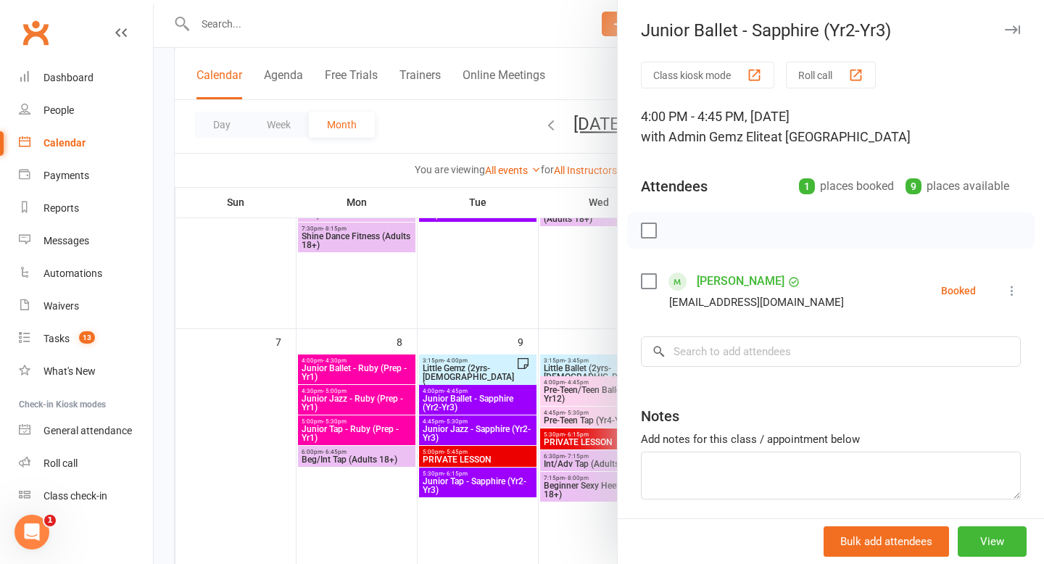
click at [480, 299] on div at bounding box center [599, 282] width 890 height 564
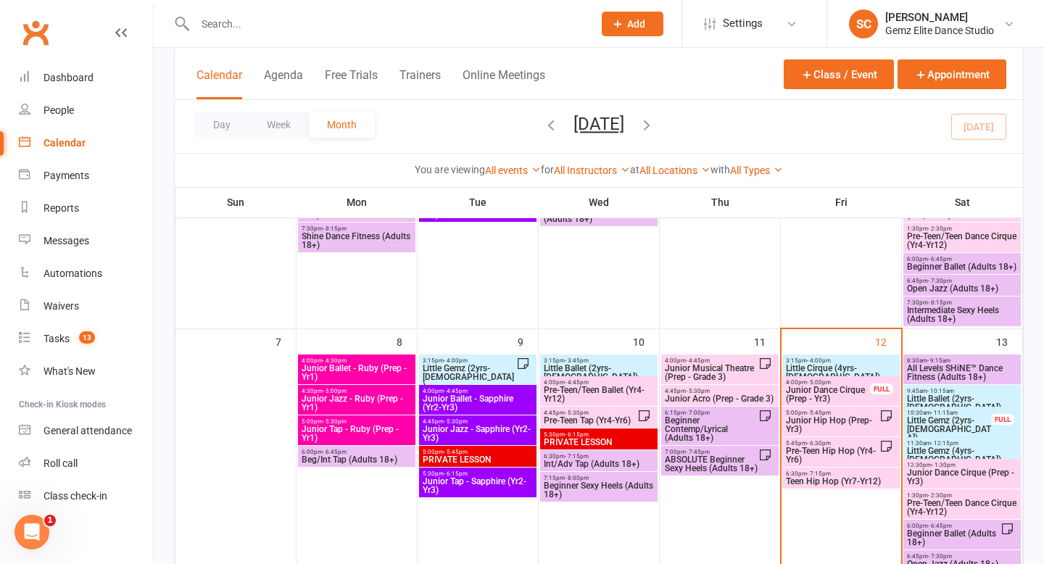
click at [375, 357] on span "4:00pm - 4:30pm" at bounding box center [357, 360] width 112 height 7
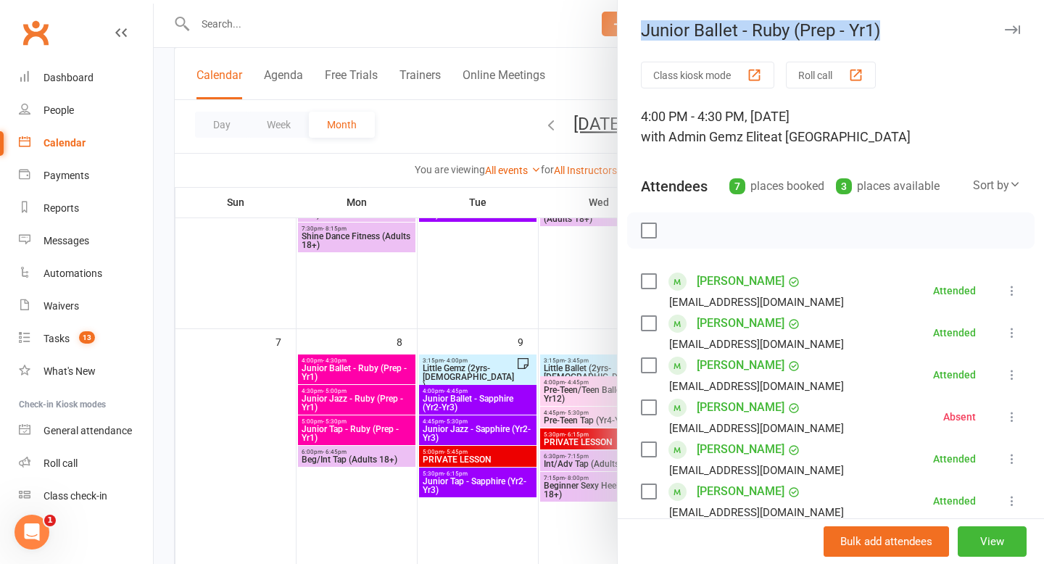
drag, startPoint x: 640, startPoint y: 35, endPoint x: 885, endPoint y: 28, distance: 245.1
click at [886, 29] on div "Junior Ballet - Ruby (Prep - Yr1)" at bounding box center [830, 30] width 426 height 20
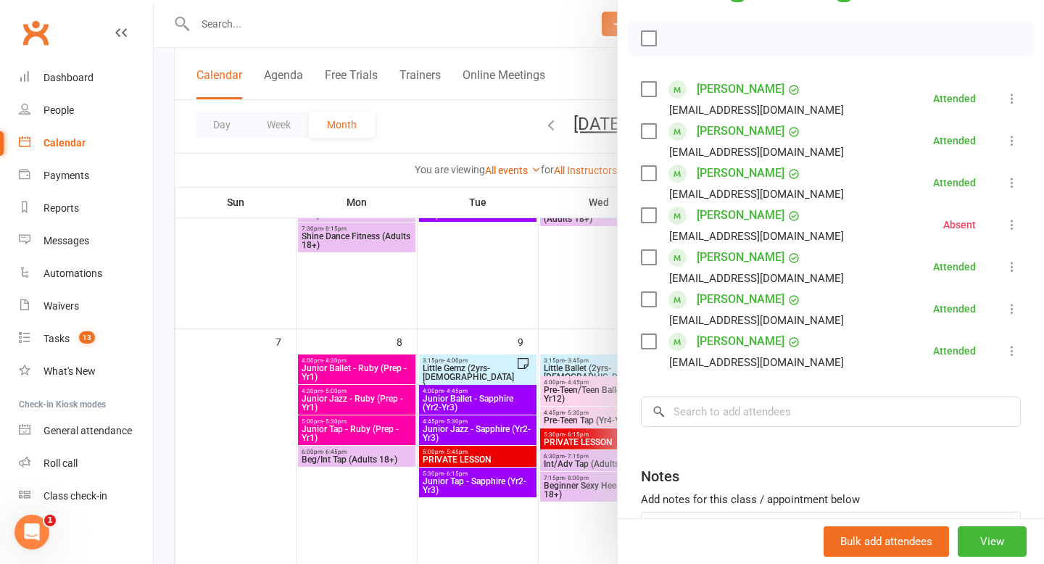
scroll to position [196, 0]
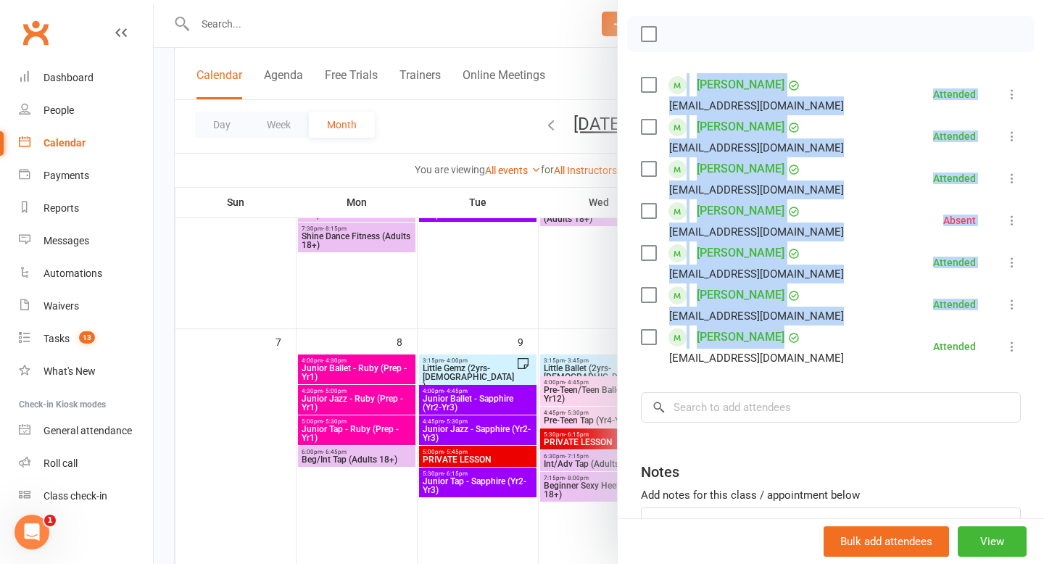
drag, startPoint x: 815, startPoint y: 344, endPoint x: 668, endPoint y: 57, distance: 322.5
click at [668, 57] on div "Class kiosk mode Roll call 4:00 PM - 4:30 PM, Monday, September, 8, 2025 with A…" at bounding box center [830, 246] width 426 height 762
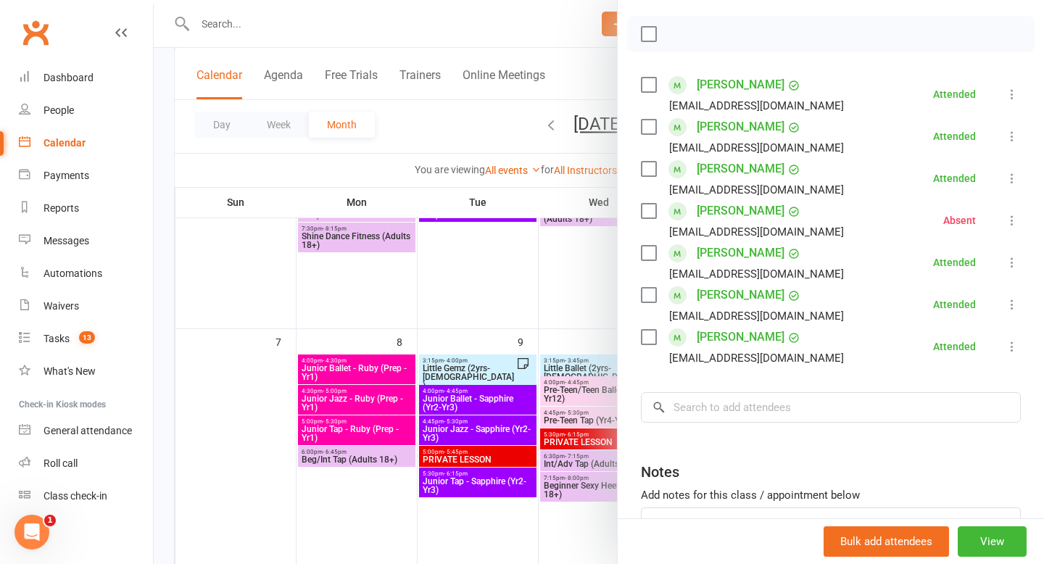
click at [834, 60] on div "Class kiosk mode Roll call 4:00 PM - 4:30 PM, Monday, September, 8, 2025 with A…" at bounding box center [830, 246] width 426 height 762
click at [400, 317] on div at bounding box center [599, 282] width 890 height 564
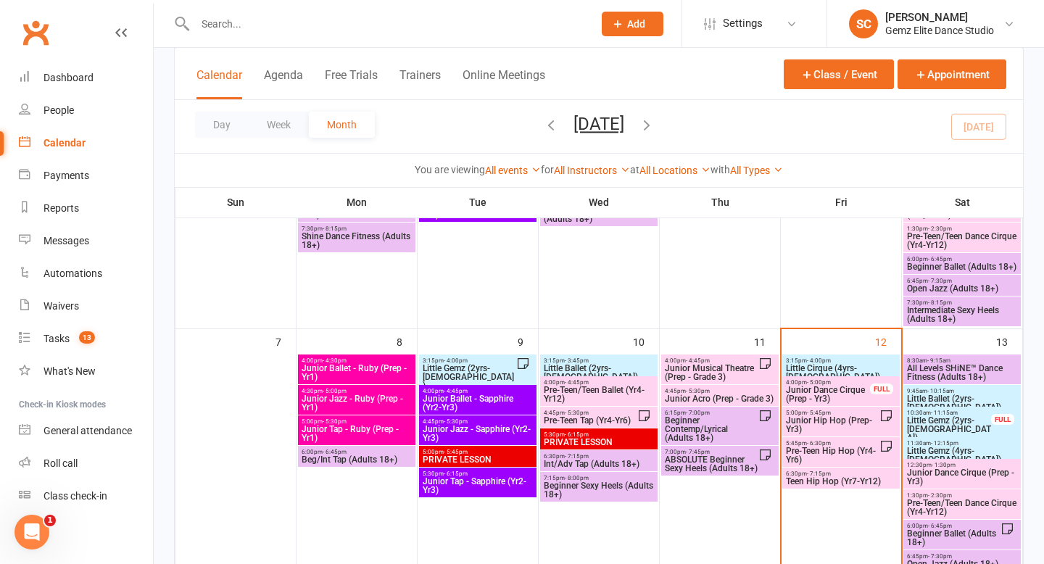
click at [377, 399] on span "Junior Jazz - Ruby (Prep - Yr1)" at bounding box center [357, 402] width 112 height 17
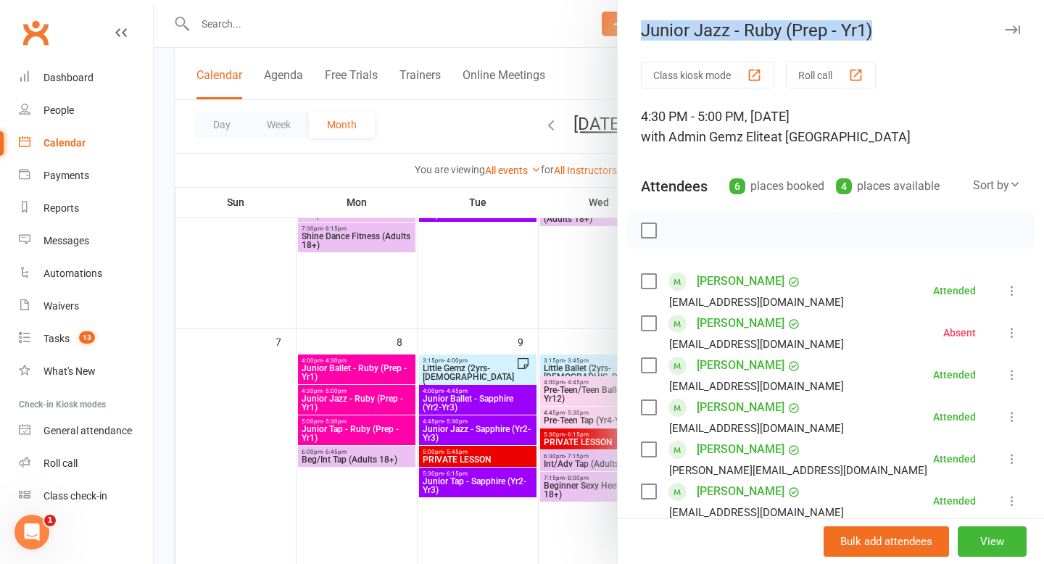
drag, startPoint x: 643, startPoint y: 31, endPoint x: 925, endPoint y: 24, distance: 282.7
click at [928, 27] on div "Junior Jazz - Ruby (Prep - Yr1)" at bounding box center [830, 30] width 426 height 20
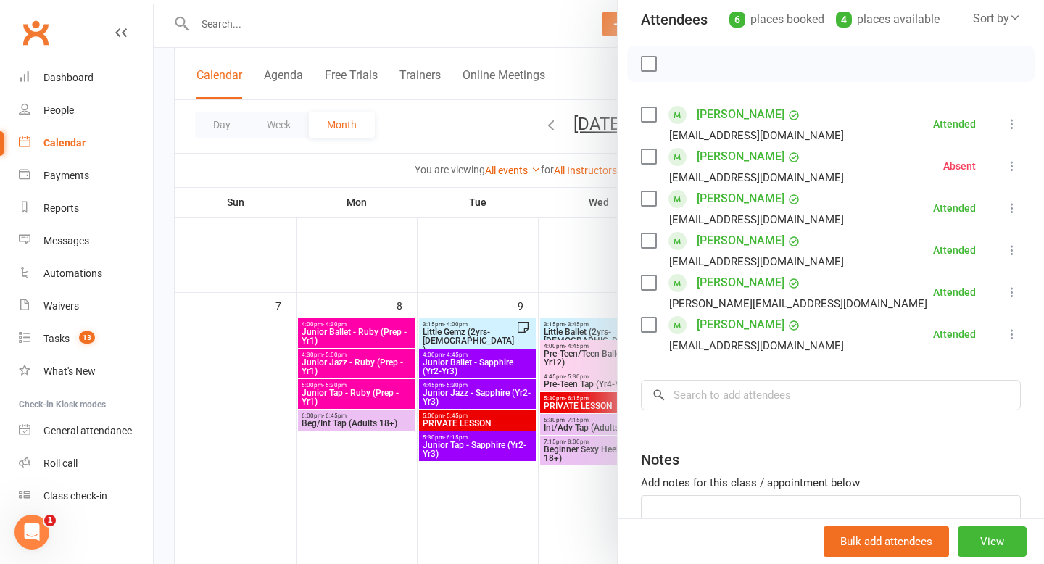
scroll to position [162, 0]
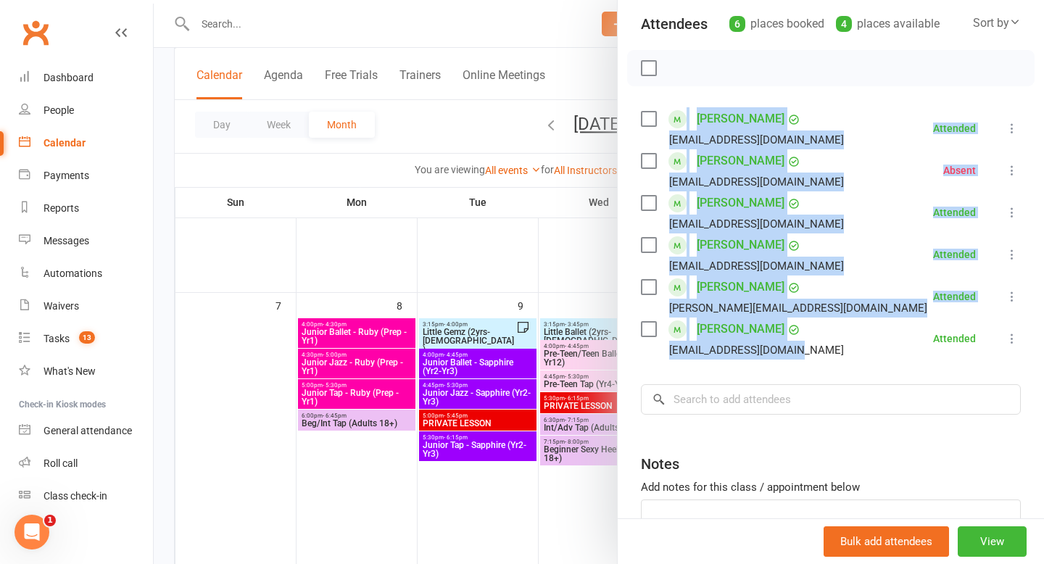
drag, startPoint x: 833, startPoint y: 345, endPoint x: 644, endPoint y: 105, distance: 305.0
click at [644, 105] on div "Class kiosk mode Roll call 4:30 PM - 5:00 PM, Monday, September, 8, 2025 with A…" at bounding box center [830, 259] width 426 height 720
click at [860, 242] on li "Lily Thompson ozdee50@hotmail.com Attended More info Remove Mark absent Undo ch…" at bounding box center [831, 254] width 380 height 42
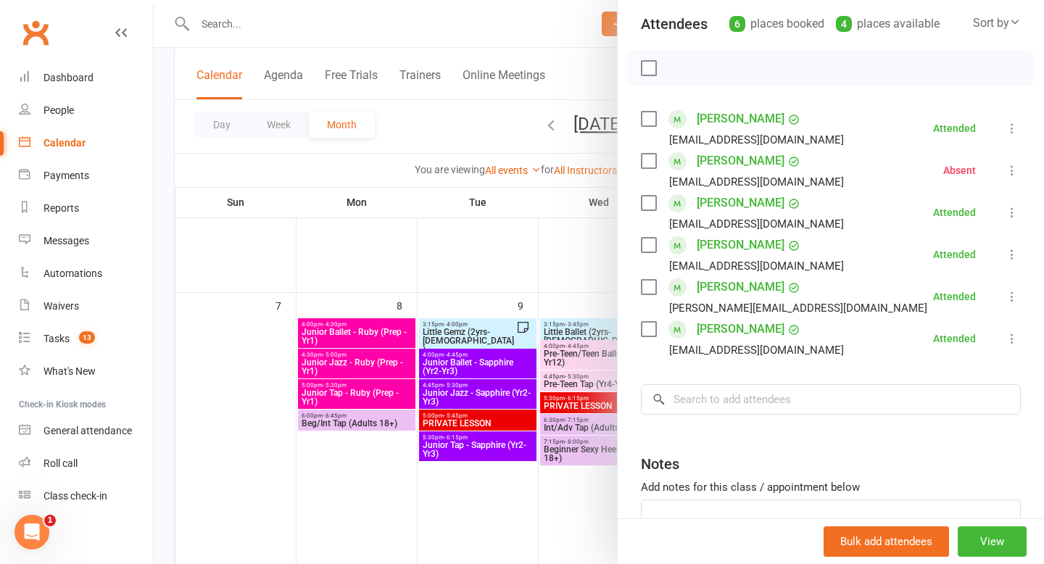
click at [457, 107] on div at bounding box center [599, 282] width 890 height 564
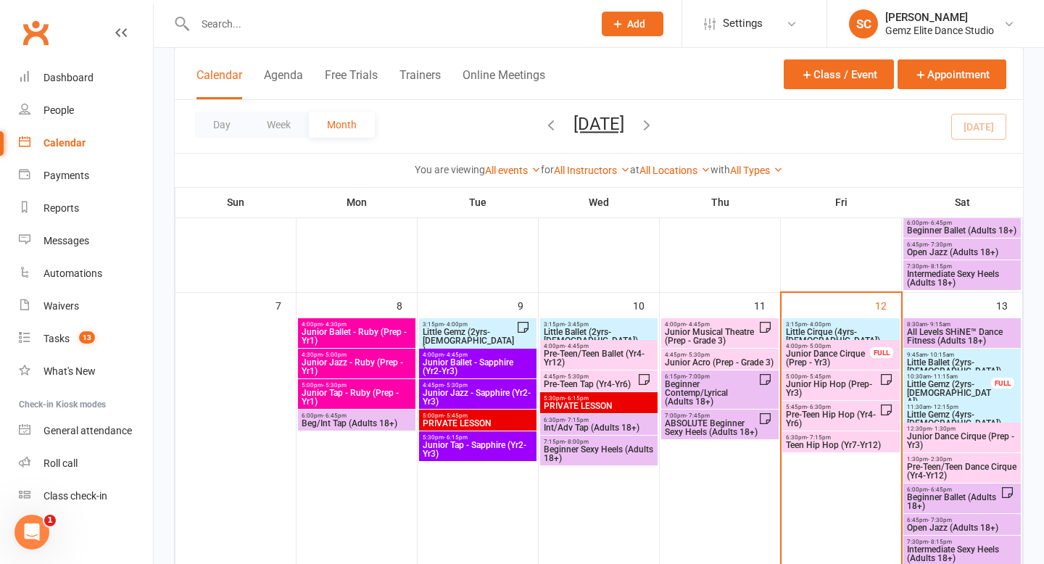
click at [378, 398] on span "Junior Tap - Ruby (Prep - Yr1)" at bounding box center [357, 396] width 112 height 17
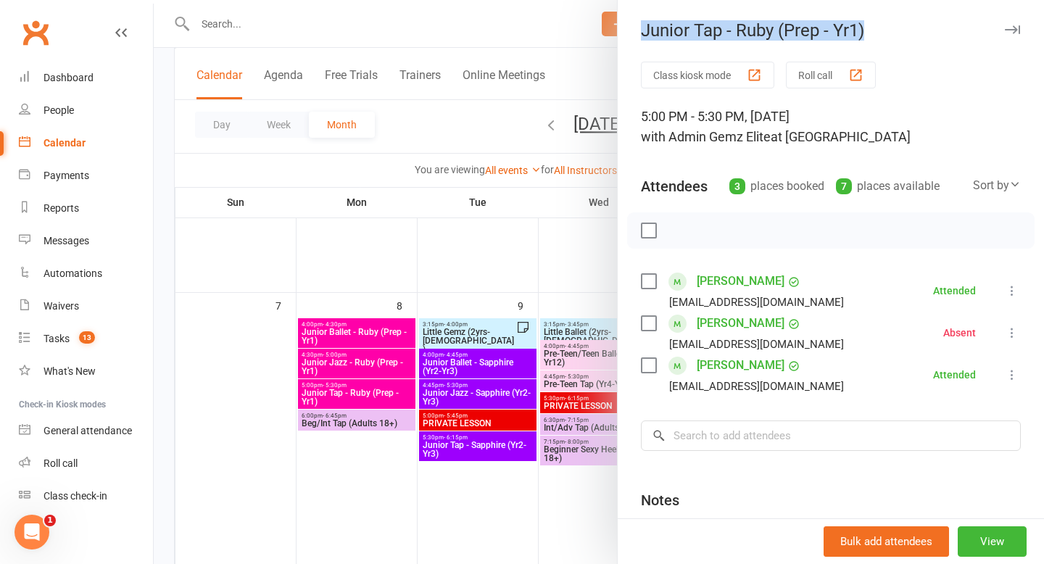
drag, startPoint x: 639, startPoint y: 33, endPoint x: 940, endPoint y: 34, distance: 300.8
click at [940, 34] on div "Junior Tap - Ruby (Prep - Yr1)" at bounding box center [830, 30] width 426 height 20
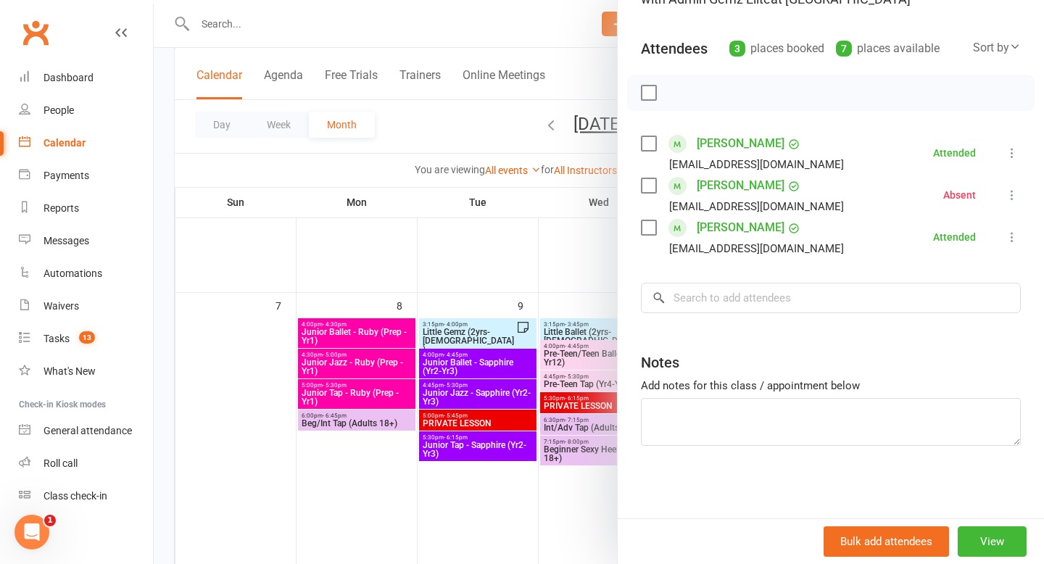
click at [464, 126] on div at bounding box center [599, 282] width 890 height 564
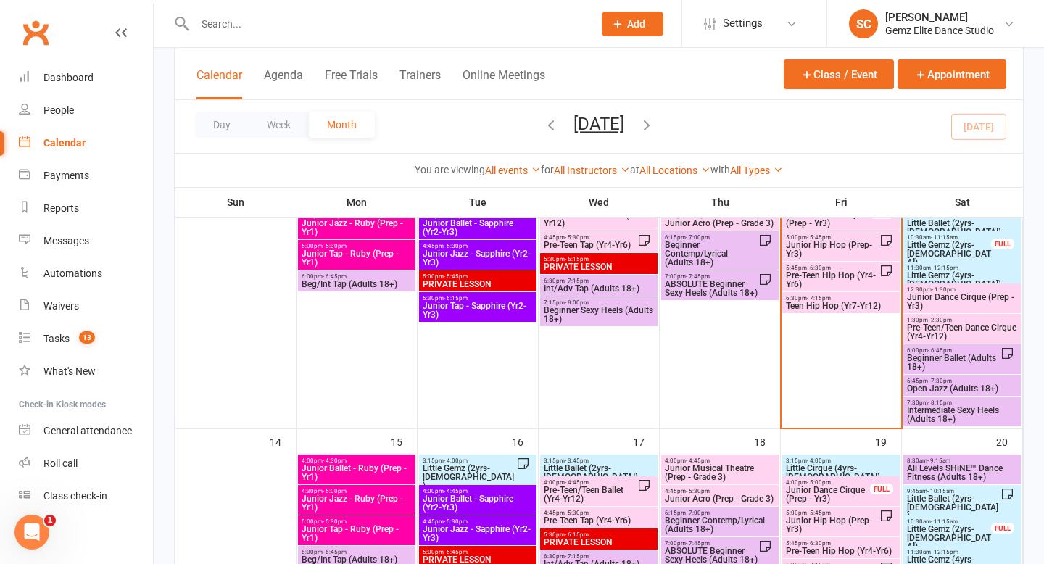
scroll to position [723, 0]
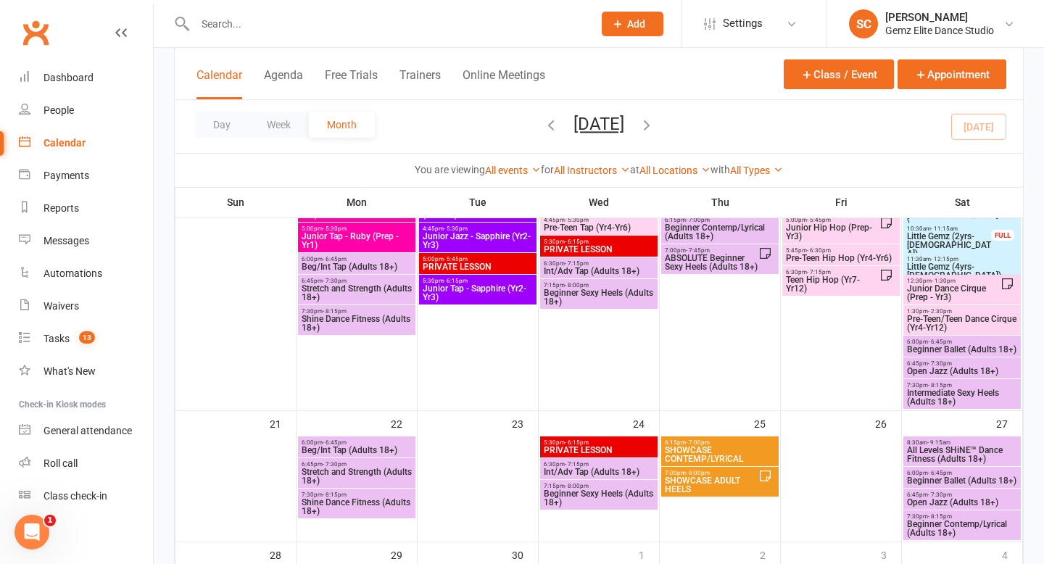
click at [377, 228] on span "5:00pm - 5:30pm" at bounding box center [357, 228] width 112 height 7
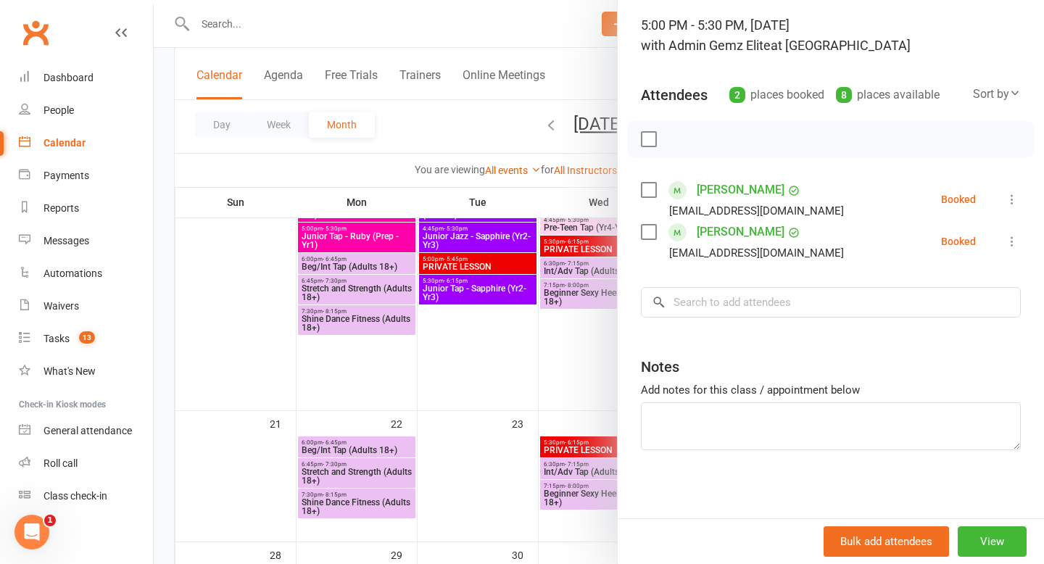
scroll to position [0, 0]
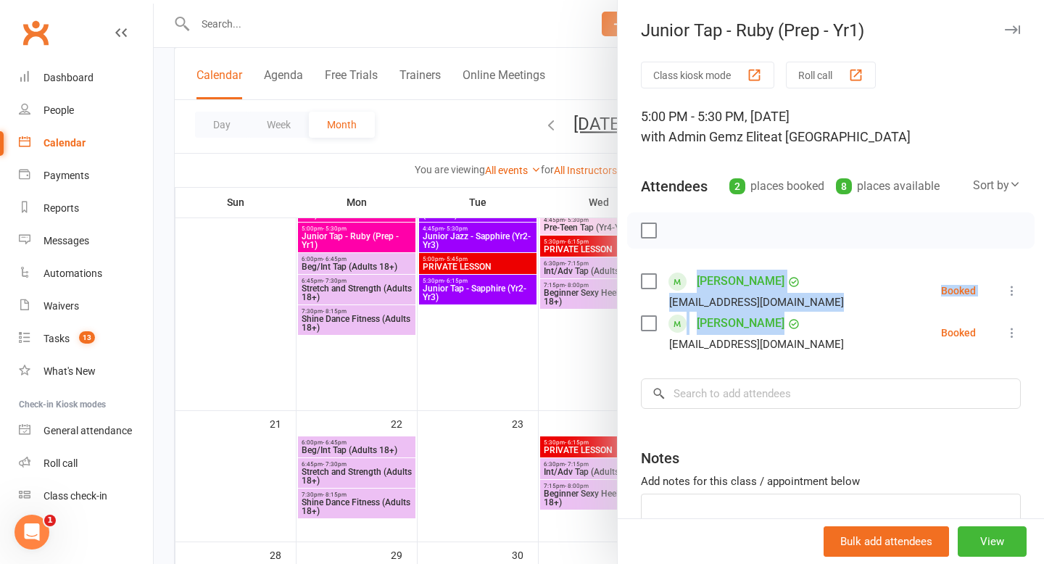
drag, startPoint x: 844, startPoint y: 322, endPoint x: 696, endPoint y: 280, distance: 152.8
click at [696, 280] on ul "Chihiro Dao oscartdao@outlook.com Booked More info Remove Check in Mark absent …" at bounding box center [831, 312] width 380 height 84
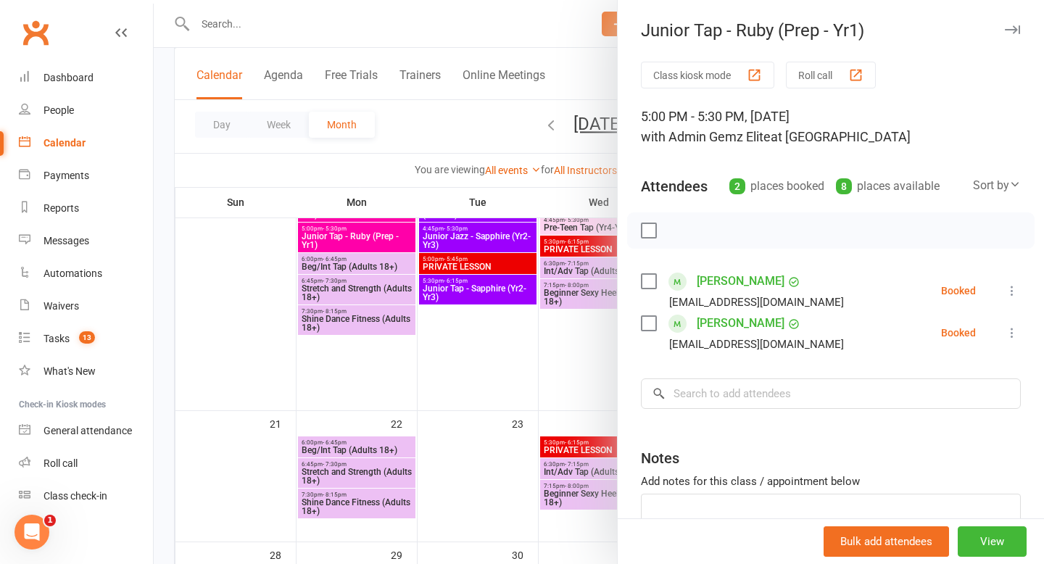
click at [759, 238] on div at bounding box center [830, 230] width 407 height 36
drag, startPoint x: 639, startPoint y: 25, endPoint x: 889, endPoint y: 26, distance: 250.0
click at [889, 27] on div "Junior Tap - Ruby (Prep - Yr1)" at bounding box center [830, 30] width 426 height 20
click at [419, 120] on div at bounding box center [599, 282] width 890 height 564
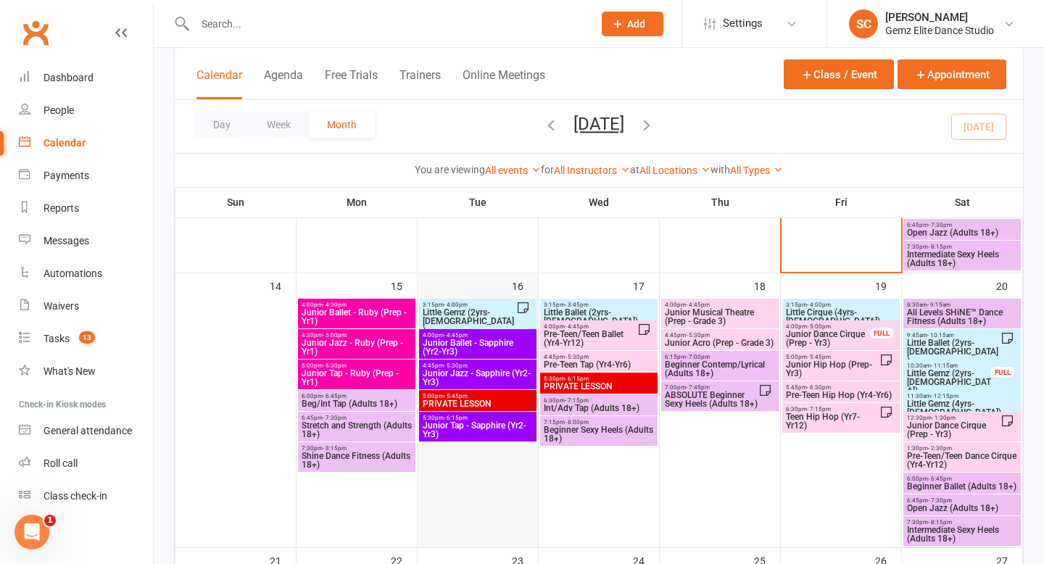
scroll to position [580, 0]
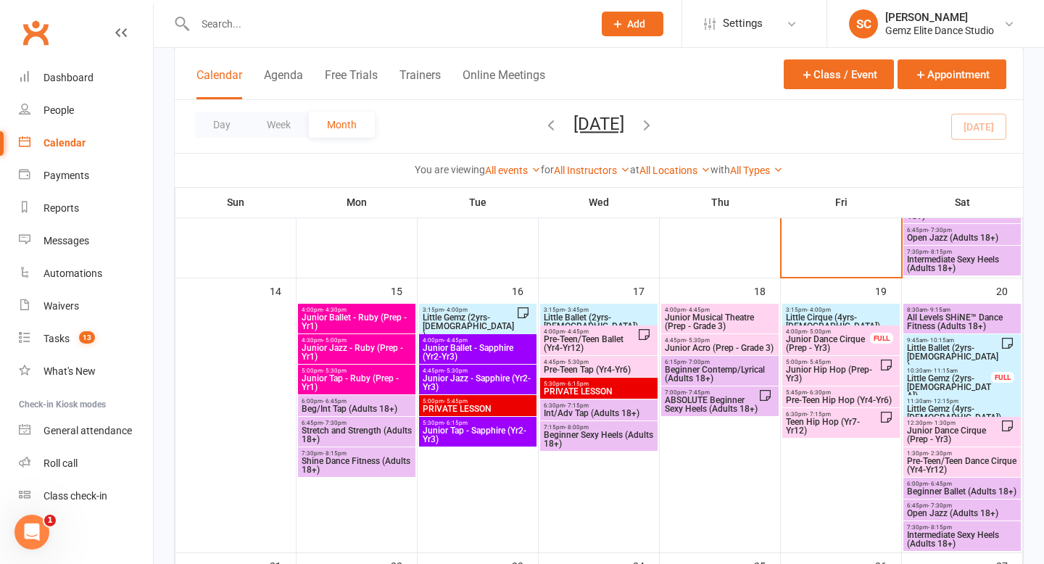
click at [444, 353] on span "Junior Ballet - Sapphire (Yr2-Yr3)" at bounding box center [478, 352] width 112 height 17
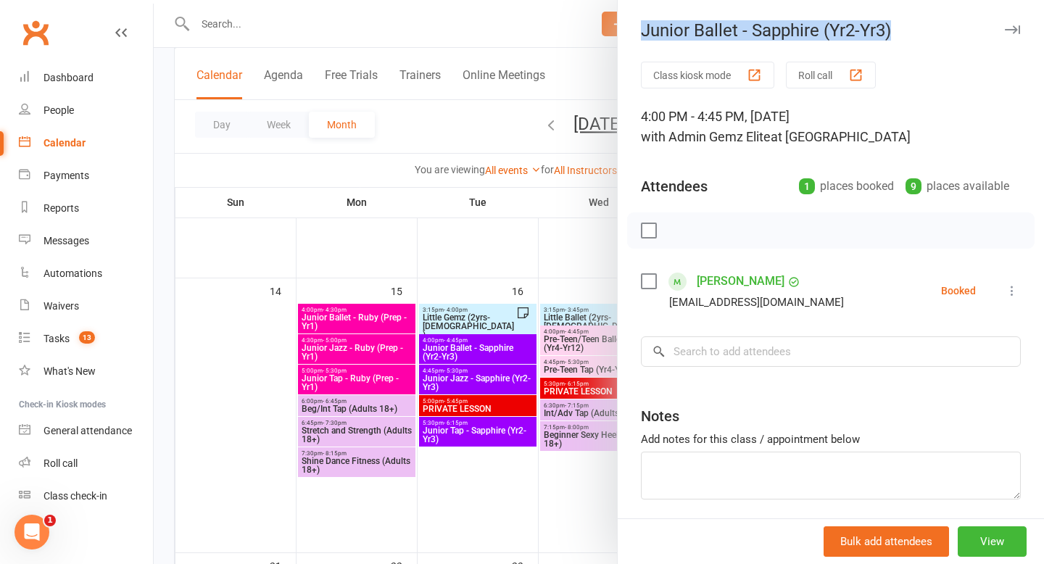
drag, startPoint x: 641, startPoint y: 34, endPoint x: 928, endPoint y: 34, distance: 287.0
click at [930, 37] on div "Junior Ballet - Sapphire (Yr2-Yr3)" at bounding box center [830, 30] width 426 height 20
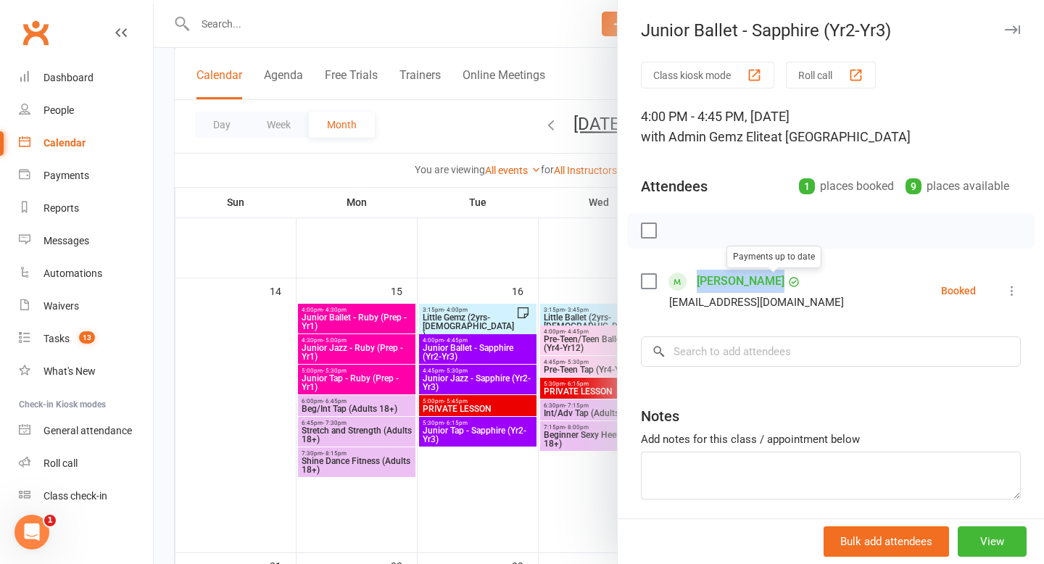
drag, startPoint x: 800, startPoint y: 278, endPoint x: 697, endPoint y: 278, distance: 102.9
click at [697, 278] on li "Riley Walford Payments up to date mickbee08@outlook.com Booked More info Remove…" at bounding box center [831, 291] width 380 height 42
click at [427, 132] on div at bounding box center [599, 282] width 890 height 564
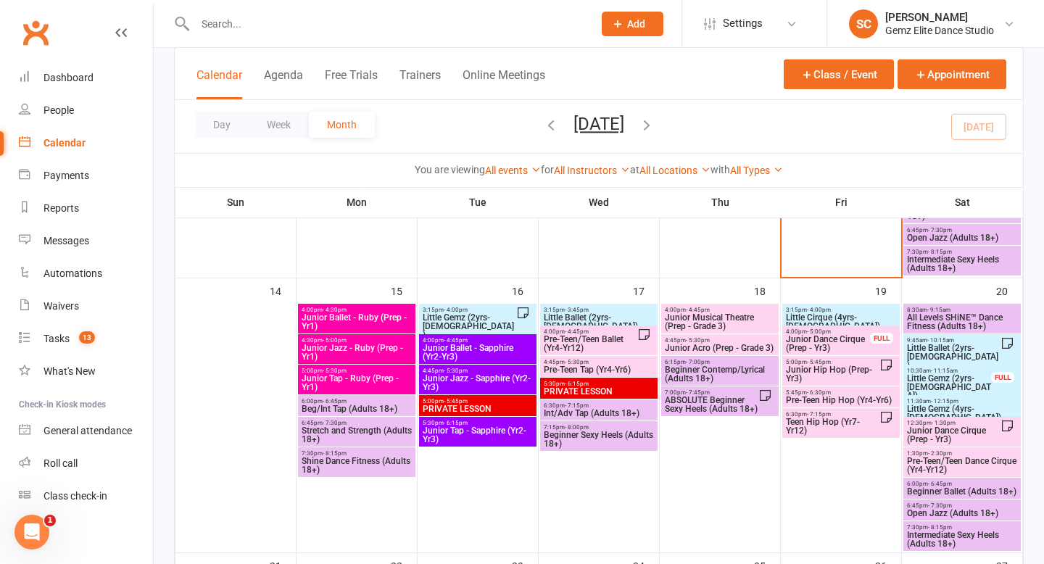
click at [470, 344] on span "Junior Ballet - Sapphire (Yr2-Yr3)" at bounding box center [478, 352] width 112 height 17
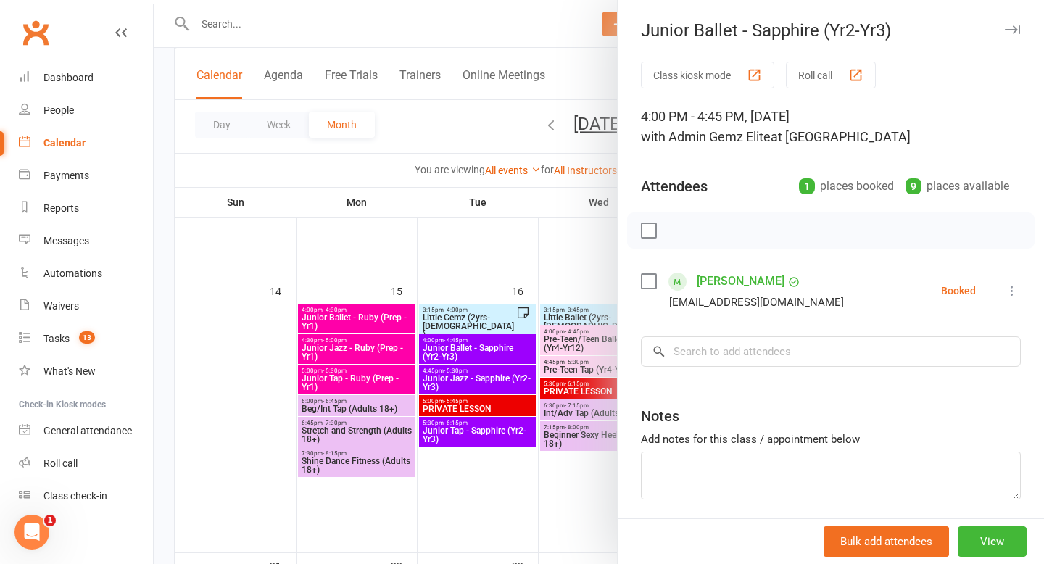
click at [436, 115] on div at bounding box center [599, 282] width 890 height 564
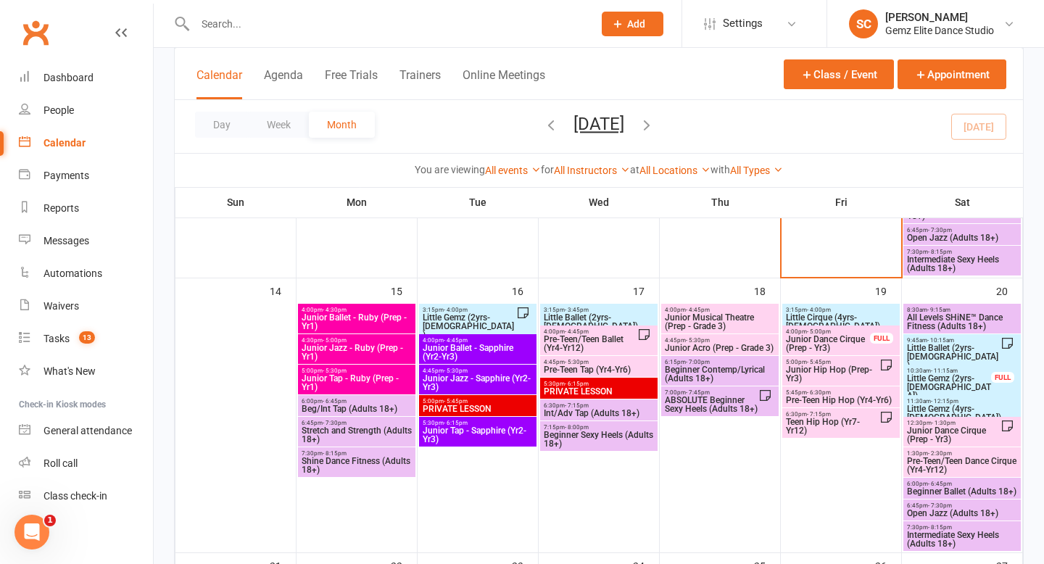
click at [473, 385] on span "Junior Jazz - Sapphire (Yr2-Yr3)" at bounding box center [478, 382] width 112 height 17
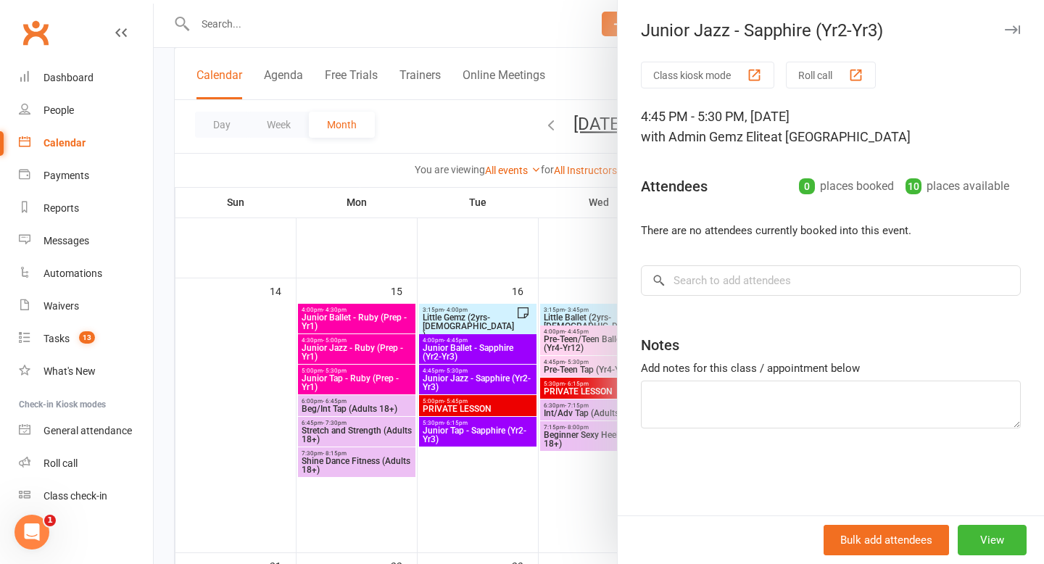
click at [438, 128] on div at bounding box center [599, 282] width 890 height 564
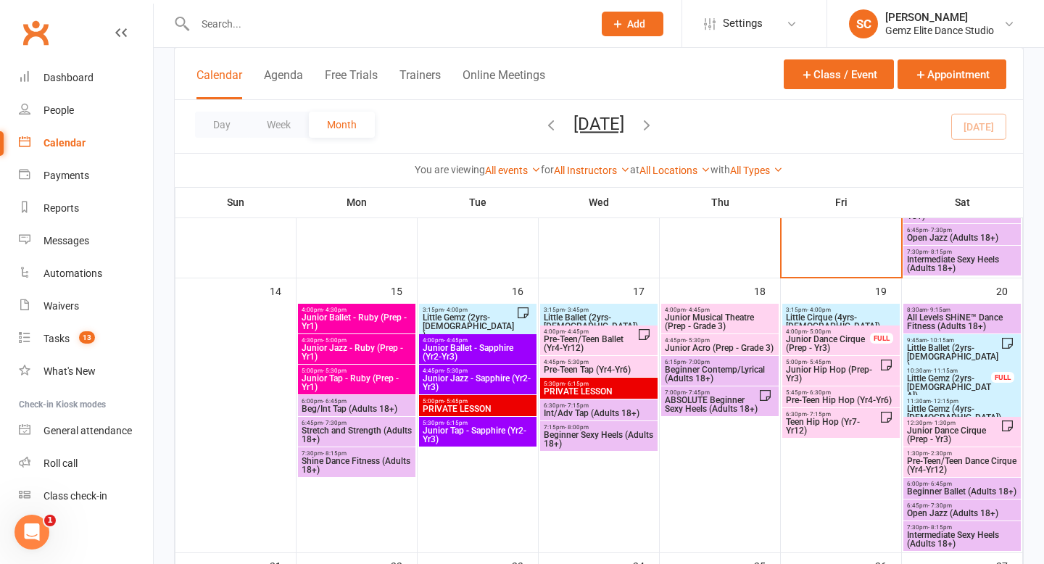
click at [464, 436] on span "Junior Tap - Sapphire (Yr2-Yr3)" at bounding box center [478, 434] width 112 height 17
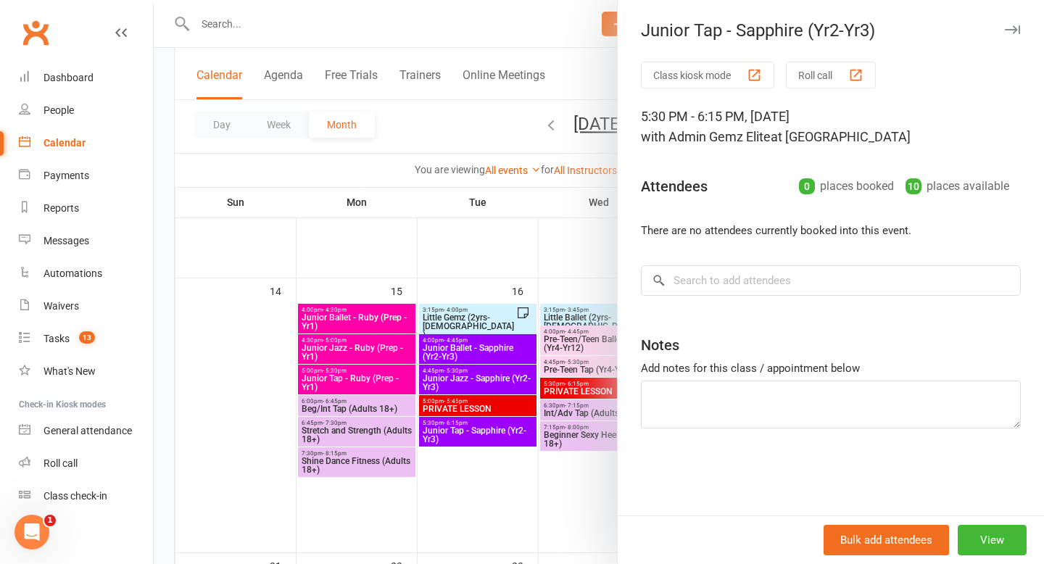
click at [454, 141] on div at bounding box center [599, 282] width 890 height 564
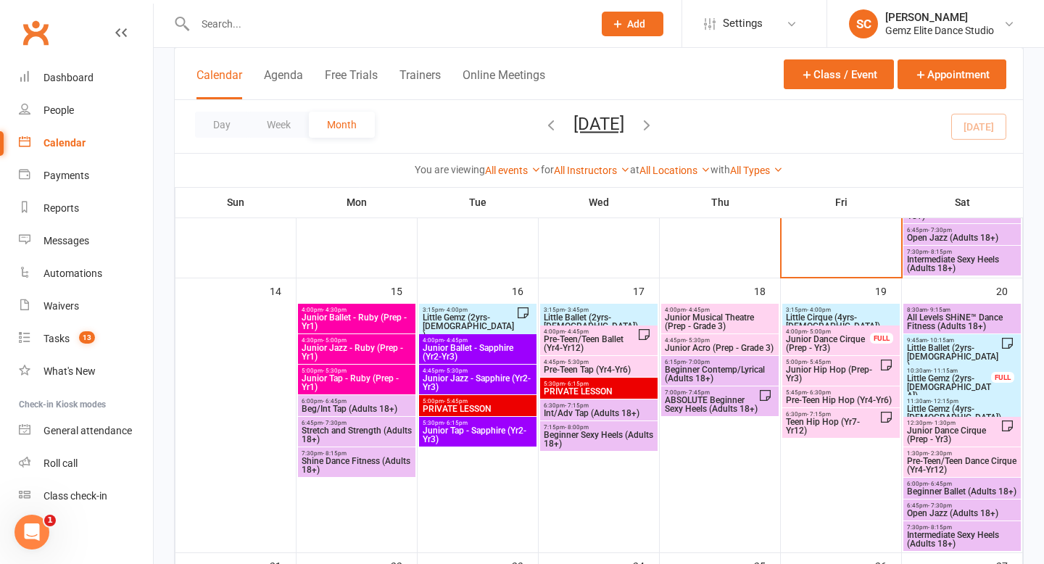
click at [595, 318] on span "Little Ballet (2yrs-5yrs old)" at bounding box center [599, 321] width 112 height 17
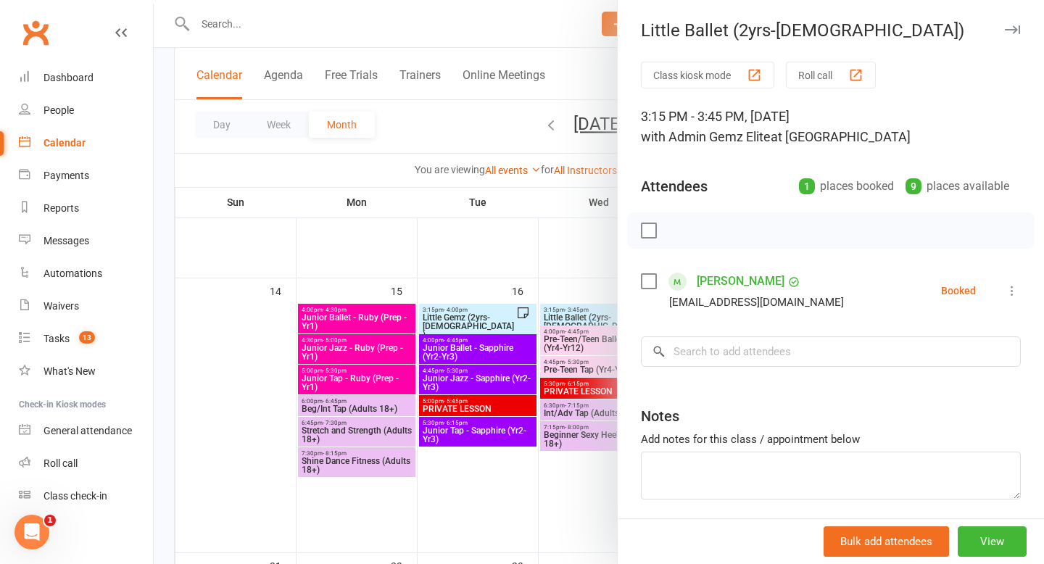
click at [427, 141] on div at bounding box center [599, 282] width 890 height 564
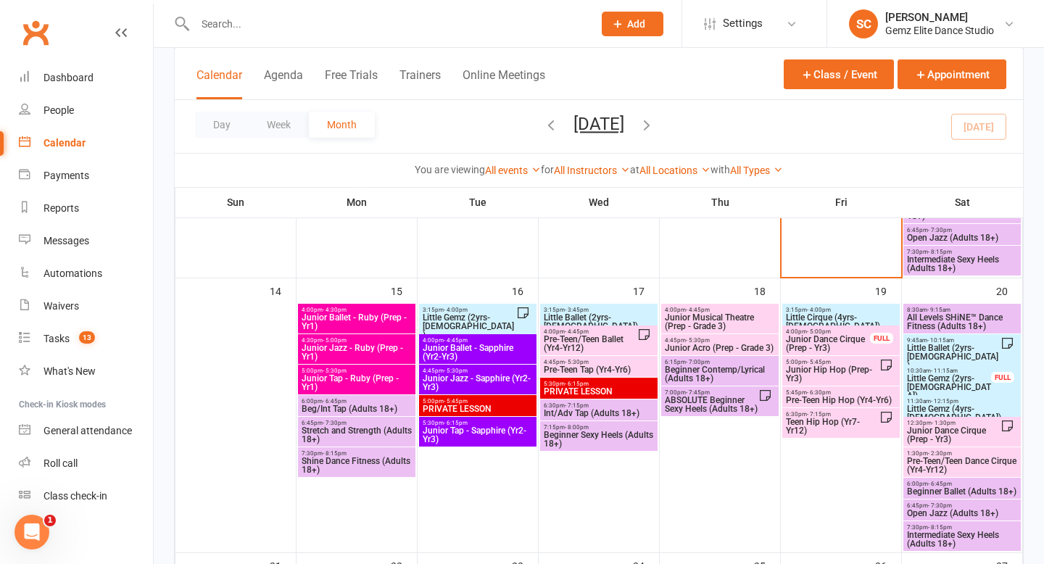
click at [600, 344] on span "Pre-Teen/Teen Ballet (Yr4-Yr12)" at bounding box center [590, 343] width 94 height 17
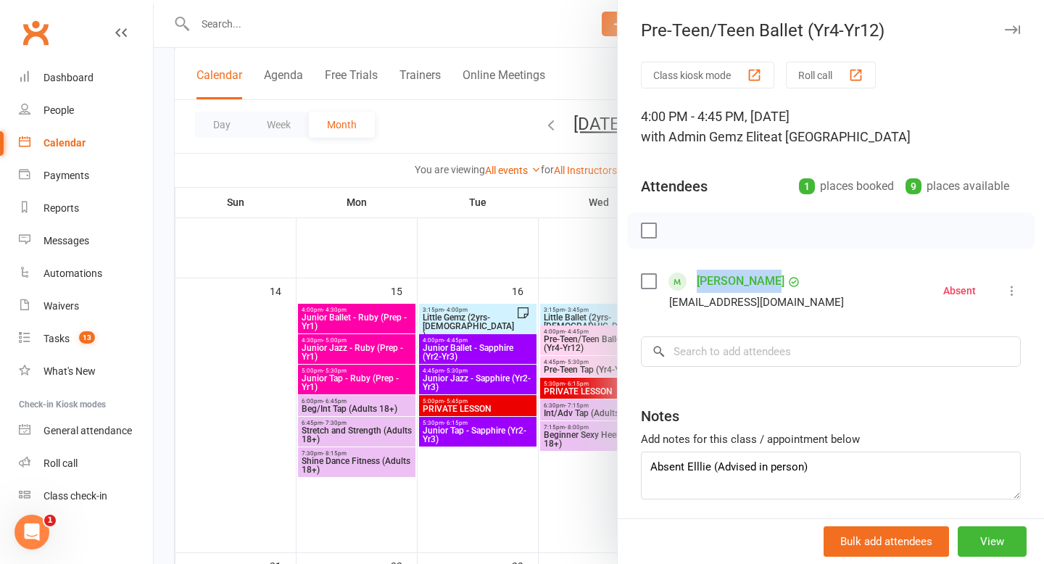
drag, startPoint x: 800, startPoint y: 284, endPoint x: 690, endPoint y: 283, distance: 110.2
click at [691, 284] on div "Ellie Whelan hayleylyster@hotmail.com" at bounding box center [745, 291] width 209 height 42
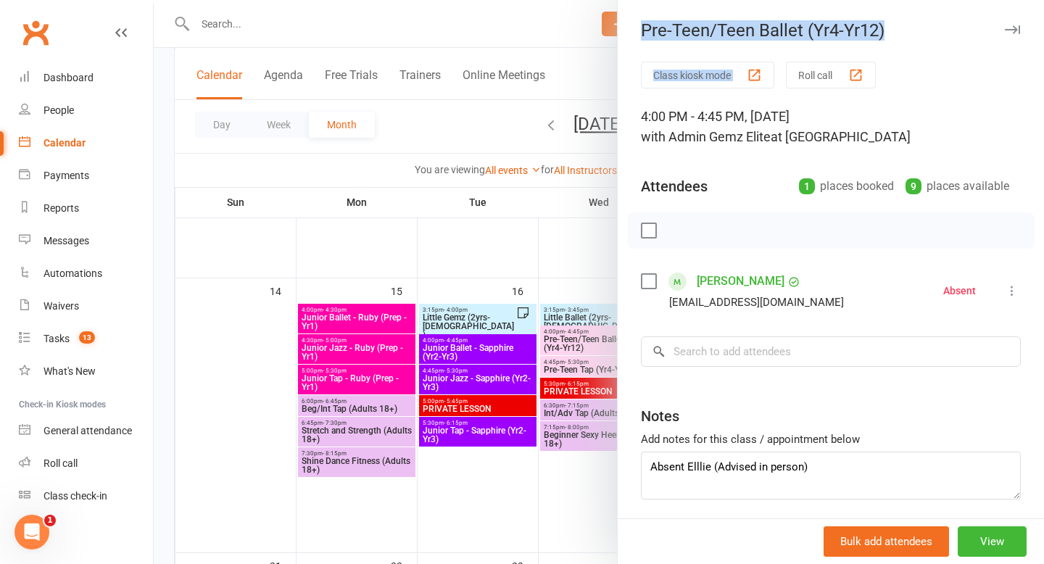
drag, startPoint x: 636, startPoint y: 35, endPoint x: 951, endPoint y: 54, distance: 315.8
click at [954, 58] on div "Pre-Teen/Teen Ballet (Yr4-Yr12) Class kiosk mode Roll call 4:00 PM - 4:45 PM, W…" at bounding box center [830, 282] width 427 height 564
click at [925, 23] on div "Pre-Teen/Teen Ballet (Yr4-Yr12)" at bounding box center [830, 30] width 426 height 20
drag, startPoint x: 904, startPoint y: 37, endPoint x: 642, endPoint y: 33, distance: 262.4
click at [642, 33] on div "Pre-Teen/Teen Ballet (Yr4-Yr12)" at bounding box center [830, 30] width 426 height 20
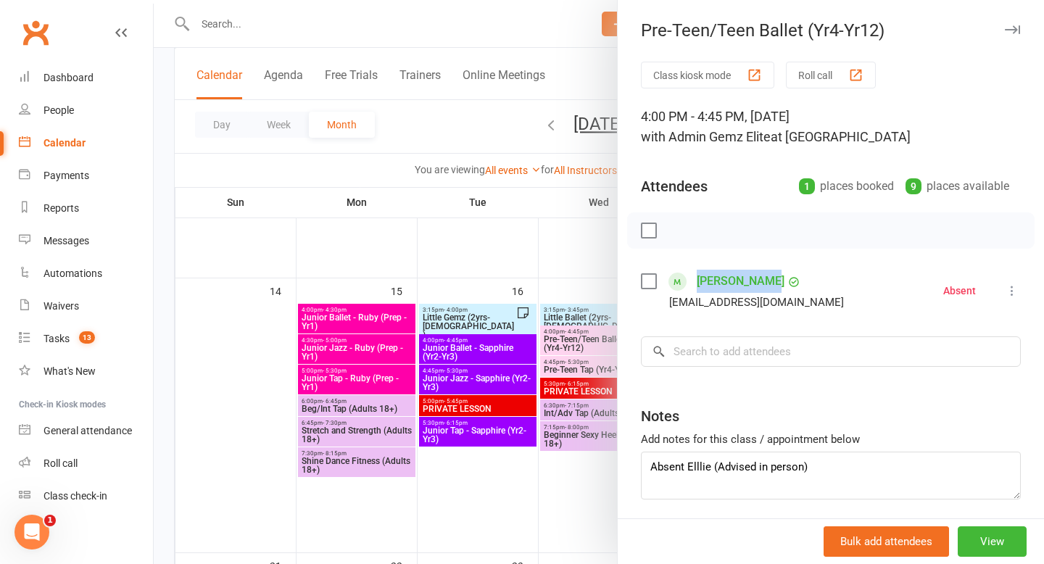
drag, startPoint x: 688, startPoint y: 284, endPoint x: 755, endPoint y: 283, distance: 66.7
click at [756, 286] on div "Ellie Whelan hayleylyster@hotmail.com" at bounding box center [745, 291] width 209 height 42
click at [481, 117] on div at bounding box center [599, 282] width 890 height 564
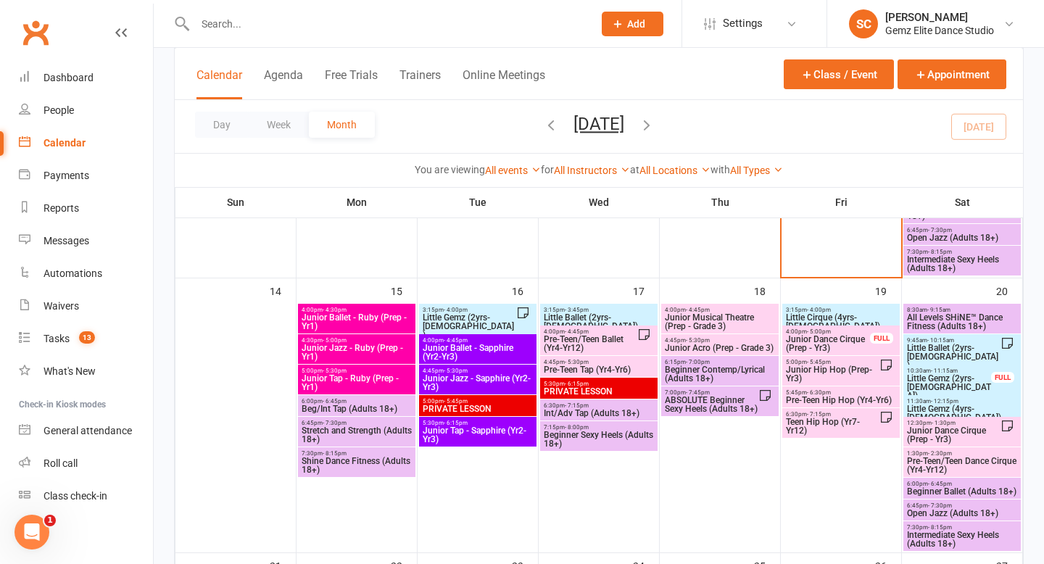
click at [584, 341] on span "Pre-Teen/Teen Ballet (Yr4-Yr12)" at bounding box center [590, 343] width 94 height 17
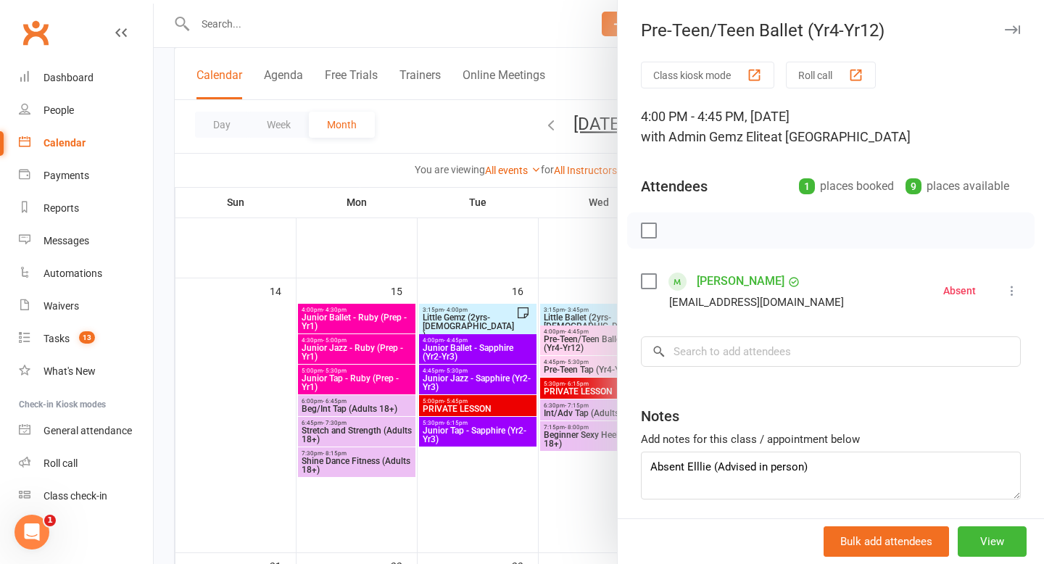
click at [440, 104] on div at bounding box center [599, 282] width 890 height 564
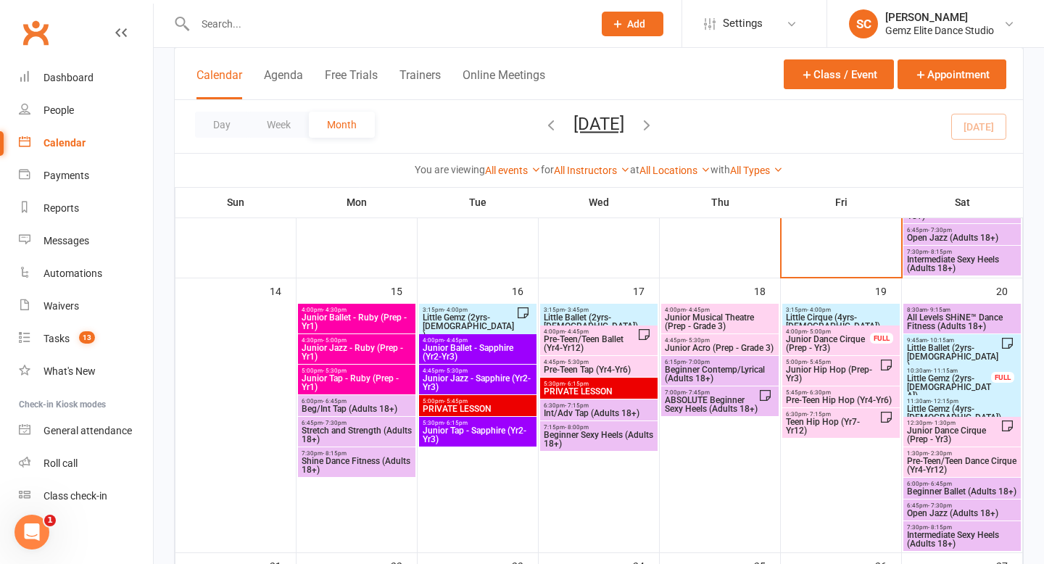
click at [579, 366] on span "Pre-Teen Tap (Yr4-Yr6)" at bounding box center [599, 369] width 112 height 9
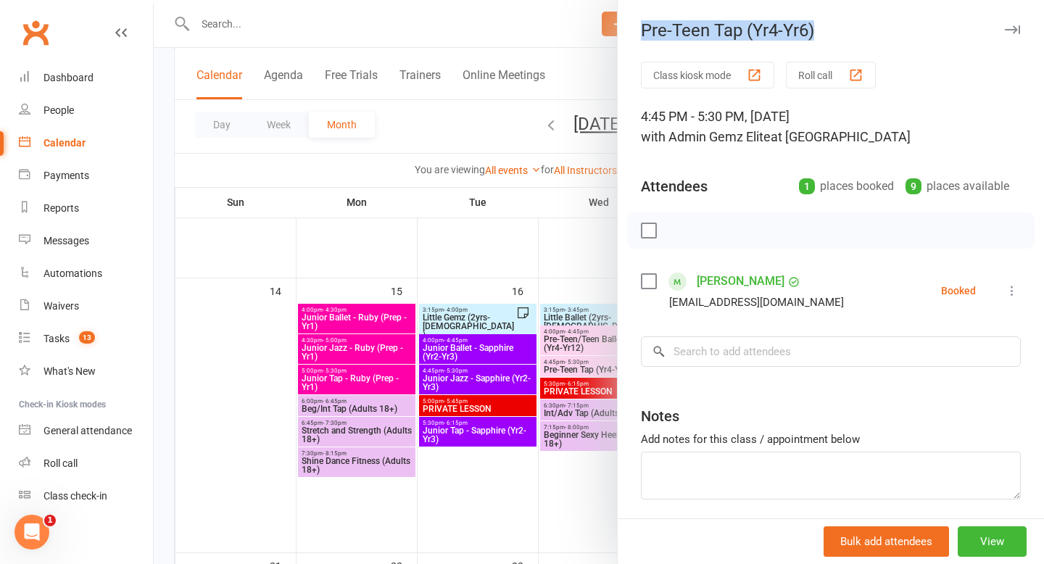
drag, startPoint x: 854, startPoint y: 36, endPoint x: 565, endPoint y: 34, distance: 289.9
click at [565, 0] on div "Pre-Teen Tap (Yr4-Yr6) Class kiosk mode Roll call 4:45 PM - 5:30 PM, Wednesday,…" at bounding box center [599, 0] width 890 height 0
drag, startPoint x: 815, startPoint y: 280, endPoint x: 694, endPoint y: 277, distance: 120.3
click at [694, 279] on li "Maniya Golzarnia monatork15@icloud.com Booked More info Remove Check in Mark ab…" at bounding box center [831, 291] width 380 height 42
click at [596, 75] on div at bounding box center [599, 282] width 890 height 564
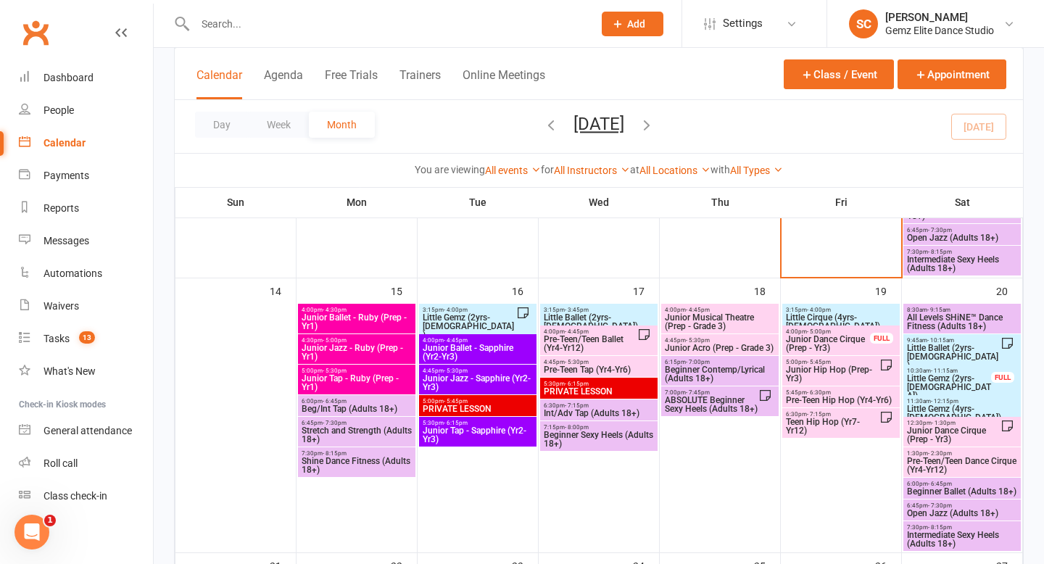
click at [607, 370] on span "Pre-Teen Tap (Yr4-Yr6)" at bounding box center [599, 369] width 112 height 9
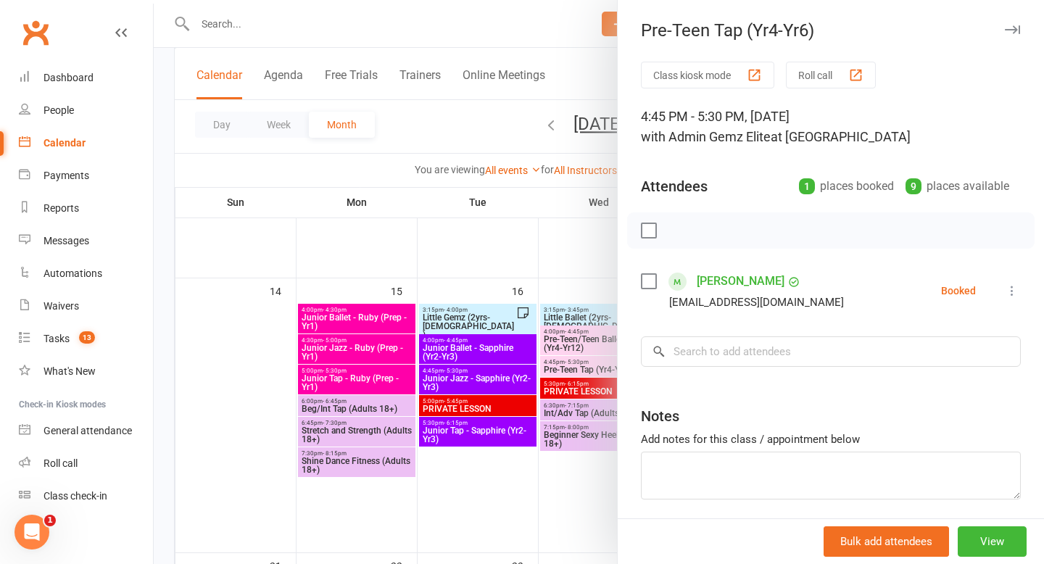
click at [449, 103] on div at bounding box center [599, 282] width 890 height 564
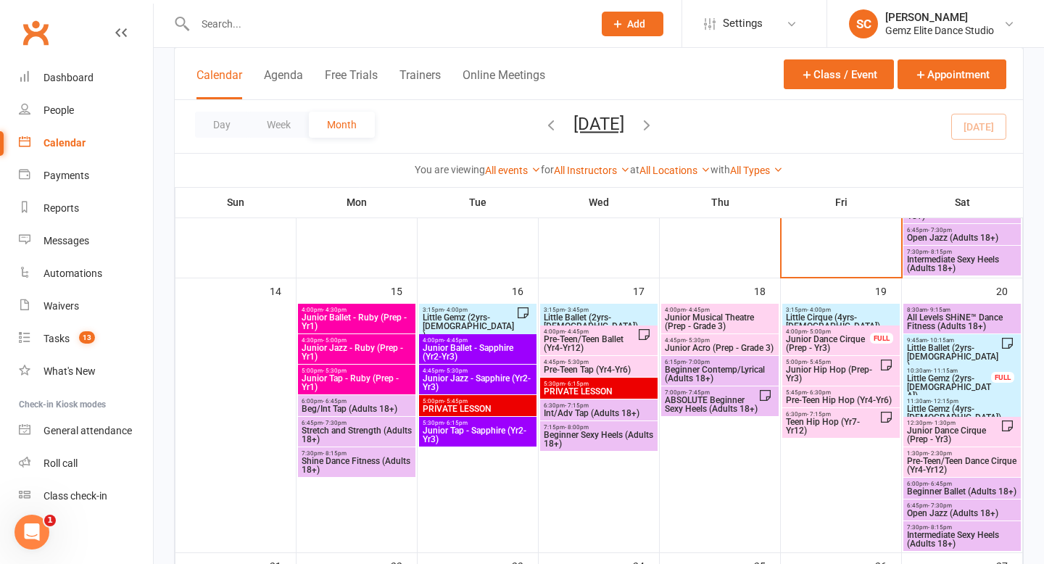
click at [719, 313] on span "Junior Musical Theatre (Prep - Grade 3)" at bounding box center [720, 321] width 112 height 17
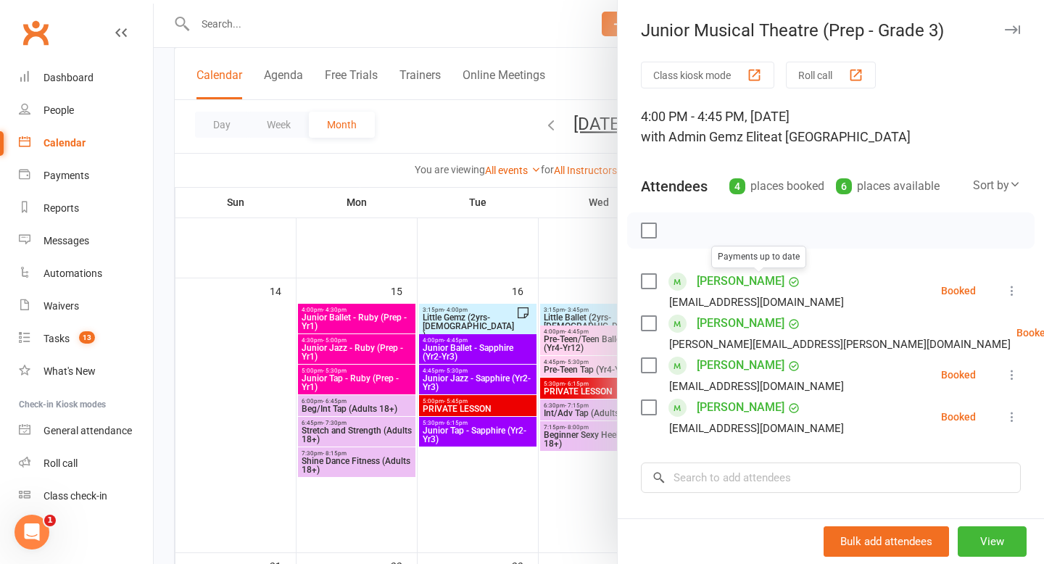
click at [434, 119] on div at bounding box center [599, 282] width 890 height 564
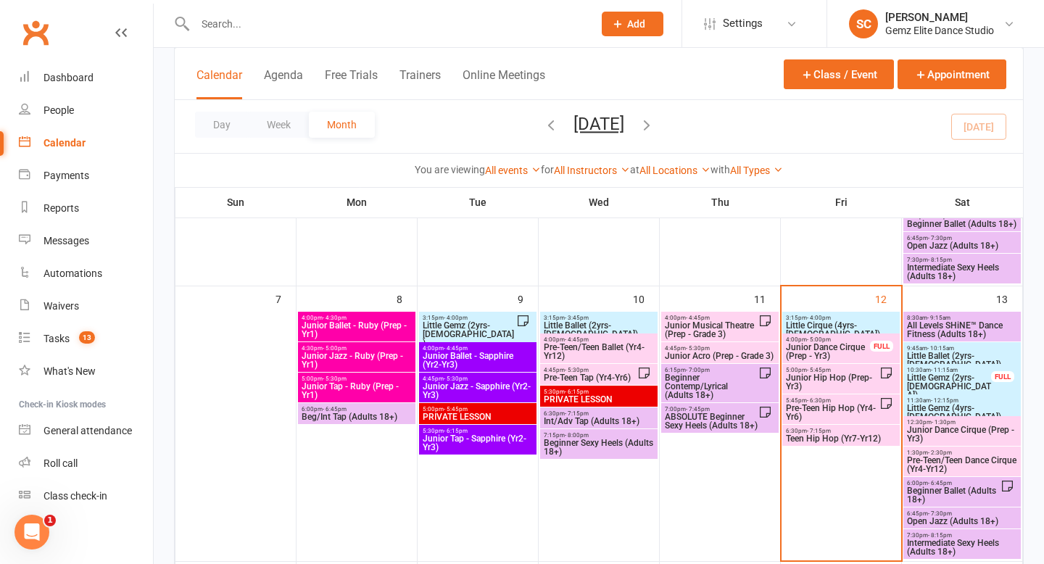
scroll to position [293, 0]
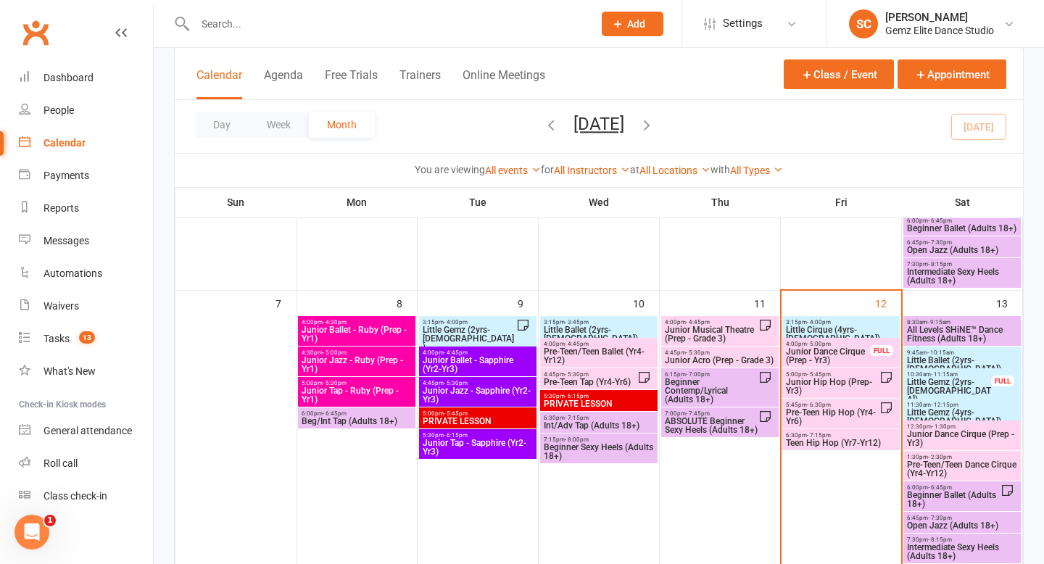
click at [827, 379] on span "Junior Hip Hop (Prep-Yr3)" at bounding box center [832, 386] width 94 height 17
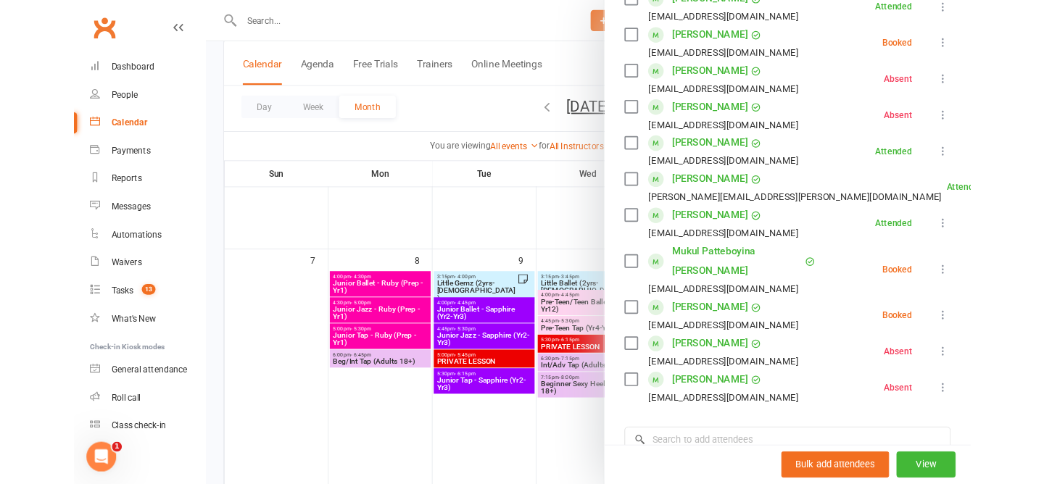
scroll to position [324, 0]
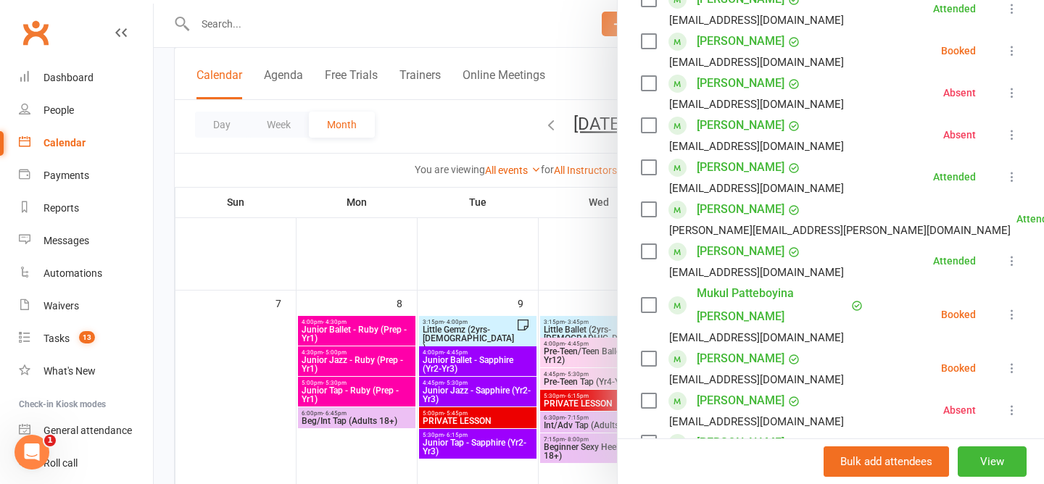
click at [1010, 361] on icon at bounding box center [1011, 368] width 14 height 14
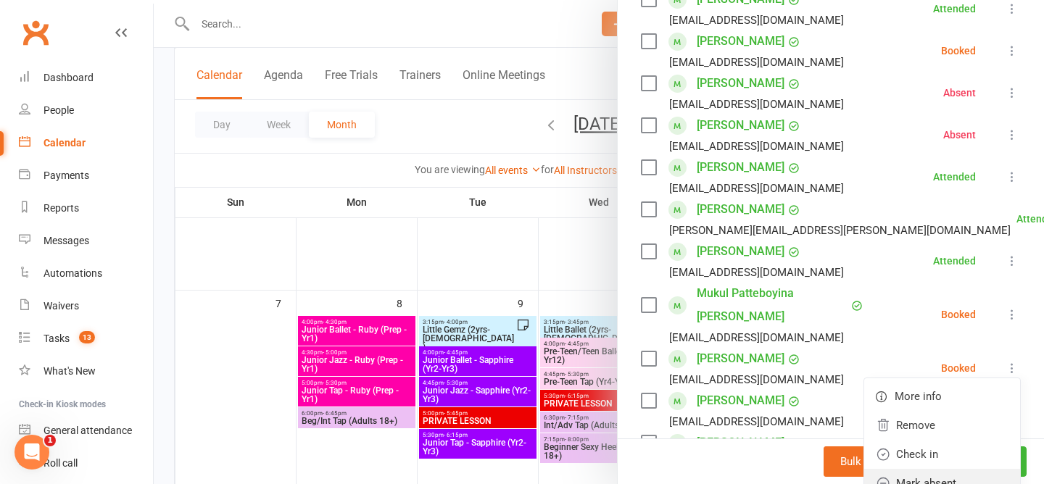
click at [956, 469] on link "Mark absent" at bounding box center [942, 483] width 156 height 29
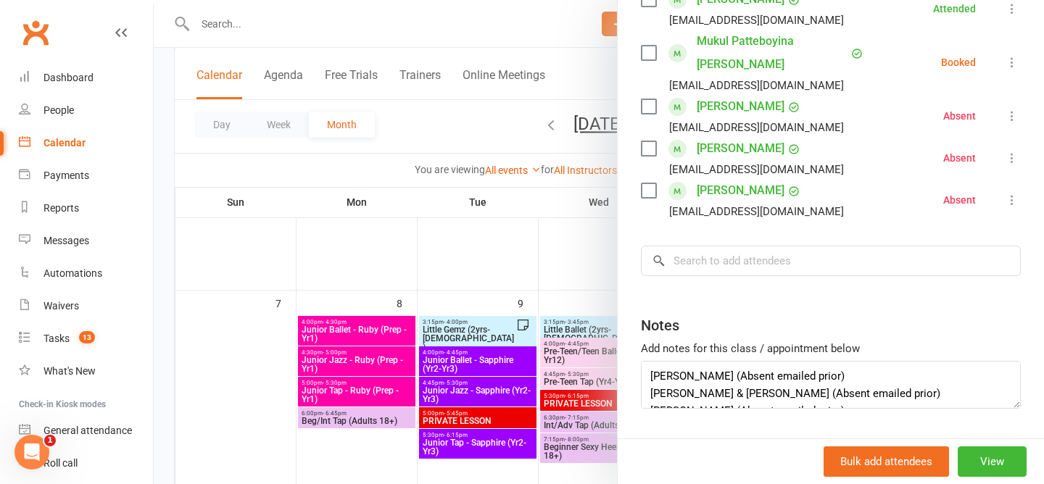
scroll to position [581, 0]
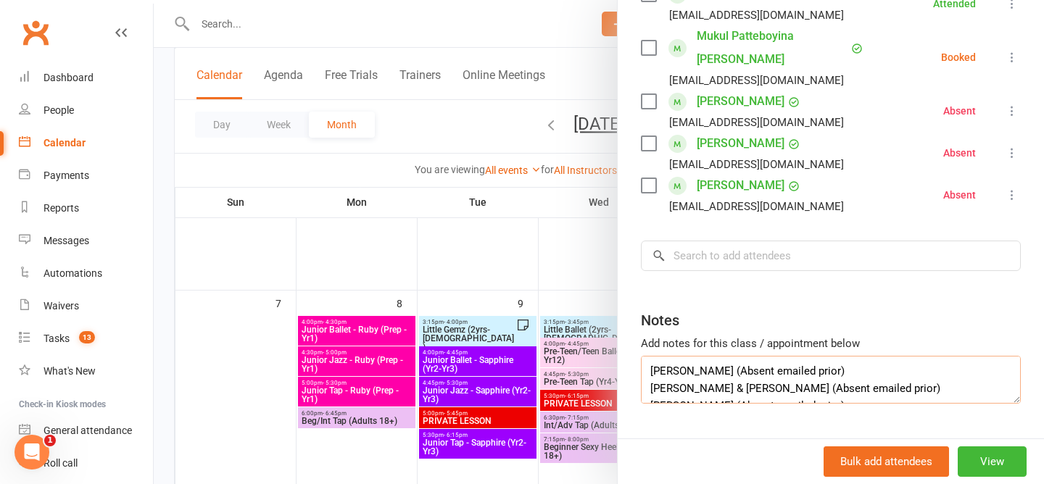
click at [861, 370] on textarea "Camilla (Absent emailed prior) Ivy & Mia Howe (Absent emailed prior) Lily (Abse…" at bounding box center [831, 380] width 380 height 48
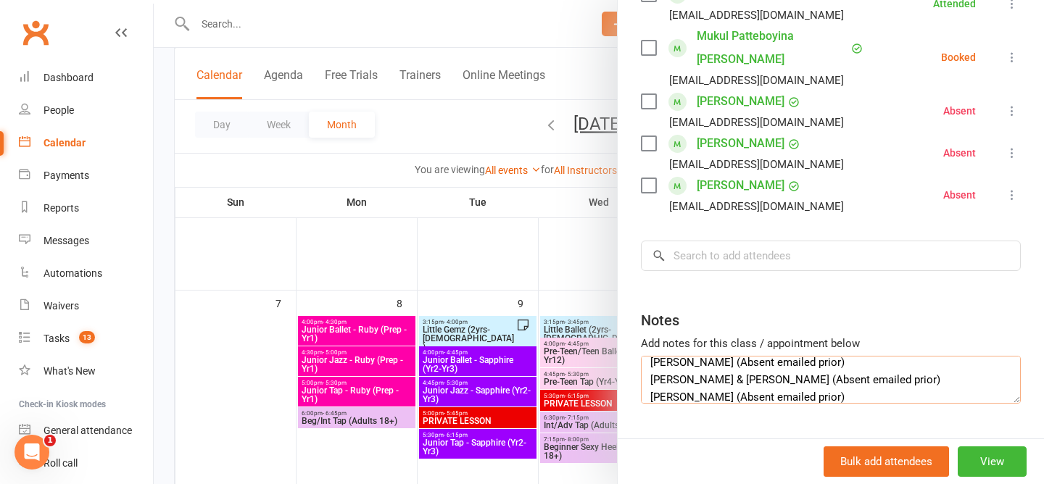
scroll to position [26, 0]
type textarea "Camilla (Absent emailed prior) Ivy & Mia Howe (Absent emailed prior) Lily (Abse…"
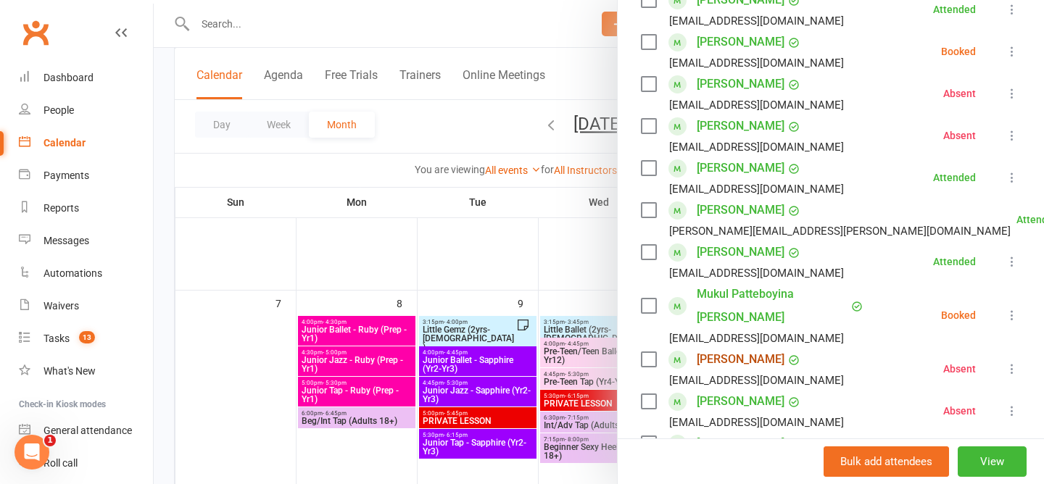
scroll to position [326, 0]
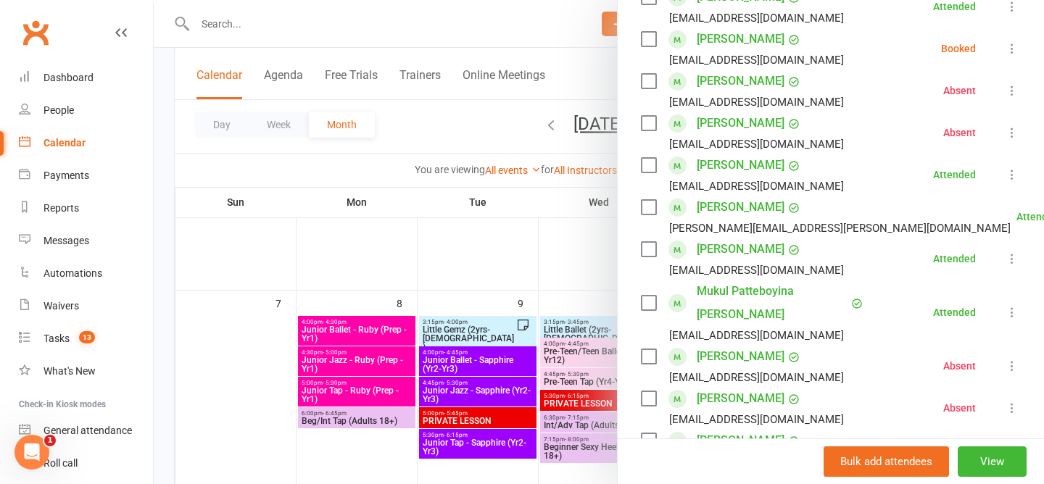
click at [867, 345] on li "Edward Purcell racheal_purcell@hotmail.com Absent More info Remove Check in Res…" at bounding box center [831, 366] width 380 height 42
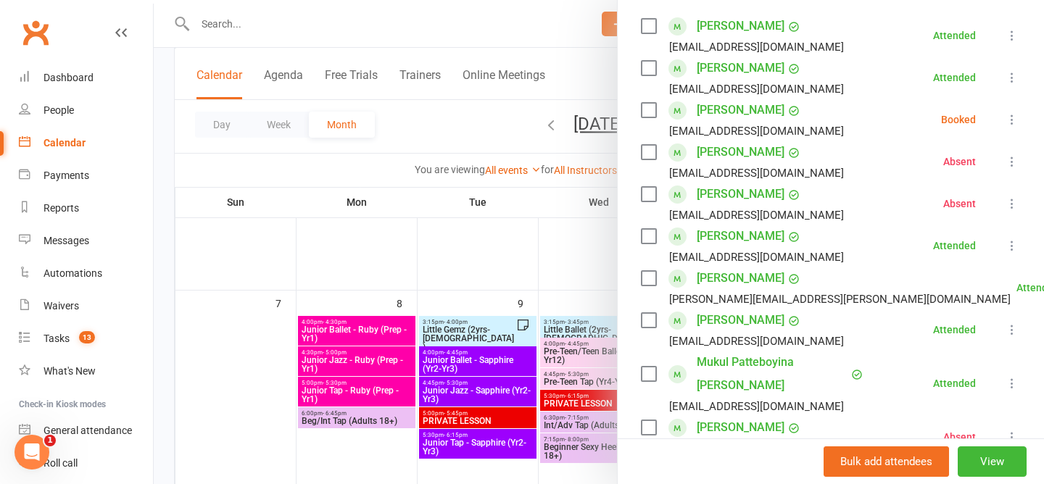
scroll to position [254, 0]
click at [575, 71] on div at bounding box center [599, 242] width 890 height 484
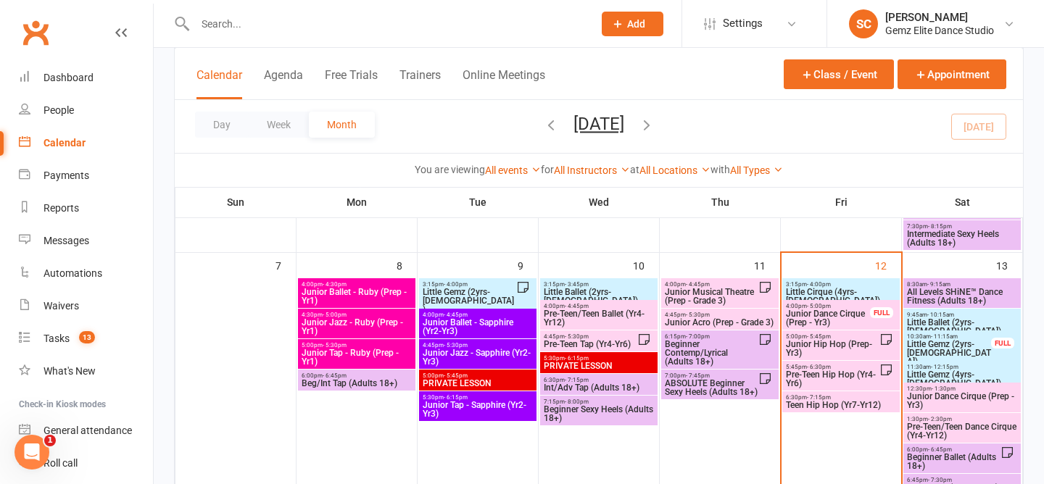
scroll to position [346, 0]
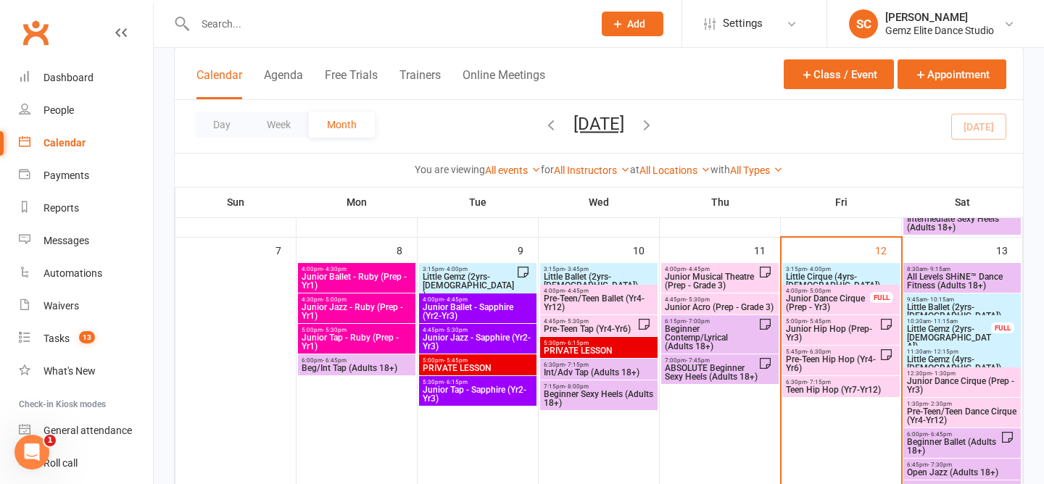
click at [703, 270] on span "- 4:45pm" at bounding box center [698, 269] width 24 height 7
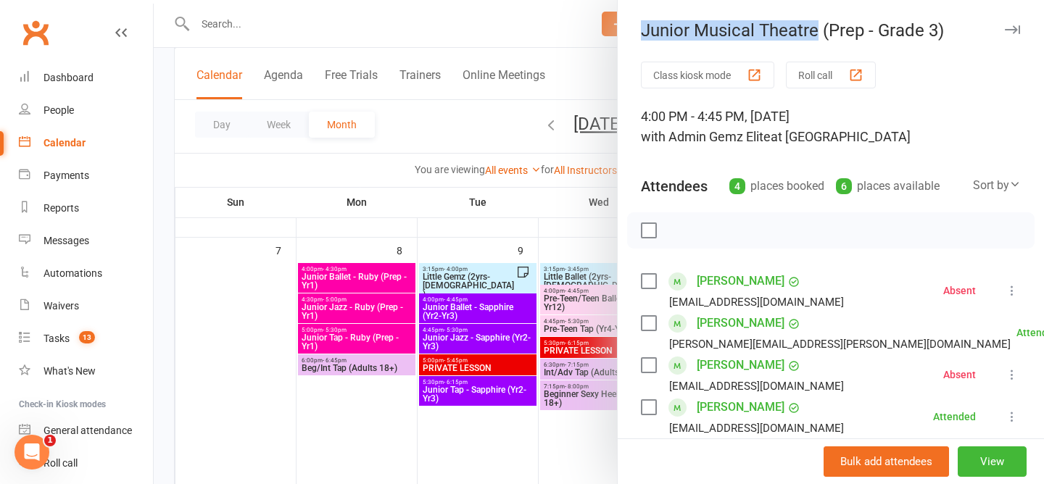
drag, startPoint x: 641, startPoint y: 36, endPoint x: 817, endPoint y: 38, distance: 176.8
click at [817, 38] on div "Junior Musical Theatre (Prep - Grade 3)" at bounding box center [830, 30] width 426 height 20
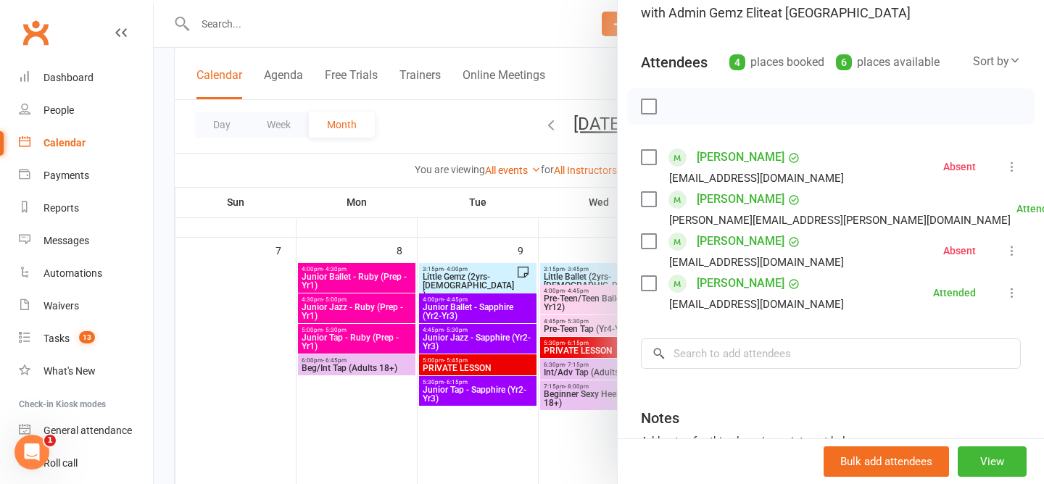
scroll to position [148, 0]
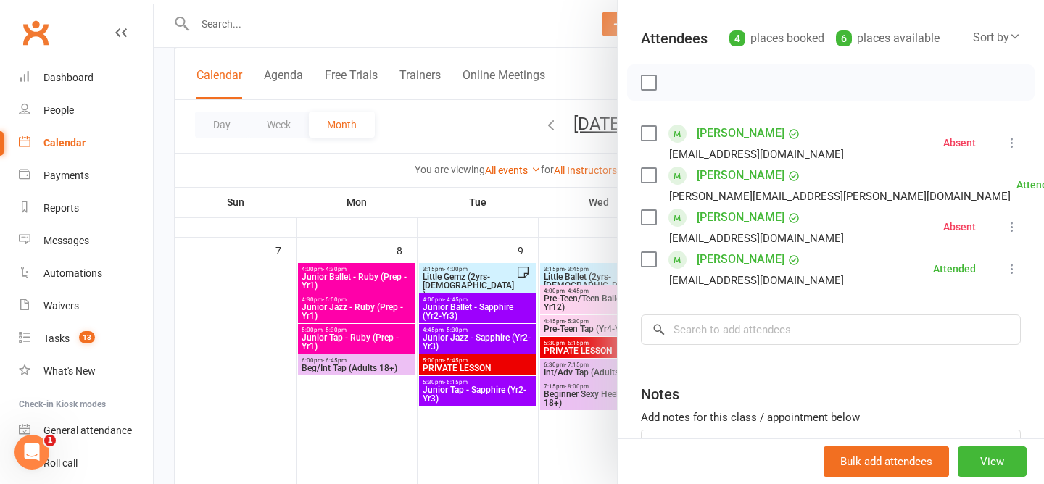
drag, startPoint x: 834, startPoint y: 271, endPoint x: 661, endPoint y: 137, distance: 219.0
click at [662, 137] on ul "Aria Eaton Danisavage7@gmail.com Absent More info Remove Check in Reset attenda…" at bounding box center [831, 206] width 380 height 168
click at [751, 110] on div "Class kiosk mode Roll call 4:00 PM - 4:45 PM, Thursday, September, 11, 2025 wit…" at bounding box center [830, 232] width 426 height 636
click at [459, 118] on div at bounding box center [599, 242] width 890 height 484
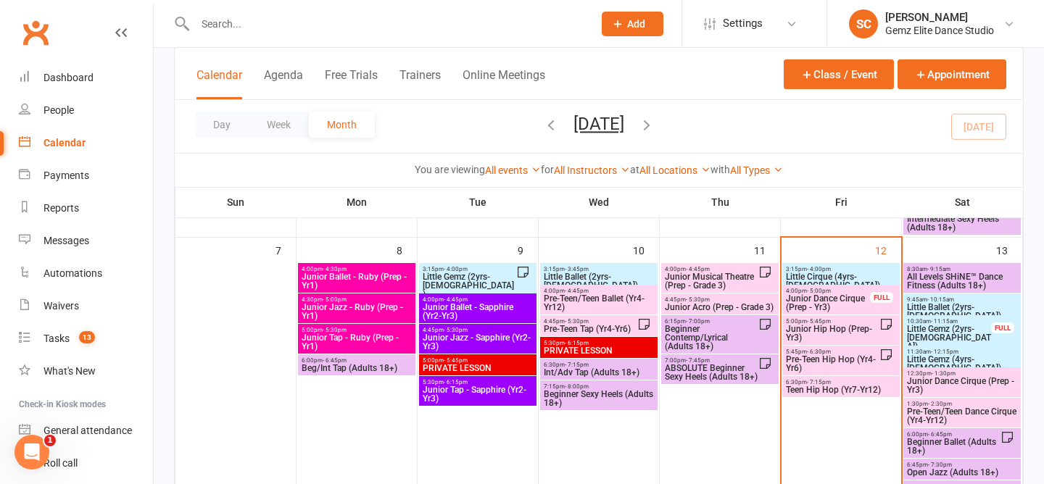
click at [728, 306] on span "Junior Acro (Prep - Grade 3)" at bounding box center [720, 307] width 112 height 9
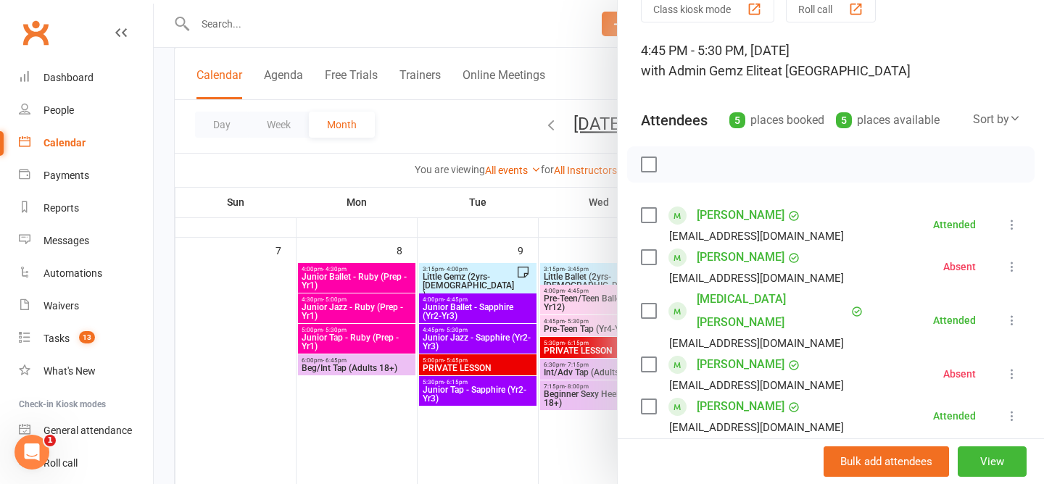
scroll to position [85, 0]
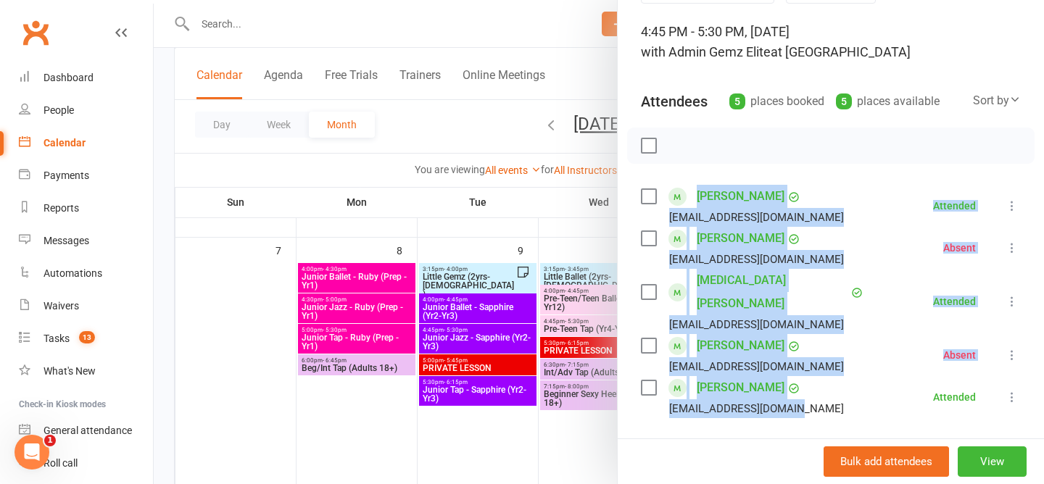
drag, startPoint x: 836, startPoint y: 377, endPoint x: 691, endPoint y: 190, distance: 237.0
click at [692, 192] on ul "Freya Denham j.cheung414@gmail.com Attended More info Remove Mark absent Undo c…" at bounding box center [831, 301] width 380 height 233
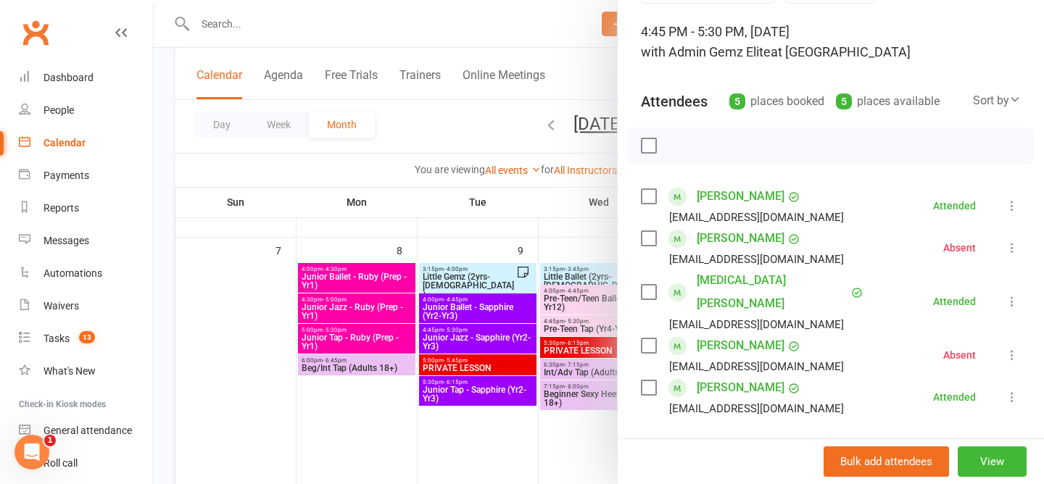
click at [865, 211] on li "Freya Denham j.cheung414@gmail.com Attended More info Remove Mark absent Undo c…" at bounding box center [831, 206] width 380 height 42
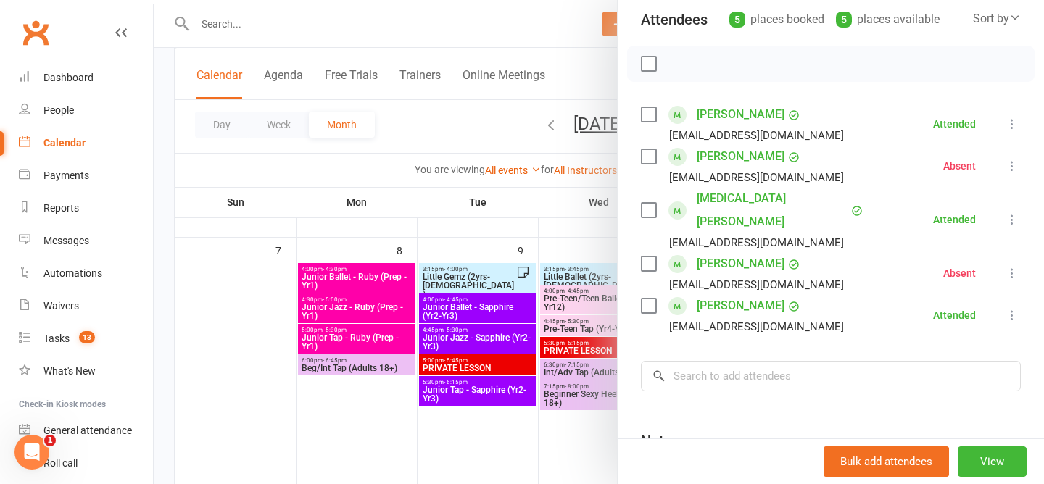
scroll to position [165, 0]
drag, startPoint x: 826, startPoint y: 292, endPoint x: 672, endPoint y: 107, distance: 240.8
click at [672, 107] on ul "Freya Denham j.cheung414@gmail.com Attended More info Remove Mark absent Undo c…" at bounding box center [831, 220] width 380 height 233
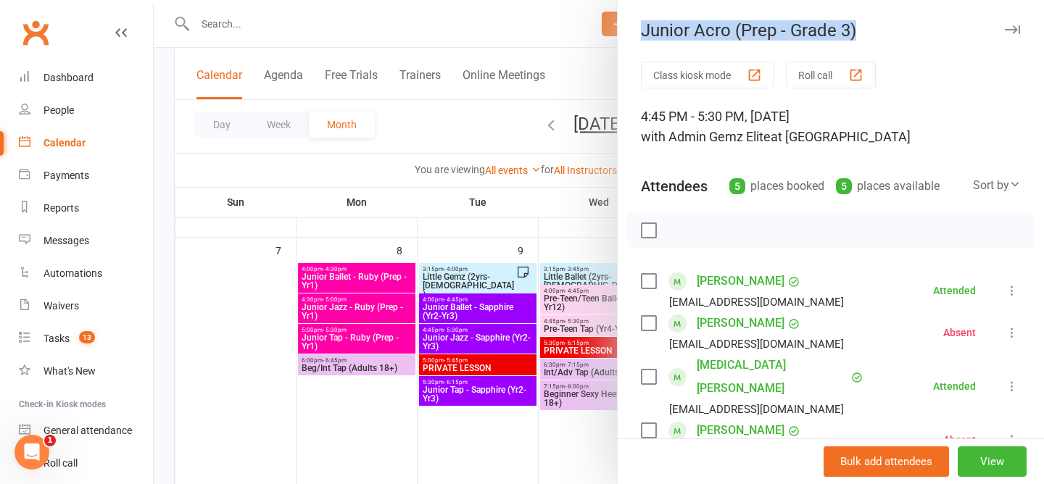
drag, startPoint x: 641, startPoint y: 28, endPoint x: 870, endPoint y: 27, distance: 229.0
click at [870, 29] on div "Junior Acro (Prep - Grade 3)" at bounding box center [830, 30] width 426 height 20
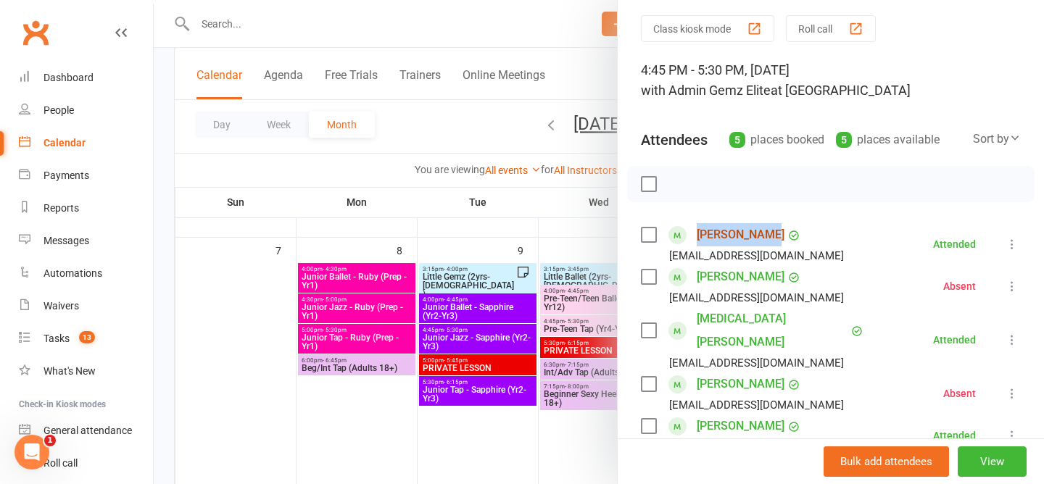
scroll to position [101, 0]
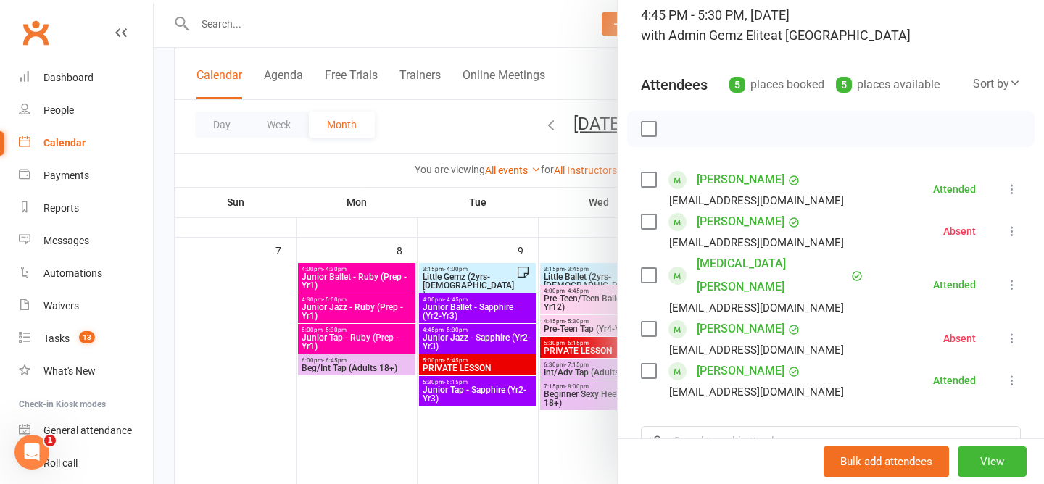
click at [457, 125] on div at bounding box center [599, 242] width 890 height 484
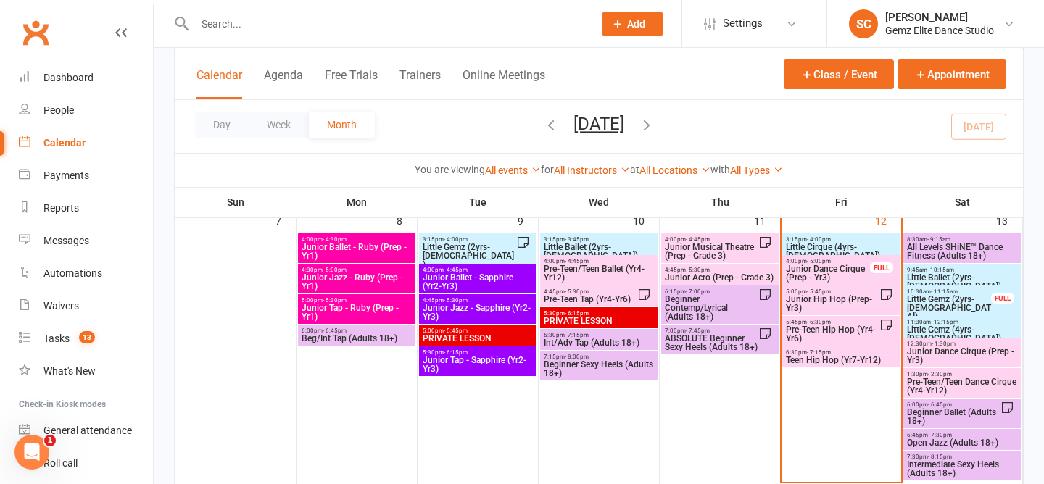
scroll to position [355, 0]
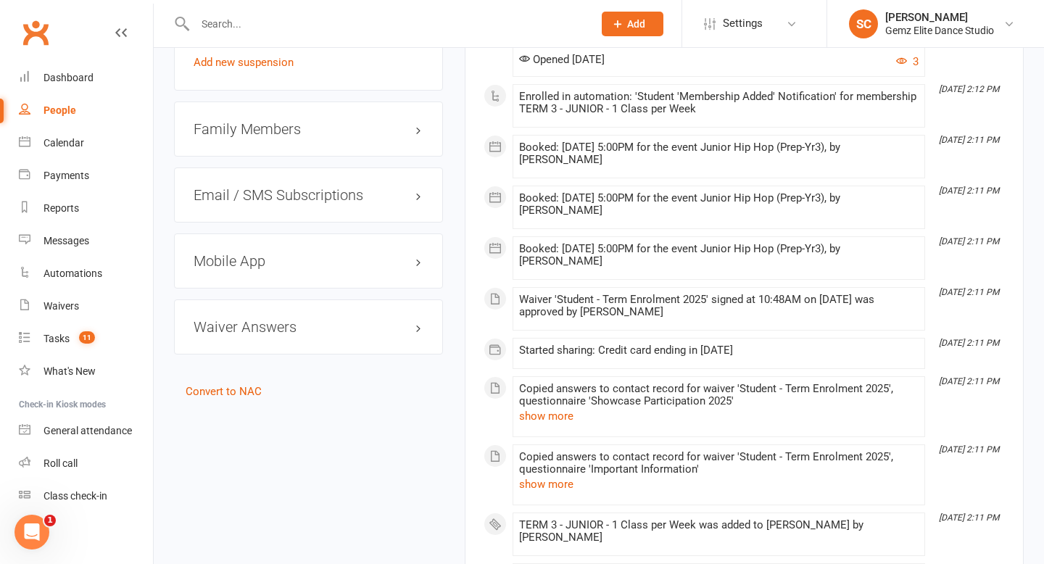
scroll to position [1281, 0]
click at [331, 322] on h3 "Waiver Answers edit" at bounding box center [308, 326] width 230 height 16
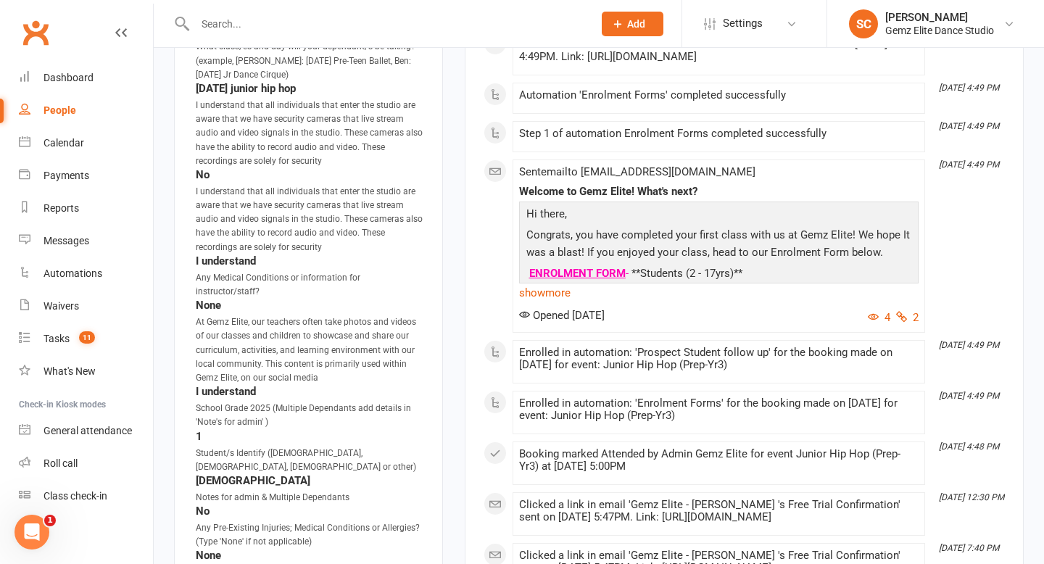
scroll to position [1887, 0]
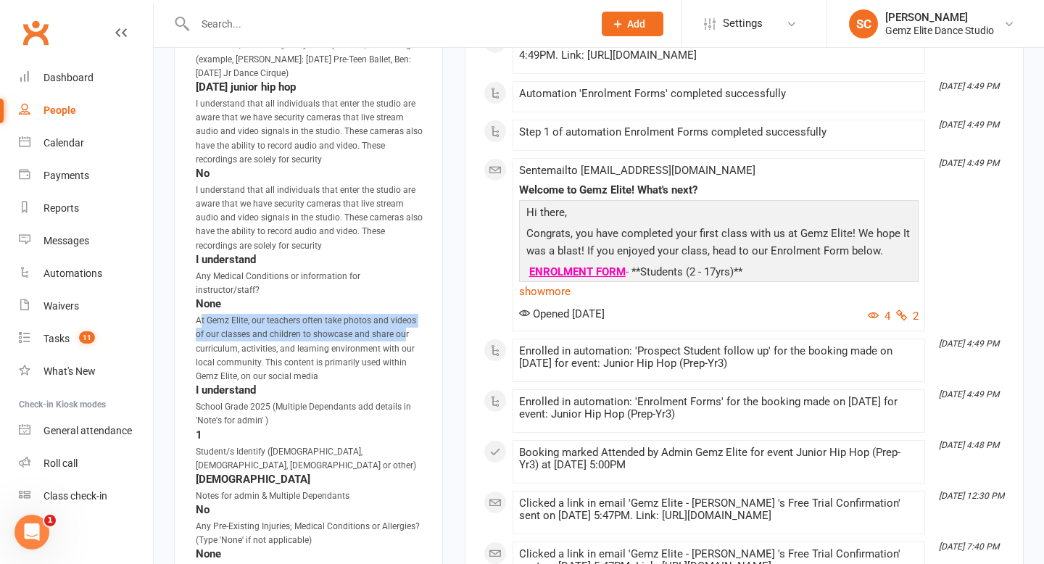
drag, startPoint x: 201, startPoint y: 297, endPoint x: 403, endPoint y: 317, distance: 202.5
click at [403, 317] on div "At Gemz Elite, our teachers often take photos and videos of our classes and chi…" at bounding box center [310, 349] width 228 height 70
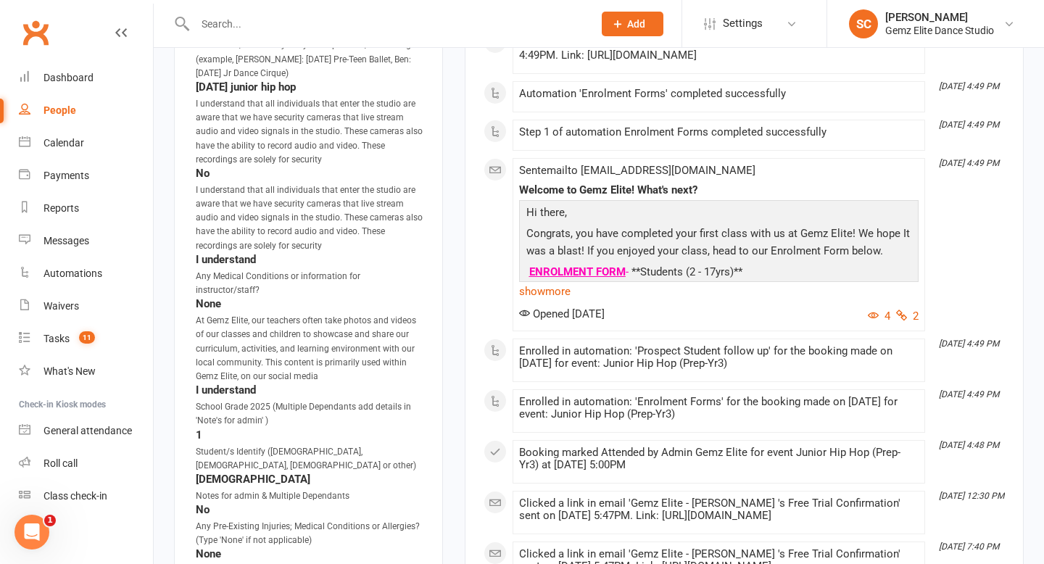
click at [354, 383] on strong "I understand" at bounding box center [310, 389] width 228 height 13
drag, startPoint x: 328, startPoint y: 370, endPoint x: 304, endPoint y: 365, distance: 25.2
click at [304, 383] on strong "I understand" at bounding box center [310, 389] width 228 height 13
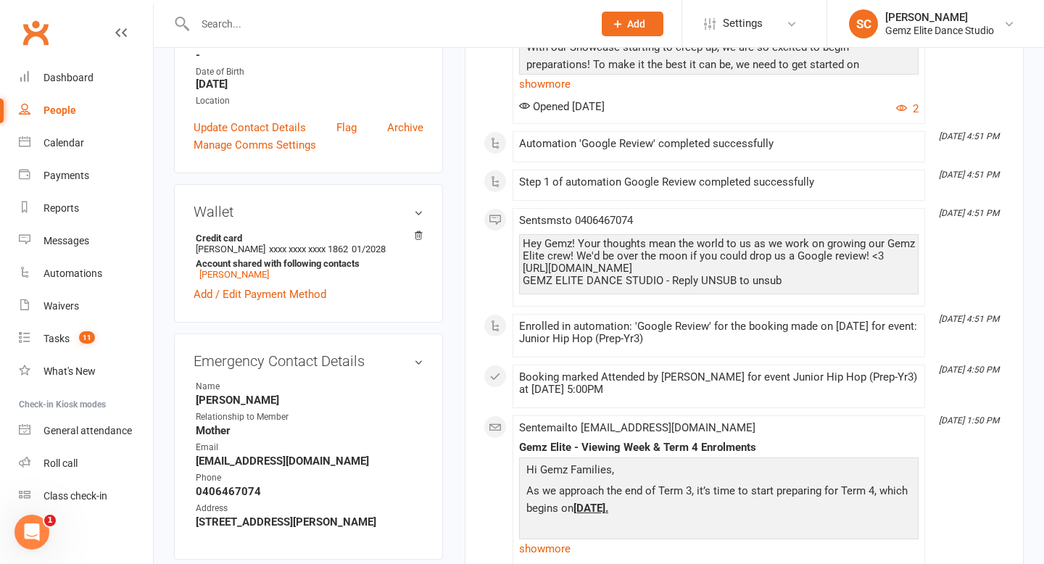
scroll to position [0, 0]
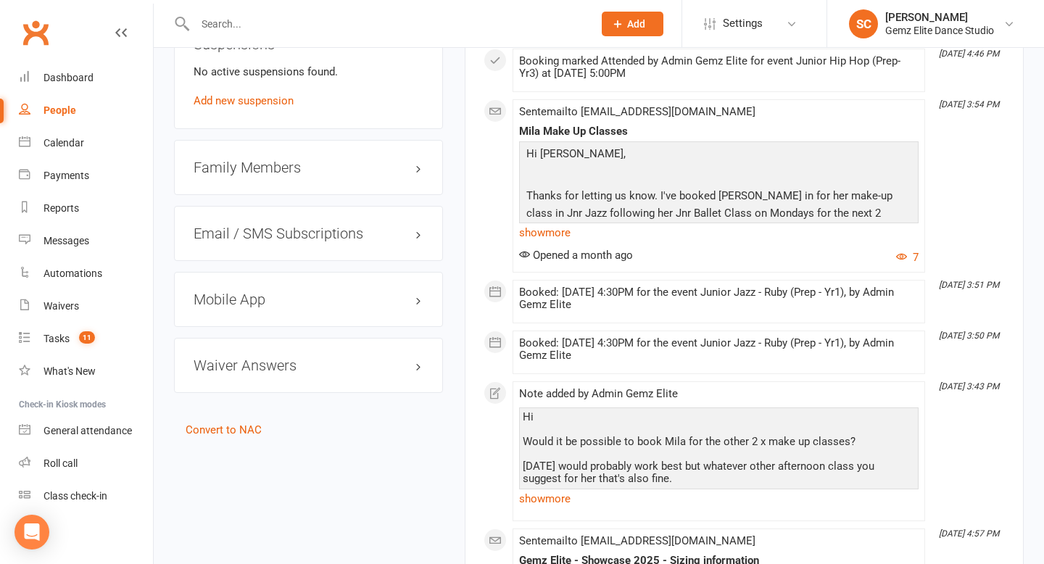
scroll to position [1325, 0]
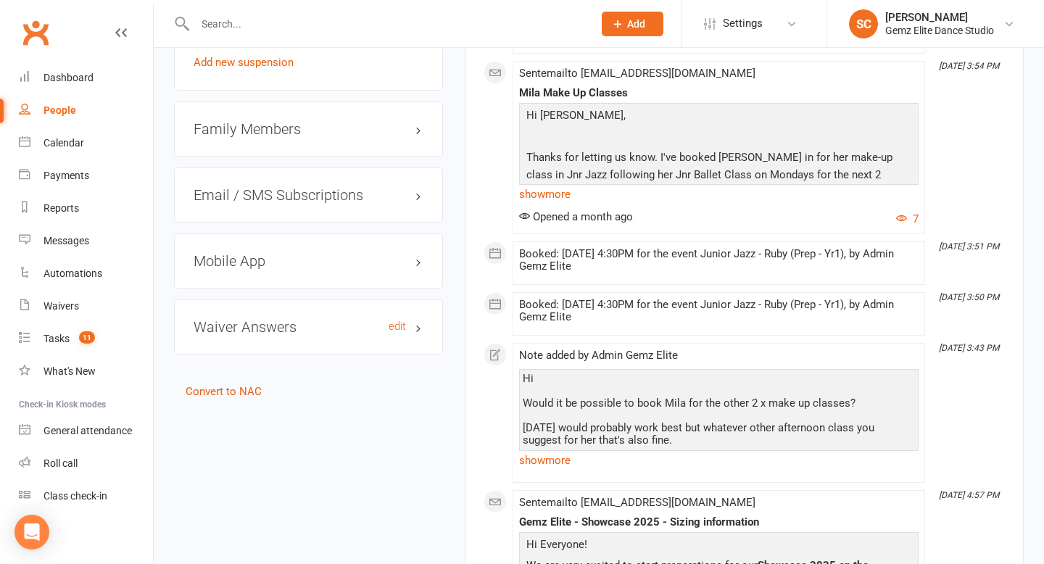
click at [280, 325] on h3 "Waiver Answers edit" at bounding box center [308, 327] width 230 height 16
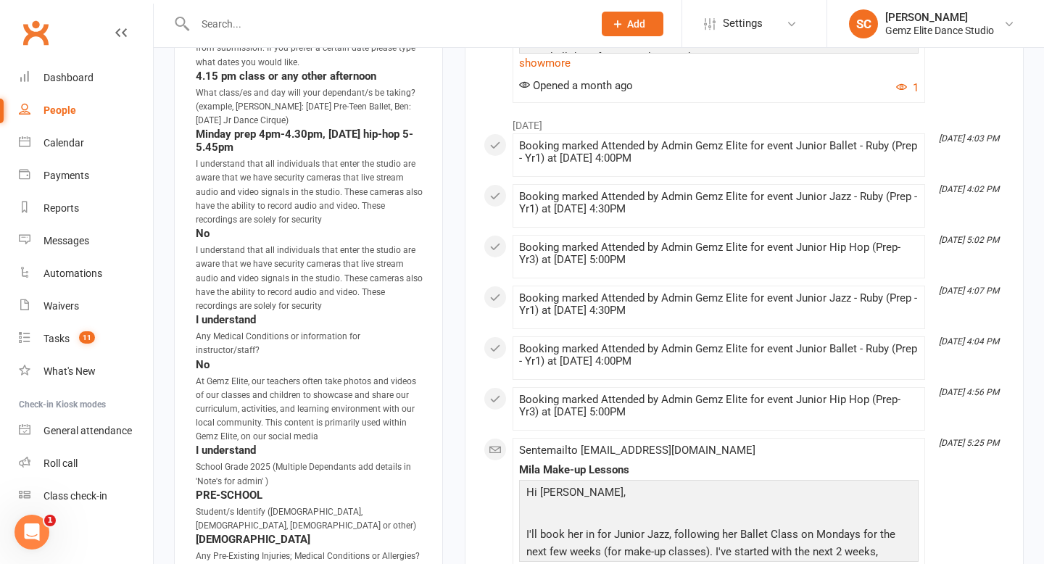
scroll to position [1886, 0]
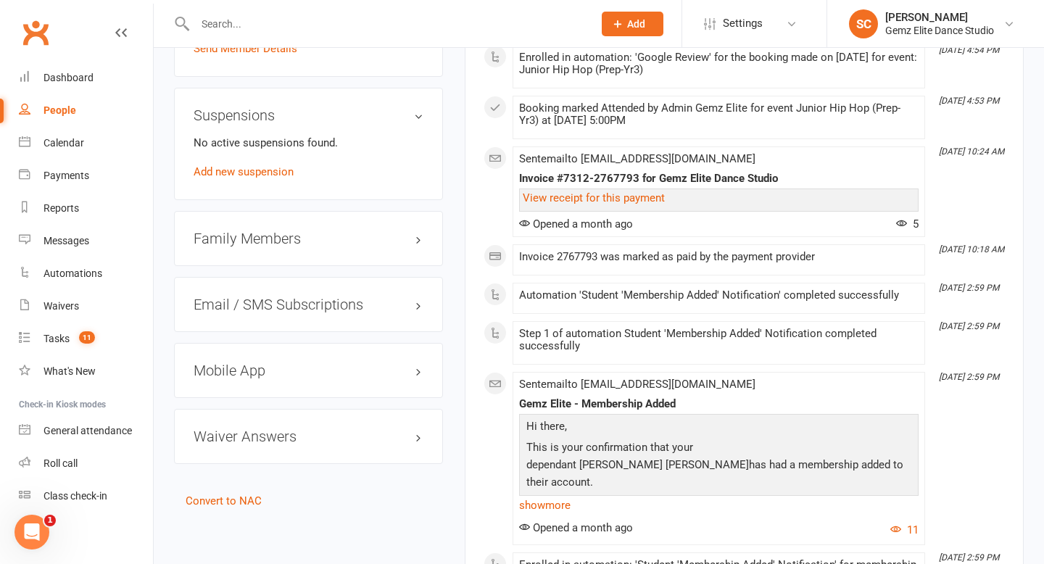
scroll to position [1182, 0]
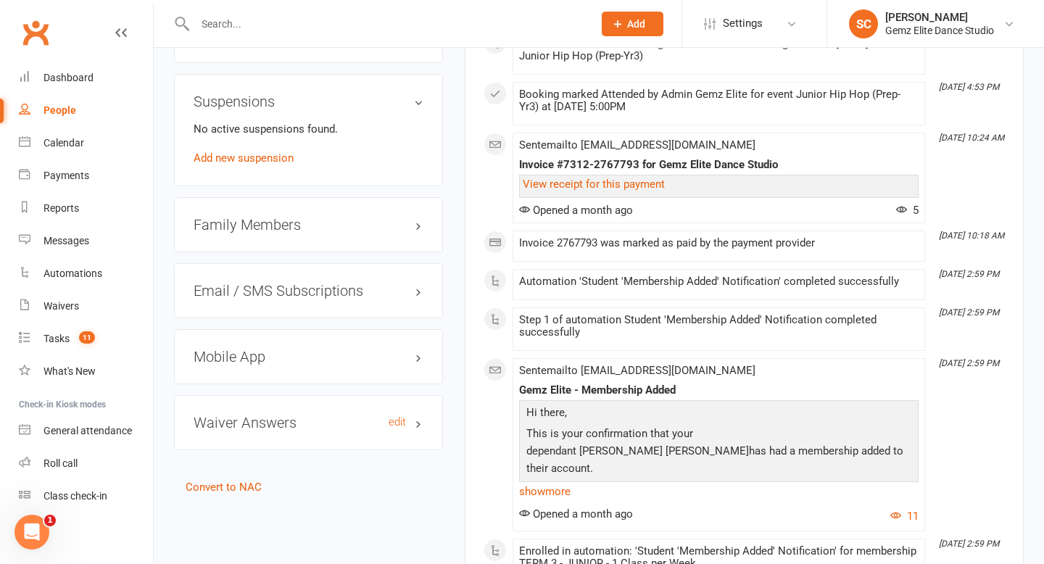
click at [315, 425] on h3 "Waiver Answers edit" at bounding box center [308, 423] width 230 height 16
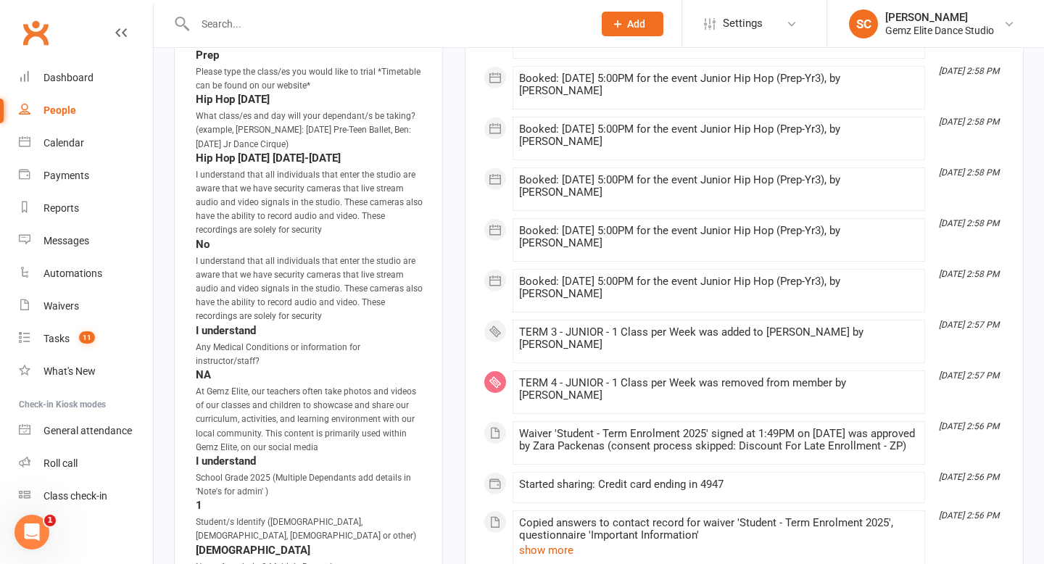
scroll to position [1760, 0]
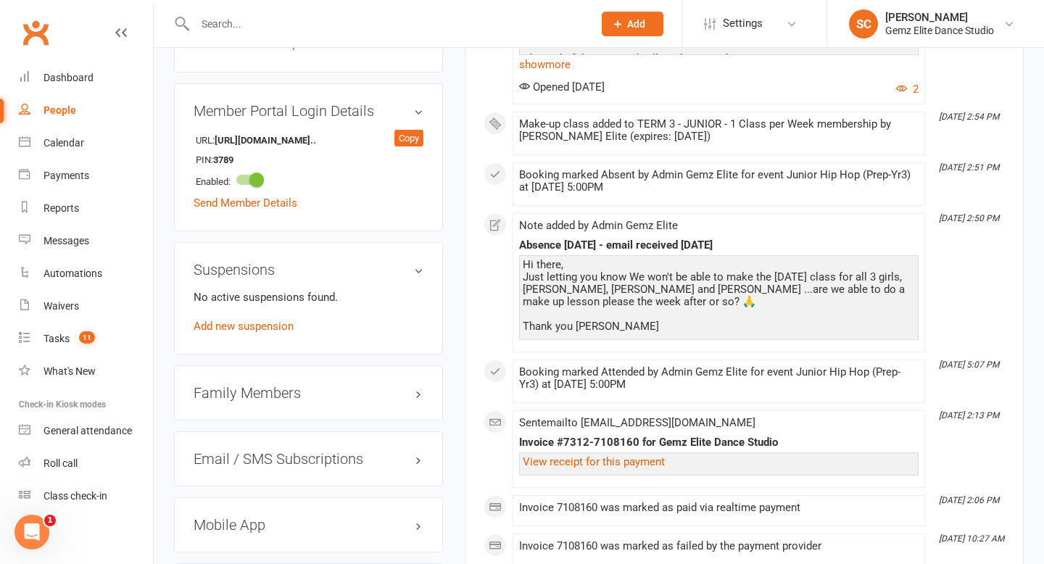
scroll to position [1266, 0]
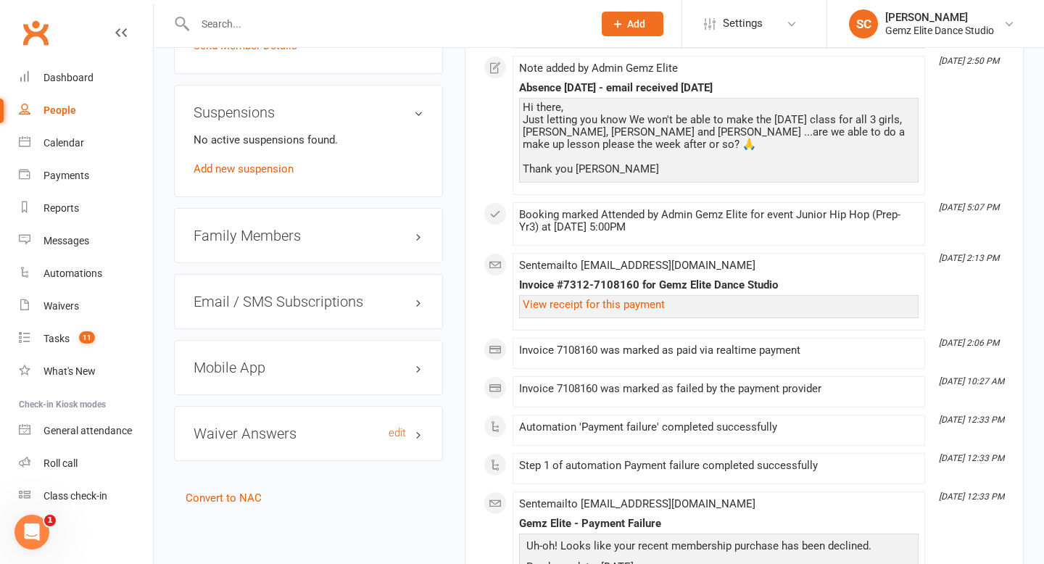
click at [292, 425] on h3 "Waiver Answers edit" at bounding box center [308, 433] width 230 height 16
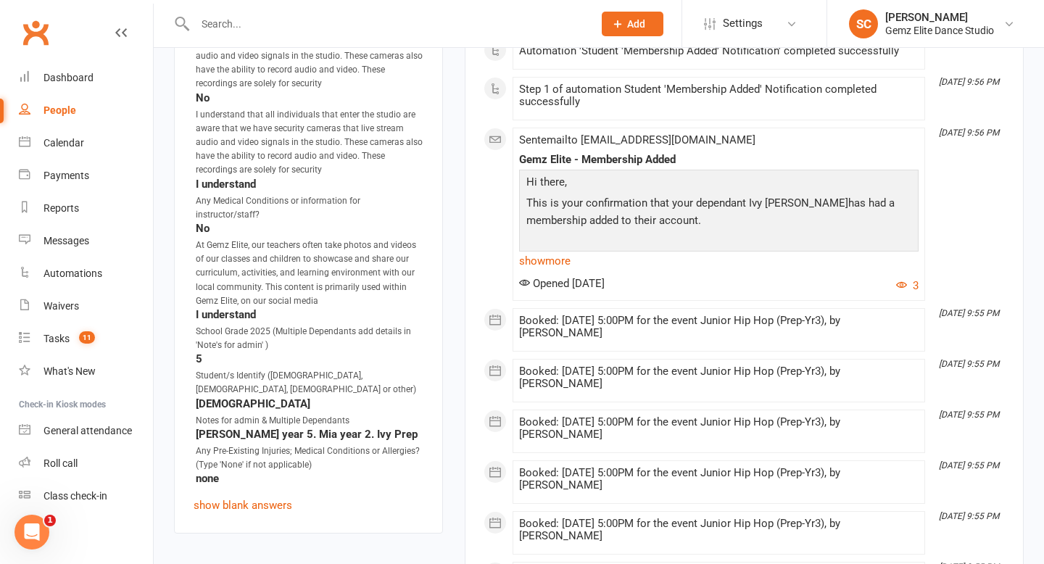
scroll to position [2029, 0]
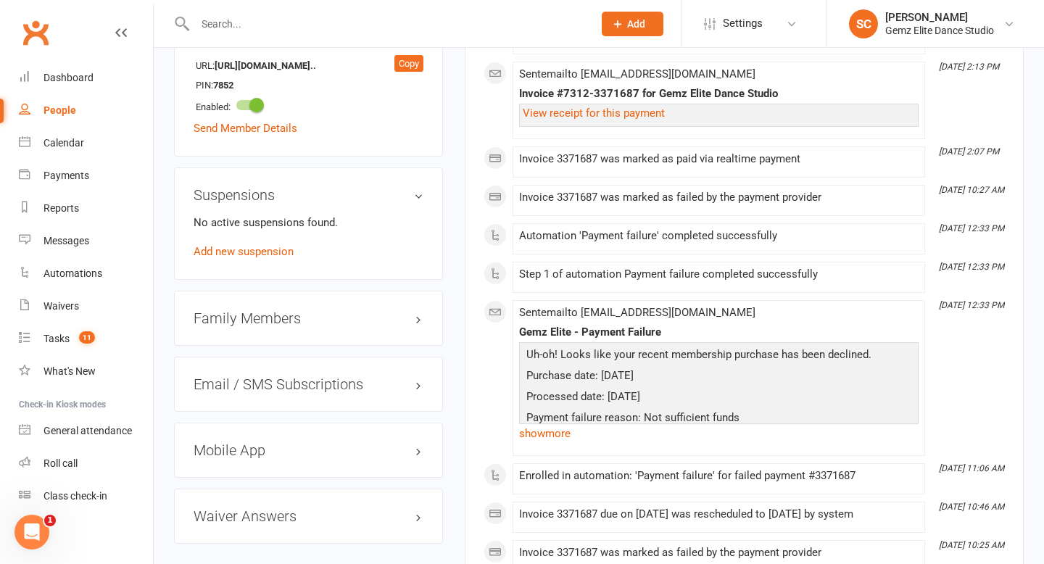
scroll to position [1406, 0]
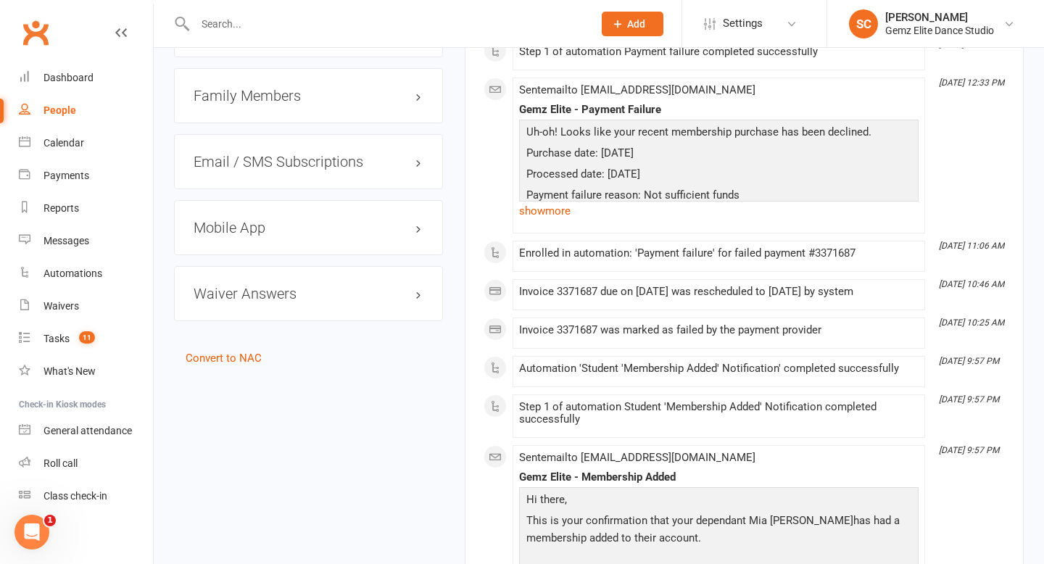
click at [314, 266] on div "Waiver Answers edit" at bounding box center [308, 293] width 269 height 55
click at [298, 286] on h3 "Waiver Answers edit" at bounding box center [308, 294] width 230 height 16
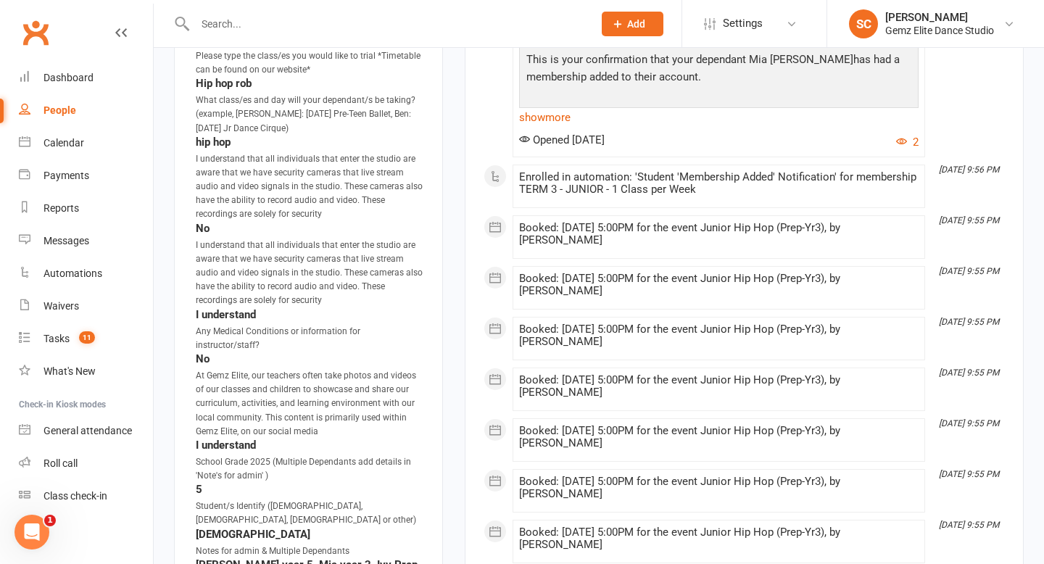
scroll to position [2031, 0]
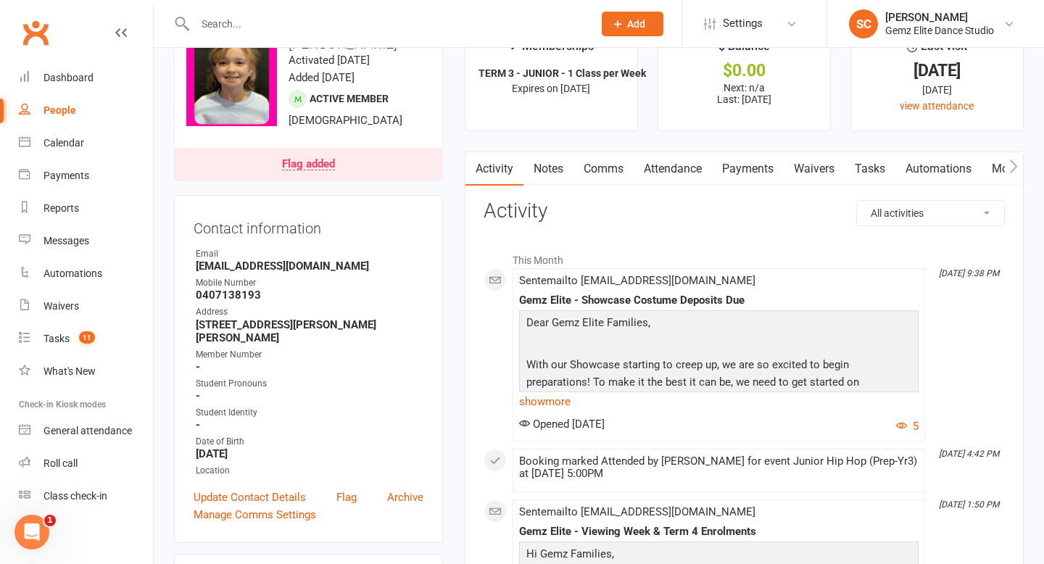
scroll to position [23, 0]
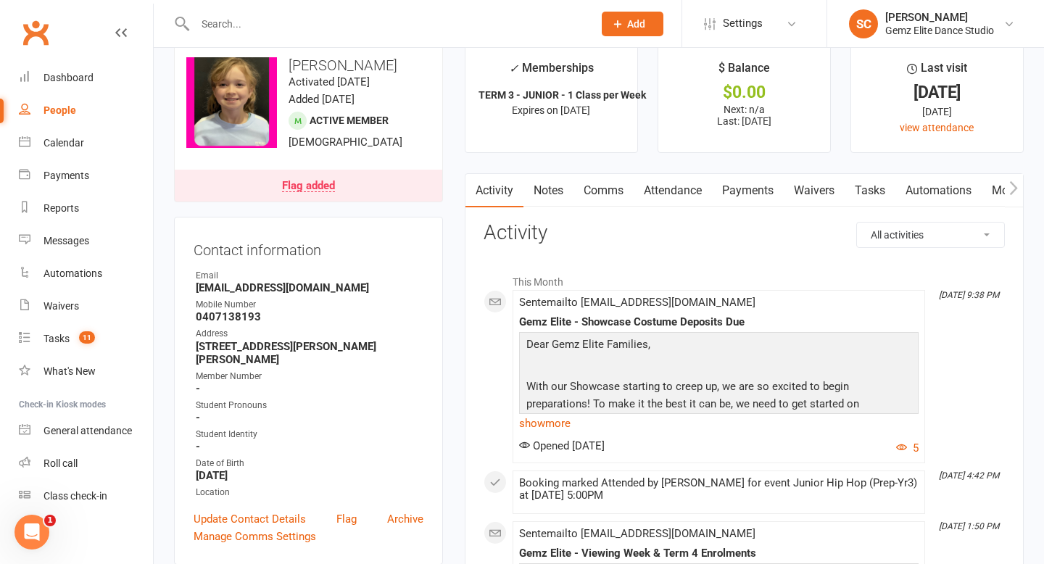
click at [362, 176] on link "Flag added" at bounding box center [308, 186] width 267 height 32
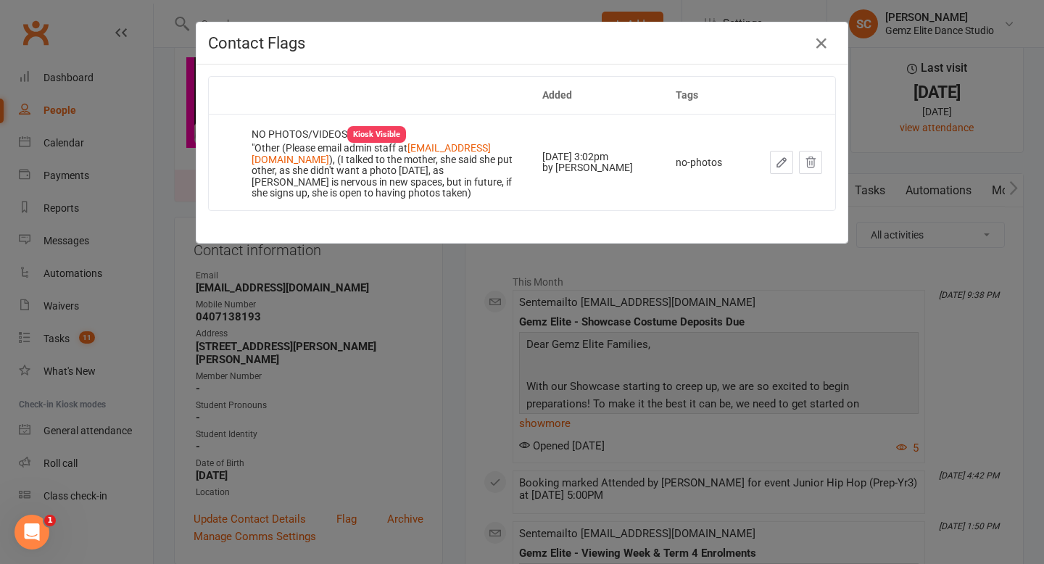
click at [809, 44] on h4 "Contact Flags" at bounding box center [522, 43] width 628 height 18
click at [823, 49] on icon "button" at bounding box center [820, 43] width 17 height 17
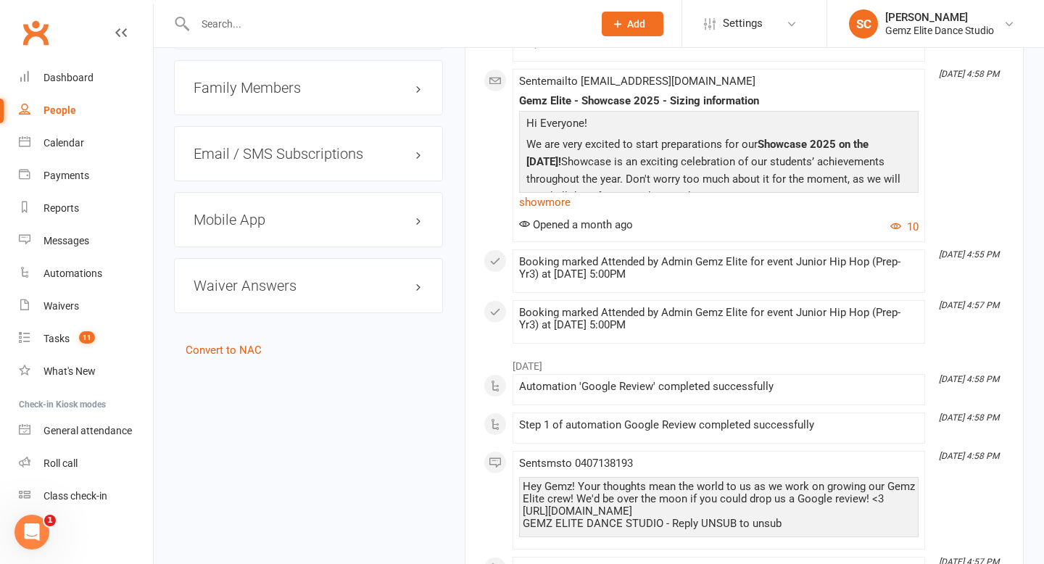
scroll to position [1381, 0]
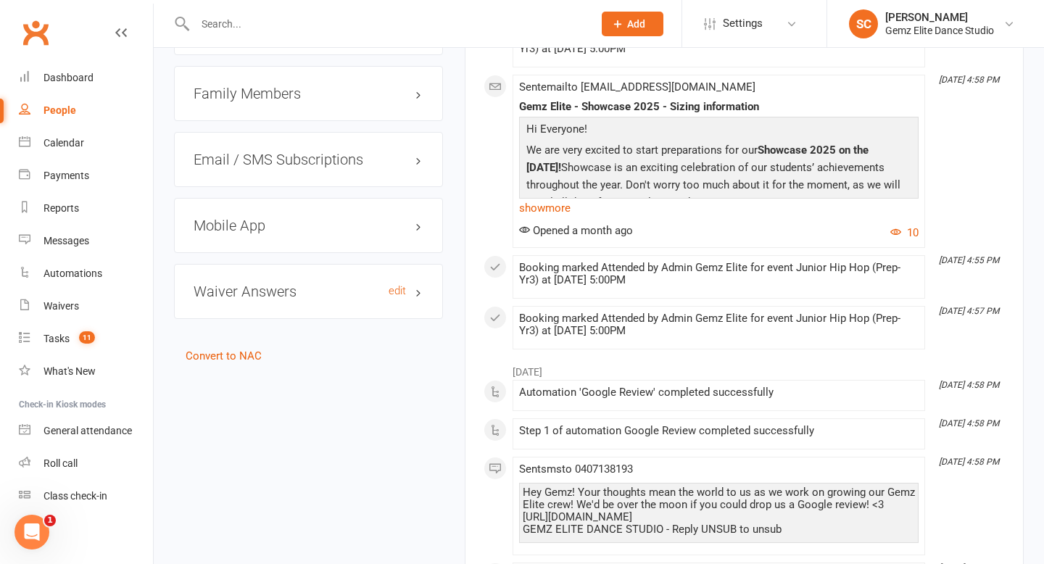
click at [311, 283] on h3 "Waiver Answers edit" at bounding box center [308, 291] width 230 height 16
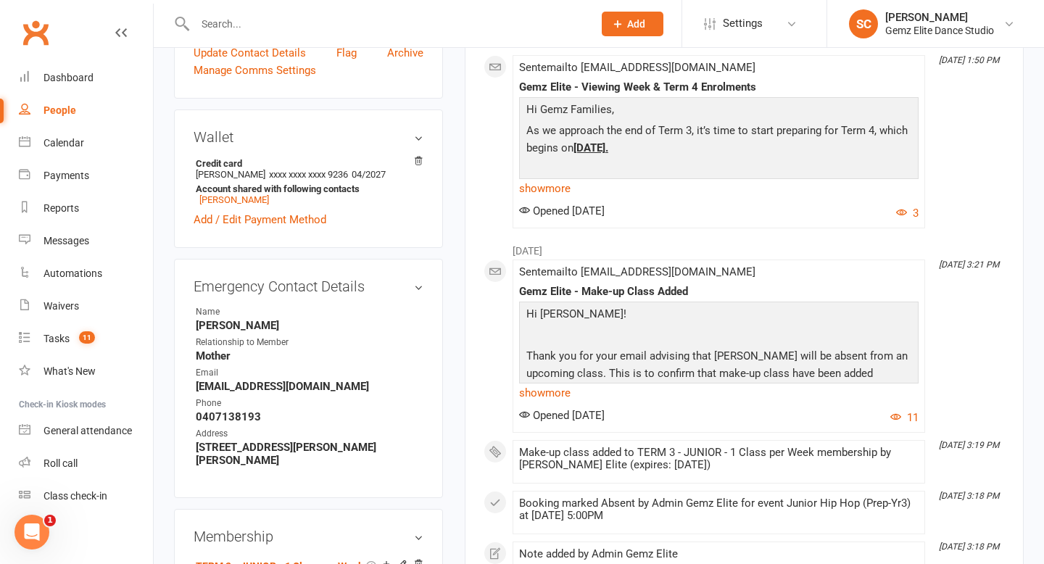
scroll to position [0, 0]
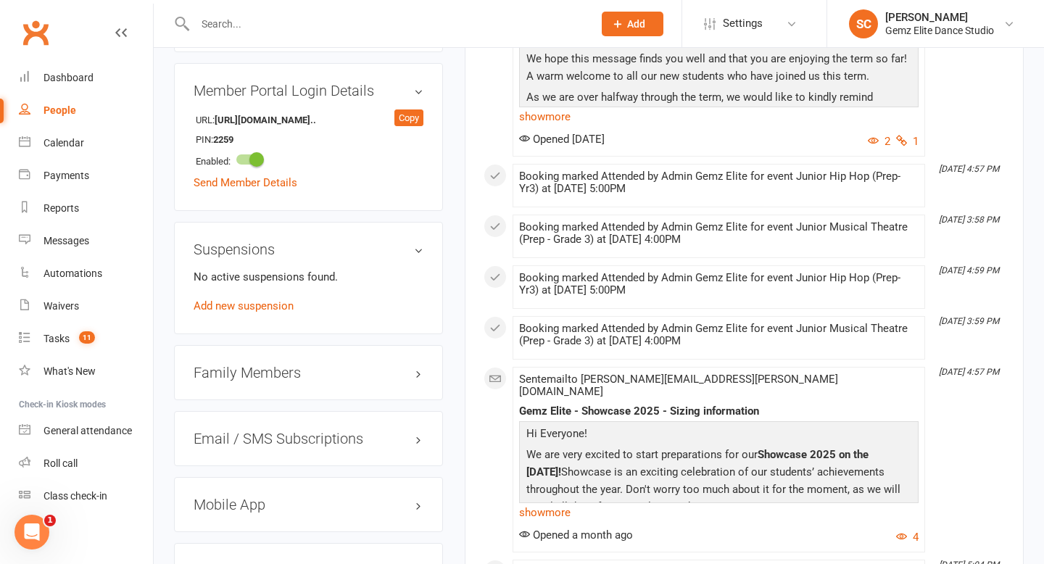
scroll to position [1144, 0]
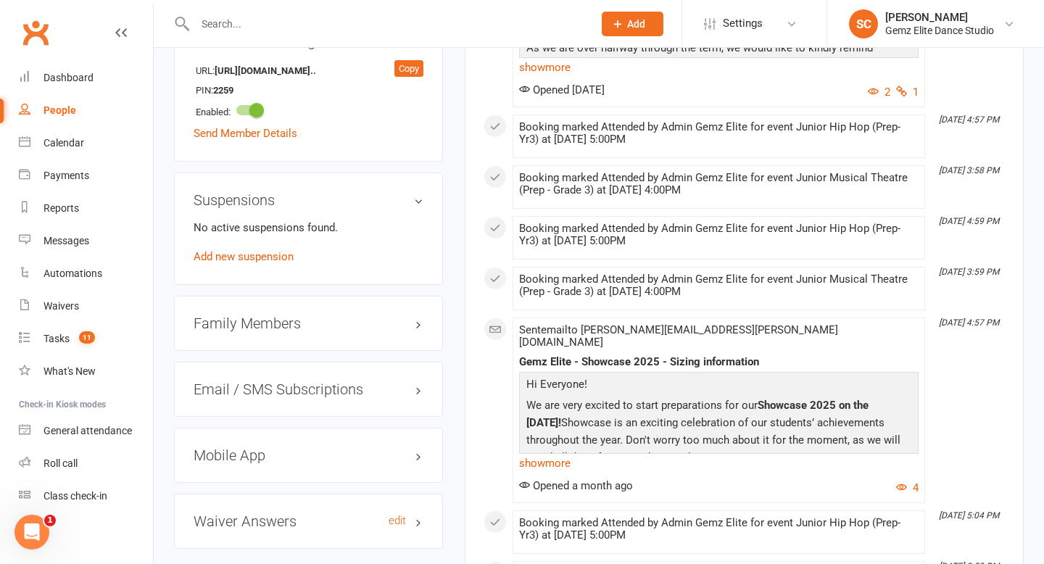
click at [245, 513] on h3 "Waiver Answers edit" at bounding box center [308, 521] width 230 height 16
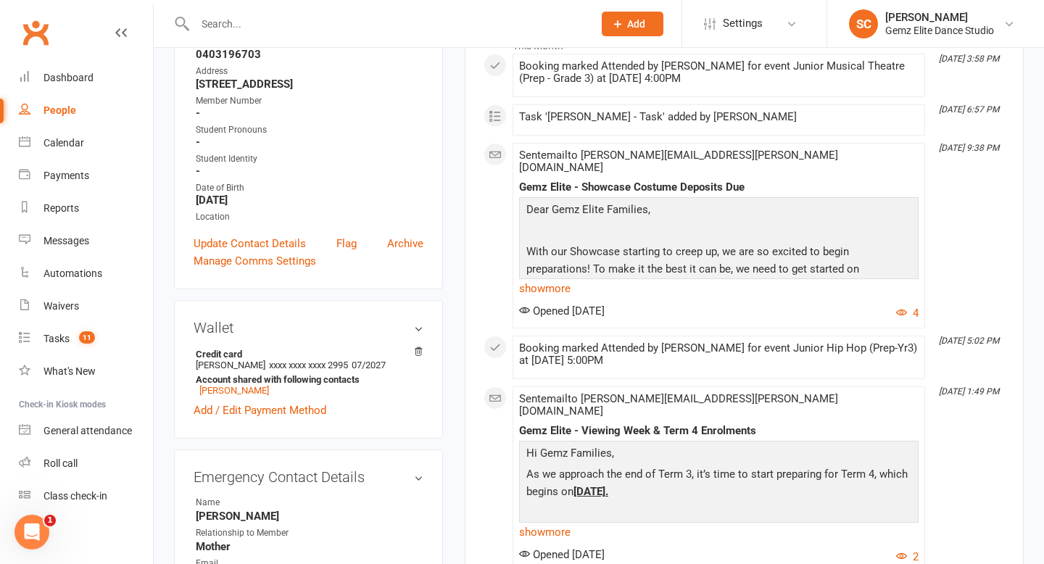
scroll to position [0, 0]
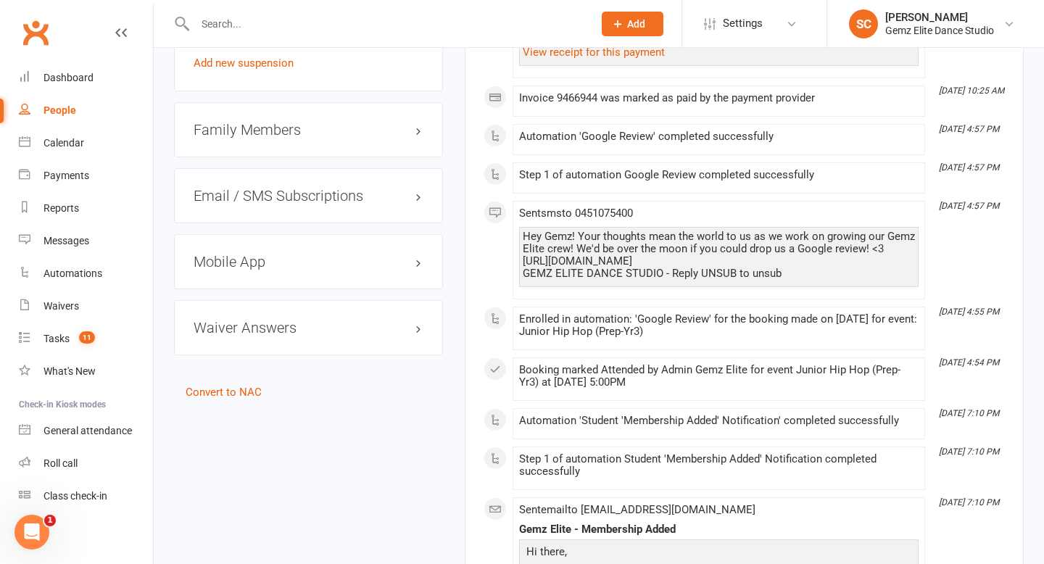
scroll to position [1279, 0]
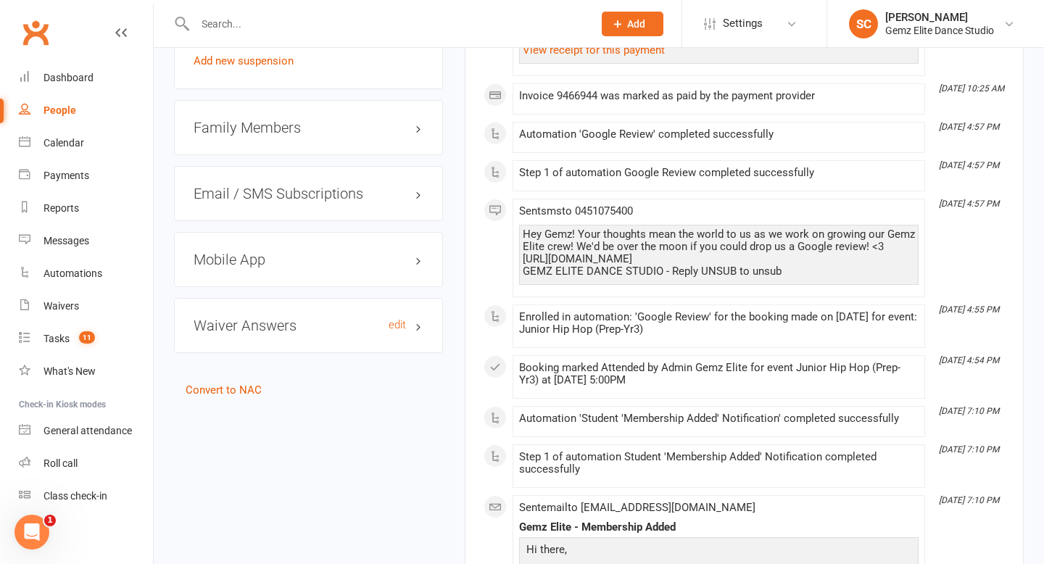
click at [306, 333] on h3 "Waiver Answers edit" at bounding box center [308, 325] width 230 height 16
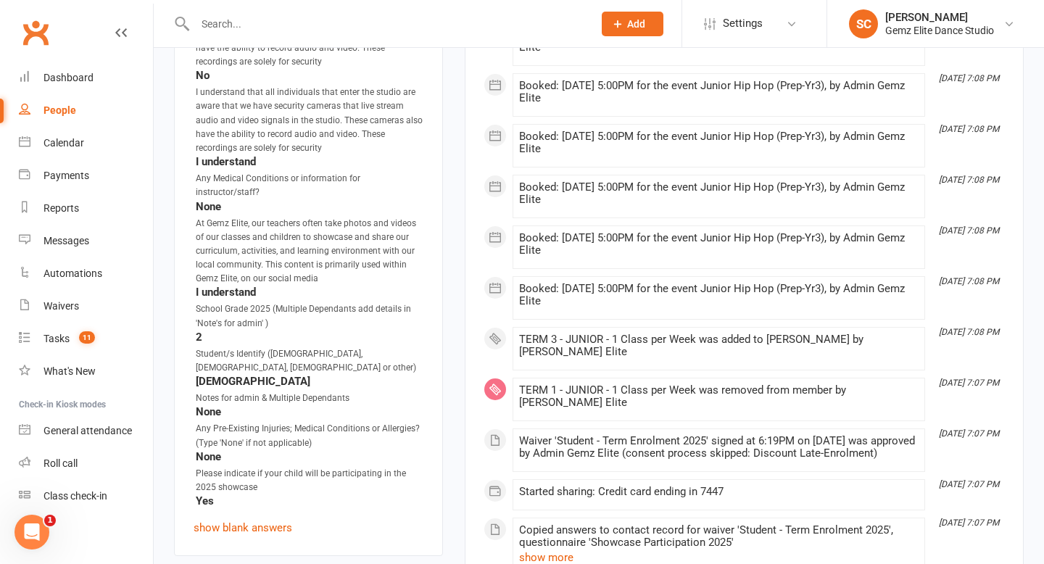
scroll to position [1986, 0]
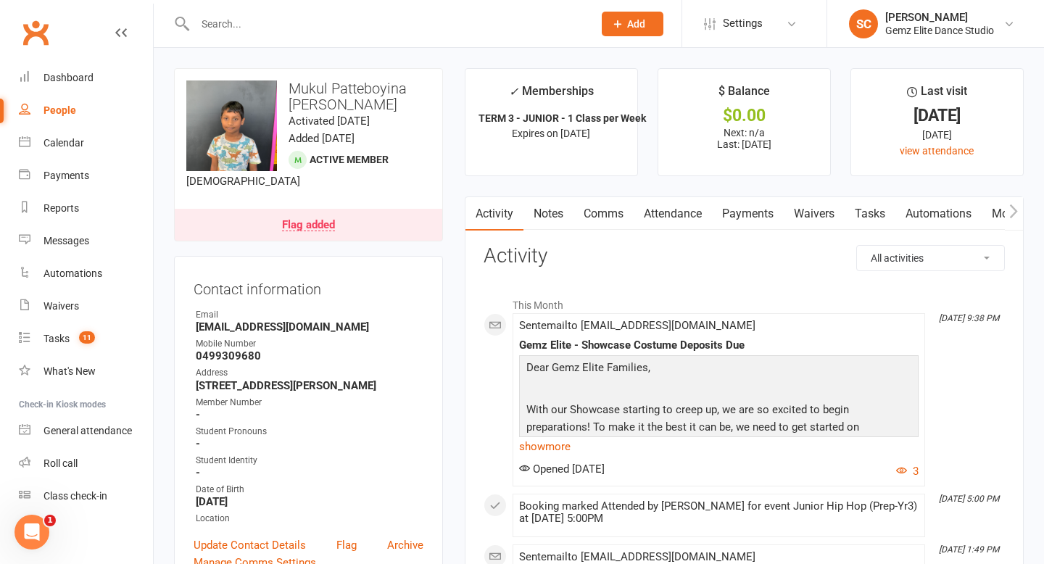
click at [377, 215] on link "Flag added" at bounding box center [308, 225] width 267 height 32
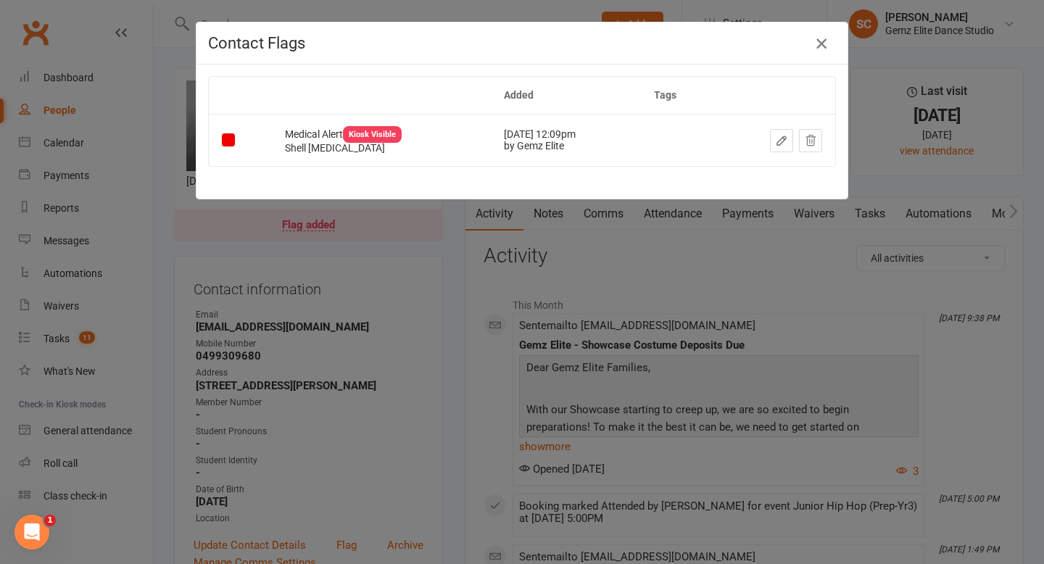
click at [822, 49] on icon "button" at bounding box center [820, 43] width 17 height 17
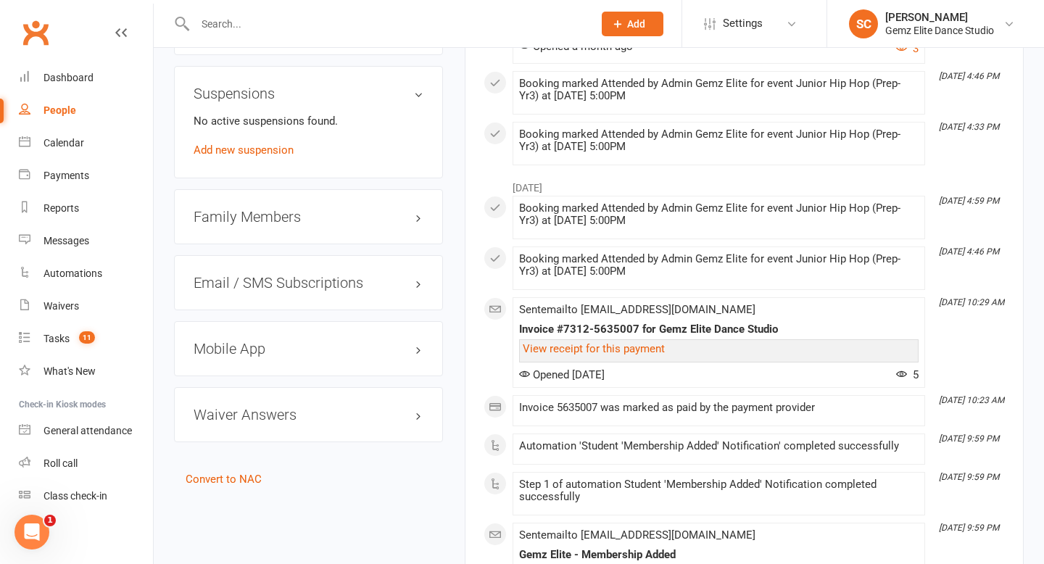
scroll to position [1312, 0]
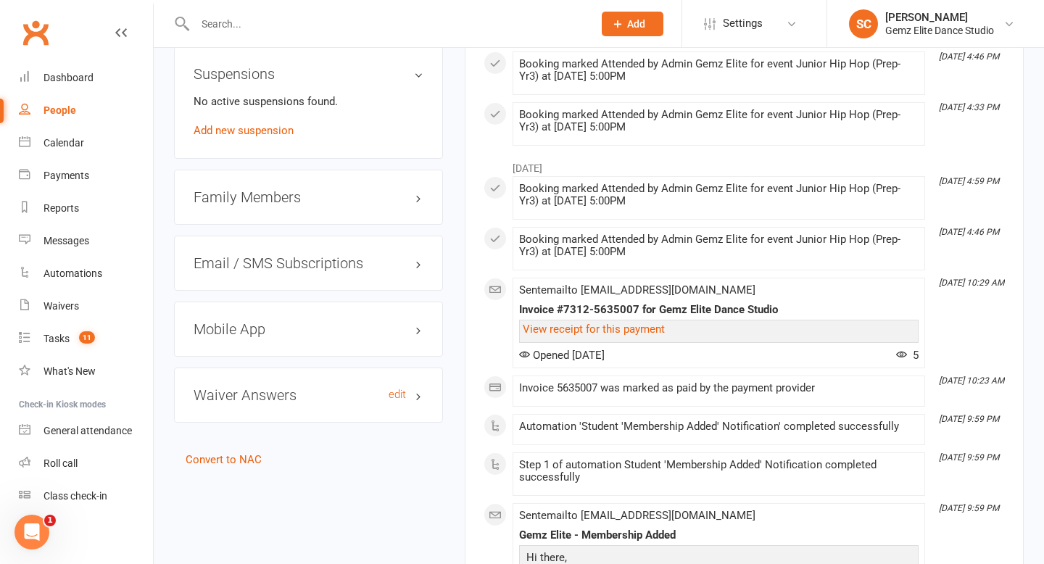
click at [292, 394] on h3 "Waiver Answers edit" at bounding box center [308, 395] width 230 height 16
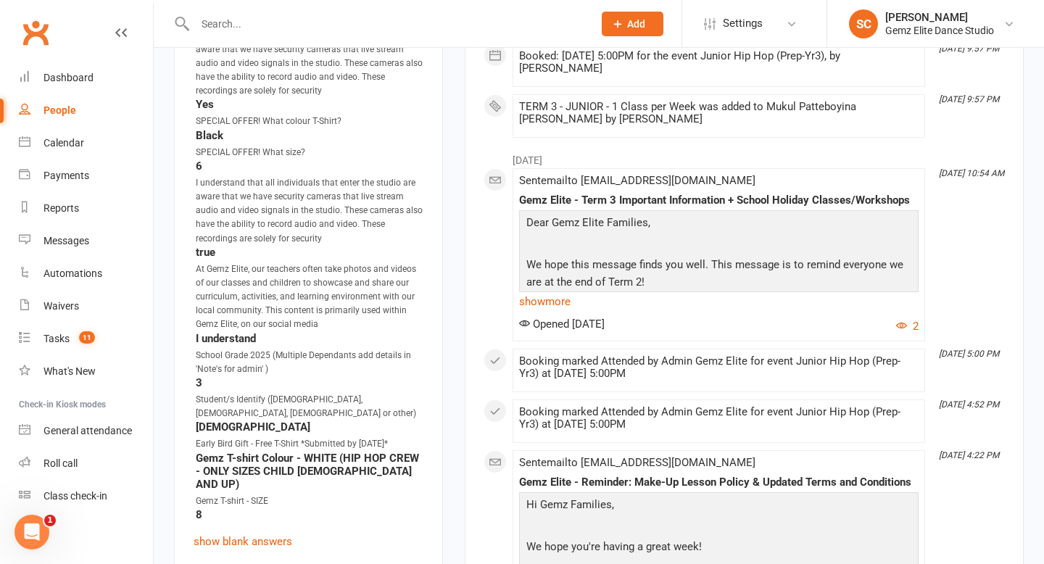
scroll to position [2465, 0]
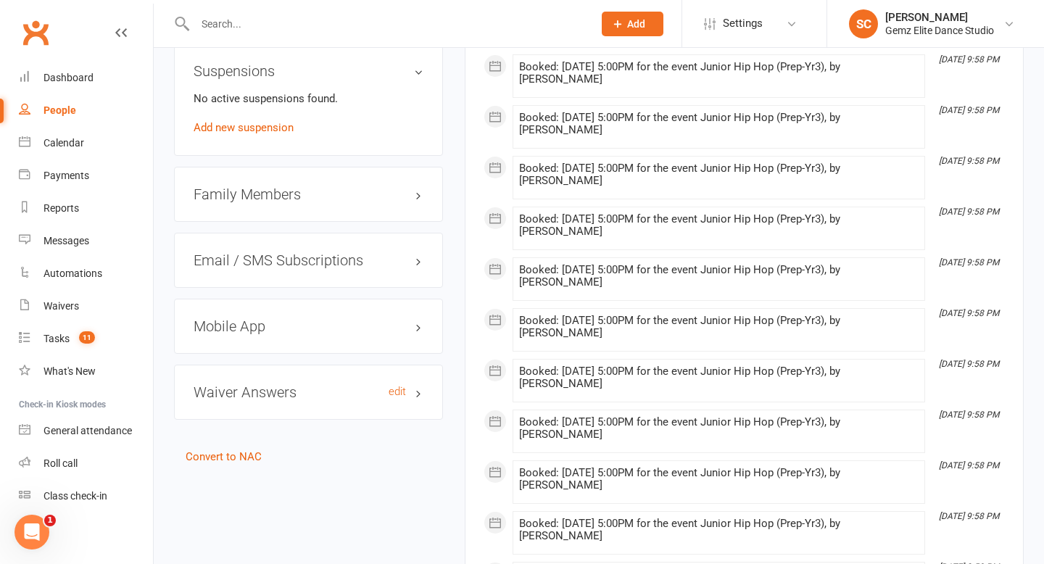
click at [301, 400] on h3 "Waiver Answers edit" at bounding box center [308, 392] width 230 height 16
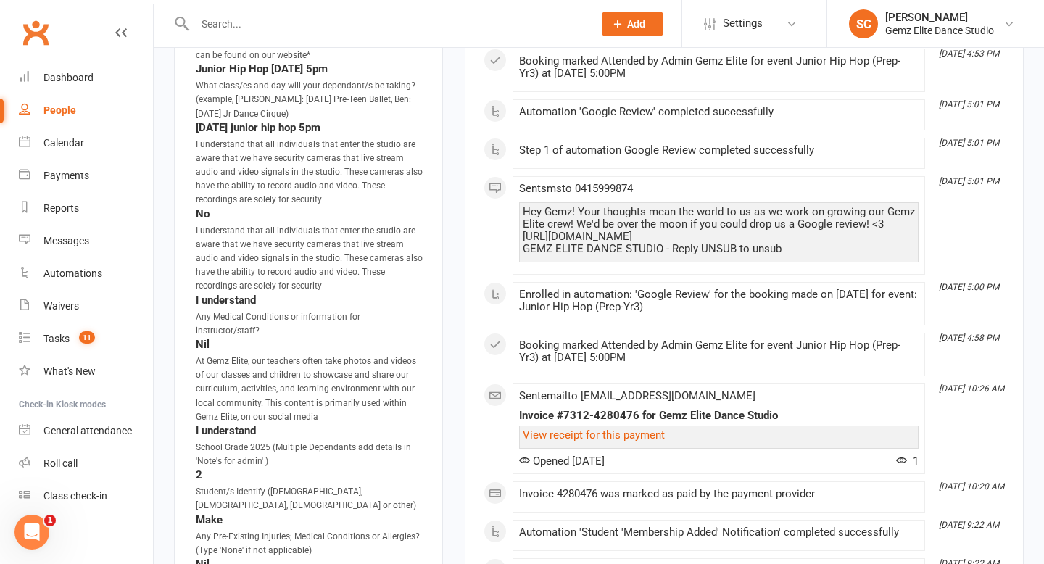
scroll to position [1901, 0]
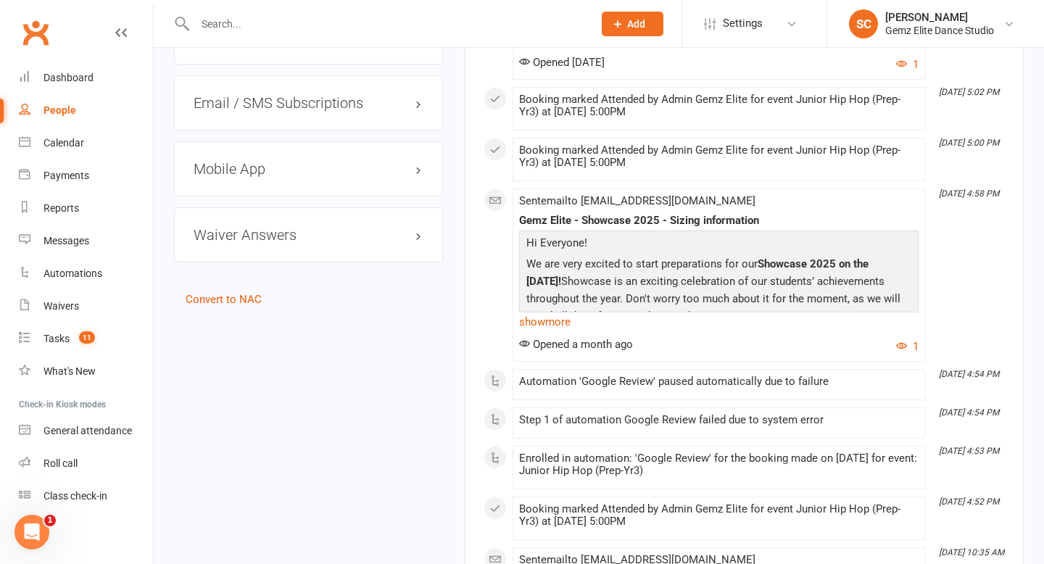
scroll to position [1431, 0]
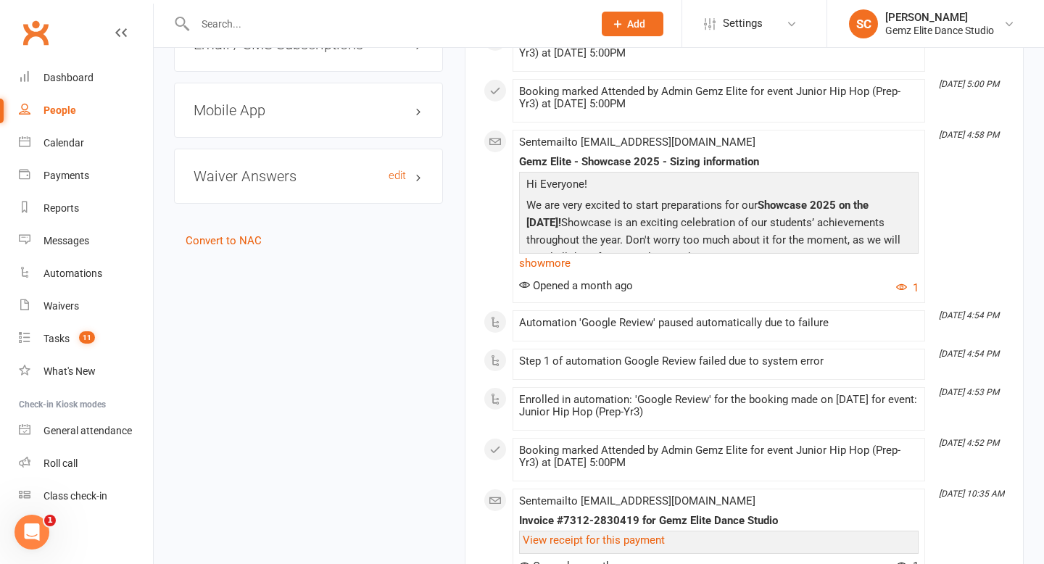
click at [318, 177] on h3 "Waiver Answers edit" at bounding box center [308, 176] width 230 height 16
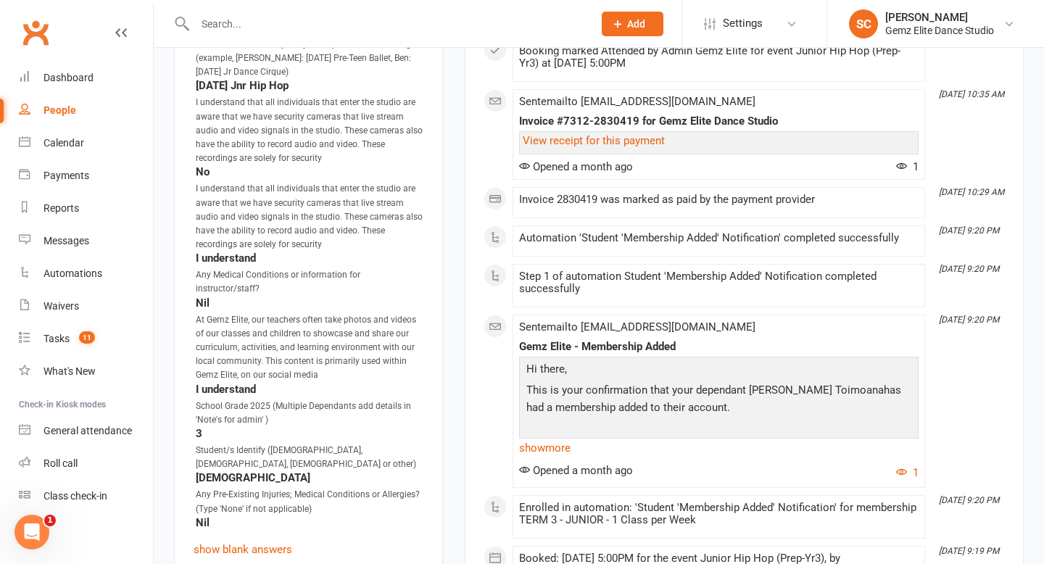
scroll to position [1831, 0]
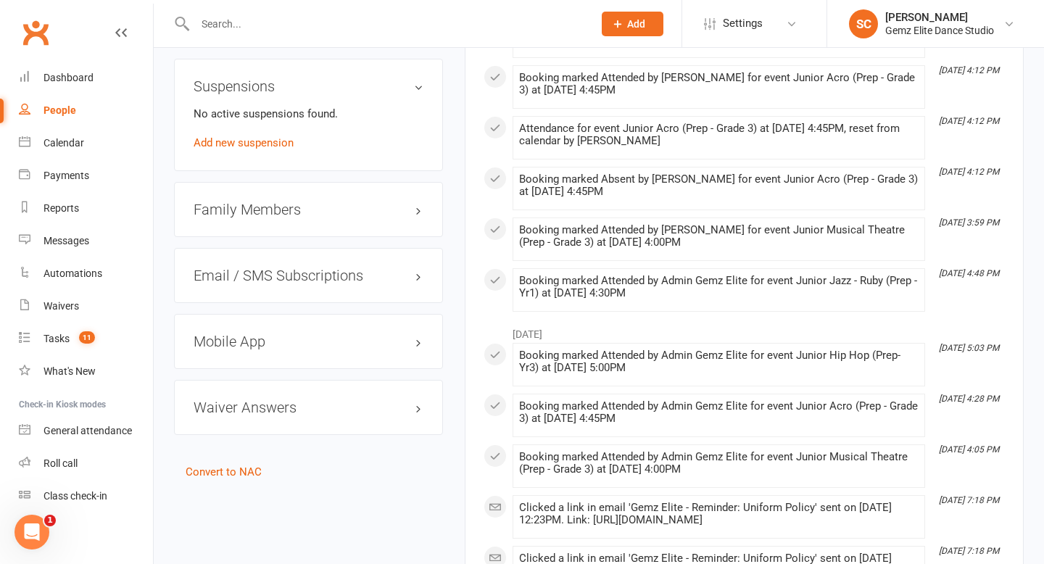
scroll to position [1232, 0]
click at [284, 429] on div "Waiver Answers edit" at bounding box center [308, 406] width 269 height 55
click at [273, 415] on h3 "Waiver Answers edit" at bounding box center [308, 407] width 230 height 16
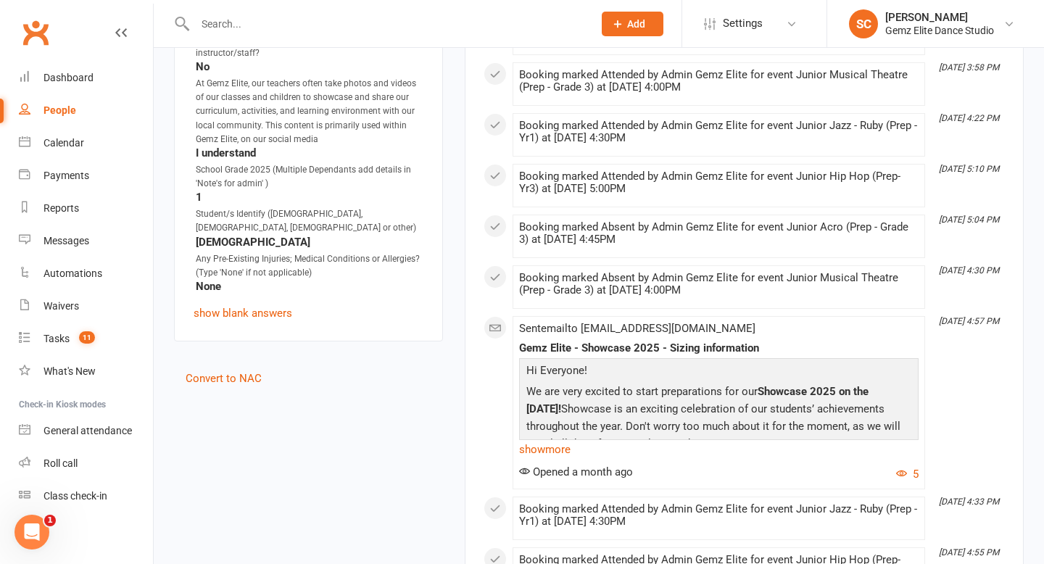
scroll to position [2097, 0]
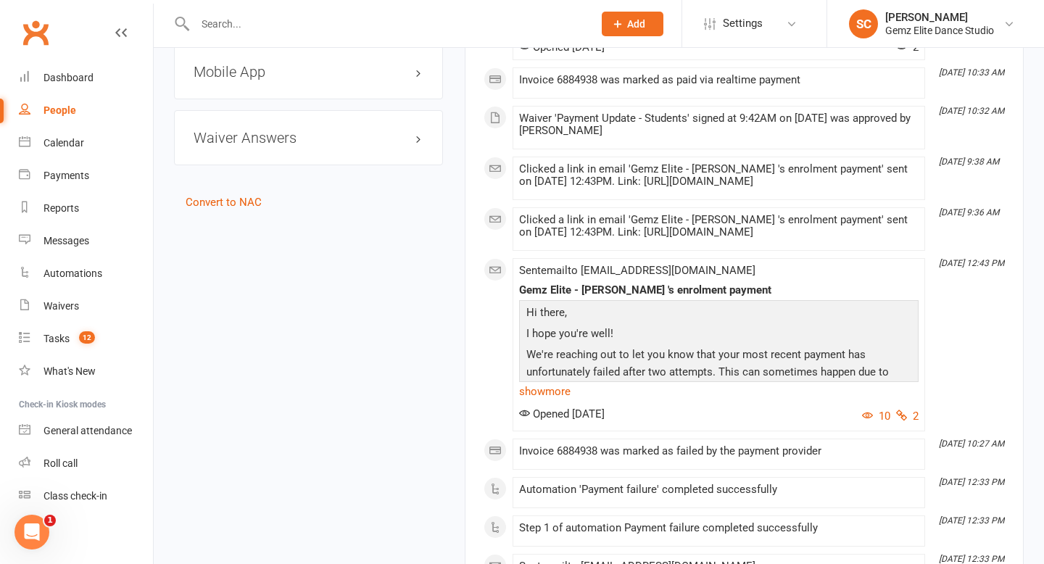
scroll to position [1549, 0]
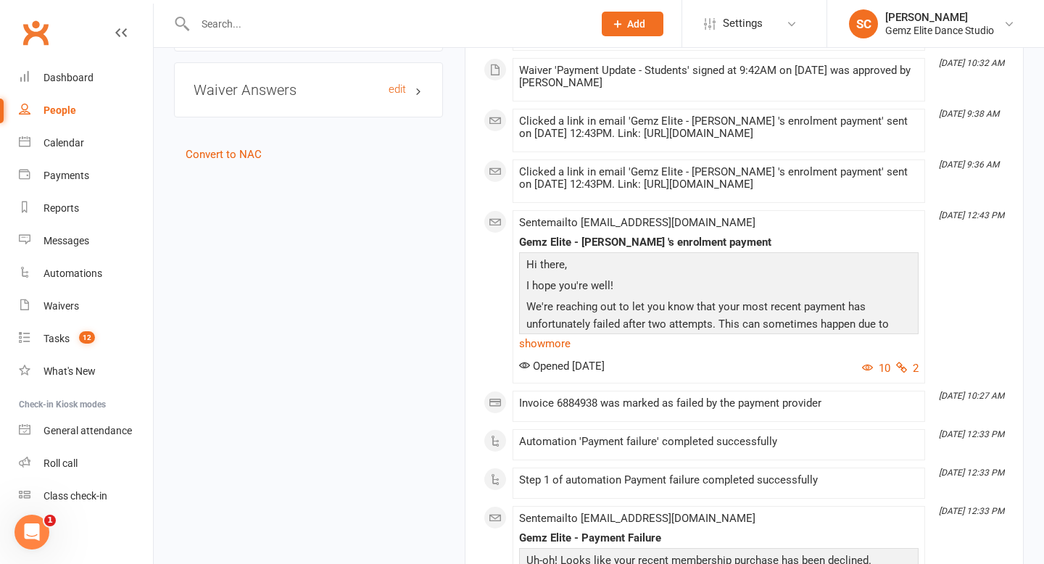
click at [299, 85] on h3 "Waiver Answers edit" at bounding box center [308, 90] width 230 height 16
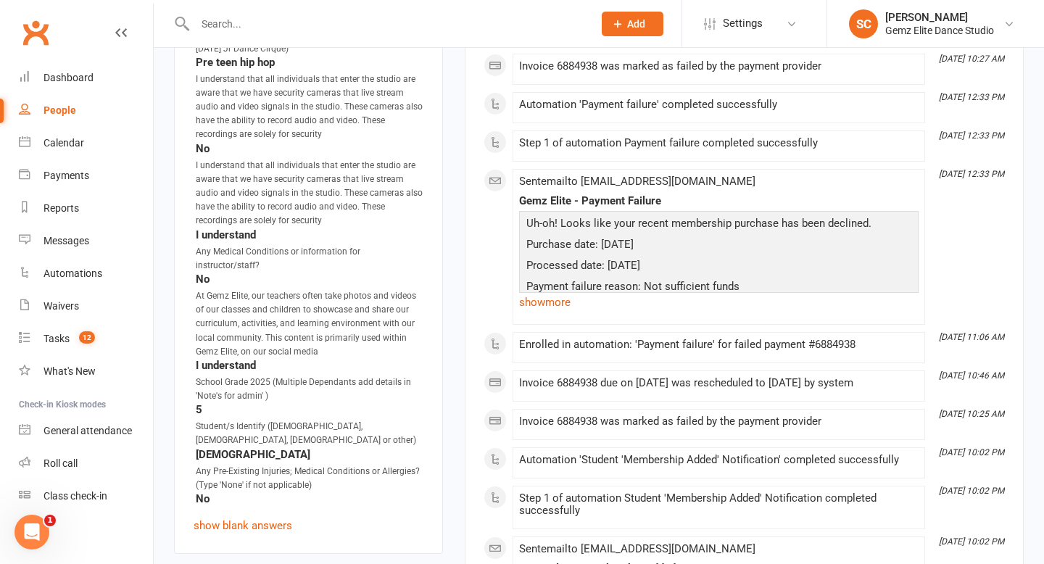
scroll to position [1892, 0]
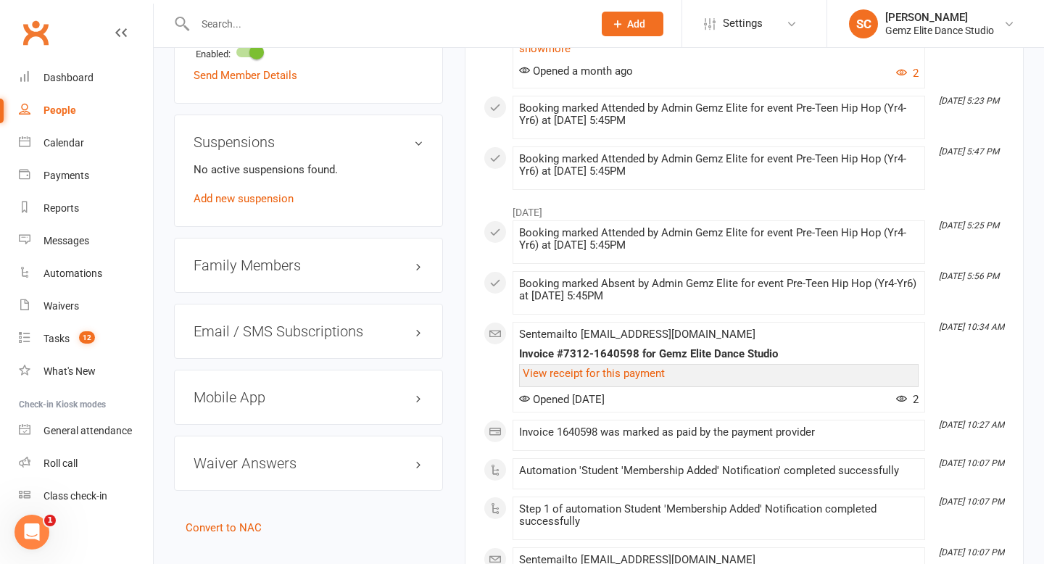
scroll to position [1234, 0]
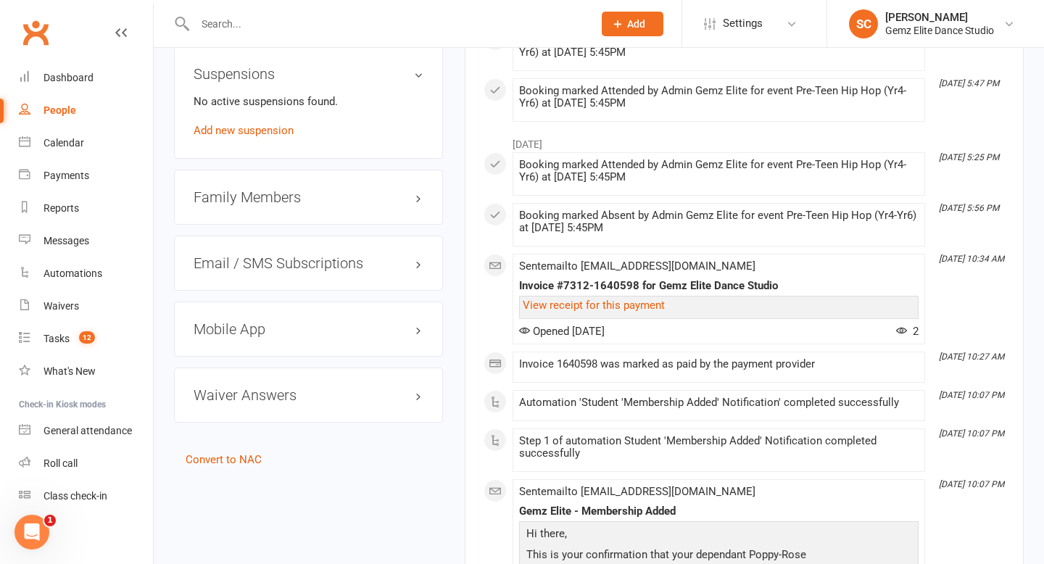
click at [320, 402] on div "Waiver Answers edit" at bounding box center [308, 394] width 269 height 55
click at [317, 388] on h3 "Waiver Answers edit" at bounding box center [308, 395] width 230 height 16
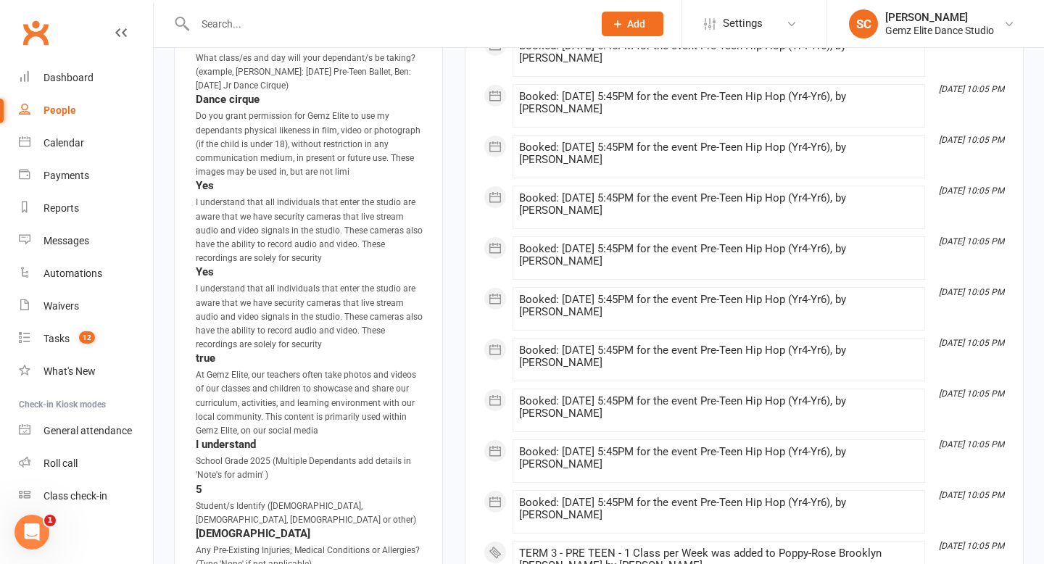
scroll to position [1913, 0]
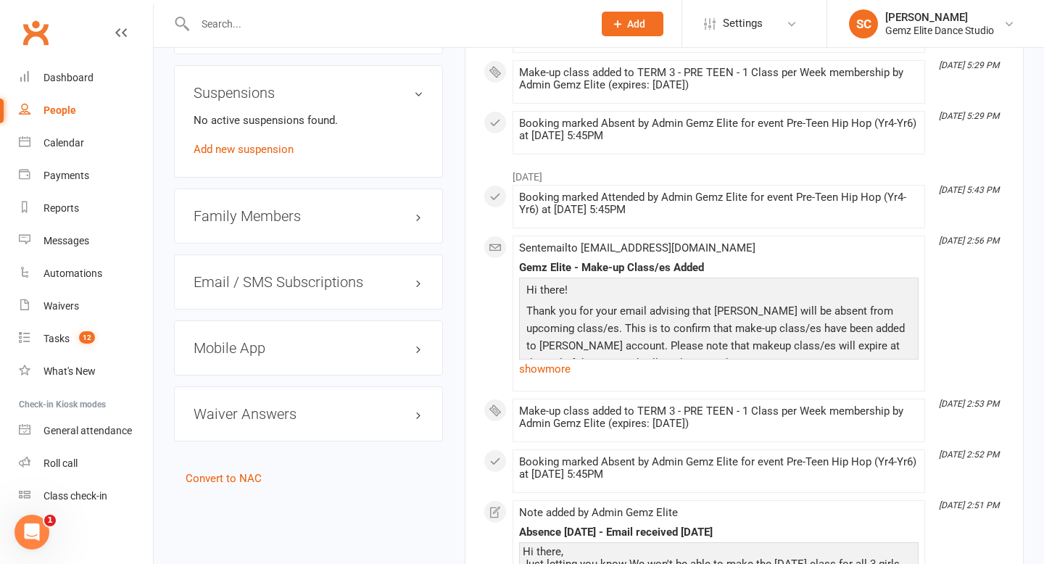
scroll to position [1286, 0]
click at [325, 405] on h3 "Waiver Answers edit" at bounding box center [308, 413] width 230 height 16
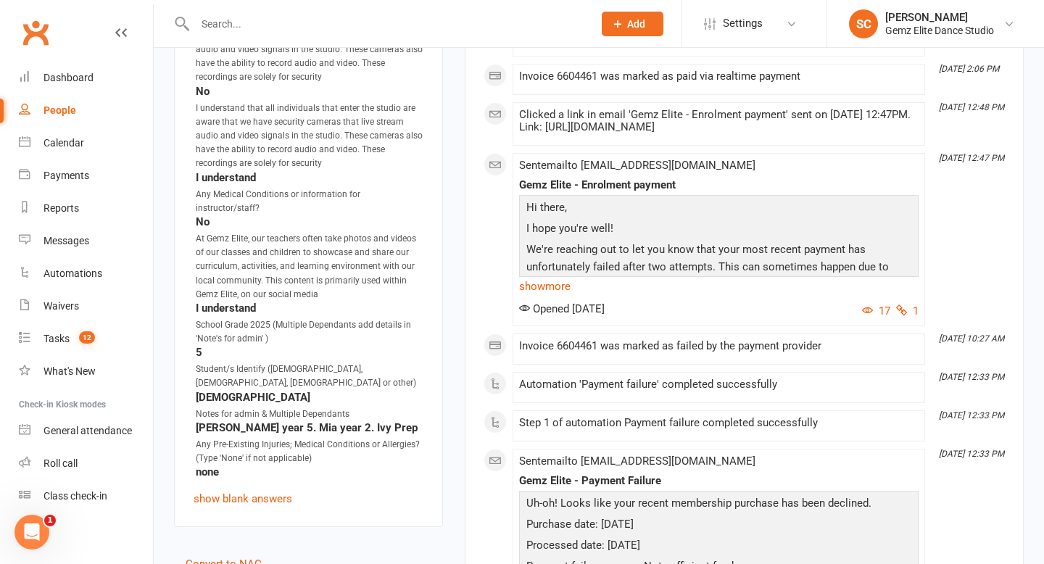
scroll to position [2003, 0]
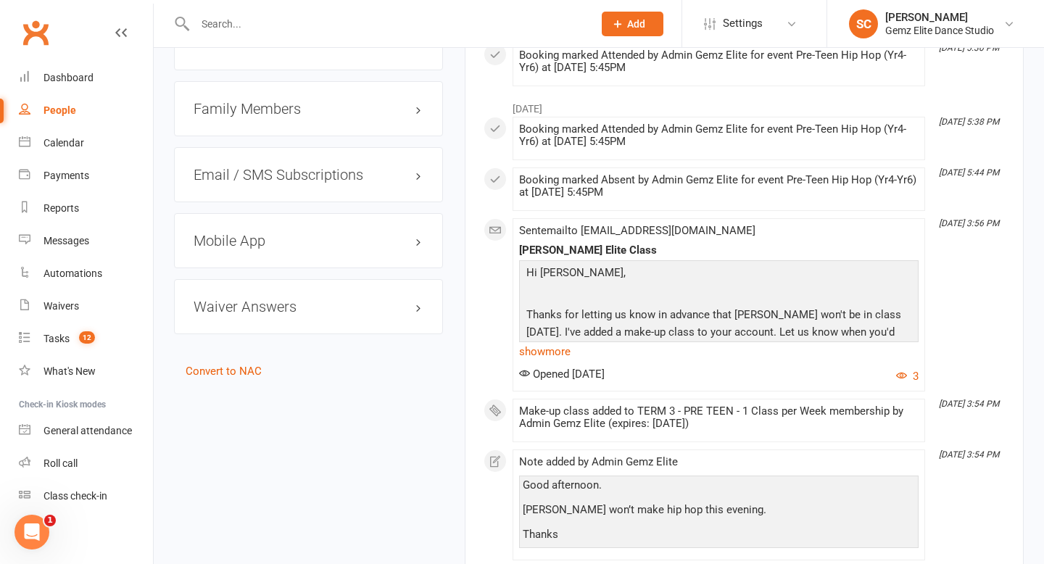
scroll to position [1376, 0]
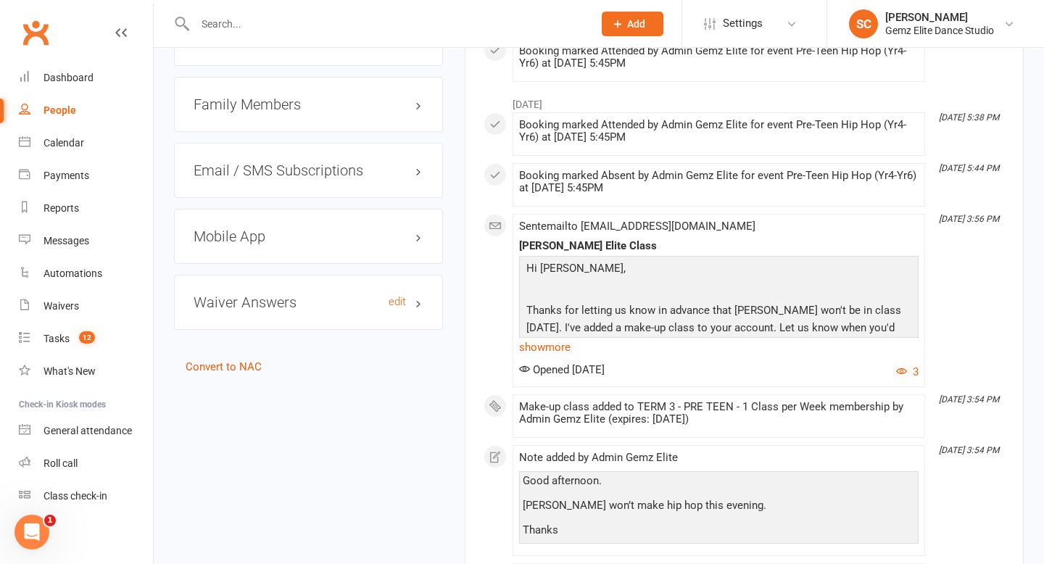
click at [272, 300] on h3 "Waiver Answers edit" at bounding box center [308, 302] width 230 height 16
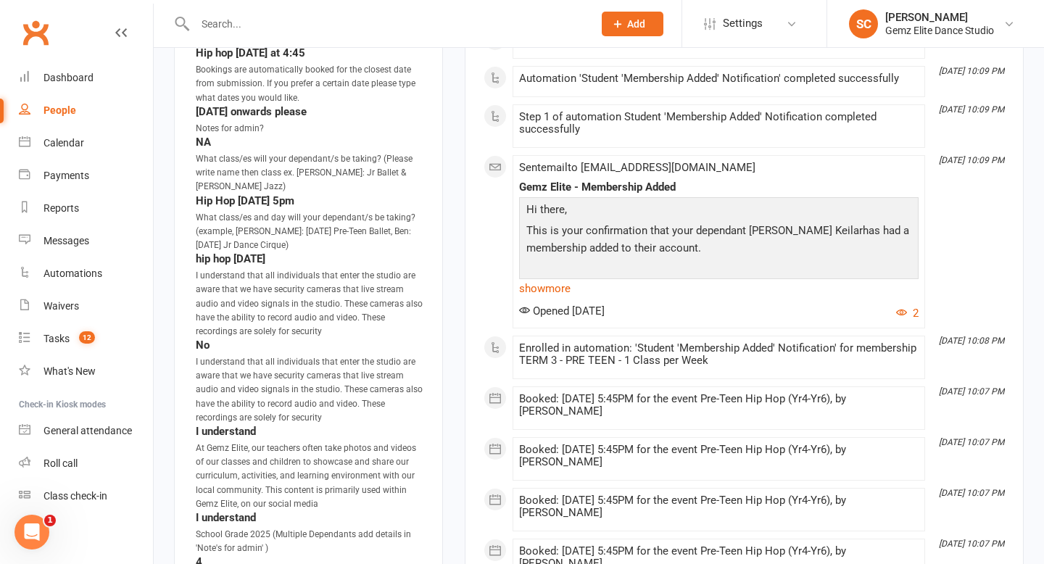
scroll to position [2122, 0]
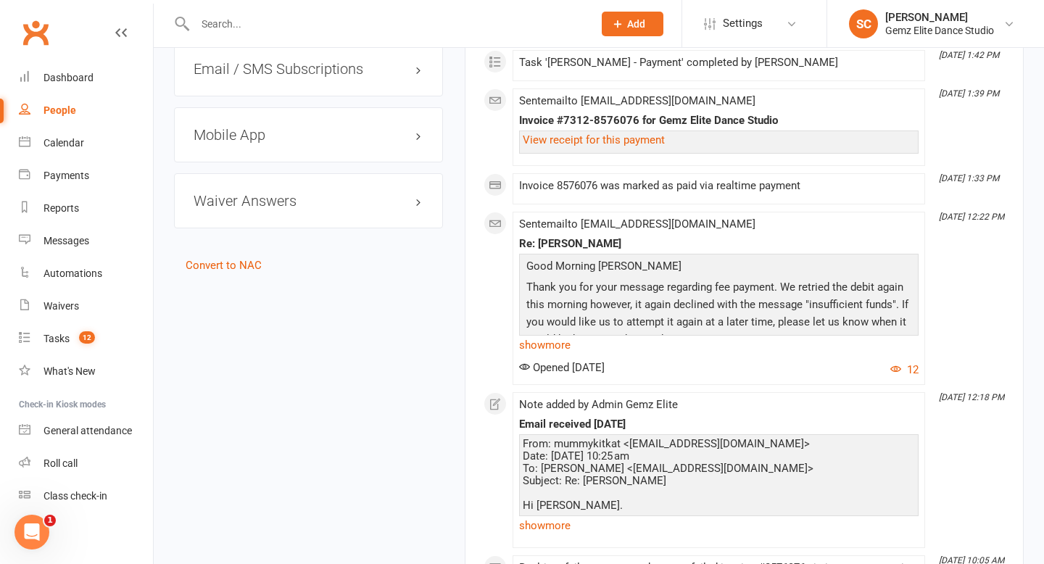
scroll to position [1452, 0]
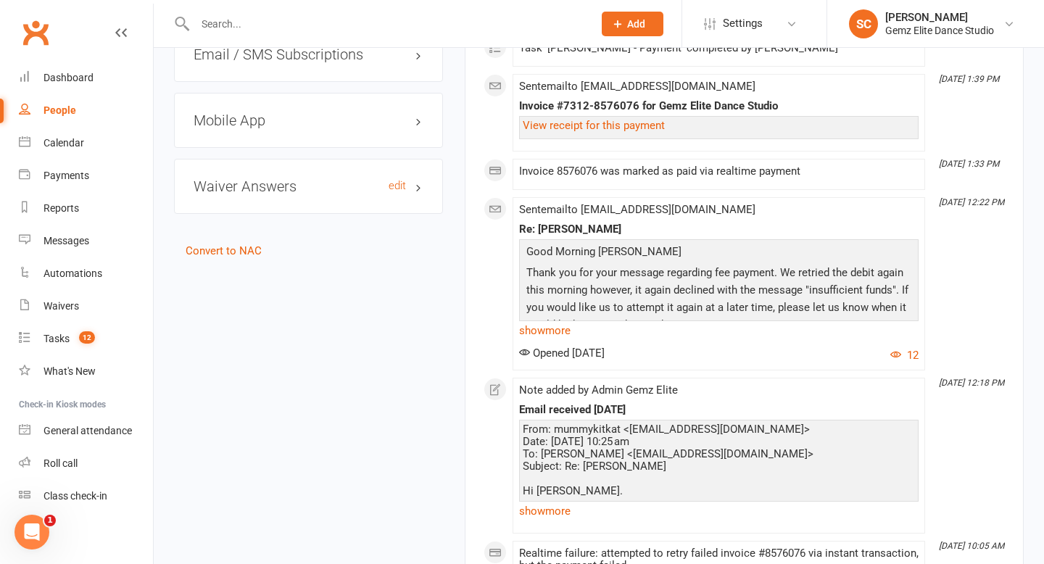
click at [334, 181] on h3 "Waiver Answers edit" at bounding box center [308, 186] width 230 height 16
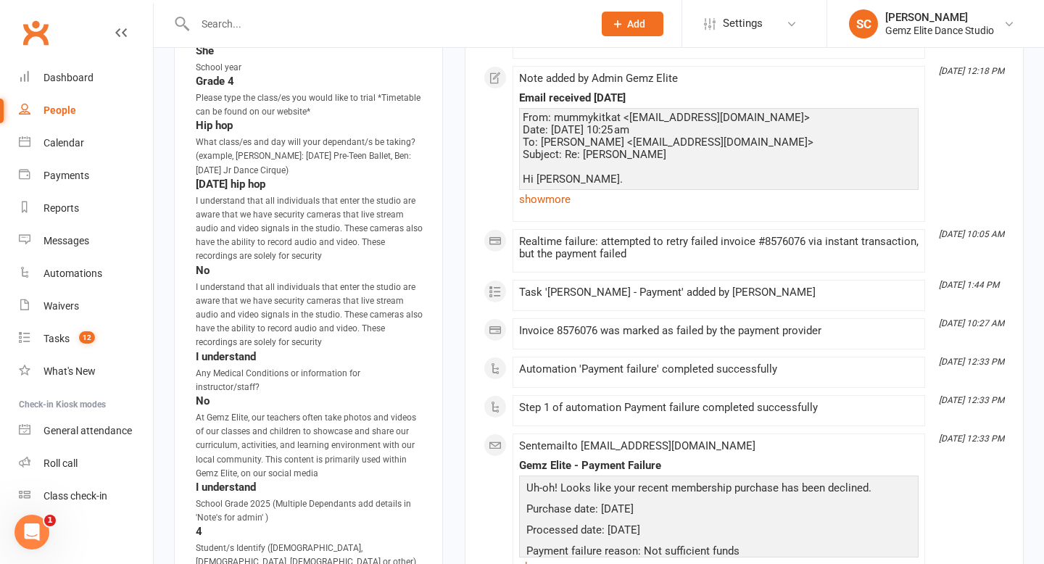
scroll to position [1888, 0]
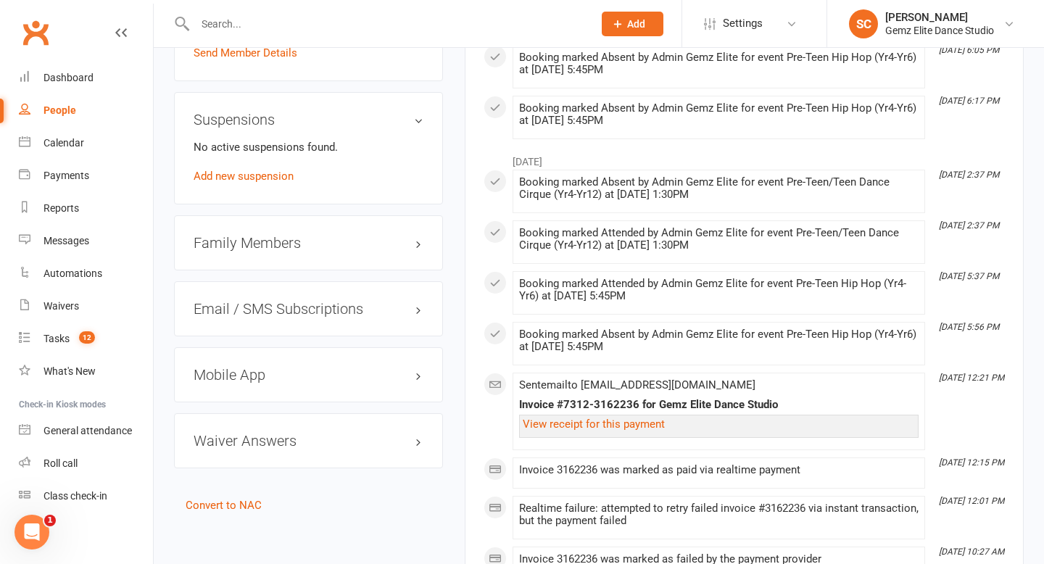
scroll to position [1239, 0]
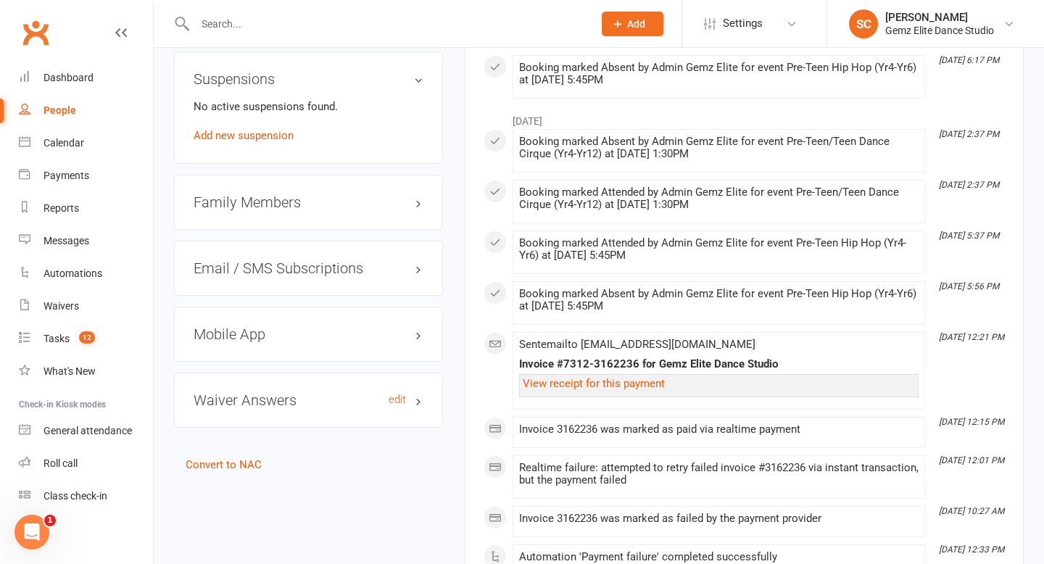
click at [284, 396] on h3 "Waiver Answers edit" at bounding box center [308, 400] width 230 height 16
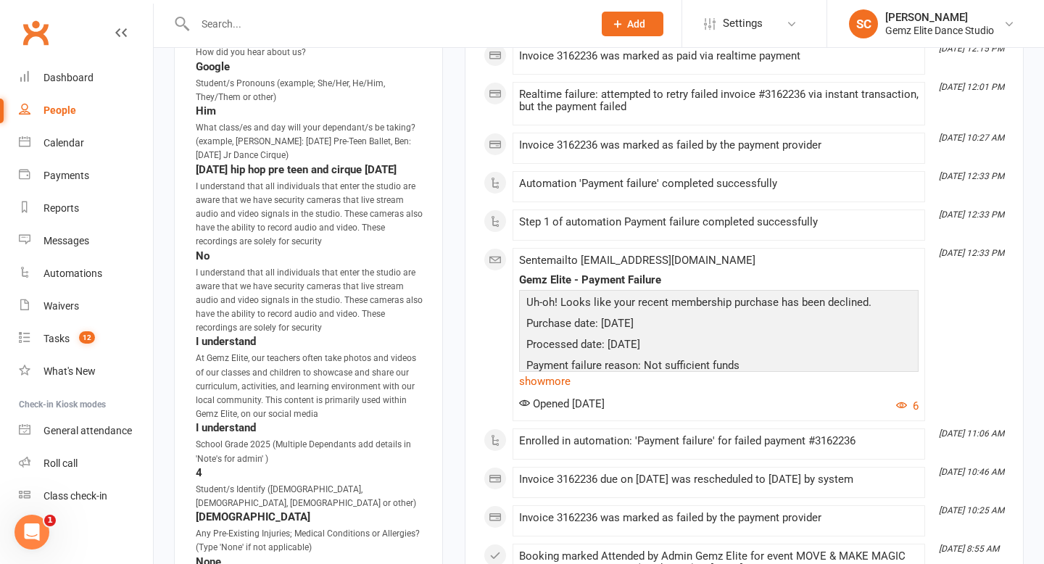
scroll to position [1557, 0]
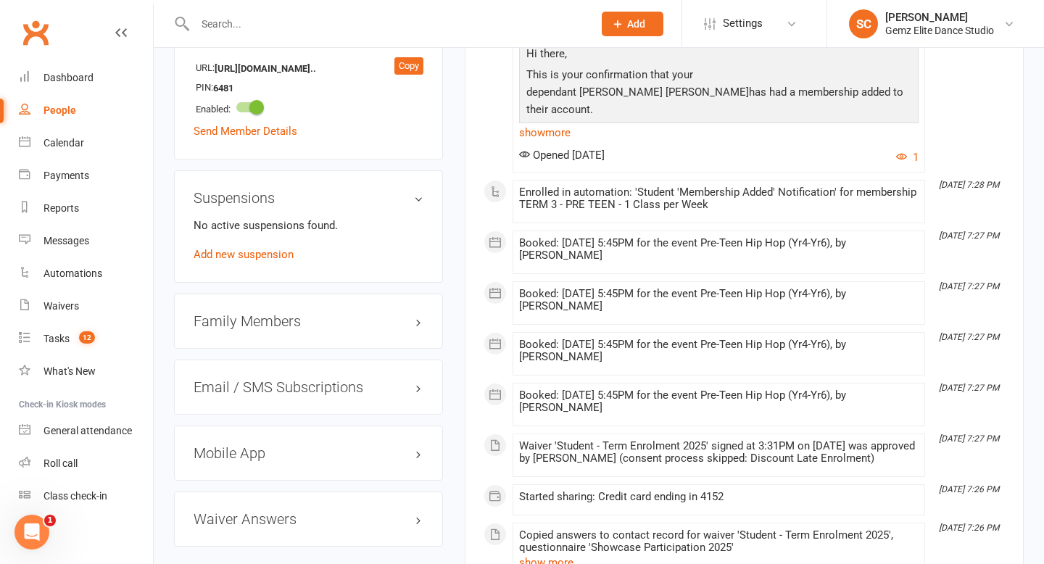
scroll to position [1118, 0]
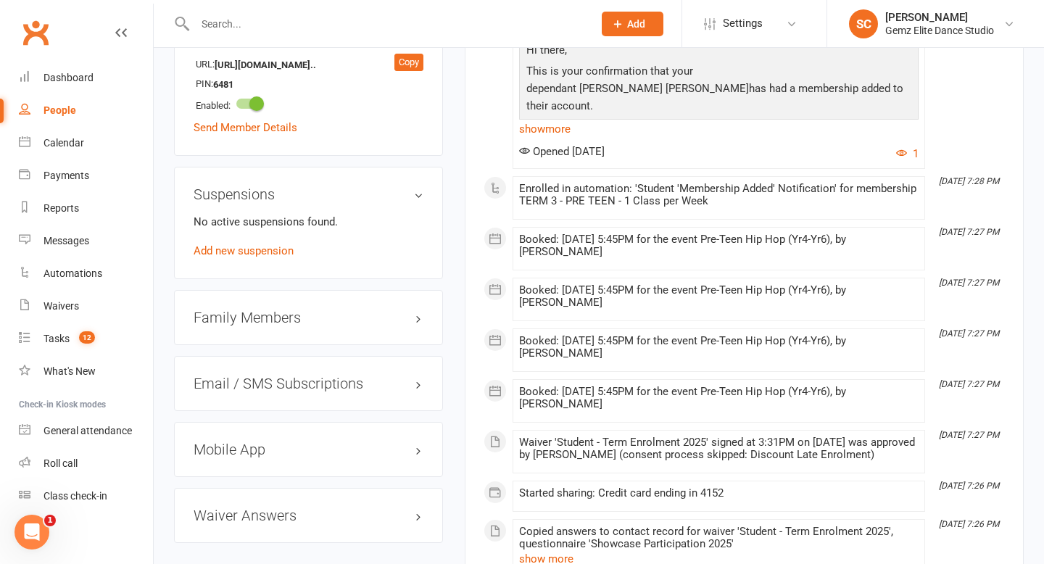
click at [273, 504] on div "Waiver Answers edit" at bounding box center [308, 515] width 269 height 55
click at [263, 507] on h3 "Waiver Answers edit" at bounding box center [308, 515] width 230 height 16
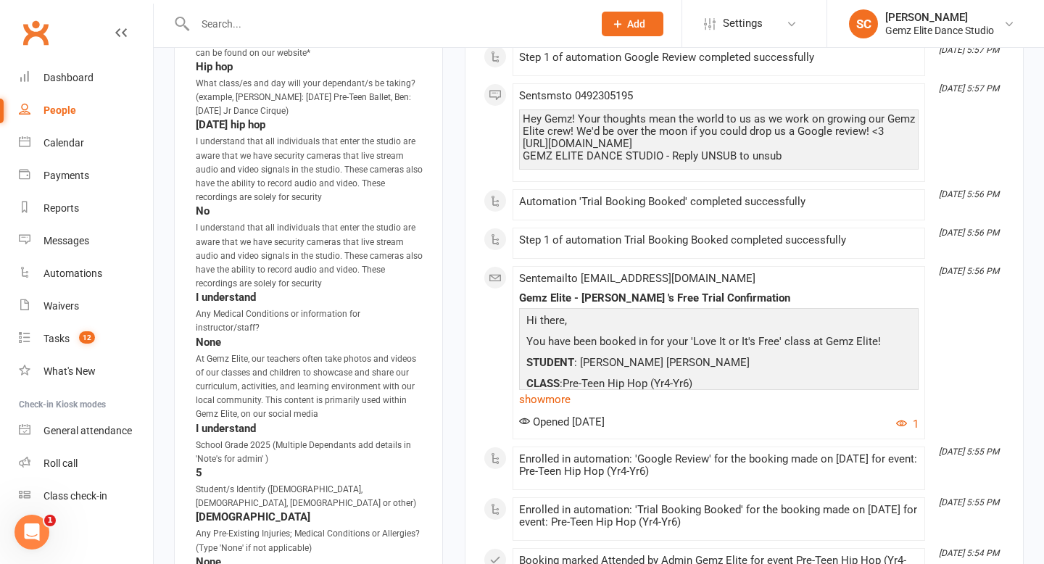
scroll to position [1818, 0]
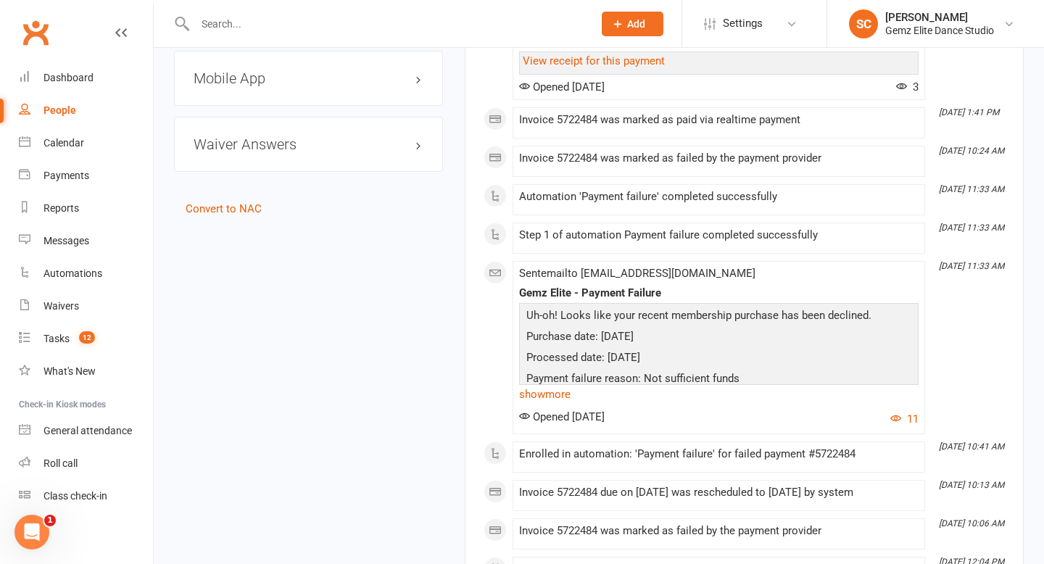
scroll to position [1497, 0]
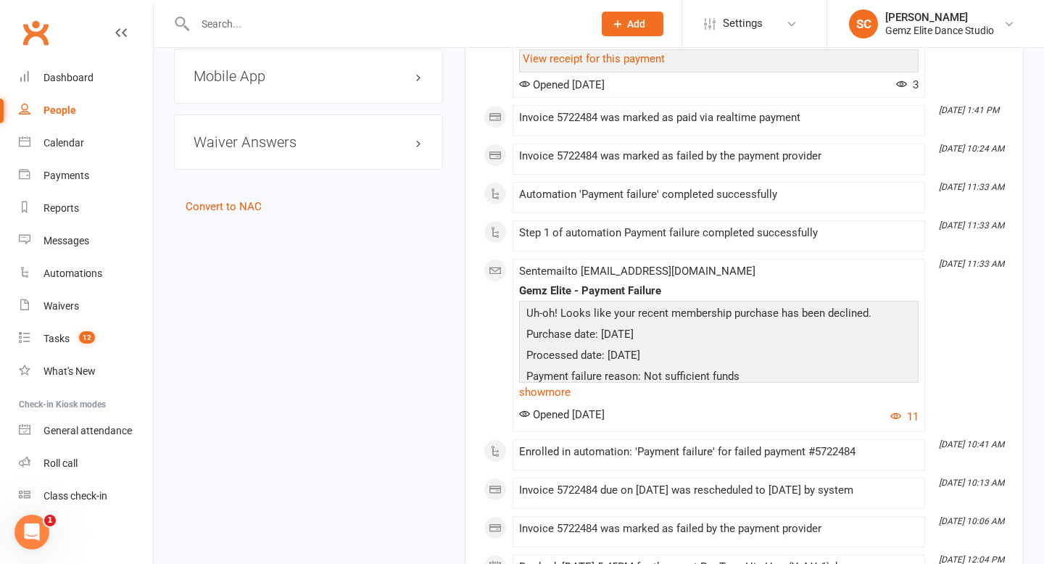
click at [295, 165] on div "Waiver Answers edit" at bounding box center [308, 142] width 269 height 55
click at [288, 150] on h3 "Waiver Answers edit" at bounding box center [308, 142] width 230 height 16
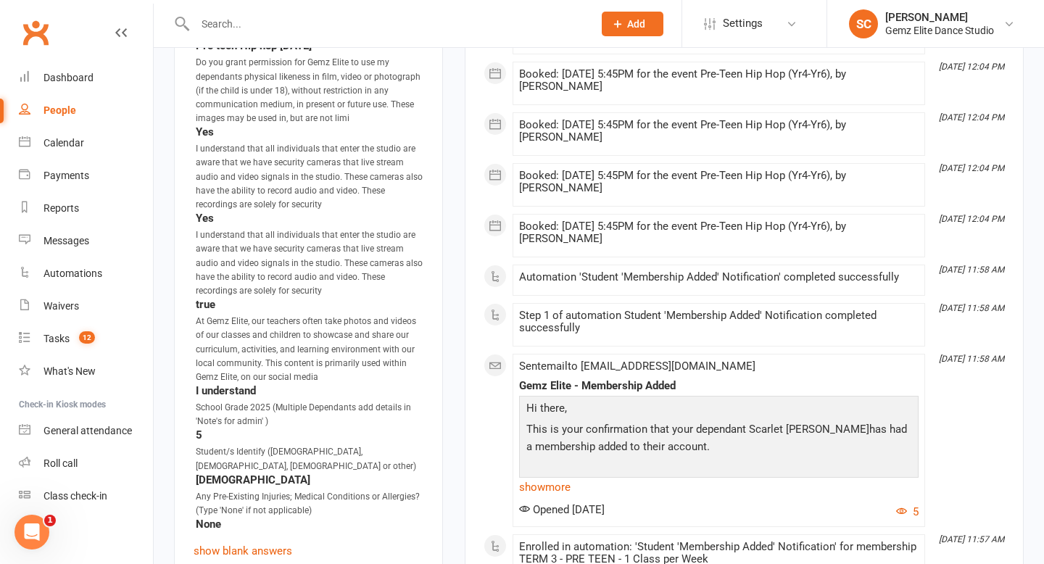
scroll to position [2245, 0]
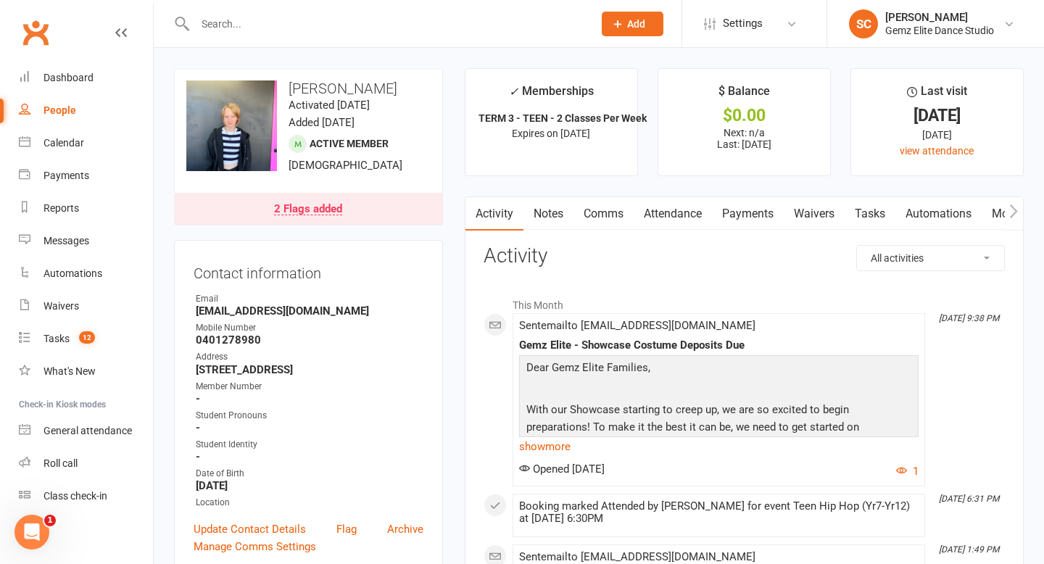
click at [369, 210] on link "2 Flags added" at bounding box center [308, 209] width 267 height 32
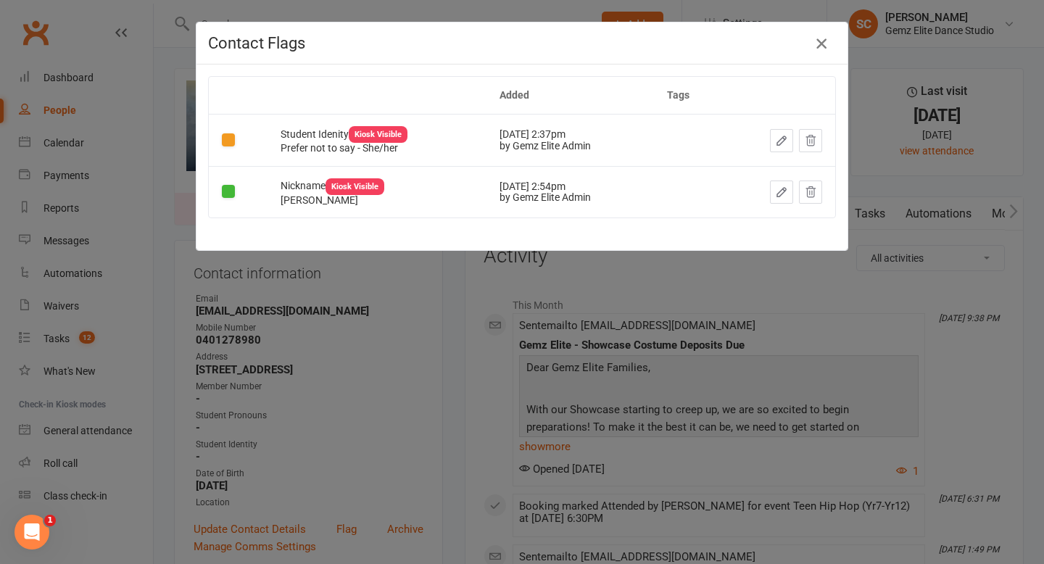
click at [818, 47] on icon "button" at bounding box center [820, 43] width 17 height 17
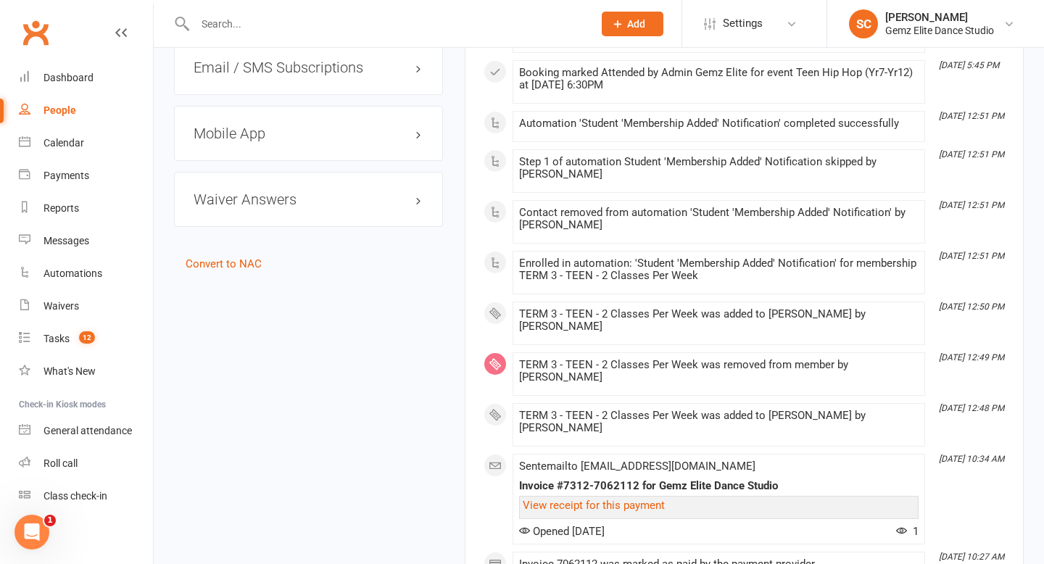
scroll to position [1476, 0]
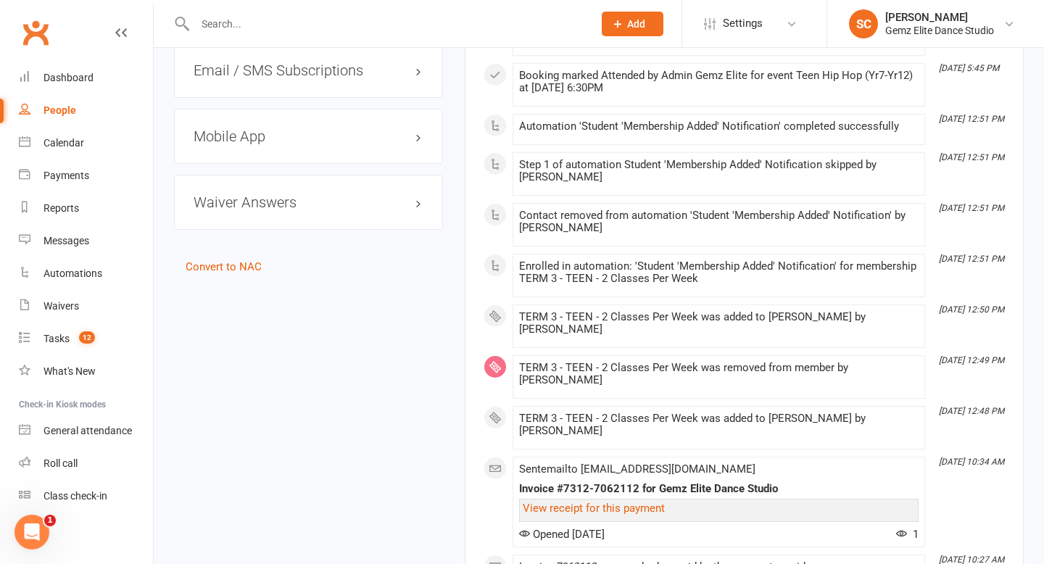
click at [305, 219] on div "Waiver Answers edit" at bounding box center [308, 202] width 269 height 55
click at [261, 210] on h3 "Waiver Answers edit" at bounding box center [308, 202] width 230 height 16
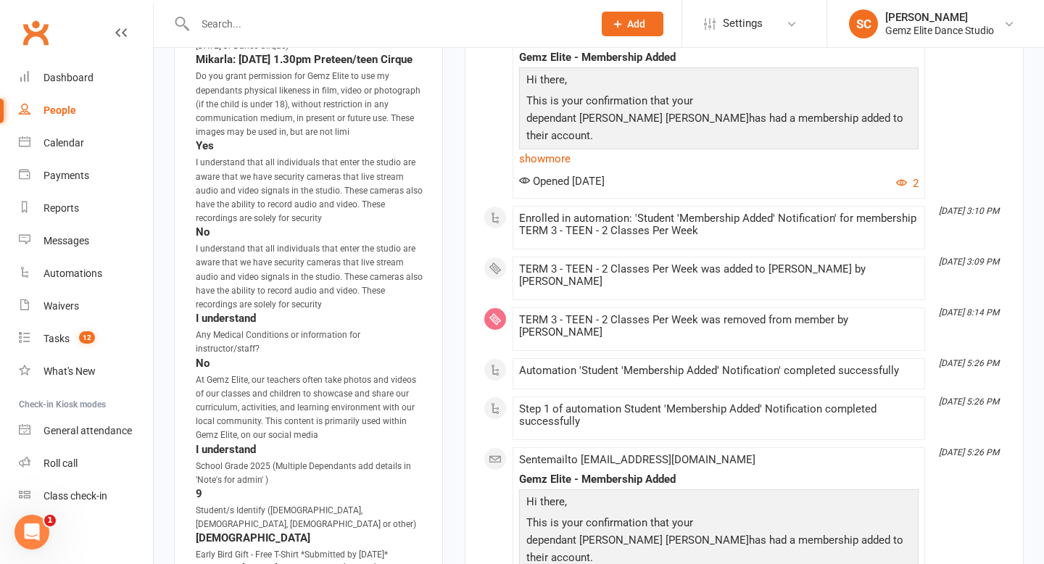
scroll to position [2133, 0]
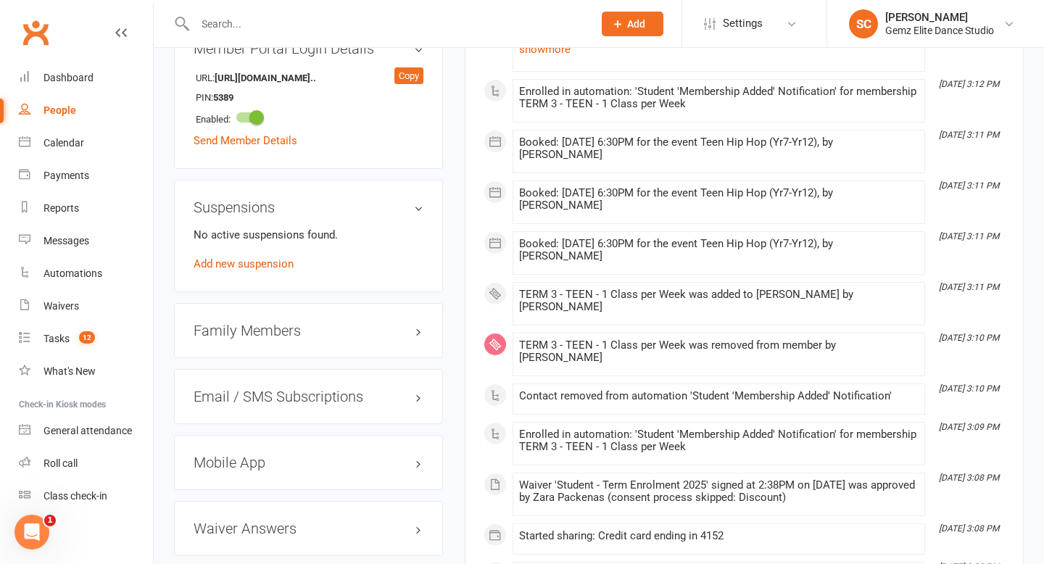
scroll to position [1170, 0]
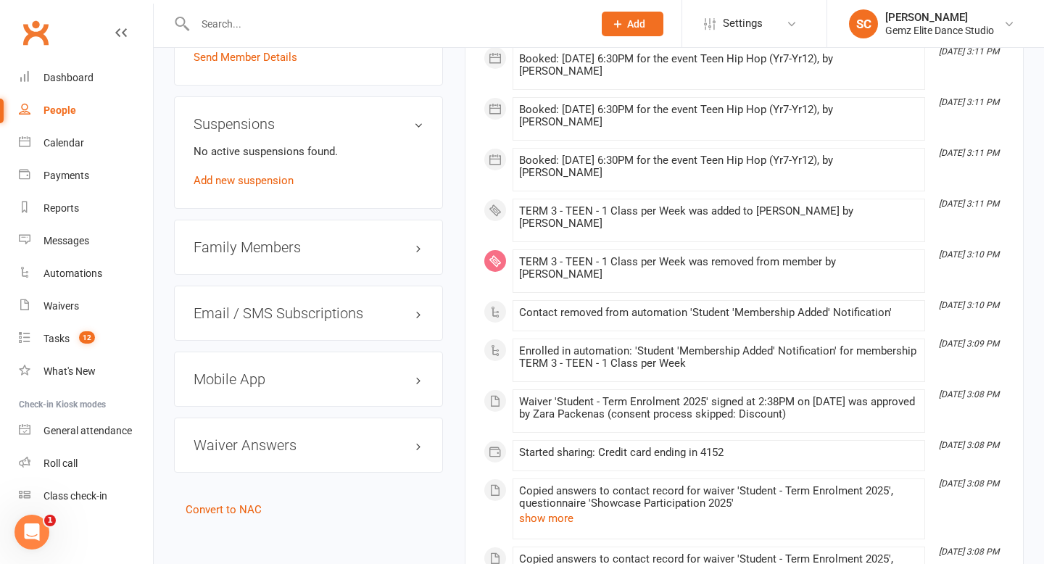
click at [279, 455] on div "Waiver Answers edit" at bounding box center [308, 444] width 269 height 55
click at [264, 446] on h3 "Waiver Answers edit" at bounding box center [308, 445] width 230 height 16
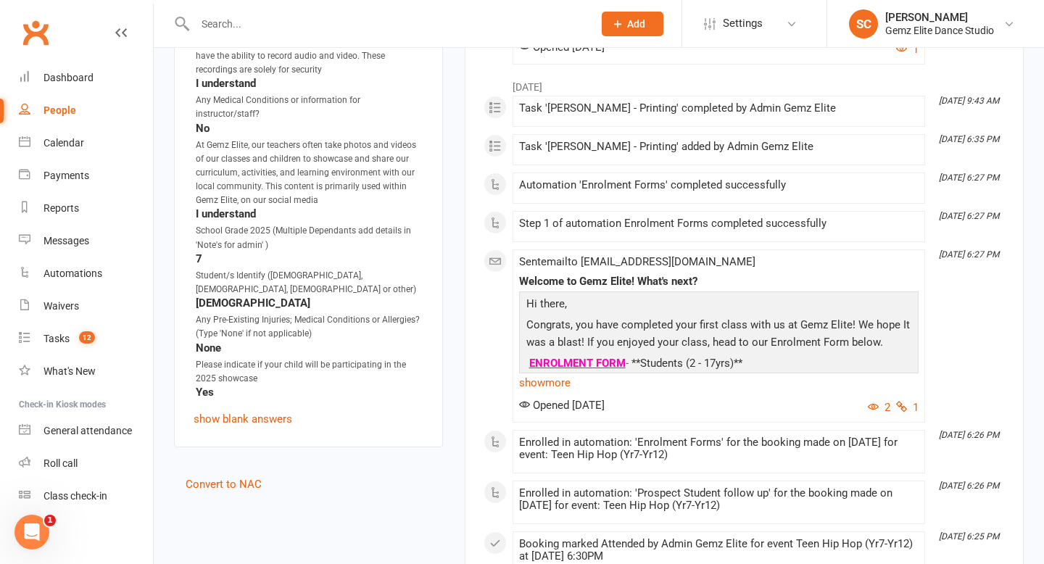
scroll to position [2073, 0]
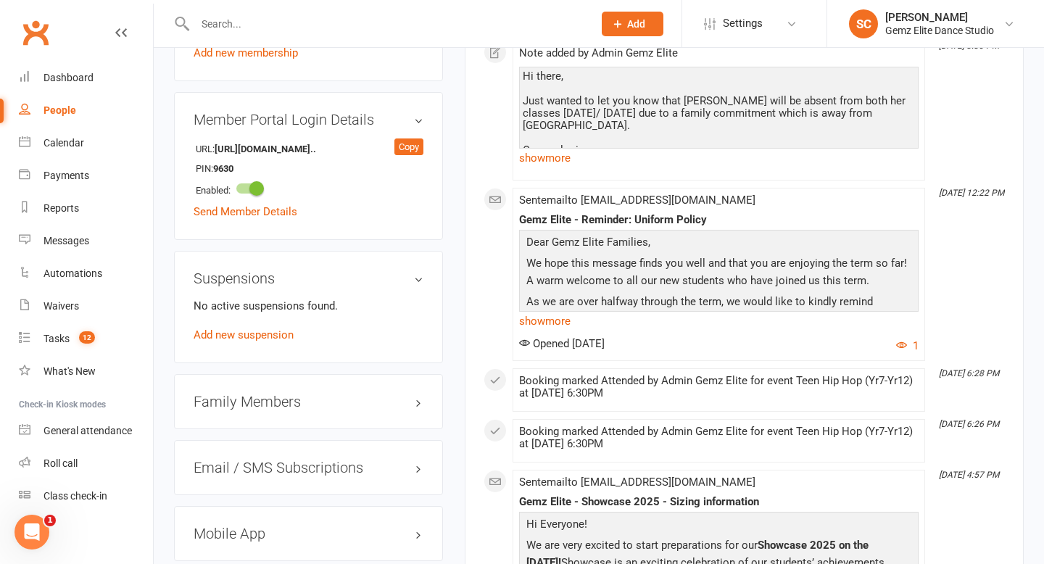
scroll to position [1269, 0]
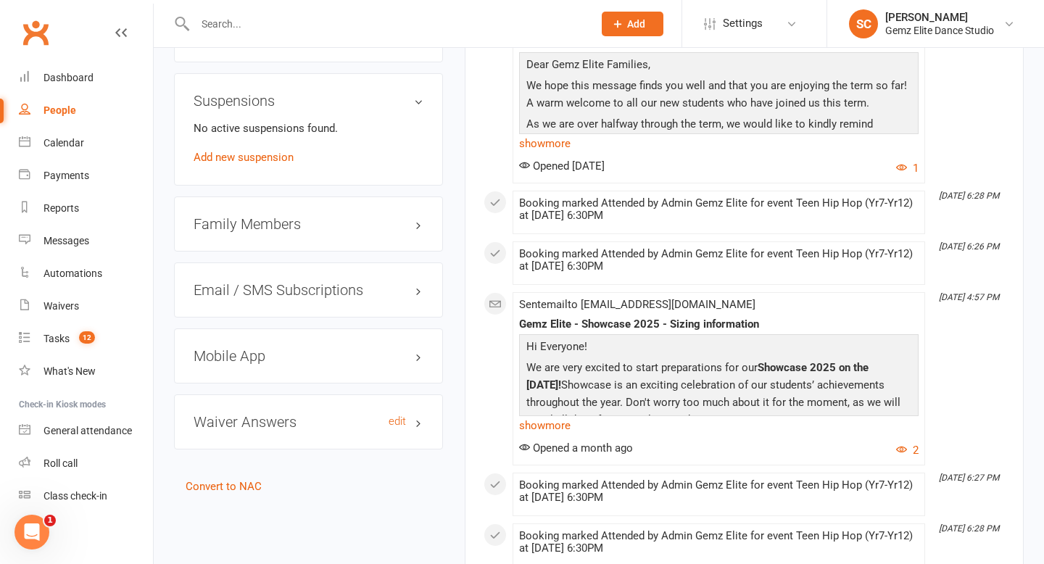
click at [285, 417] on h3 "Waiver Answers edit" at bounding box center [308, 422] width 230 height 16
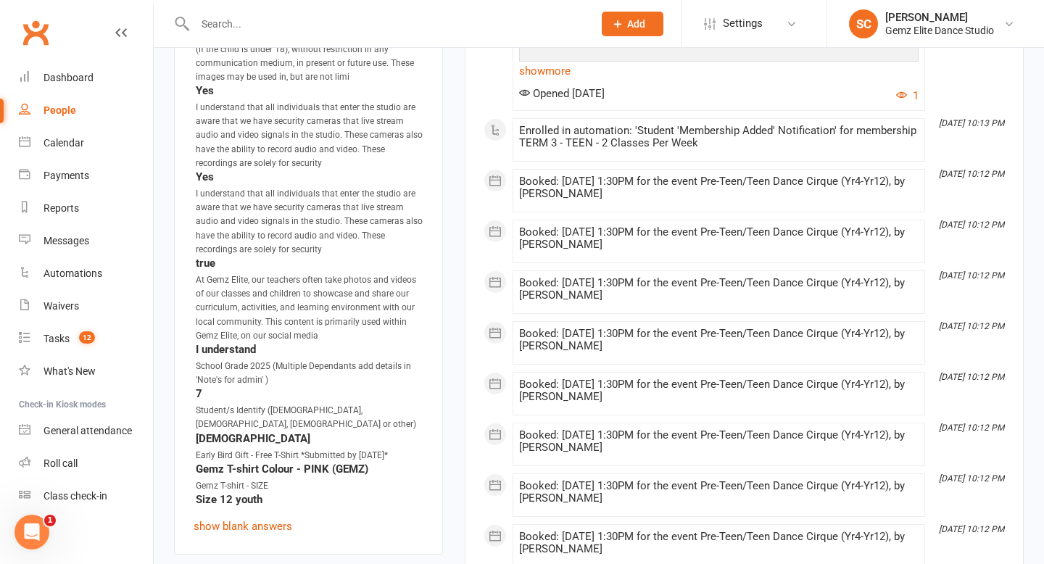
scroll to position [2307, 0]
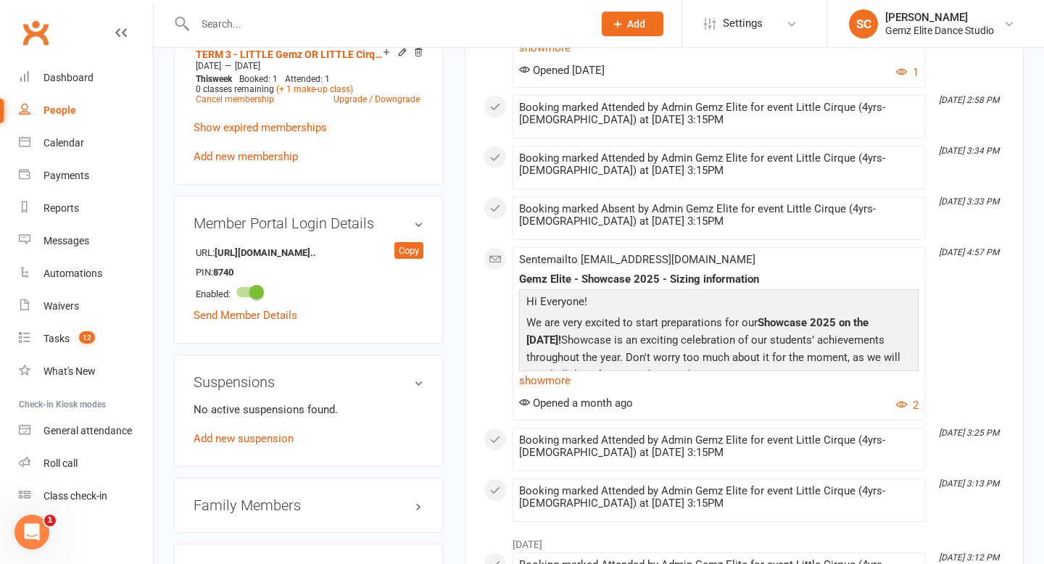
scroll to position [1175, 0]
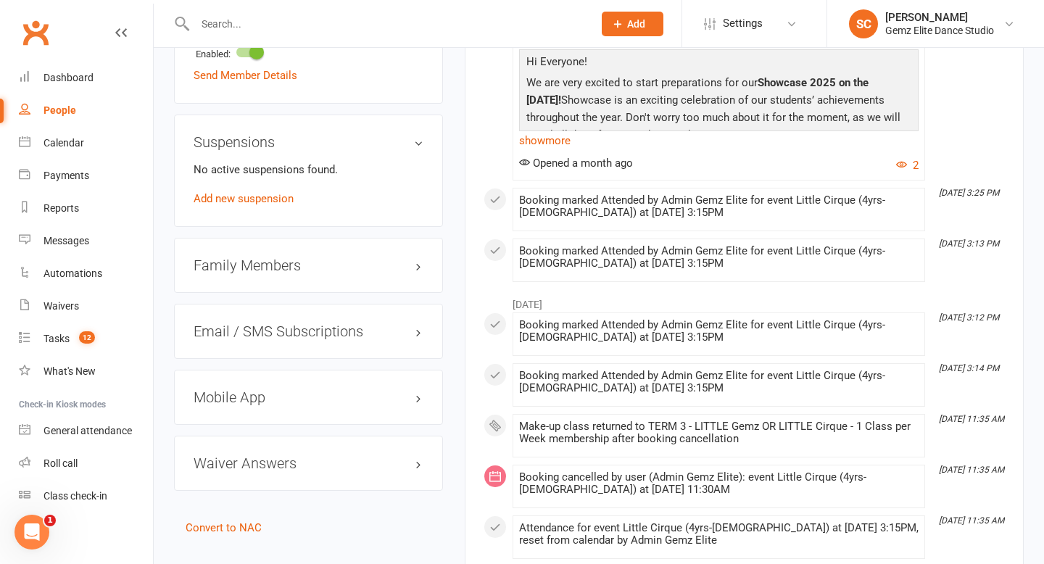
click at [344, 444] on div "Waiver Answers edit" at bounding box center [308, 463] width 269 height 55
click at [333, 470] on div "Waiver Answers edit" at bounding box center [308, 463] width 269 height 55
click at [331, 463] on h3 "Waiver Answers edit" at bounding box center [308, 463] width 230 height 16
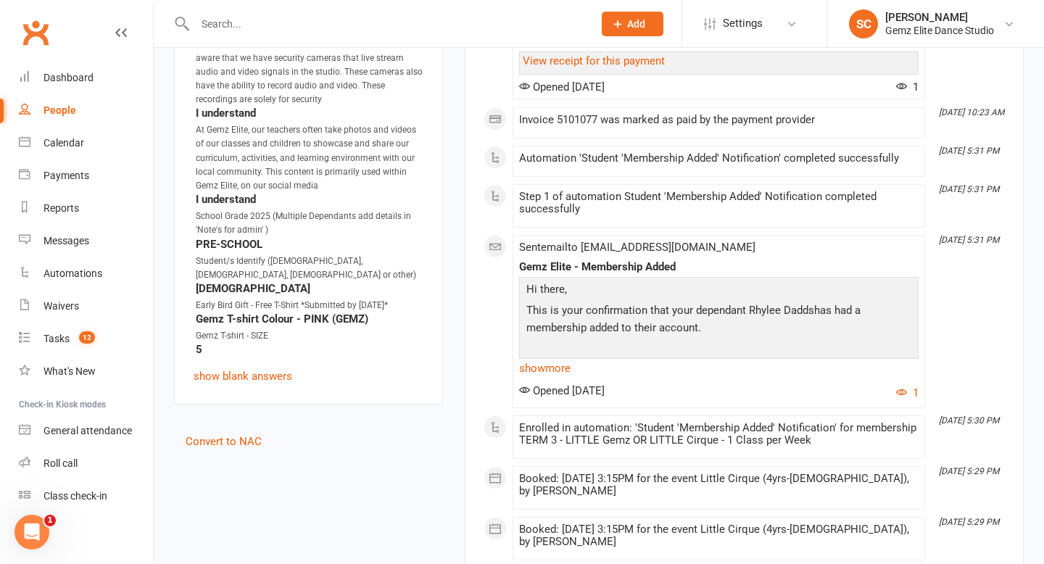
scroll to position [2200, 0]
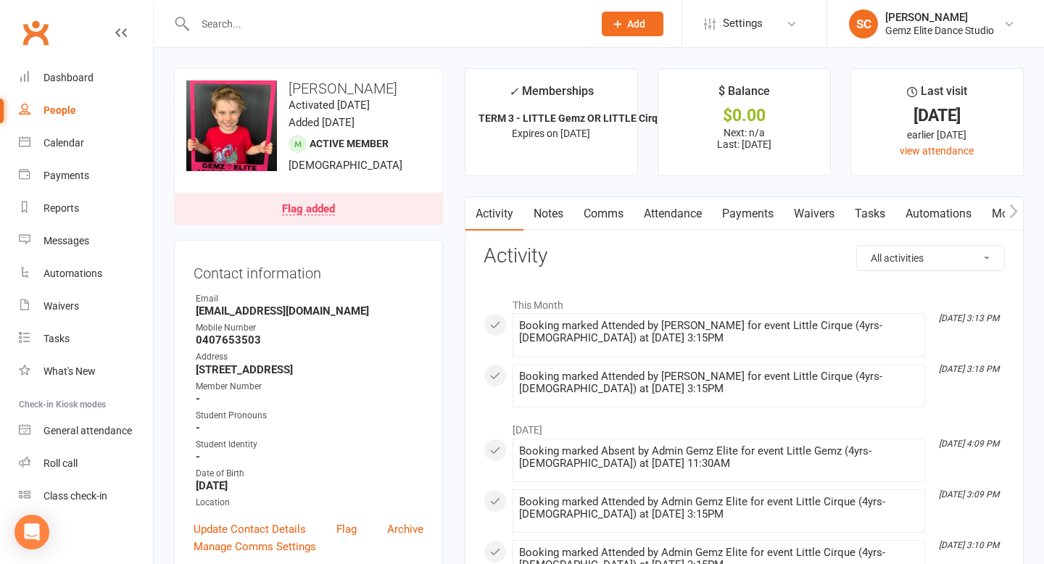
click at [327, 218] on link "Flag added" at bounding box center [308, 209] width 267 height 32
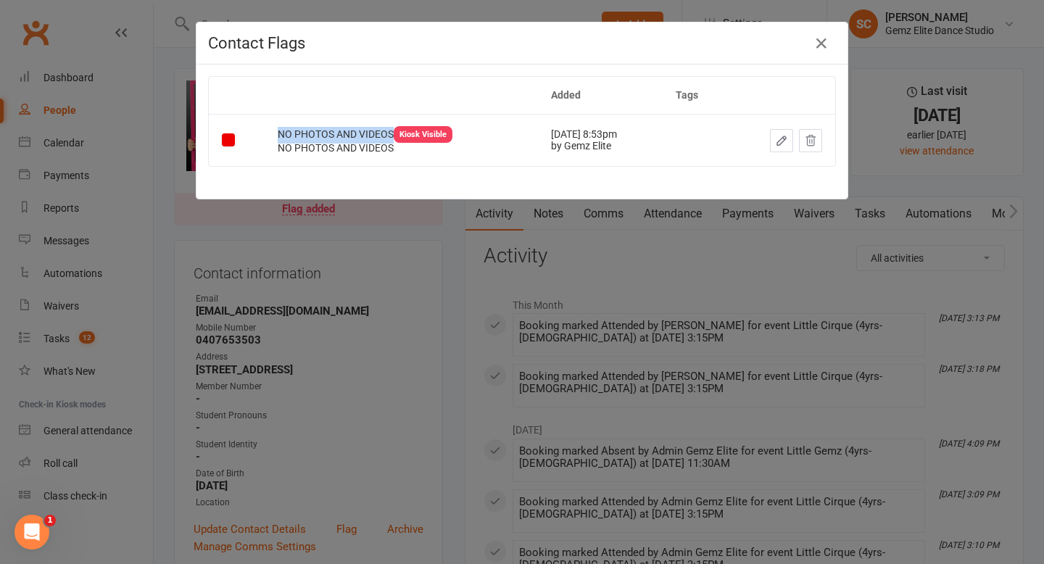
drag, startPoint x: 272, startPoint y: 134, endPoint x: 392, endPoint y: 136, distance: 120.3
click at [392, 136] on td "NO PHOTOS AND VIDEOS Kiosk Visible NO PHOTOS AND VIDEOS" at bounding box center [401, 139] width 272 height 51
copy span "NO PHOTOS AND VIDEOS"
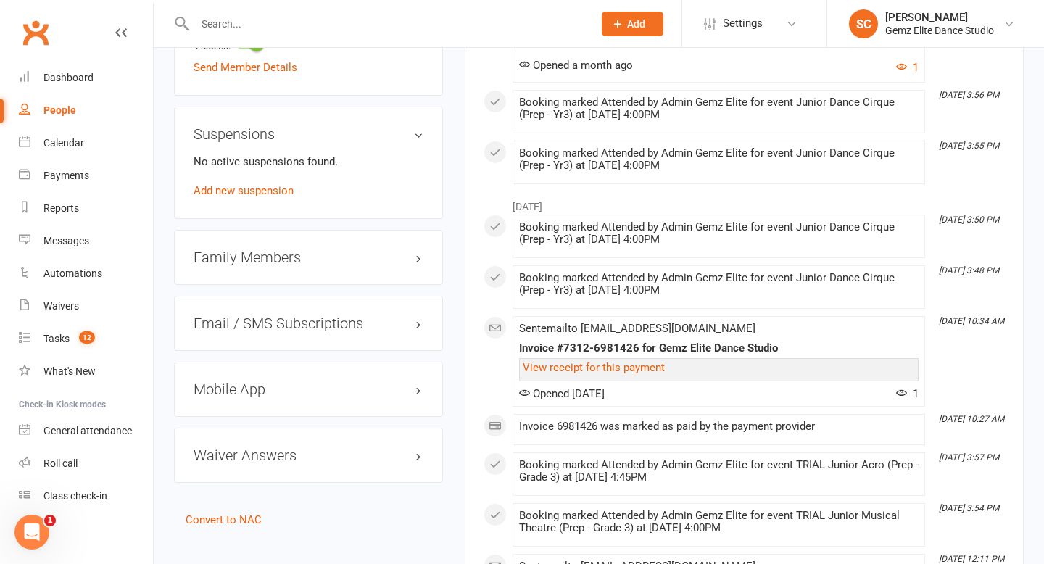
scroll to position [1481, 0]
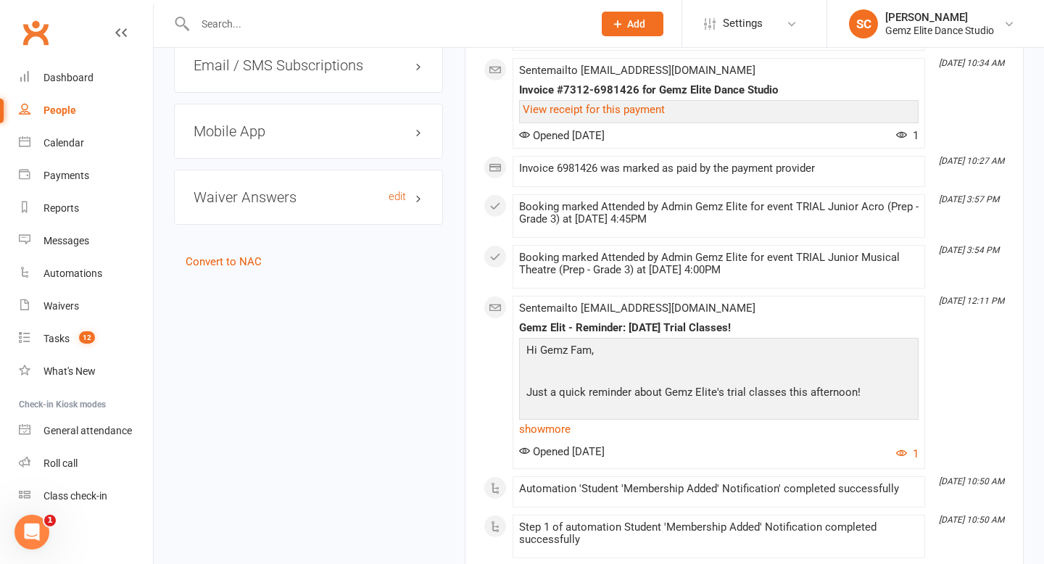
click at [322, 198] on h3 "Waiver Answers edit" at bounding box center [308, 197] width 230 height 16
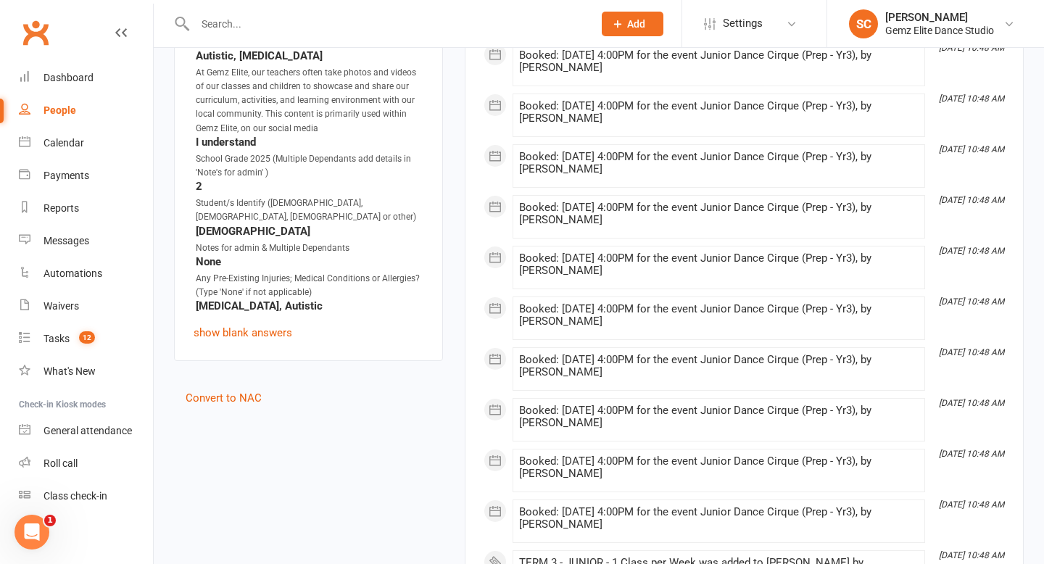
scroll to position [2125, 0]
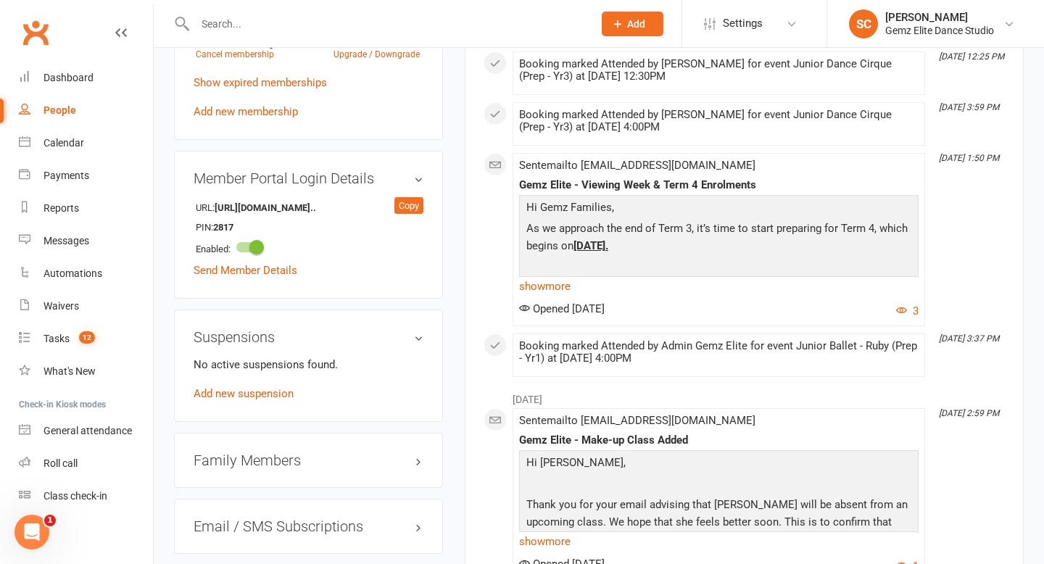
scroll to position [1129, 0]
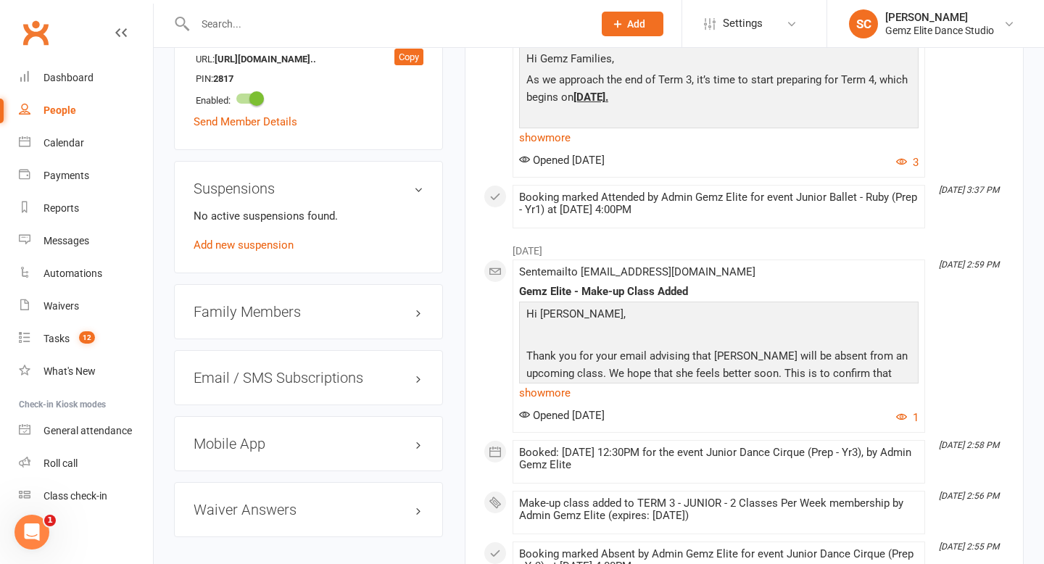
click at [264, 520] on div "Waiver Answers edit" at bounding box center [308, 509] width 269 height 55
click at [261, 506] on h3 "Waiver Answers edit" at bounding box center [308, 510] width 230 height 16
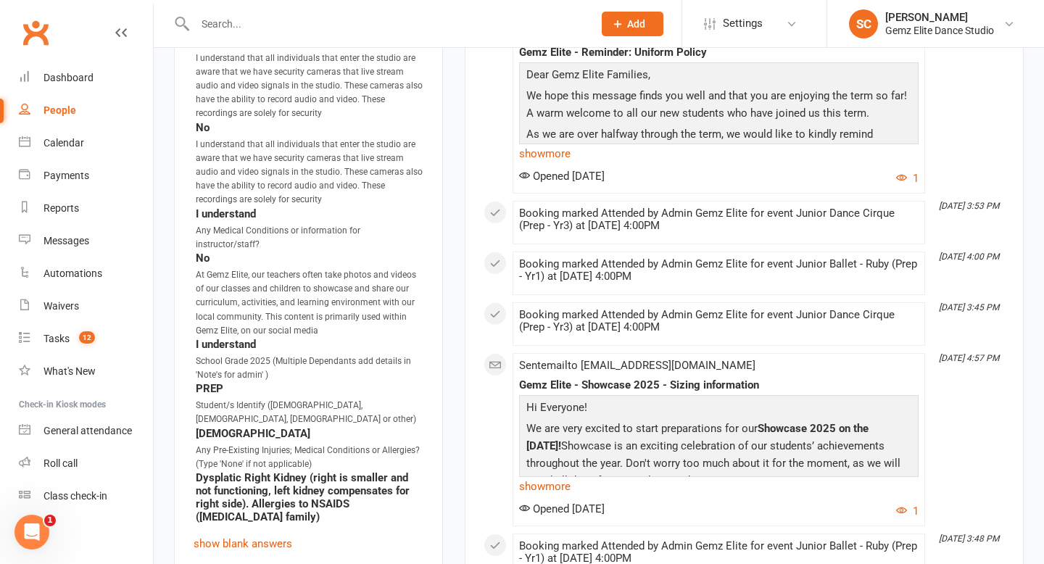
scroll to position [1899, 0]
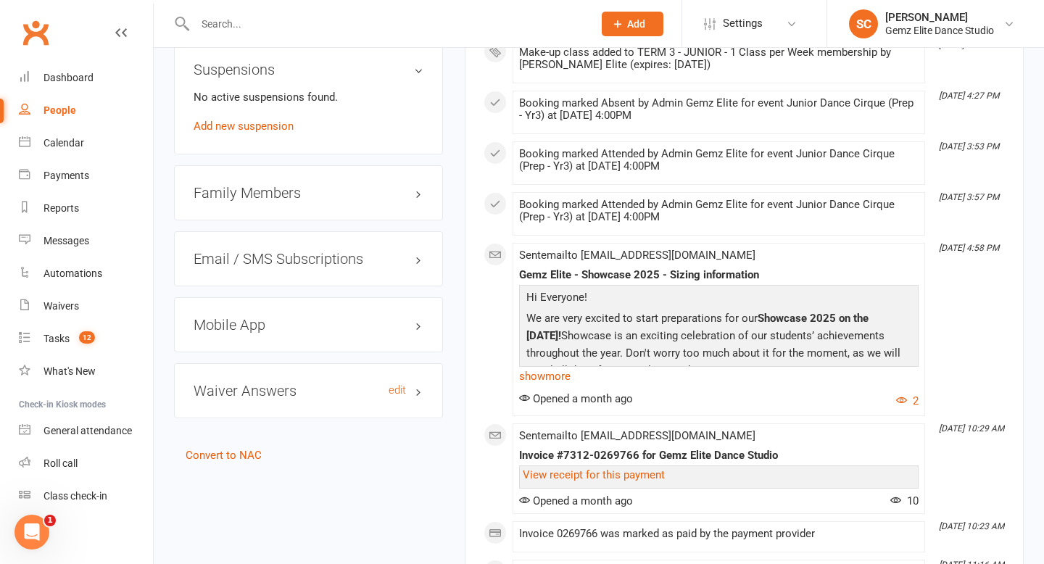
click at [261, 383] on h3 "Waiver Answers edit" at bounding box center [308, 391] width 230 height 16
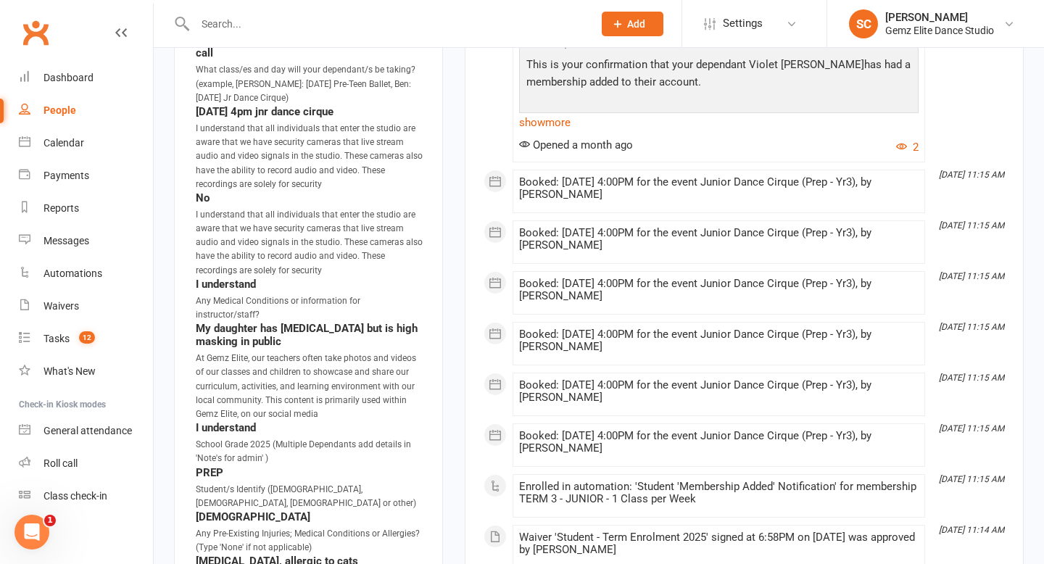
scroll to position [1915, 0]
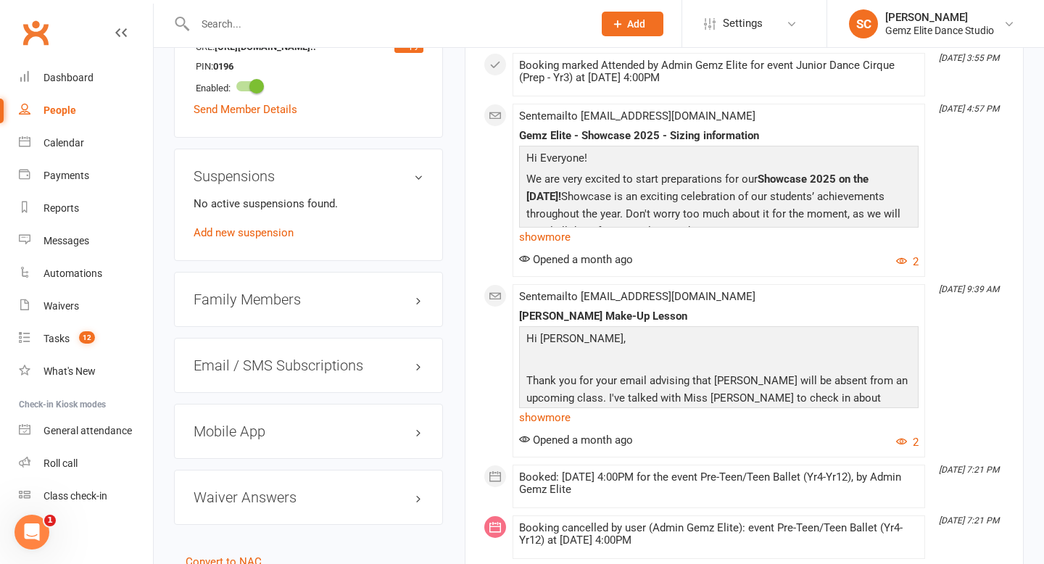
scroll to position [1185, 0]
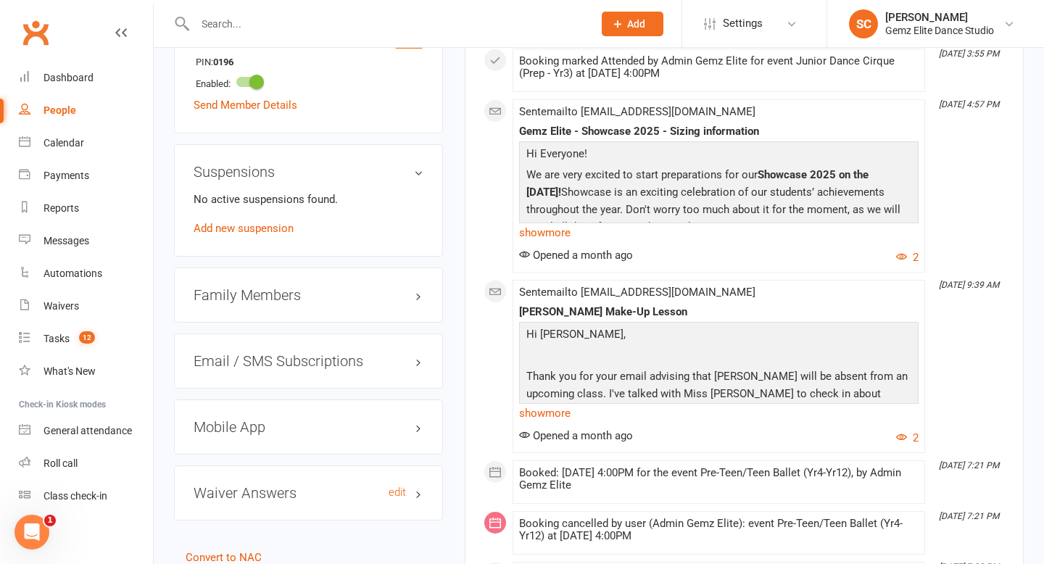
click at [258, 490] on h3 "Waiver Answers edit" at bounding box center [308, 493] width 230 height 16
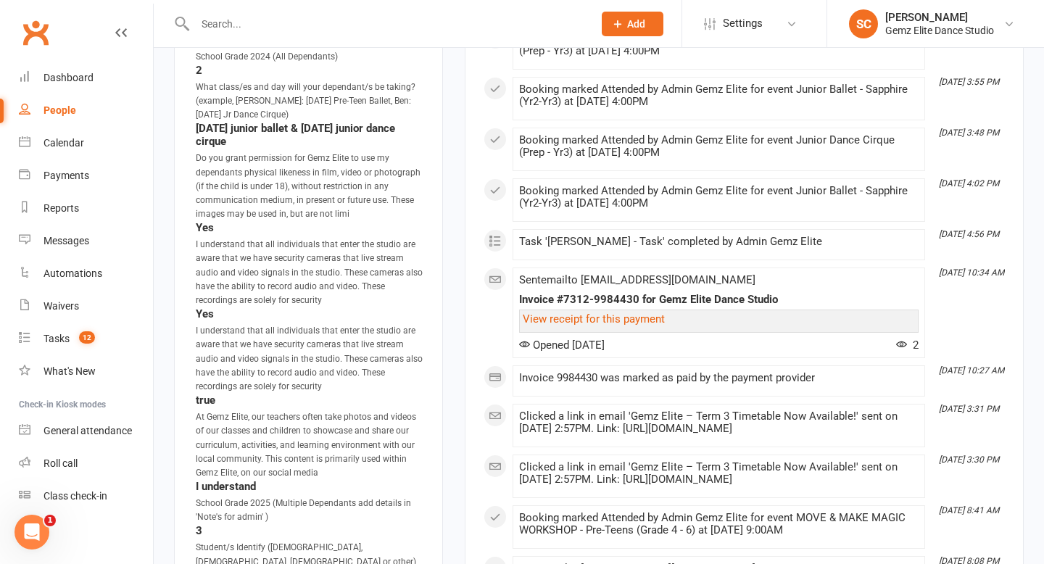
scroll to position [2207, 0]
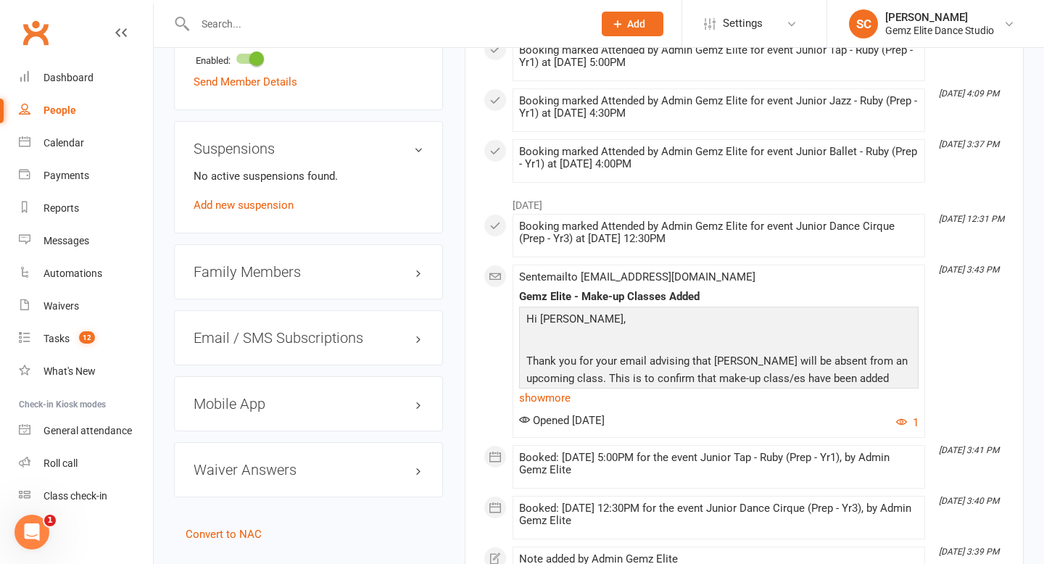
scroll to position [1169, 0]
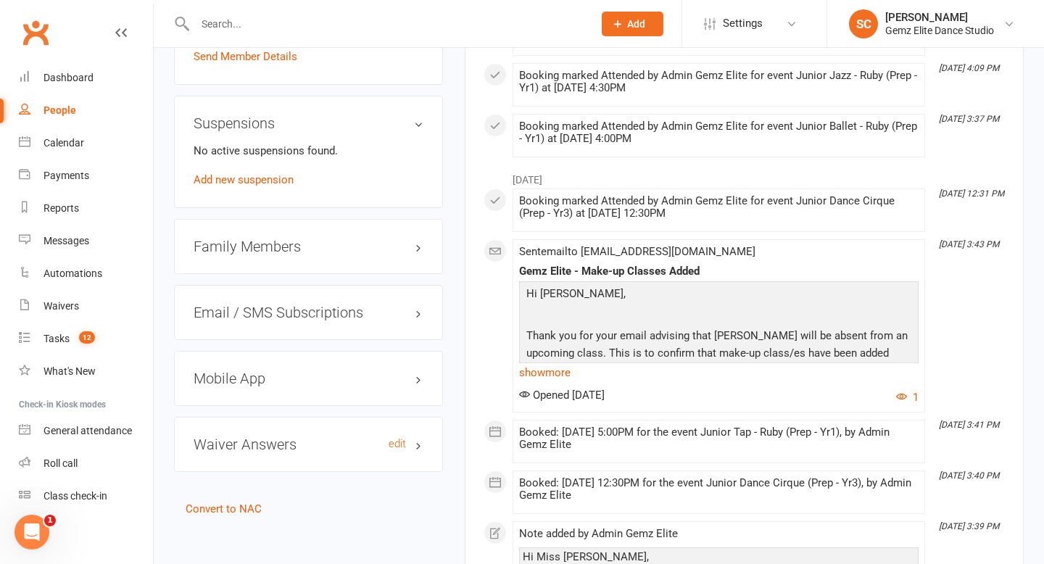
click at [254, 445] on h3 "Waiver Answers edit" at bounding box center [308, 444] width 230 height 16
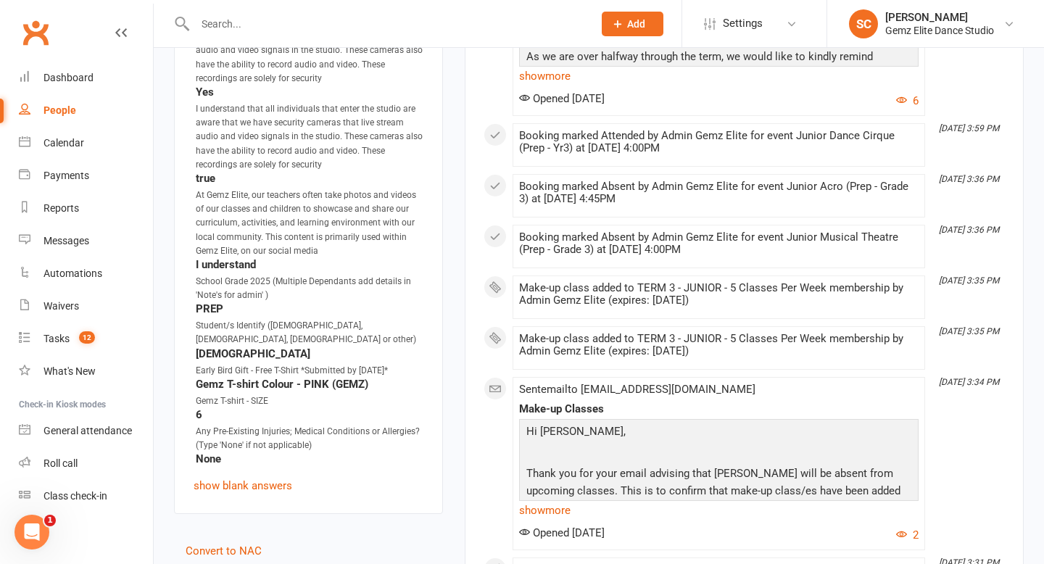
scroll to position [2302, 0]
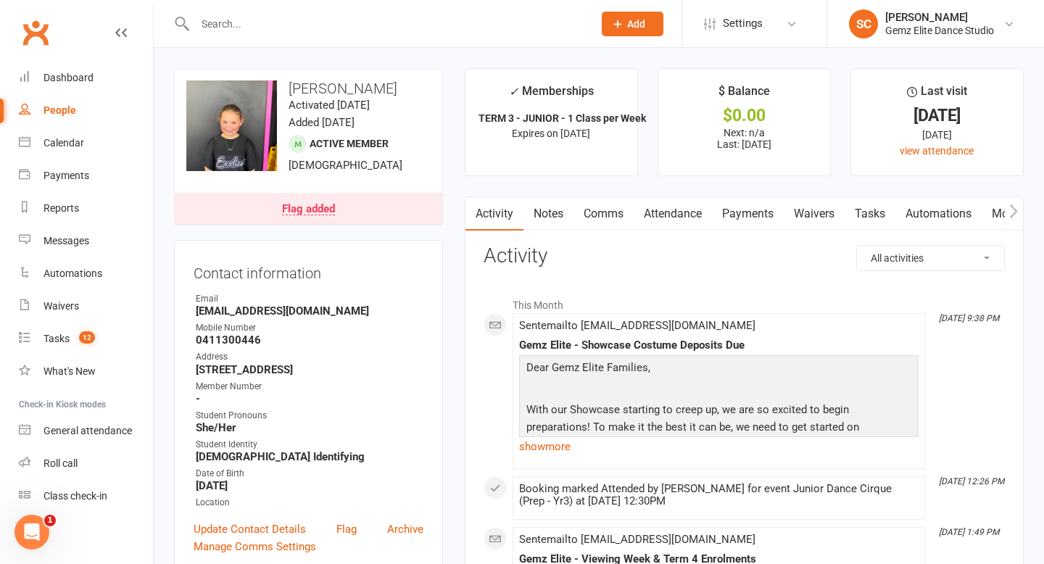
click at [295, 220] on link "Flag added" at bounding box center [308, 209] width 267 height 32
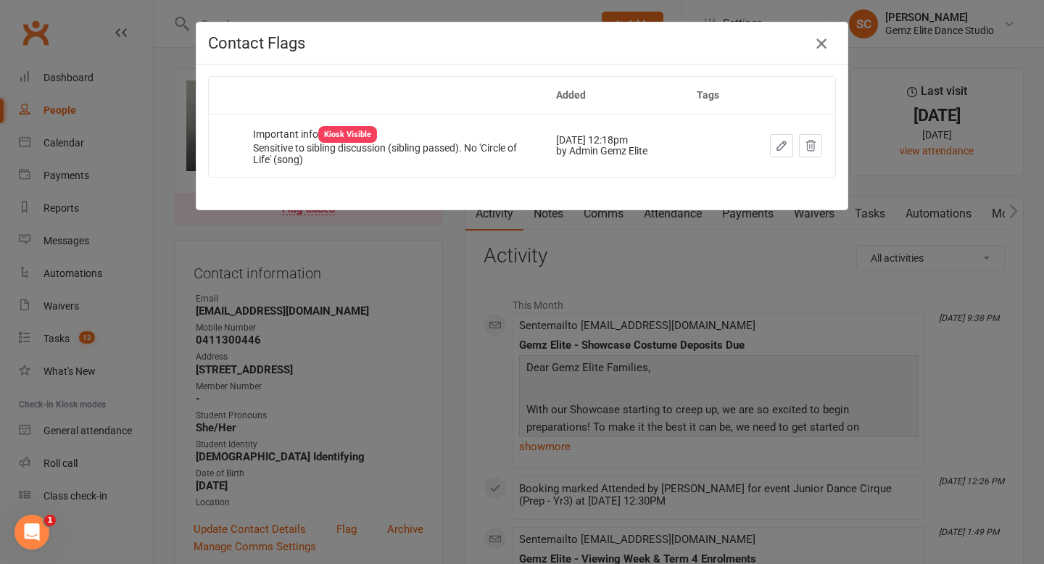
click at [816, 47] on icon "button" at bounding box center [820, 43] width 17 height 17
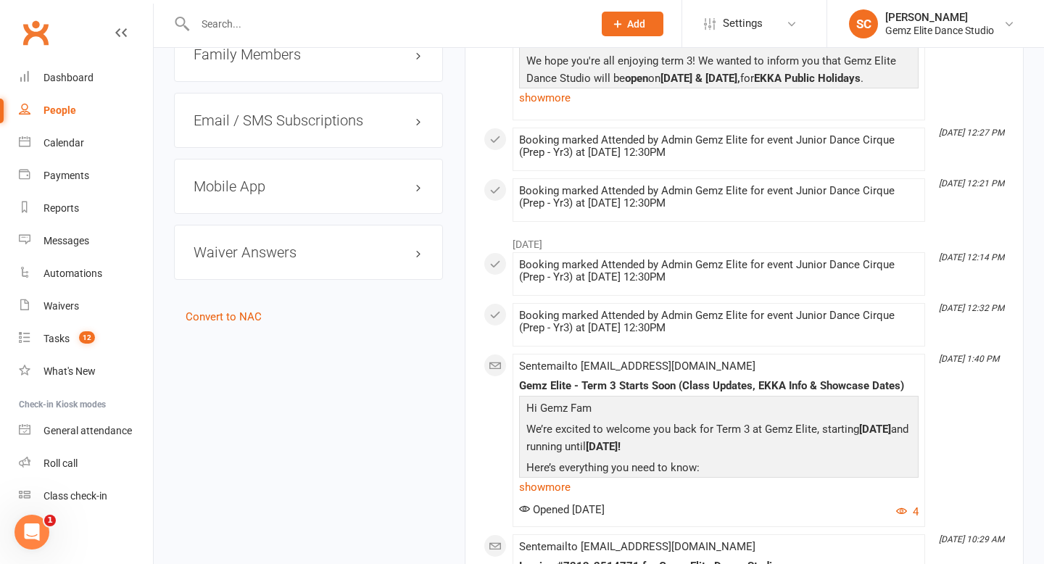
scroll to position [1426, 0]
click at [317, 259] on h3 "Waiver Answers edit" at bounding box center [308, 252] width 230 height 16
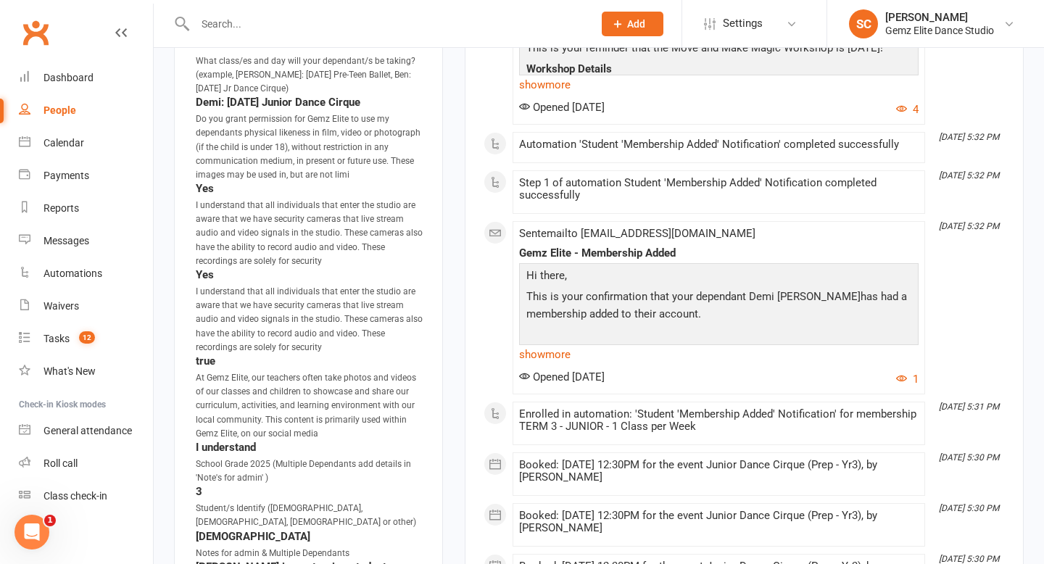
scroll to position [2197, 0]
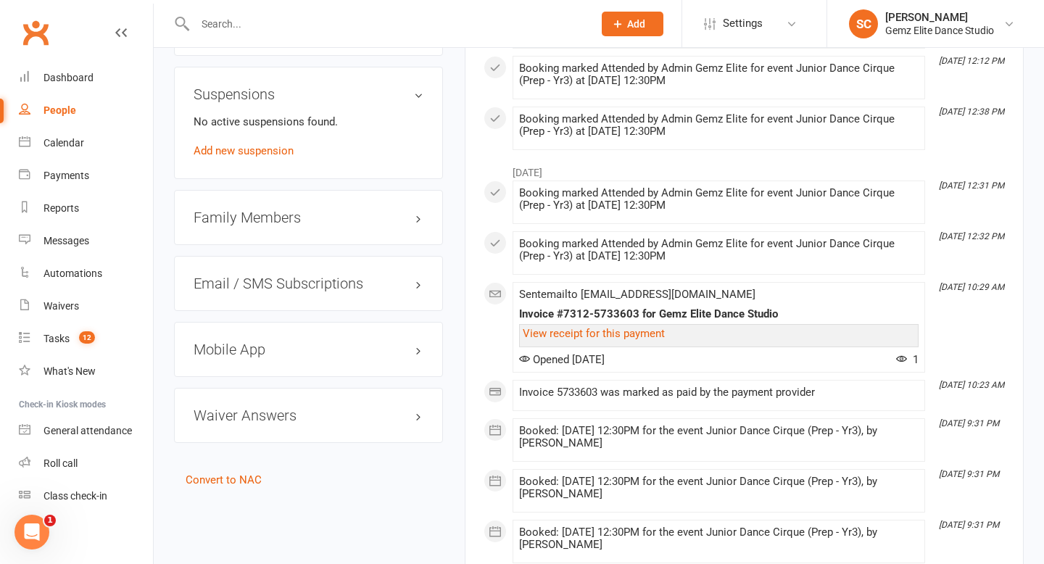
scroll to position [1257, 0]
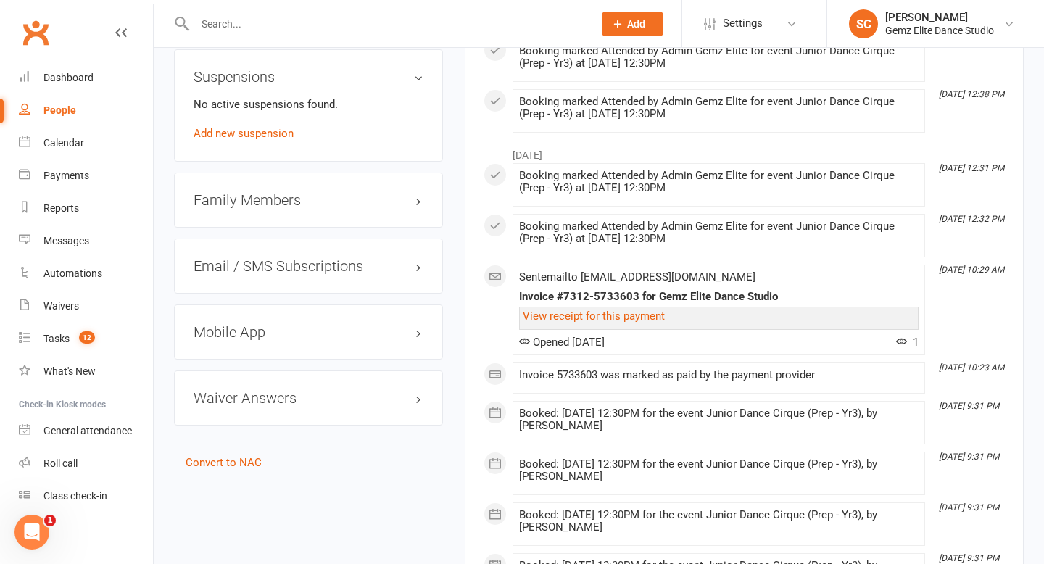
click at [288, 386] on div "Waiver Answers edit" at bounding box center [308, 397] width 269 height 55
click at [273, 390] on h3 "Waiver Answers edit" at bounding box center [308, 398] width 230 height 16
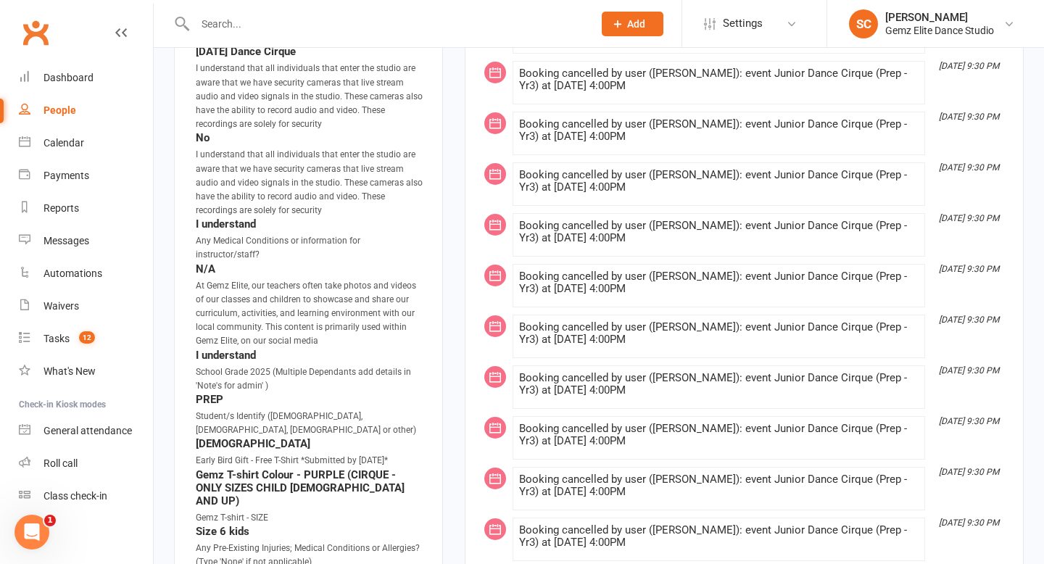
scroll to position [2163, 0]
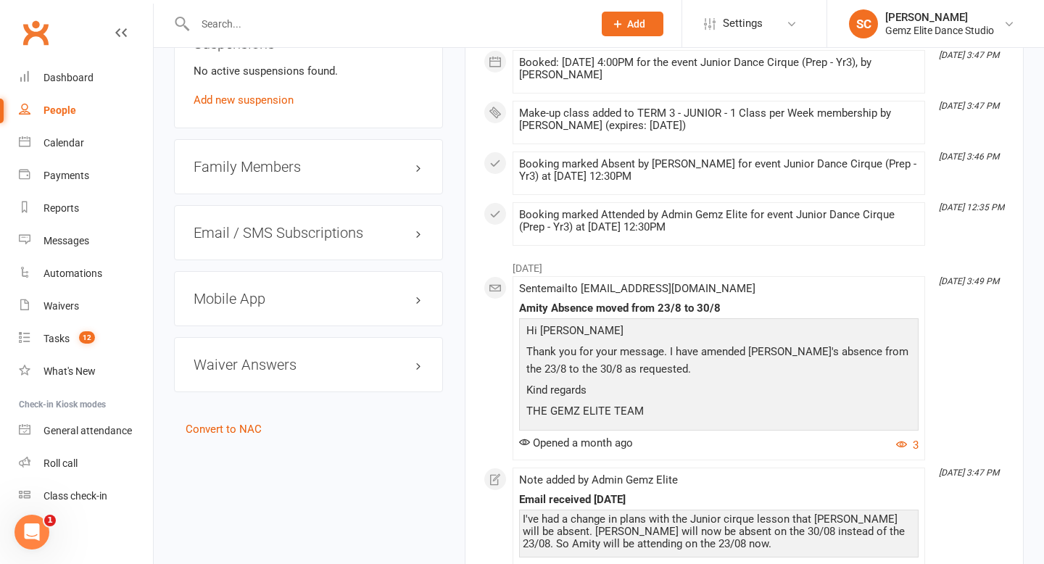
scroll to position [1412, 0]
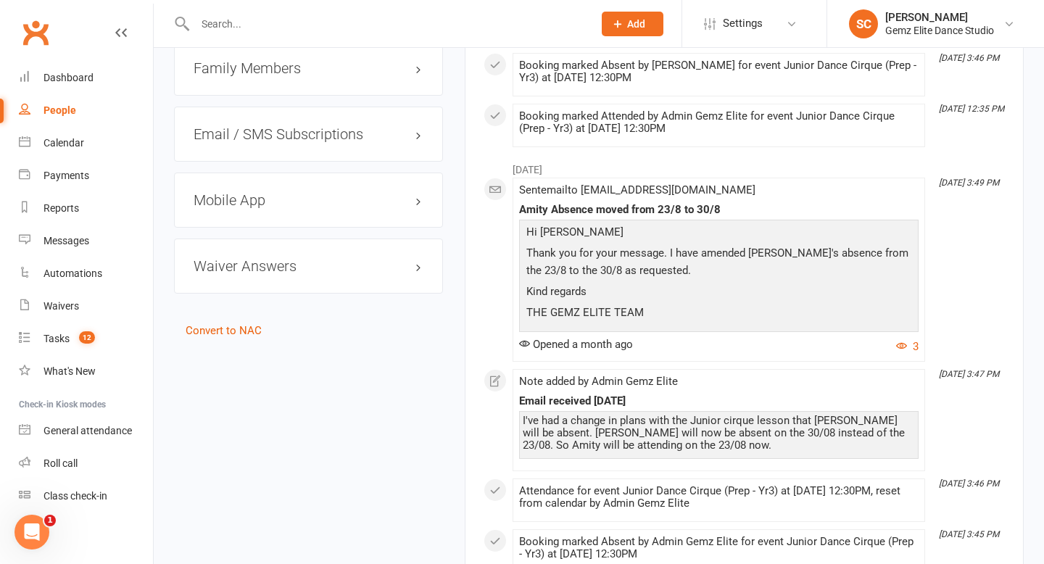
click at [278, 272] on div "Waiver Answers edit" at bounding box center [308, 265] width 269 height 55
click at [260, 261] on h3 "Waiver Answers edit" at bounding box center [308, 266] width 230 height 16
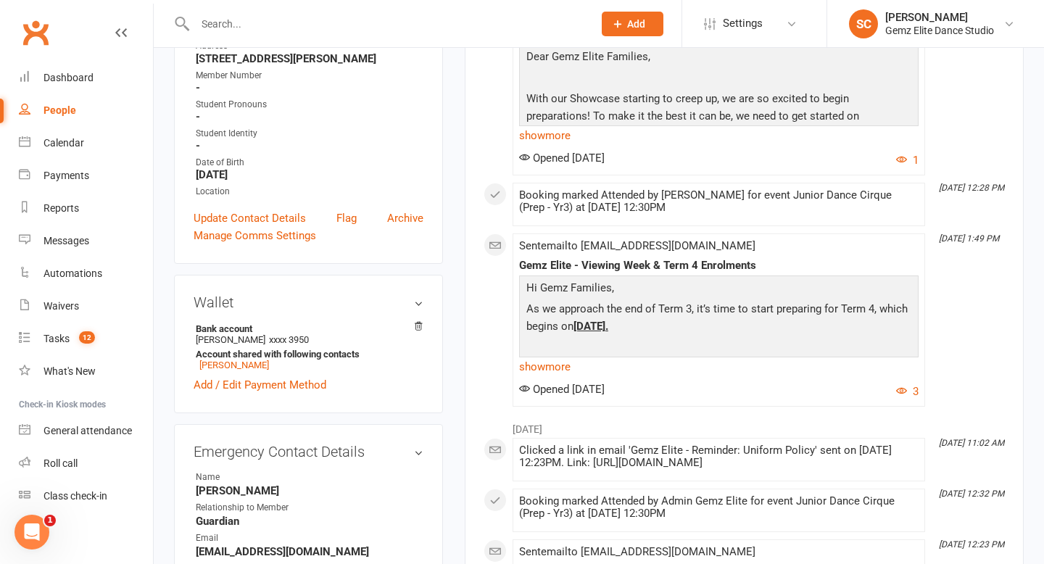
scroll to position [0, 0]
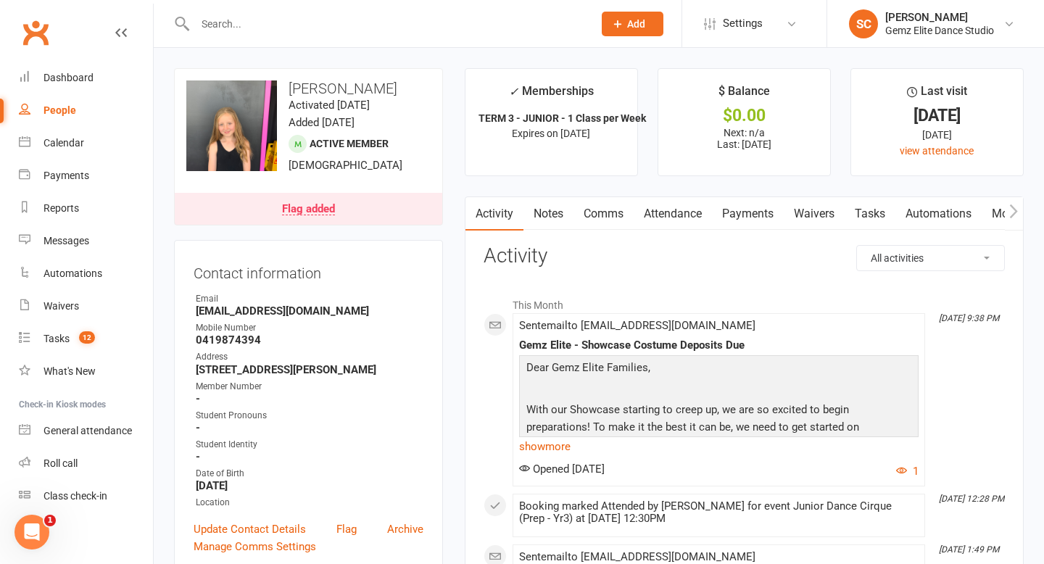
click at [320, 204] on div "Flag added" at bounding box center [308, 210] width 53 height 12
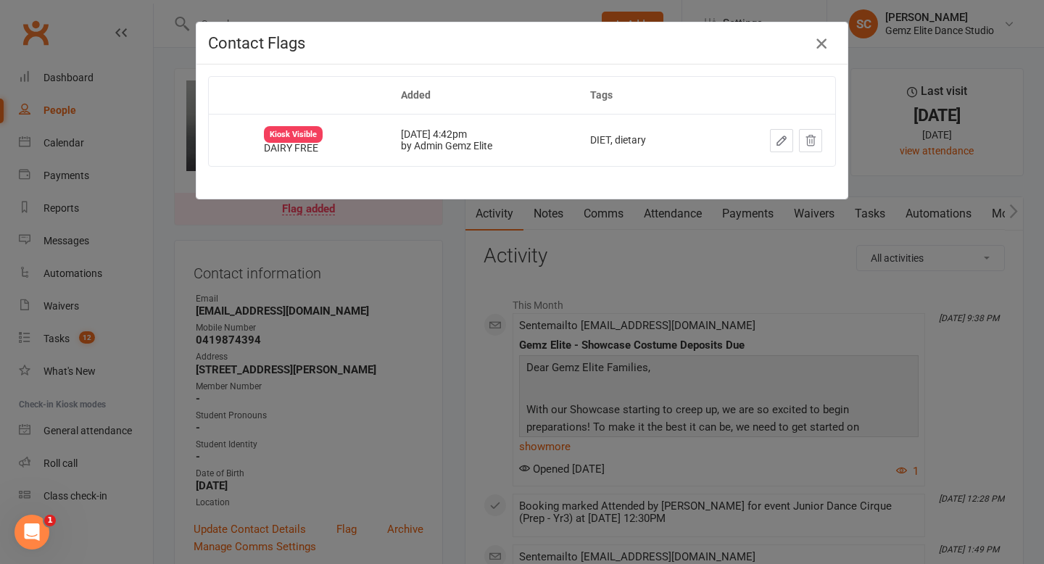
click at [823, 46] on icon "button" at bounding box center [820, 43] width 17 height 17
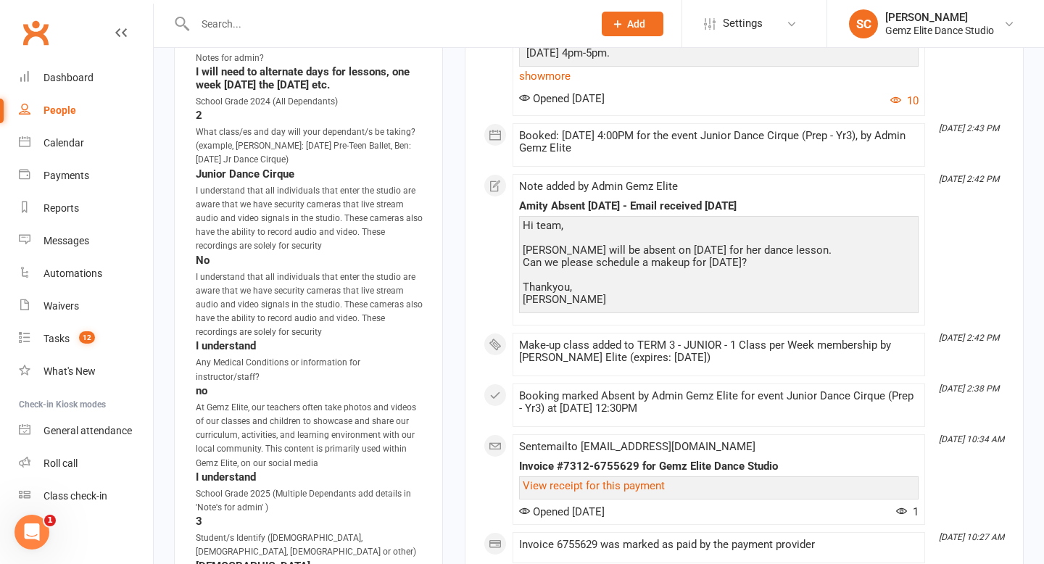
scroll to position [2122, 0]
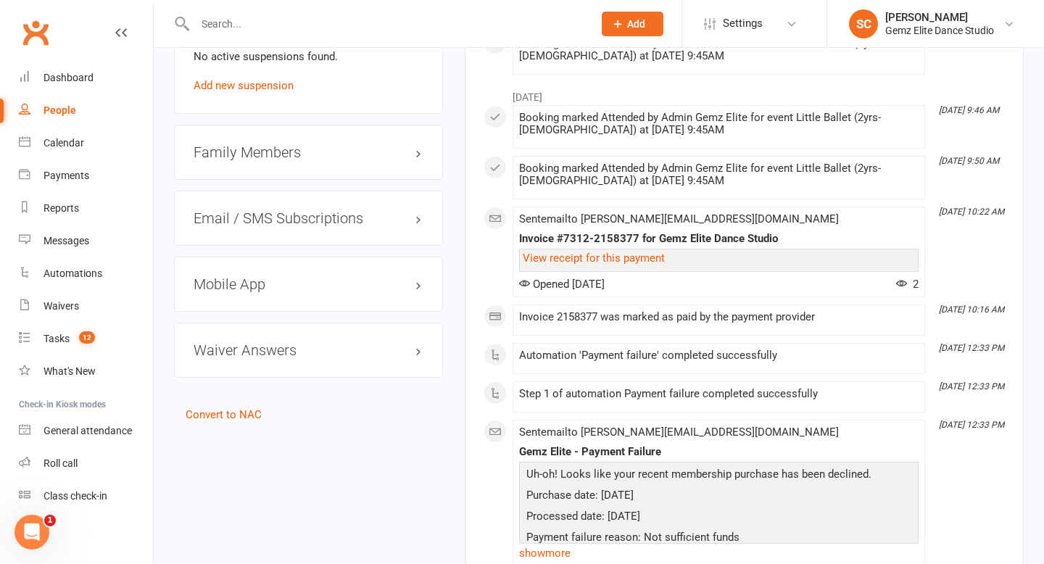
scroll to position [1316, 0]
click at [328, 341] on h3 "Waiver Answers edit" at bounding box center [308, 349] width 230 height 16
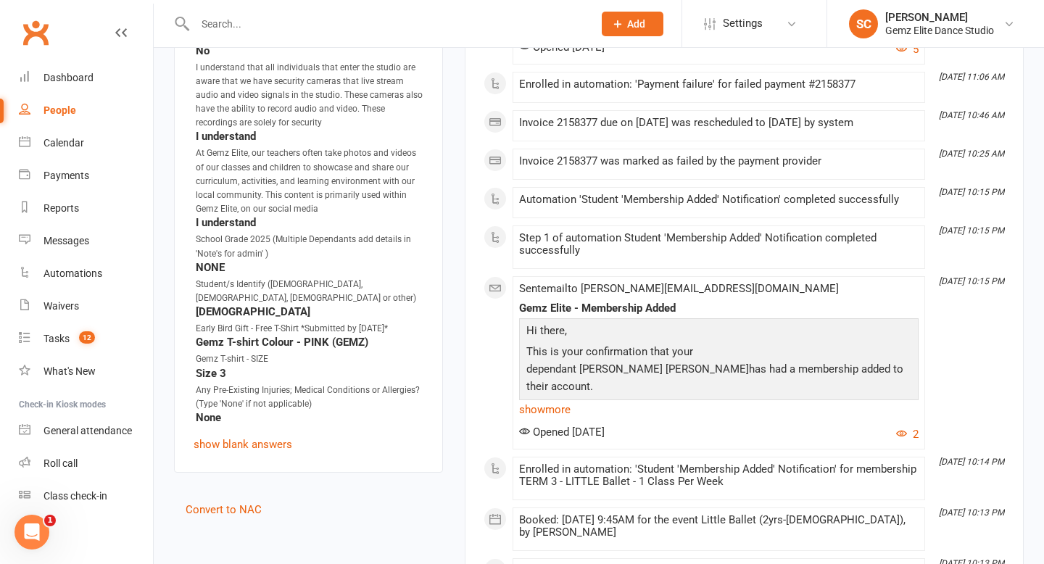
scroll to position [1844, 0]
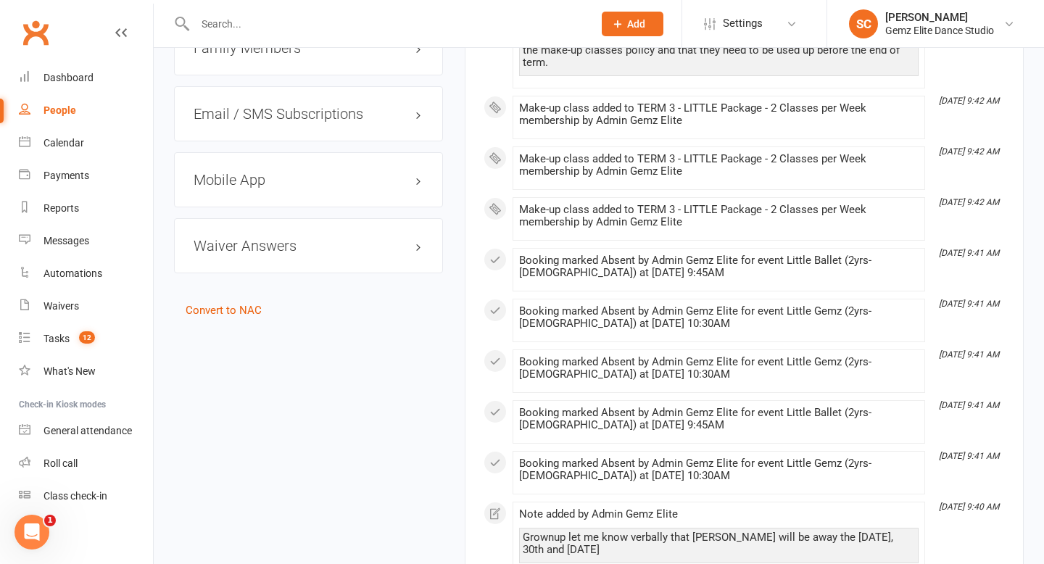
scroll to position [1362, 0]
click at [319, 255] on div "Waiver Answers edit" at bounding box center [308, 244] width 269 height 55
click at [286, 241] on h3 "Waiver Answers edit" at bounding box center [308, 244] width 230 height 16
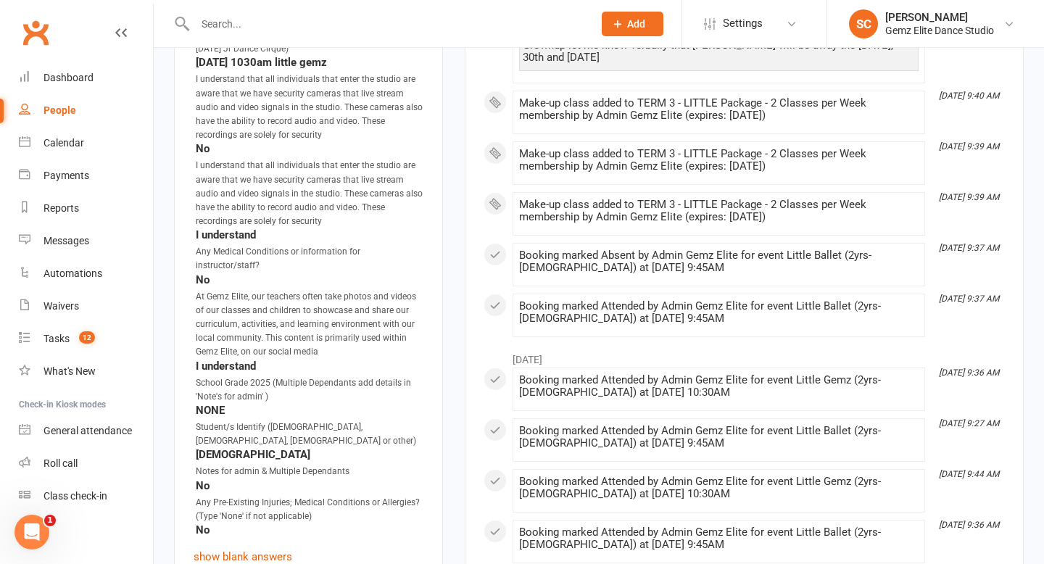
scroll to position [1859, 0]
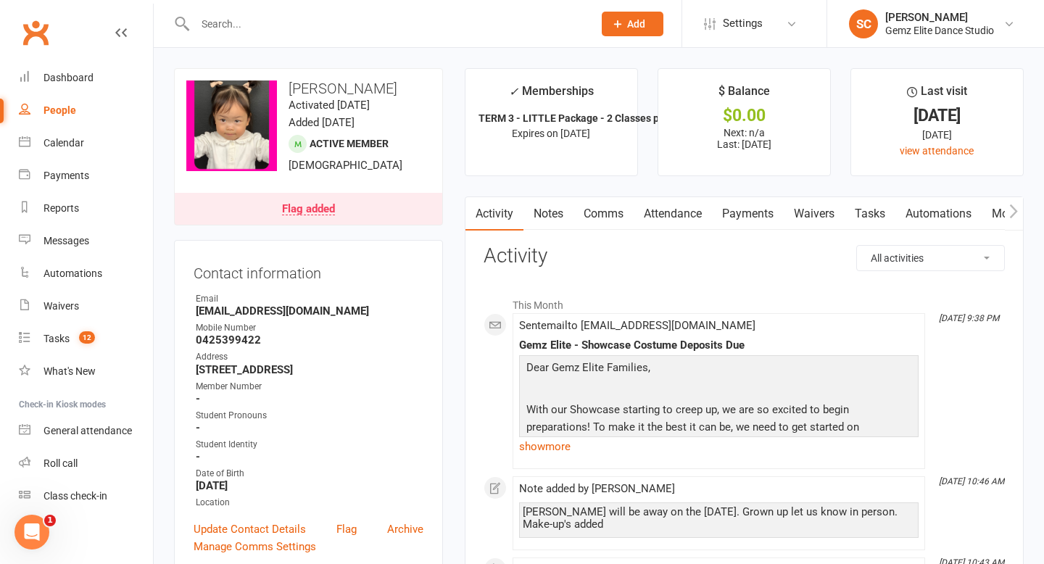
click at [352, 222] on link "Flag added" at bounding box center [308, 209] width 267 height 32
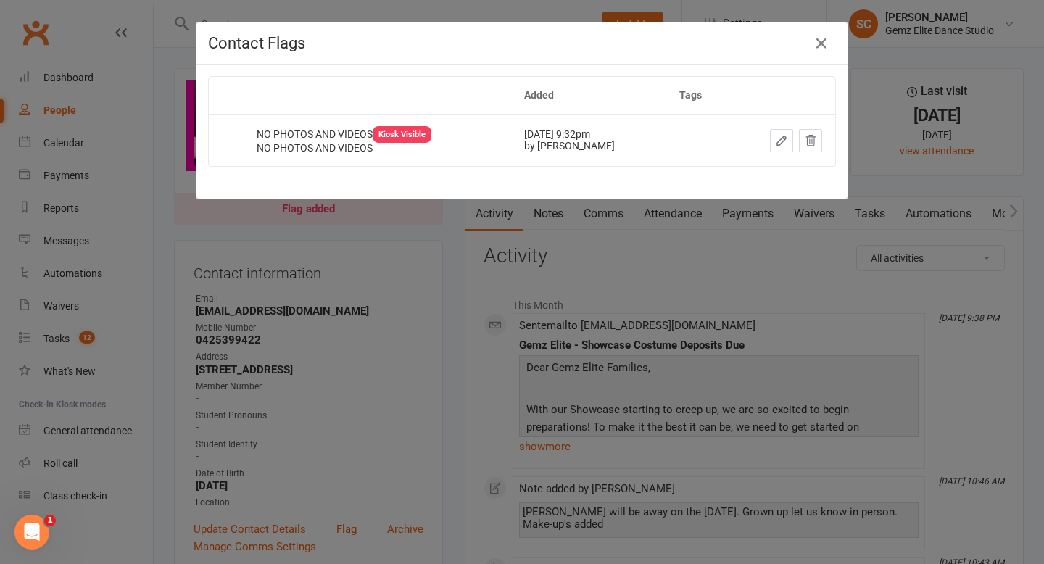
click at [445, 325] on div "Contact Flags Added Tags NO PHOTOS AND VIDEOS Kiosk Visible NO PHOTOS AND VIDEO…" at bounding box center [522, 282] width 1044 height 564
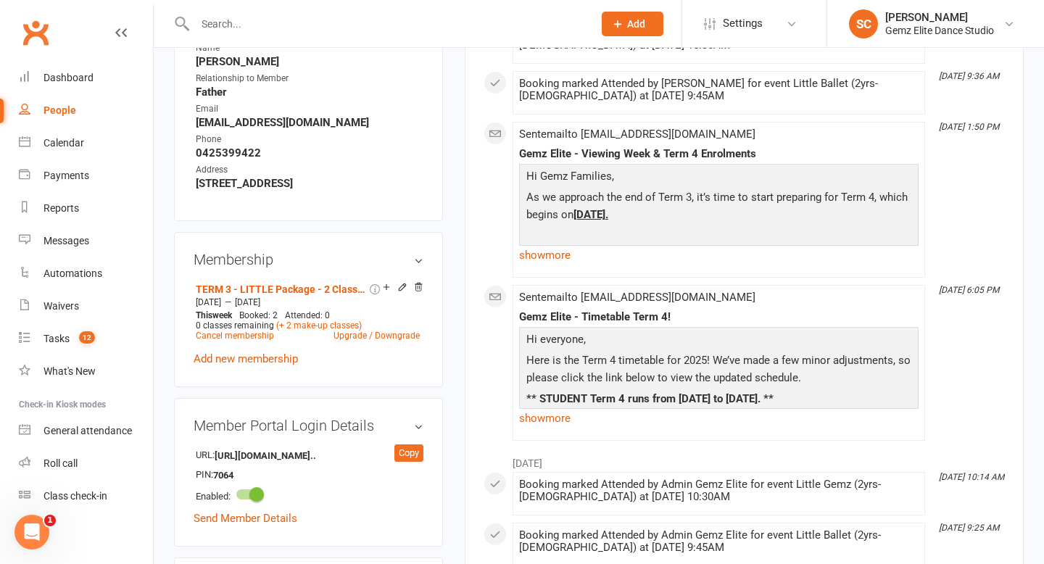
scroll to position [873, 0]
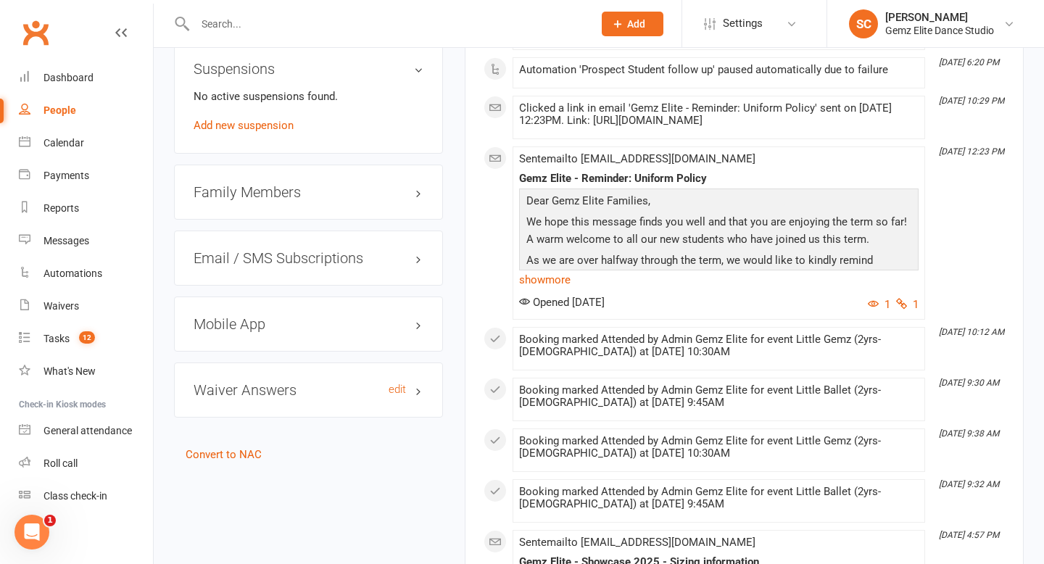
click at [312, 383] on h3 "Waiver Answers edit" at bounding box center [308, 390] width 230 height 16
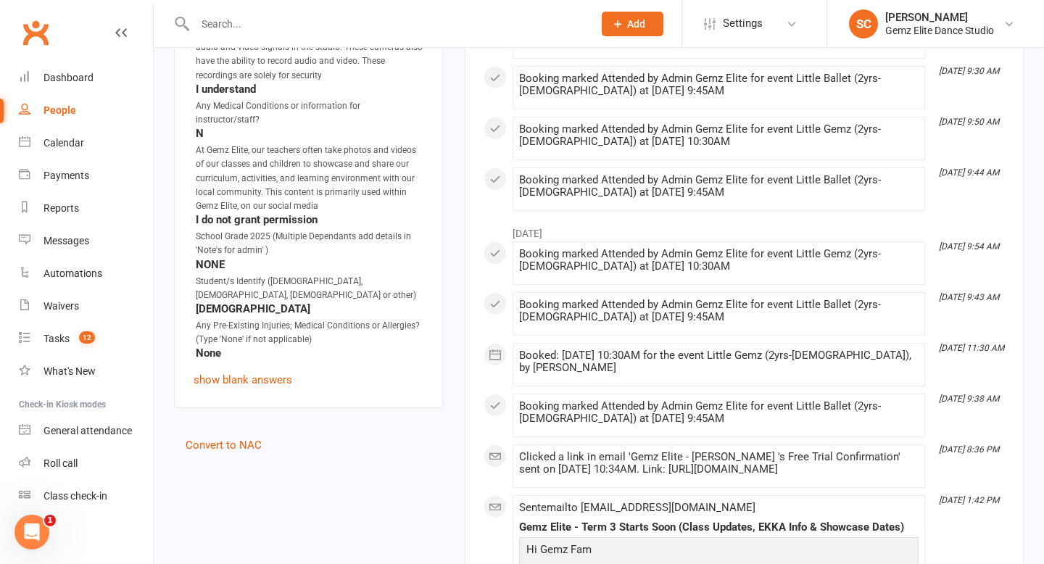
scroll to position [2099, 0]
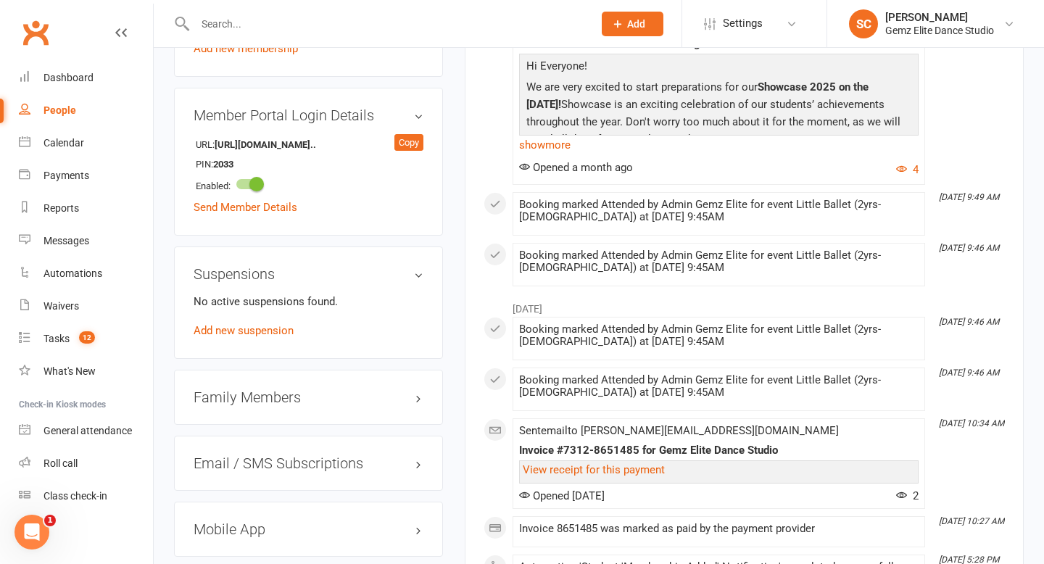
scroll to position [1366, 0]
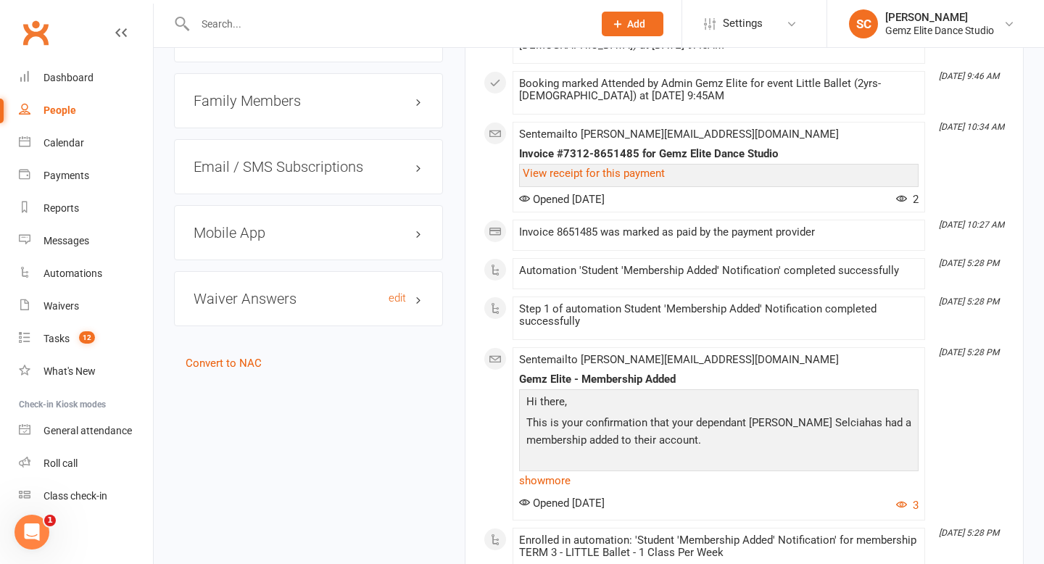
click at [311, 291] on h3 "Waiver Answers edit" at bounding box center [308, 299] width 230 height 16
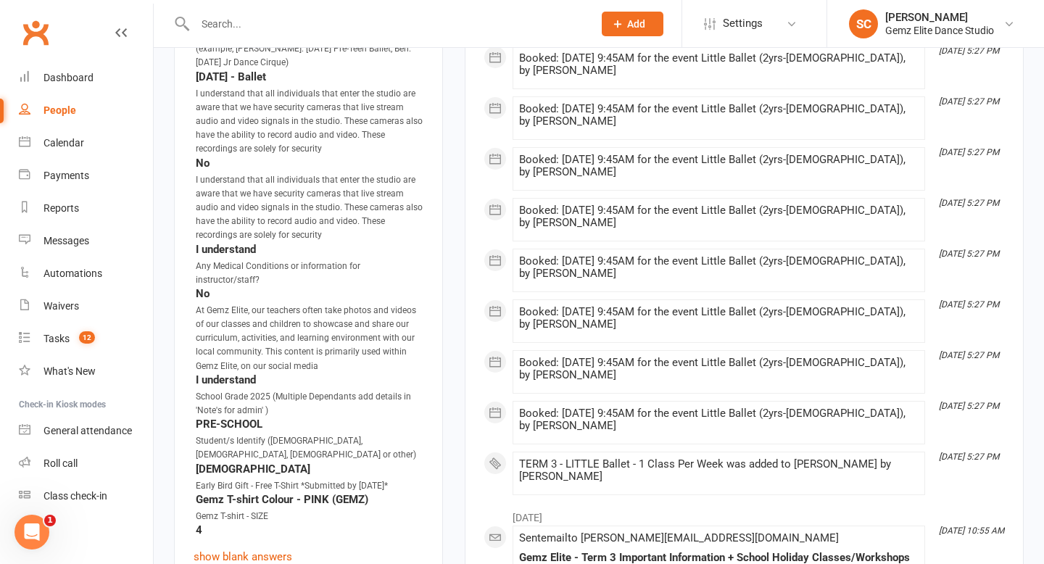
scroll to position [2002, 0]
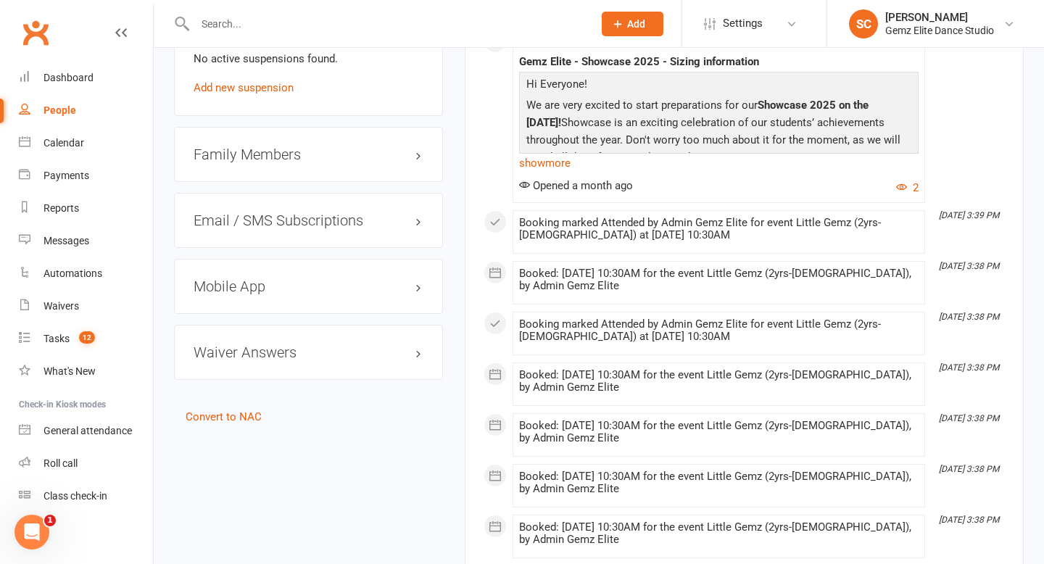
scroll to position [1269, 0]
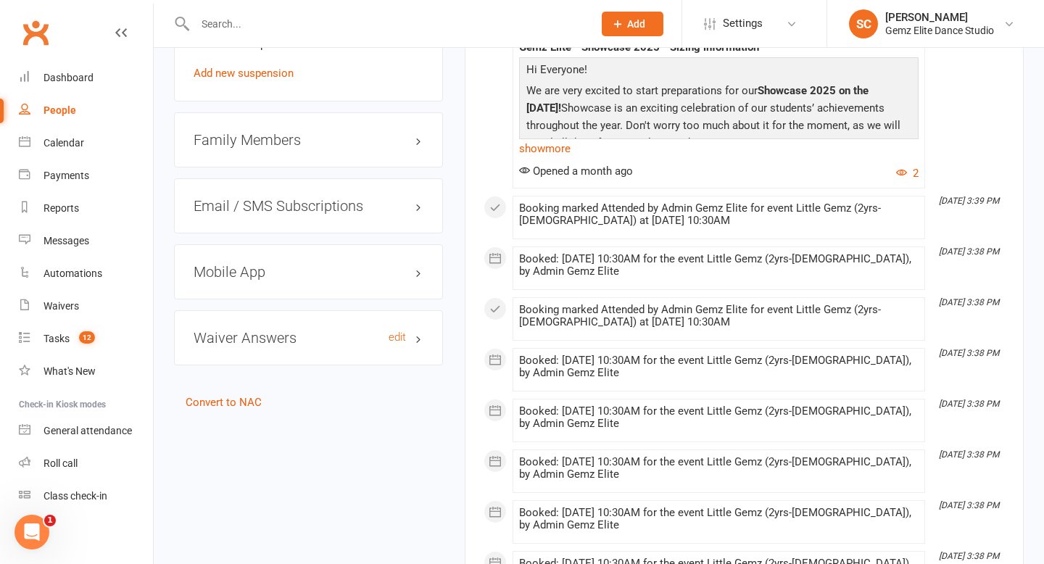
click at [309, 330] on h3 "Waiver Answers edit" at bounding box center [308, 338] width 230 height 16
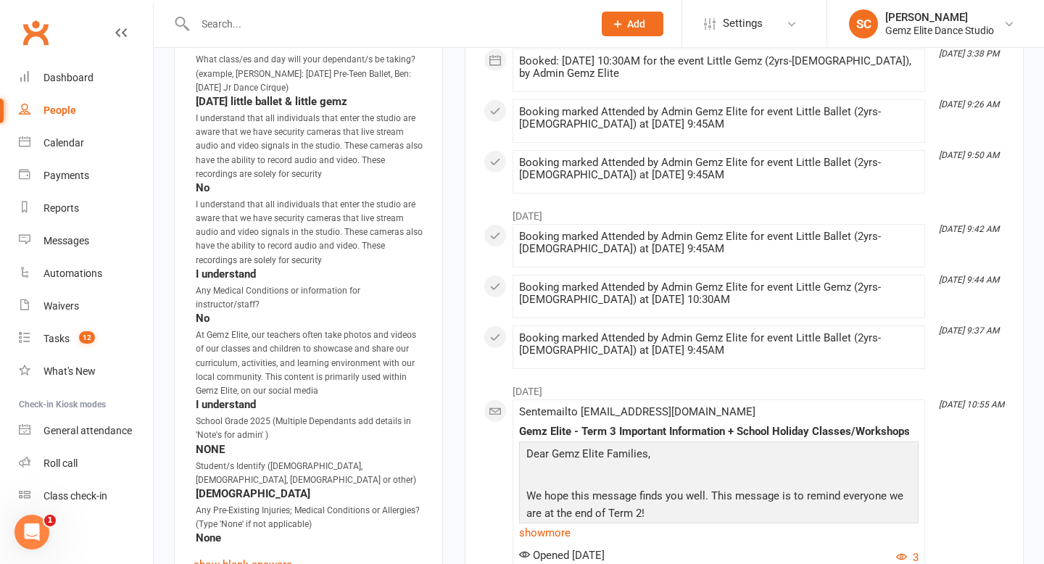
scroll to position [1992, 0]
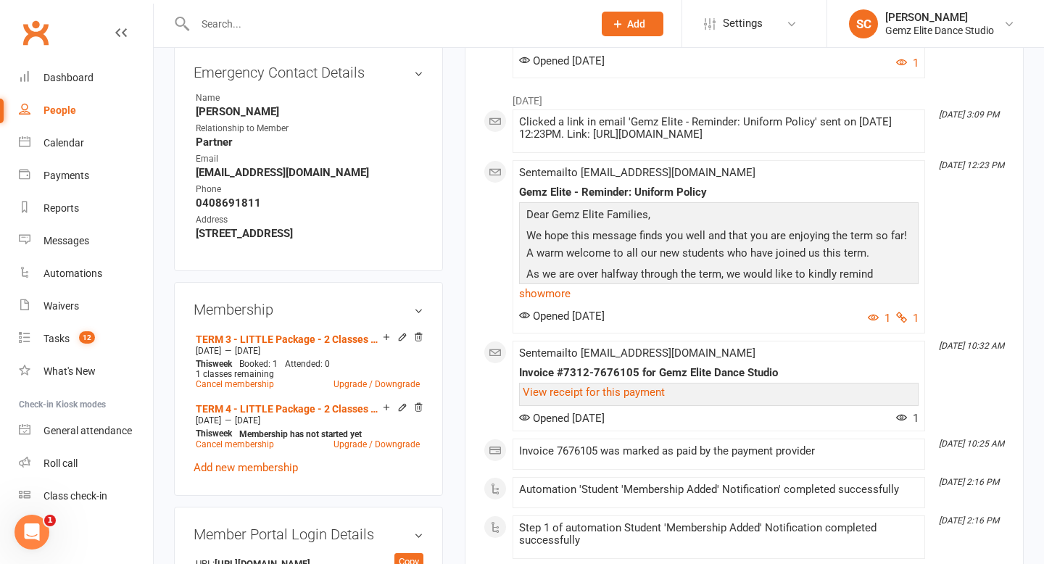
scroll to position [1228, 0]
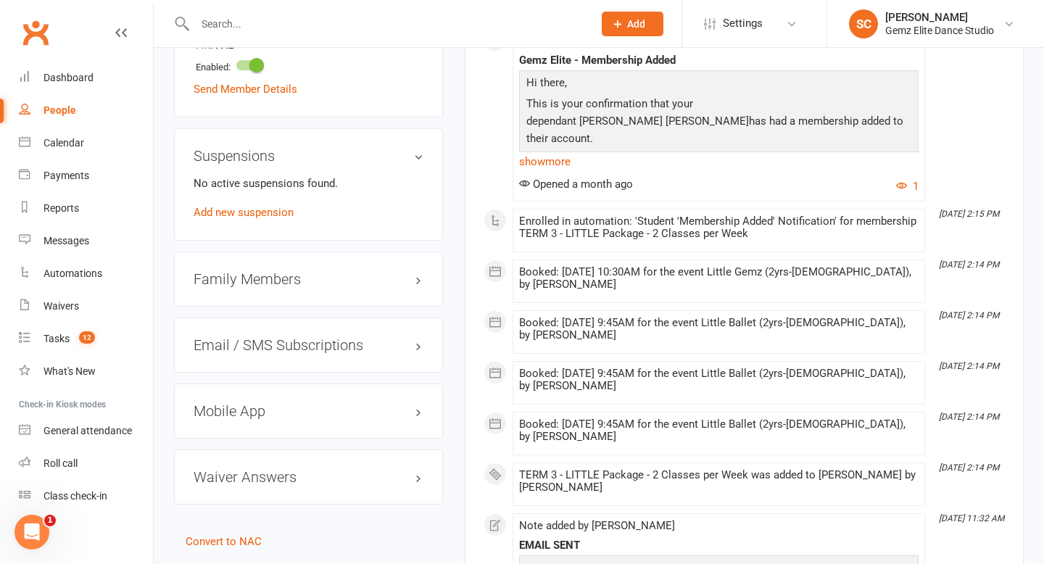
click at [320, 484] on div "Waiver Answers edit" at bounding box center [308, 476] width 269 height 55
click at [289, 469] on h3 "Waiver Answers edit" at bounding box center [308, 477] width 230 height 16
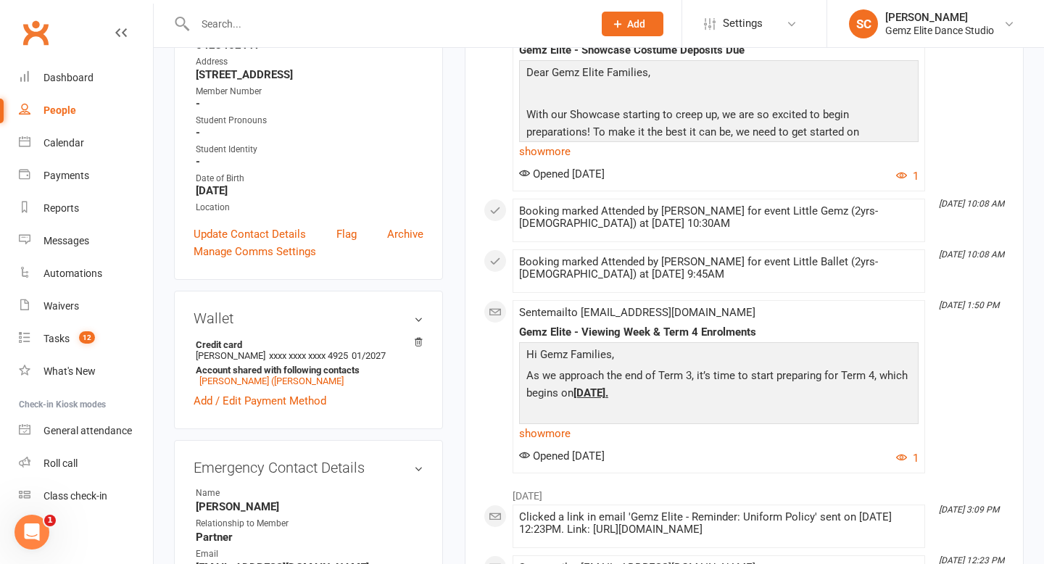
scroll to position [0, 0]
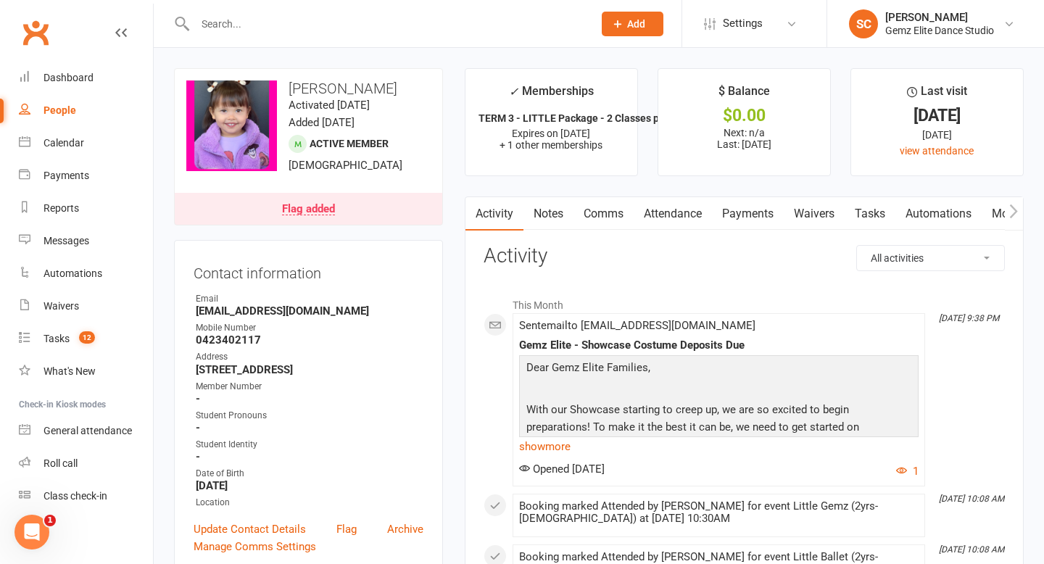
click at [316, 196] on link "Flag added" at bounding box center [308, 209] width 267 height 32
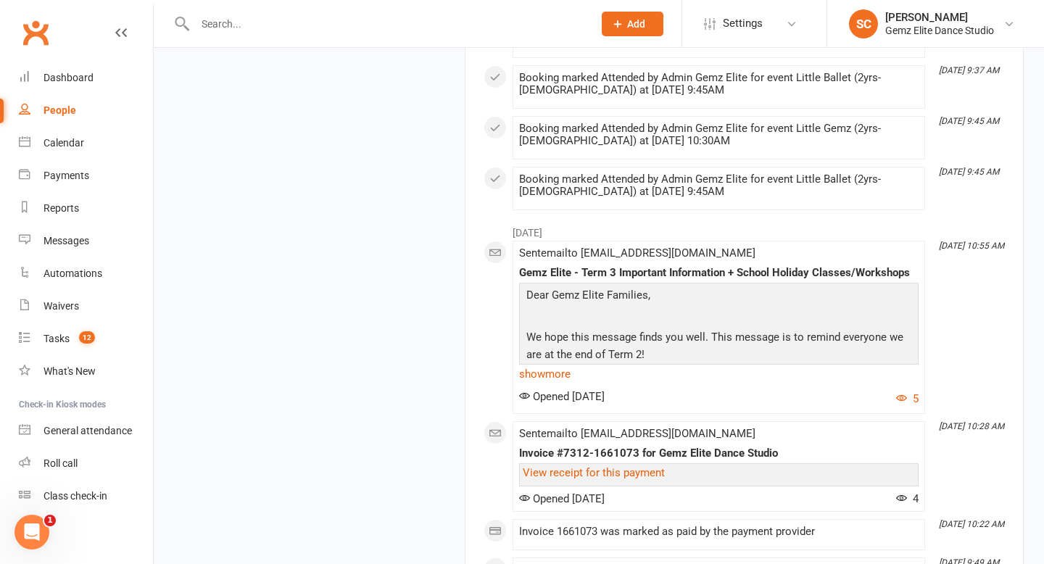
scroll to position [1410, 0]
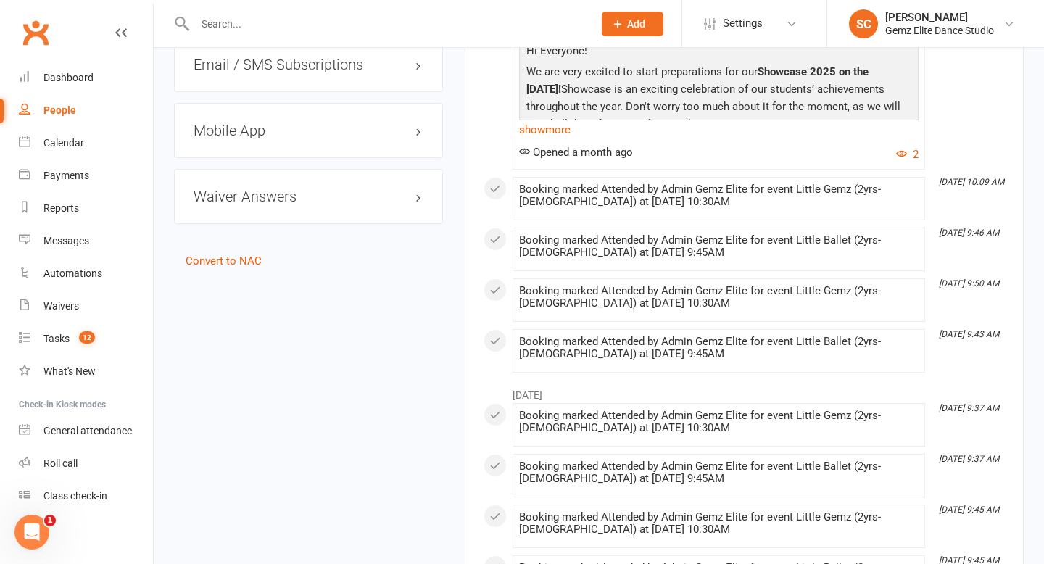
click at [343, 176] on div "Waiver Answers edit" at bounding box center [308, 196] width 269 height 55
click at [318, 193] on h3 "Waiver Answers edit" at bounding box center [308, 196] width 230 height 16
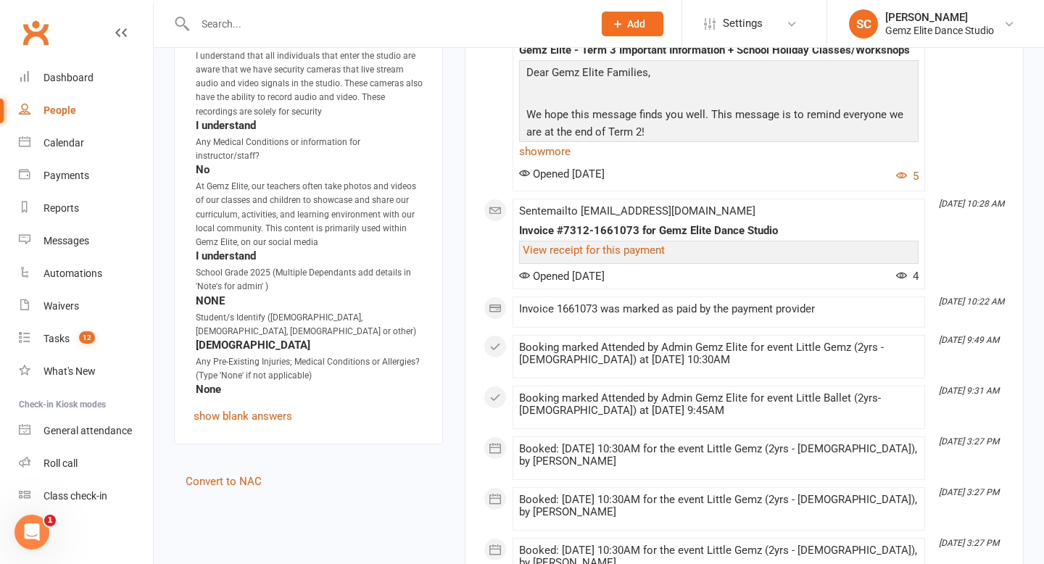
scroll to position [2021, 0]
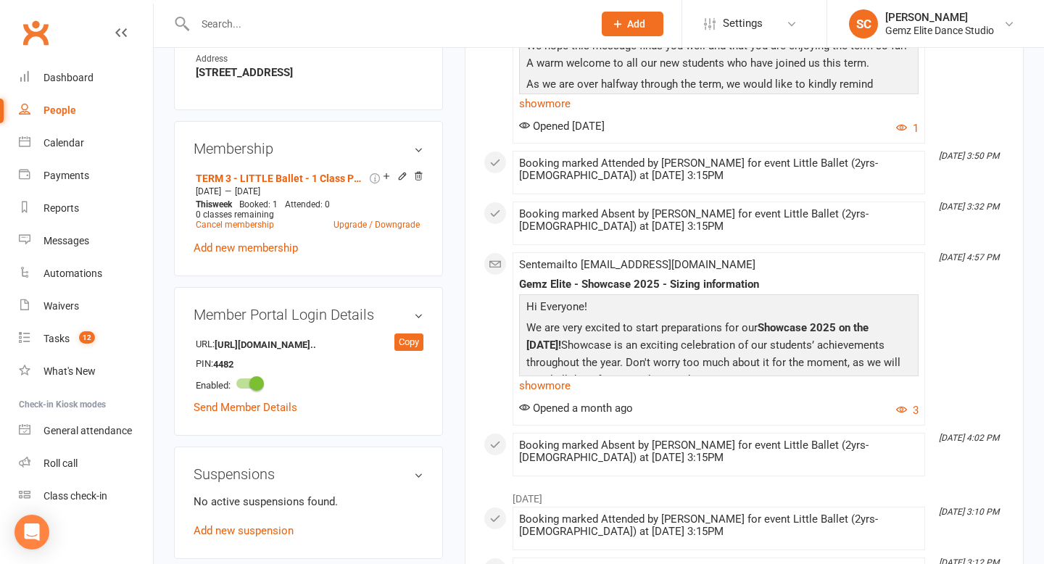
scroll to position [1290, 0]
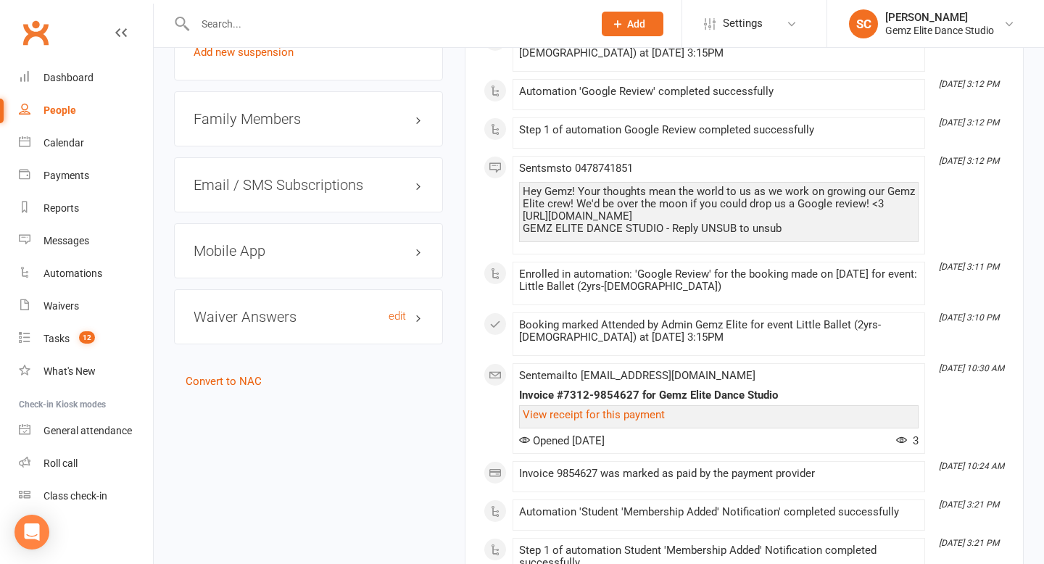
click at [310, 315] on h3 "Waiver Answers edit" at bounding box center [308, 317] width 230 height 16
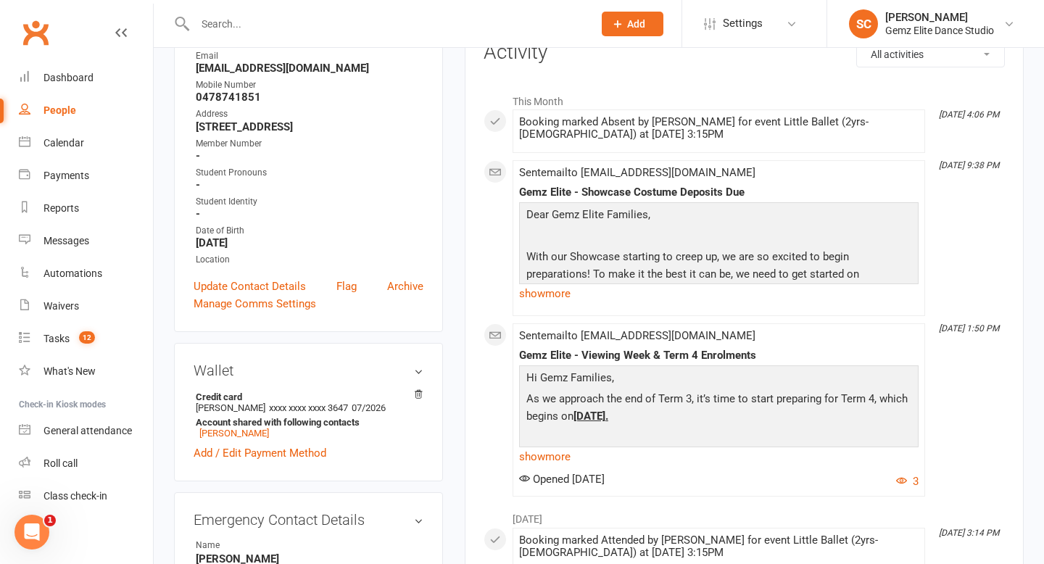
scroll to position [0, 0]
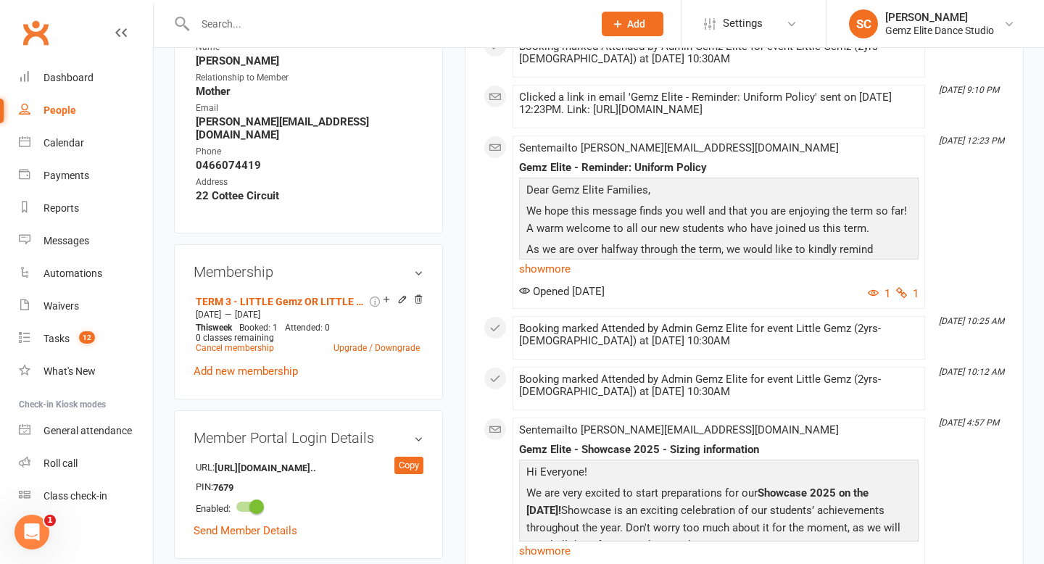
scroll to position [1320, 0]
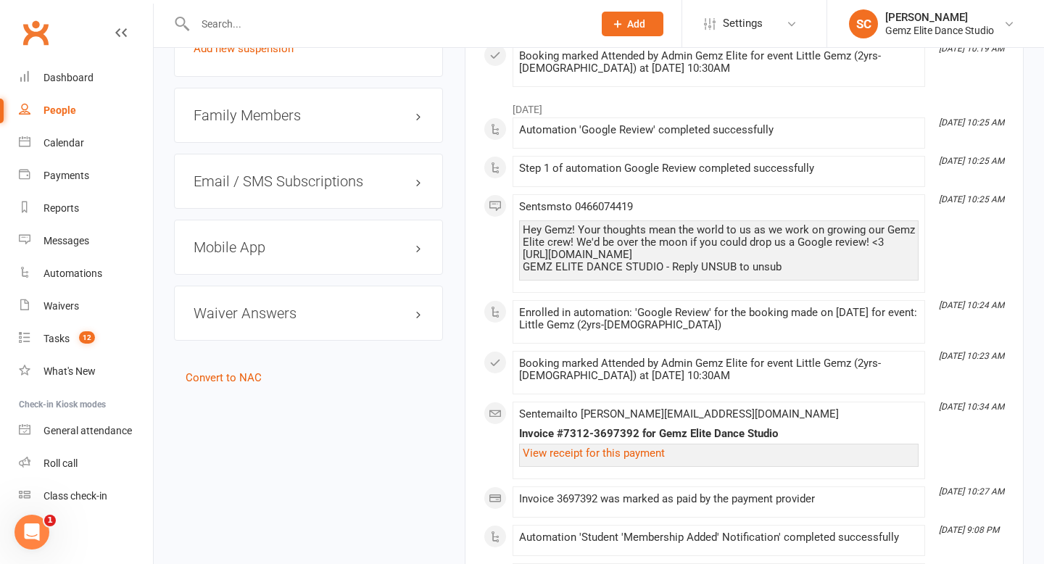
click at [289, 286] on div "Waiver Answers edit" at bounding box center [308, 313] width 269 height 55
click at [287, 292] on div "Waiver Answers edit" at bounding box center [308, 313] width 269 height 55
click at [282, 305] on h3 "Waiver Answers edit" at bounding box center [308, 313] width 230 height 16
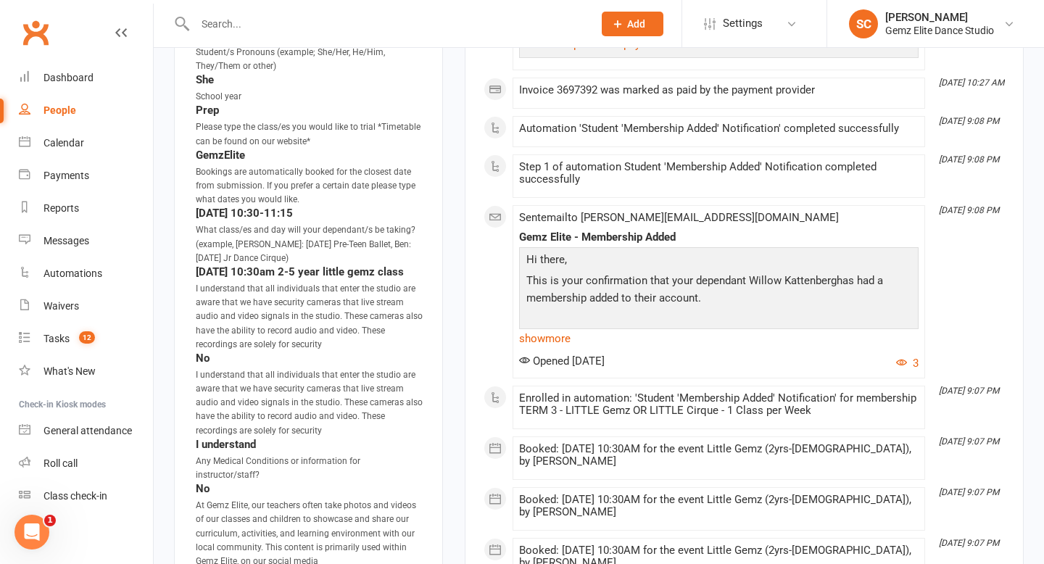
scroll to position [1992, 0]
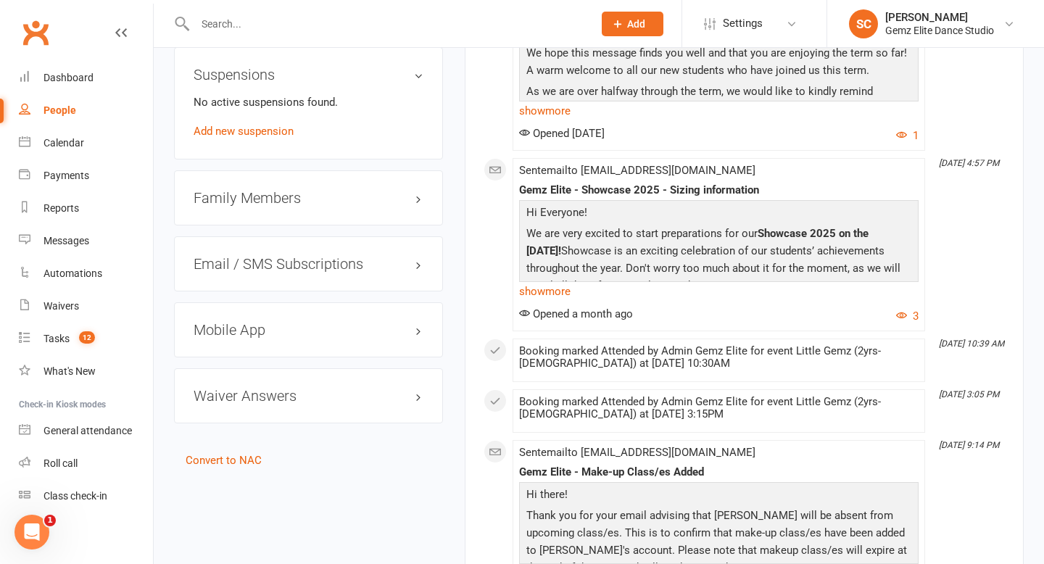
scroll to position [1283, 0]
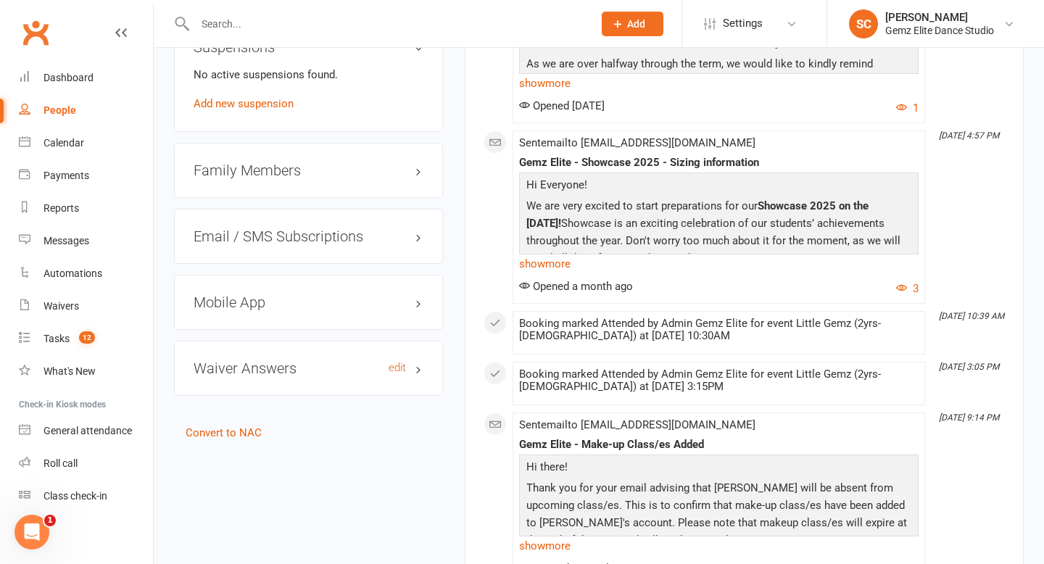
click at [285, 362] on h3 "Waiver Answers edit" at bounding box center [308, 368] width 230 height 16
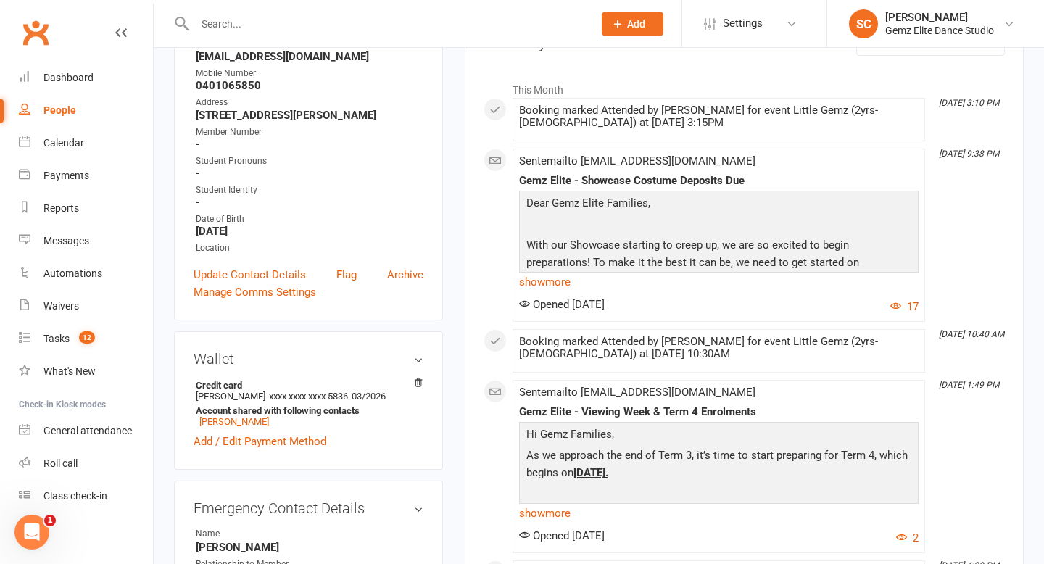
scroll to position [0, 0]
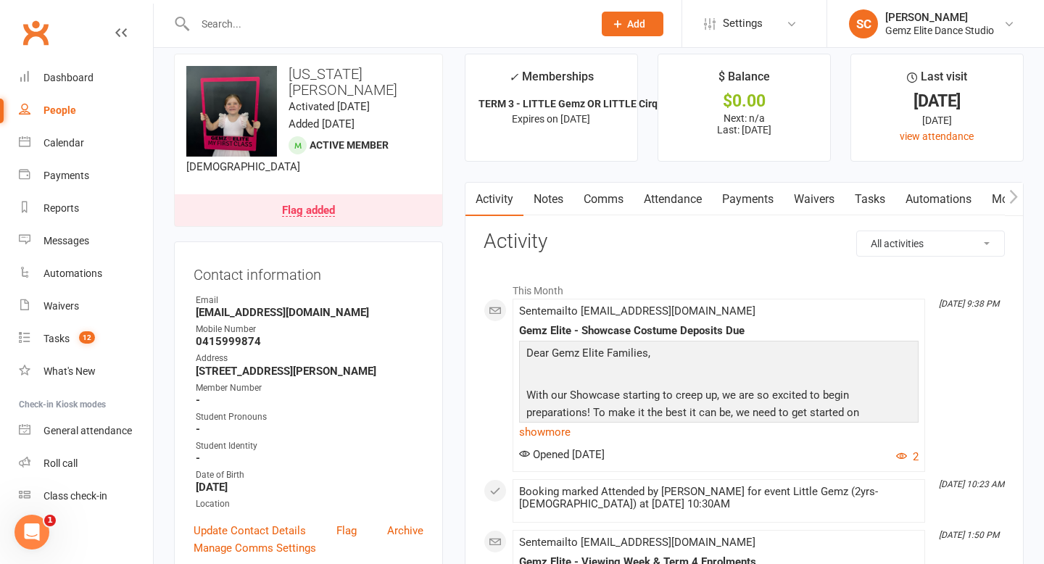
scroll to position [12, 0]
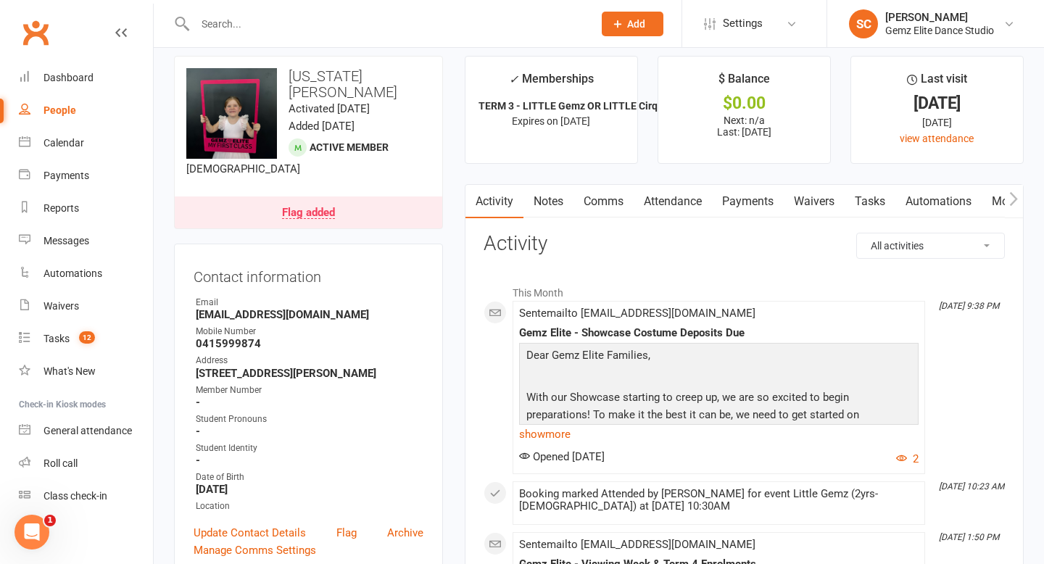
click at [349, 198] on link "Flag added" at bounding box center [308, 212] width 267 height 32
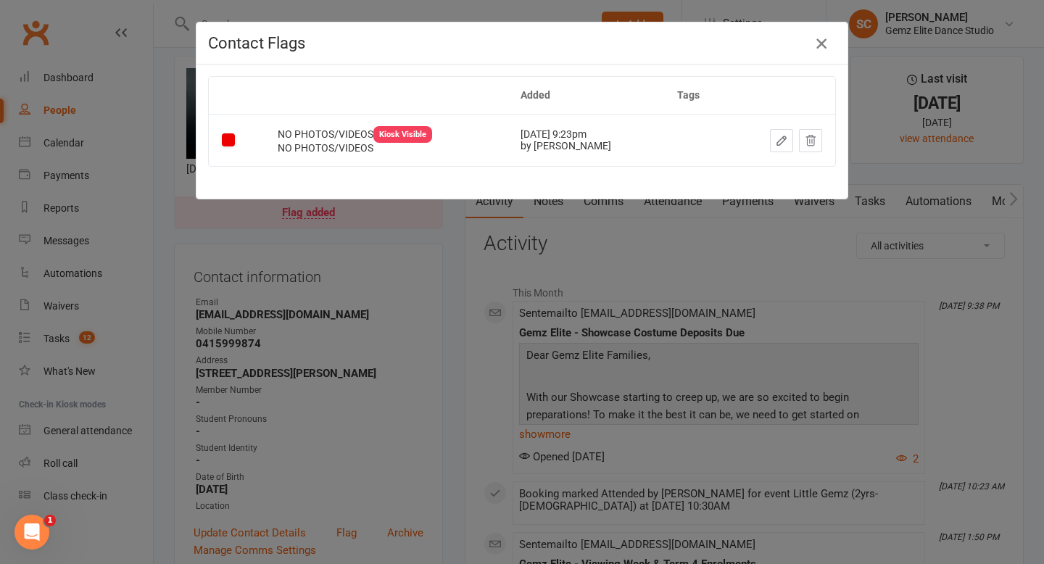
click at [820, 40] on icon "button" at bounding box center [820, 43] width 17 height 17
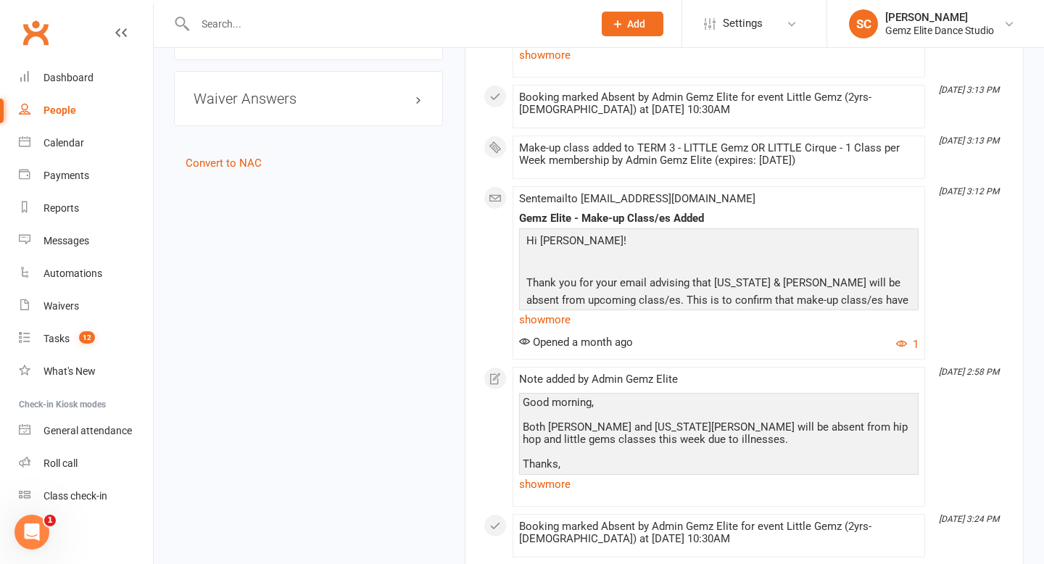
scroll to position [1615, 0]
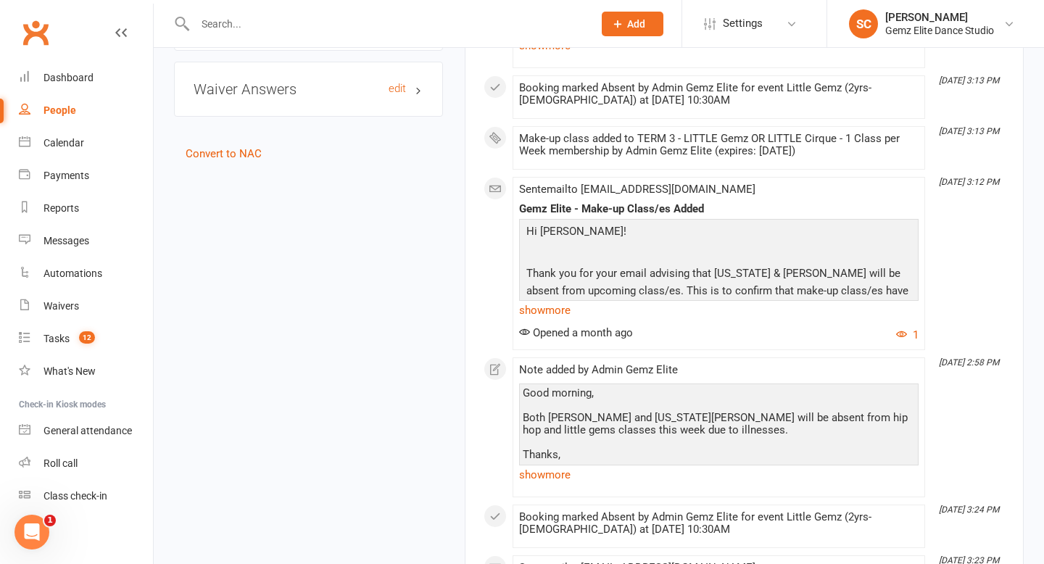
click at [329, 88] on h3 "Waiver Answers edit" at bounding box center [308, 89] width 230 height 16
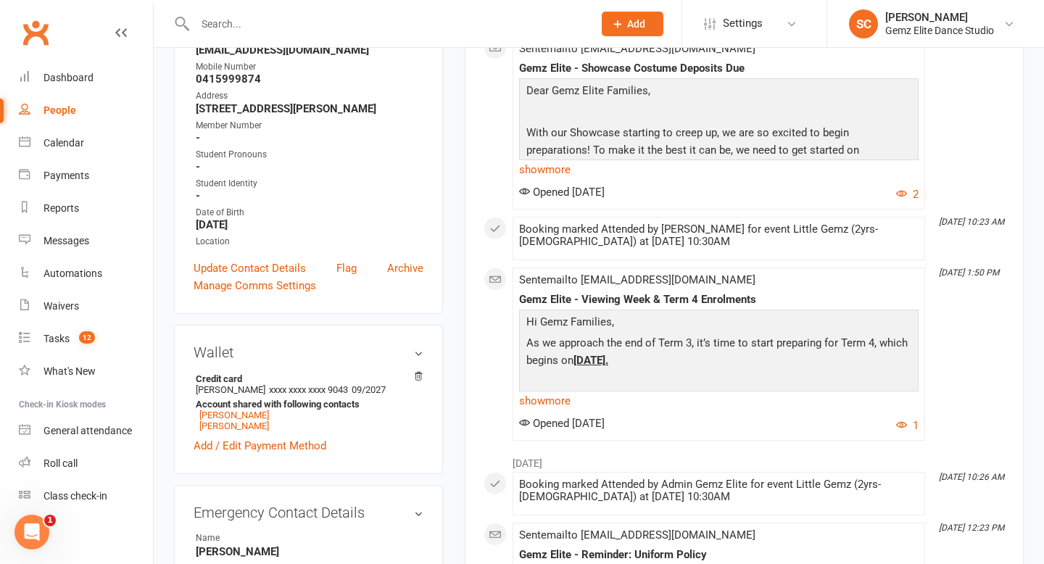
scroll to position [0, 0]
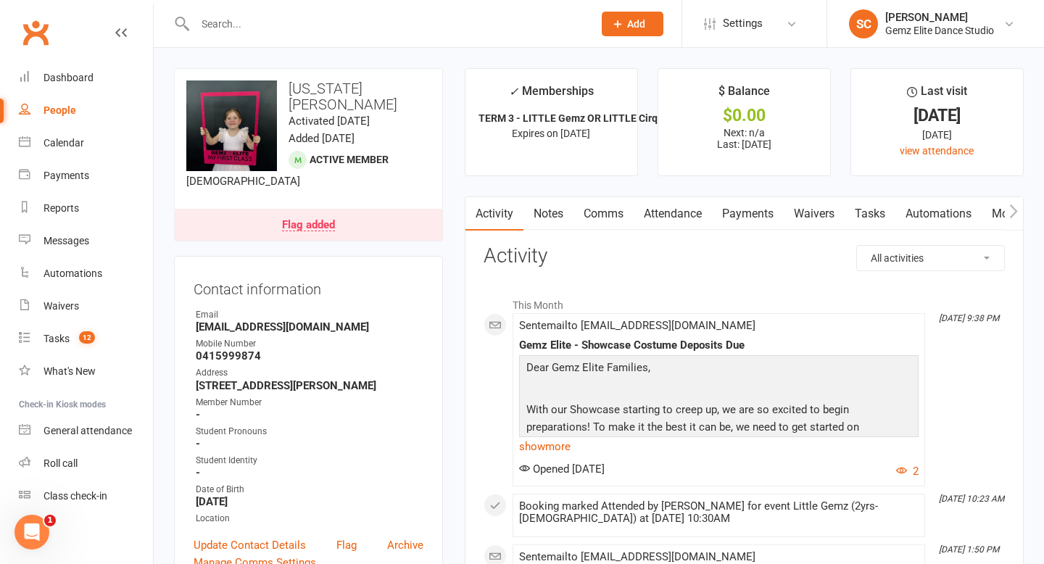
click at [350, 209] on link "Flag added" at bounding box center [308, 225] width 267 height 32
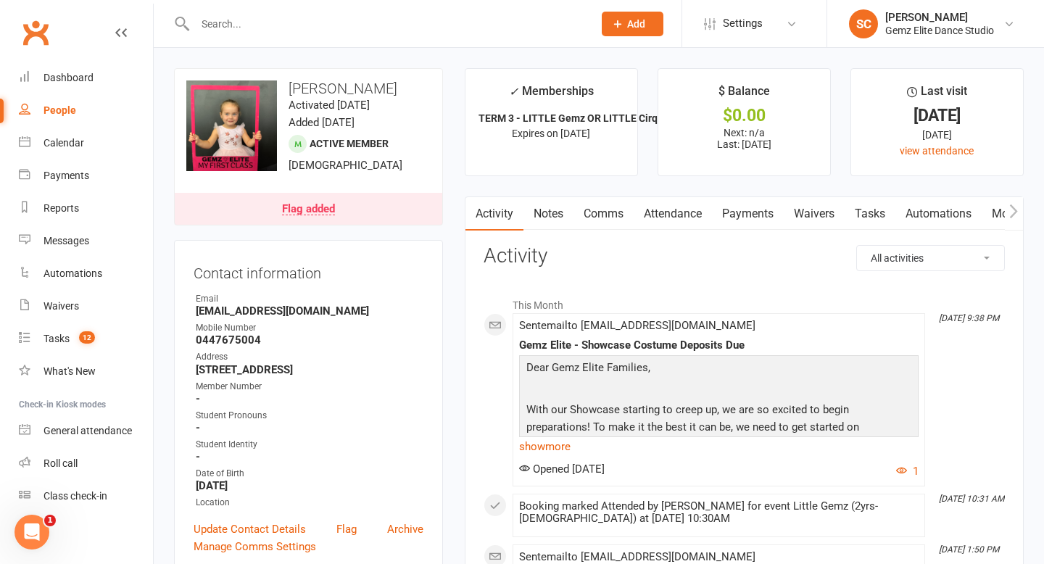
click at [380, 212] on link "Flag added" at bounding box center [308, 209] width 267 height 32
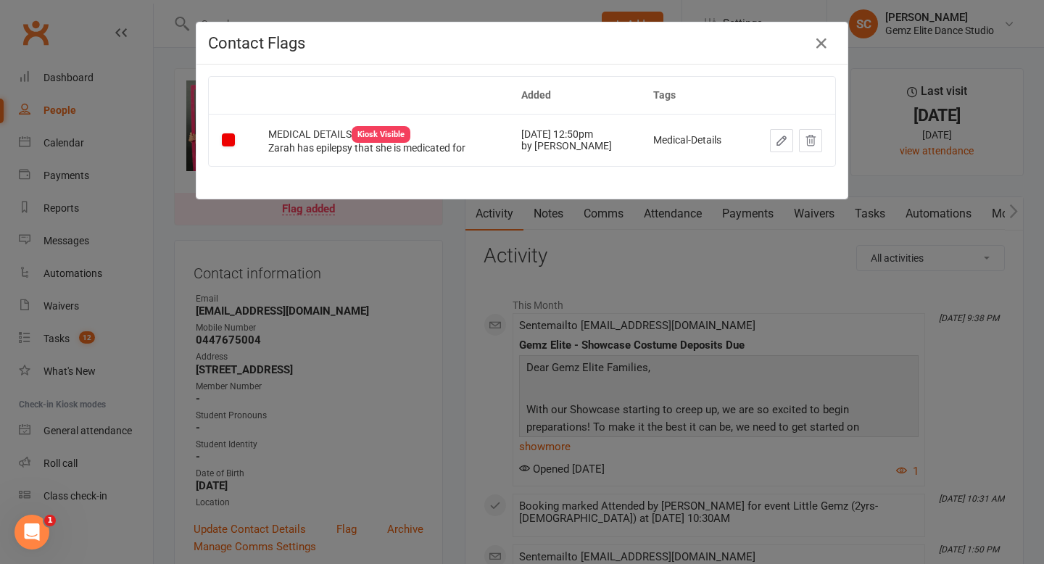
click at [436, 360] on div "Contact Flags Added Tags MEDICAL DETAILS Kiosk Visible Zarah has epilepsy that …" at bounding box center [522, 282] width 1044 height 564
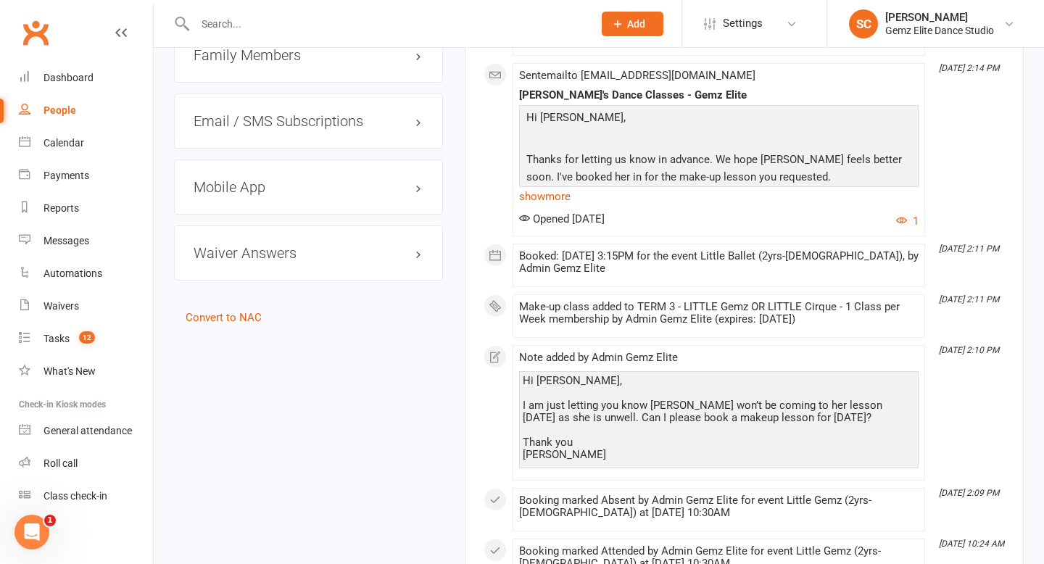
scroll to position [1540, 0]
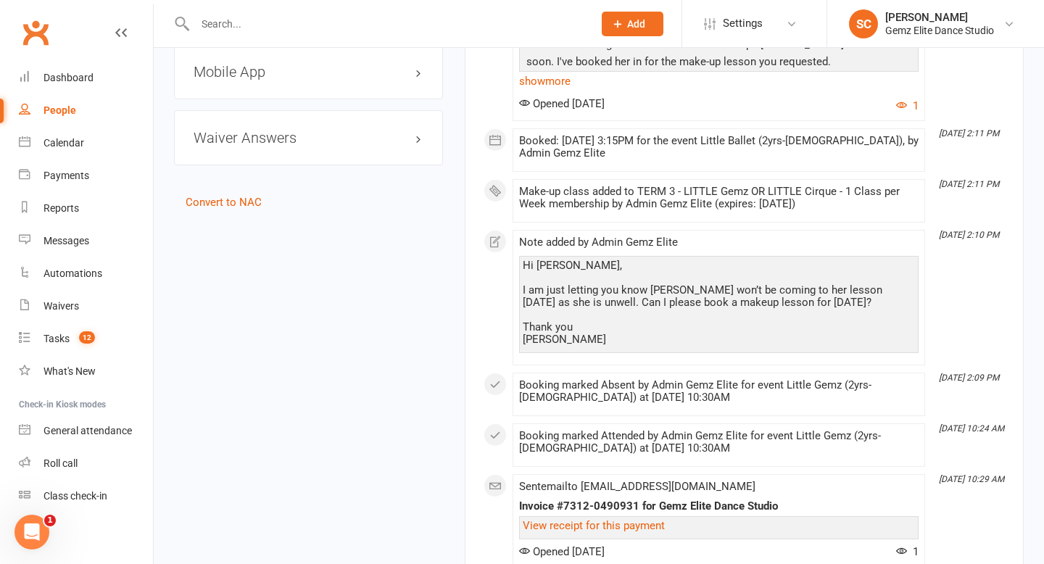
click at [354, 144] on div "Waiver Answers edit" at bounding box center [308, 137] width 269 height 55
click at [293, 133] on h3 "Waiver Answers edit" at bounding box center [308, 138] width 230 height 16
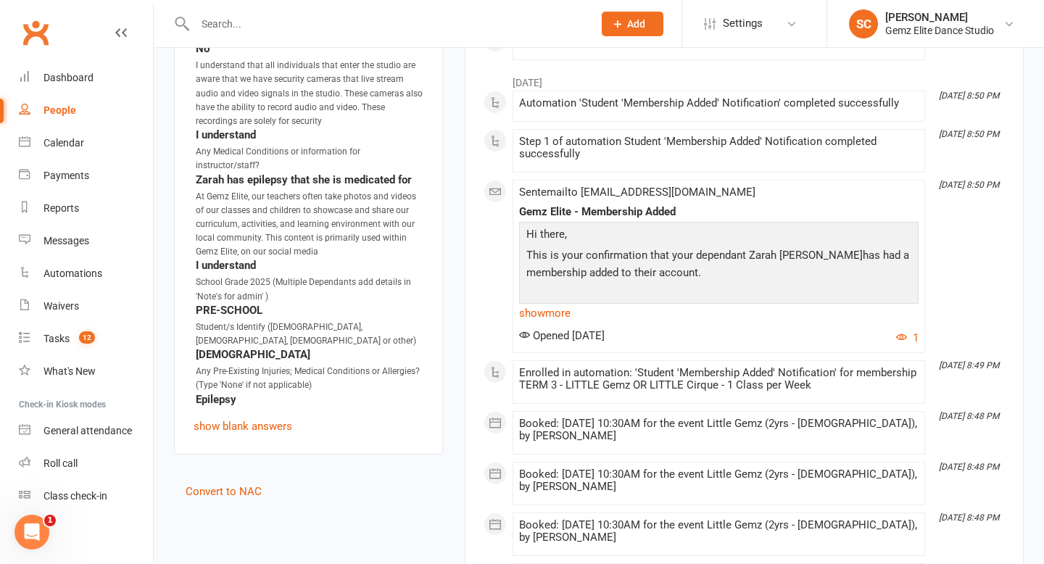
scroll to position [2085, 0]
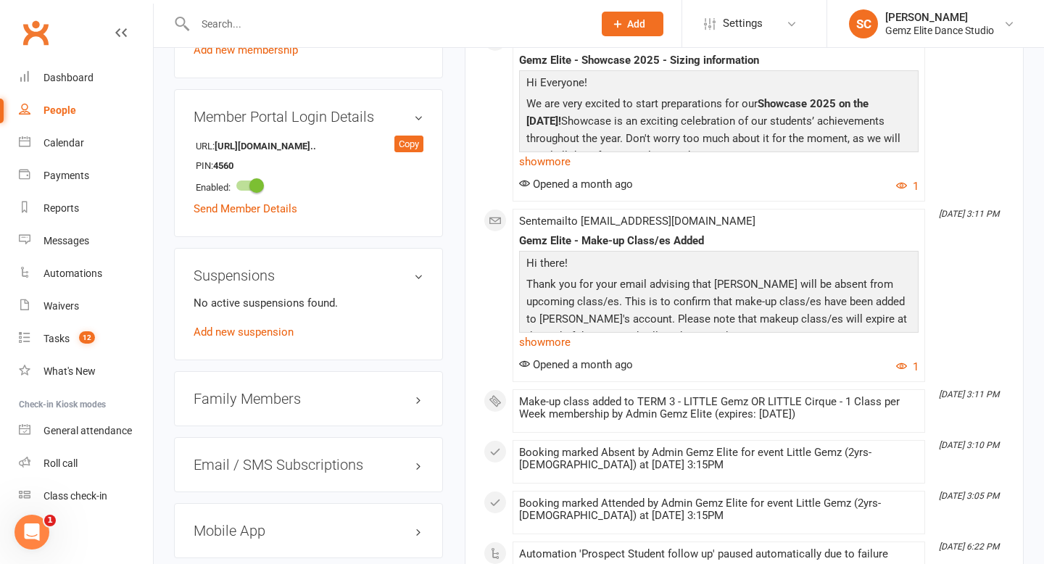
scroll to position [1381, 0]
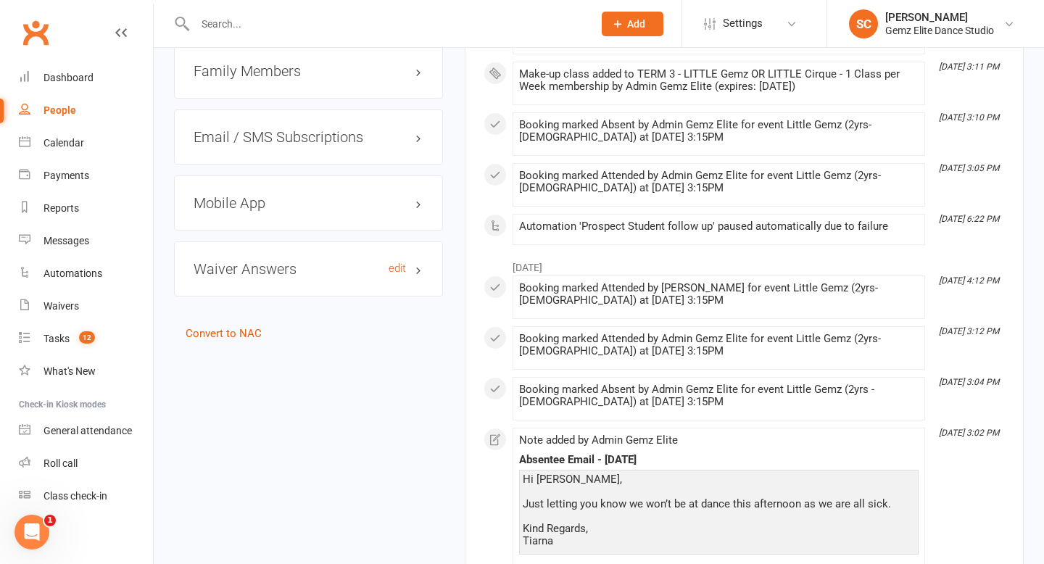
click at [330, 261] on h3 "Waiver Answers edit" at bounding box center [308, 269] width 230 height 16
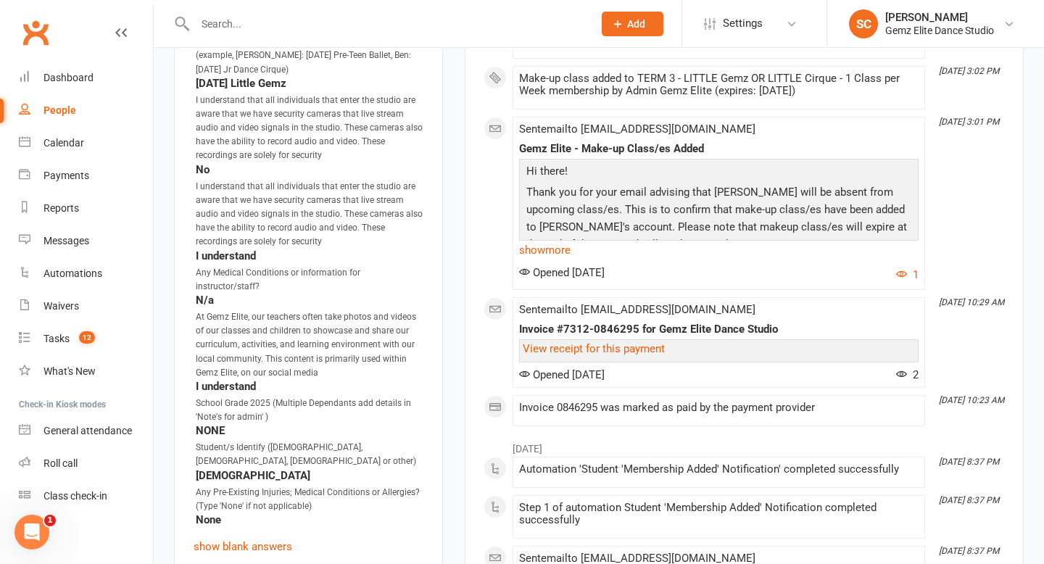
scroll to position [1883, 0]
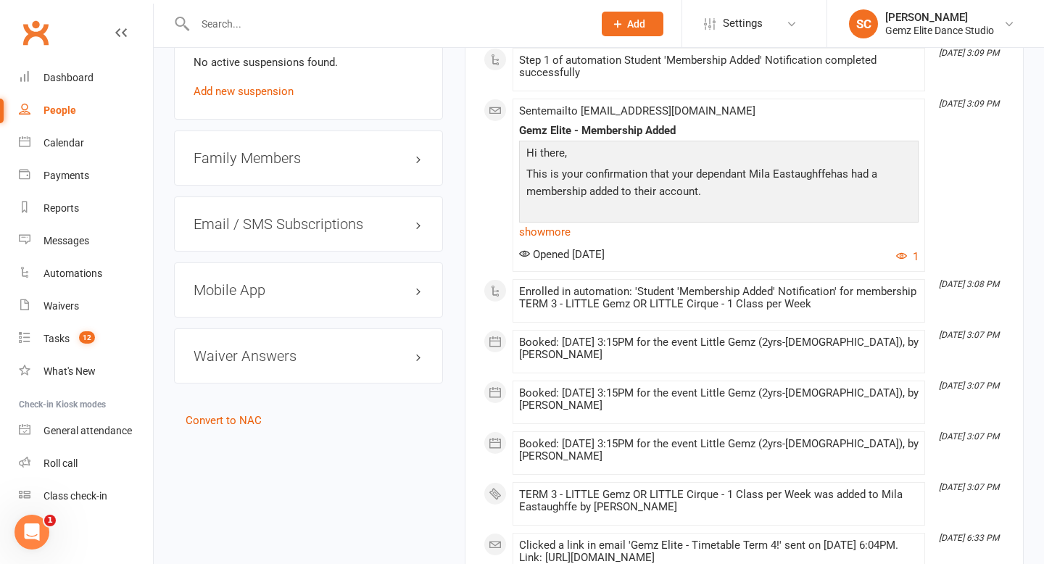
scroll to position [1510, 0]
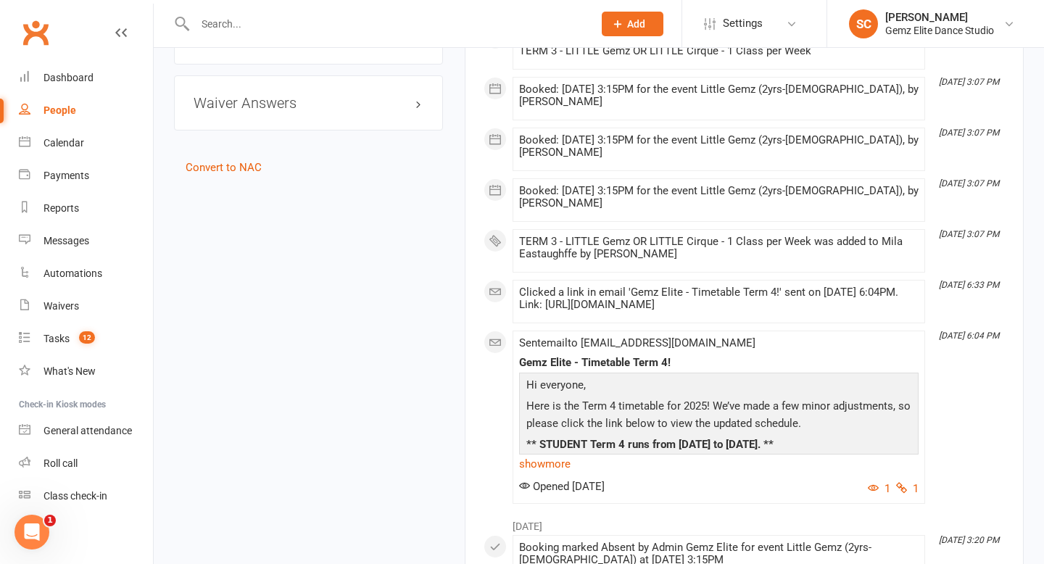
click at [323, 81] on div "Waiver Answers edit" at bounding box center [308, 102] width 269 height 55
click at [281, 107] on div "Waiver Answers edit" at bounding box center [308, 102] width 269 height 55
click at [287, 95] on h3 "Waiver Answers edit" at bounding box center [308, 103] width 230 height 16
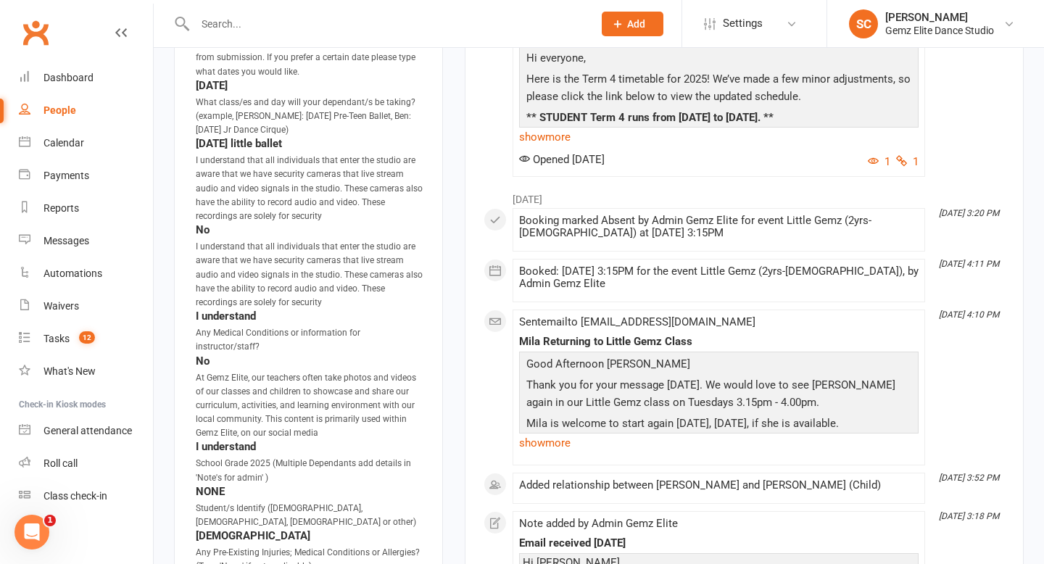
scroll to position [1860, 0]
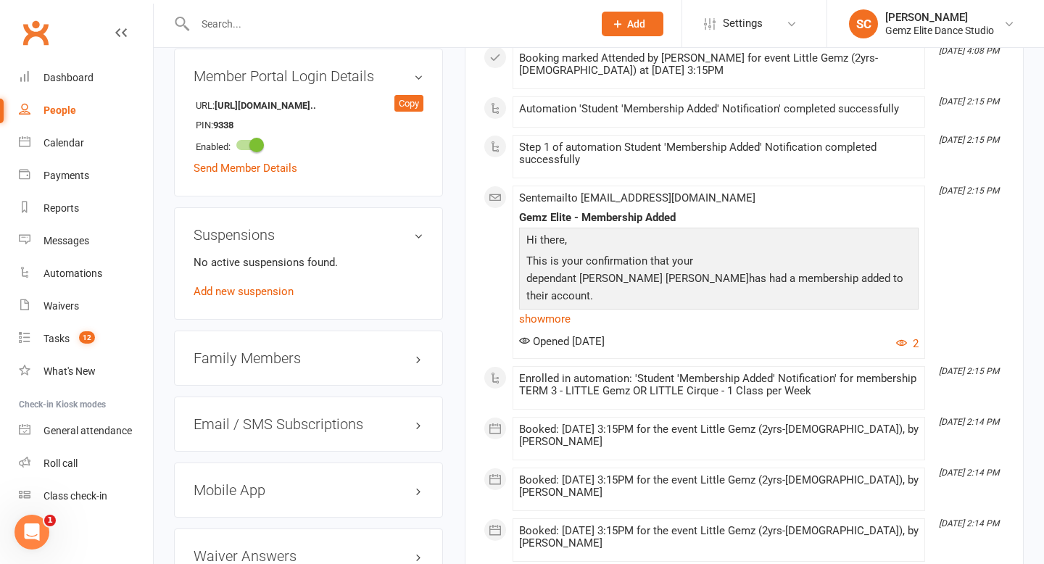
scroll to position [1257, 0]
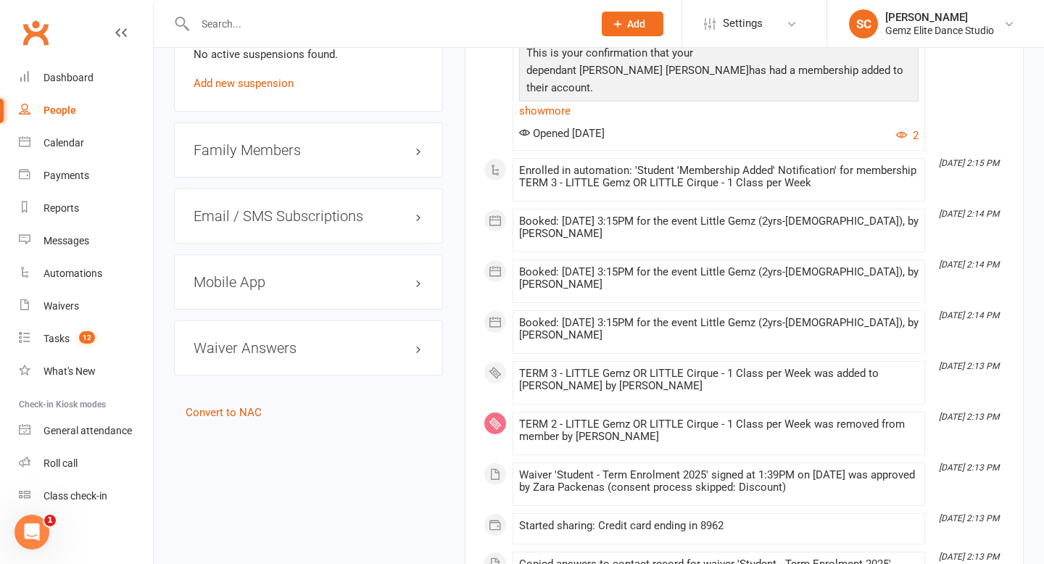
click at [293, 328] on div "Waiver Answers edit" at bounding box center [308, 347] width 269 height 55
click at [291, 349] on h3 "Waiver Answers edit" at bounding box center [308, 348] width 230 height 16
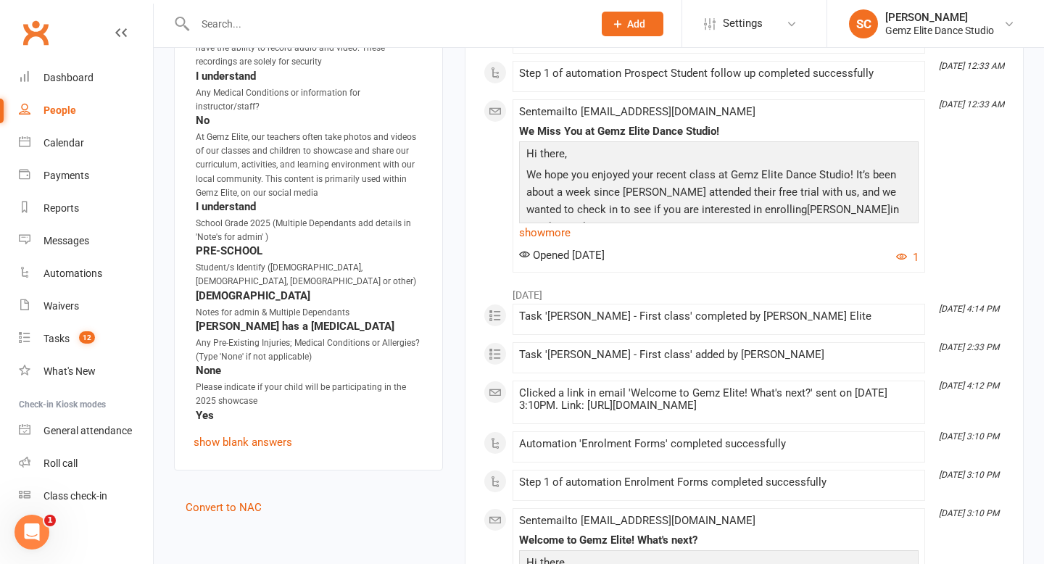
scroll to position [1989, 0]
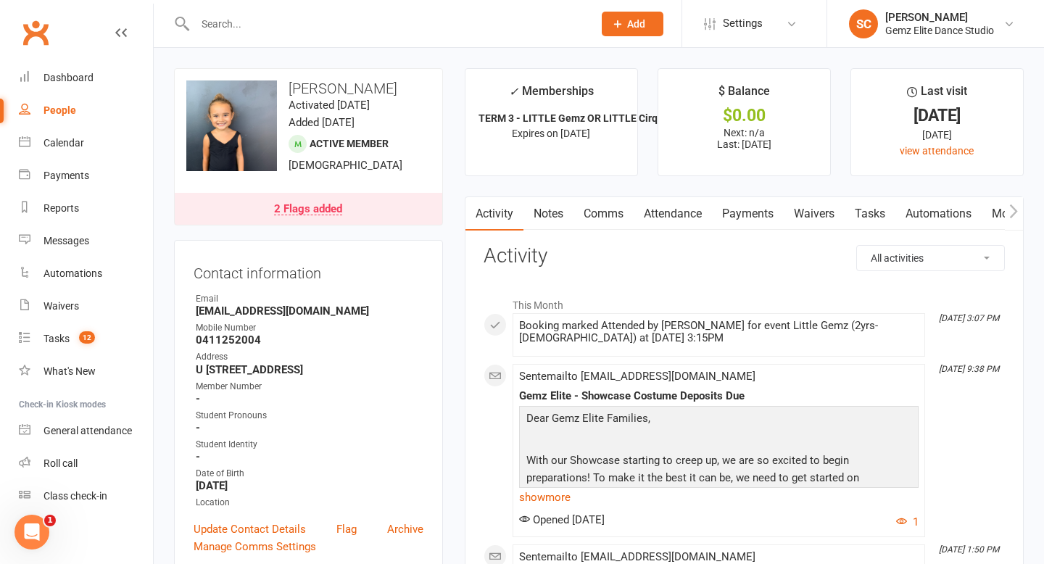
scroll to position [88, 0]
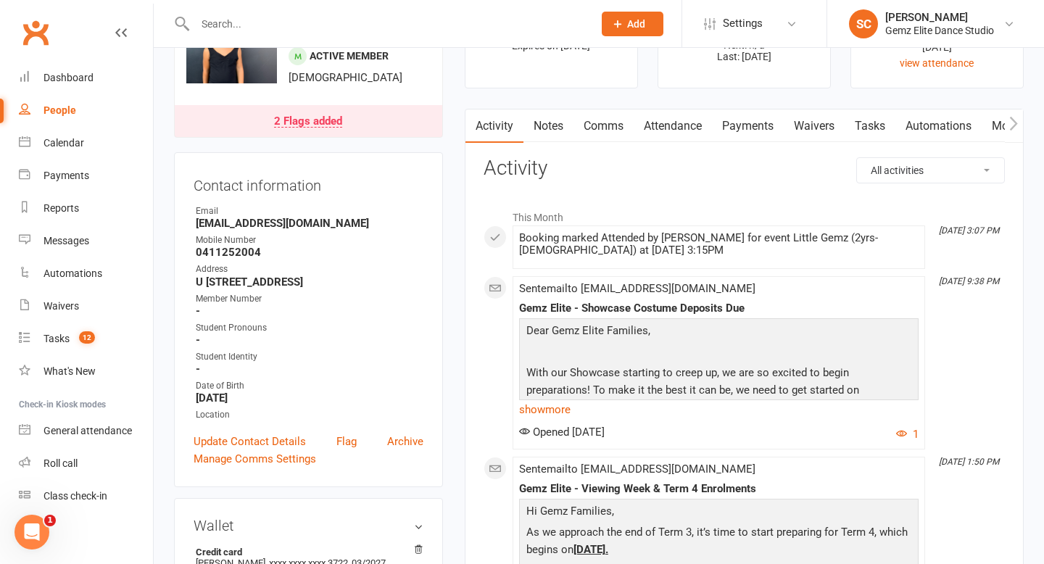
click at [378, 117] on link "2 Flags added" at bounding box center [308, 121] width 267 height 32
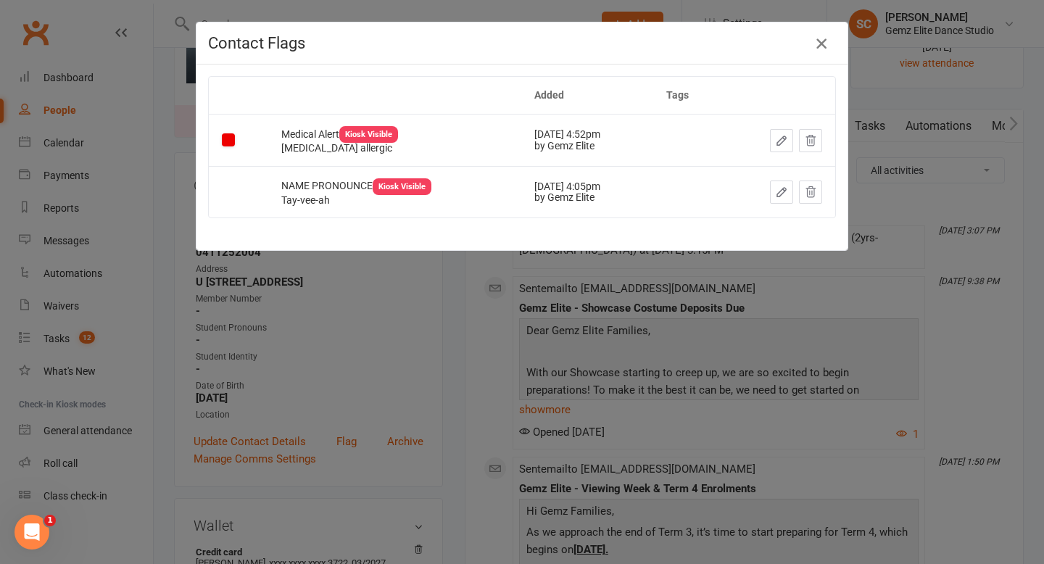
click at [816, 37] on icon "button" at bounding box center [820, 43] width 17 height 17
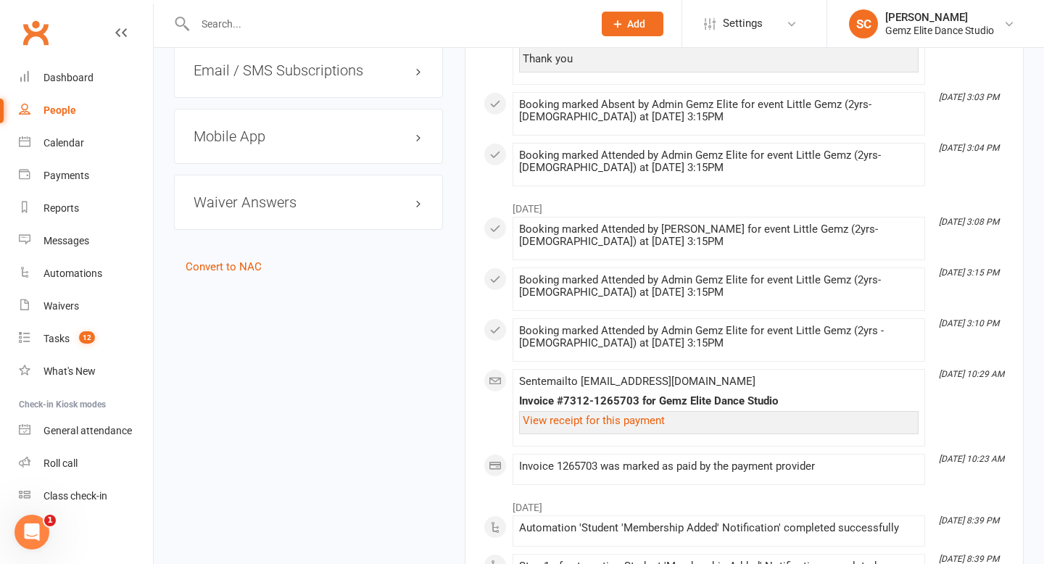
scroll to position [1599, 0]
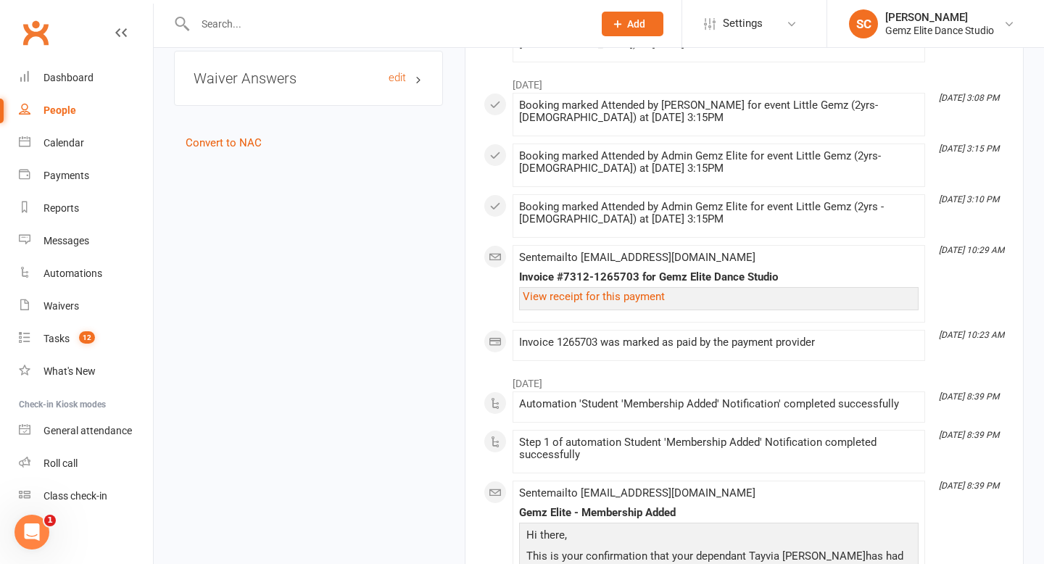
click at [349, 70] on h3 "Waiver Answers edit" at bounding box center [308, 78] width 230 height 16
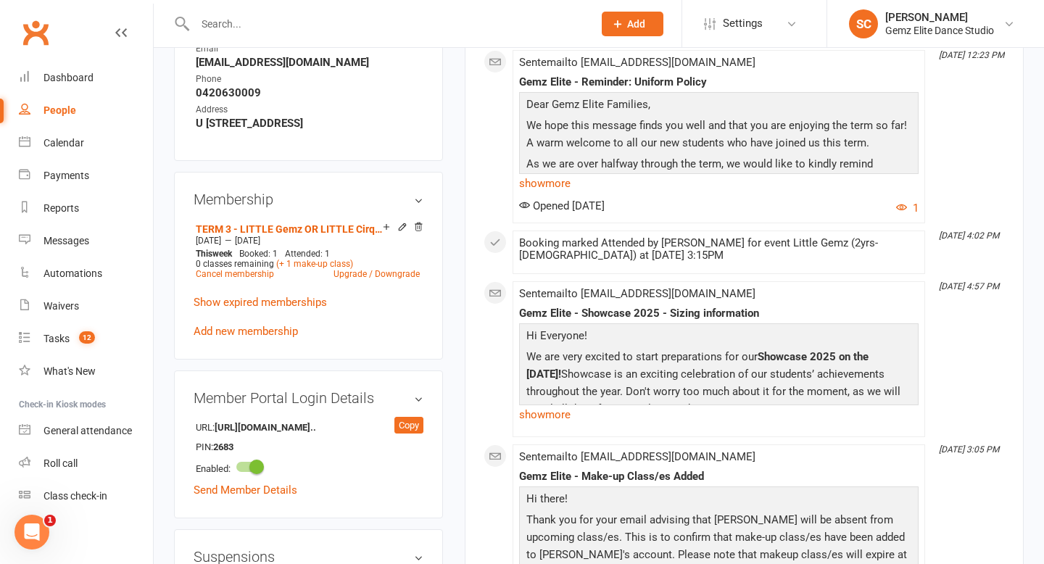
scroll to position [520, 0]
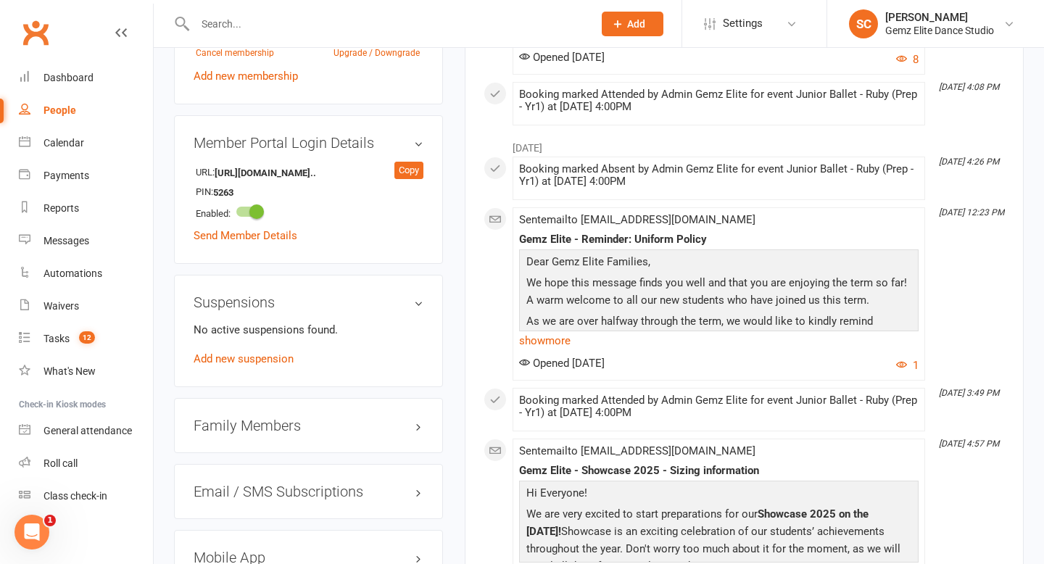
scroll to position [1178, 0]
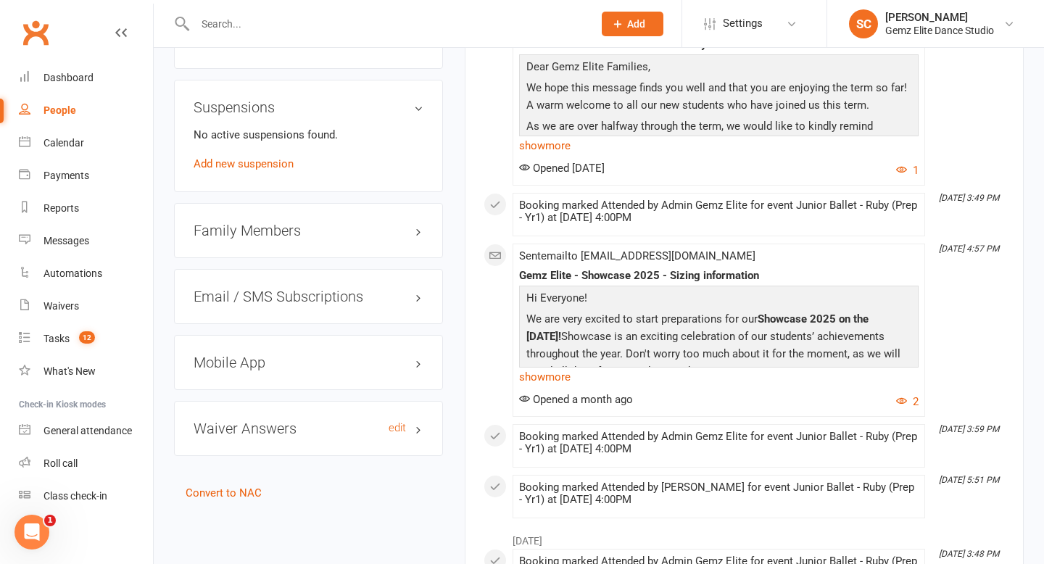
click at [271, 428] on h3 "Waiver Answers edit" at bounding box center [308, 428] width 230 height 16
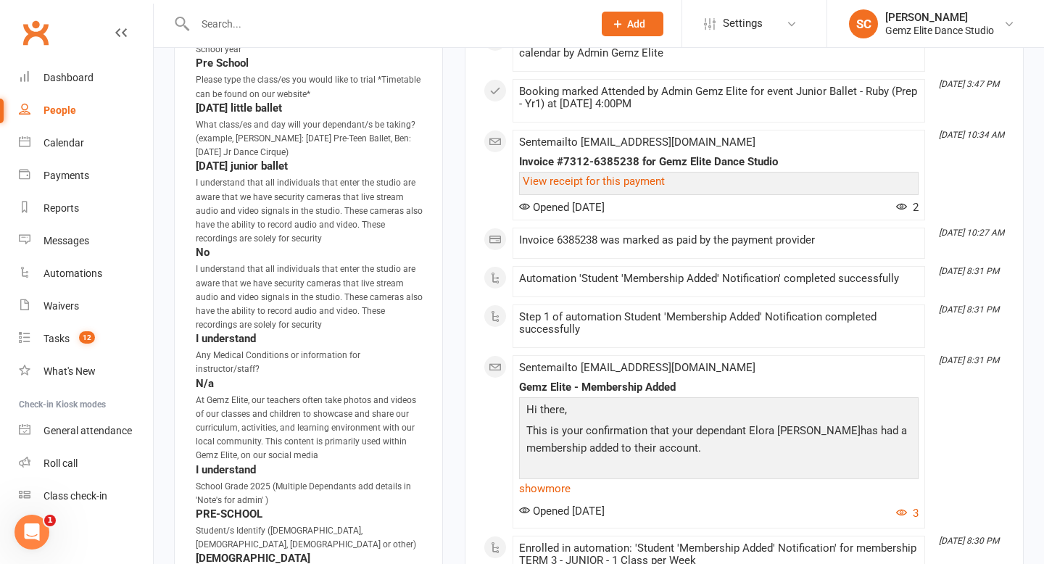
scroll to position [1819, 0]
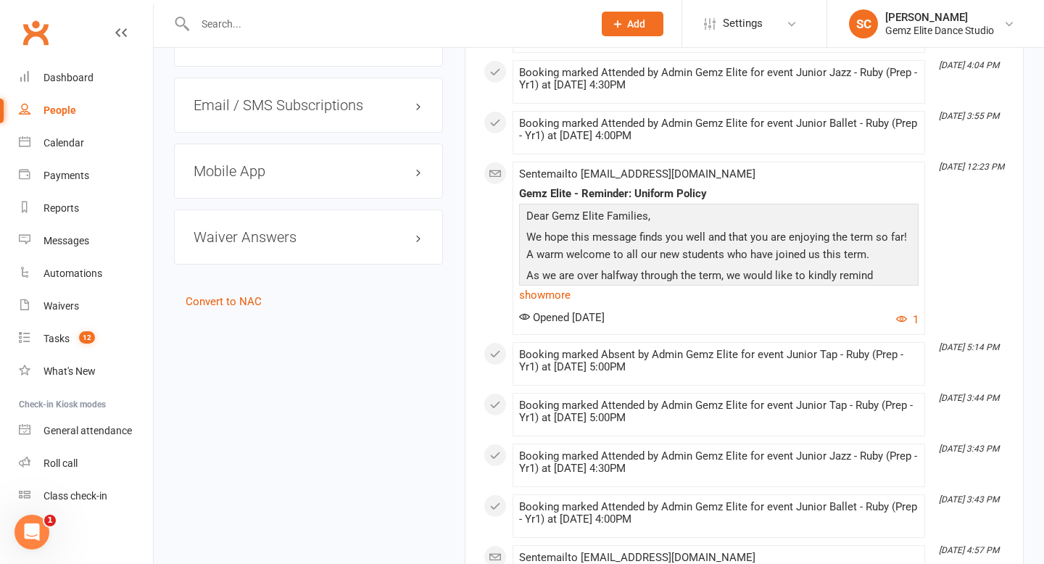
scroll to position [1473, 0]
click at [328, 228] on h3 "Waiver Answers edit" at bounding box center [308, 236] width 230 height 16
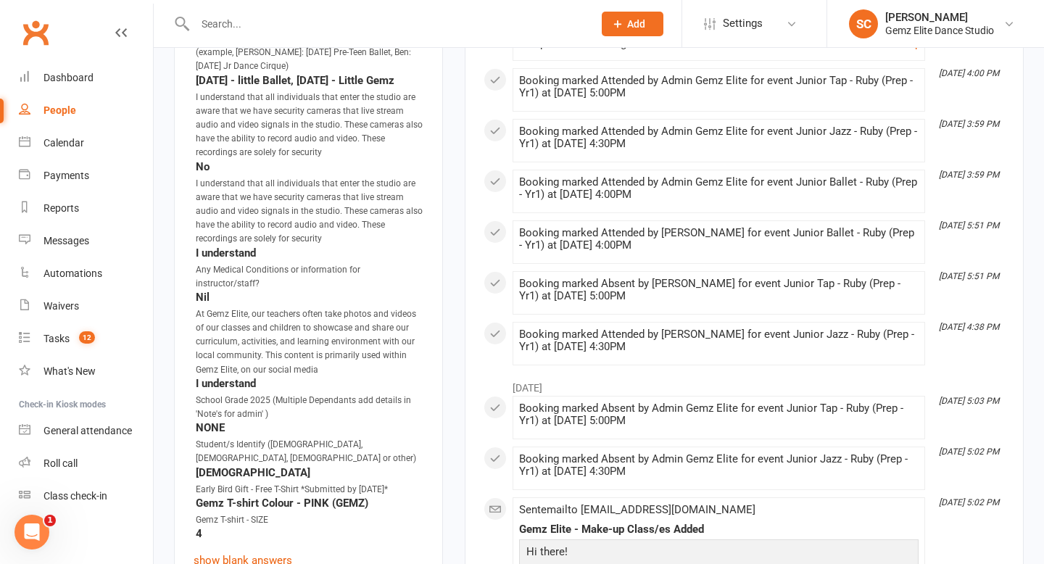
scroll to position [2235, 0]
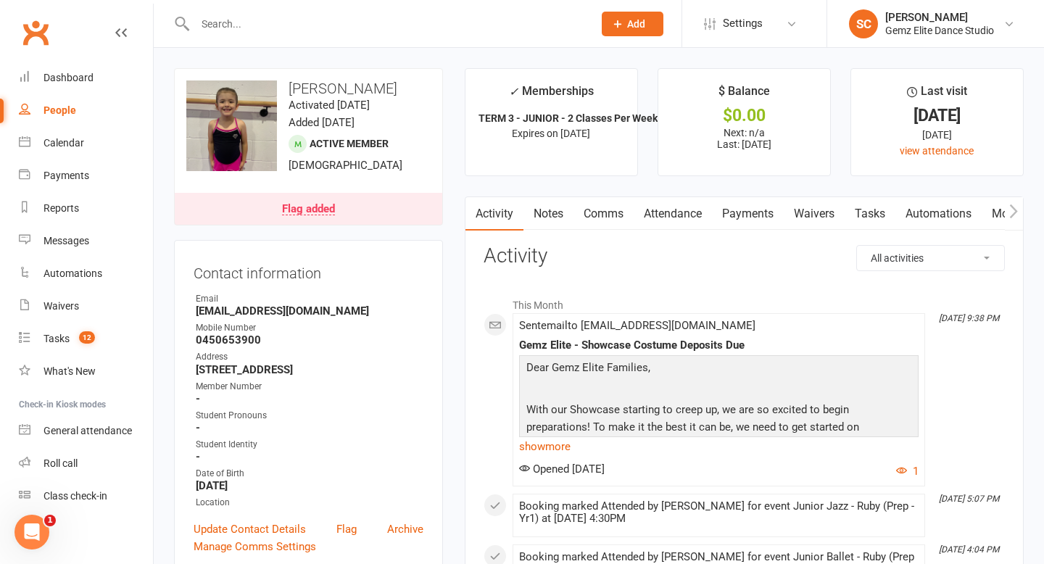
click at [352, 201] on link "Flag added" at bounding box center [308, 209] width 267 height 32
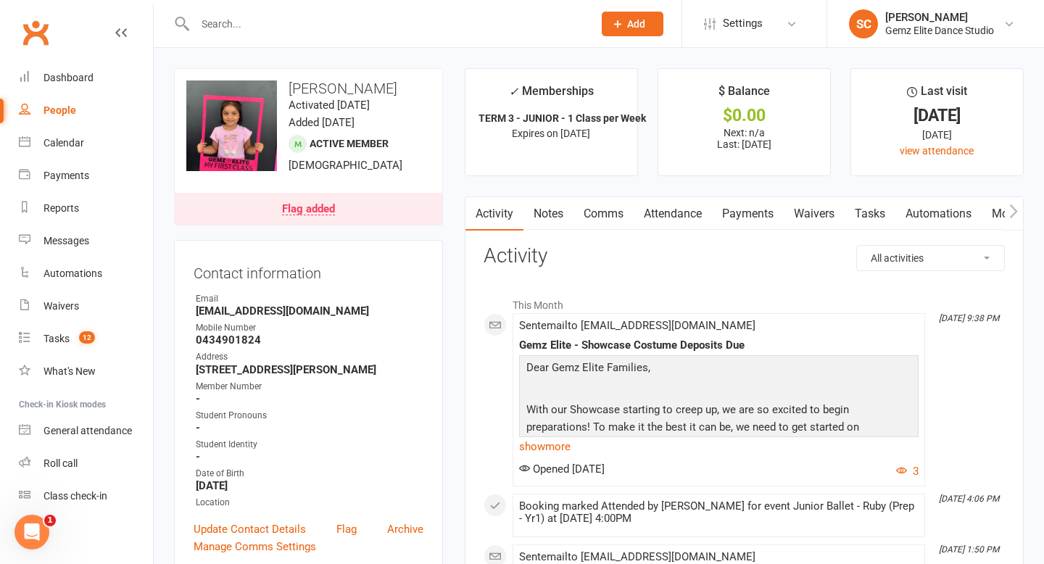
click at [357, 210] on link "Flag added" at bounding box center [308, 209] width 267 height 32
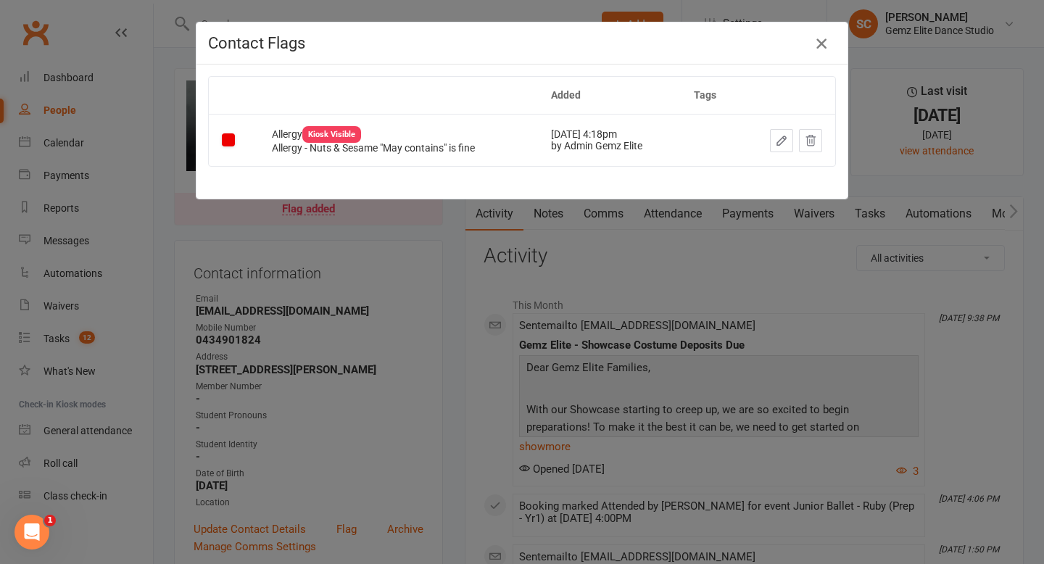
click at [815, 41] on icon "button" at bounding box center [820, 43] width 17 height 17
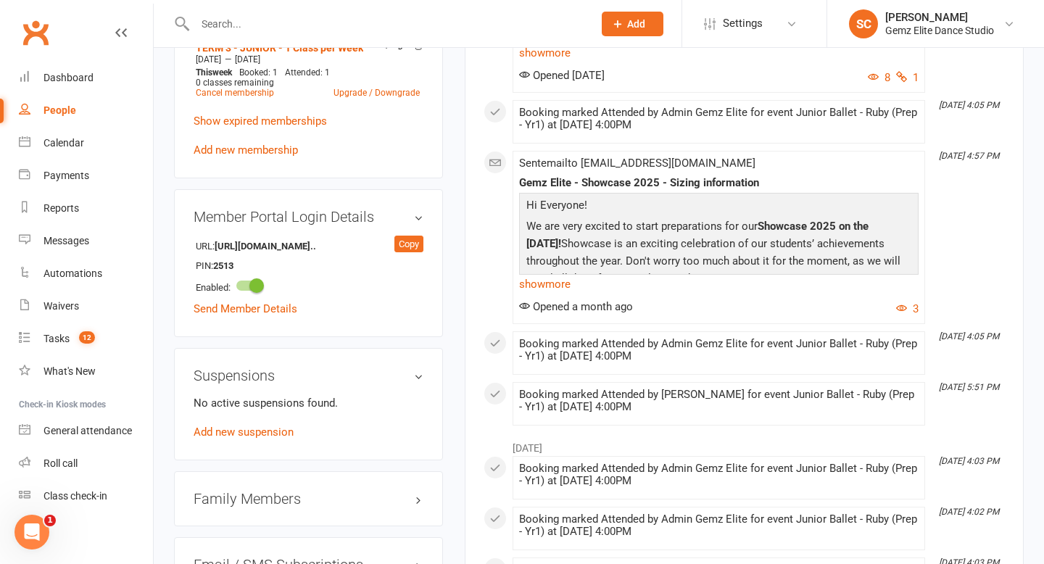
scroll to position [1355, 0]
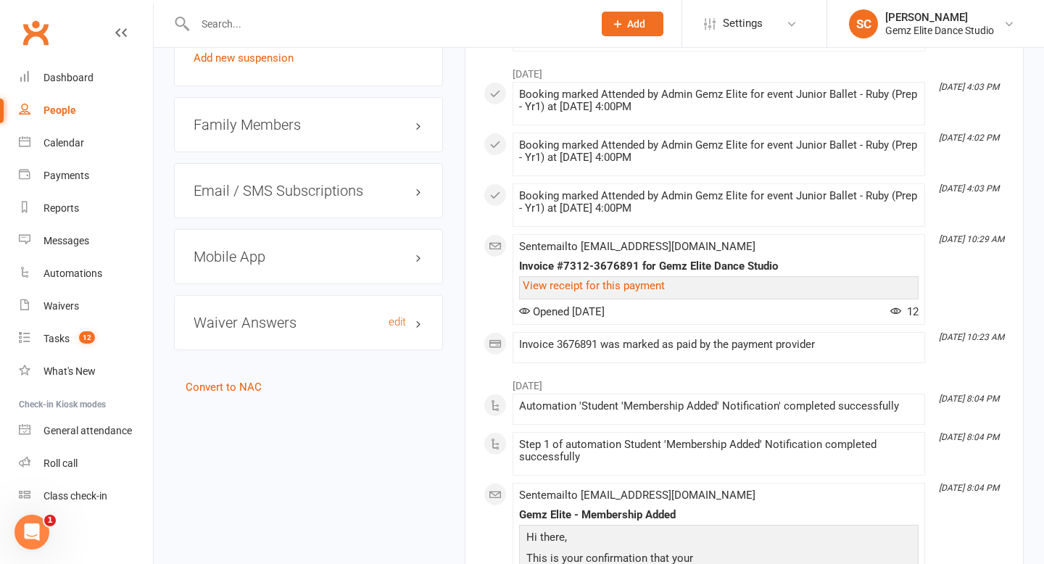
click at [358, 330] on h3 "Waiver Answers edit" at bounding box center [308, 323] width 230 height 16
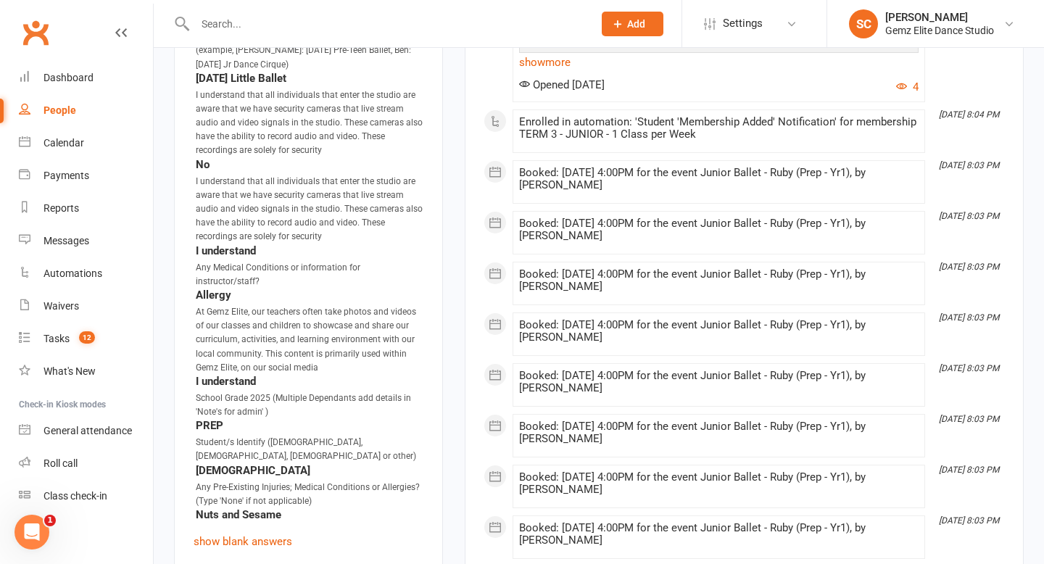
scroll to position [1960, 0]
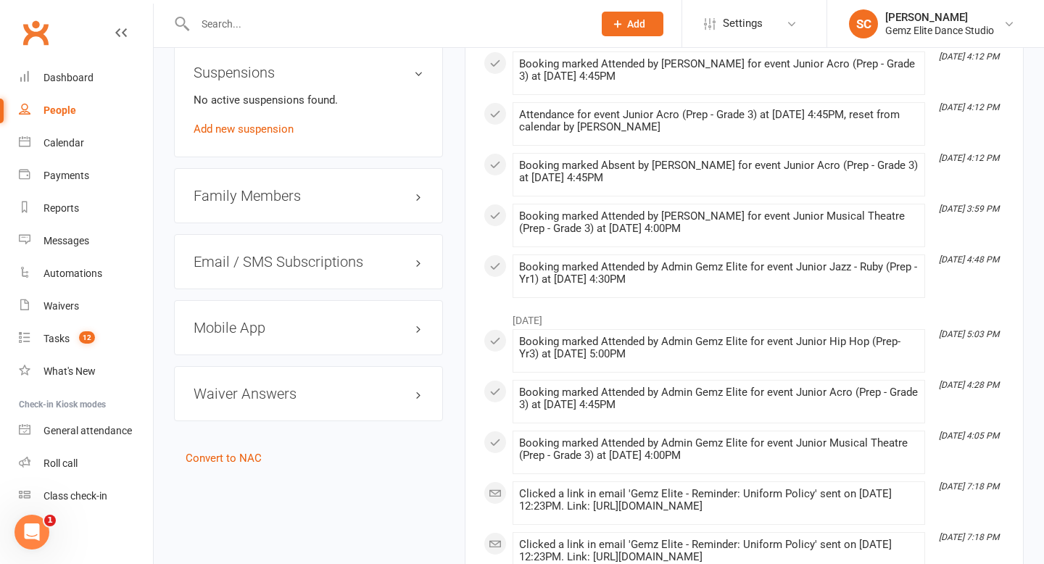
scroll to position [1155, 0]
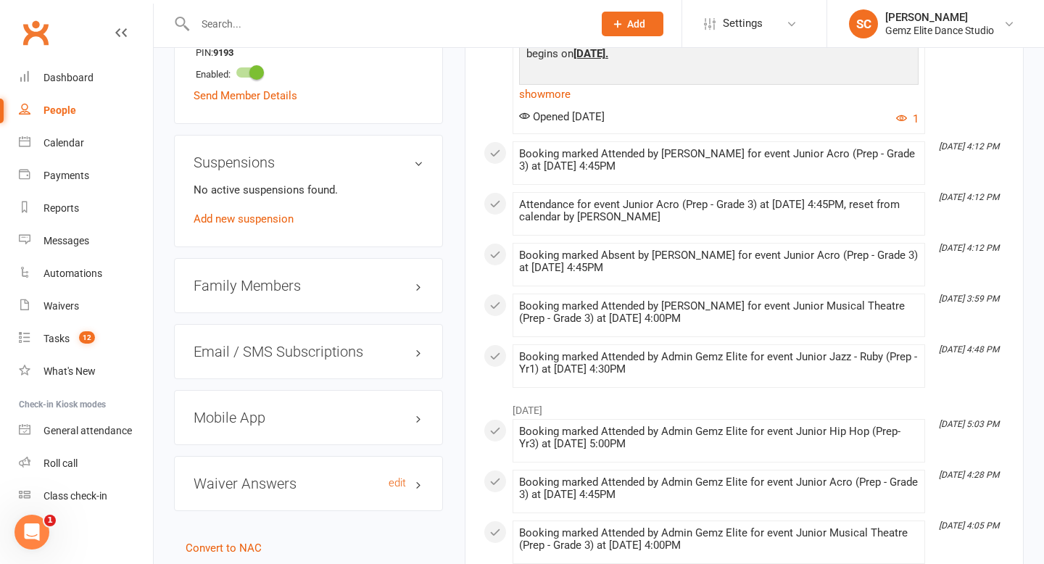
click at [286, 491] on h3 "Waiver Answers edit" at bounding box center [308, 483] width 230 height 16
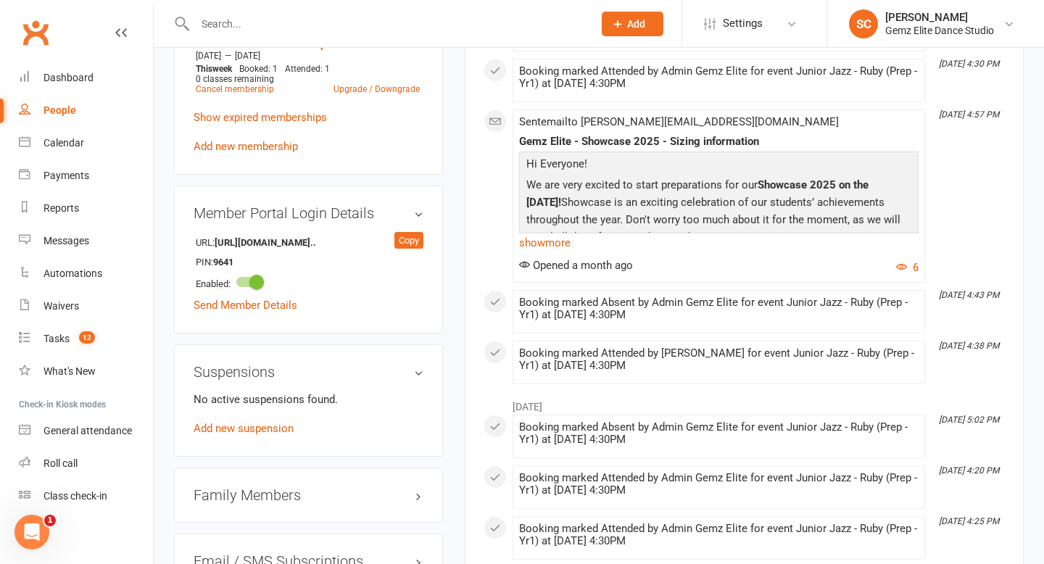
scroll to position [1239, 0]
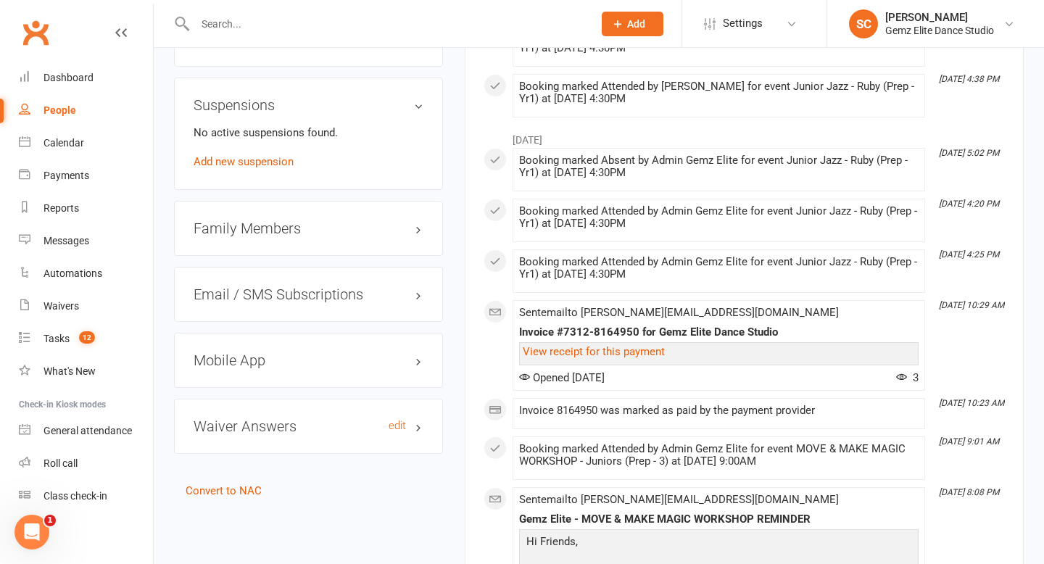
click at [276, 420] on h3 "Waiver Answers edit" at bounding box center [308, 426] width 230 height 16
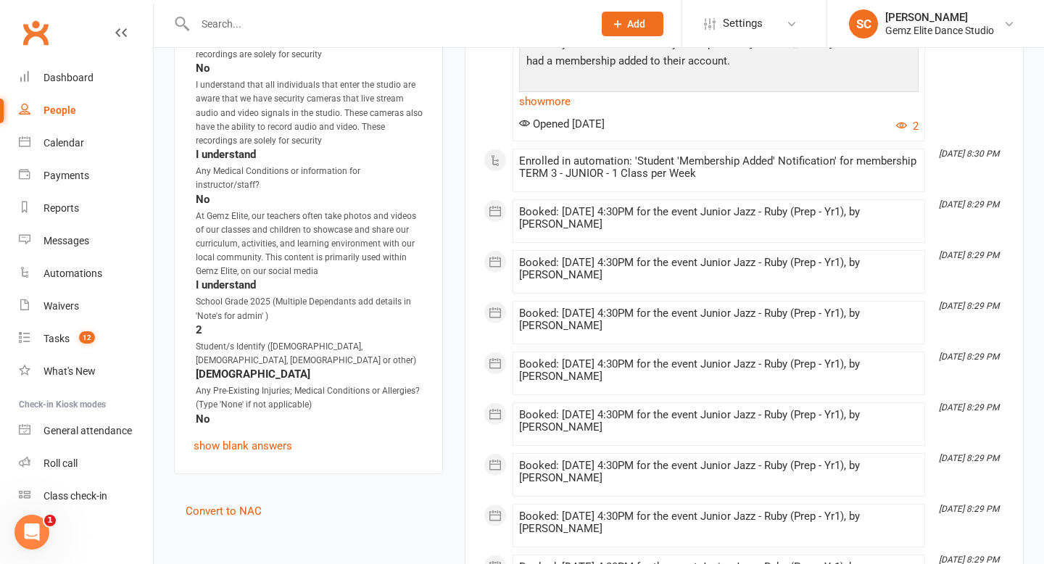
scroll to position [2057, 0]
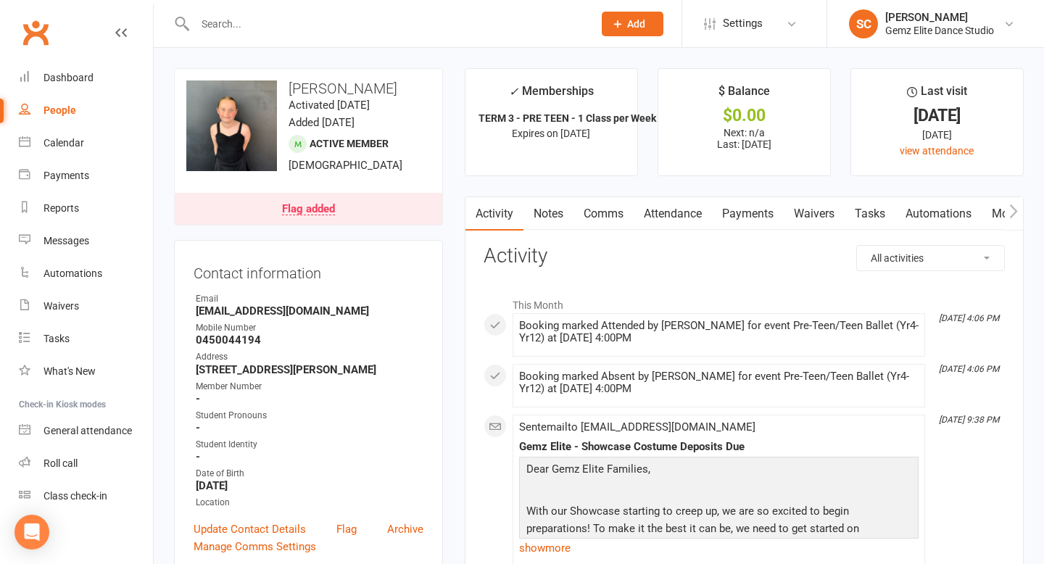
scroll to position [1, 0]
click at [352, 199] on link "Flag added" at bounding box center [308, 207] width 267 height 32
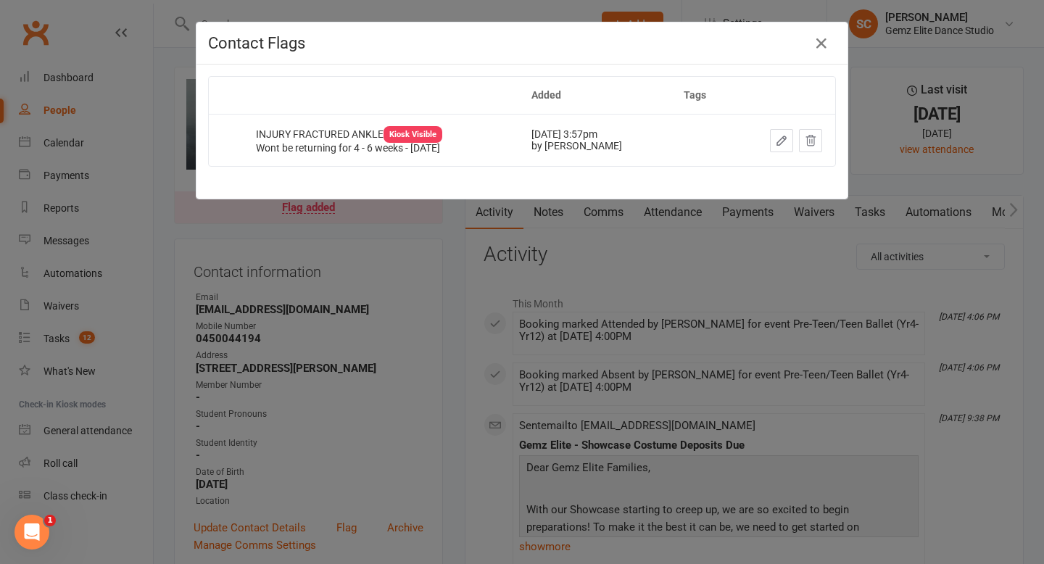
scroll to position [0, 0]
click at [408, 275] on div "Contact Flags Added Tags INJURY FRACTURED ANKLE Kiosk Visible Wont be returning…" at bounding box center [522, 282] width 1044 height 564
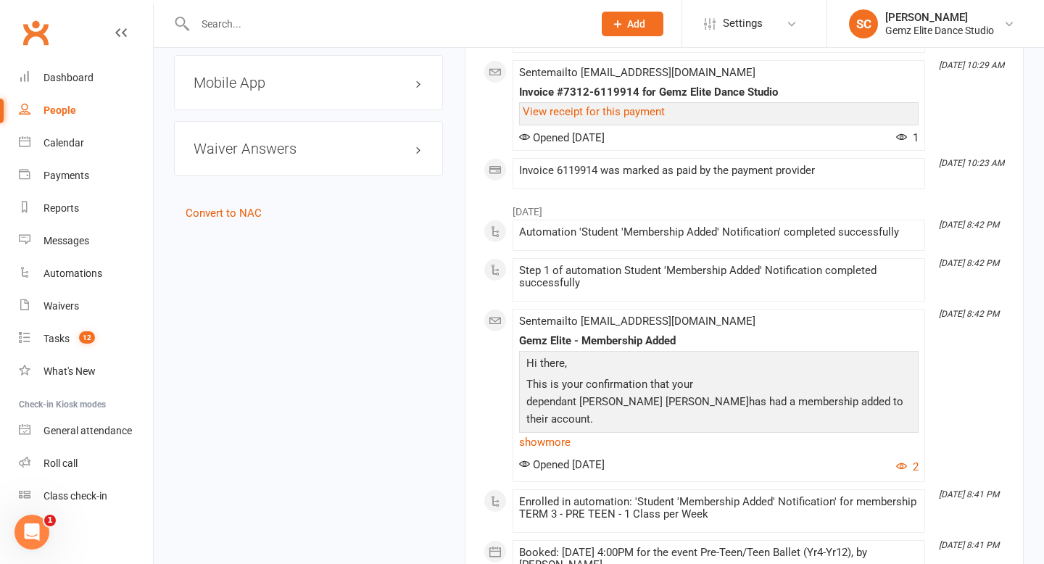
scroll to position [1520, 0]
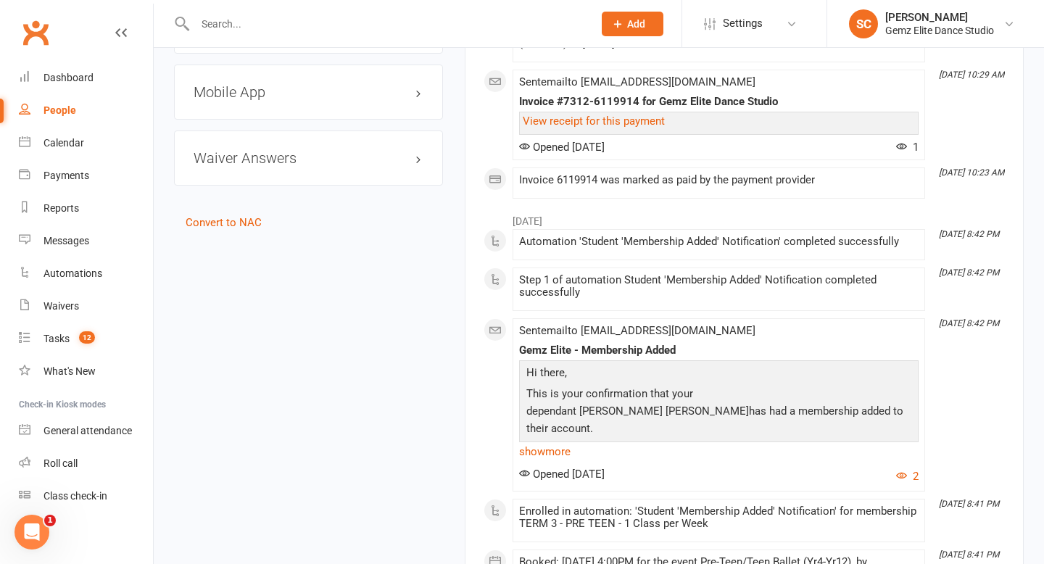
click at [355, 157] on div "Waiver Answers edit" at bounding box center [308, 157] width 269 height 55
click at [328, 166] on h3 "Waiver Answers edit" at bounding box center [308, 158] width 230 height 16
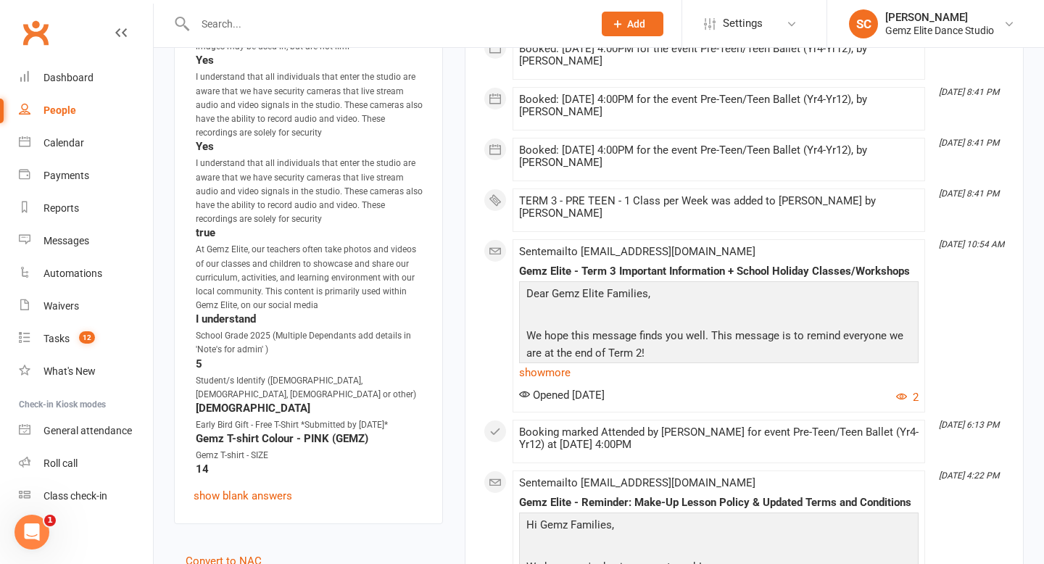
scroll to position [2389, 0]
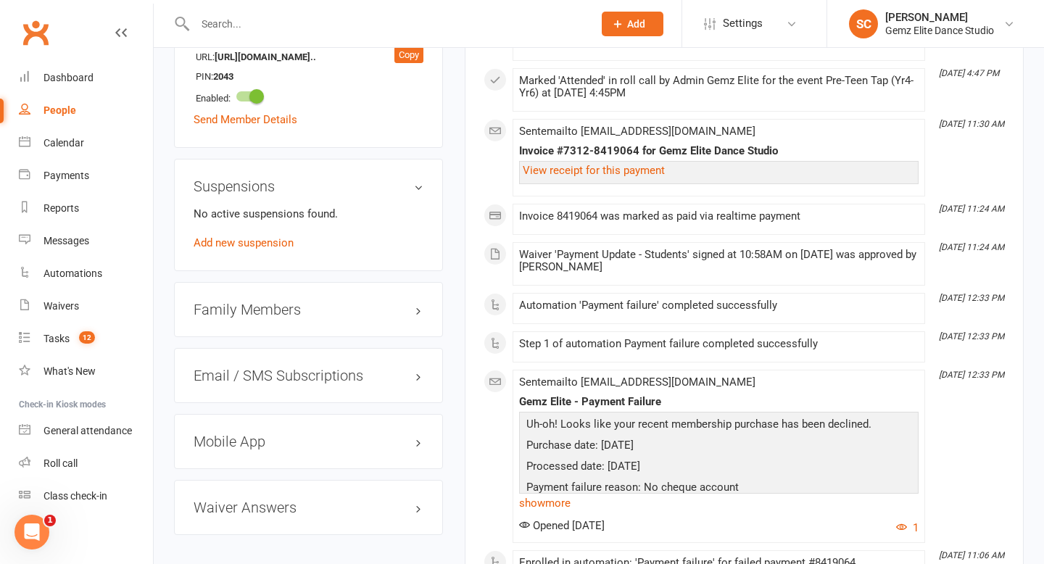
scroll to position [1224, 0]
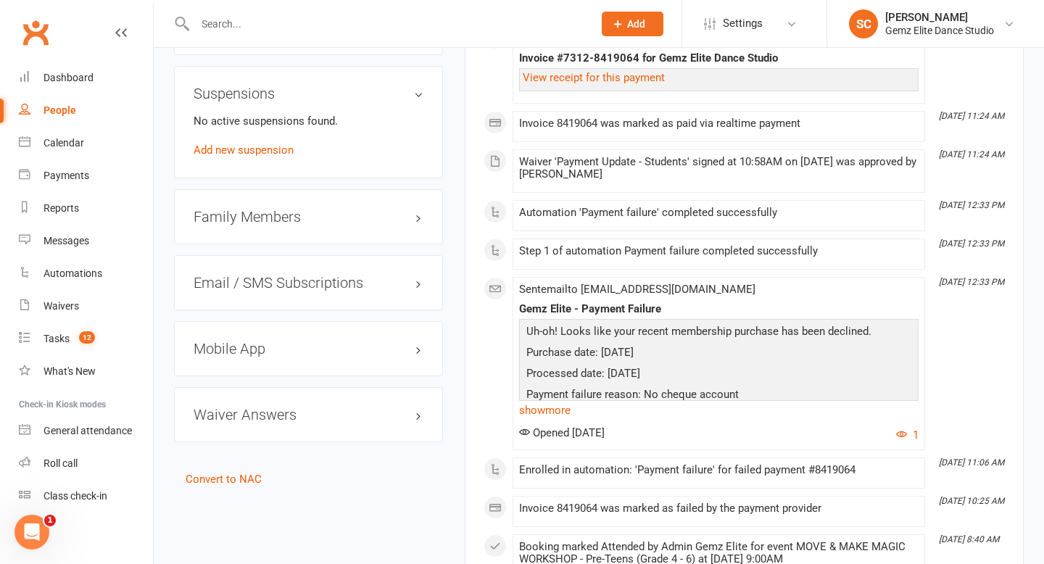
click at [283, 420] on div "Waiver Answers edit" at bounding box center [308, 414] width 269 height 55
click at [280, 410] on h3 "Waiver Answers edit" at bounding box center [308, 415] width 230 height 16
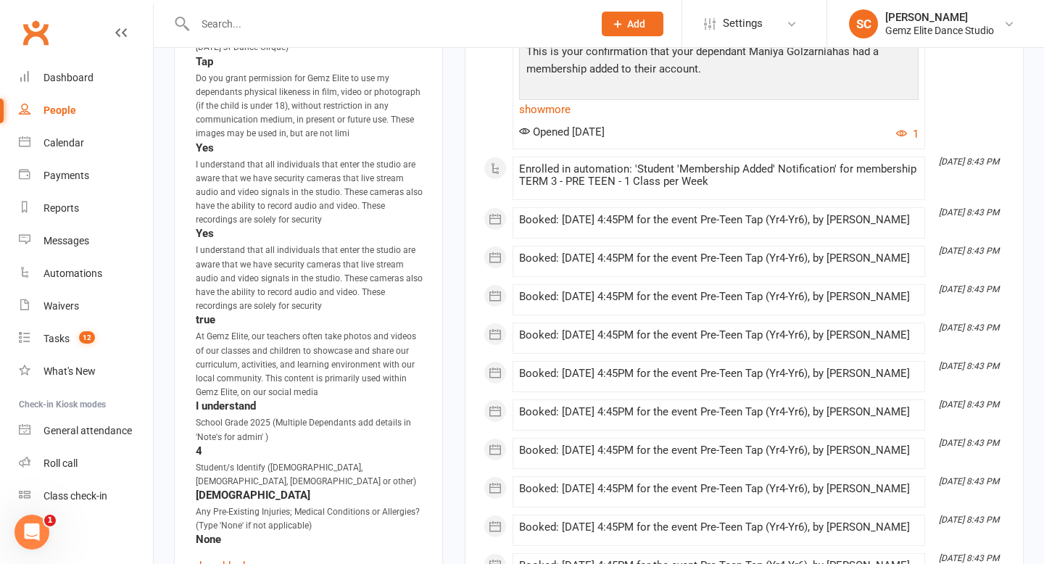
scroll to position [2126, 0]
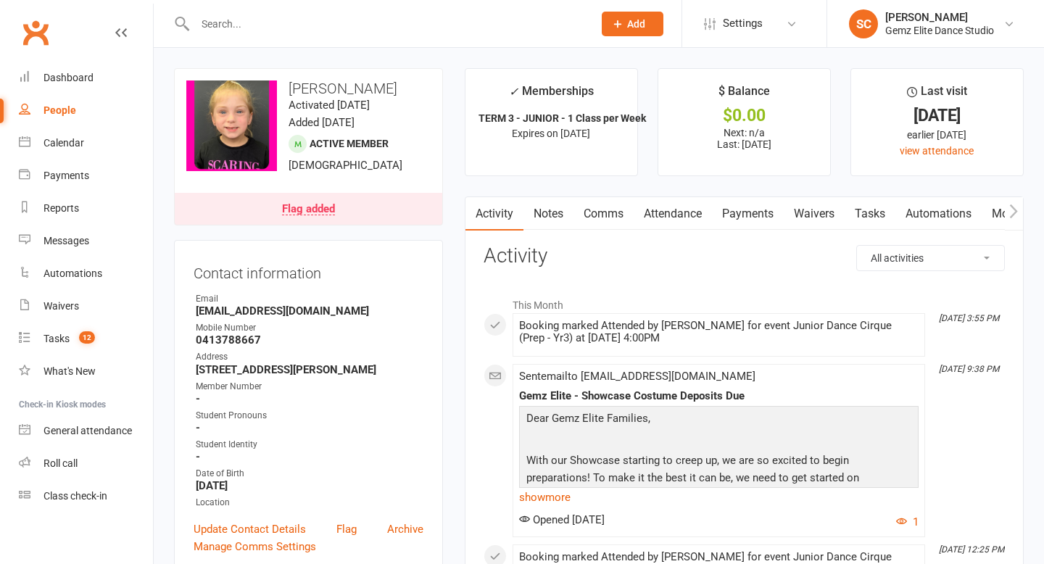
click at [549, 212] on link "Notes" at bounding box center [548, 213] width 50 height 33
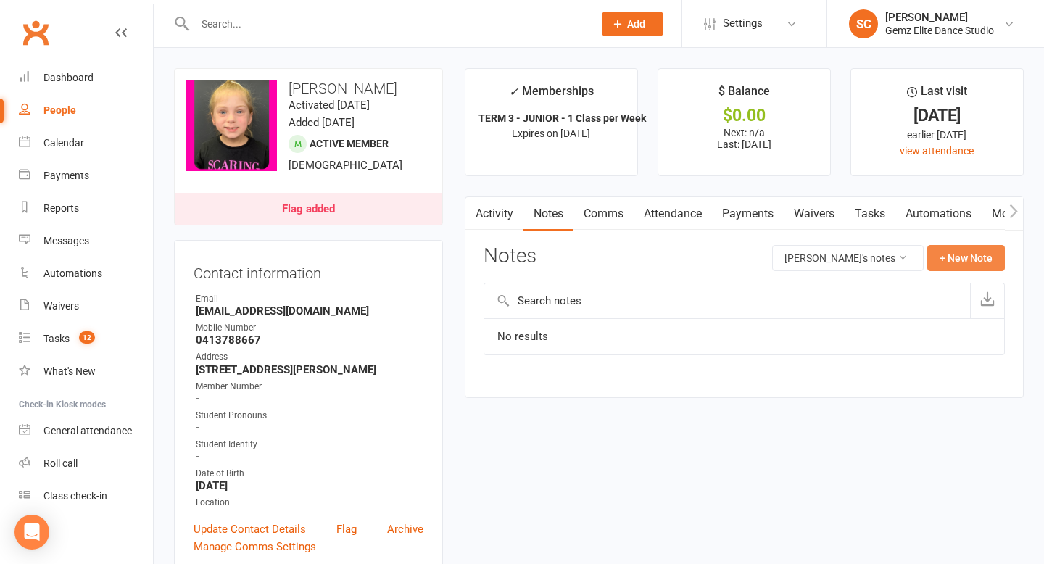
click at [982, 261] on button "+ New Note" at bounding box center [966, 258] width 78 height 26
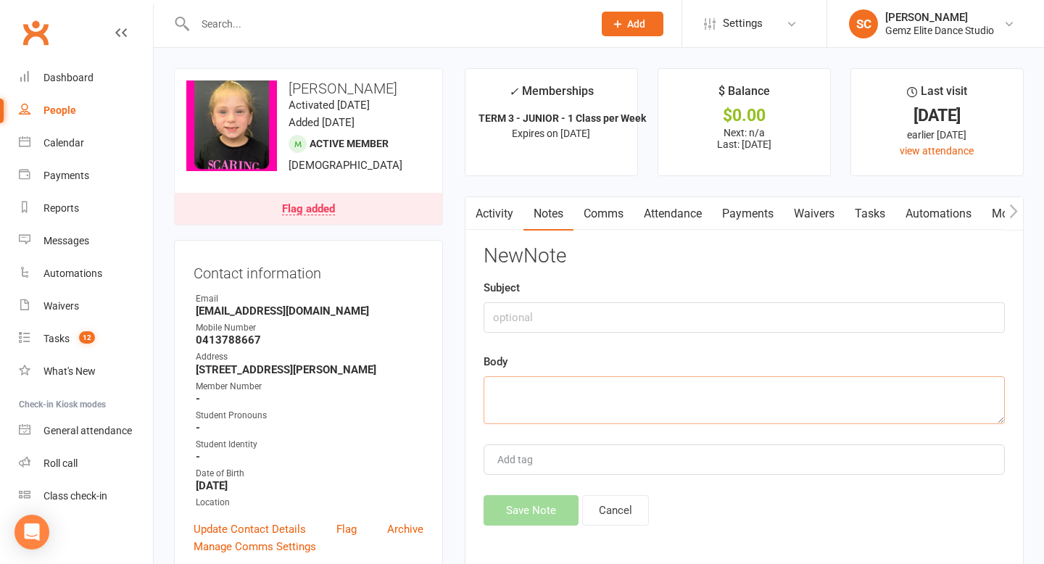
click at [697, 402] on textarea at bounding box center [743, 400] width 521 height 48
type textarea "Want to add acro 2026"
click at [513, 514] on button "Save Note" at bounding box center [530, 510] width 95 height 30
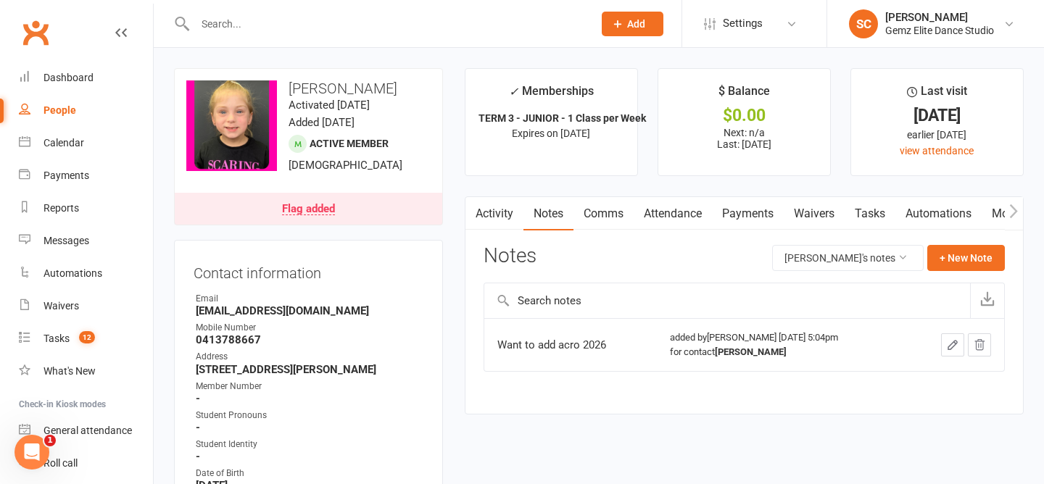
click at [497, 215] on link "Activity" at bounding box center [494, 213] width 58 height 33
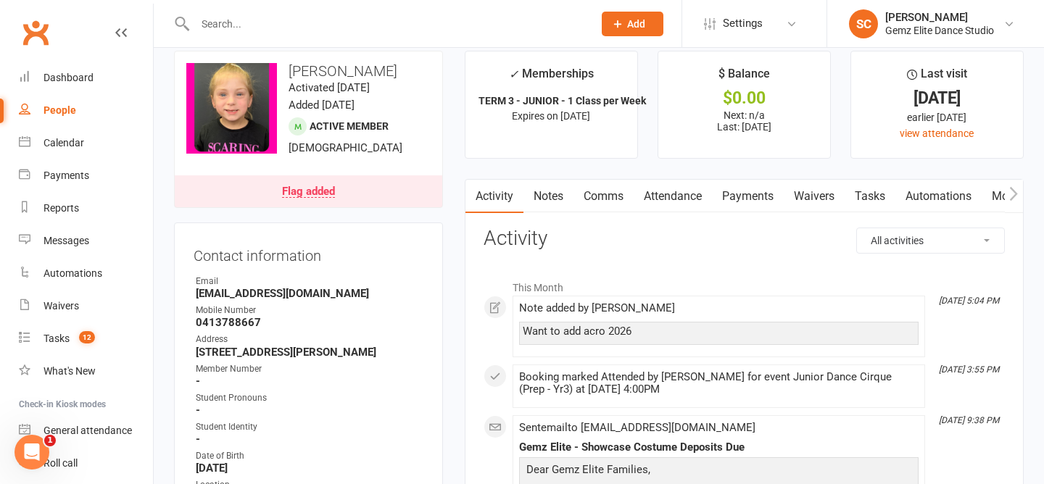
scroll to position [19, 0]
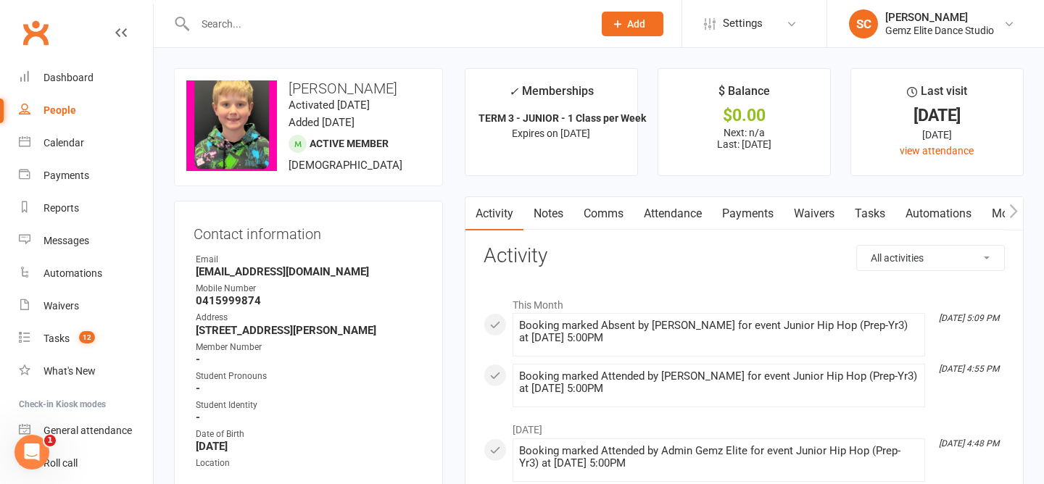
click at [549, 219] on link "Notes" at bounding box center [548, 213] width 50 height 33
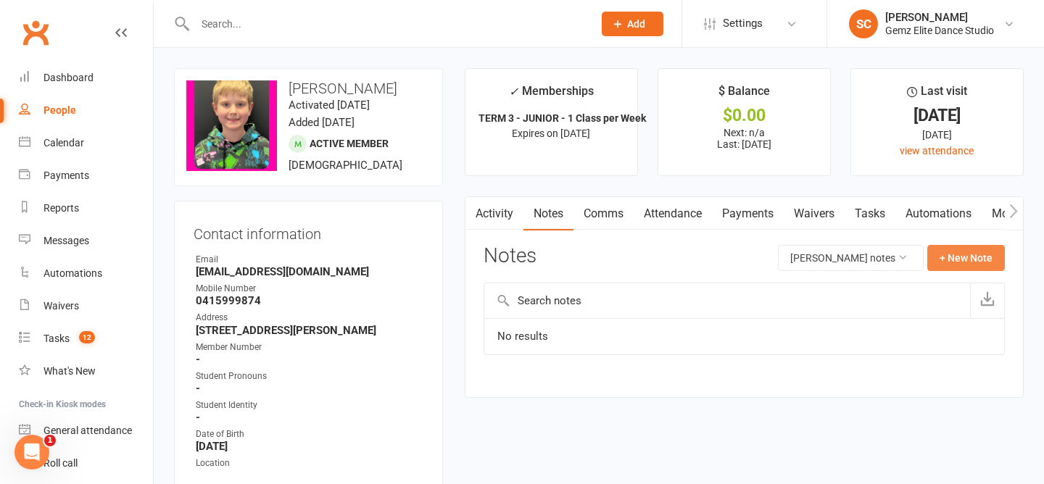
click at [971, 265] on button "+ New Note" at bounding box center [966, 258] width 78 height 26
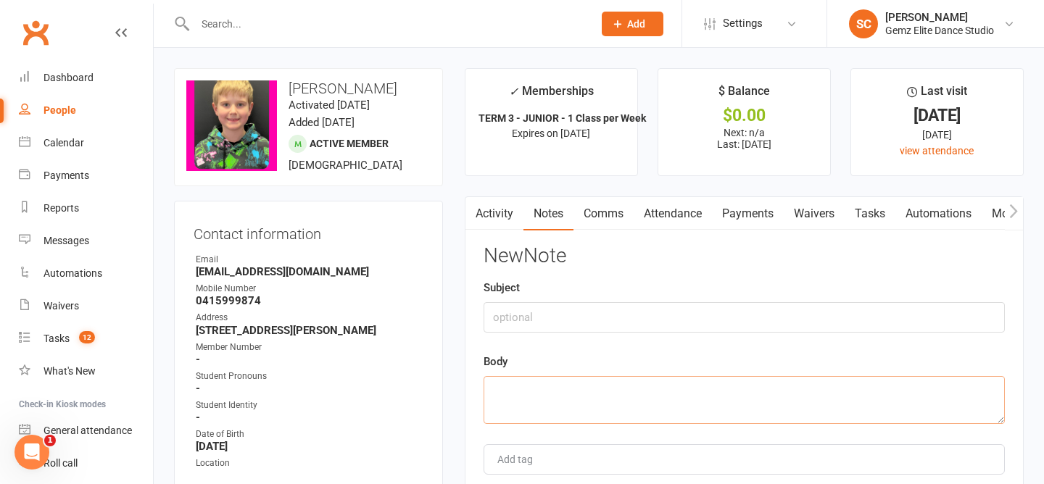
click at [559, 403] on textarea at bounding box center [743, 400] width 521 height 48
paste textarea "Hello, Edward Purcell will be absent today from hip hop at 5pm due to an injure…"
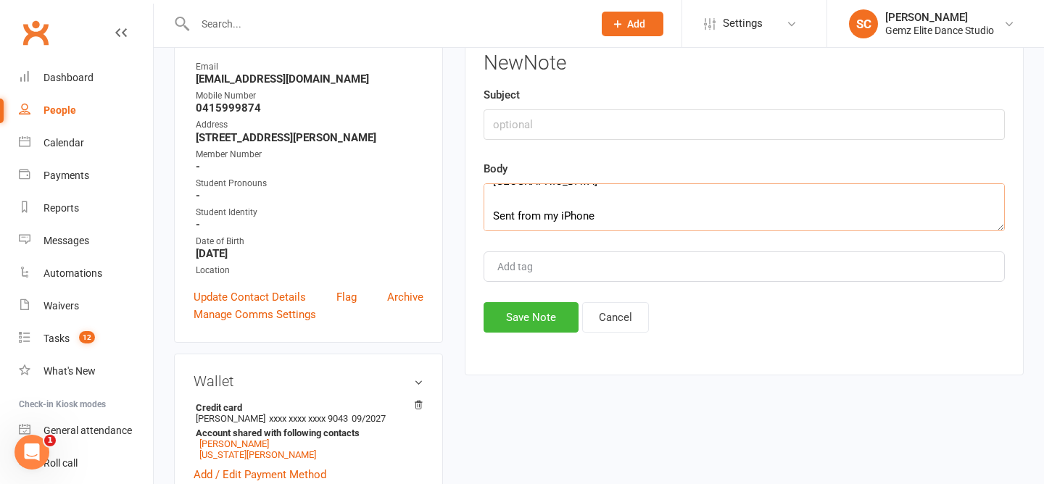
scroll to position [211, 0]
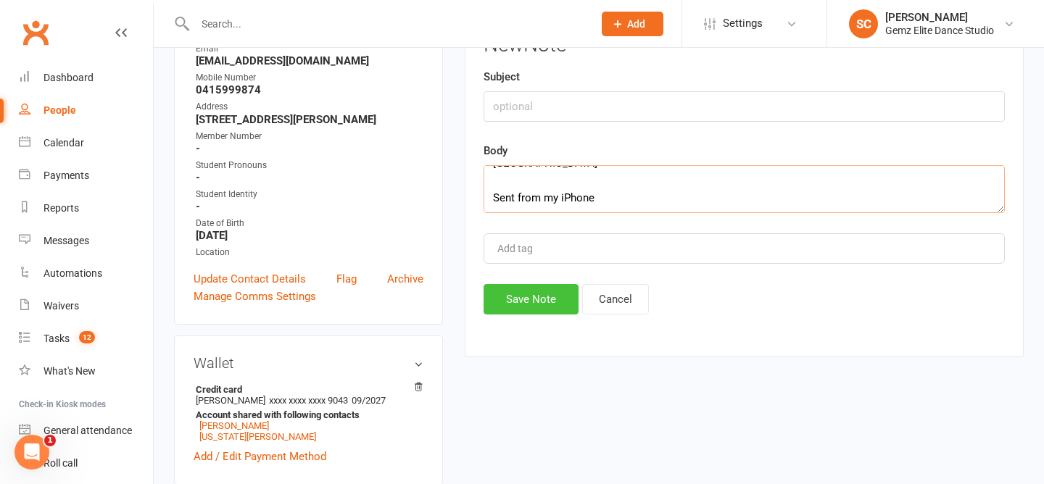
type textarea "Hello, Edward Purcell will be absent today from hip hop at 5pm due to an injure…"
click at [539, 301] on button "Save Note" at bounding box center [530, 299] width 95 height 30
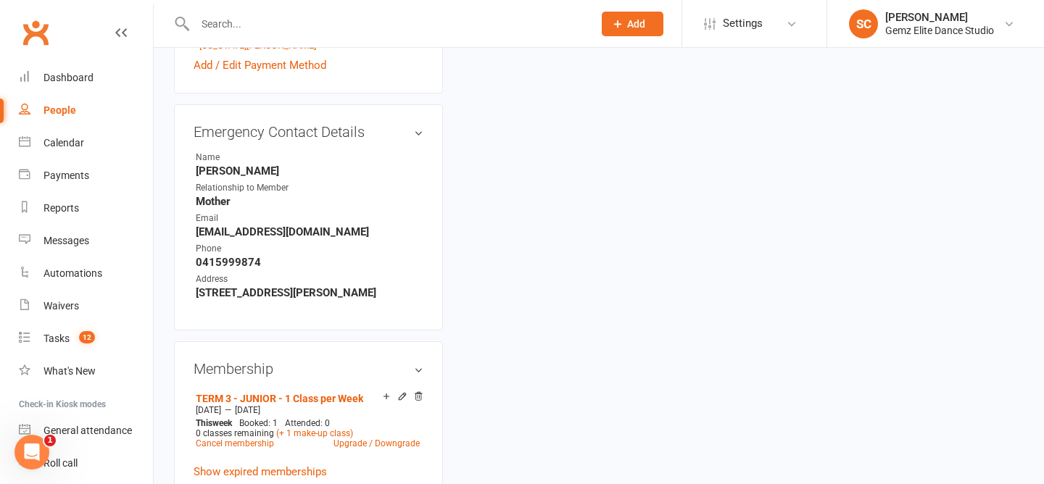
scroll to position [657, 0]
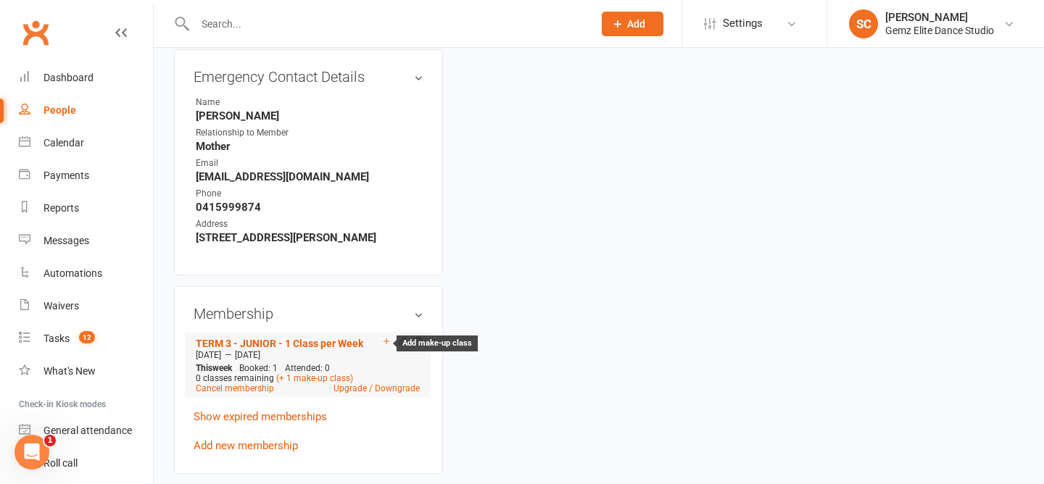
click at [386, 346] on icon at bounding box center [386, 341] width 10 height 10
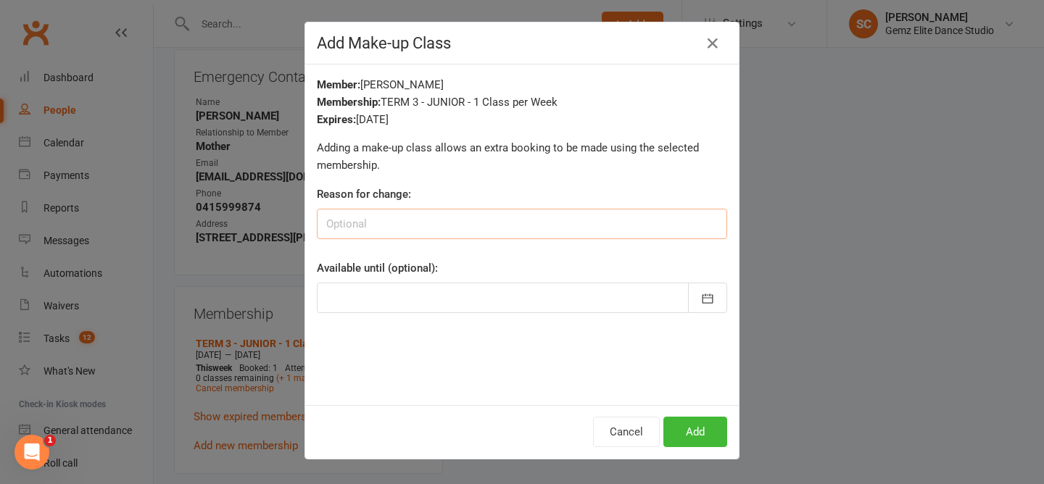
click at [486, 224] on input at bounding box center [522, 224] width 410 height 30
type input "make-up class"
click at [713, 304] on icon "button" at bounding box center [707, 298] width 14 height 14
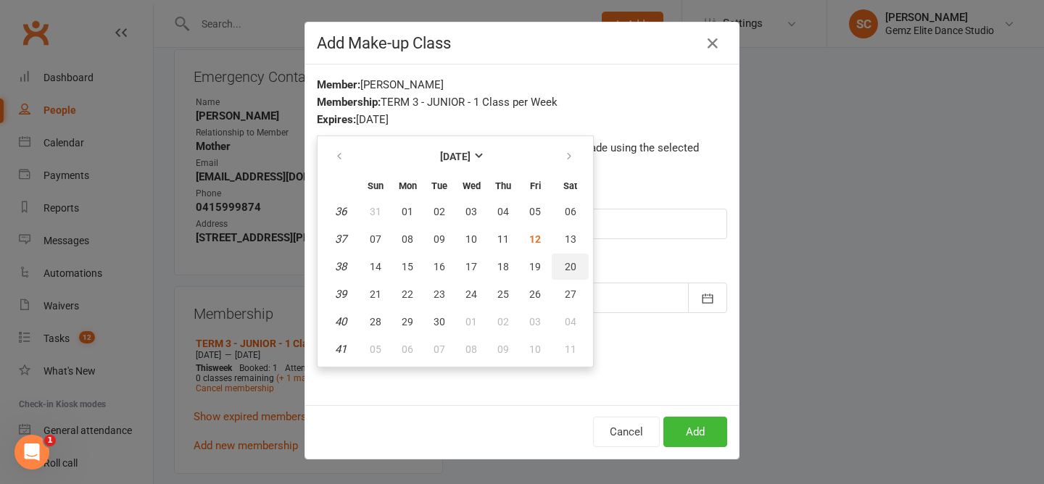
click at [570, 272] on span "20" at bounding box center [571, 267] width 12 height 12
type input "20 Sep 2025"
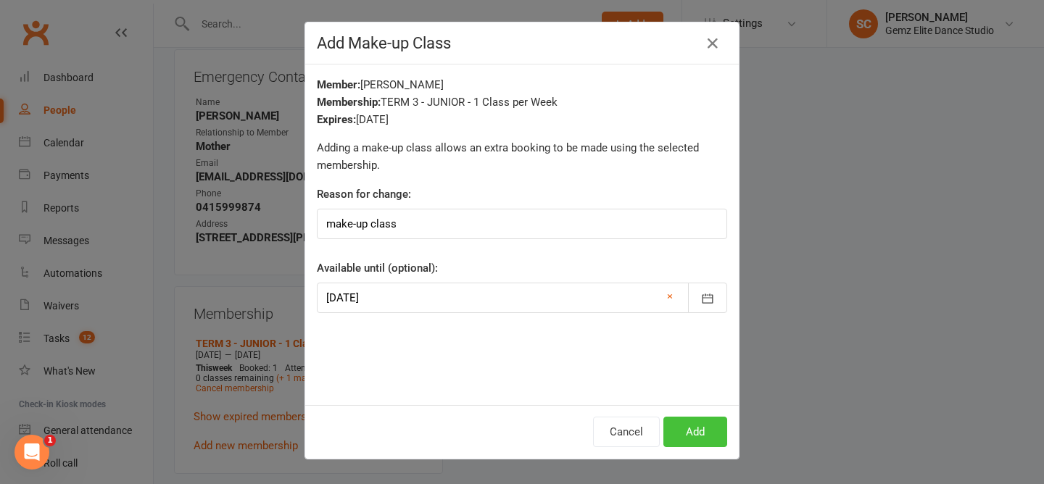
click at [692, 424] on button "Add" at bounding box center [695, 432] width 64 height 30
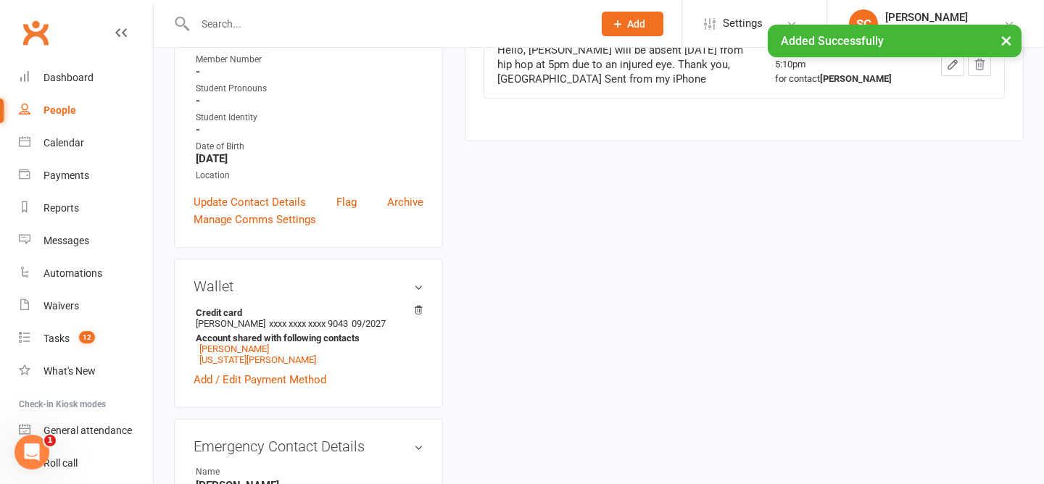
scroll to position [76, 0]
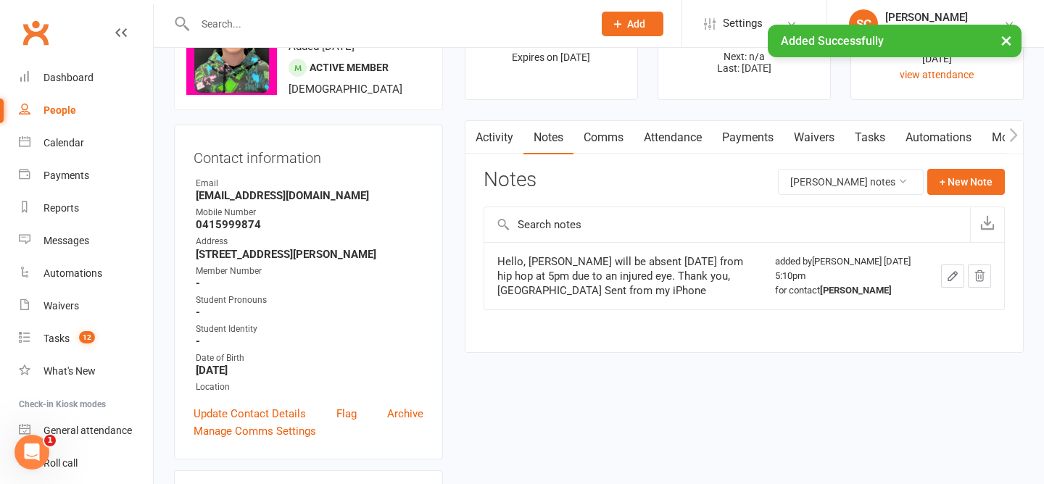
click at [609, 126] on link "Comms" at bounding box center [603, 137] width 60 height 33
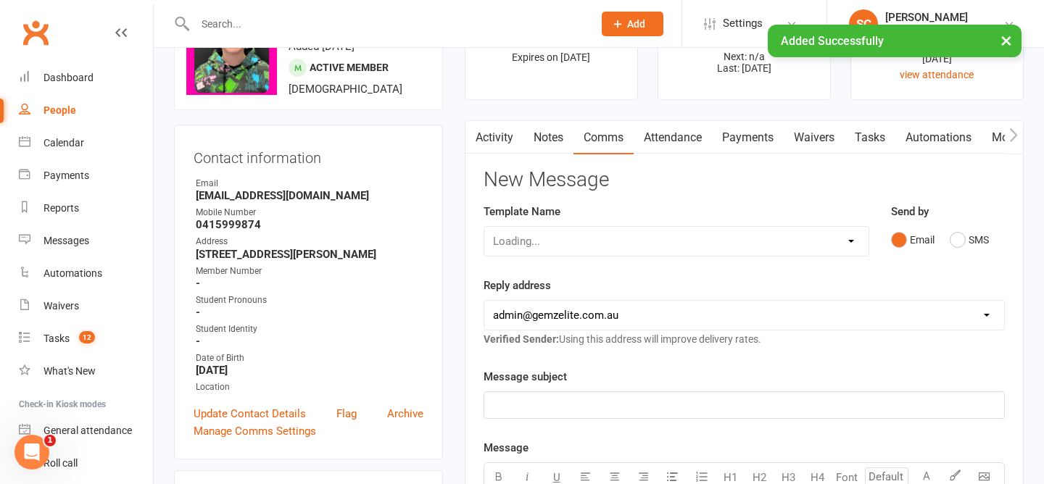
click at [625, 241] on div "Loading..." at bounding box center [676, 241] width 386 height 30
click at [852, 241] on select "Select Template [Email] STUDENT - Absent - Makeup Class Added [Email] ADULTS - …" at bounding box center [676, 241] width 384 height 29
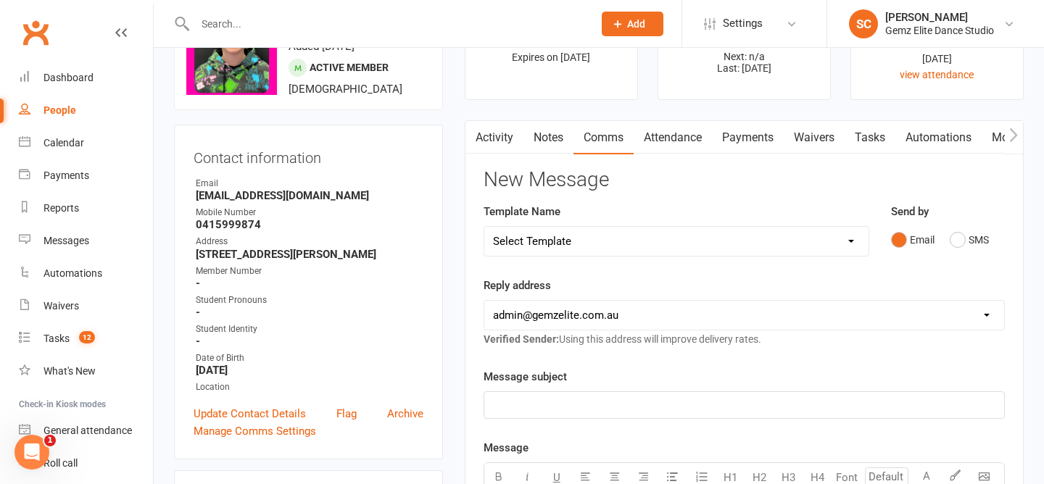
select select "0"
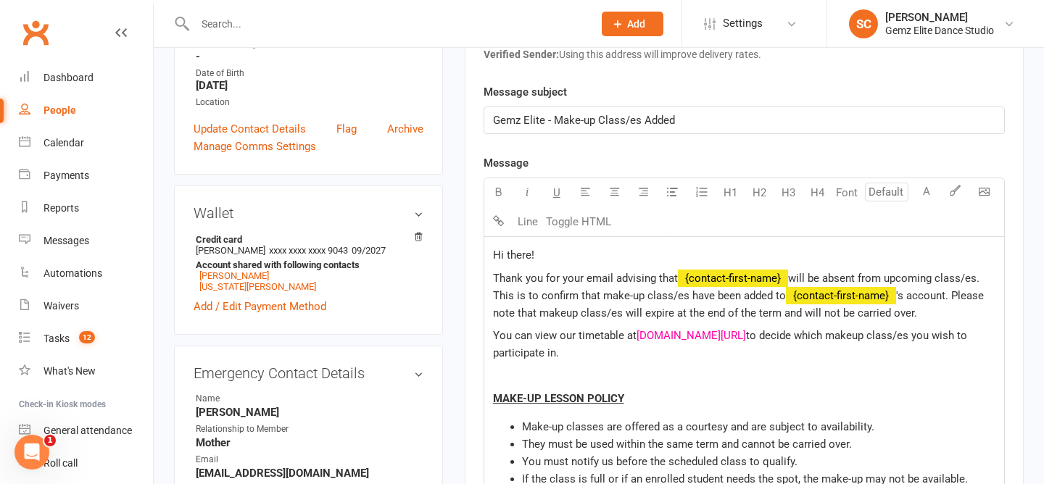
scroll to position [376, 0]
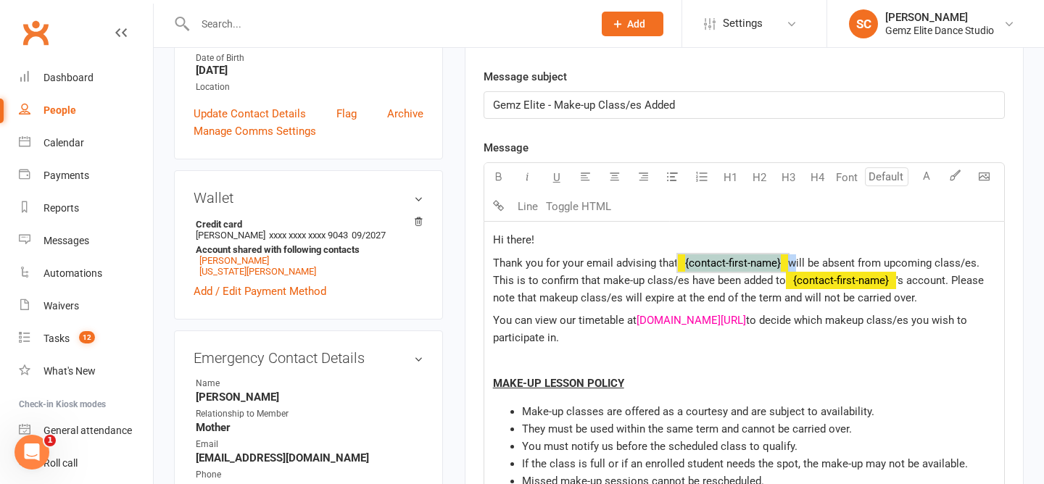
drag, startPoint x: 791, startPoint y: 262, endPoint x: 710, endPoint y: 262, distance: 81.2
click at [710, 262] on p "Thank you for your email advising that ﻿ {contact-first-name} will be absent fr…" at bounding box center [744, 280] width 502 height 52
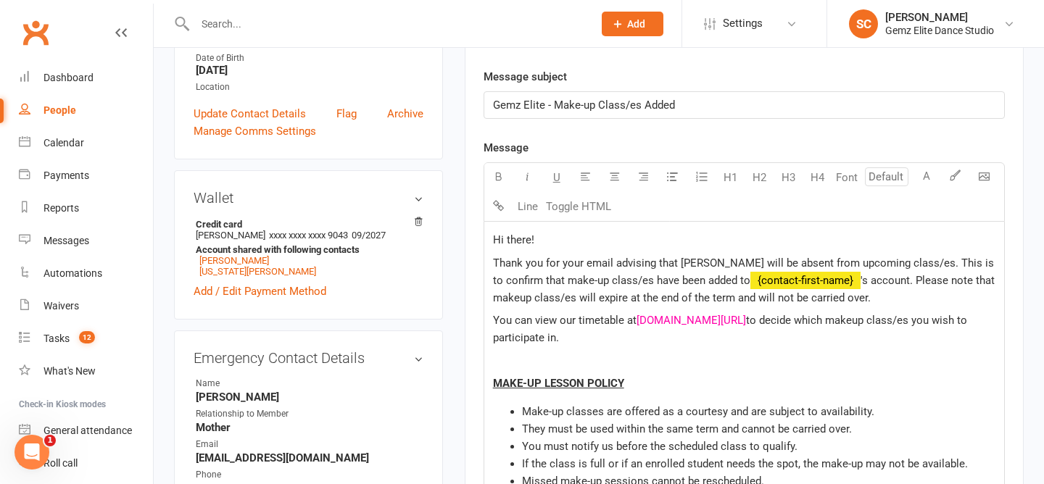
click at [812, 286] on span "'s account. Please note that makeup class/es will expire at the end of the term…" at bounding box center [745, 289] width 504 height 30
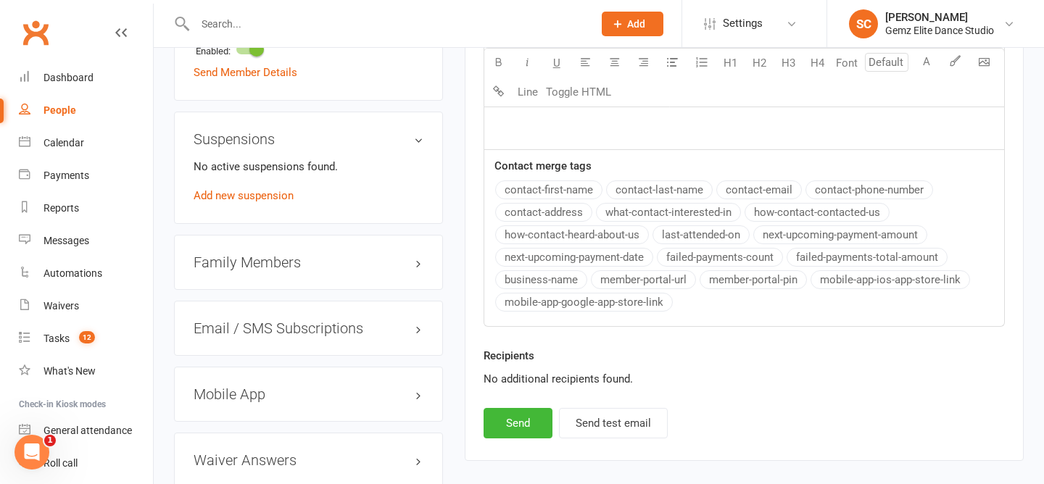
scroll to position [1215, 0]
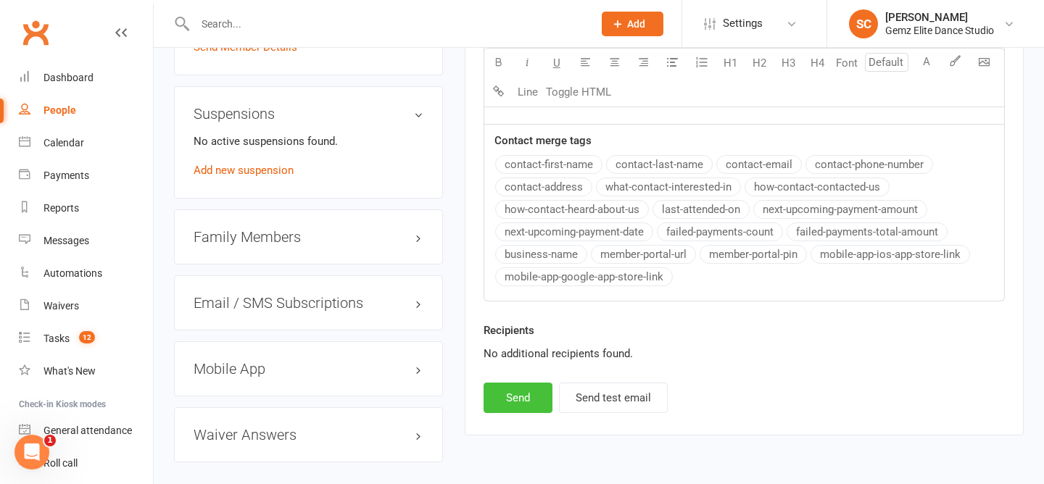
click at [528, 391] on button "Send" at bounding box center [517, 398] width 69 height 30
select select
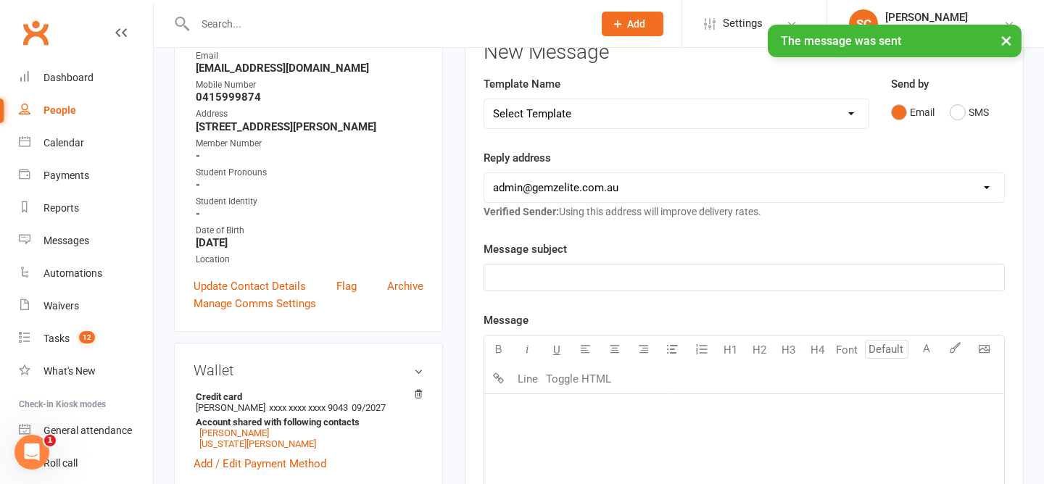
scroll to position [0, 0]
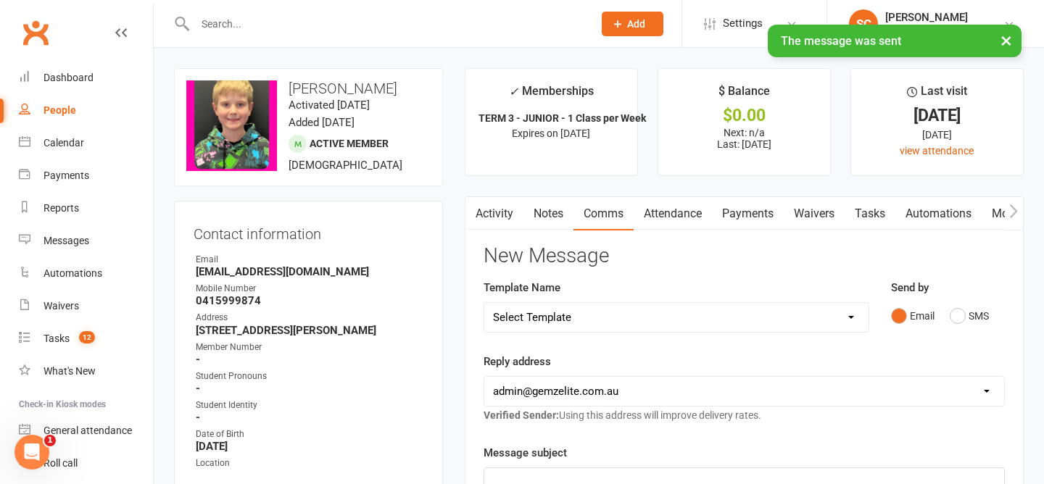
click at [487, 221] on link "Activity" at bounding box center [494, 213] width 58 height 33
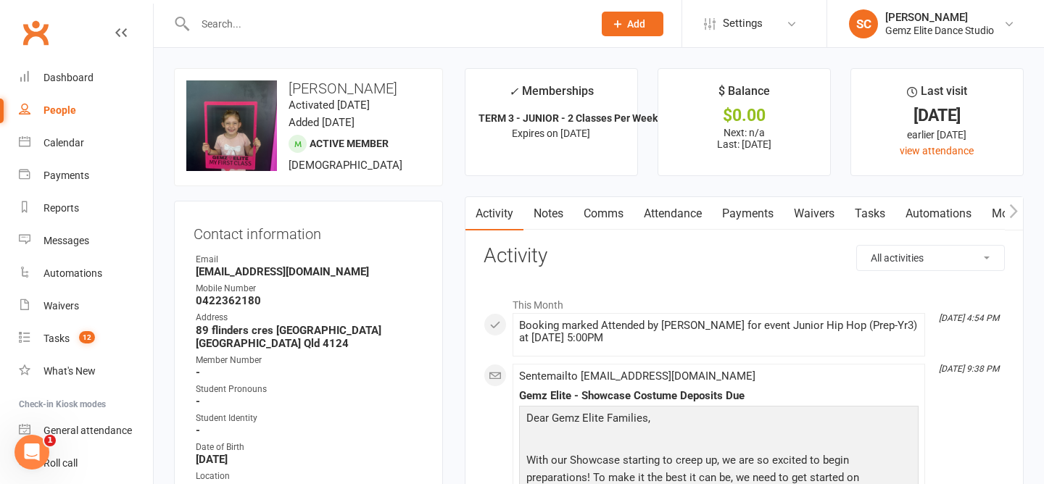
click at [696, 219] on link "Attendance" at bounding box center [672, 213] width 78 height 33
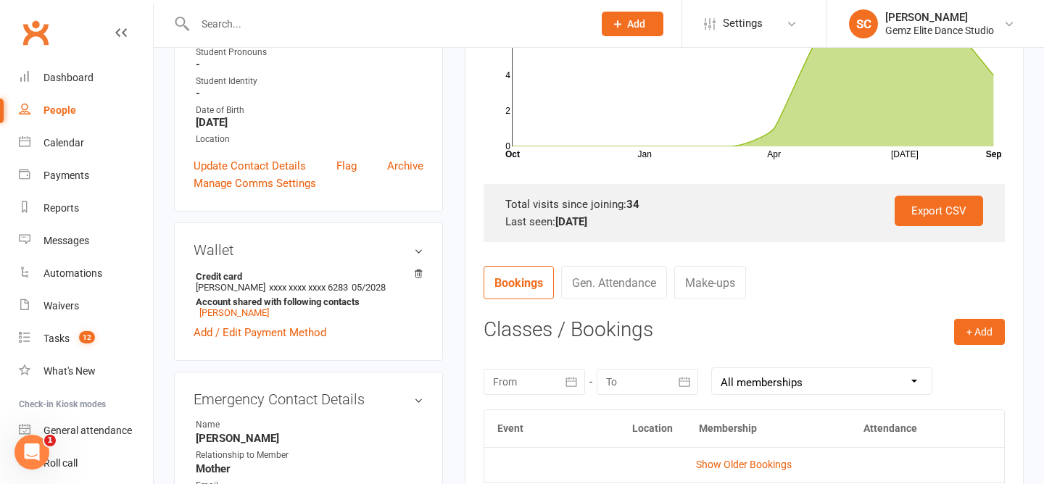
scroll to position [499, 0]
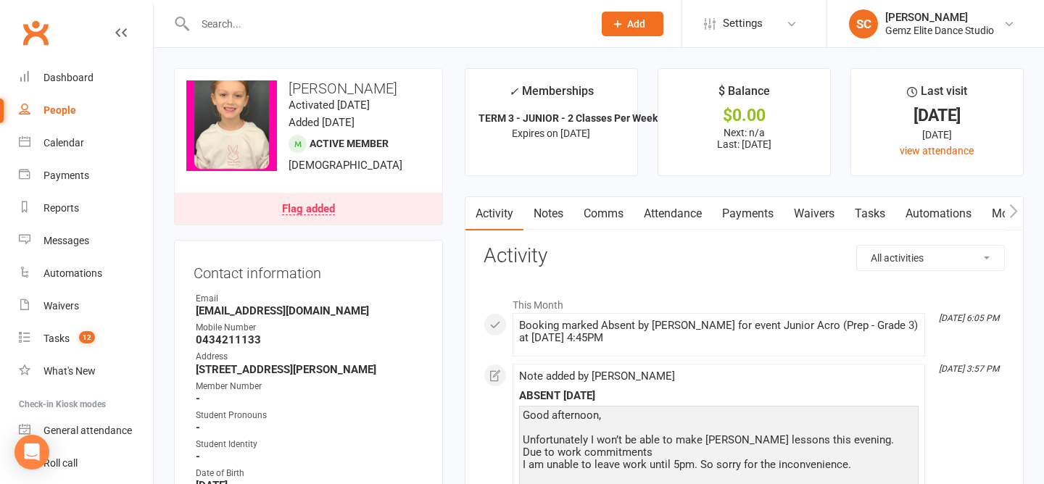
click at [354, 207] on link "Flag added" at bounding box center [308, 209] width 267 height 32
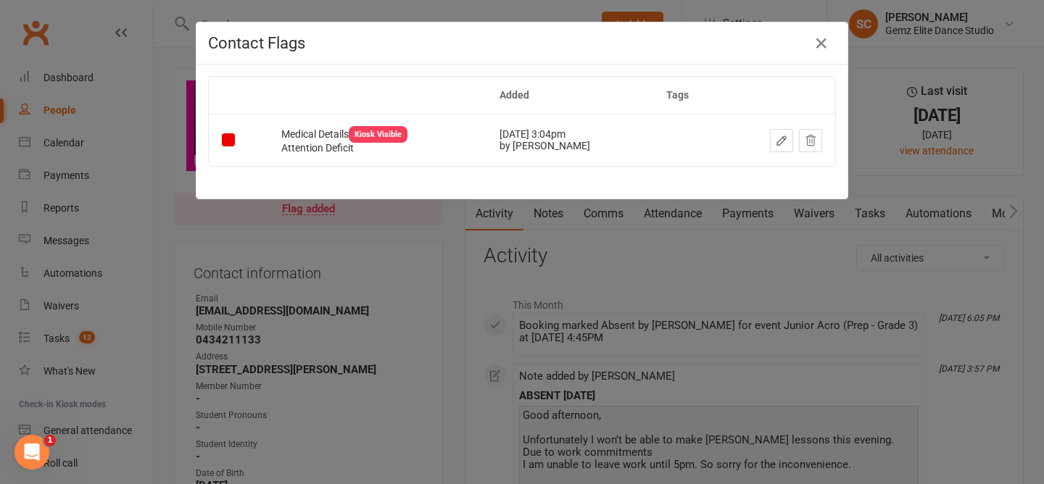
click at [432, 287] on div "Contact Flags Added Tags Medical Details Kiosk Visible Attention Deficit [DATE]…" at bounding box center [522, 242] width 1044 height 484
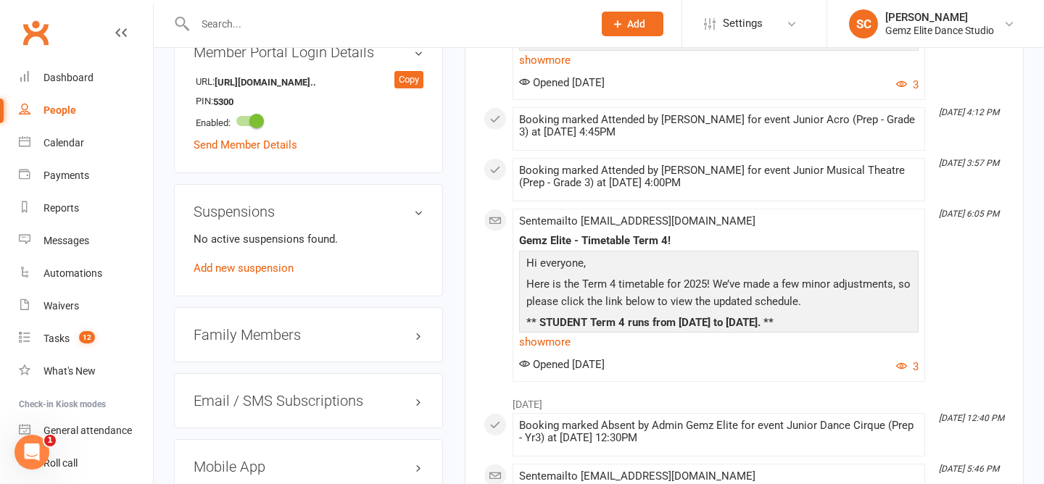
scroll to position [1466, 0]
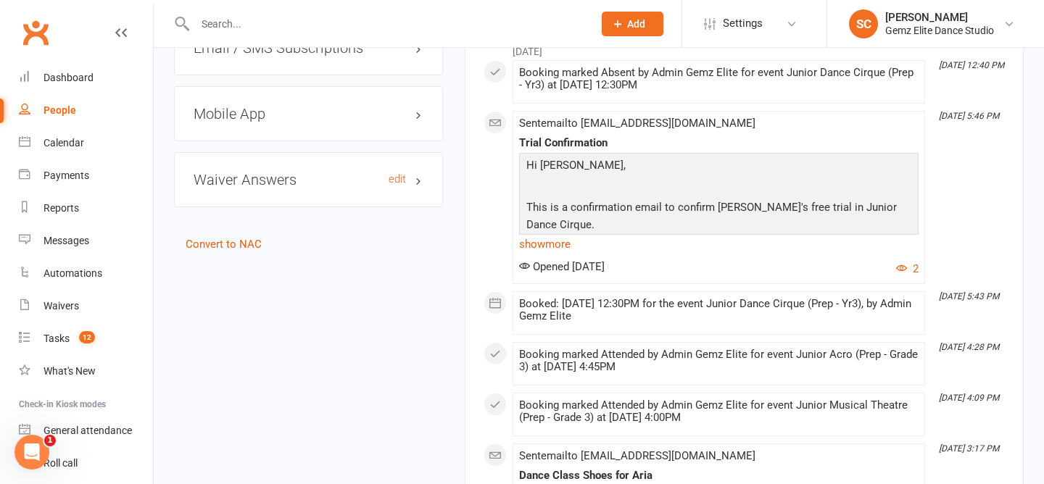
click at [362, 188] on h3 "Waiver Answers edit" at bounding box center [308, 180] width 230 height 16
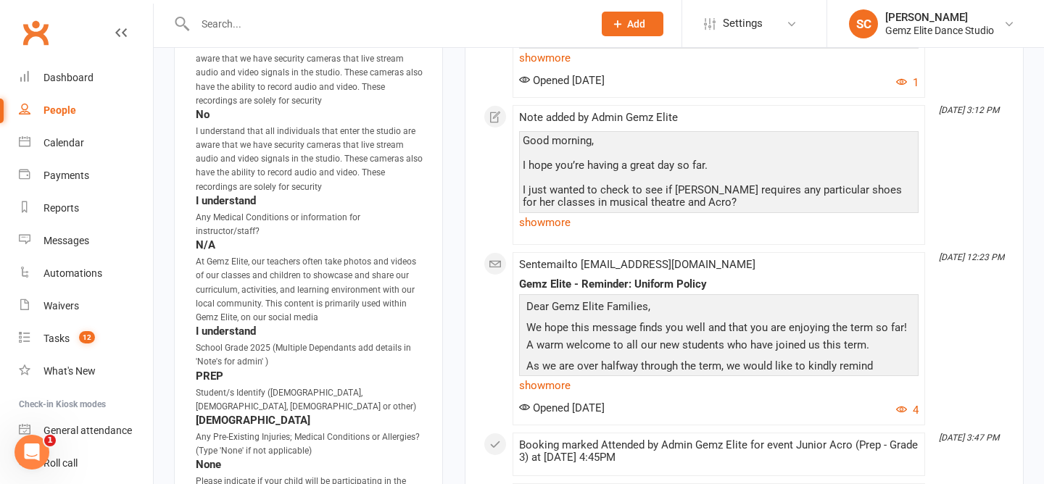
scroll to position [2150, 0]
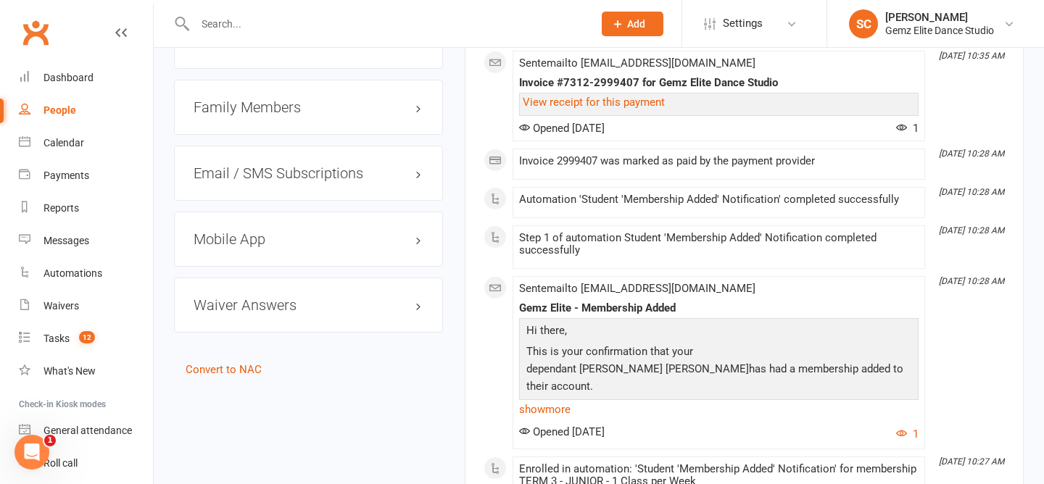
click at [329, 278] on div "Waiver Answers edit" at bounding box center [308, 305] width 269 height 55
click at [314, 297] on h3 "Waiver Answers edit" at bounding box center [308, 305] width 230 height 16
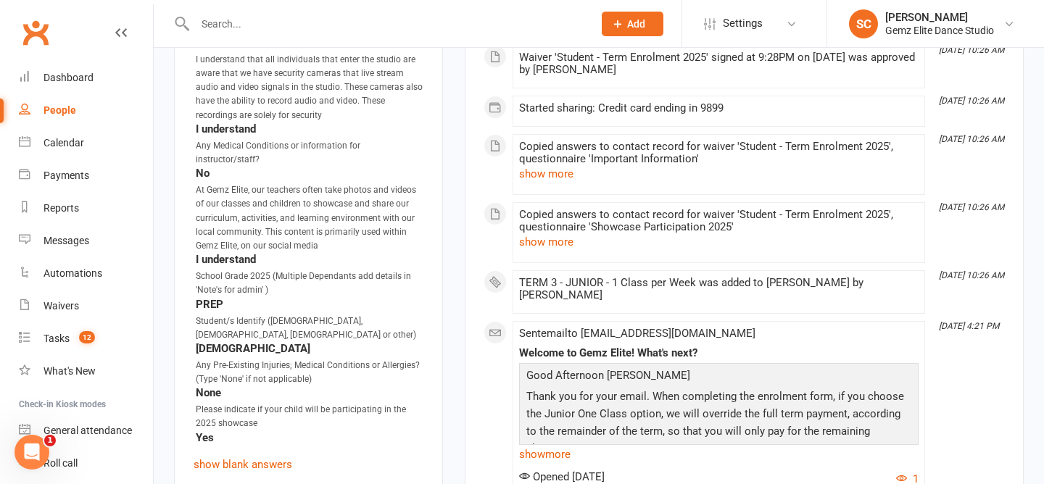
scroll to position [2029, 0]
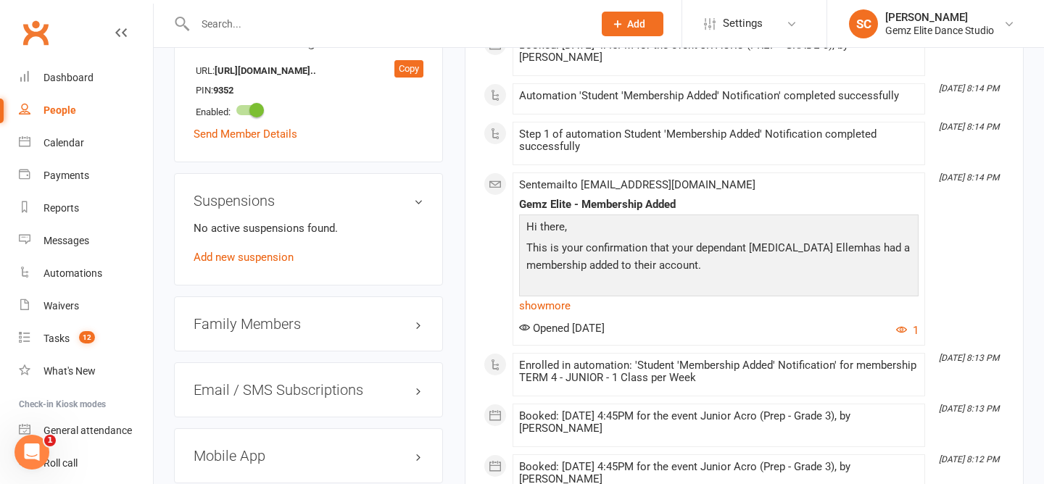
scroll to position [1497, 0]
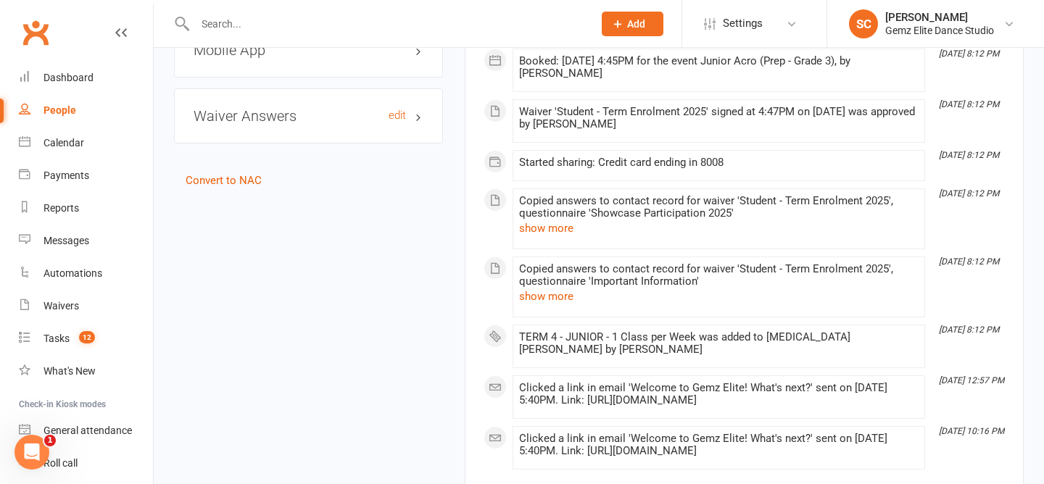
click at [313, 119] on h3 "Waiver Answers edit" at bounding box center [308, 116] width 230 height 16
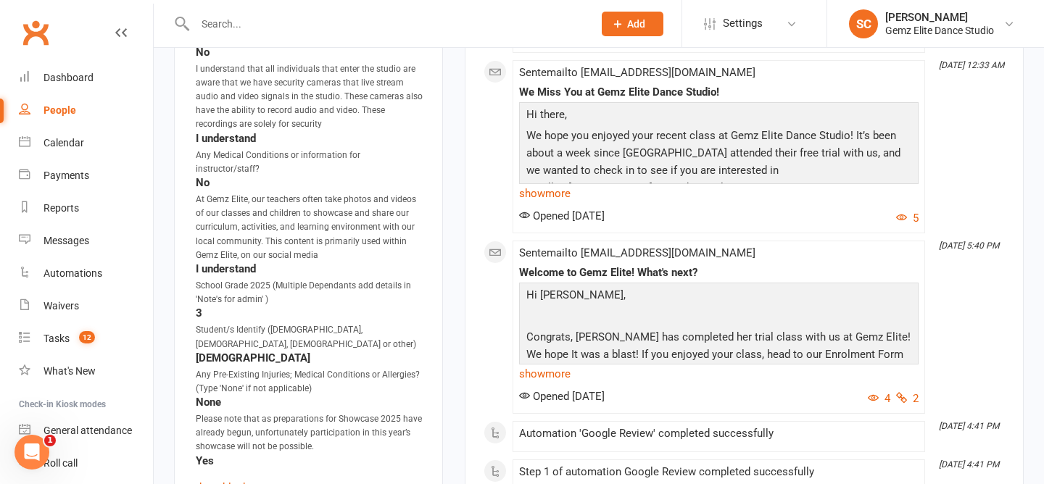
scroll to position [2008, 0]
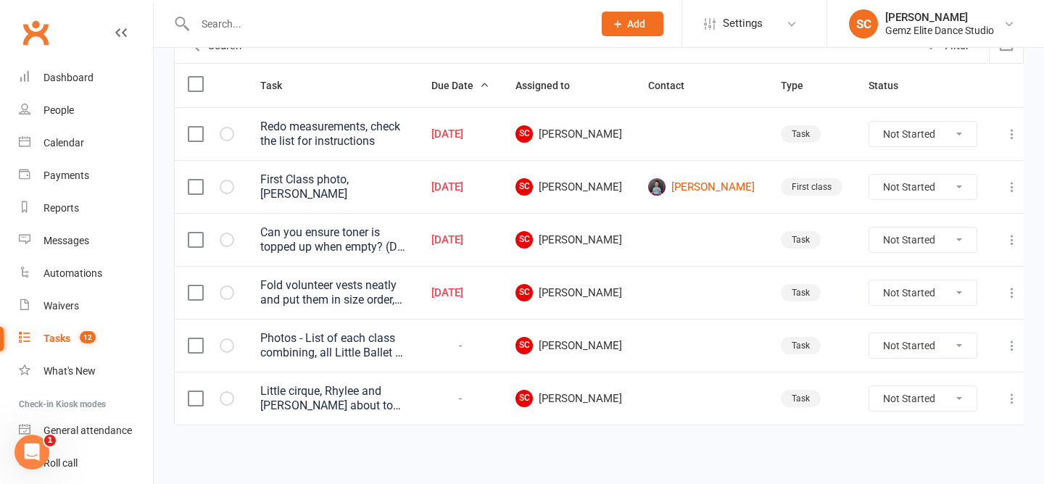
click at [911, 344] on select "Not Started In Progress Waiting Complete" at bounding box center [922, 345] width 107 height 25
select select "unstarted"
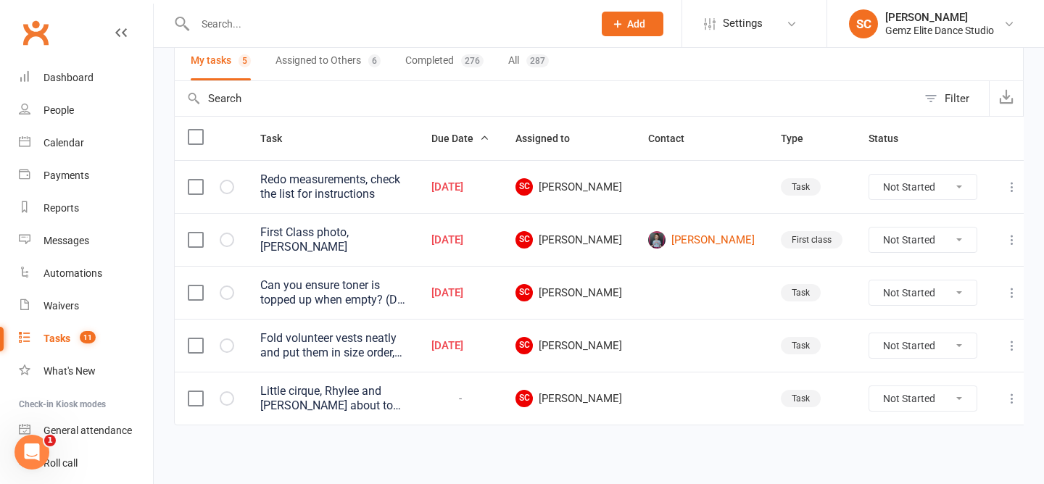
click at [341, 399] on div "Little cirque, Rhylee and Demetrie about to move up a level next week, prepare …" at bounding box center [332, 398] width 145 height 29
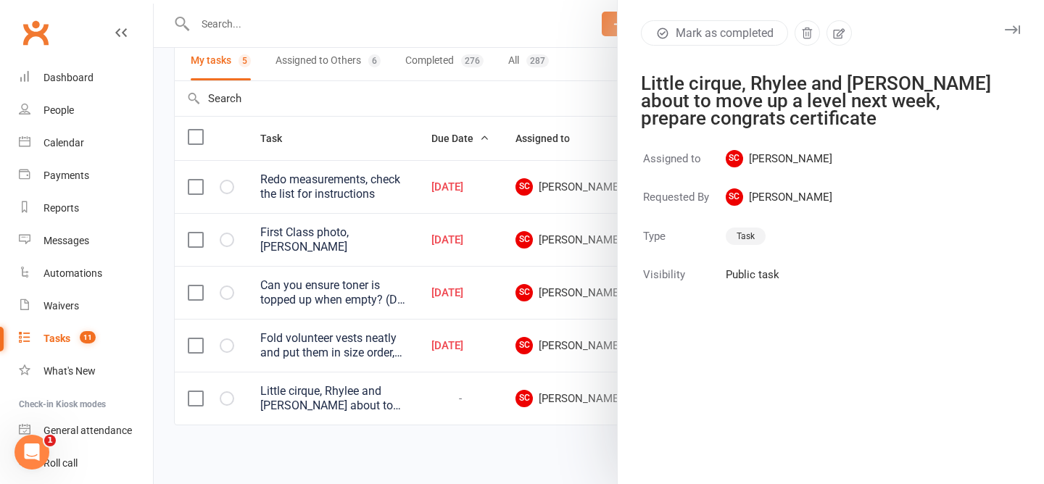
click at [433, 88] on div at bounding box center [599, 242] width 890 height 484
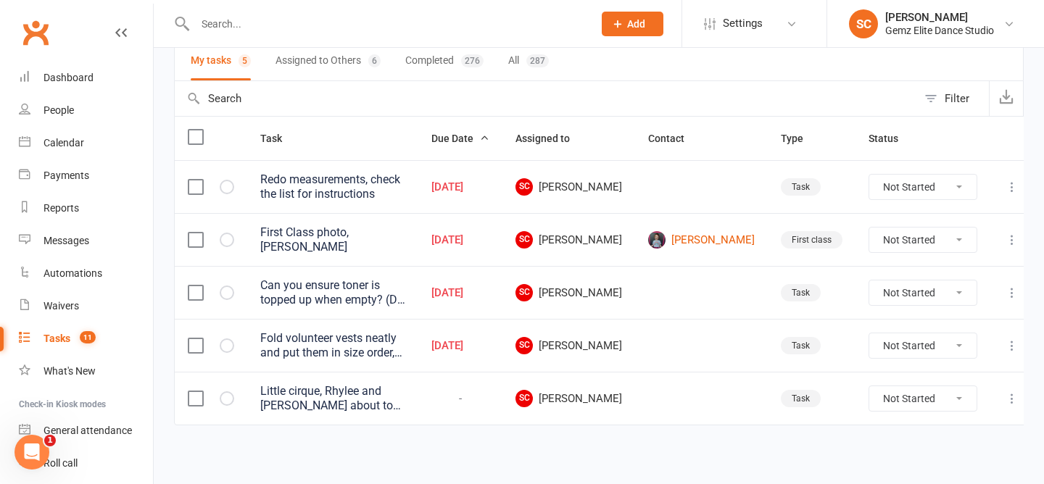
click at [365, 392] on div "Little cirque, Rhylee and Demetrie about to move up a level next week, prepare …" at bounding box center [332, 398] width 145 height 29
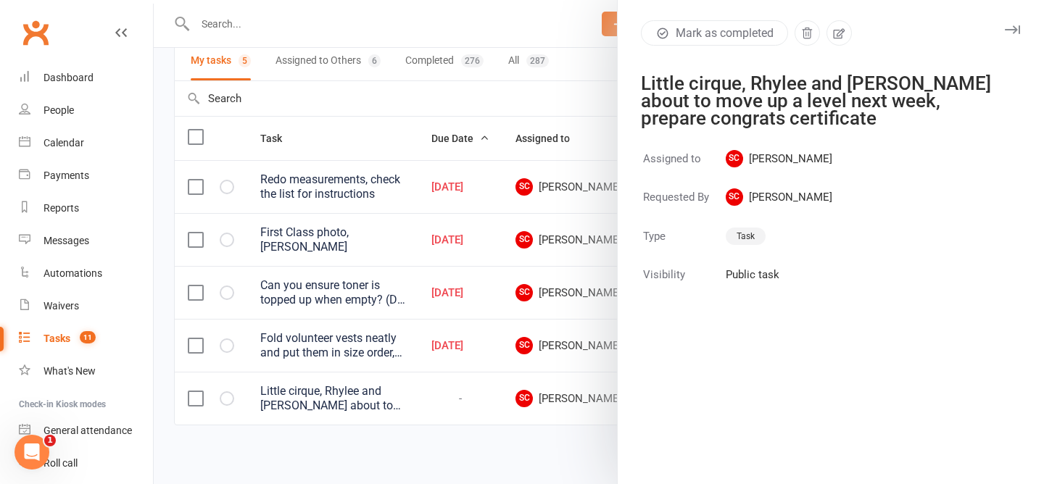
click at [412, 424] on div at bounding box center [599, 242] width 890 height 484
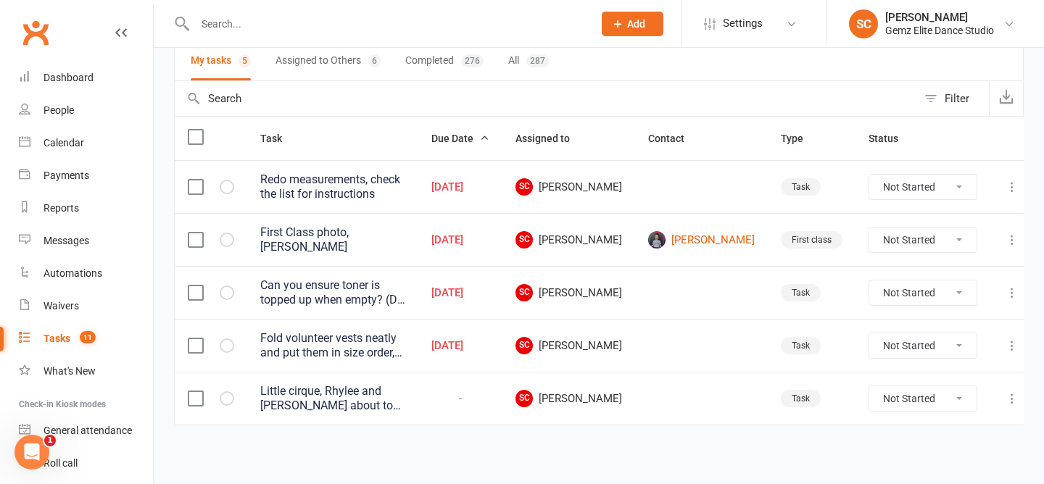
click at [1003, 390] on button at bounding box center [1011, 398] width 17 height 17
click at [925, 456] on link "Edit" at bounding box center [936, 452] width 143 height 29
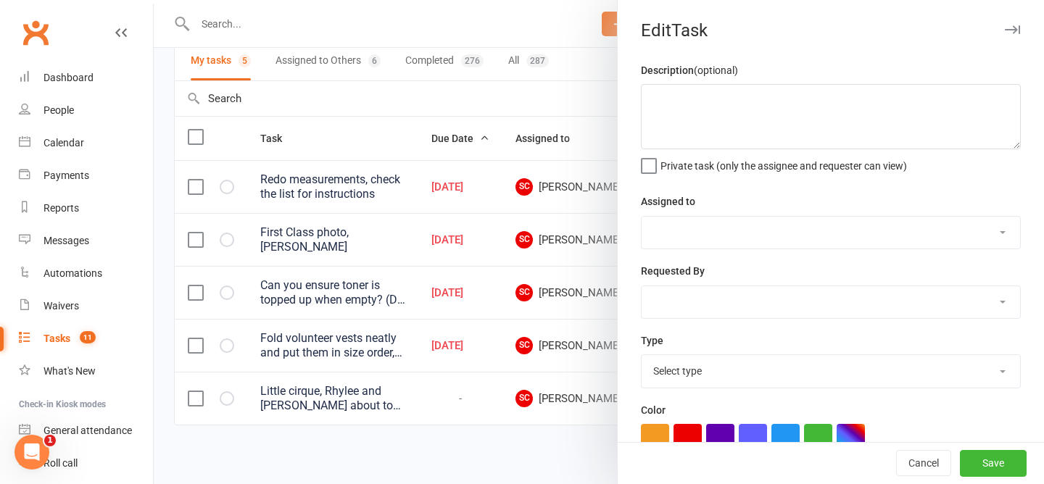
type textarea "Little cirque, Rhylee and Demetrie about to move up a level next week, prepare …"
select select "53755"
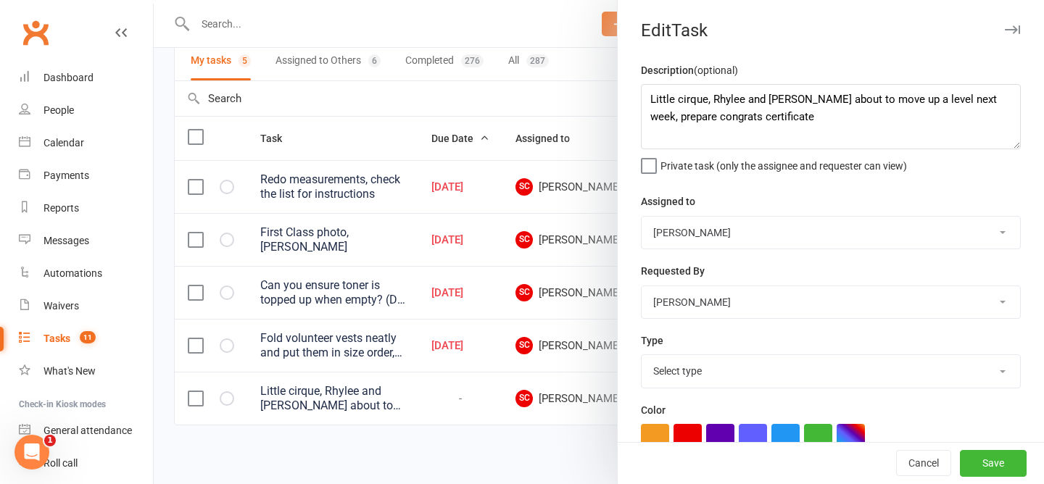
select select "32449"
click at [652, 104] on textarea "Little cirque, Rhylee and Demetrie about to move up a level next week, prepare …" at bounding box center [831, 116] width 380 height 65
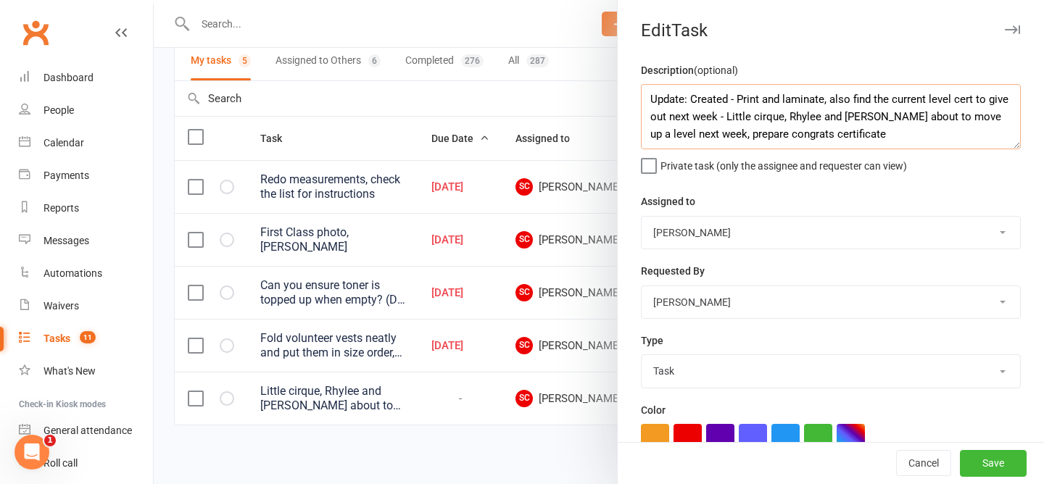
type textarea "Update: Created - Print and laminate, also find the current level cert to give …"
click at [975, 456] on button "Save" at bounding box center [993, 464] width 67 height 26
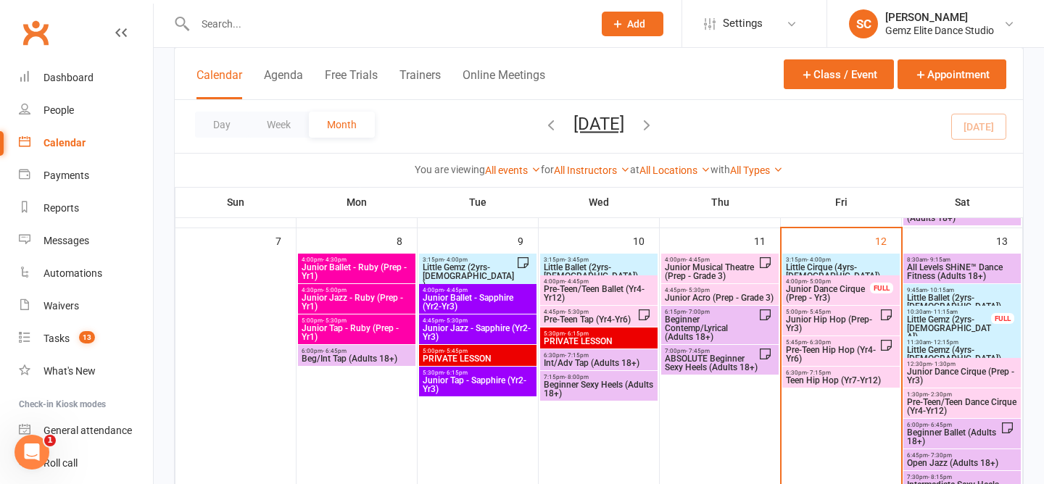
click at [847, 377] on span "Teen Hip Hop (Yr7-Yr12)" at bounding box center [841, 380] width 112 height 9
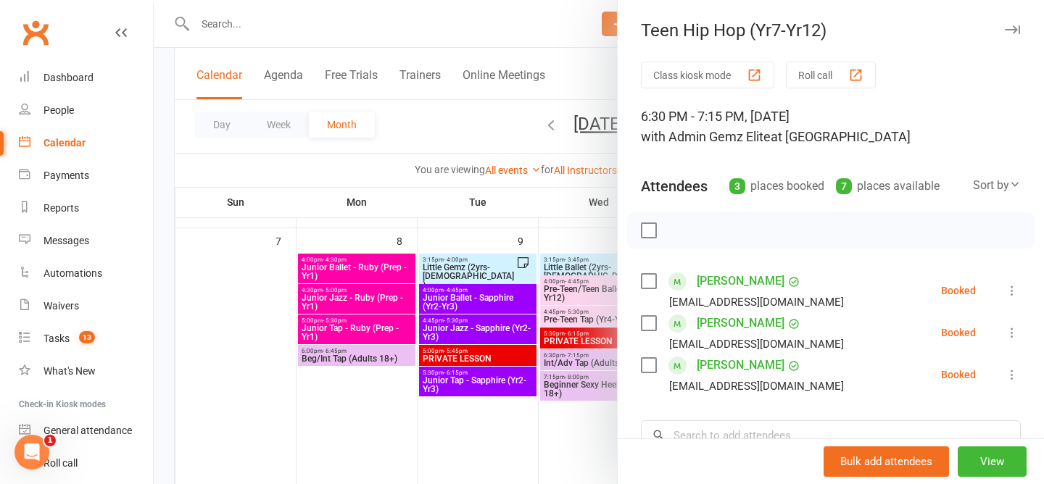
scroll to position [7, 0]
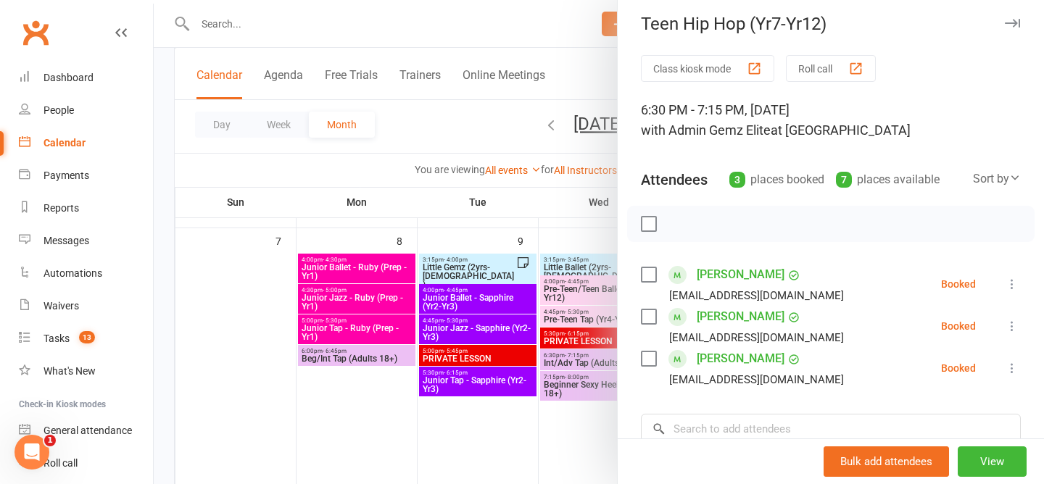
click at [1012, 327] on icon at bounding box center [1011, 326] width 14 height 14
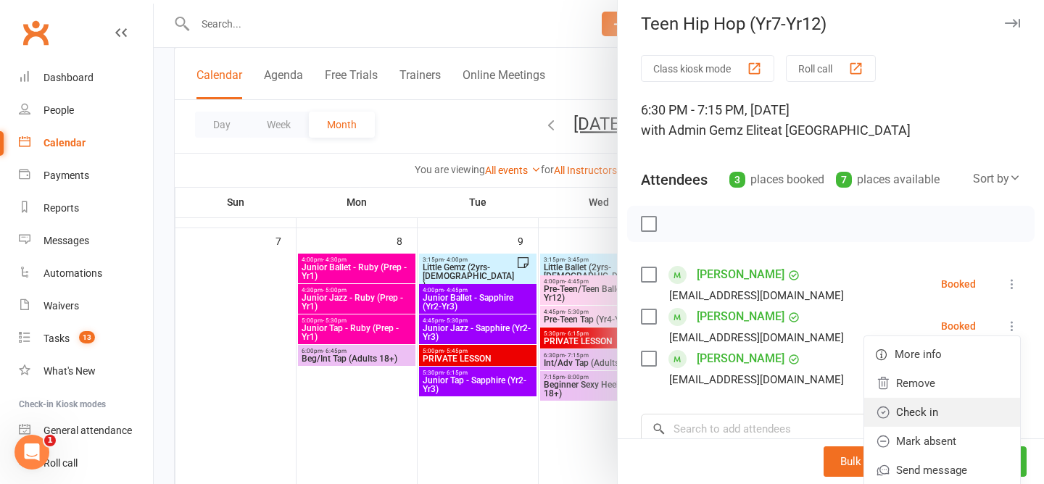
click at [946, 413] on link "Check in" at bounding box center [942, 412] width 156 height 29
